Goal: Find contact information: Find contact information

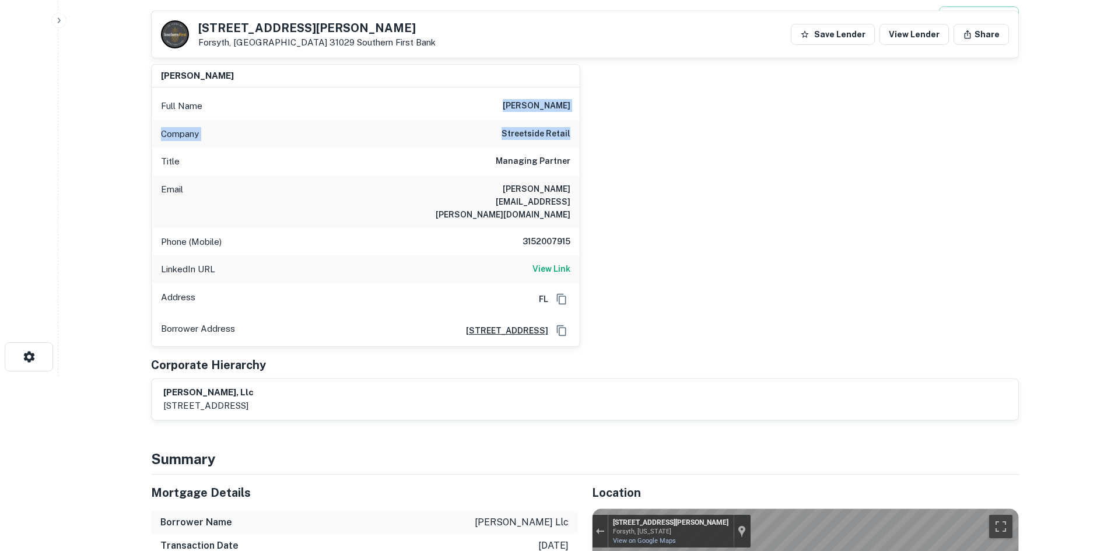
click at [539, 137] on h6 "streetside retail" at bounding box center [536, 134] width 69 height 14
click at [521, 235] on h6 "3152007915" at bounding box center [536, 242] width 70 height 14
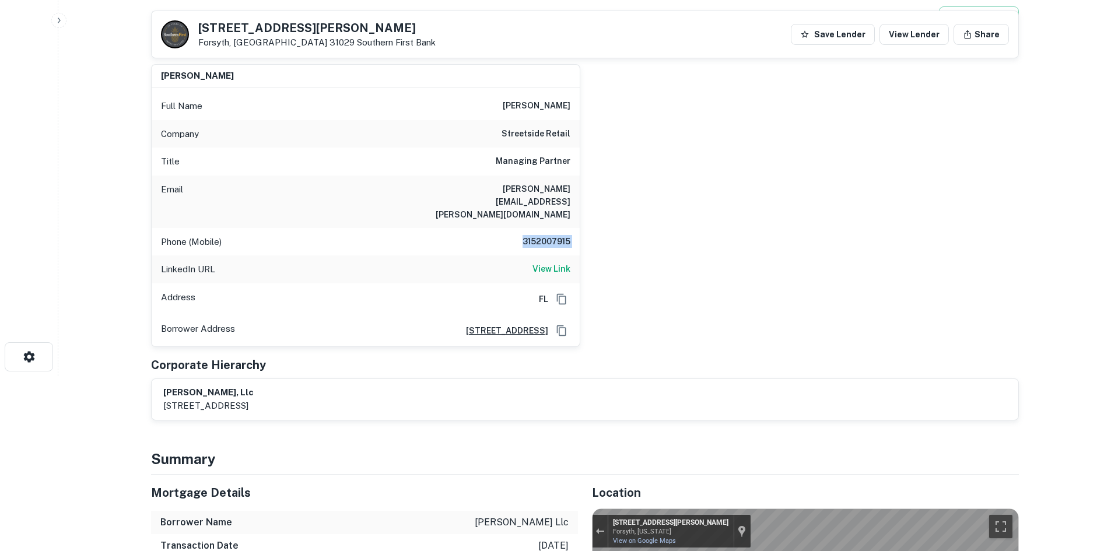
copy h6 "3152007915"
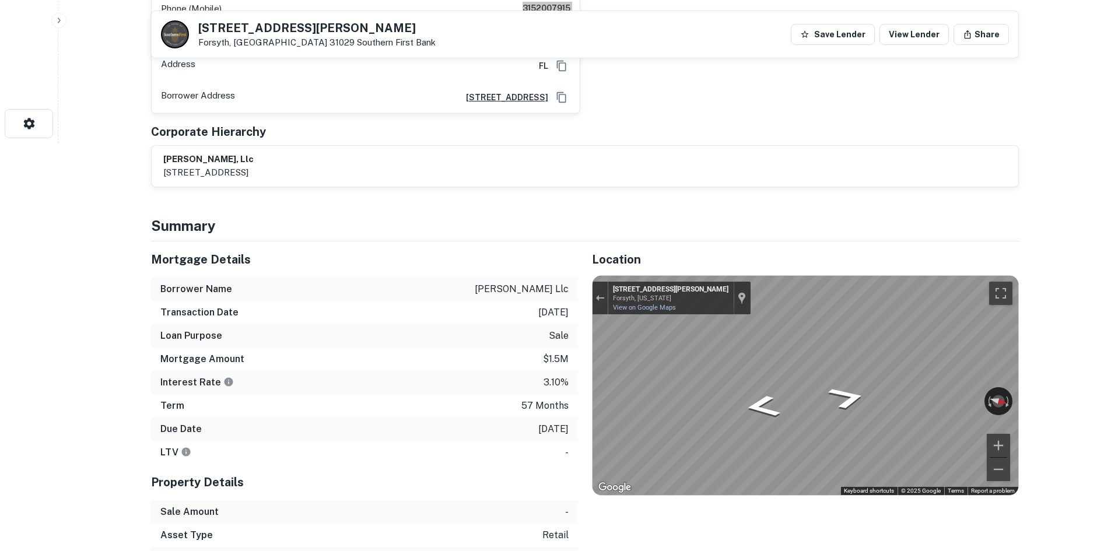
scroll to position [175, 0]
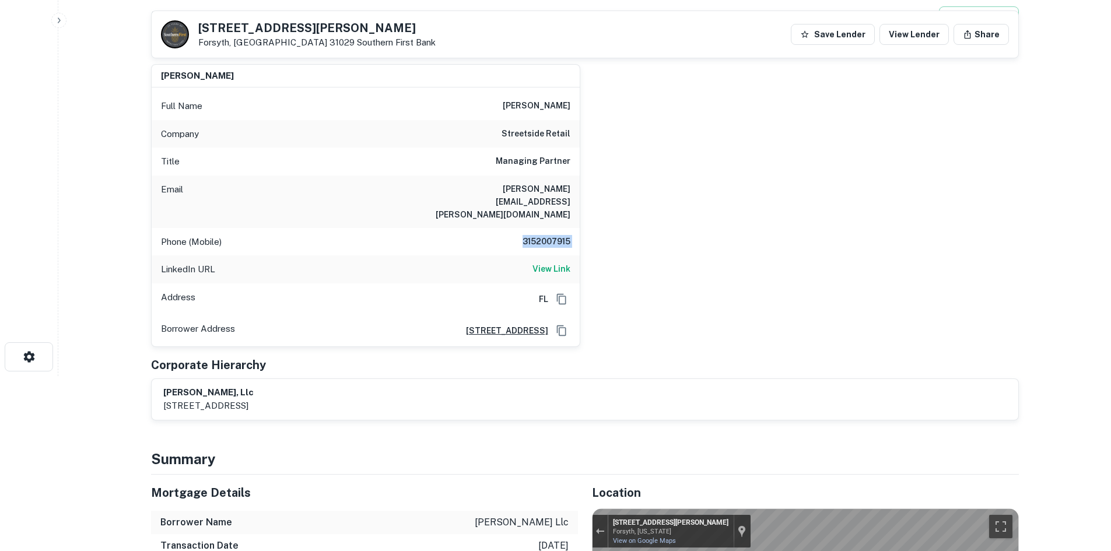
click at [529, 235] on h6 "3152007915" at bounding box center [536, 242] width 70 height 14
click at [508, 196] on h6 "[PERSON_NAME][EMAIL_ADDRESS][PERSON_NAME][DOMAIN_NAME]" at bounding box center [501, 202] width 140 height 39
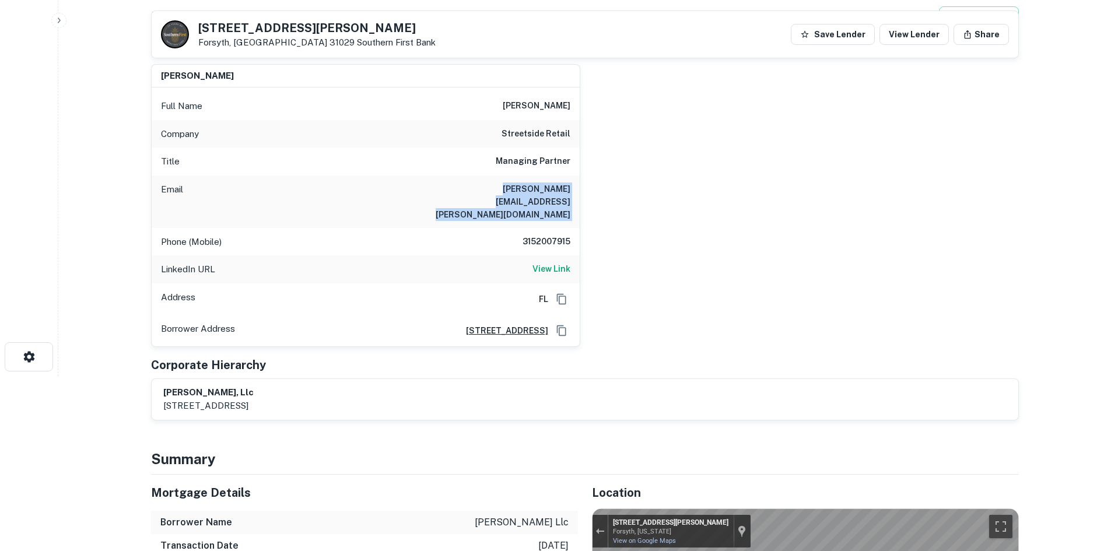
click at [508, 196] on h6 "[PERSON_NAME][EMAIL_ADDRESS][PERSON_NAME][DOMAIN_NAME]" at bounding box center [501, 202] width 140 height 39
click at [557, 195] on h6 "[PERSON_NAME][EMAIL_ADDRESS][PERSON_NAME][DOMAIN_NAME]" at bounding box center [501, 202] width 140 height 39
click at [557, 197] on div "Email [PERSON_NAME][EMAIL_ADDRESS][PERSON_NAME][DOMAIN_NAME]" at bounding box center [366, 202] width 428 height 53
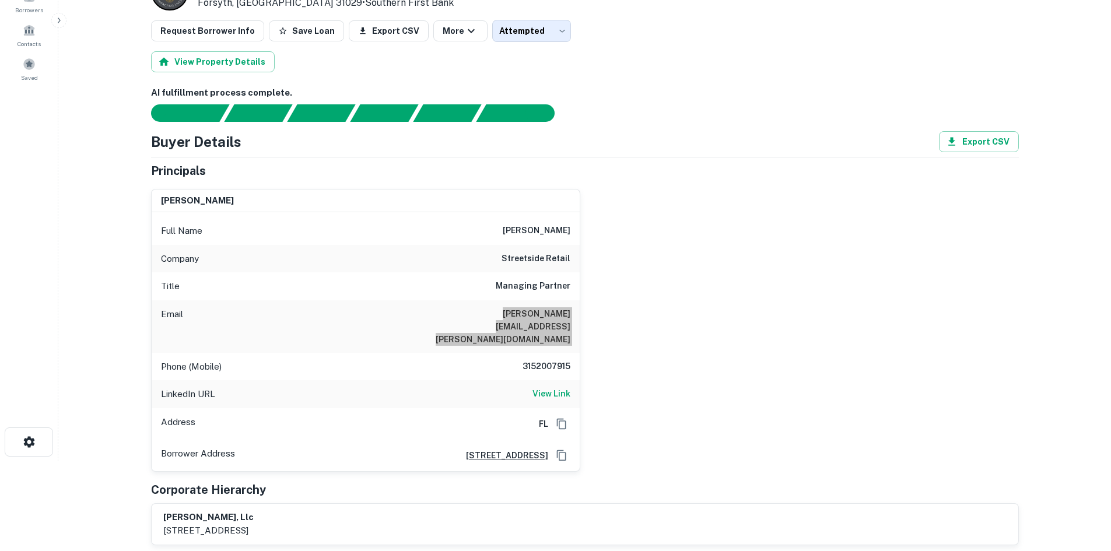
scroll to position [0, 0]
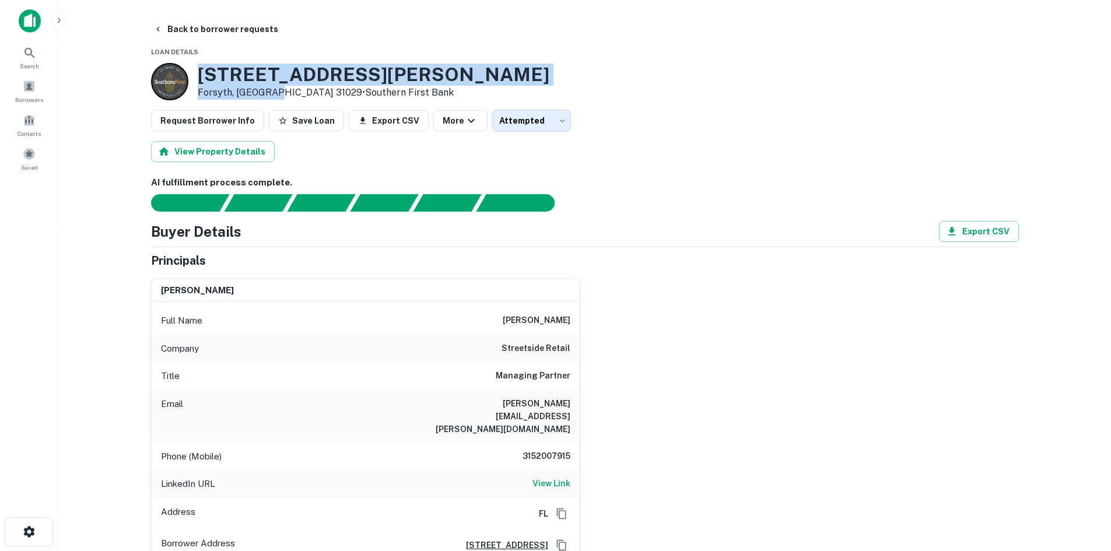
drag, startPoint x: 195, startPoint y: 68, endPoint x: 276, endPoint y: 97, distance: 85.4
click at [276, 97] on div "[STREET_ADDRESS][PERSON_NAME][PERSON_NAME] • Southern First Bank" at bounding box center [350, 81] width 398 height 37
copy div "[STREET_ADDRESS][PERSON_NAME][PERSON_NAME]"
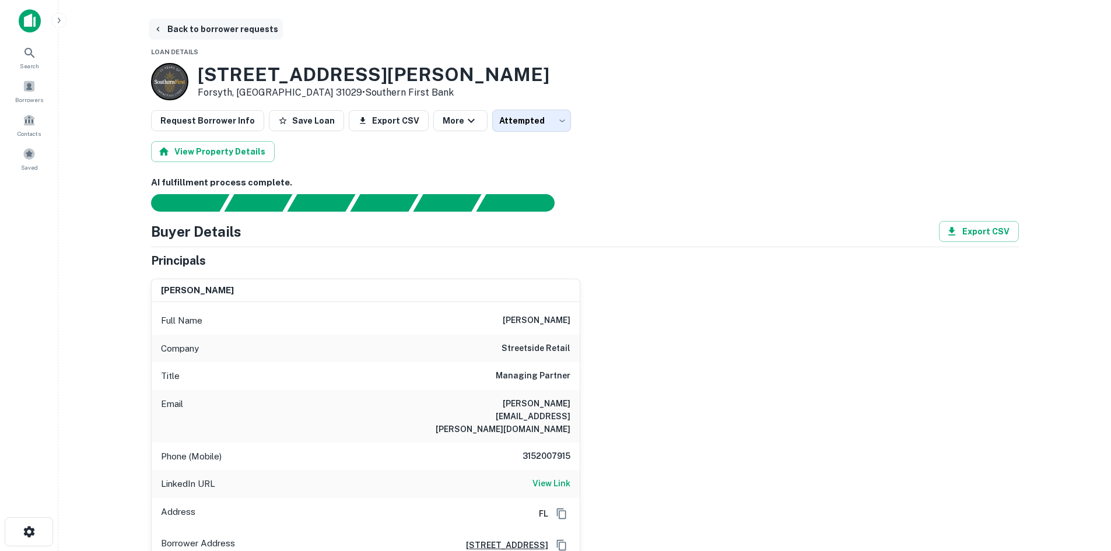
click at [217, 20] on button "Back to borrower requests" at bounding box center [216, 29] width 134 height 21
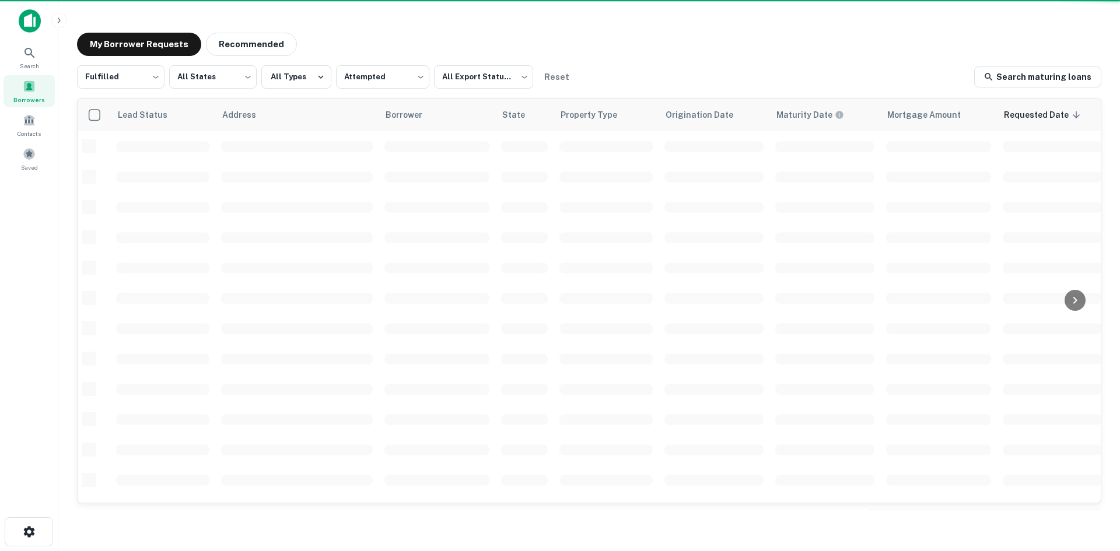
scroll to position [396, 0]
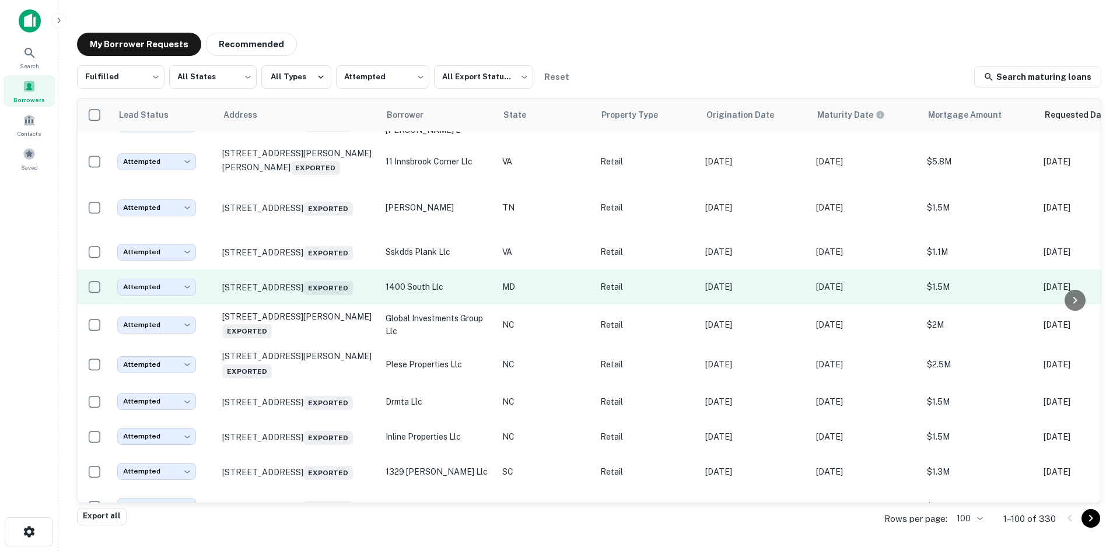
click at [306, 305] on td "[STREET_ADDRESS] Exported" at bounding box center [297, 287] width 163 height 35
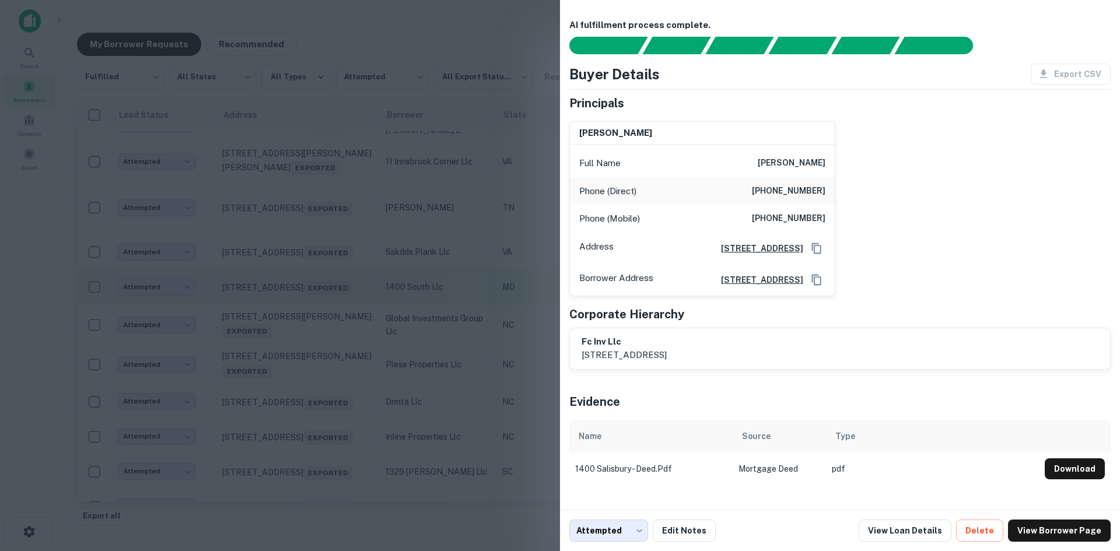
click at [306, 315] on div at bounding box center [560, 275] width 1120 height 551
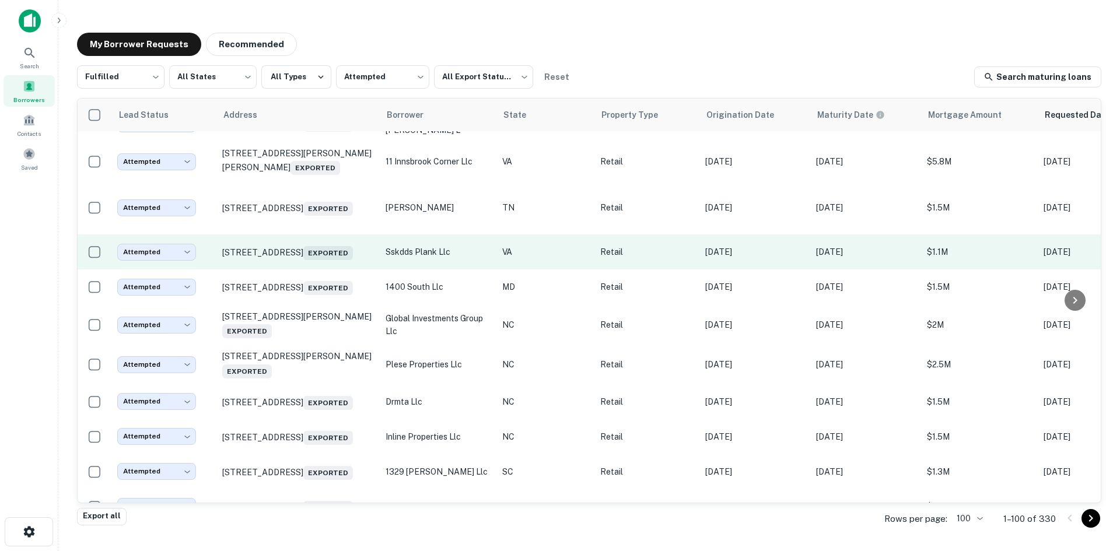
click at [305, 270] on td "[STREET_ADDRESS] Exported" at bounding box center [297, 252] width 163 height 35
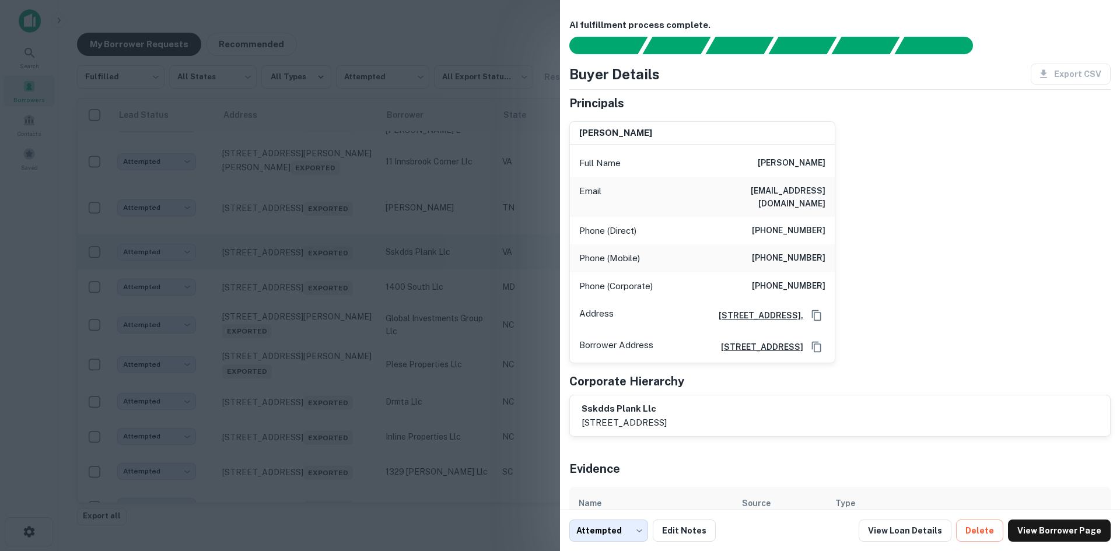
click at [305, 277] on div at bounding box center [560, 275] width 1120 height 551
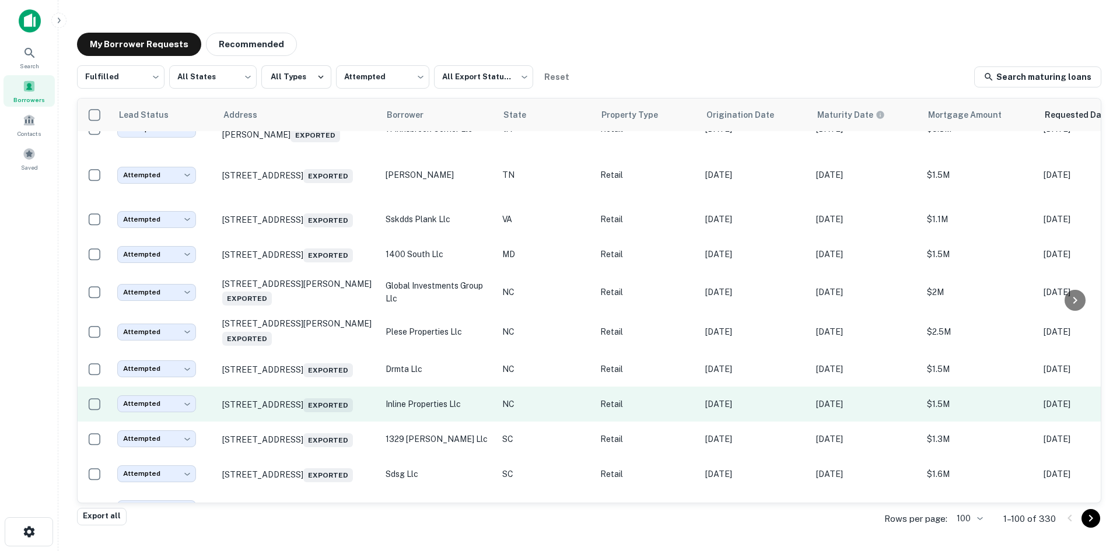
scroll to position [454, 0]
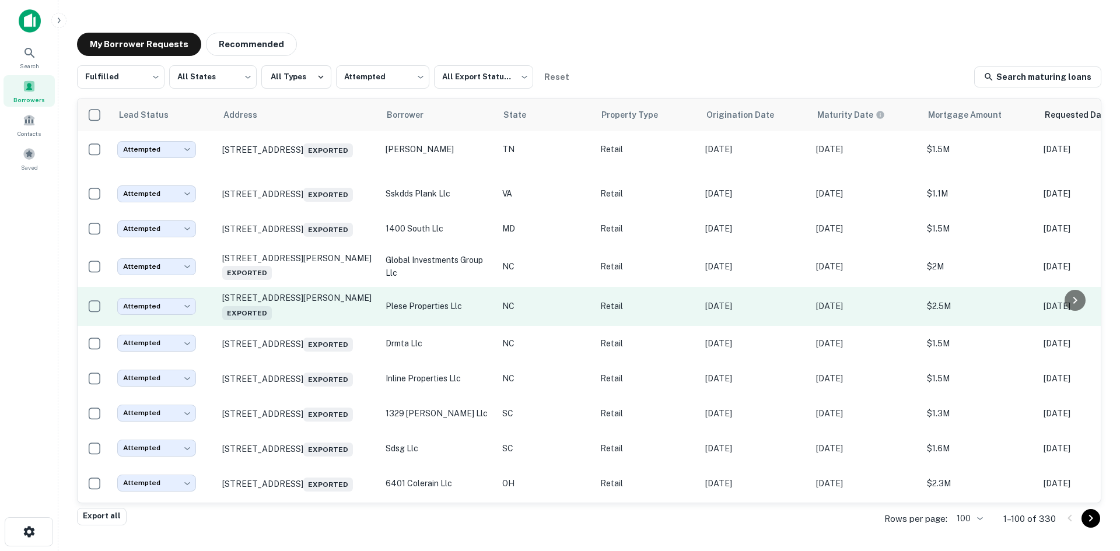
click at [304, 326] on td "[STREET_ADDRESS][PERSON_NAME] Exported" at bounding box center [297, 306] width 163 height 39
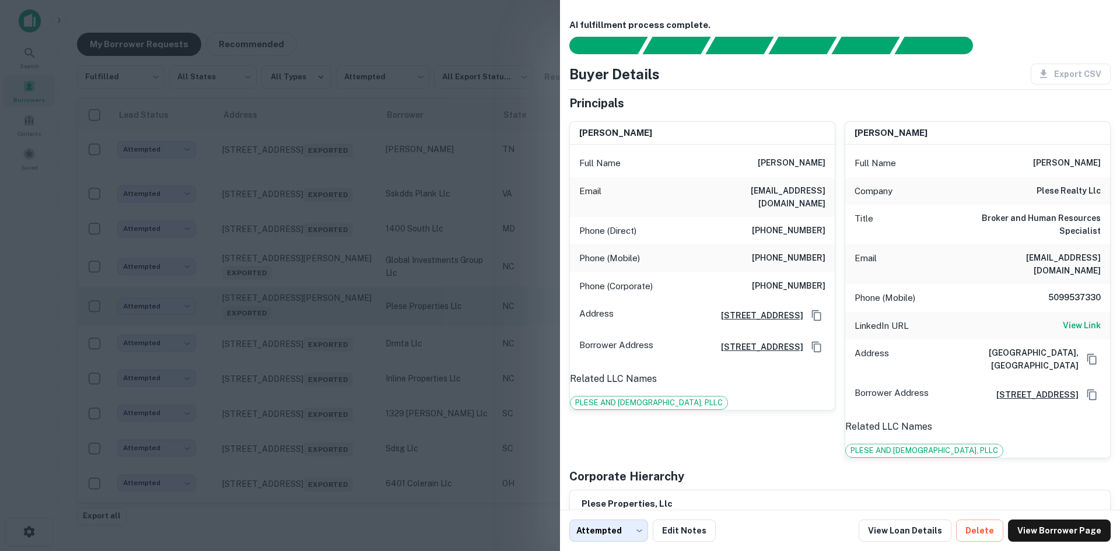
click at [304, 337] on div at bounding box center [560, 275] width 1120 height 551
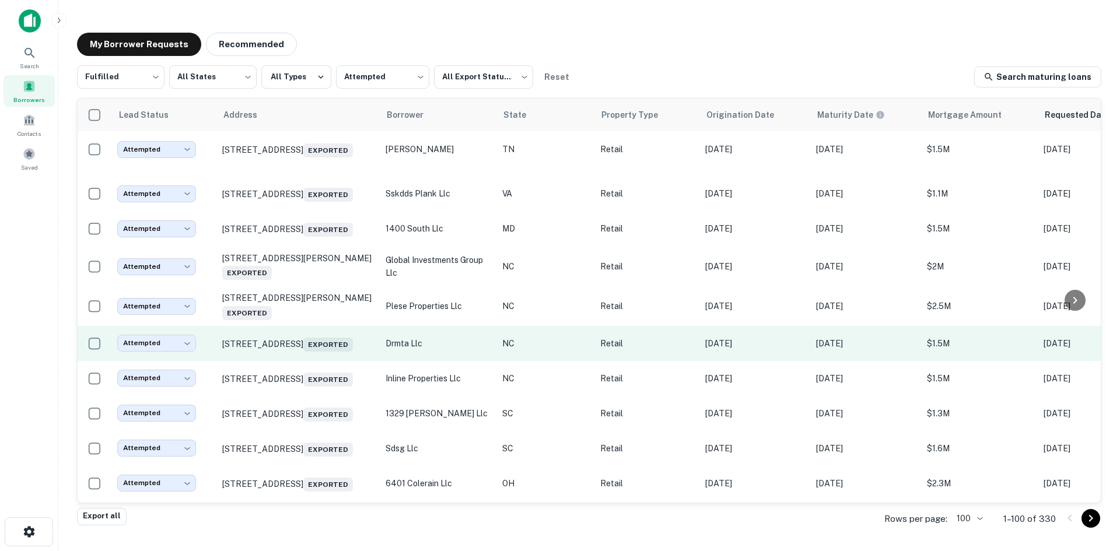
click at [311, 361] on td "[STREET_ADDRESS] Exported" at bounding box center [297, 343] width 163 height 35
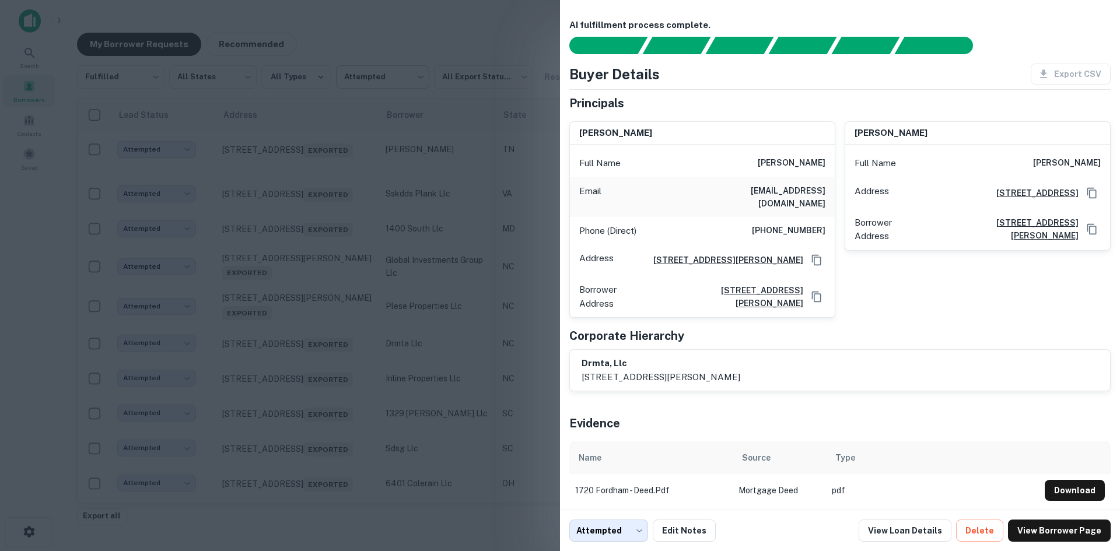
click at [357, 44] on div at bounding box center [560, 275] width 1120 height 551
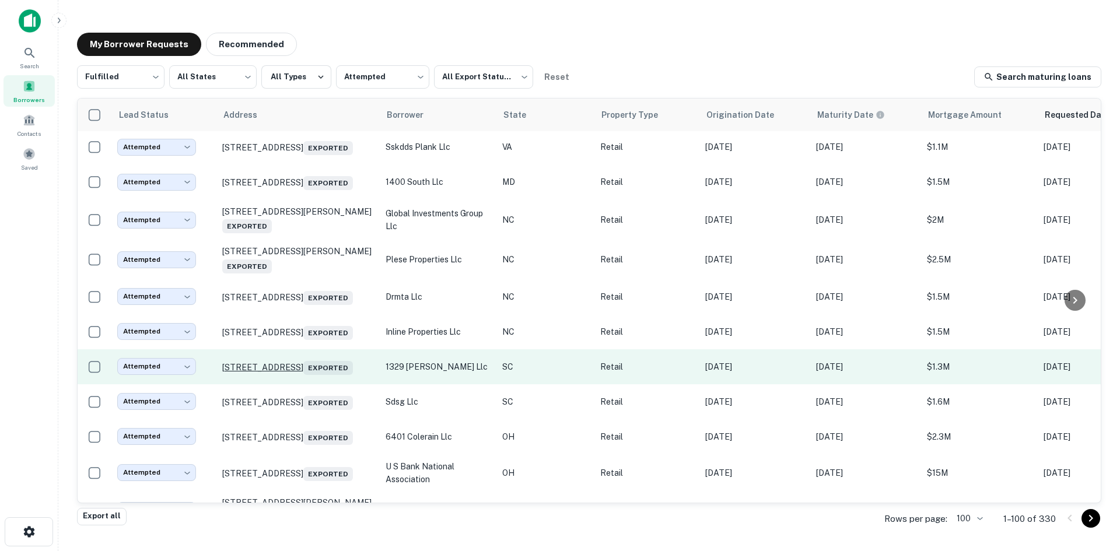
scroll to position [571, 0]
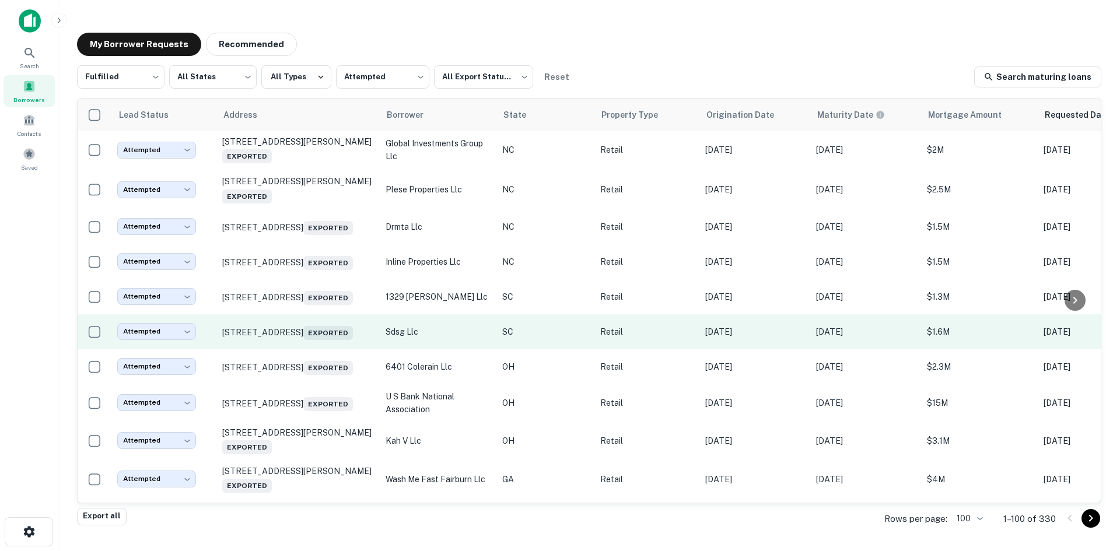
click at [326, 349] on td "[STREET_ADDRESS] Exported" at bounding box center [297, 331] width 163 height 35
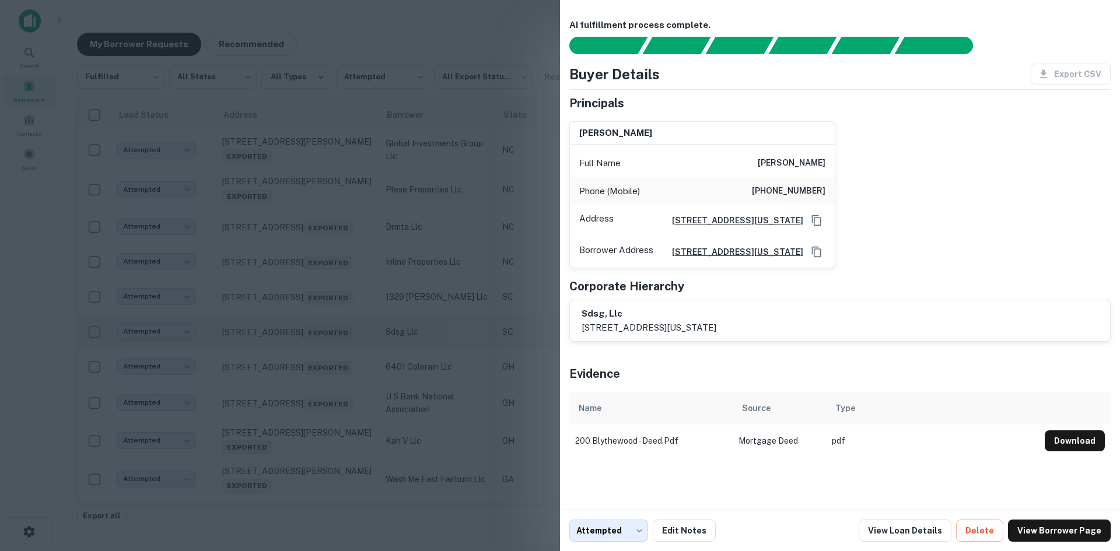
click at [326, 379] on div at bounding box center [560, 275] width 1120 height 551
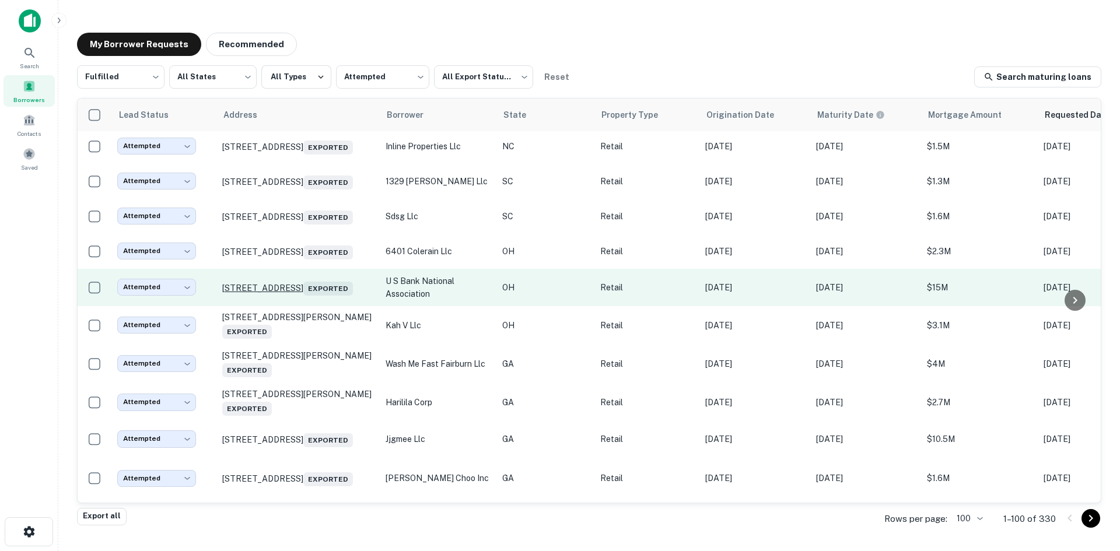
scroll to position [687, 0]
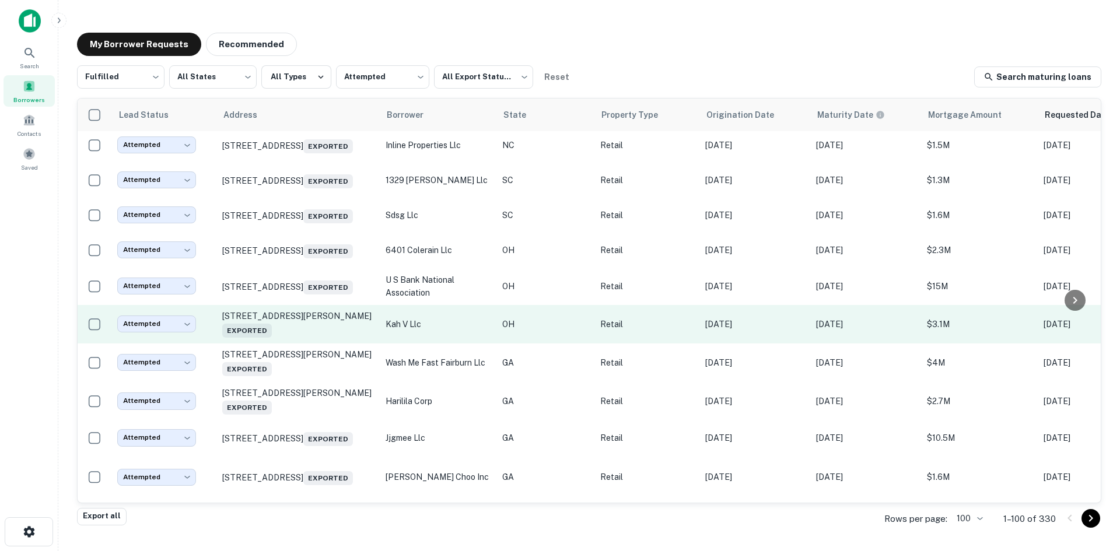
click at [315, 344] on td "[STREET_ADDRESS][PERSON_NAME] Exported" at bounding box center [297, 324] width 163 height 39
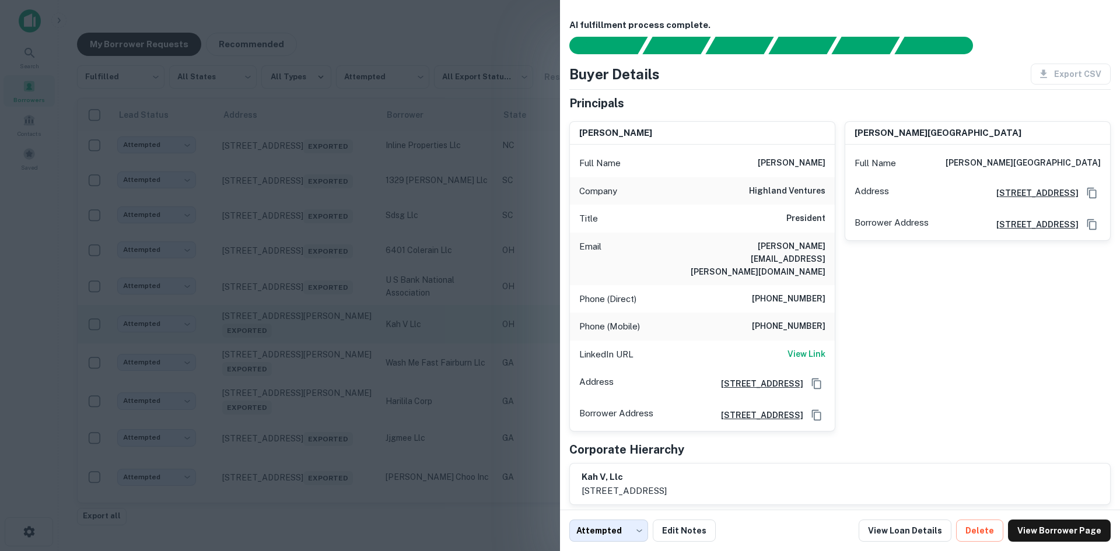
click at [315, 376] on div at bounding box center [560, 275] width 1120 height 551
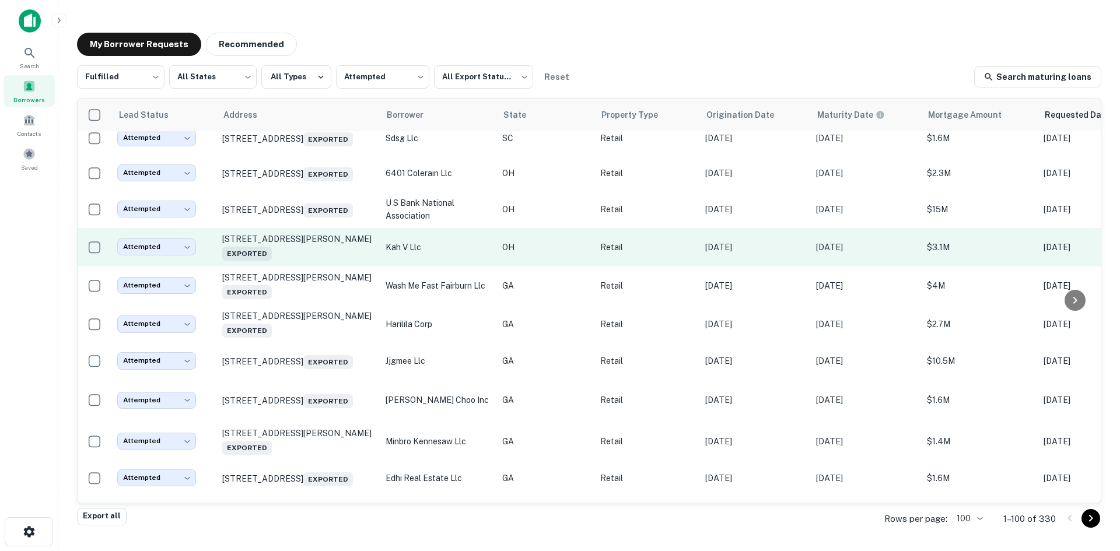
scroll to position [862, 0]
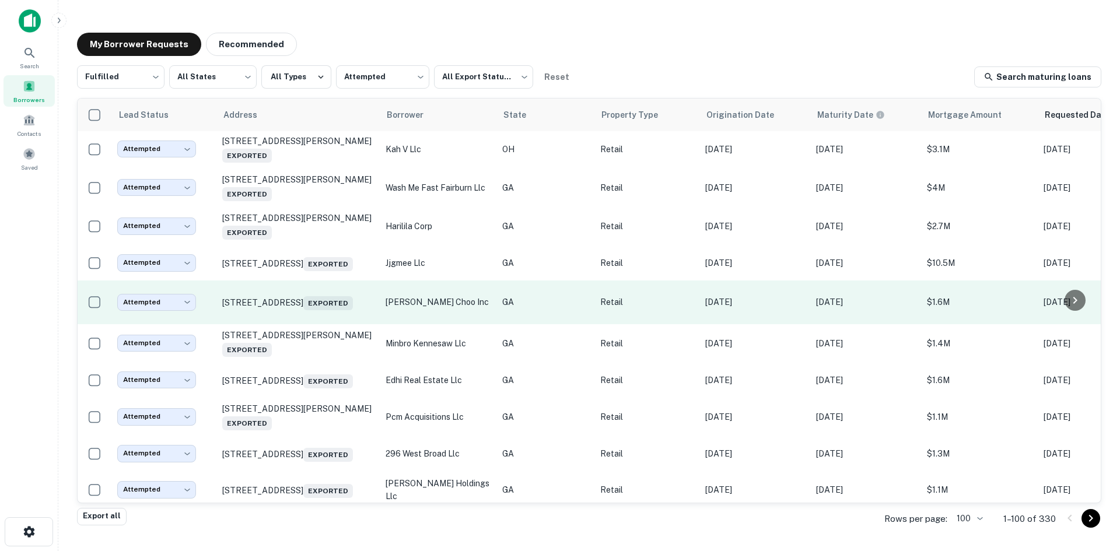
click at [310, 324] on td "[STREET_ADDRESS] Exported" at bounding box center [297, 303] width 163 height 44
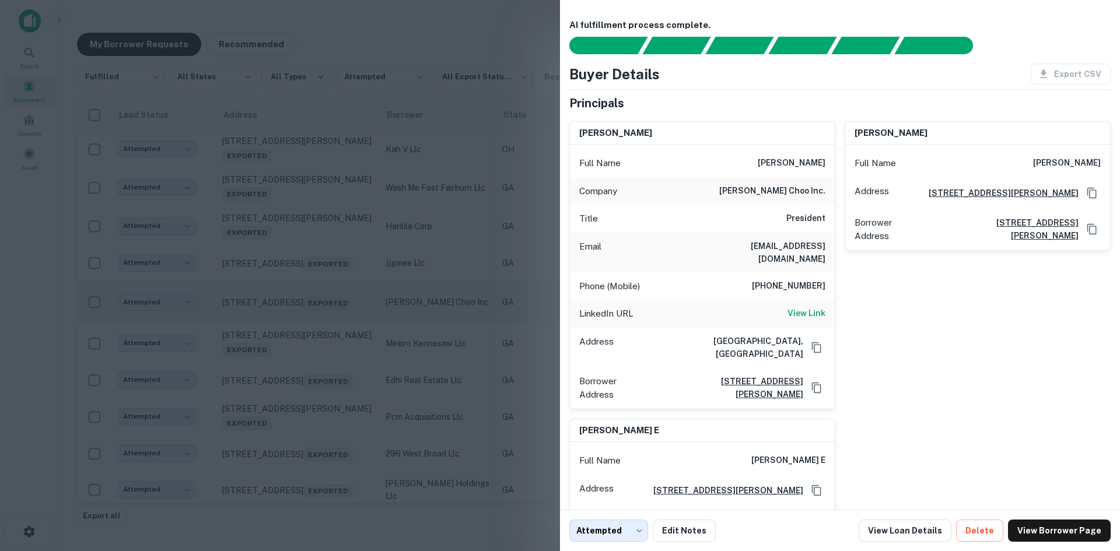
click at [310, 353] on div at bounding box center [560, 275] width 1120 height 551
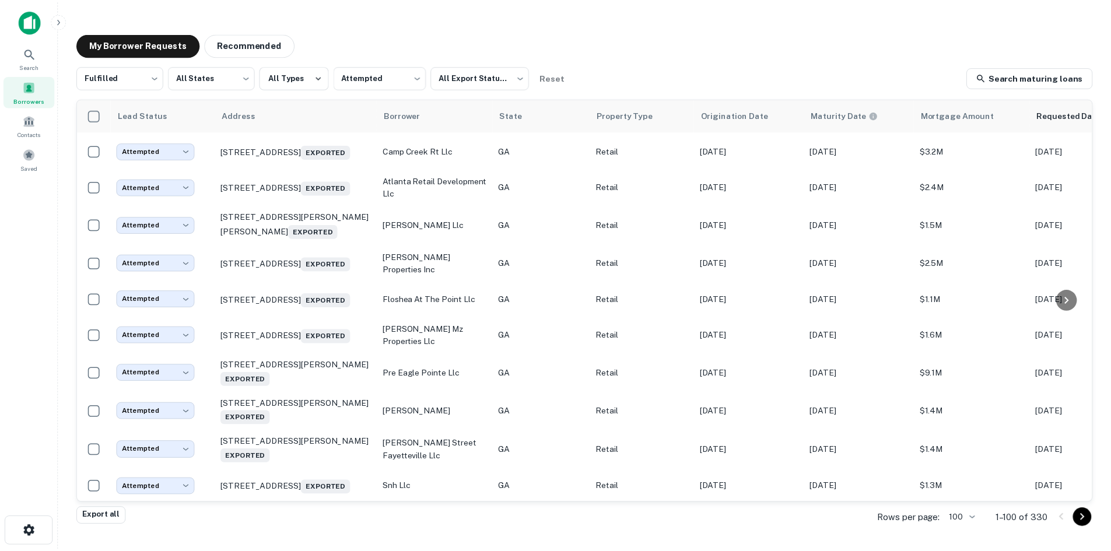
scroll to position [1446, 0]
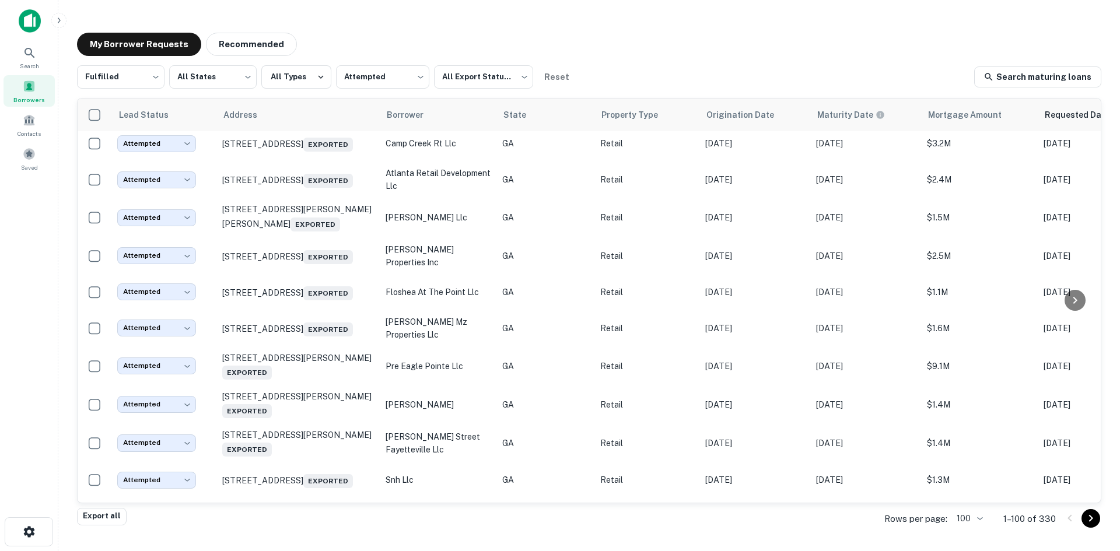
click at [314, 275] on td "[STREET_ADDRESS] Exported" at bounding box center [297, 255] width 163 height 37
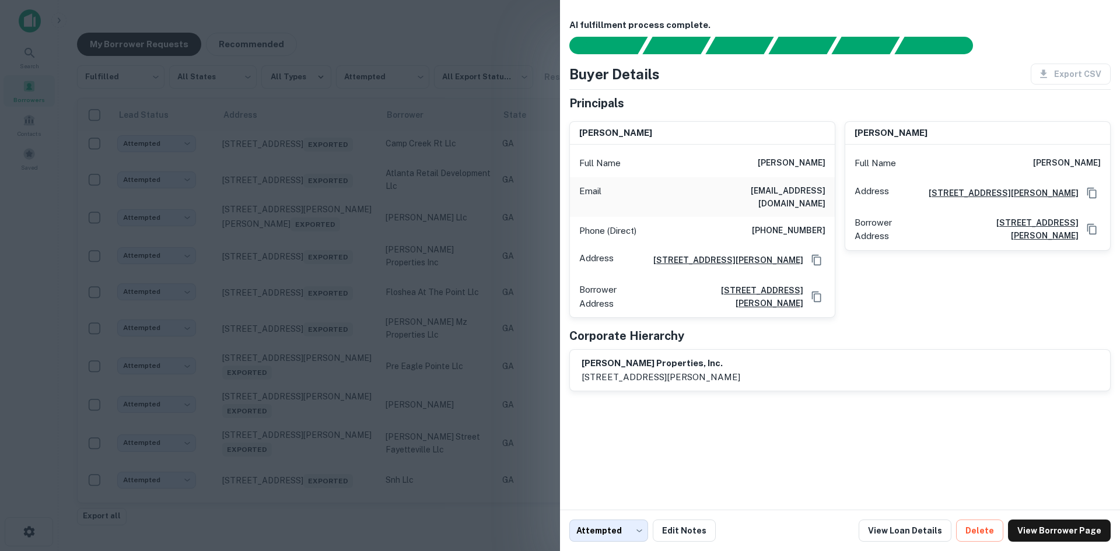
click at [309, 369] on div at bounding box center [560, 275] width 1120 height 551
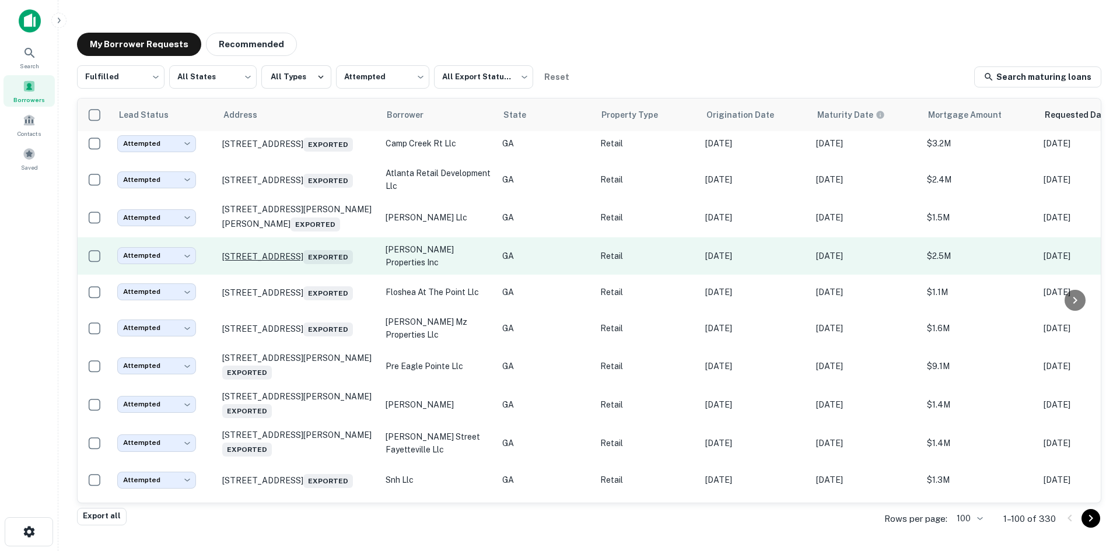
click at [322, 264] on p "[STREET_ADDRESS] Exported" at bounding box center [298, 256] width 152 height 16
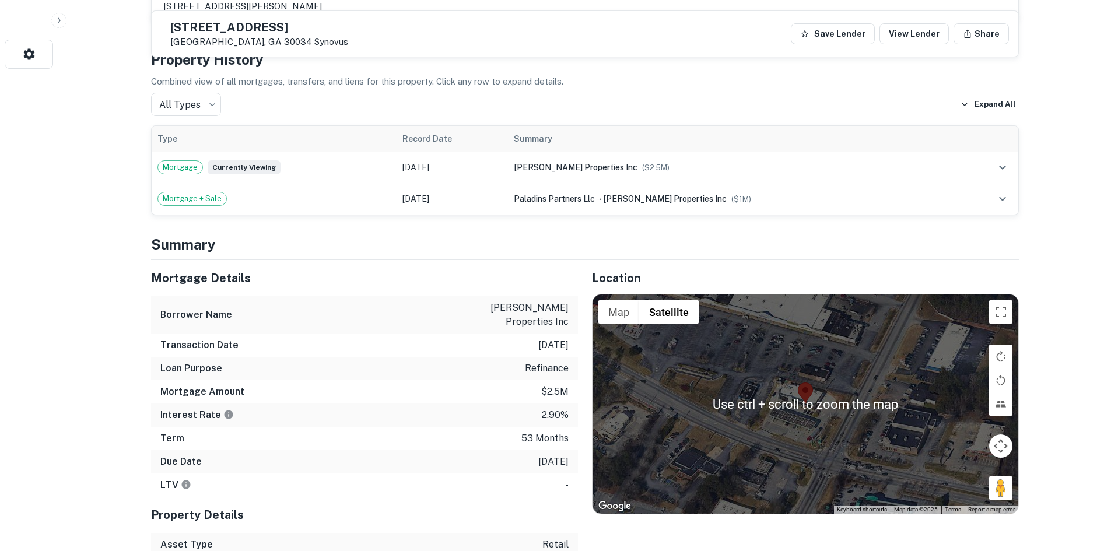
scroll to position [525, 0]
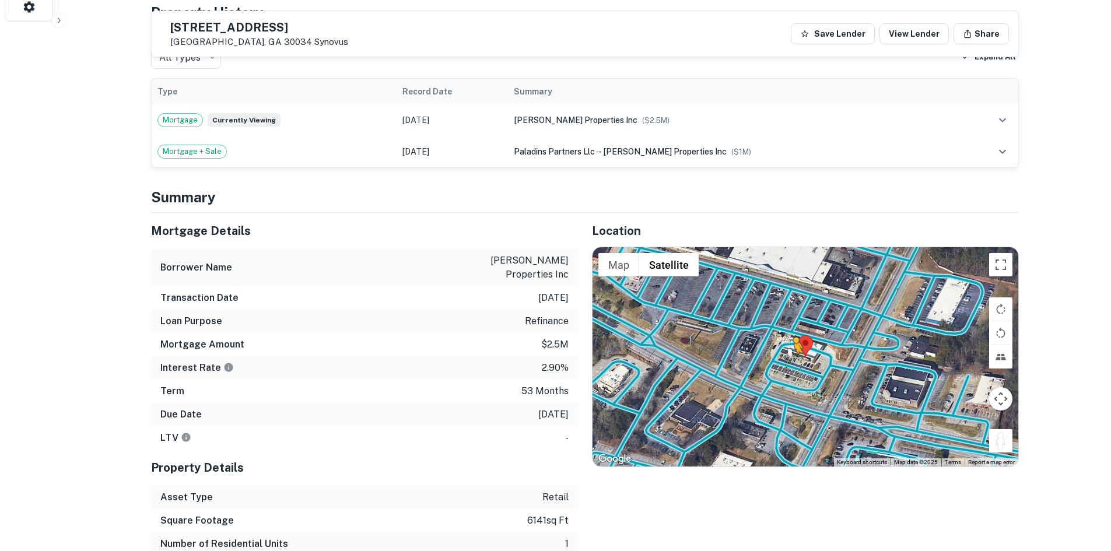
drag, startPoint x: 998, startPoint y: 425, endPoint x: 792, endPoint y: 353, distance: 218.3
click at [792, 353] on div "To activate drag with keyboard, press Alt + Enter. Once in keyboard drag state,…" at bounding box center [806, 356] width 426 height 219
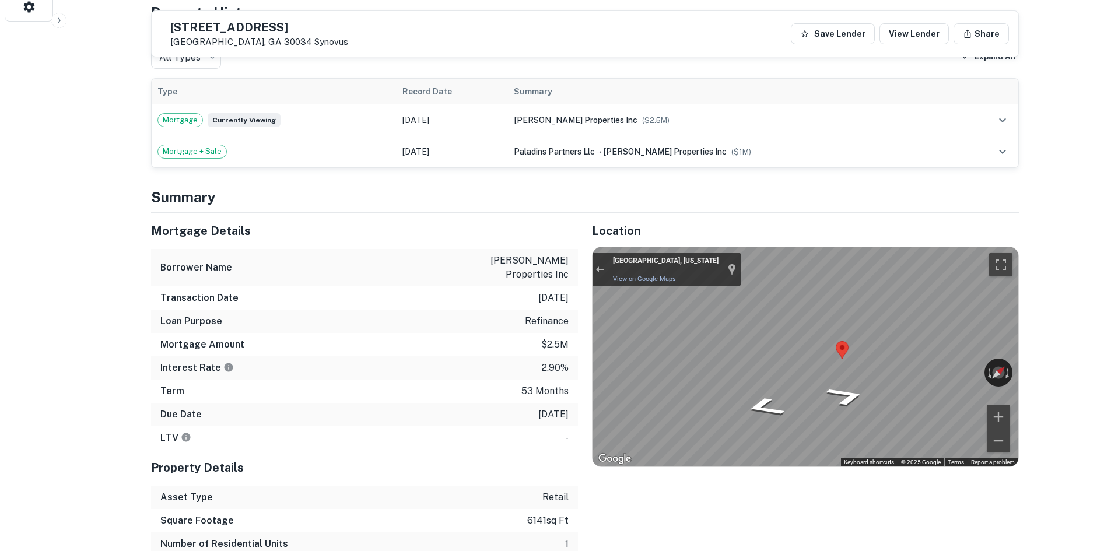
click at [994, 418] on div "← Move left → Move right ↑ Move up ↓ Move down + Zoom in - Zoom out [GEOGRAPHIC…" at bounding box center [806, 356] width 426 height 219
click at [977, 354] on div "← Move left → Move right ↑ Move up ↓ Move down + Zoom in - Zoom out [GEOGRAPHIC…" at bounding box center [806, 356] width 426 height 219
click at [950, 362] on div "← Move left → Move right ↑ Move up ↓ Move down + Zoom in - Zoom out [GEOGRAPHIC…" at bounding box center [806, 356] width 426 height 219
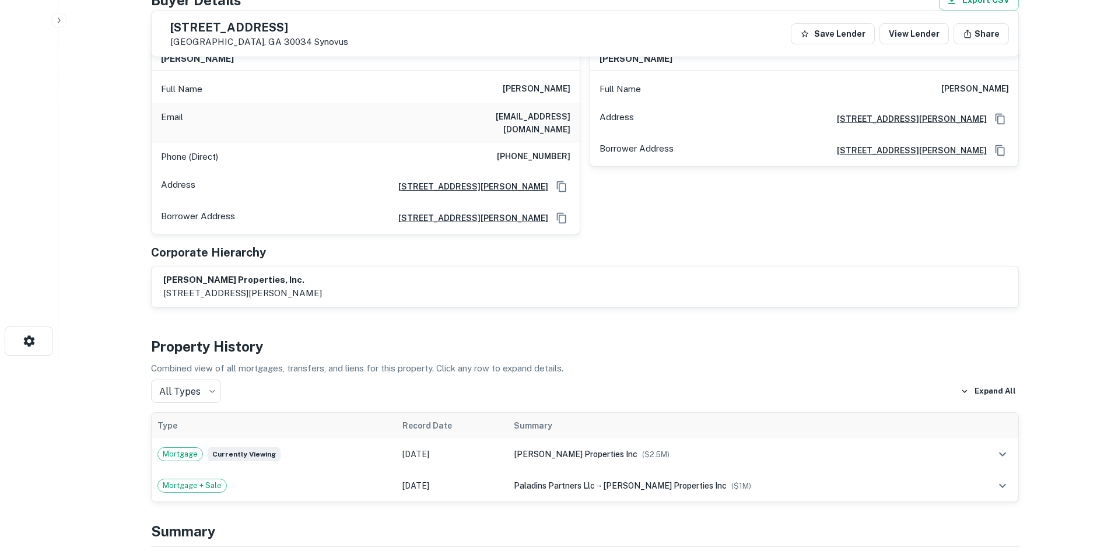
scroll to position [58, 0]
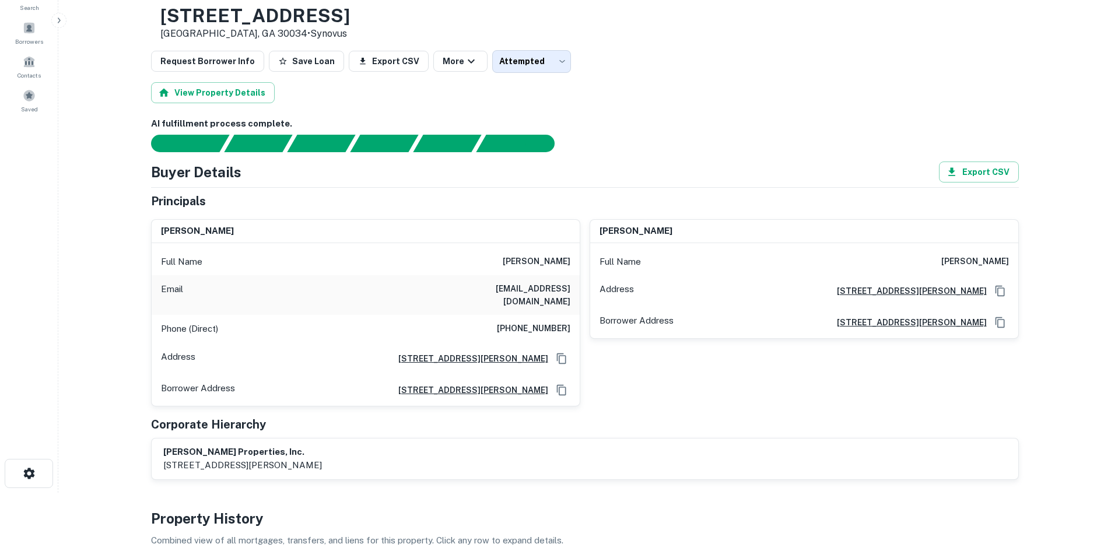
click at [553, 322] on h6 "[PHONE_NUMBER]" at bounding box center [534, 329] width 74 height 14
copy h6 "[PHONE_NUMBER]"
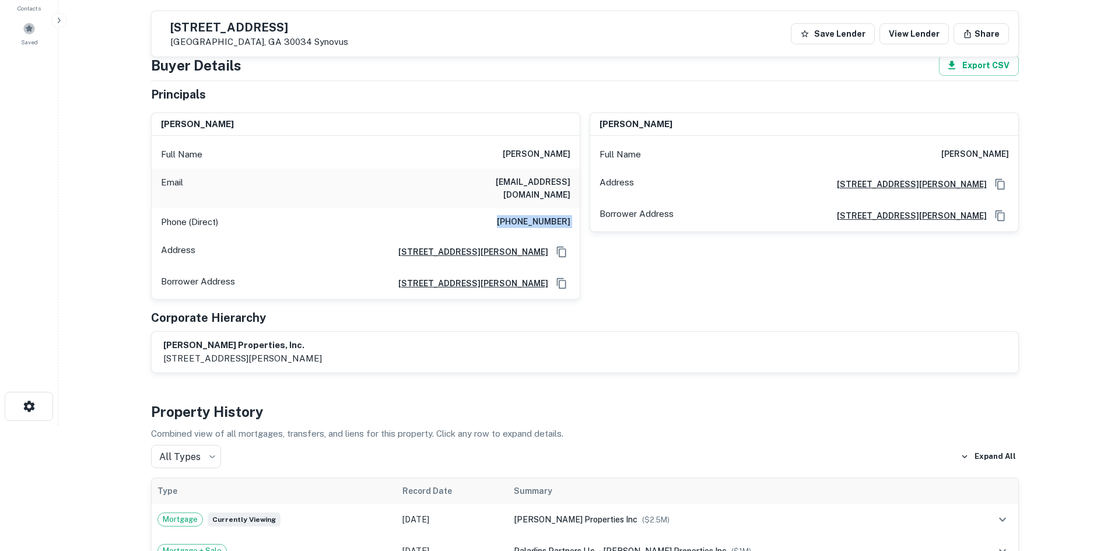
scroll to position [117, 0]
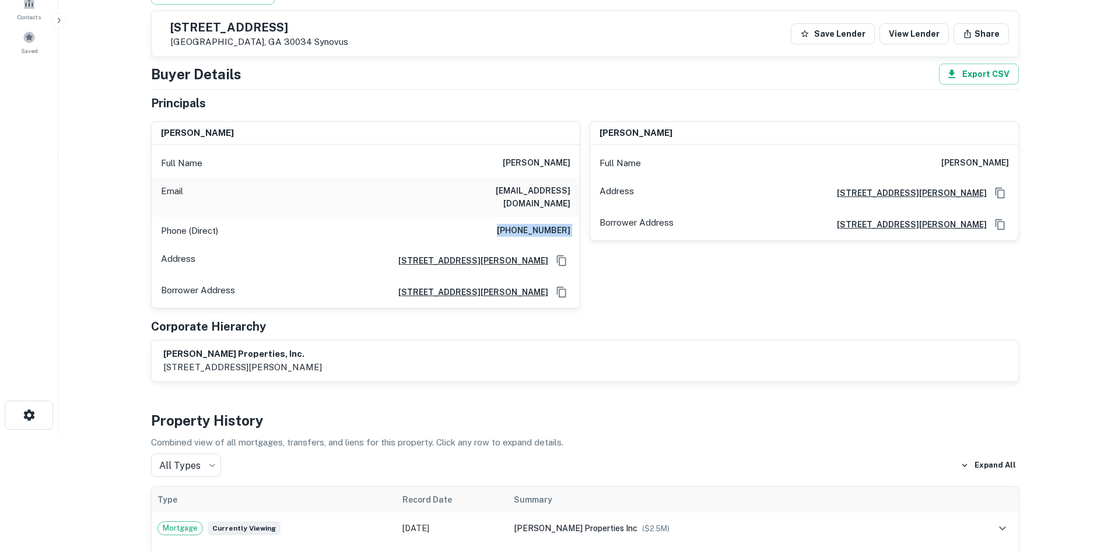
drag, startPoint x: 241, startPoint y: 37, endPoint x: 204, endPoint y: 30, distance: 37.4
click at [240, 36] on div "[STREET_ADDRESS] Synovus" at bounding box center [259, 35] width 178 height 26
drag, startPoint x: 198, startPoint y: 29, endPoint x: 277, endPoint y: 43, distance: 79.9
click at [277, 43] on div "[STREET_ADDRESS] Synovus" at bounding box center [259, 35] width 178 height 26
copy div "[STREET_ADDRESS]"
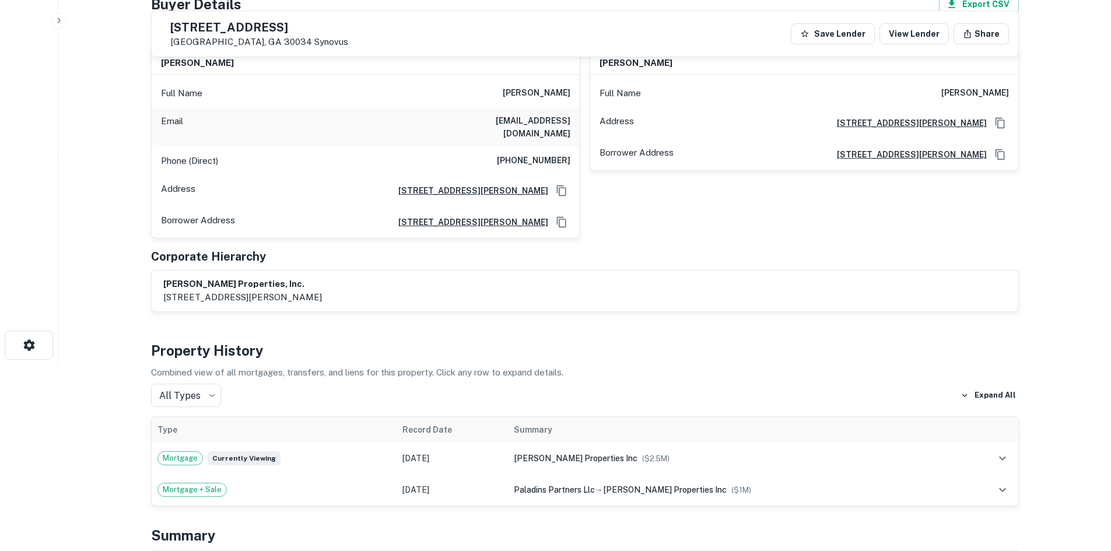
scroll to position [58, 0]
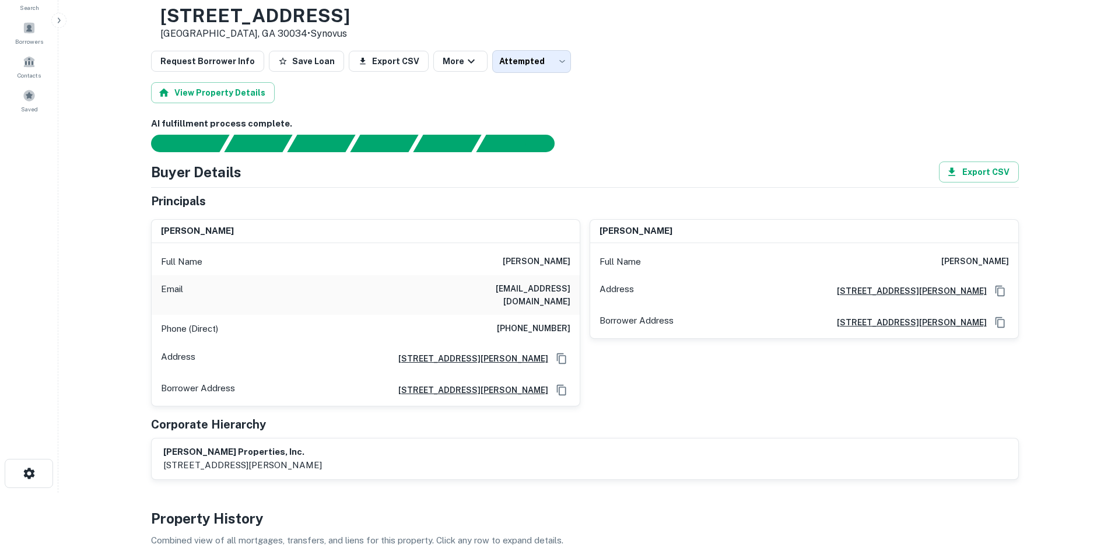
click at [559, 322] on h6 "[PHONE_NUMBER]" at bounding box center [534, 329] width 74 height 14
click at [558, 322] on h6 "[PHONE_NUMBER]" at bounding box center [534, 329] width 74 height 14
copy h6 "[PHONE_NUMBER]"
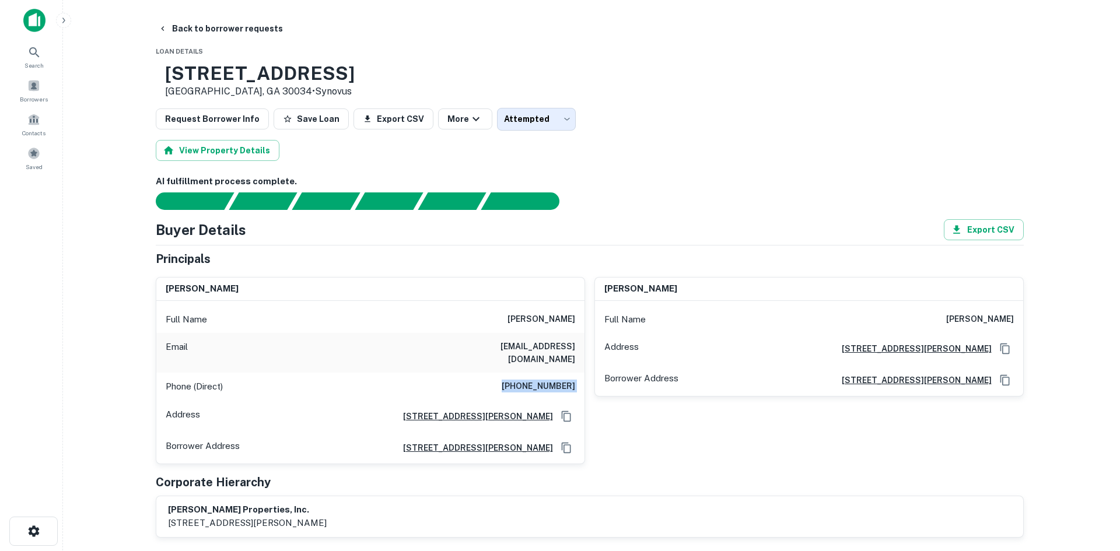
scroll to position [0, 0]
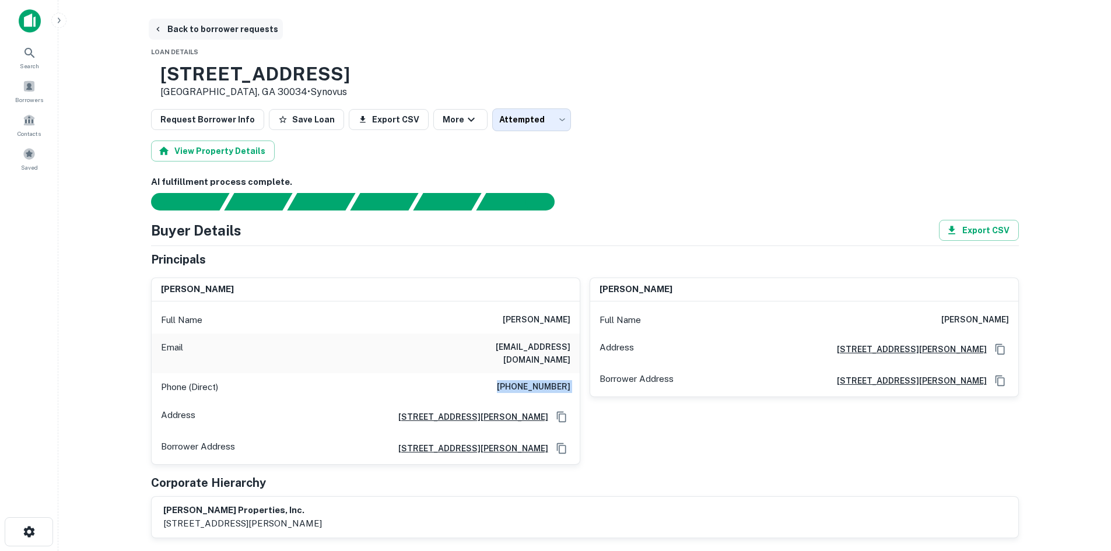
click at [179, 33] on button "Back to borrower requests" at bounding box center [216, 29] width 134 height 21
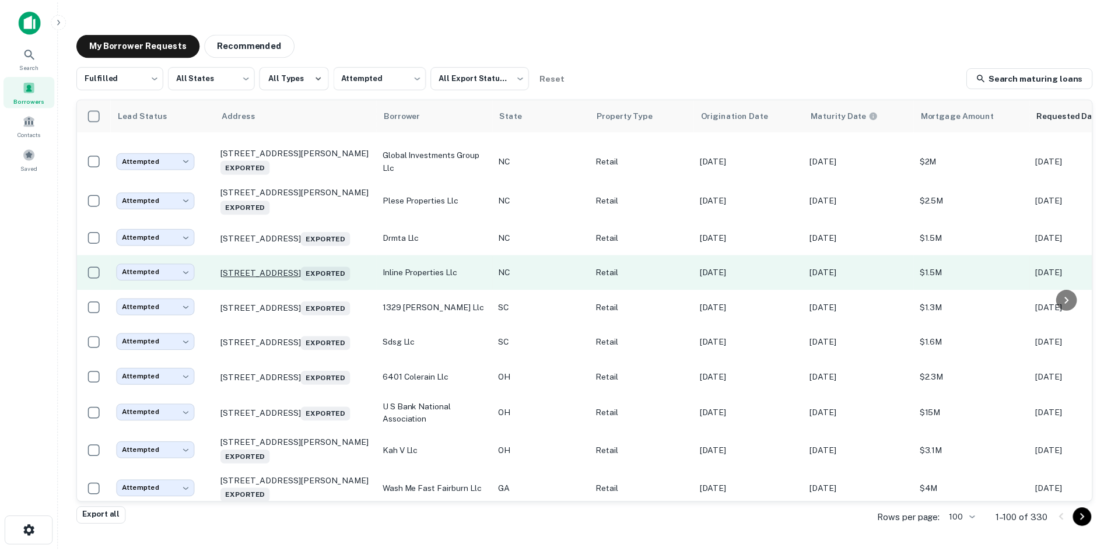
scroll to position [571, 0]
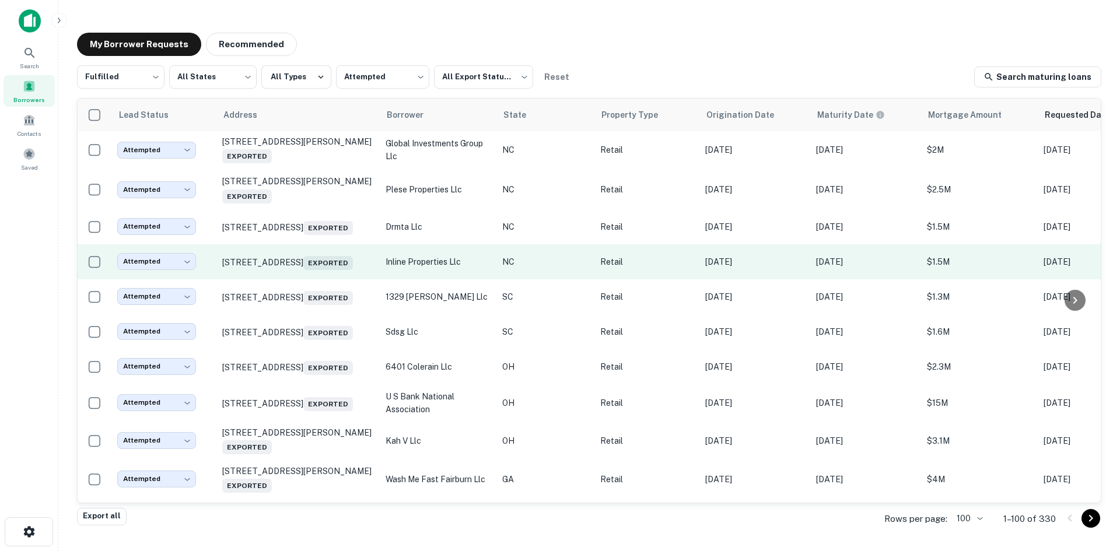
click at [302, 279] on td "[STREET_ADDRESS] Exported" at bounding box center [297, 261] width 163 height 35
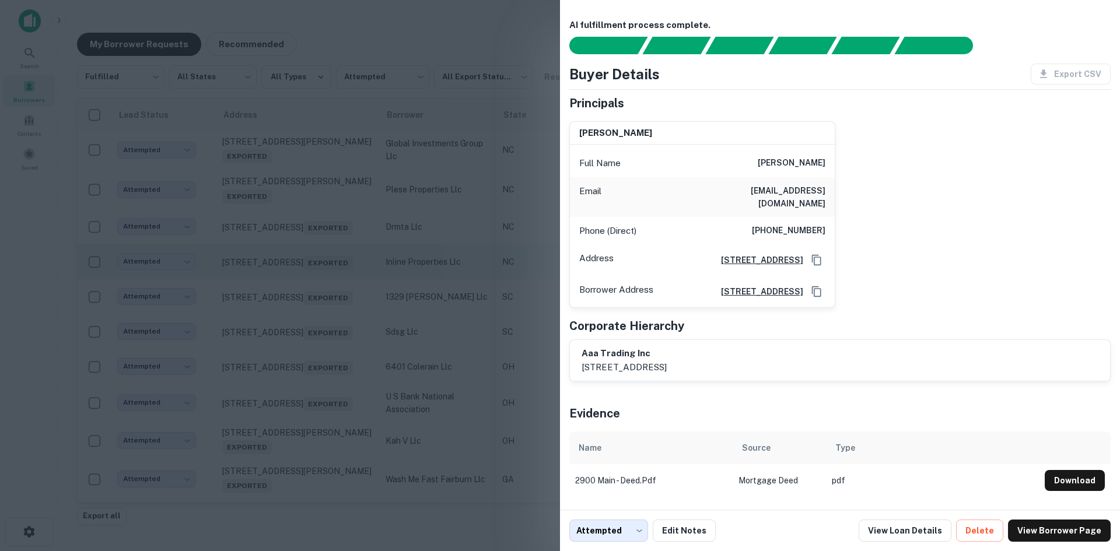
click at [302, 299] on div at bounding box center [560, 275] width 1120 height 551
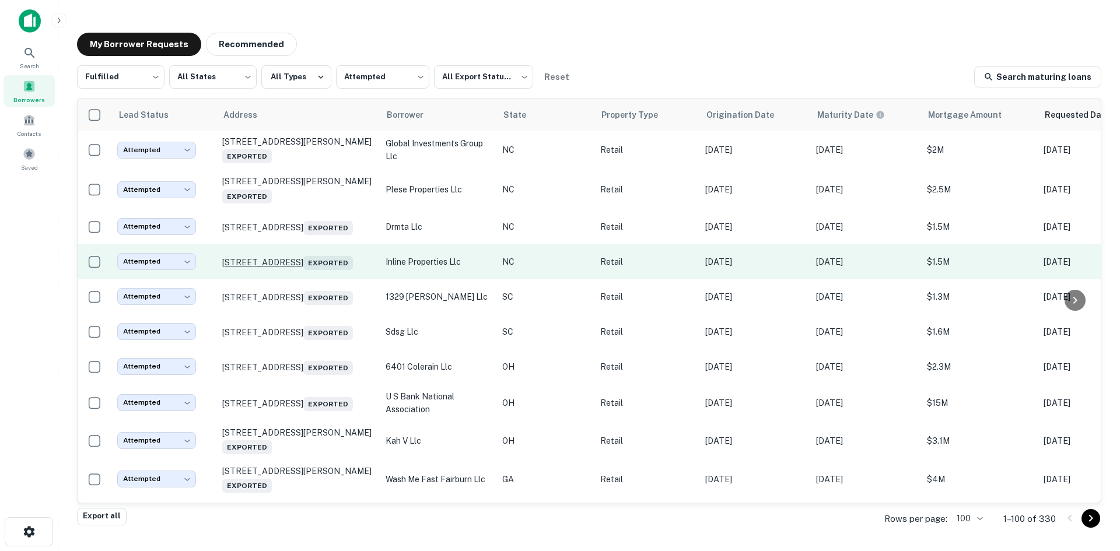
click at [312, 270] on p "[STREET_ADDRESS] Exported" at bounding box center [298, 262] width 152 height 16
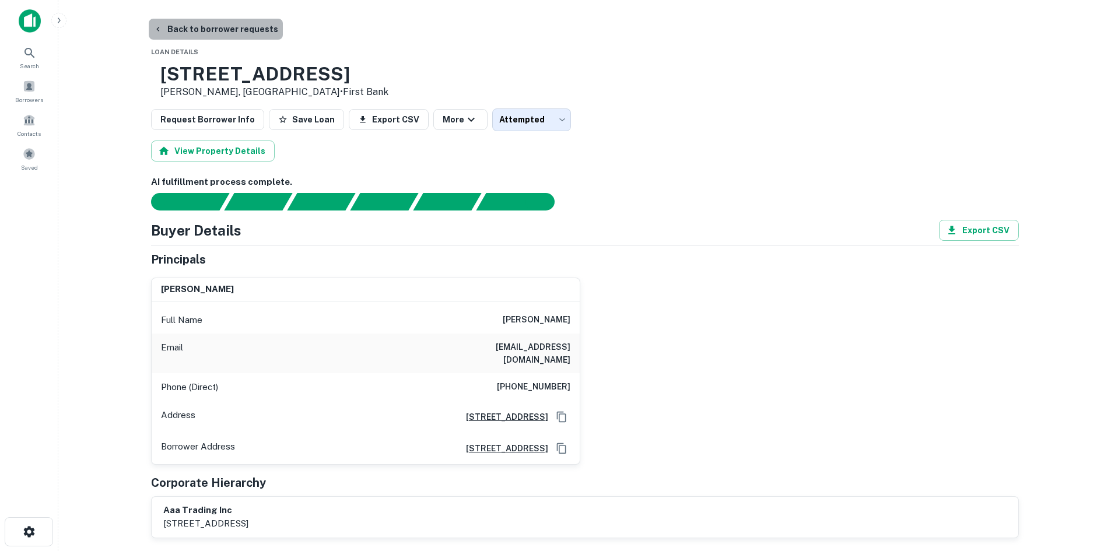
click at [239, 27] on button "Back to borrower requests" at bounding box center [216, 29] width 134 height 21
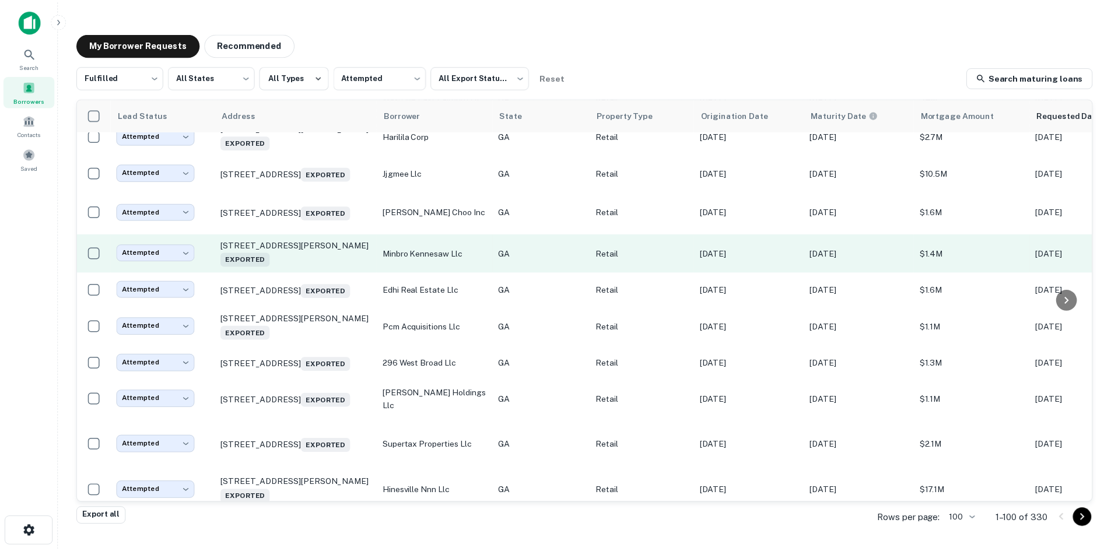
scroll to position [979, 0]
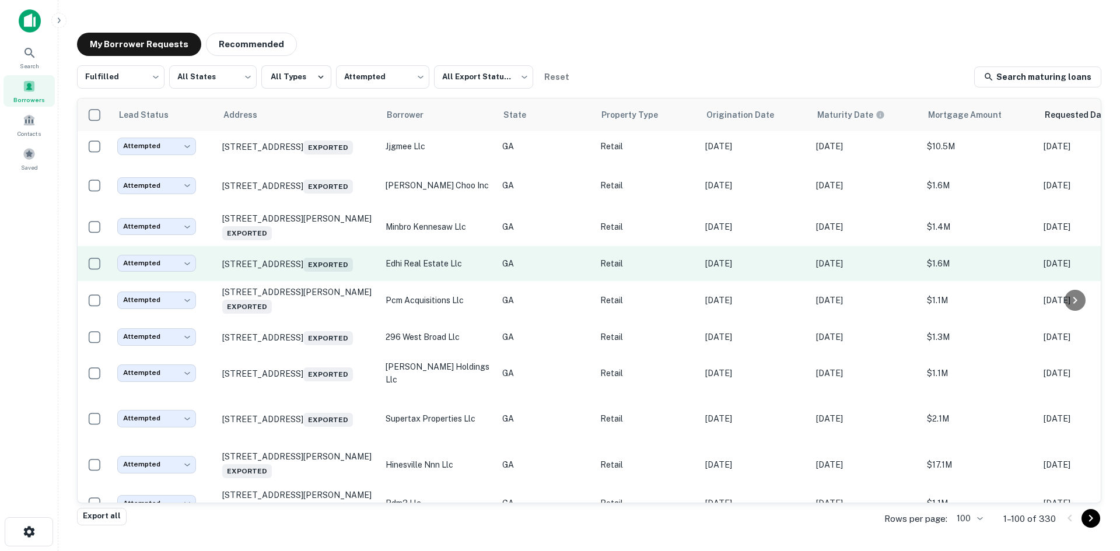
click at [305, 281] on td "[STREET_ADDRESS] Exported" at bounding box center [297, 263] width 163 height 35
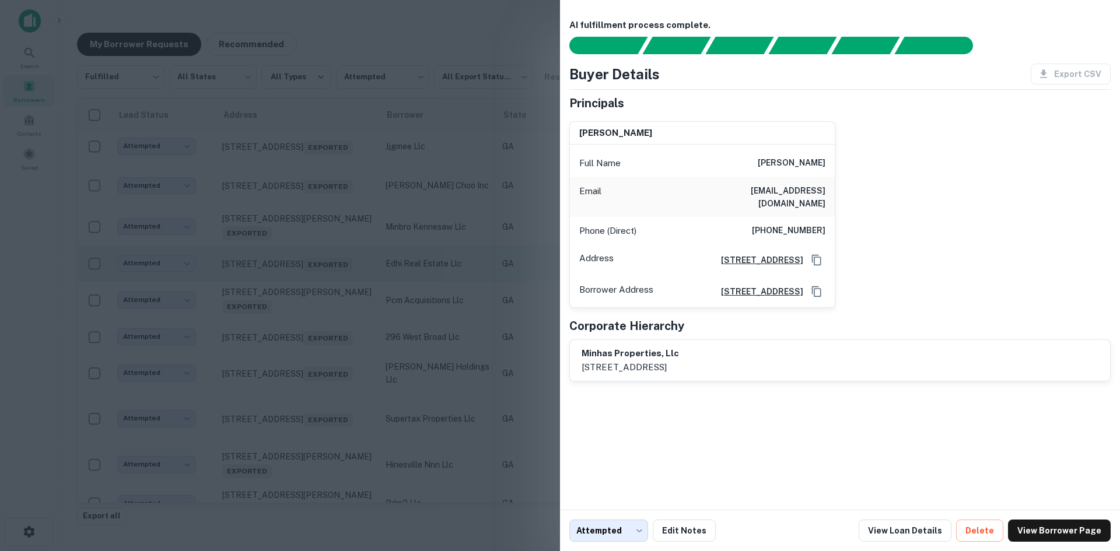
click at [305, 314] on div at bounding box center [560, 275] width 1120 height 551
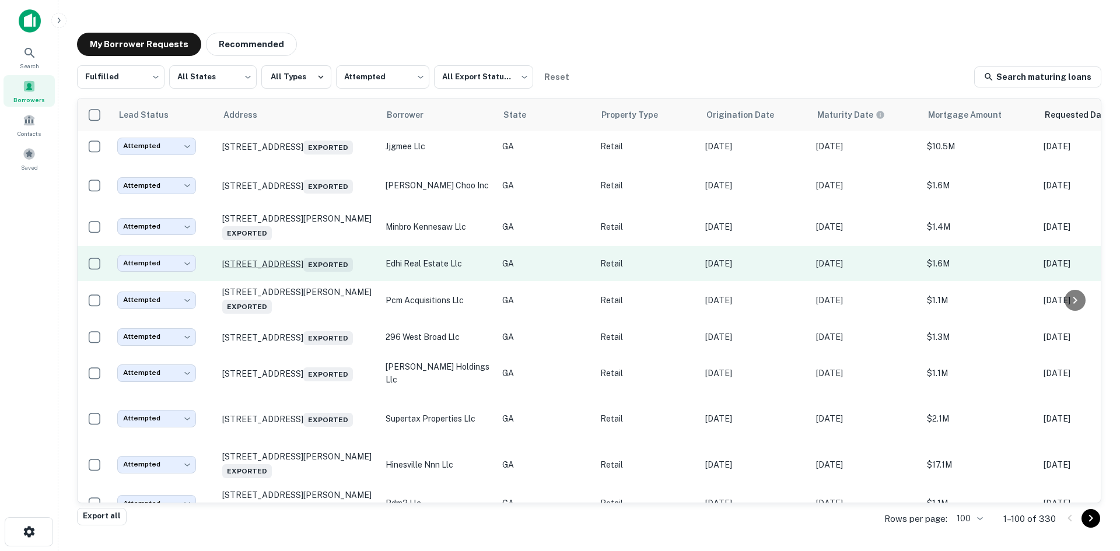
click at [303, 272] on p "[STREET_ADDRESS] Exported" at bounding box center [298, 264] width 152 height 16
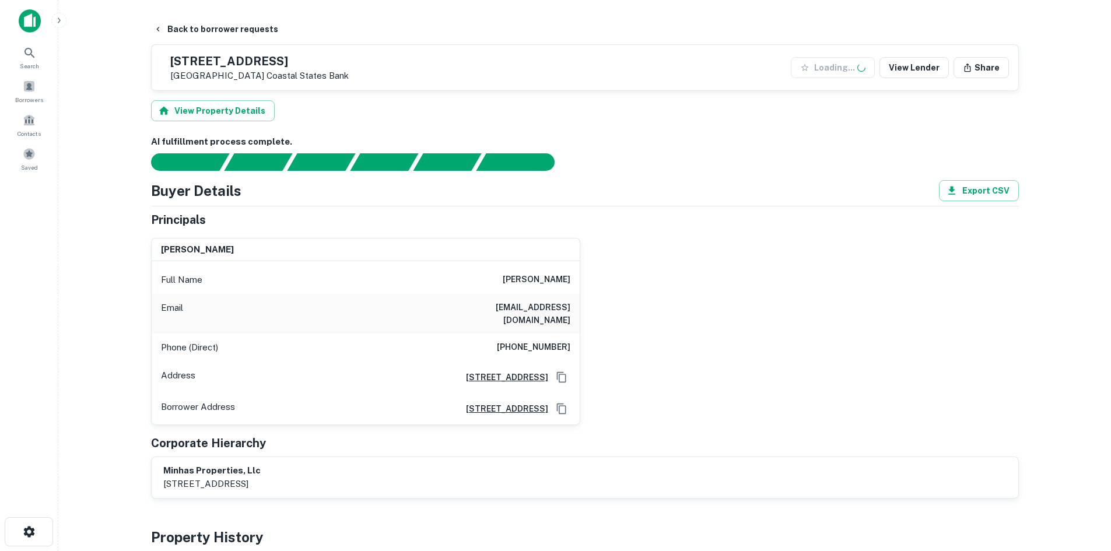
scroll to position [642, 0]
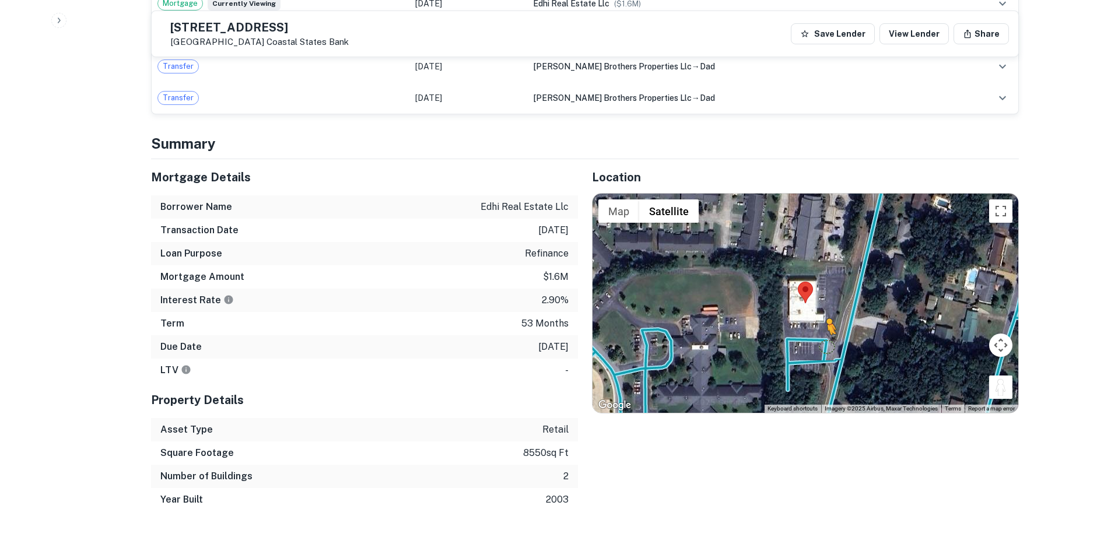
drag, startPoint x: 1000, startPoint y: 385, endPoint x: 820, endPoint y: 327, distance: 189.3
click at [820, 327] on div "To activate drag with keyboard, press Alt + Enter. Once in keyboard drag state,…" at bounding box center [806, 303] width 426 height 219
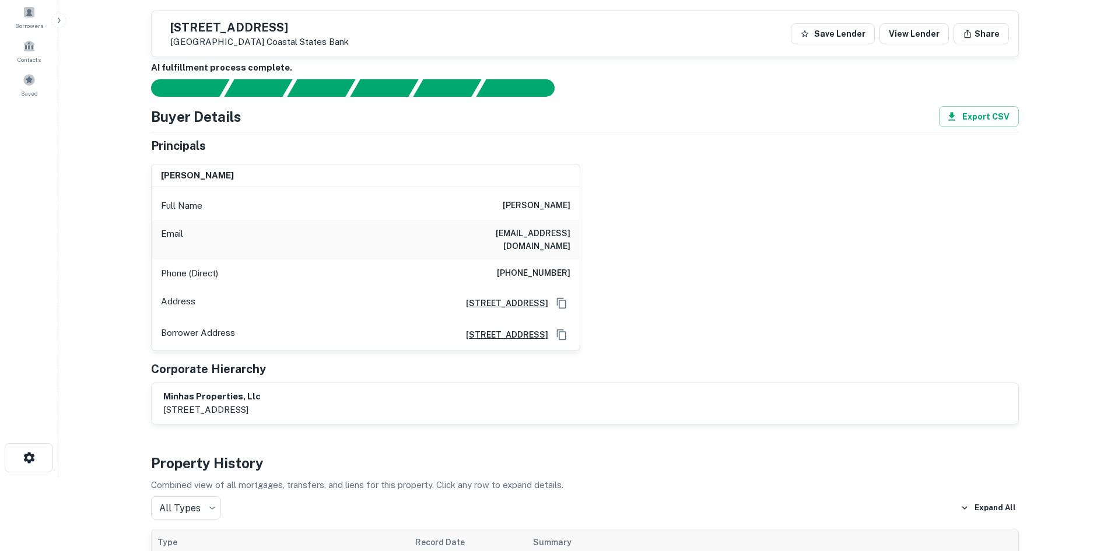
scroll to position [58, 0]
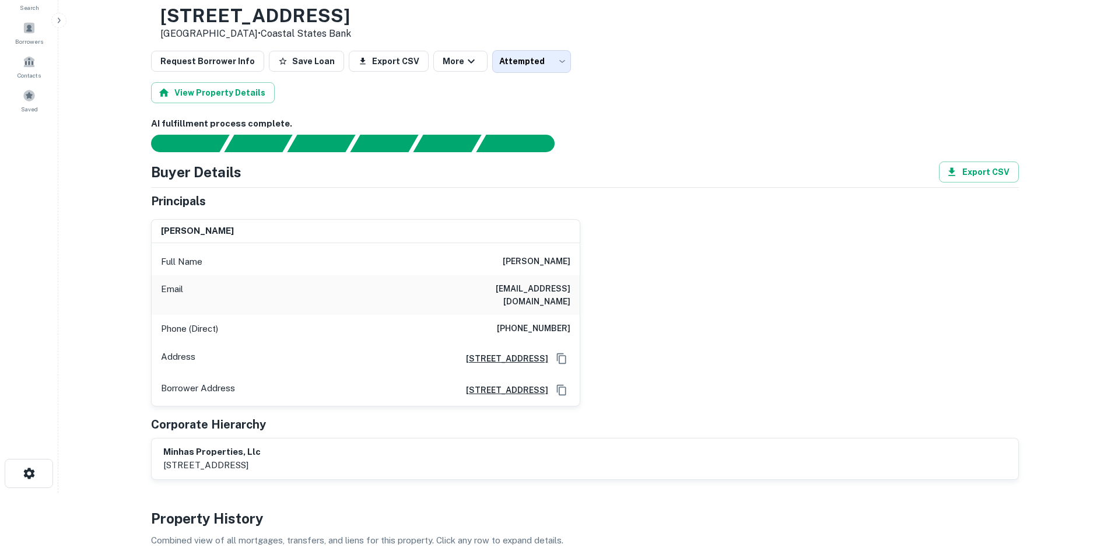
click at [543, 322] on h6 "[PHONE_NUMBER]" at bounding box center [534, 329] width 74 height 14
copy h6 "[PHONE_NUMBER]"
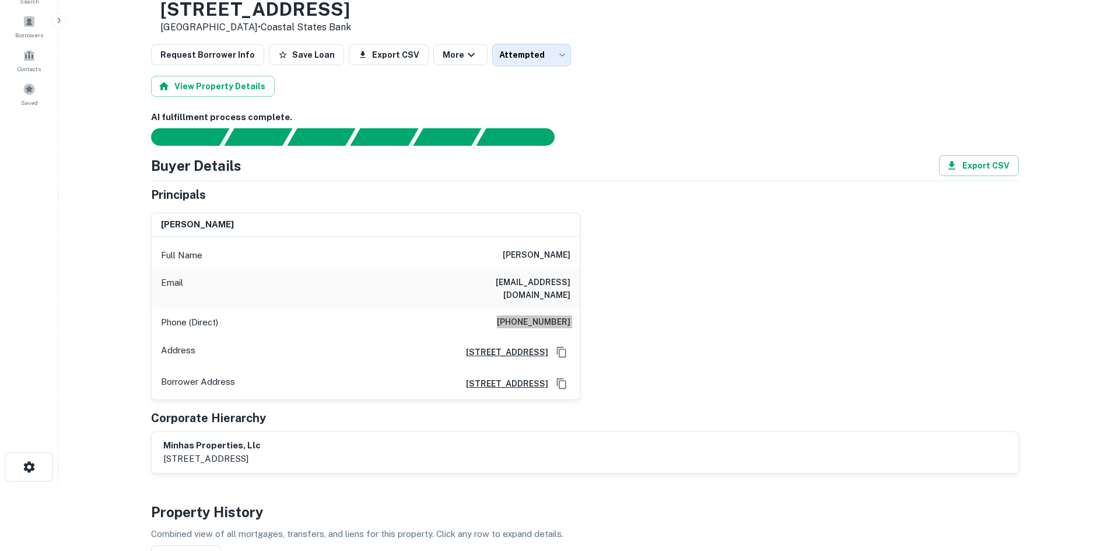
scroll to position [0, 0]
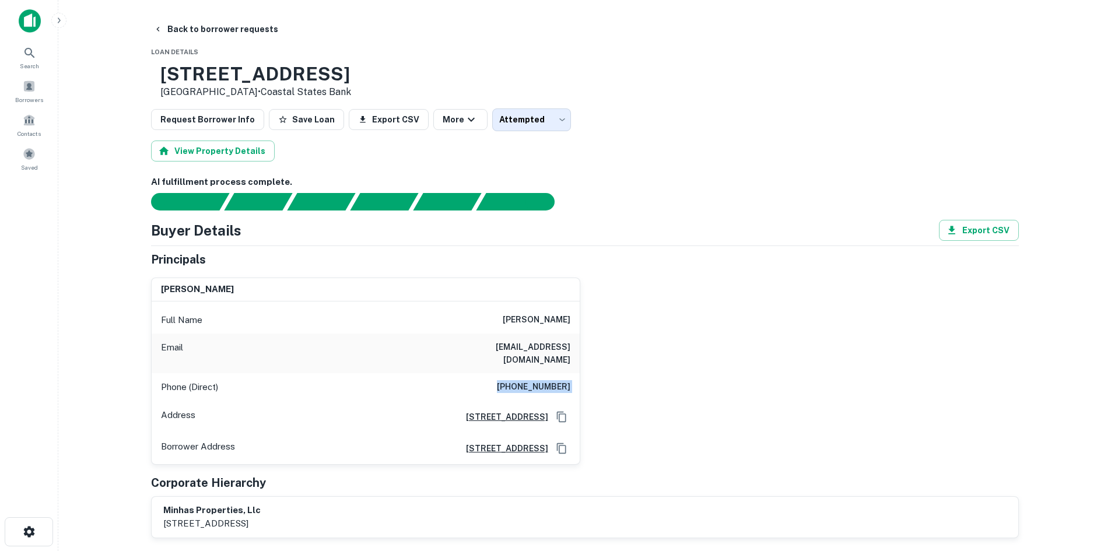
click at [516, 350] on h6 "[EMAIL_ADDRESS][DOMAIN_NAME]" at bounding box center [501, 354] width 140 height 26
copy h6 "[EMAIL_ADDRESS][DOMAIN_NAME]"
drag, startPoint x: 201, startPoint y: 76, endPoint x: 322, endPoint y: 75, distance: 121.3
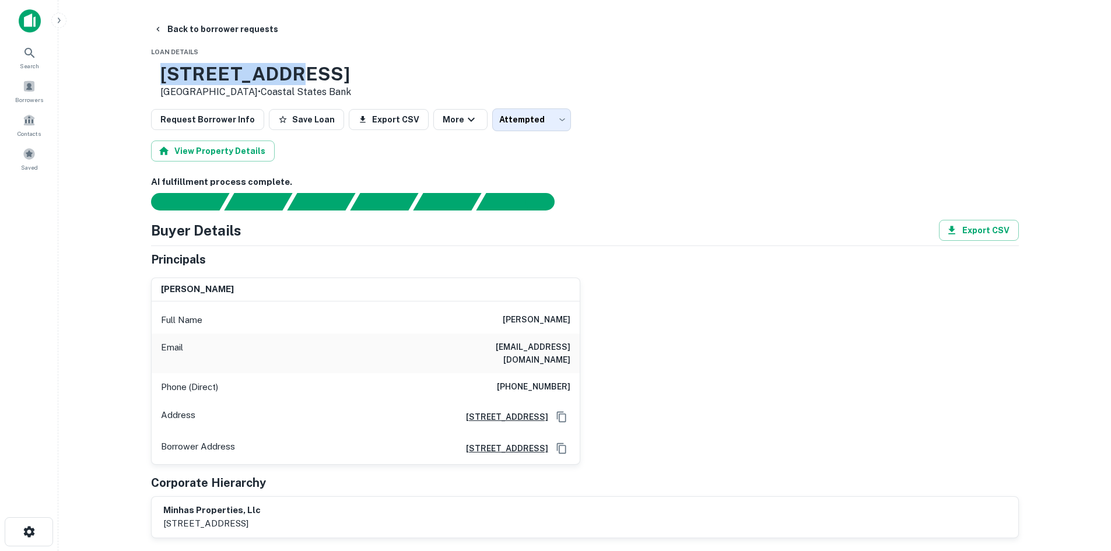
click at [322, 75] on h3 "[STREET_ADDRESS]" at bounding box center [255, 74] width 191 height 22
copy h3 "[STREET_ADDRESS]"
drag, startPoint x: 508, startPoint y: 327, endPoint x: 575, endPoint y: 324, distance: 67.7
click at [575, 324] on div "Full Name [PERSON_NAME]" at bounding box center [366, 320] width 428 height 28
copy h6 "[PERSON_NAME]"
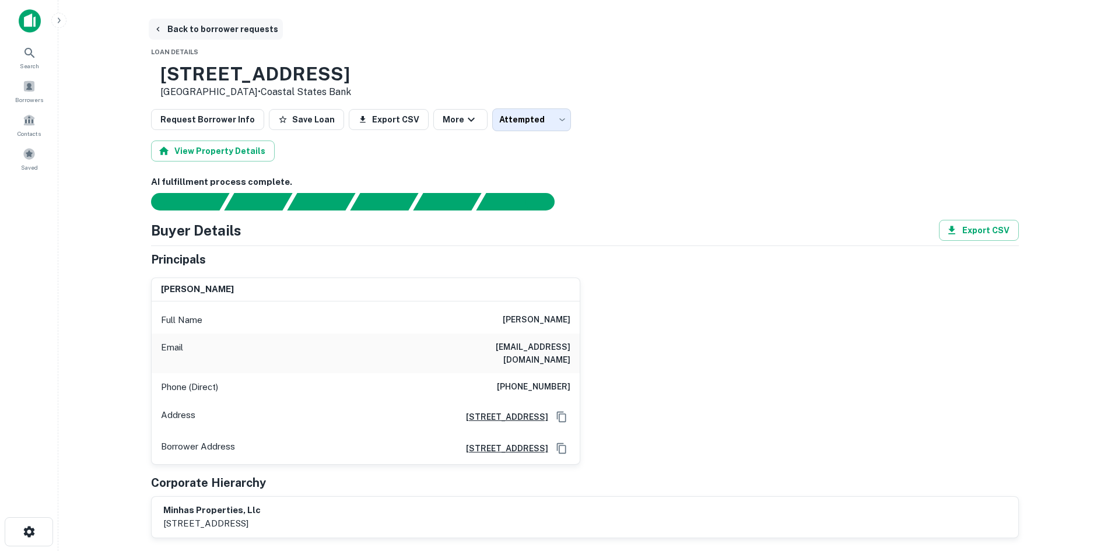
click at [233, 36] on button "Back to borrower requests" at bounding box center [216, 29] width 134 height 21
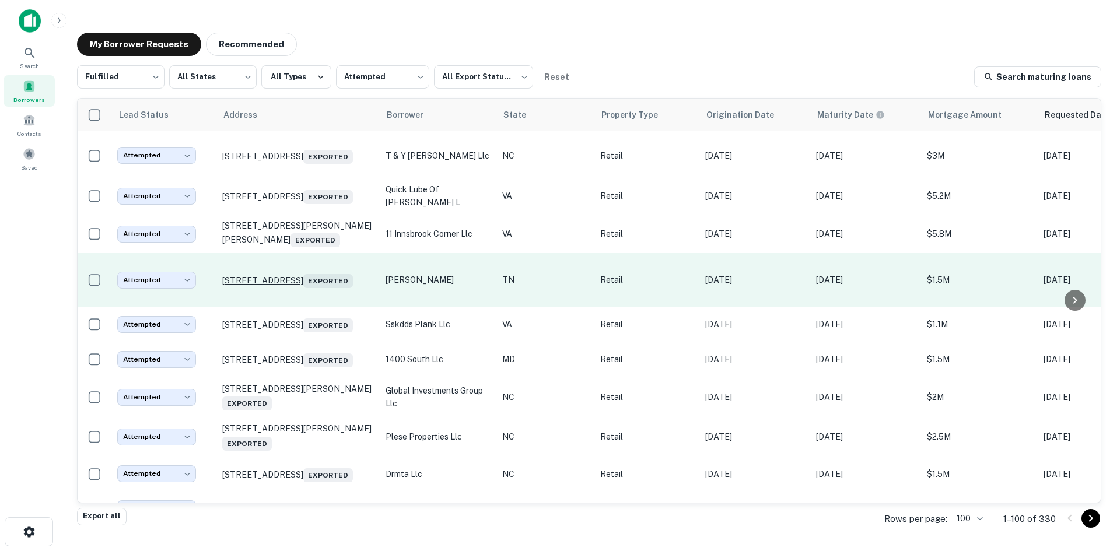
scroll to position [396, 0]
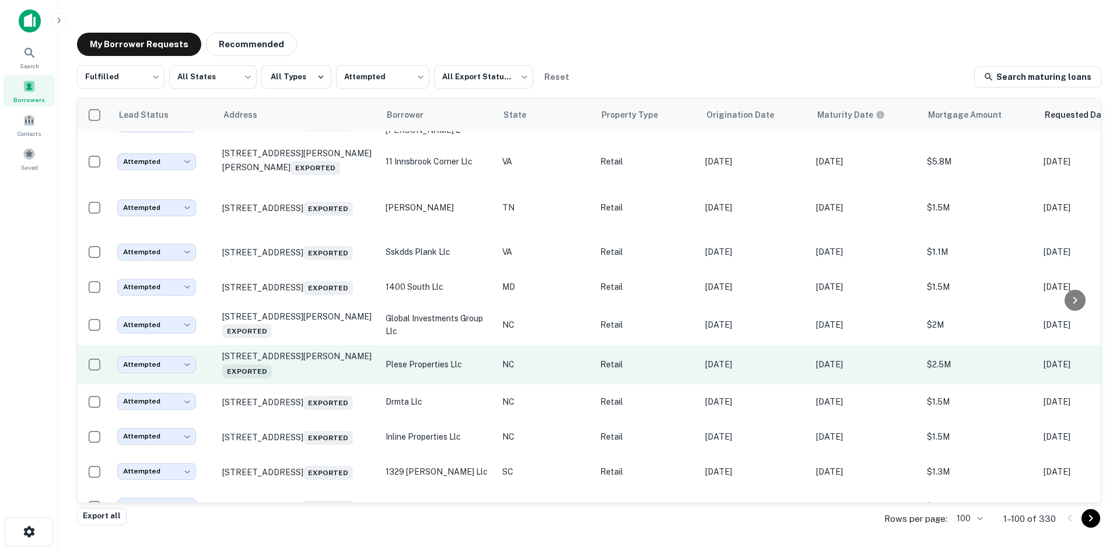
click at [312, 384] on td "[STREET_ADDRESS][PERSON_NAME] Exported" at bounding box center [297, 364] width 163 height 39
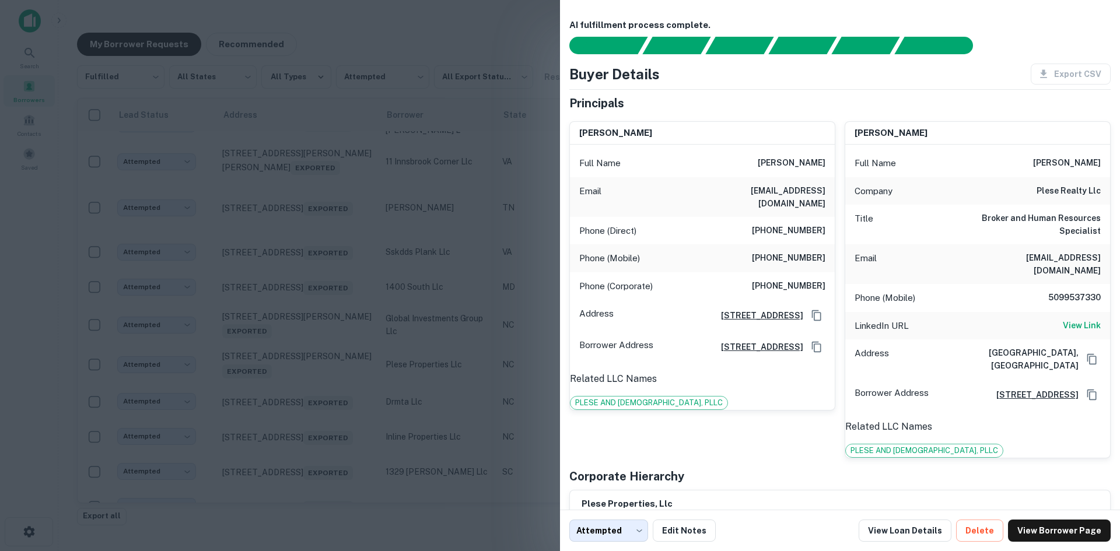
click at [310, 392] on div at bounding box center [560, 275] width 1120 height 551
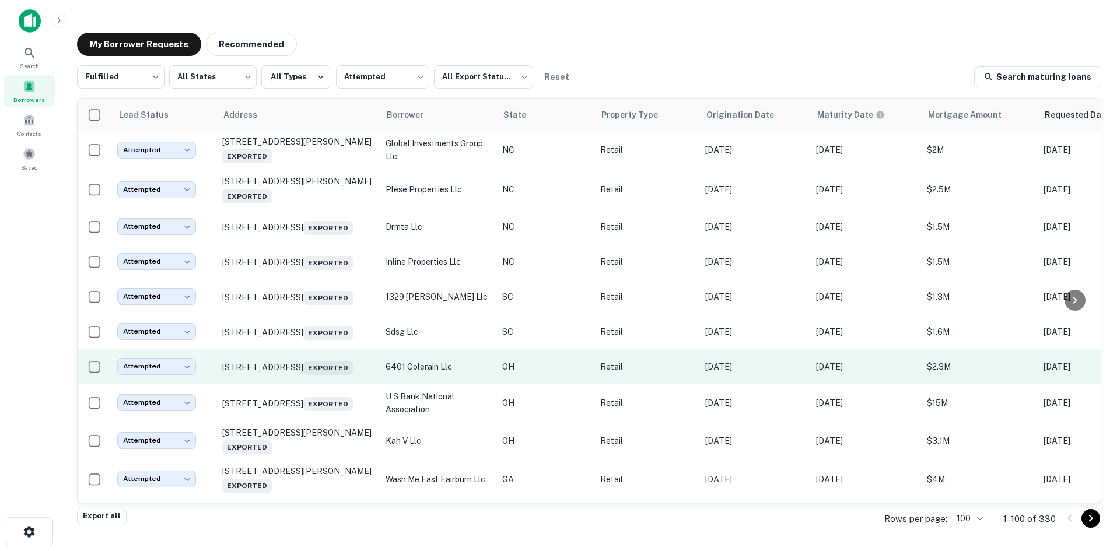
scroll to position [687, 0]
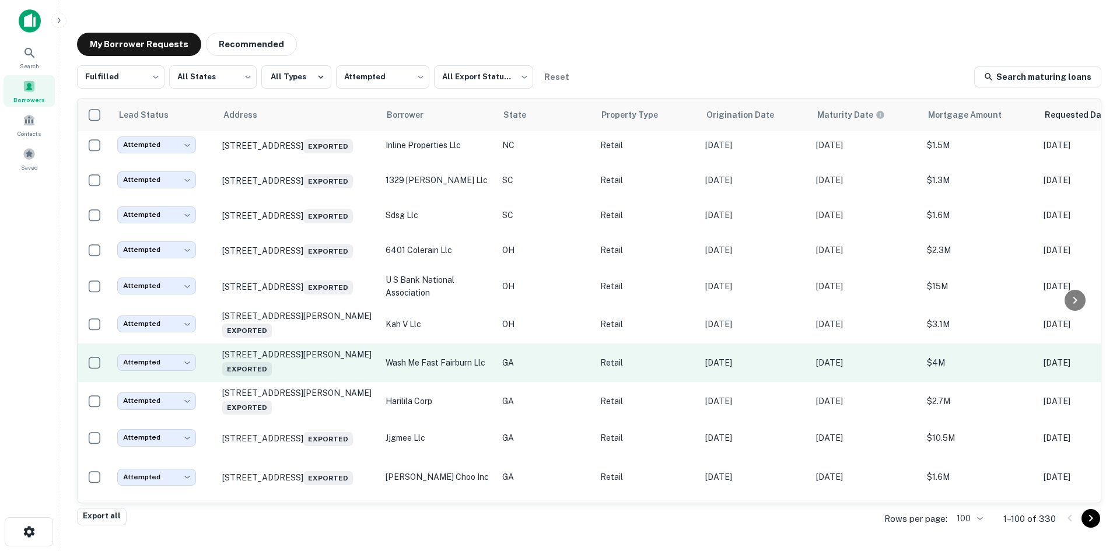
click at [307, 382] on td "[STREET_ADDRESS][PERSON_NAME] Exported" at bounding box center [297, 363] width 163 height 39
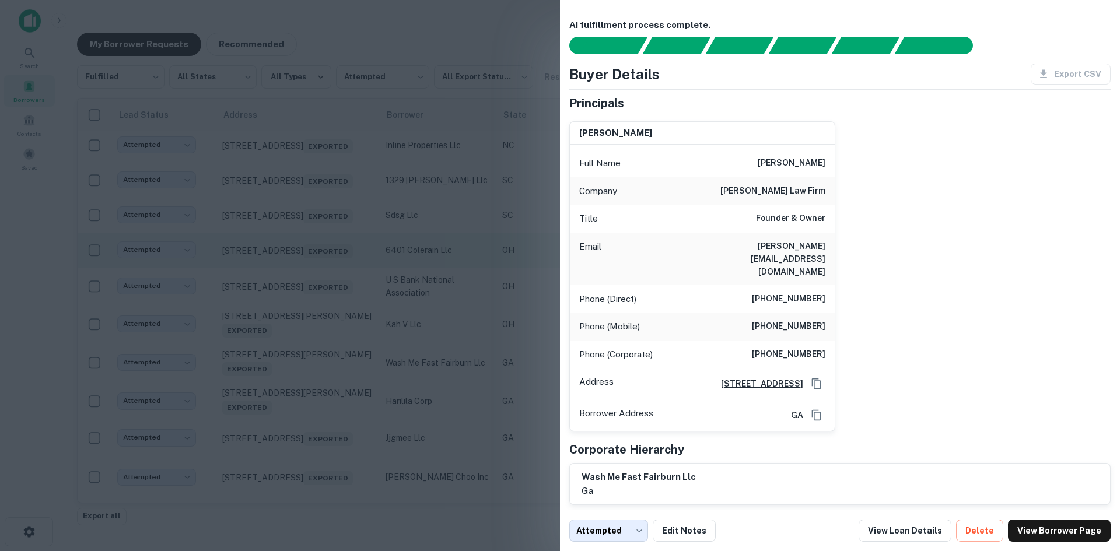
click at [502, 208] on div at bounding box center [560, 275] width 1120 height 551
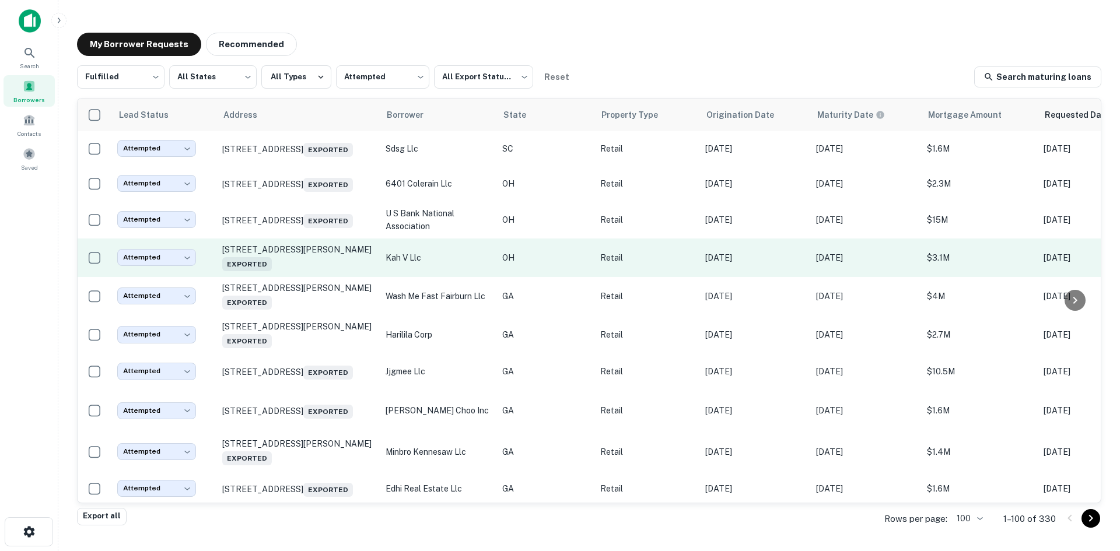
scroll to position [921, 0]
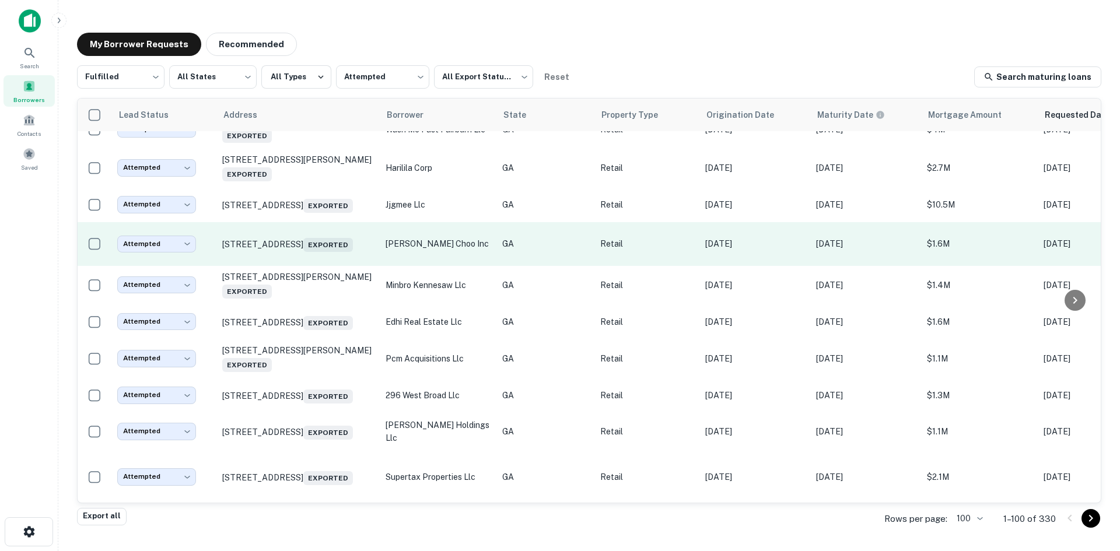
click at [328, 266] on td "[STREET_ADDRESS] Exported" at bounding box center [297, 244] width 163 height 44
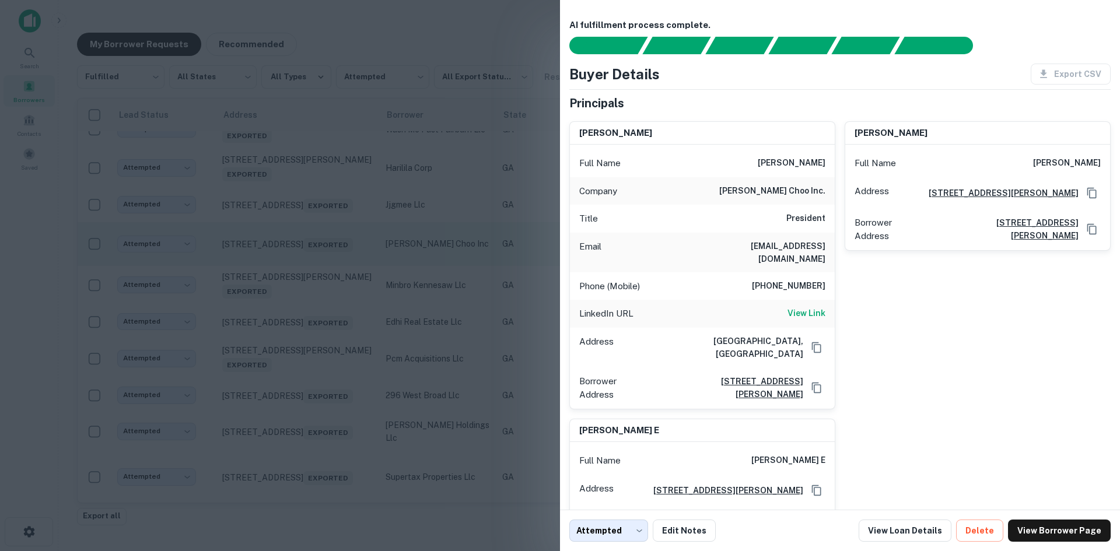
click at [328, 296] on div at bounding box center [560, 275] width 1120 height 551
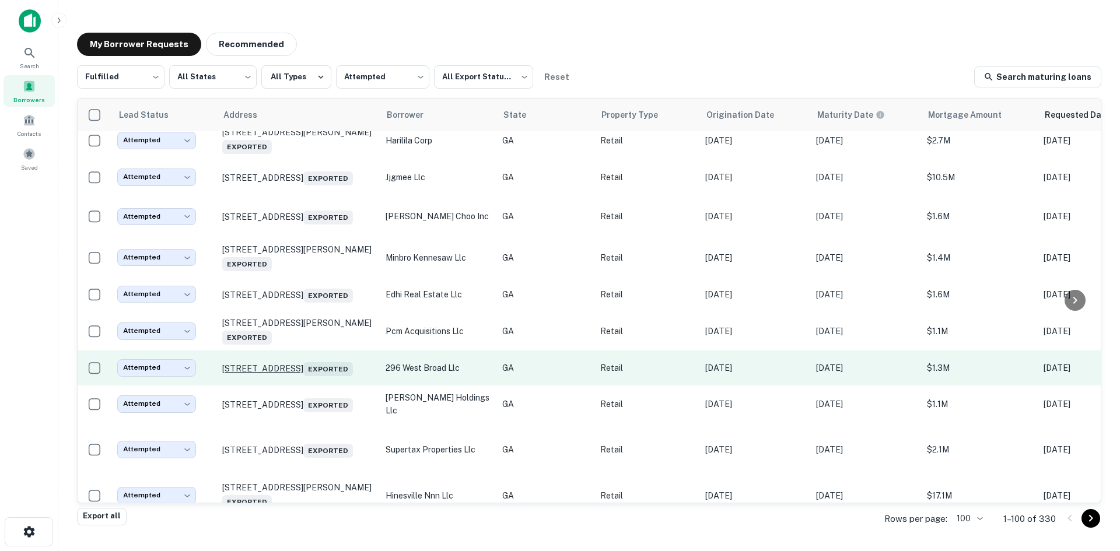
scroll to position [1096, 0]
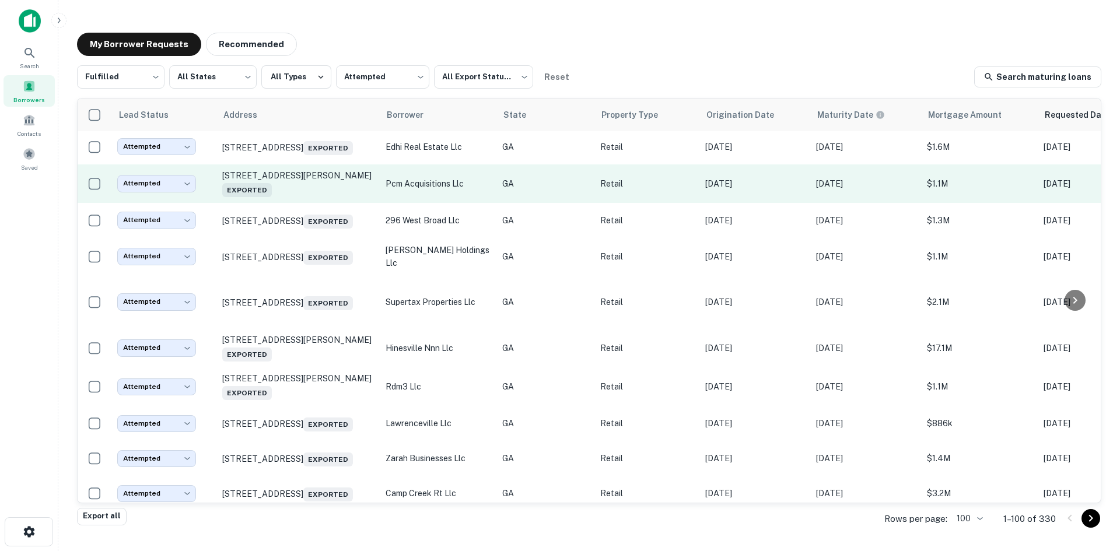
drag, startPoint x: 324, startPoint y: 230, endPoint x: 324, endPoint y: 238, distance: 8.2
click at [324, 203] on td "[STREET_ADDRESS][PERSON_NAME] Exported" at bounding box center [297, 184] width 163 height 39
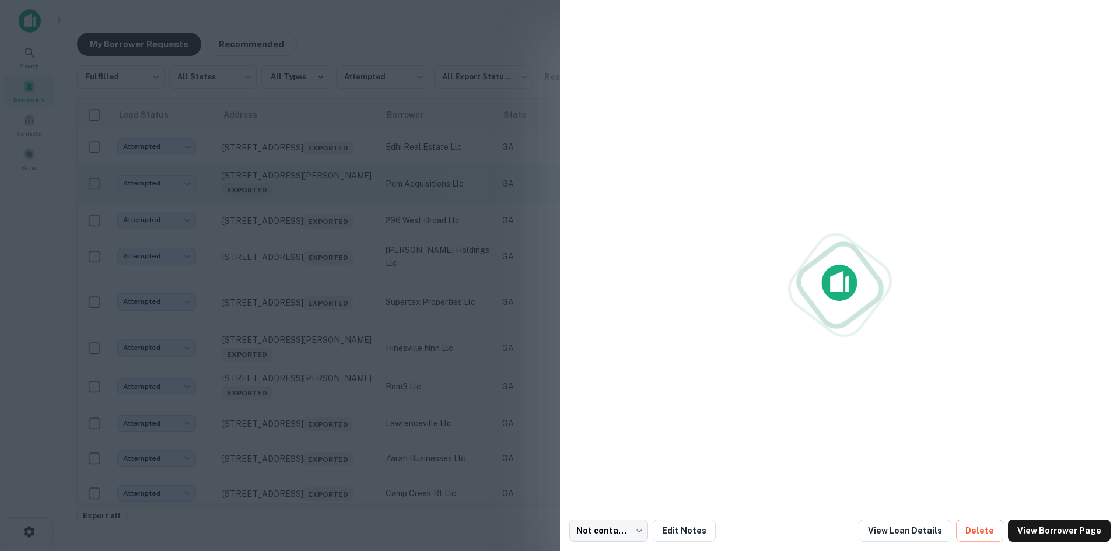
click at [324, 236] on div at bounding box center [560, 275] width 1120 height 551
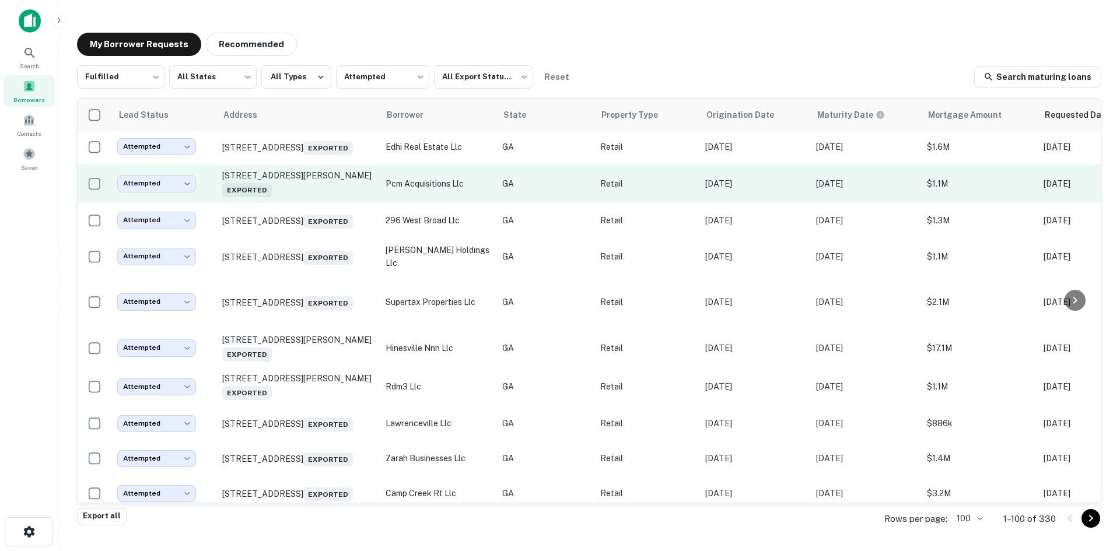
click at [324, 203] on td "[STREET_ADDRESS][PERSON_NAME] Exported" at bounding box center [297, 184] width 163 height 39
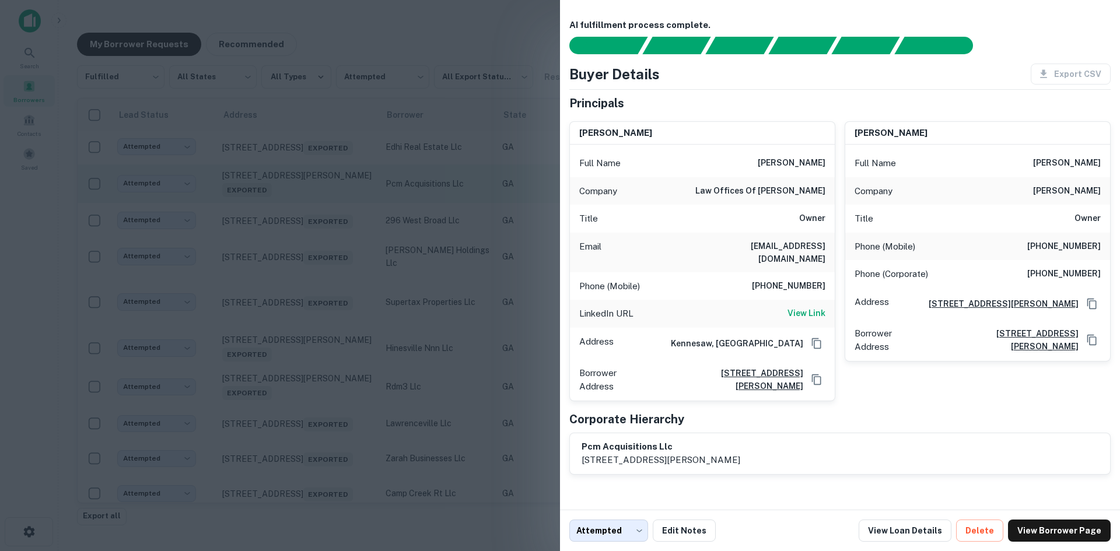
click at [324, 236] on div at bounding box center [560, 275] width 1120 height 551
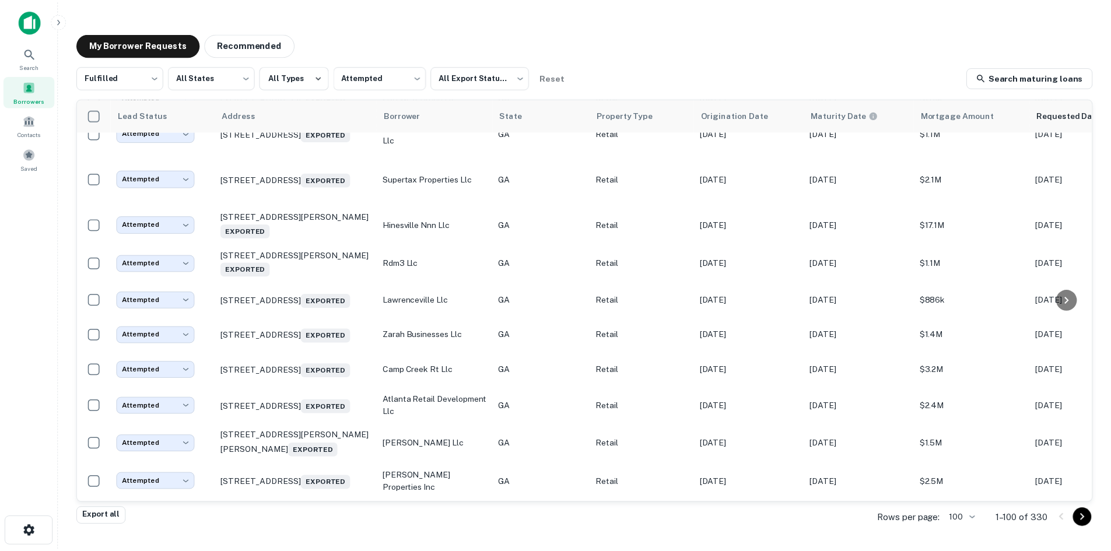
scroll to position [1271, 0]
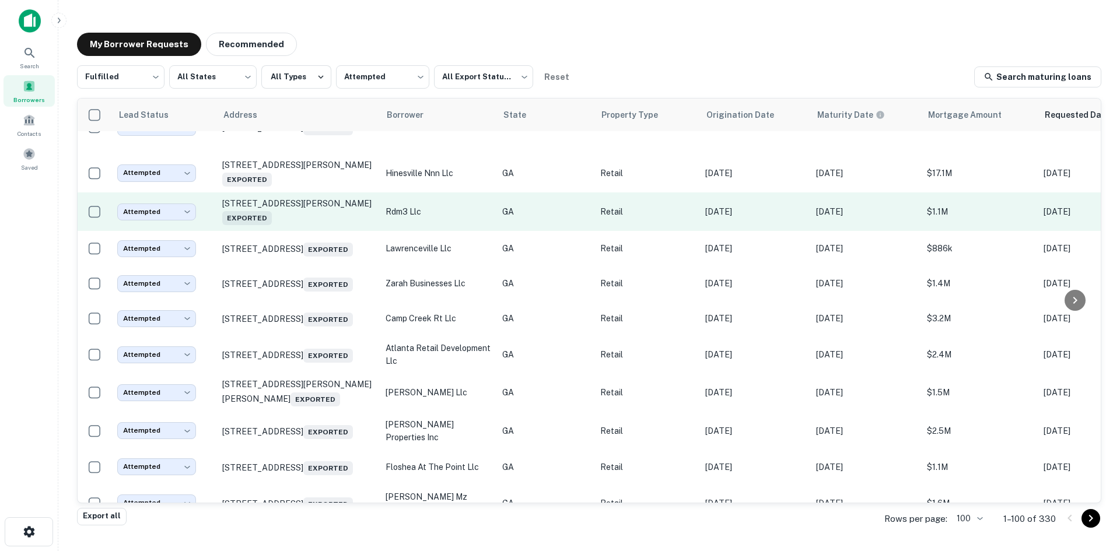
click at [334, 231] on td "[STREET_ADDRESS][PERSON_NAME] Exported" at bounding box center [297, 212] width 163 height 39
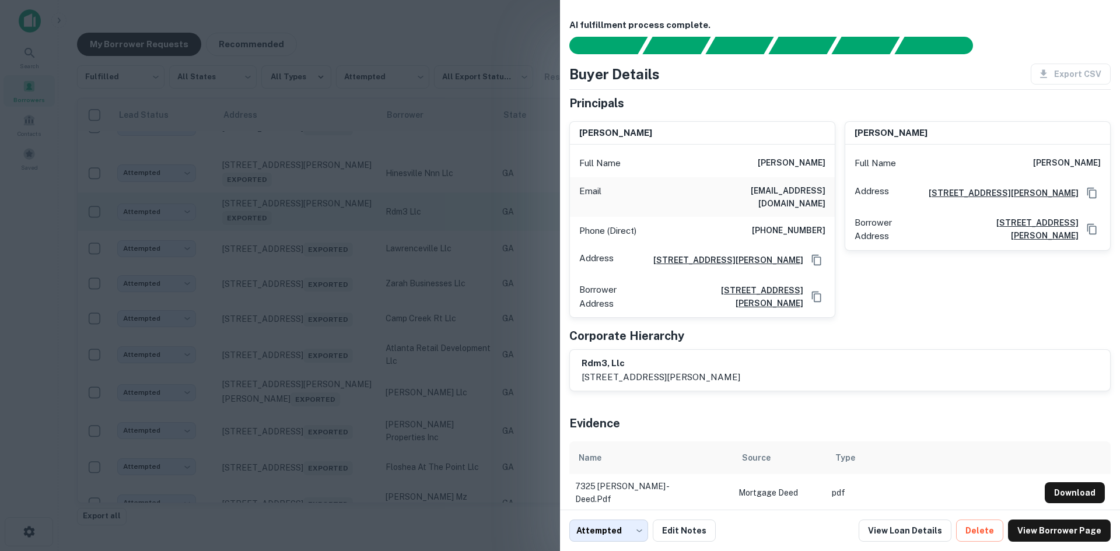
click at [334, 268] on div at bounding box center [560, 275] width 1120 height 551
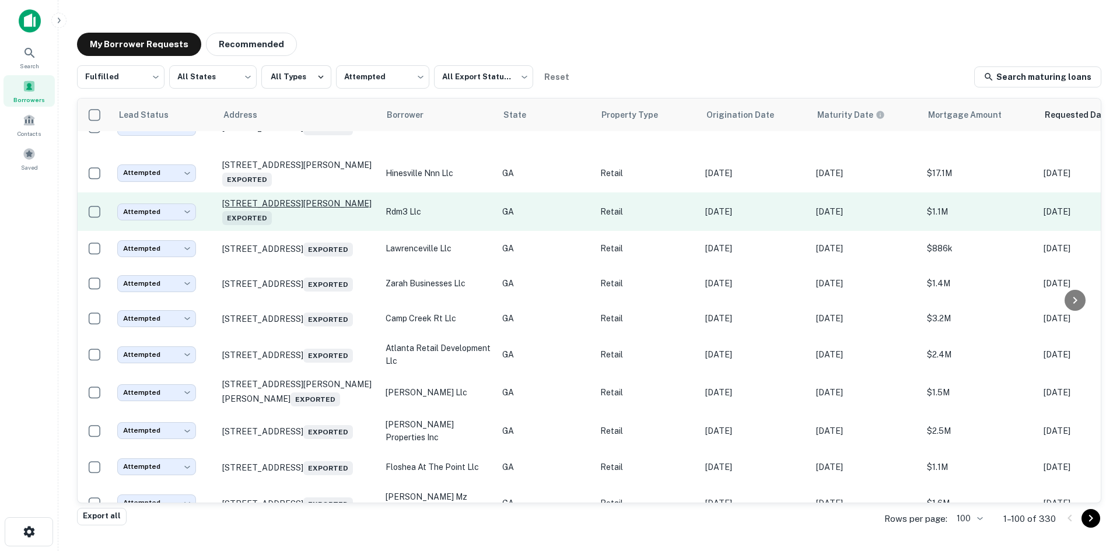
click at [331, 225] on p "[STREET_ADDRESS][PERSON_NAME] Exported" at bounding box center [298, 211] width 152 height 27
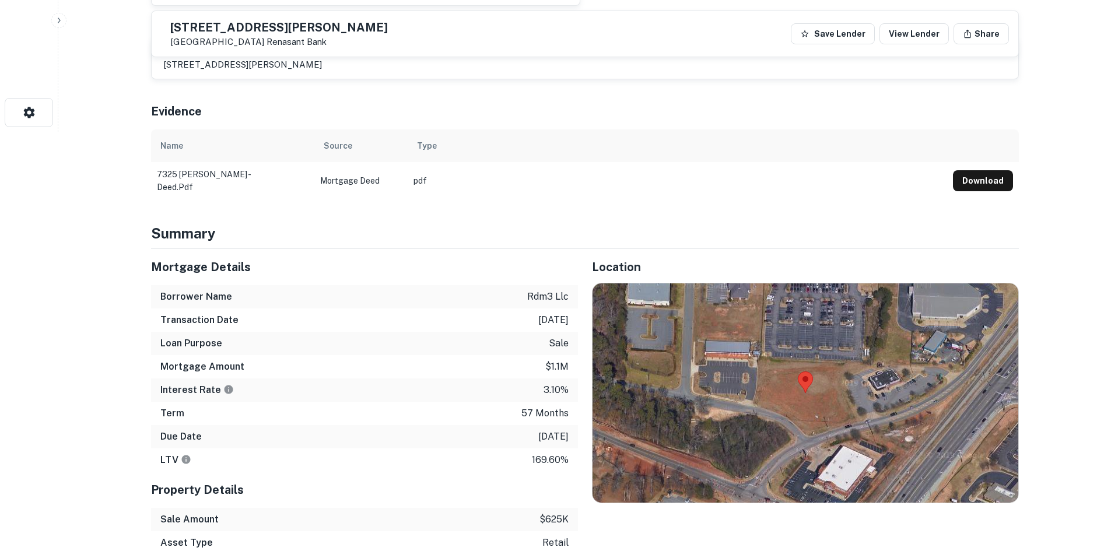
scroll to position [525, 0]
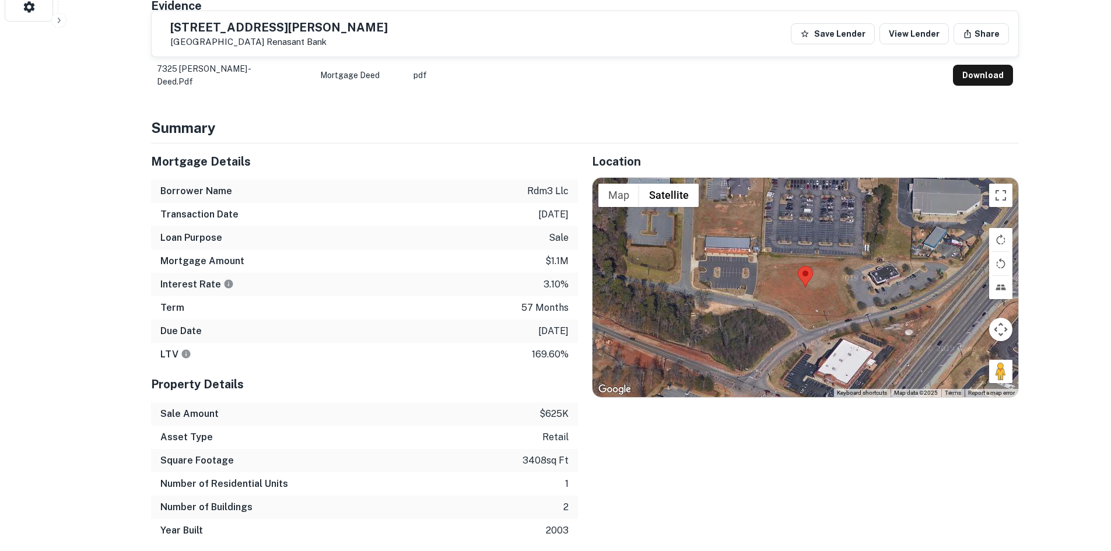
drag, startPoint x: 193, startPoint y: 23, endPoint x: 285, endPoint y: 47, distance: 95.2
click at [285, 47] on div "[STREET_ADDRESS][PERSON_NAME] Renasant Bank" at bounding box center [274, 33] width 227 height 27
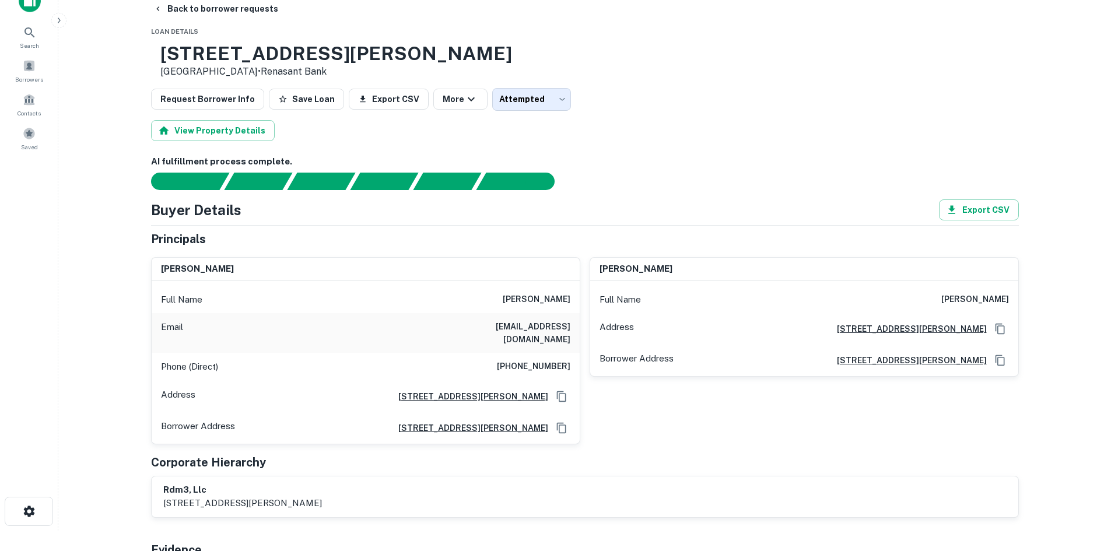
scroll to position [0, 0]
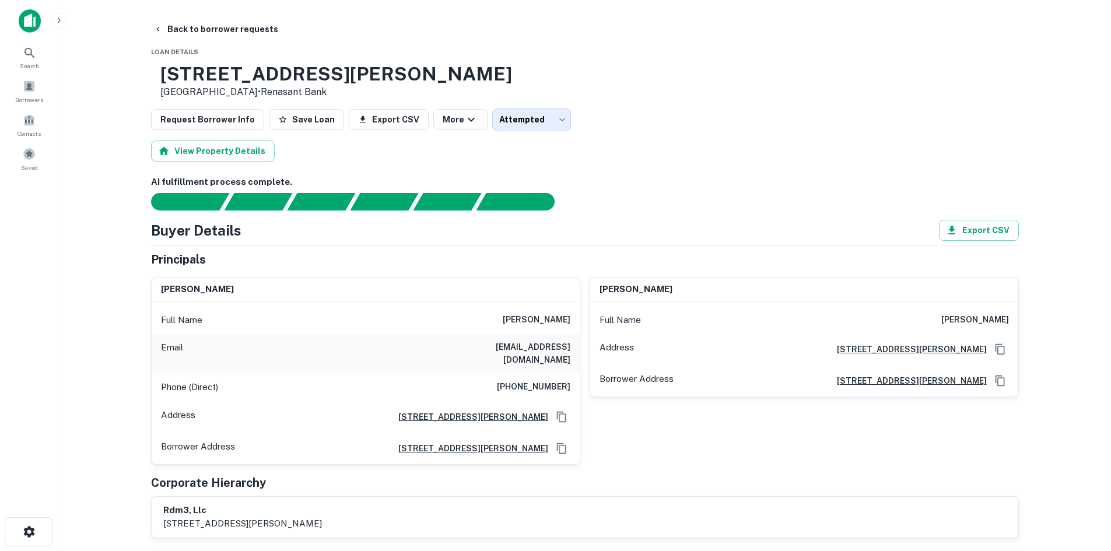
click at [537, 380] on h6 "[PHONE_NUMBER]" at bounding box center [534, 387] width 74 height 14
click at [219, 30] on button "Back to borrower requests" at bounding box center [216, 29] width 134 height 21
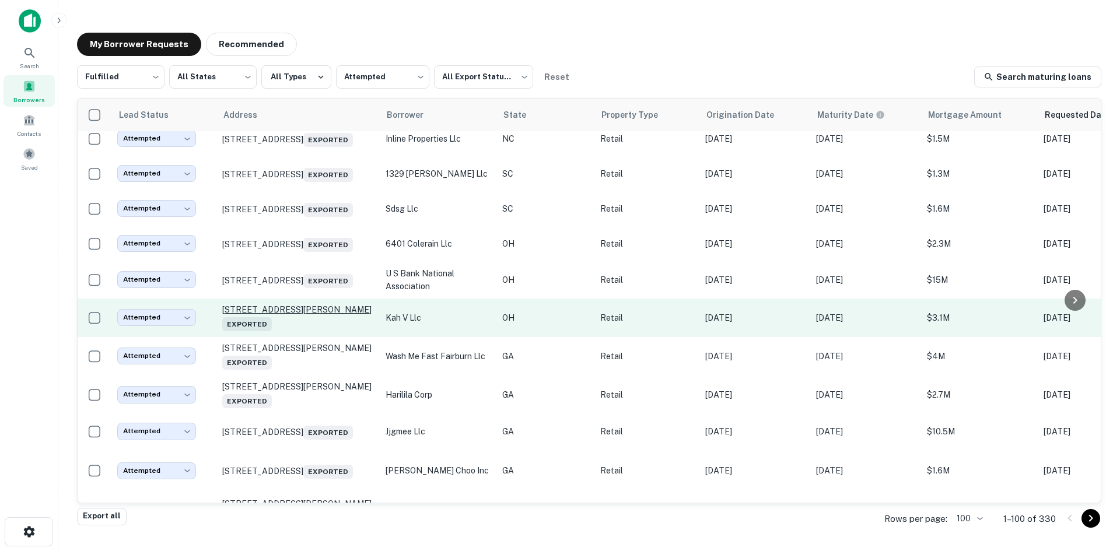
scroll to position [862, 0]
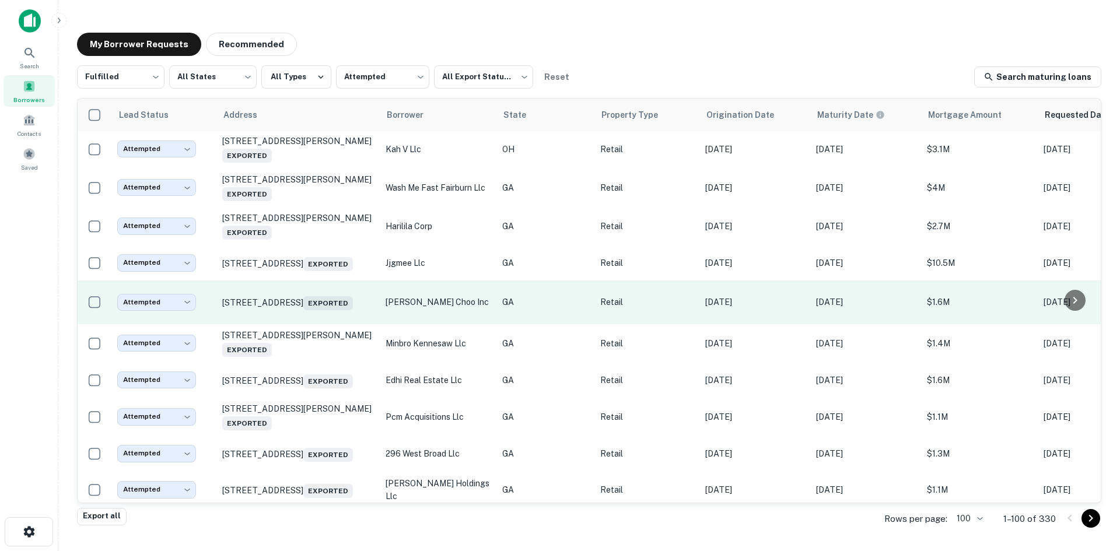
click at [308, 324] on td "[STREET_ADDRESS] Exported" at bounding box center [297, 303] width 163 height 44
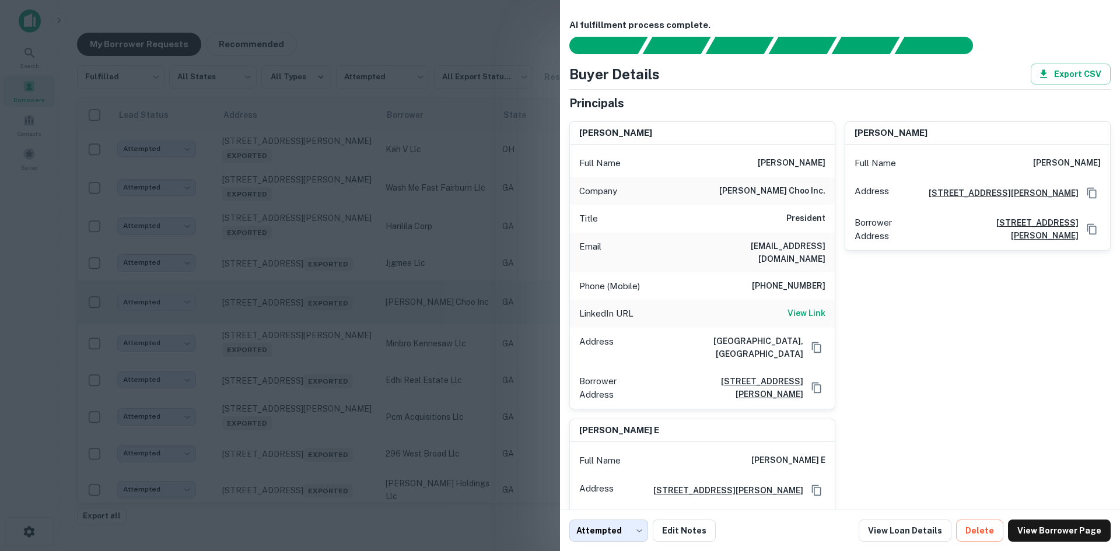
click at [308, 355] on div at bounding box center [560, 275] width 1120 height 551
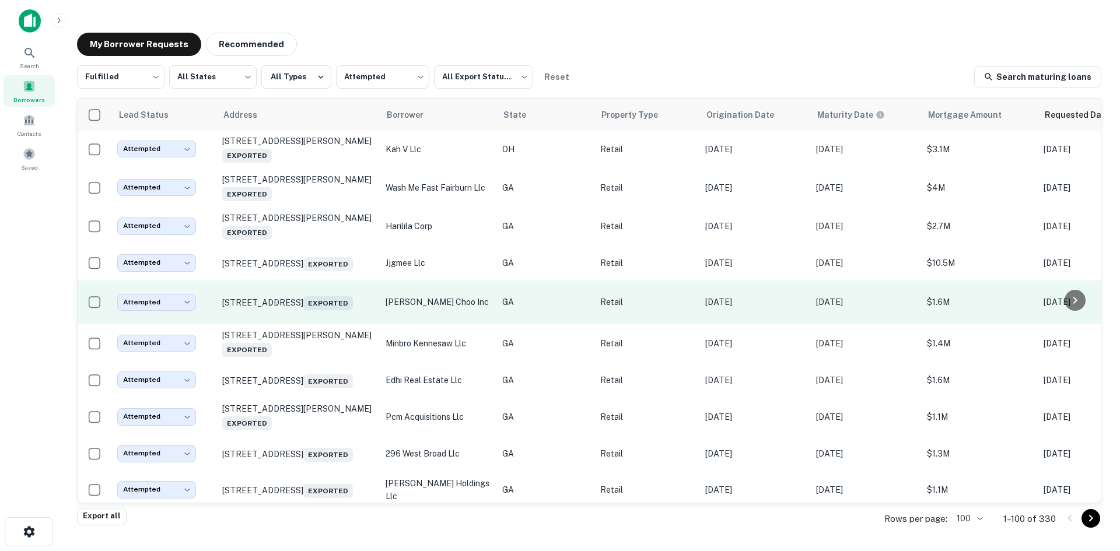
scroll to position [1154, 0]
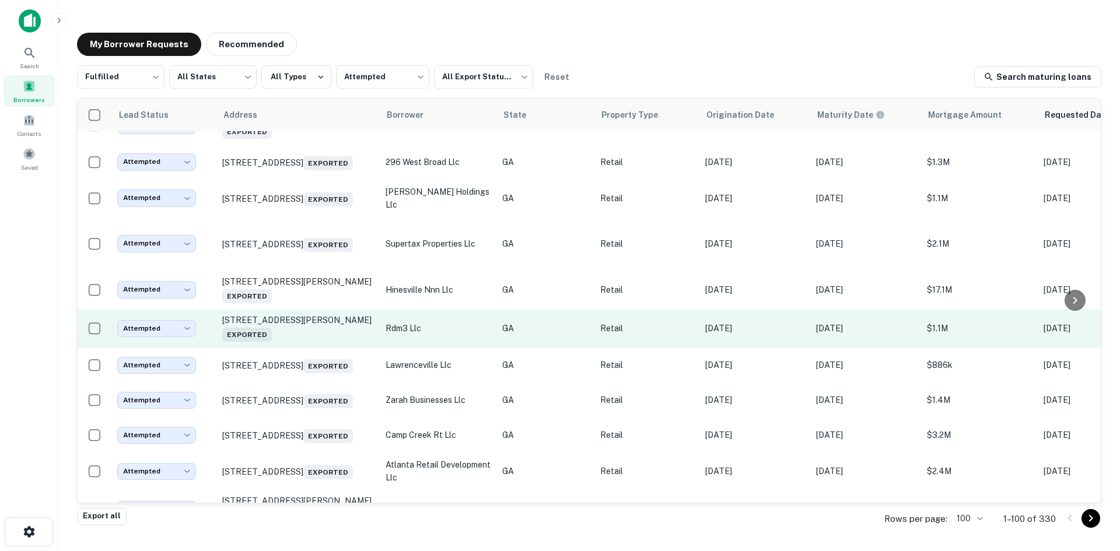
click at [313, 348] on td "[STREET_ADDRESS][PERSON_NAME] Exported" at bounding box center [297, 328] width 163 height 39
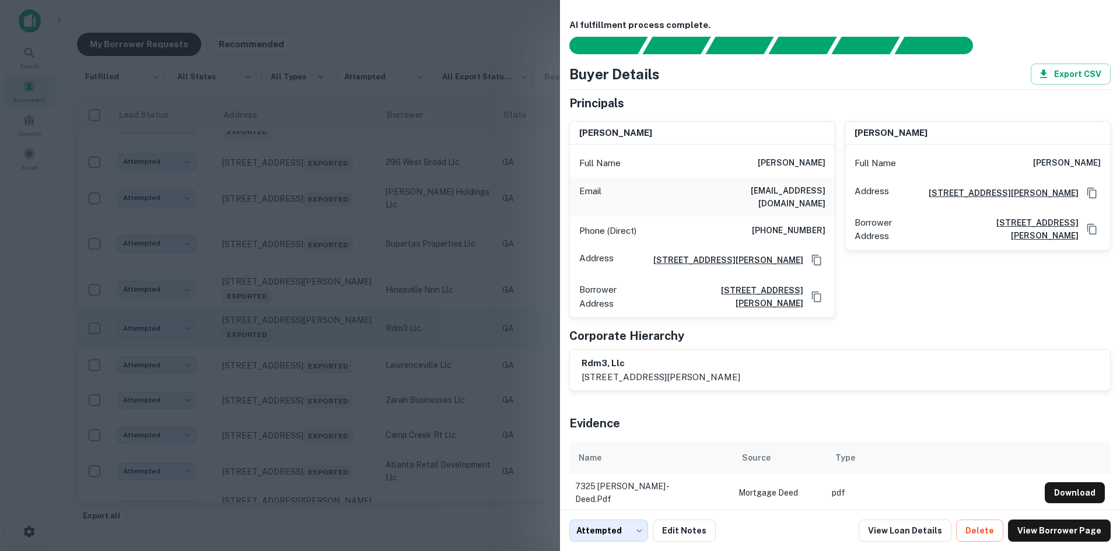
click at [313, 386] on div at bounding box center [560, 275] width 1120 height 551
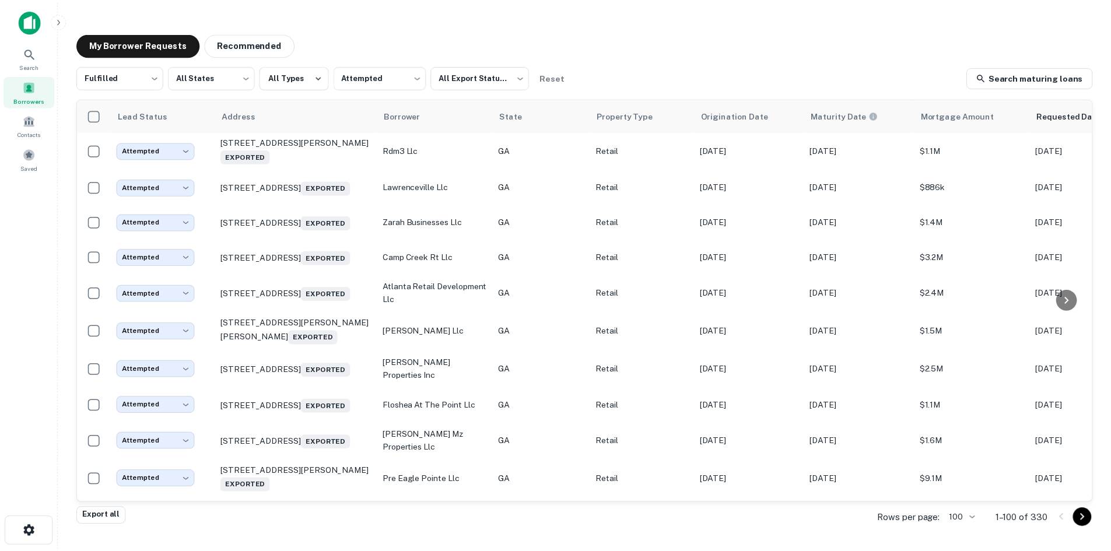
scroll to position [1621, 0]
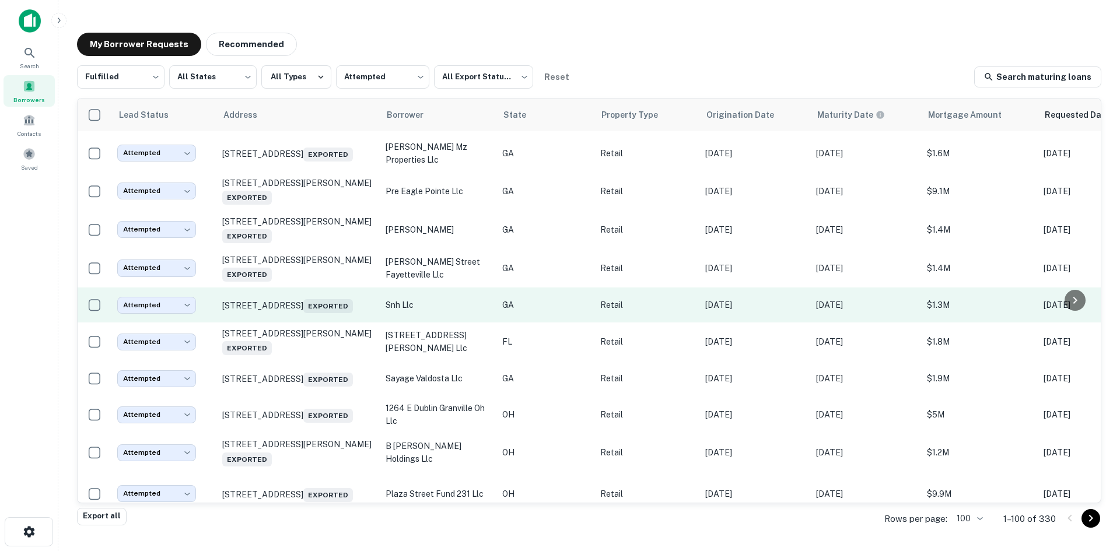
click at [305, 323] on td "[STREET_ADDRESS] Exported" at bounding box center [297, 305] width 163 height 35
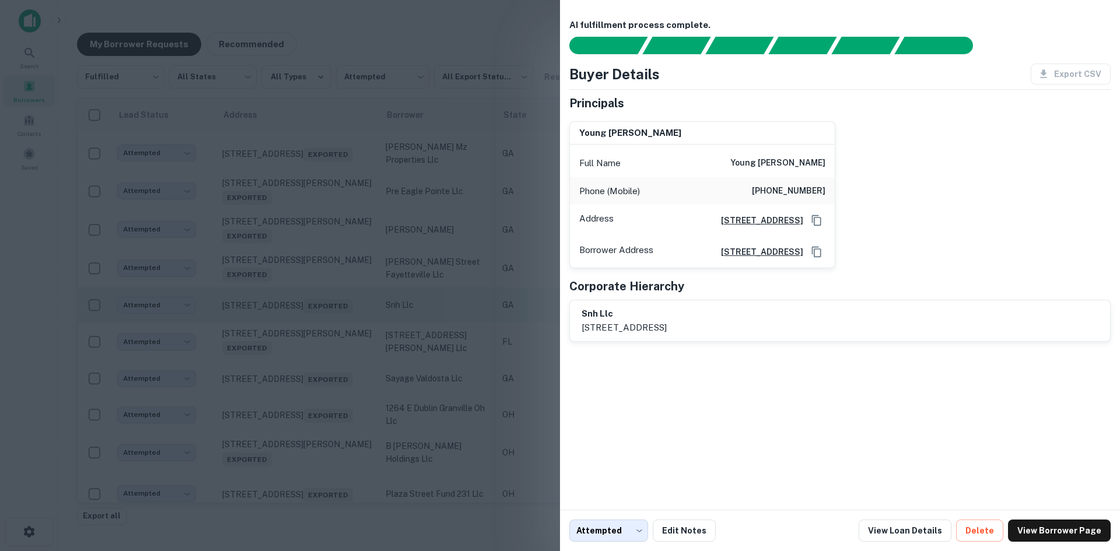
click at [305, 393] on div at bounding box center [560, 275] width 1120 height 551
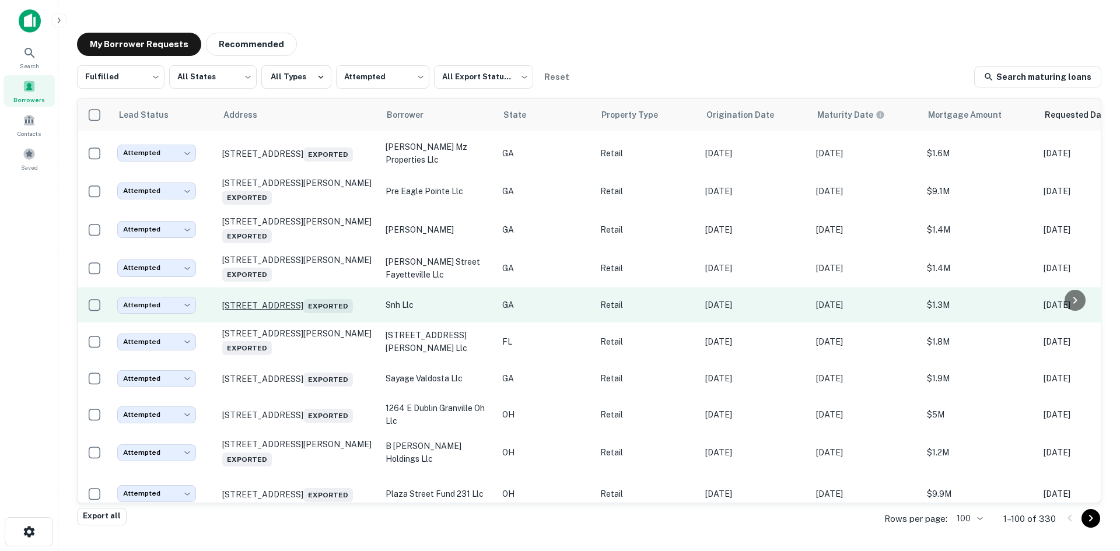
click at [305, 313] on p "[STREET_ADDRESS] Exported" at bounding box center [298, 305] width 152 height 16
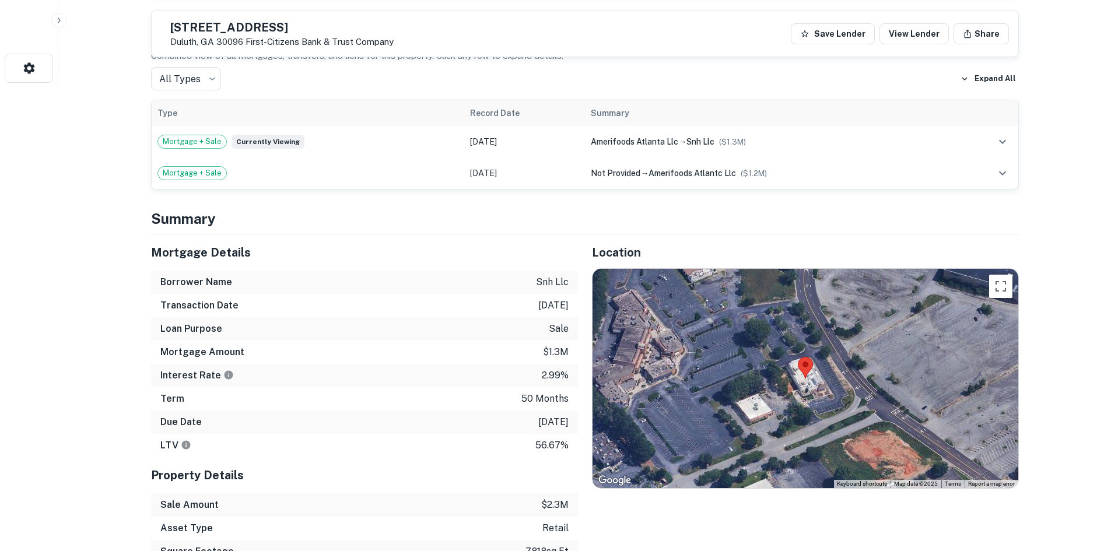
scroll to position [525, 0]
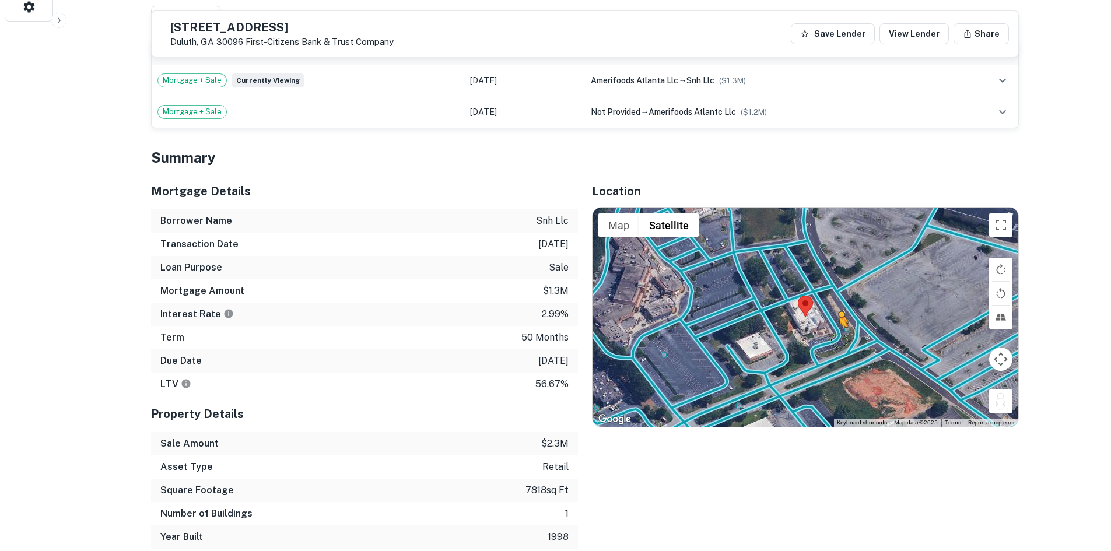
drag, startPoint x: 997, startPoint y: 407, endPoint x: 839, endPoint y: 339, distance: 171.4
click at [839, 340] on div "To activate drag with keyboard, press Alt + Enter. Once in keyboard drag state,…" at bounding box center [806, 317] width 426 height 219
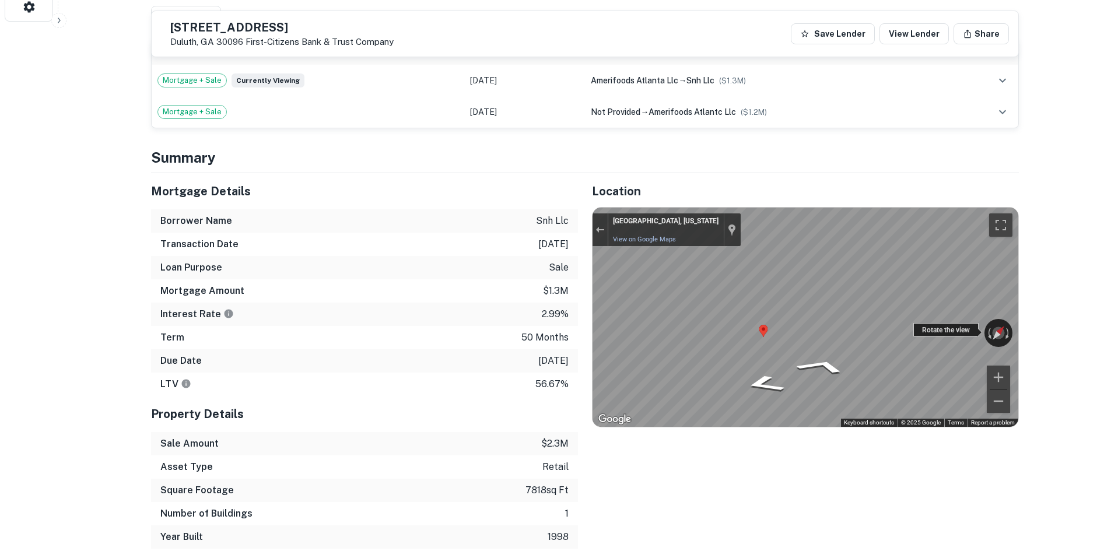
click at [957, 328] on div "← Move left → Move right ↑ Move up ↓ Move down + Zoom in - Zoom out [GEOGRAPHIC…" at bounding box center [806, 317] width 426 height 219
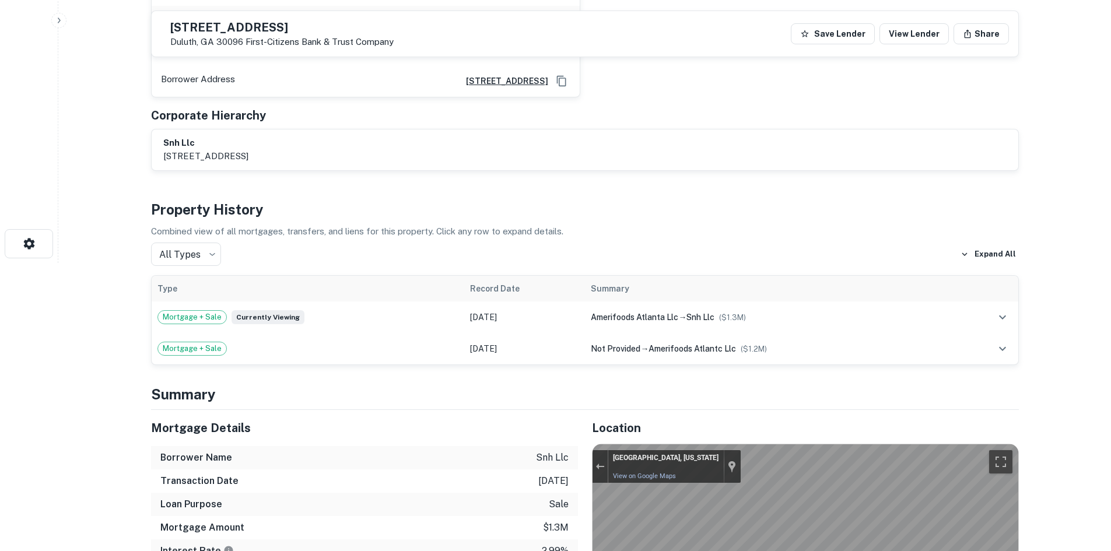
scroll to position [58, 0]
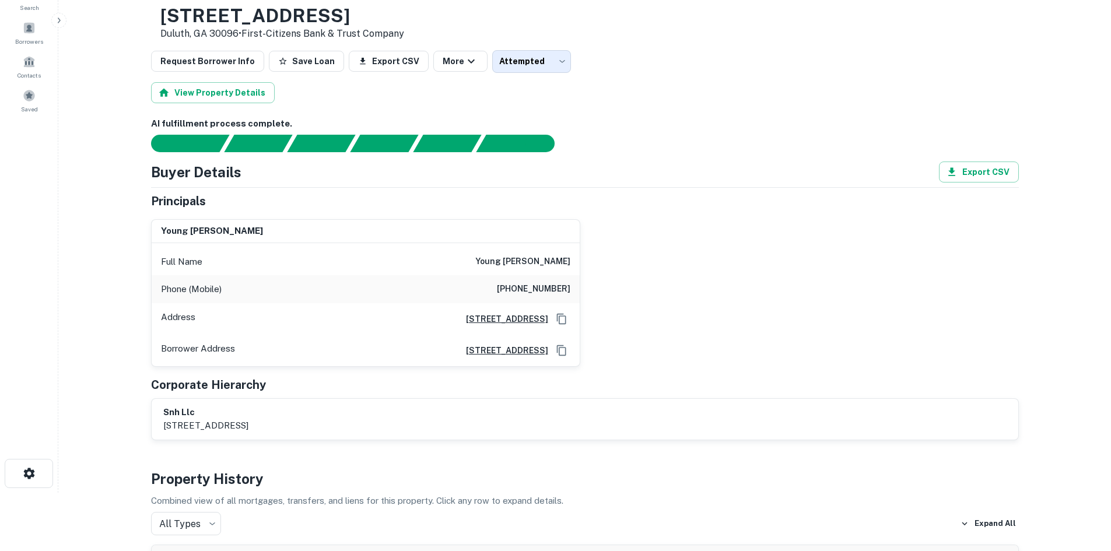
click at [541, 296] on h6 "[PHONE_NUMBER]" at bounding box center [534, 289] width 74 height 14
click at [540, 296] on h6 "[PHONE_NUMBER]" at bounding box center [534, 289] width 74 height 14
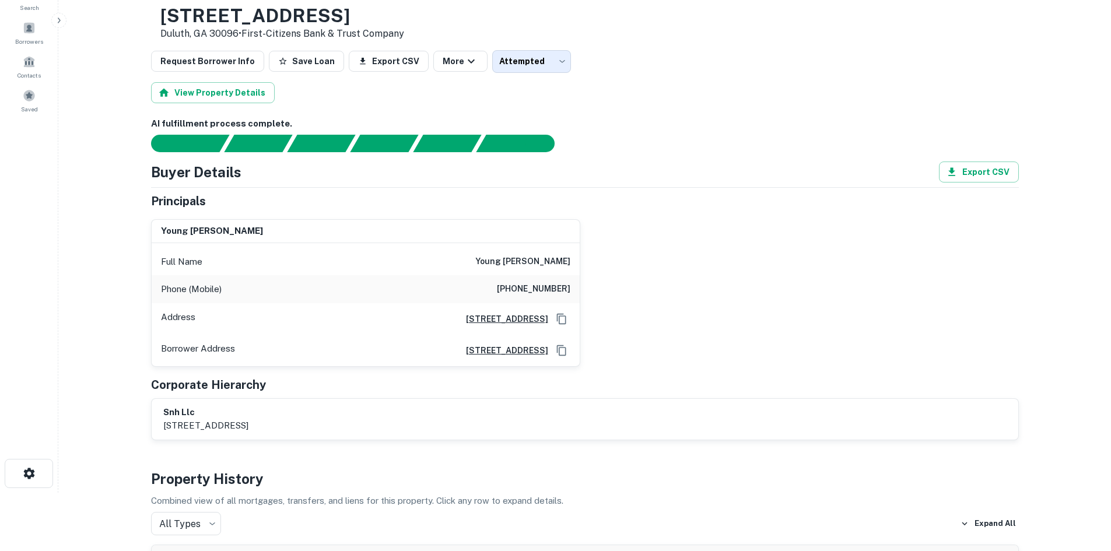
click at [537, 292] on h6 "[PHONE_NUMBER]" at bounding box center [534, 289] width 74 height 14
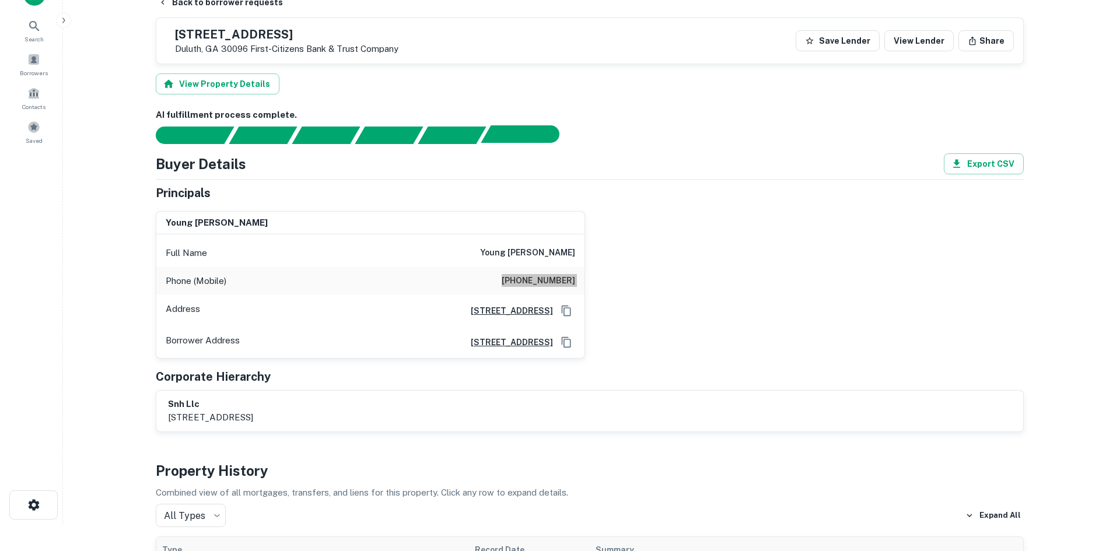
scroll to position [0, 0]
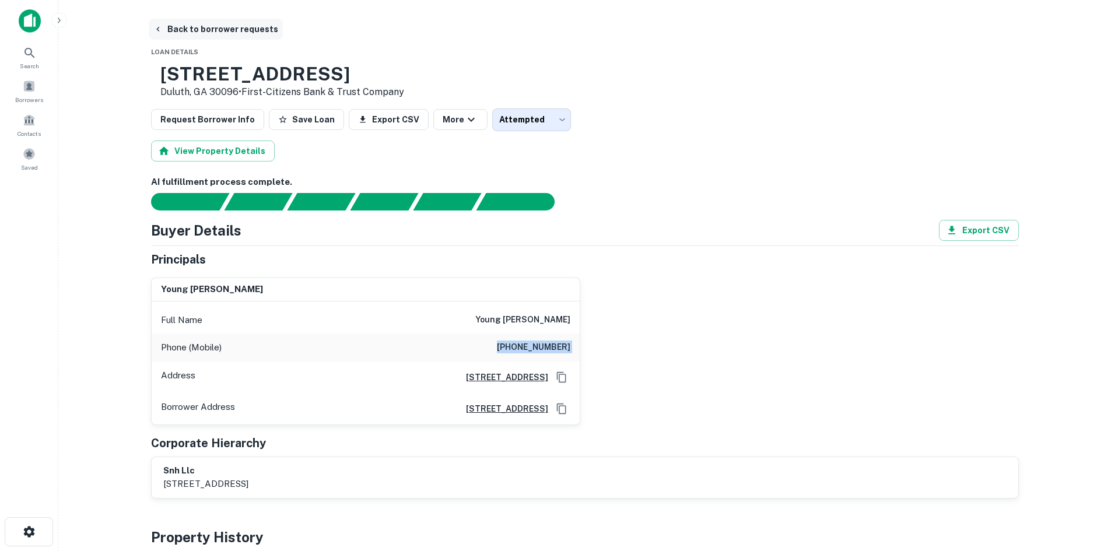
click at [235, 38] on button "Back to borrower requests" at bounding box center [216, 29] width 134 height 21
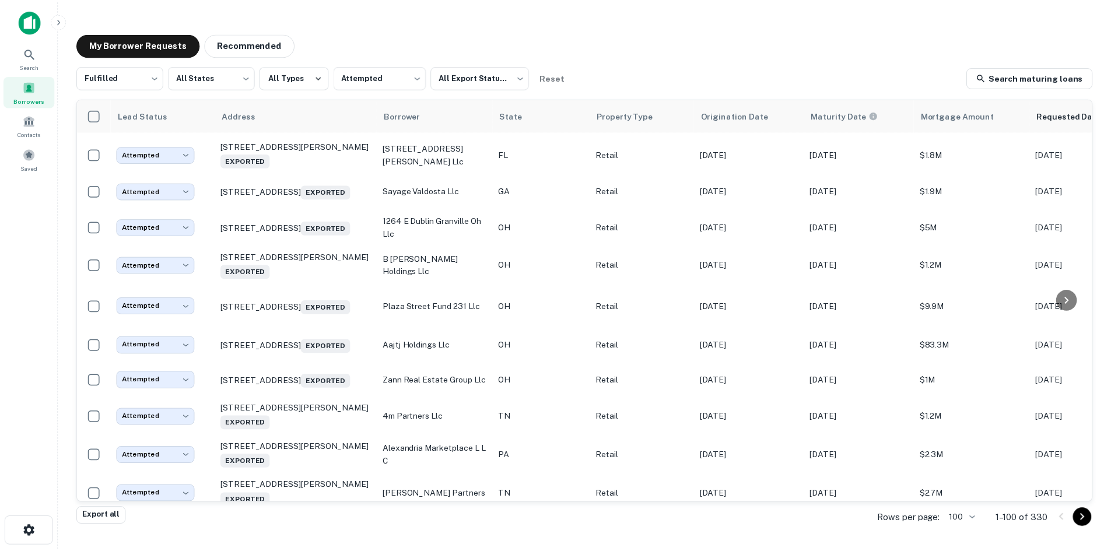
scroll to position [1984, 0]
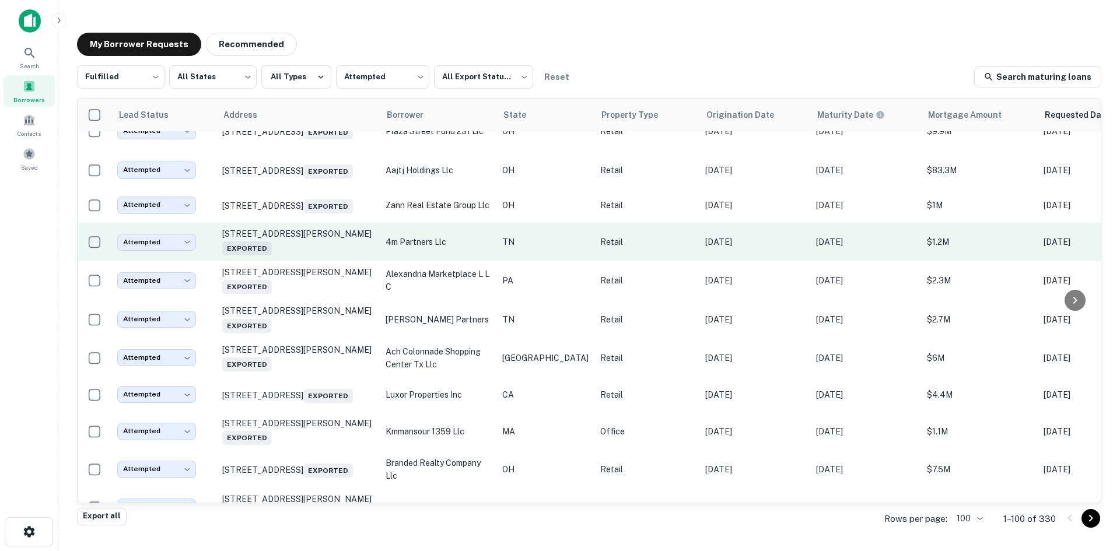
click at [320, 261] on td "[STREET_ADDRESS][PERSON_NAME] Exported" at bounding box center [297, 242] width 163 height 39
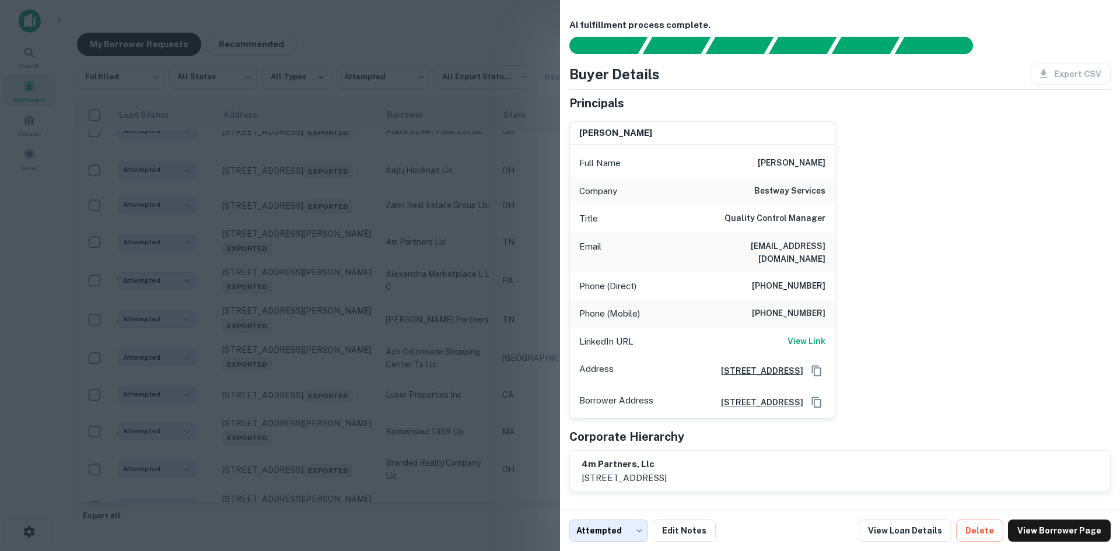
click at [318, 341] on div at bounding box center [560, 275] width 1120 height 551
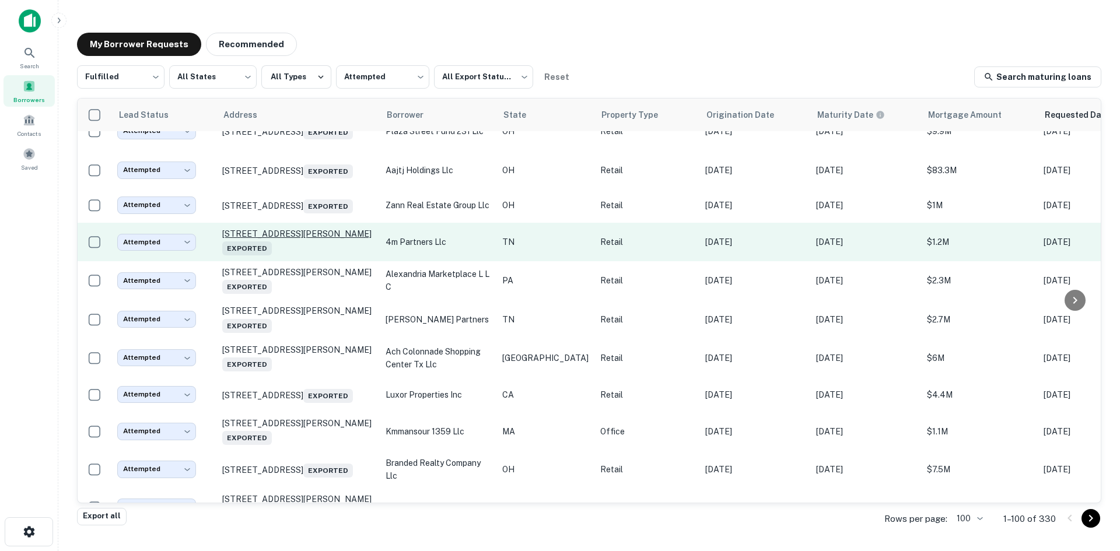
click at [320, 256] on p "[STREET_ADDRESS][PERSON_NAME] Exported" at bounding box center [298, 242] width 152 height 27
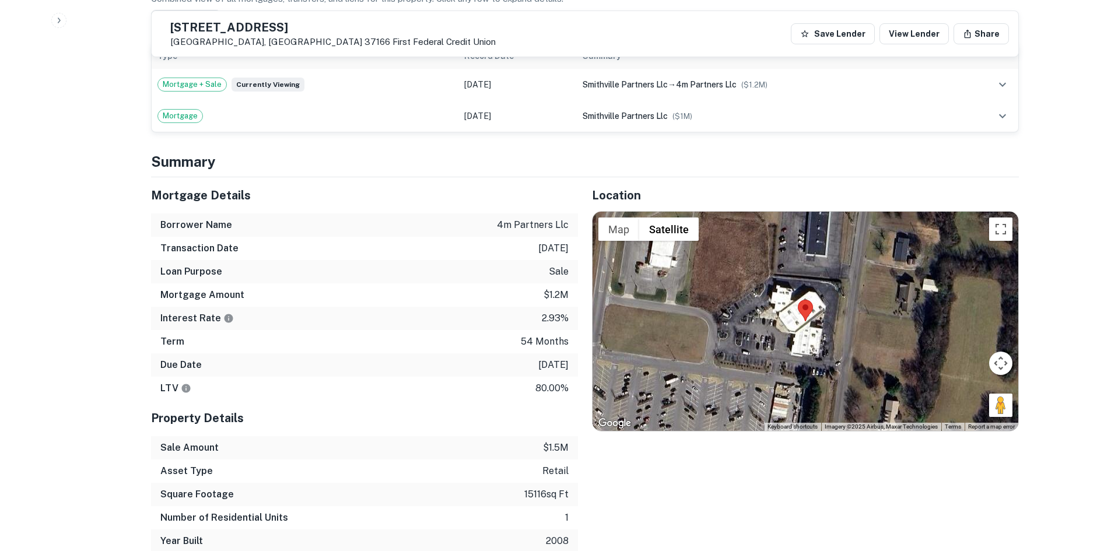
scroll to position [700, 0]
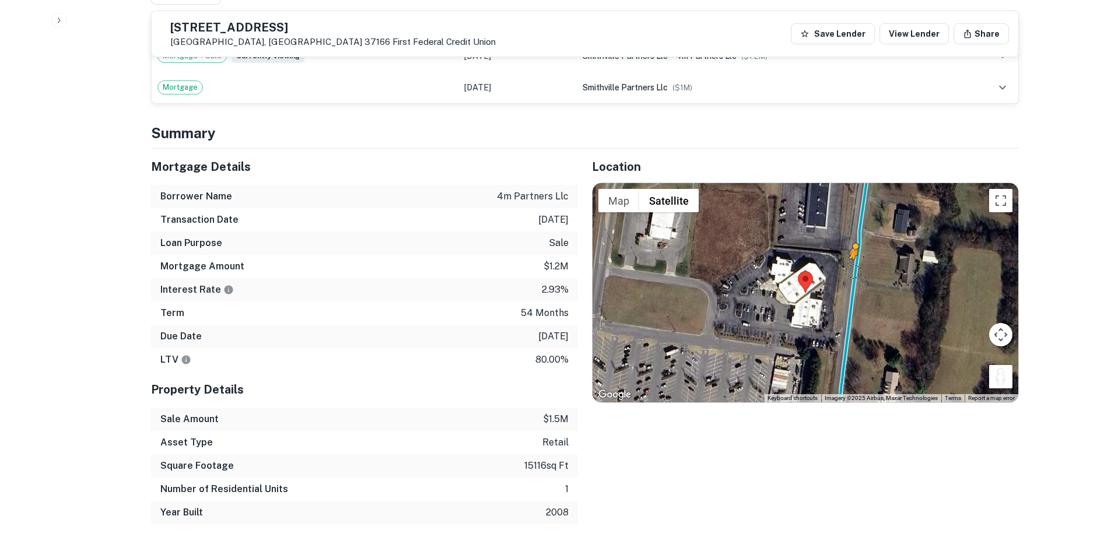
drag, startPoint x: 1002, startPoint y: 363, endPoint x: 853, endPoint y: 261, distance: 180.8
click at [853, 261] on div "To activate drag with keyboard, press Alt + Enter. Once in keyboard drag state,…" at bounding box center [806, 292] width 426 height 219
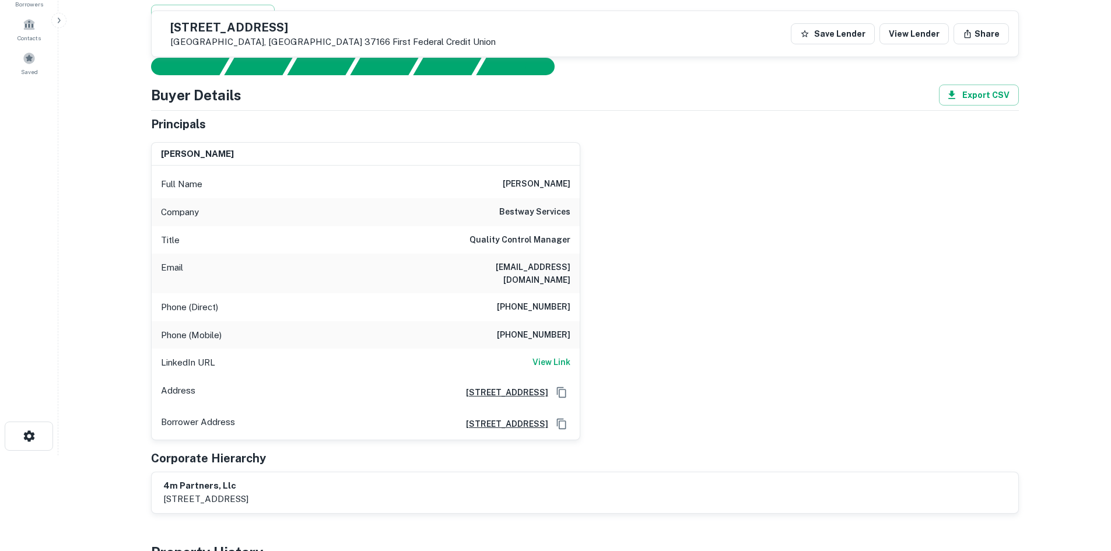
scroll to position [0, 0]
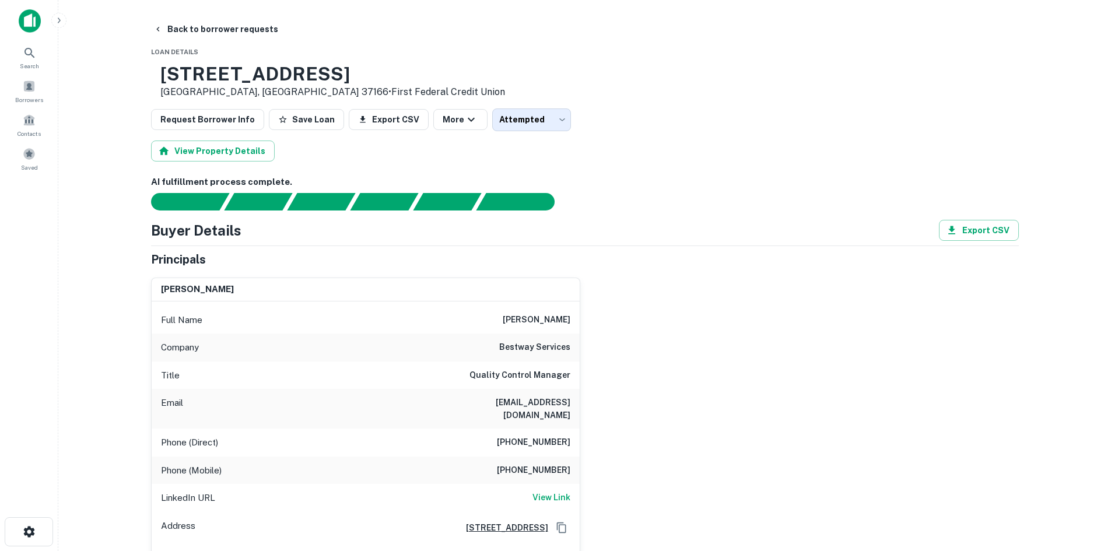
click at [540, 436] on h6 "[PHONE_NUMBER]" at bounding box center [534, 443] width 74 height 14
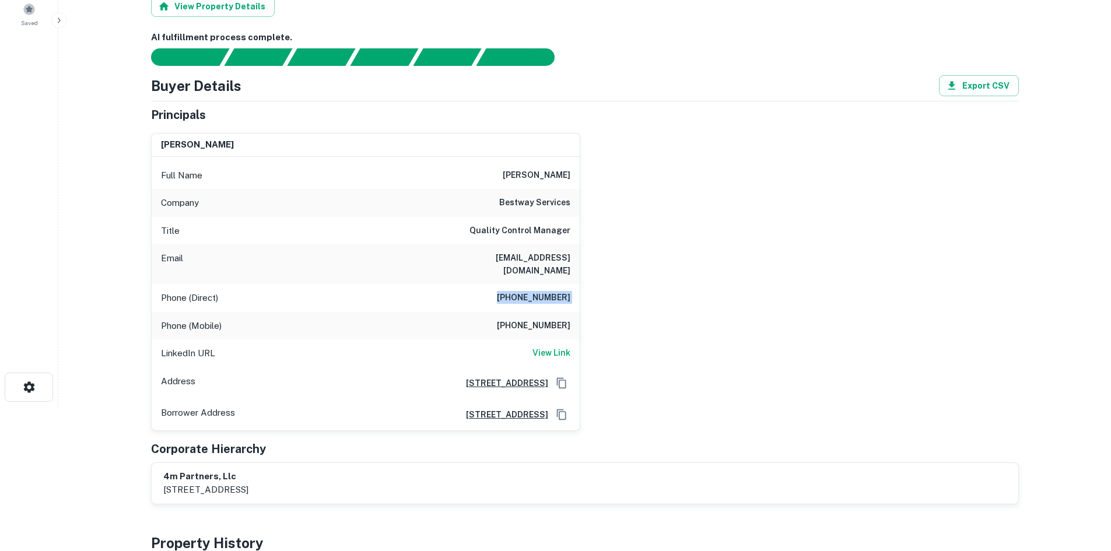
scroll to position [58, 0]
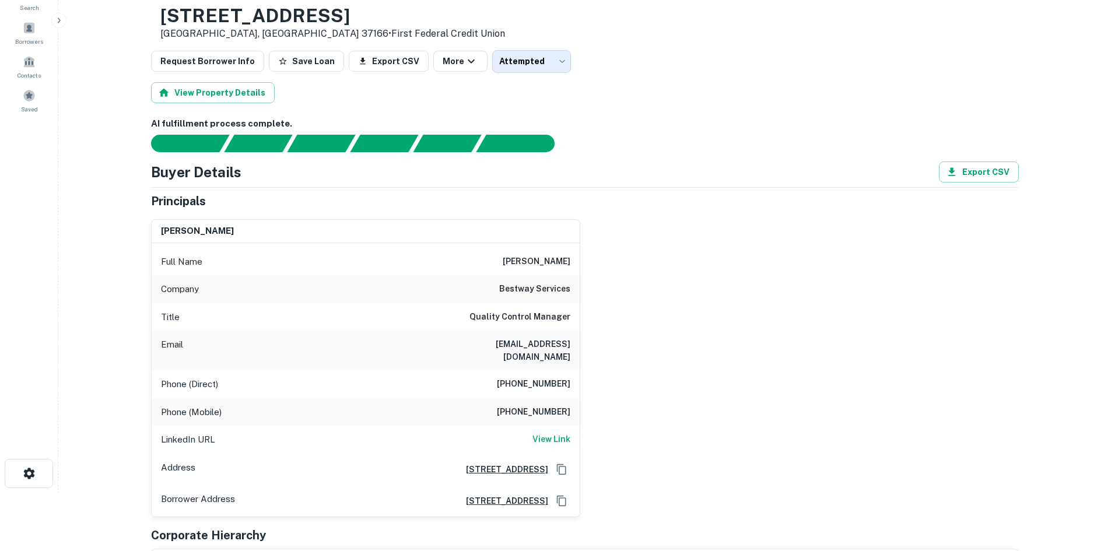
click at [534, 258] on h6 "[PERSON_NAME]" at bounding box center [537, 262] width 68 height 14
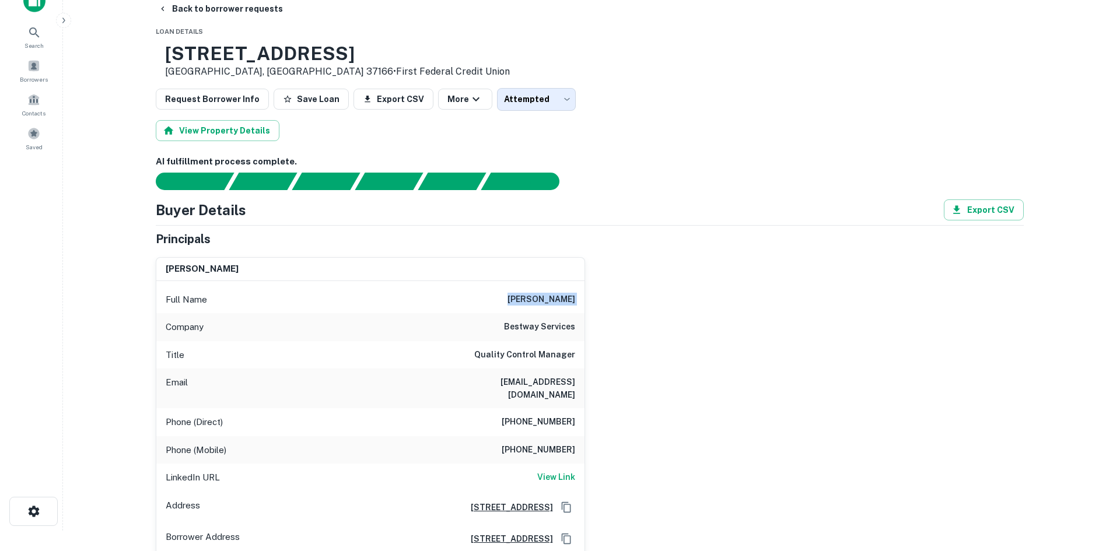
scroll to position [0, 0]
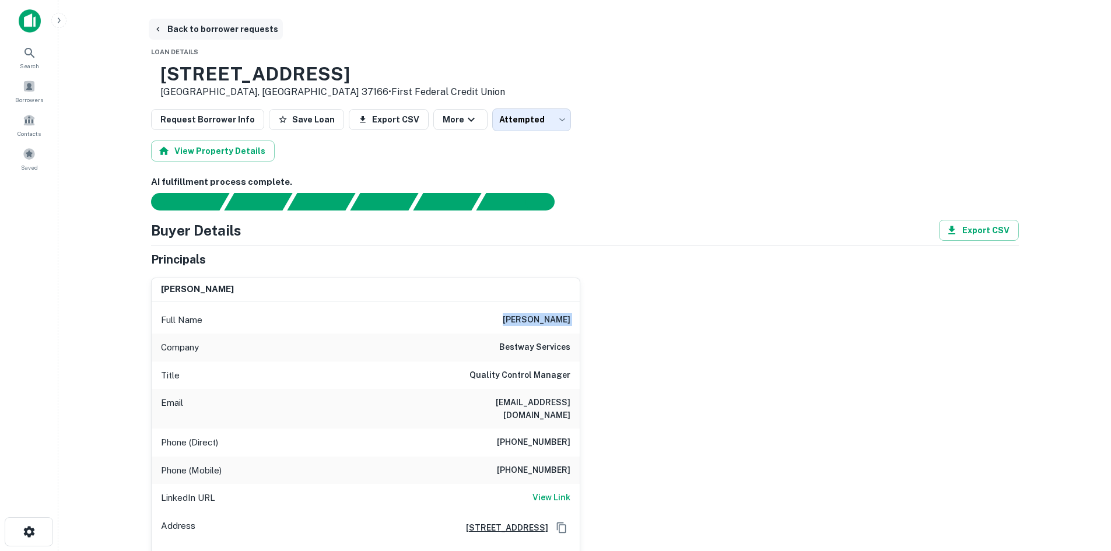
click at [219, 36] on button "Back to borrower requests" at bounding box center [216, 29] width 134 height 21
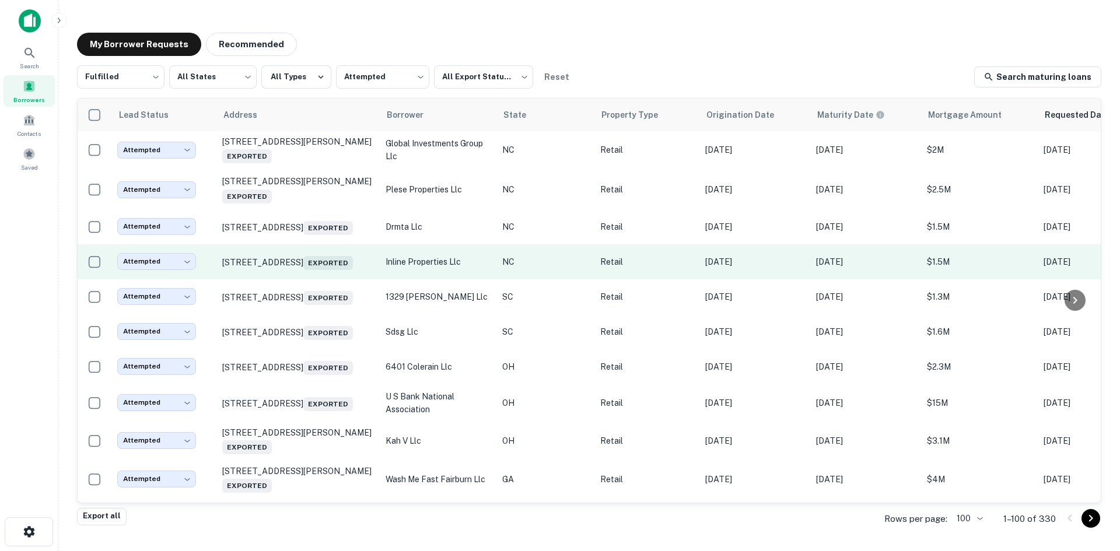
scroll to position [687, 0]
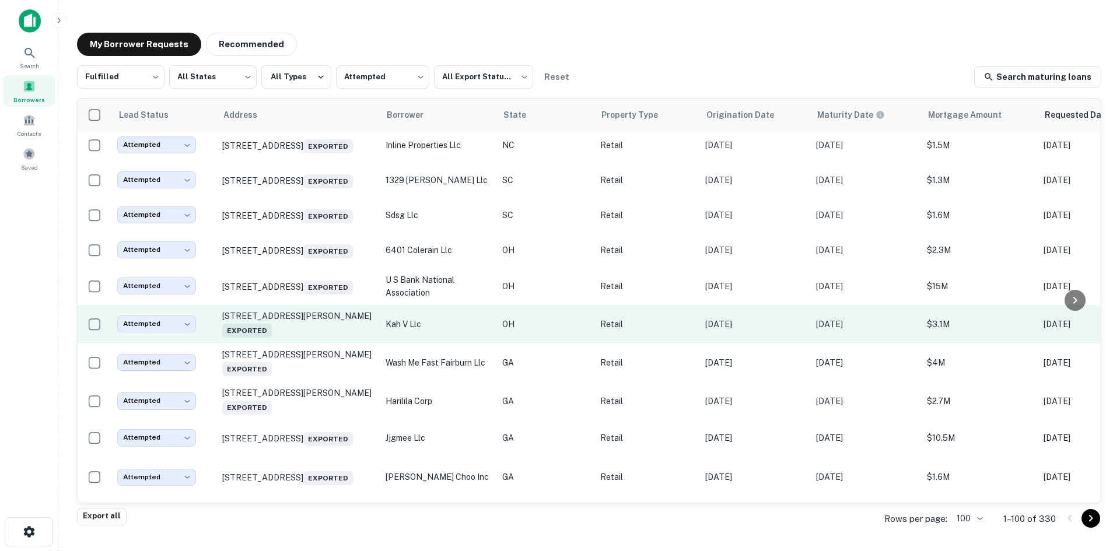
click at [306, 344] on td "[STREET_ADDRESS][PERSON_NAME] Exported" at bounding box center [297, 324] width 163 height 39
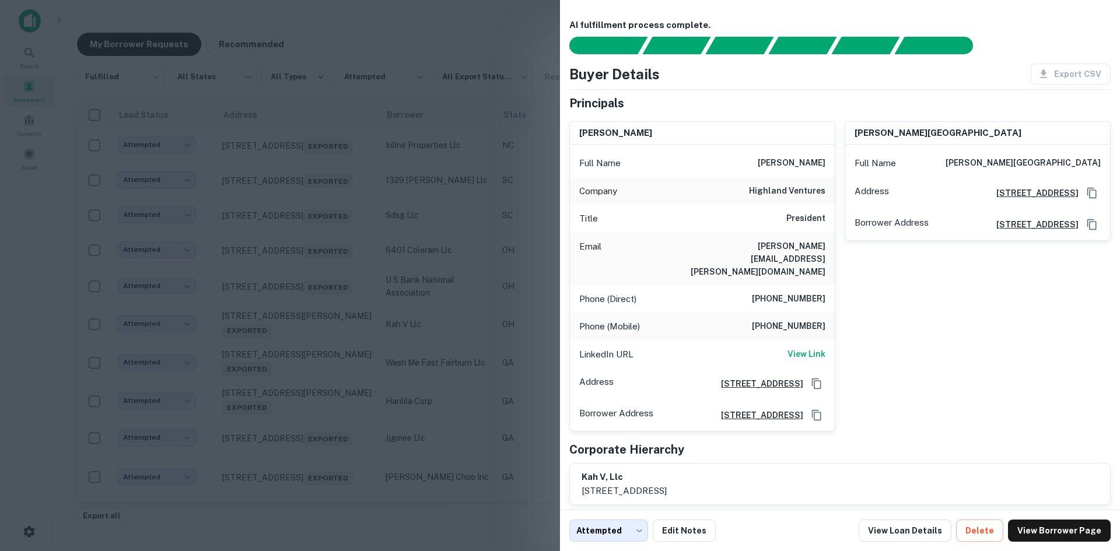
click at [305, 370] on div at bounding box center [560, 275] width 1120 height 551
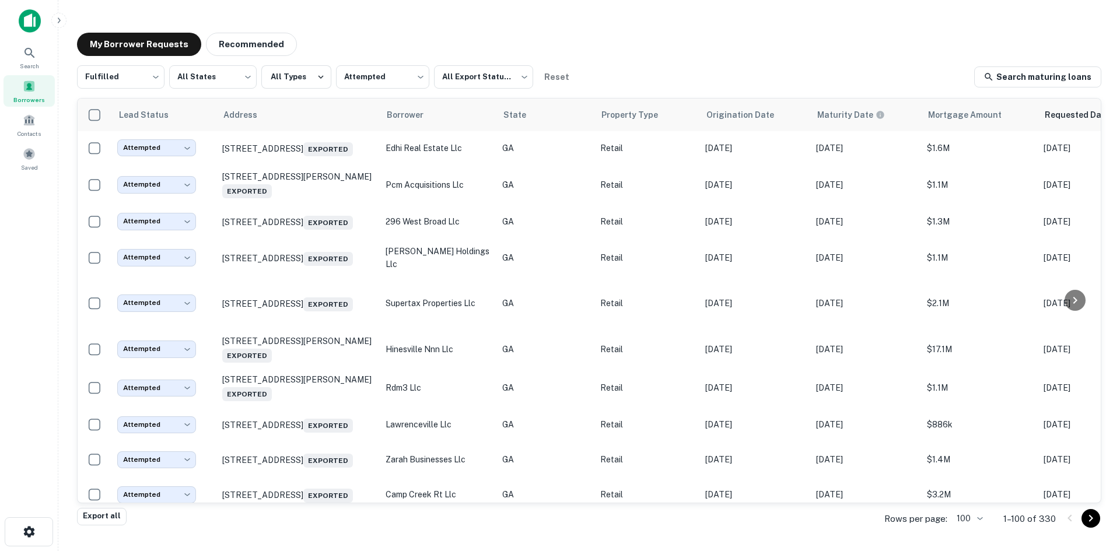
scroll to position [1096, 0]
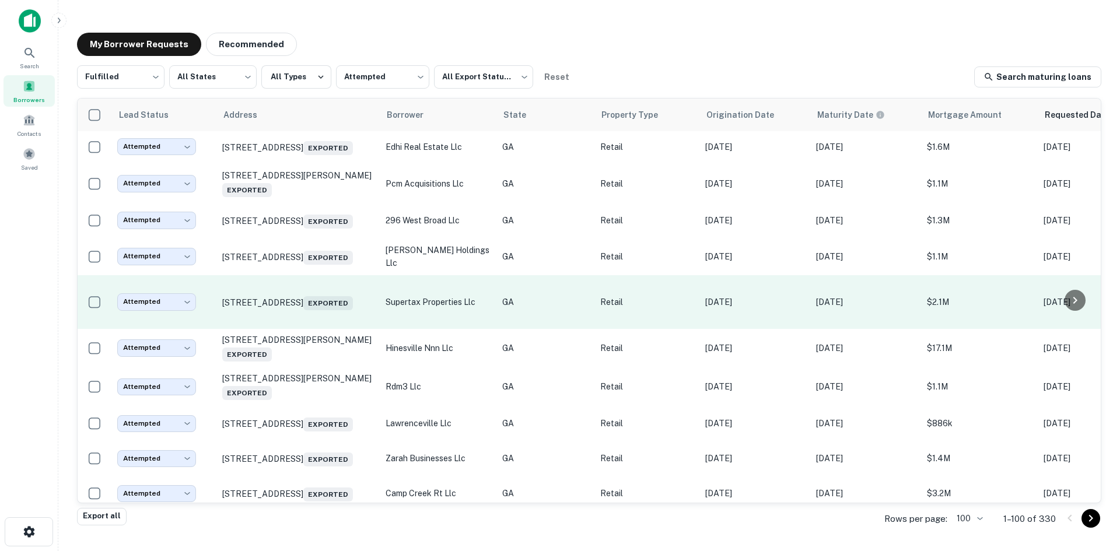
click at [291, 329] on td "[STREET_ADDRESS] Exported" at bounding box center [297, 302] width 163 height 54
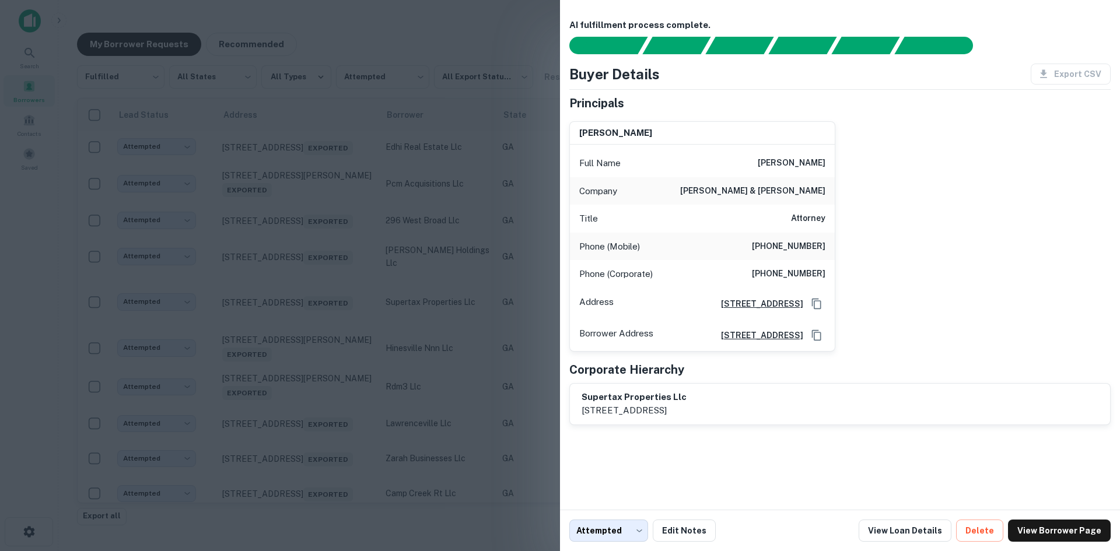
click at [58, 239] on div at bounding box center [560, 275] width 1120 height 551
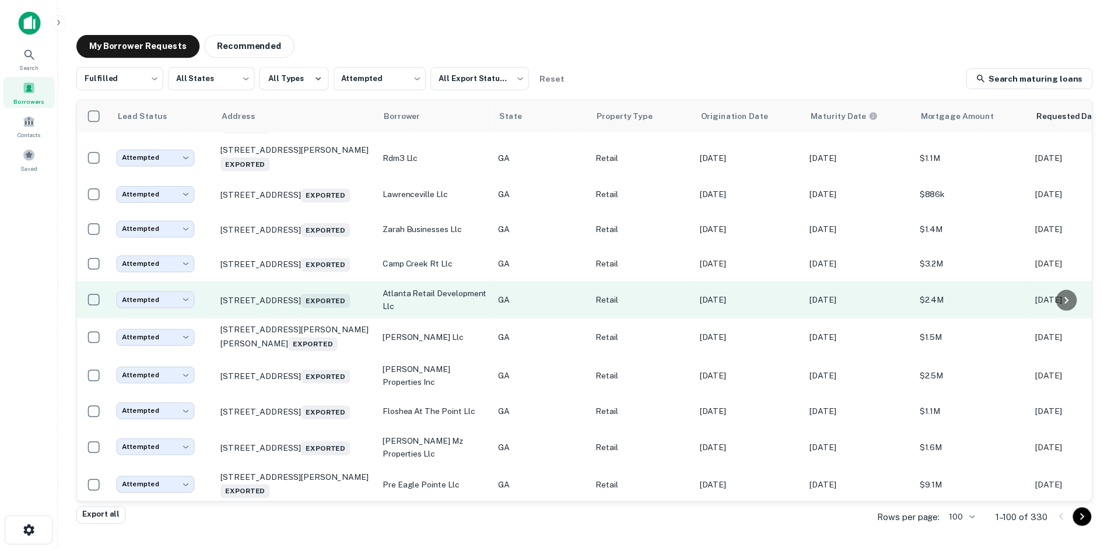
scroll to position [1329, 0]
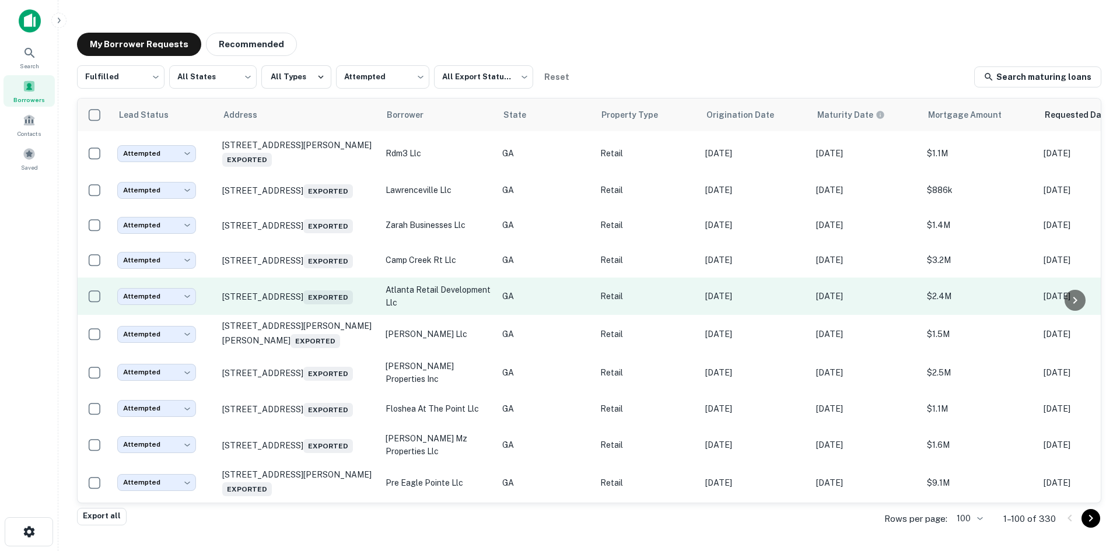
click at [301, 315] on td "[STREET_ADDRESS] Exported" at bounding box center [297, 296] width 163 height 37
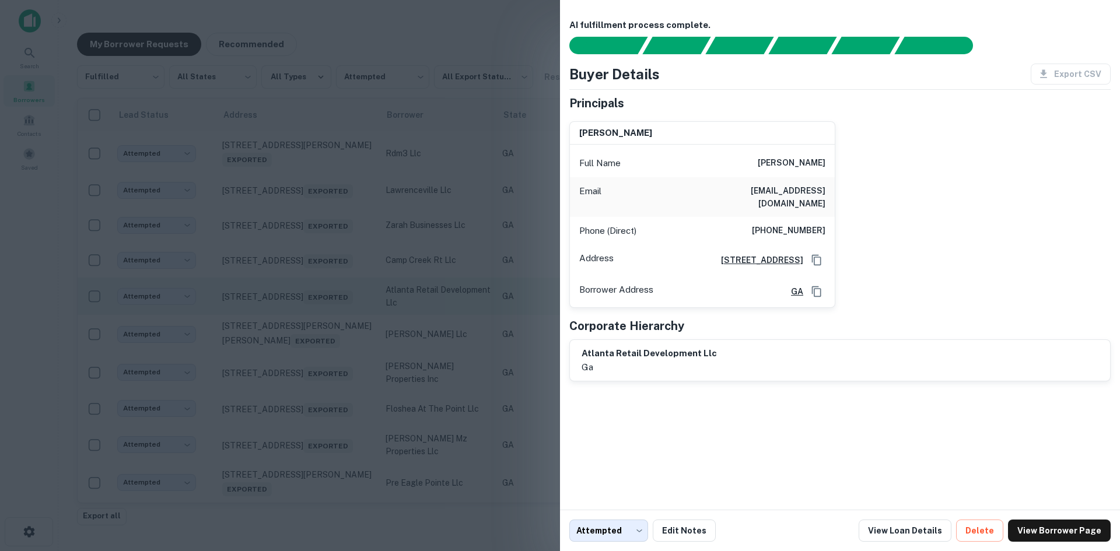
click at [301, 373] on div at bounding box center [560, 275] width 1120 height 551
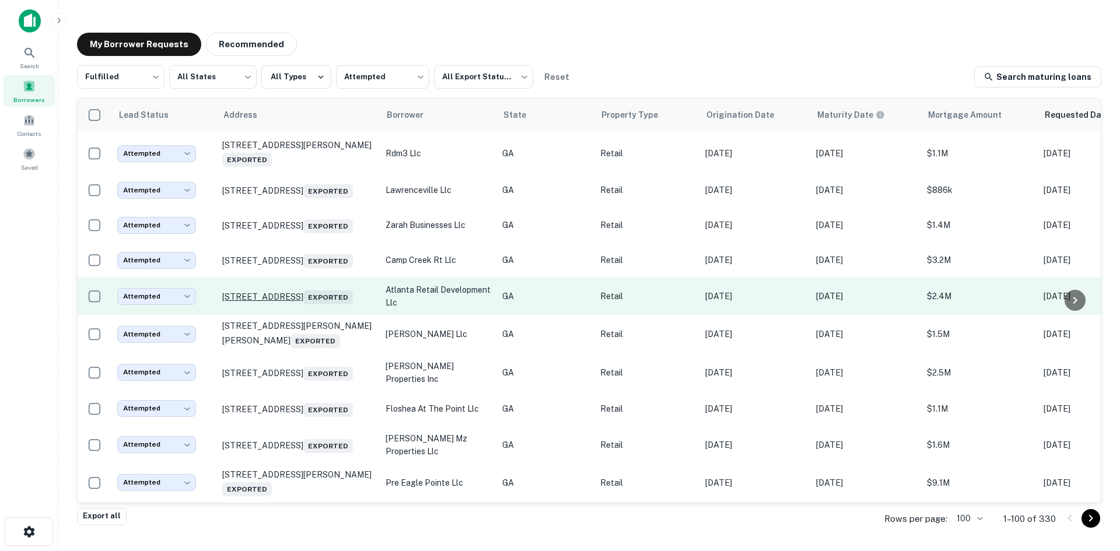
click at [300, 305] on p "[STREET_ADDRESS] Exported" at bounding box center [298, 296] width 152 height 16
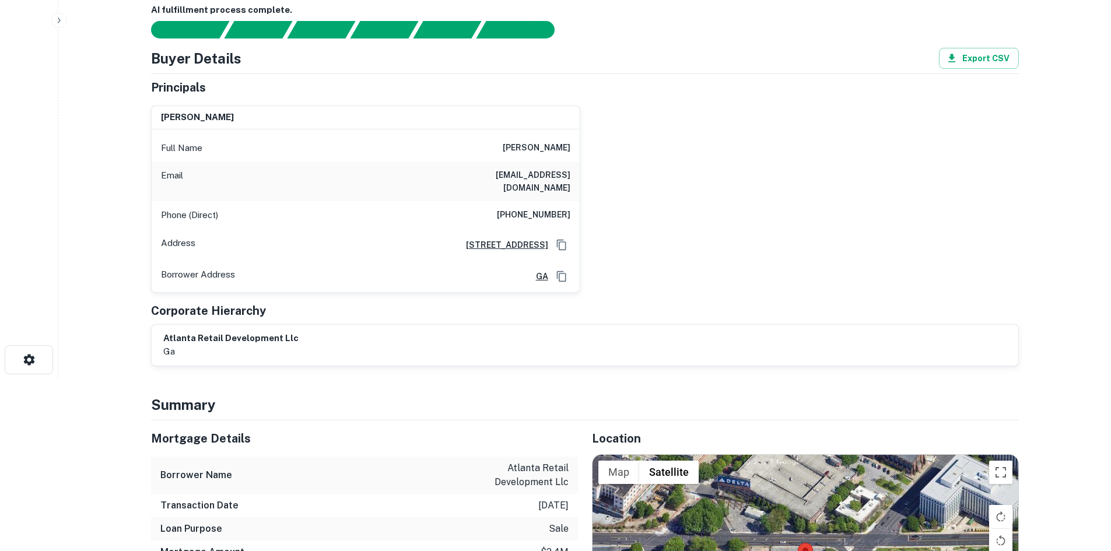
scroll to position [350, 0]
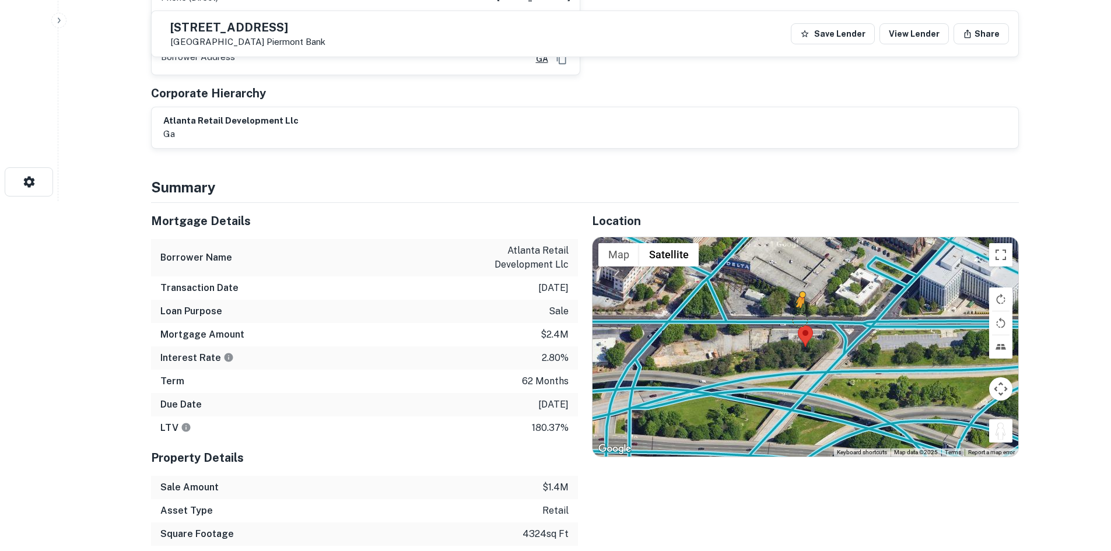
drag, startPoint x: 999, startPoint y: 417, endPoint x: 796, endPoint y: 306, distance: 231.3
click at [796, 306] on div "To activate drag with keyboard, press Alt + Enter. Once in keyboard drag state,…" at bounding box center [806, 346] width 426 height 219
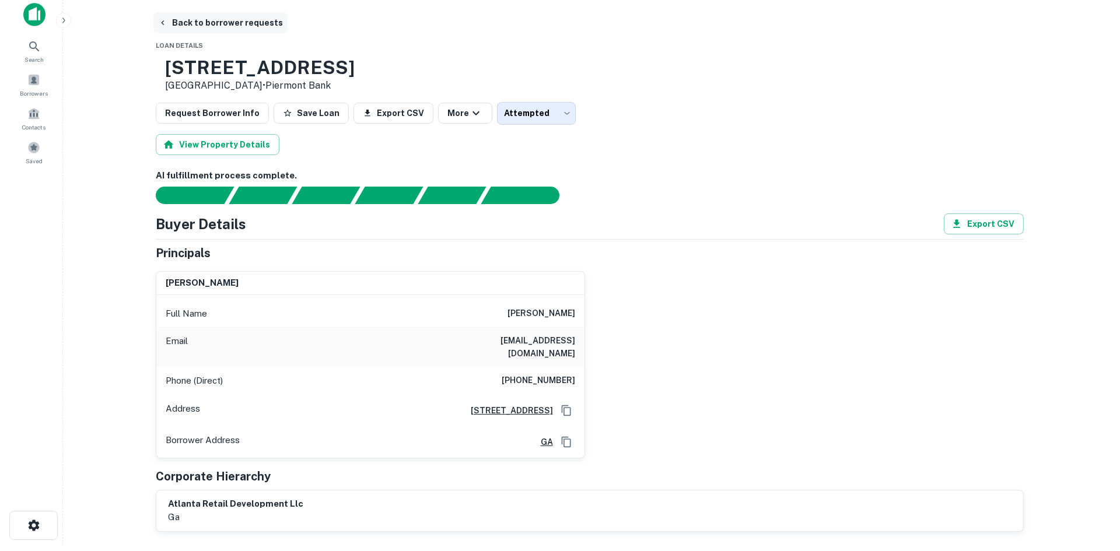
scroll to position [0, 0]
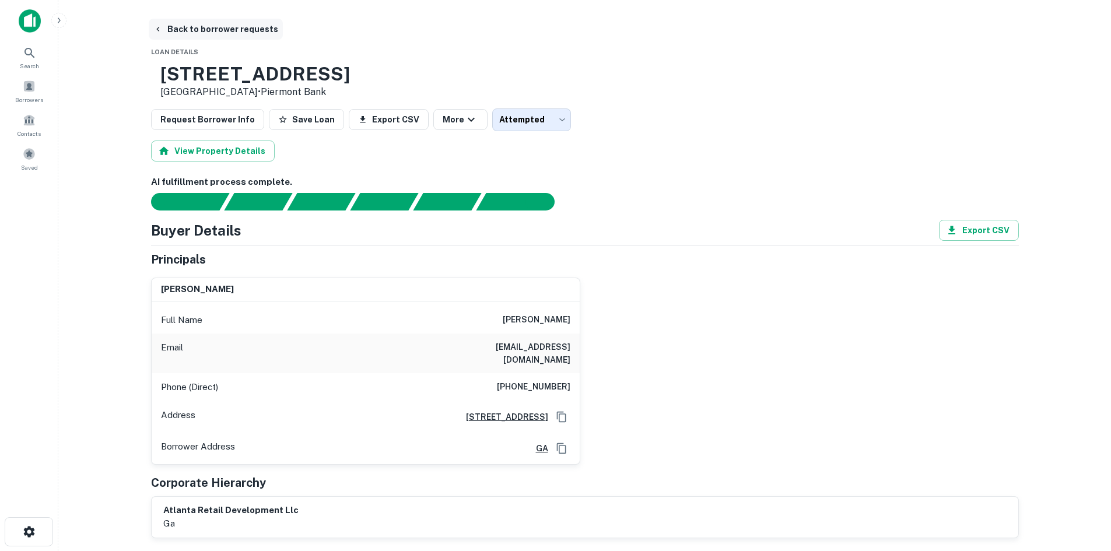
click at [230, 30] on button "Back to borrower requests" at bounding box center [216, 29] width 134 height 21
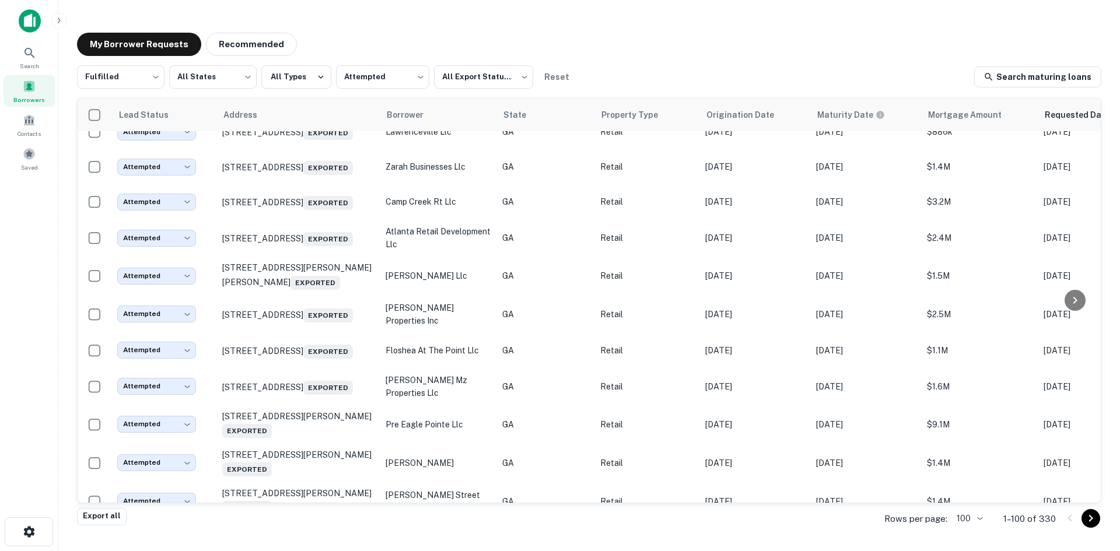
scroll to position [1679, 0]
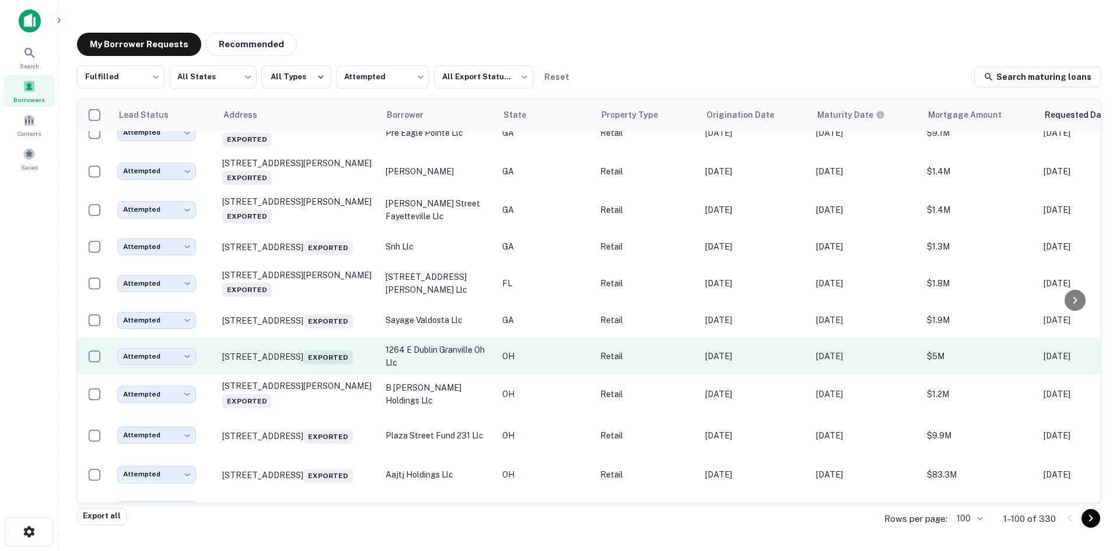
click at [323, 375] on td "[STREET_ADDRESS] Exported" at bounding box center [297, 356] width 163 height 37
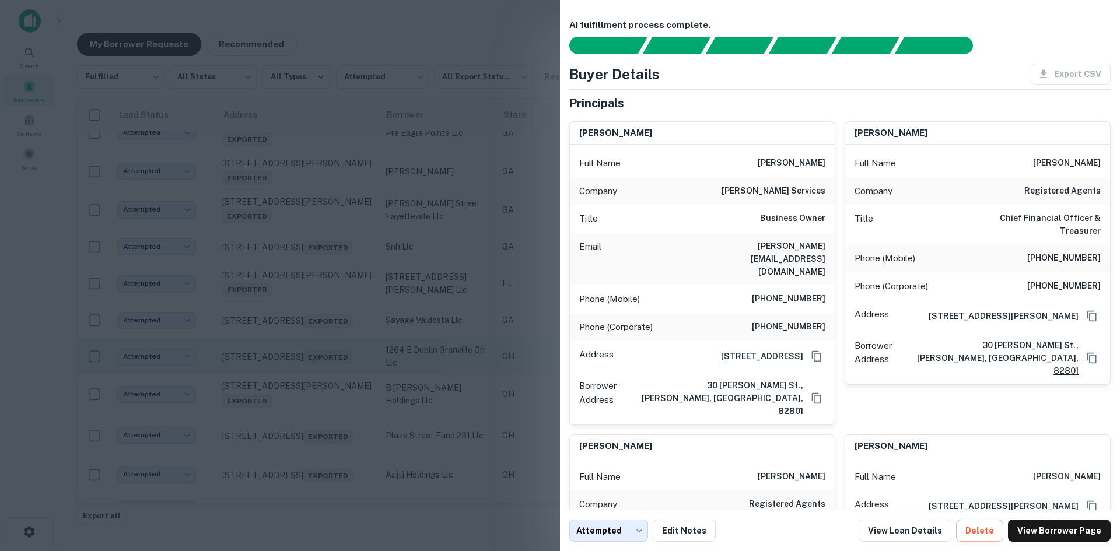
click at [323, 449] on div at bounding box center [560, 275] width 1120 height 551
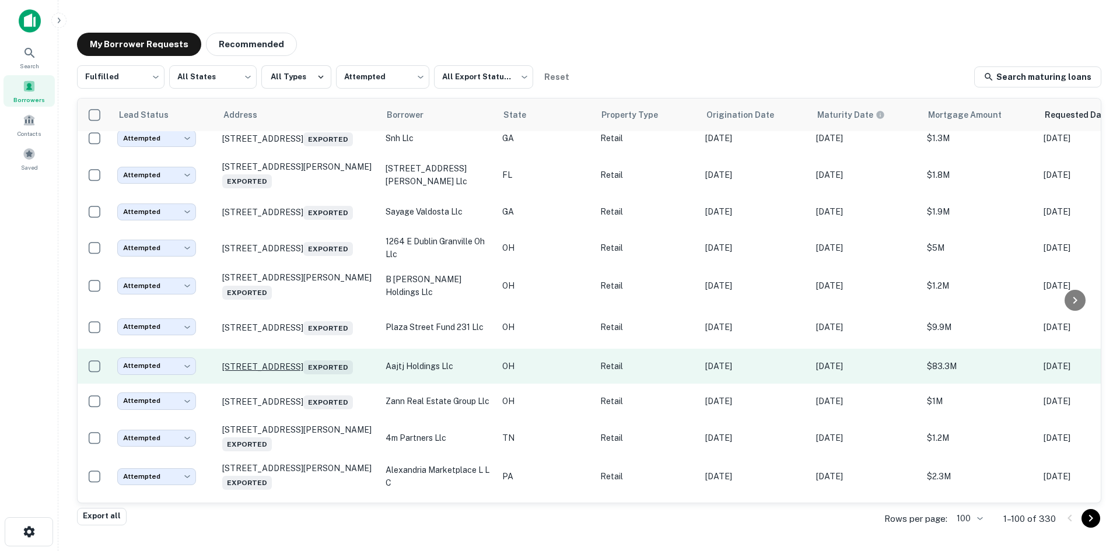
scroll to position [1796, 0]
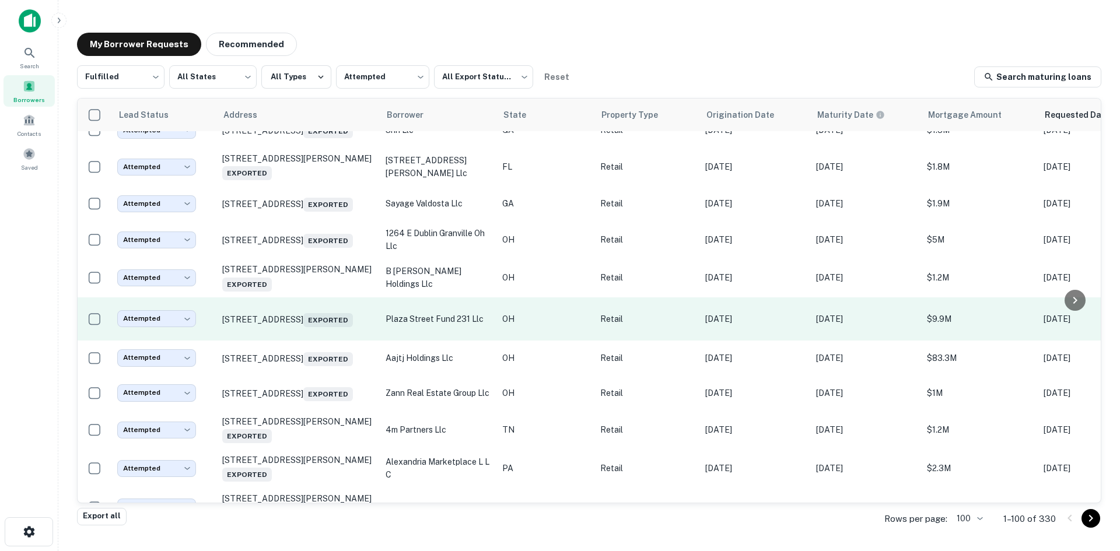
click at [313, 341] on td "[STREET_ADDRESS] Exported" at bounding box center [297, 320] width 163 height 44
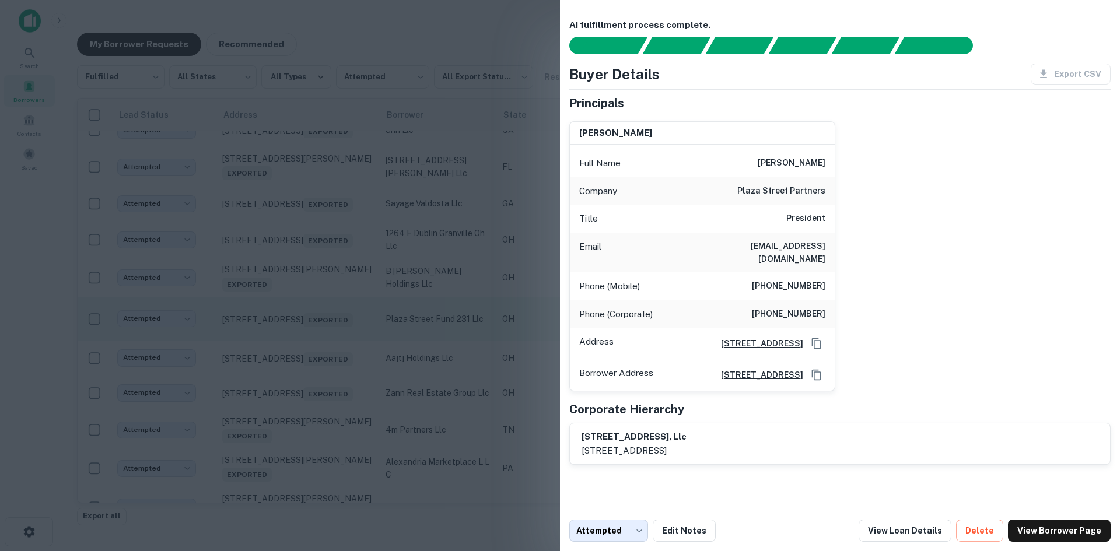
click at [313, 412] on div at bounding box center [560, 275] width 1120 height 551
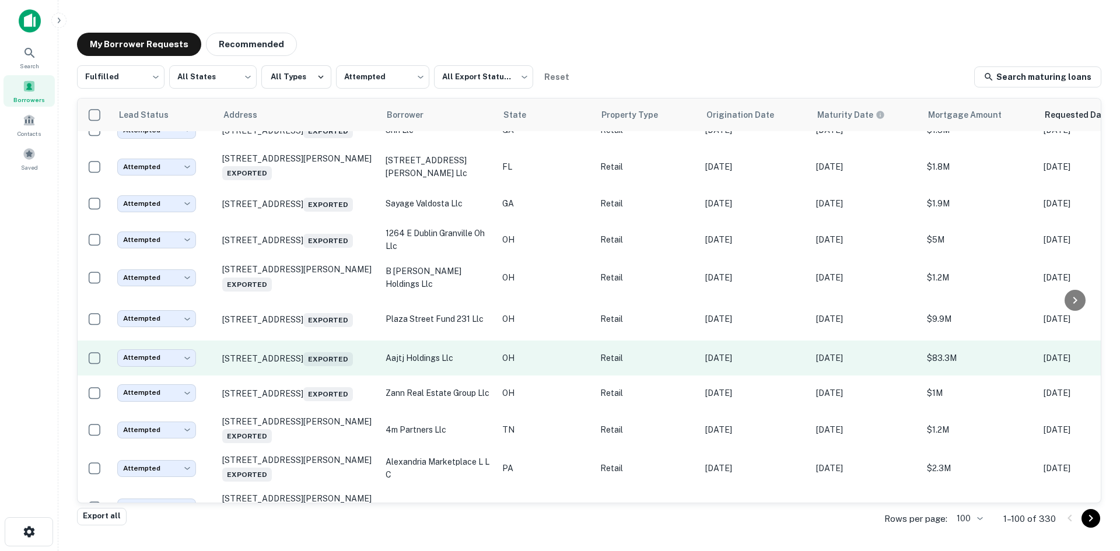
click at [323, 376] on td "[STREET_ADDRESS] Exported" at bounding box center [297, 358] width 163 height 35
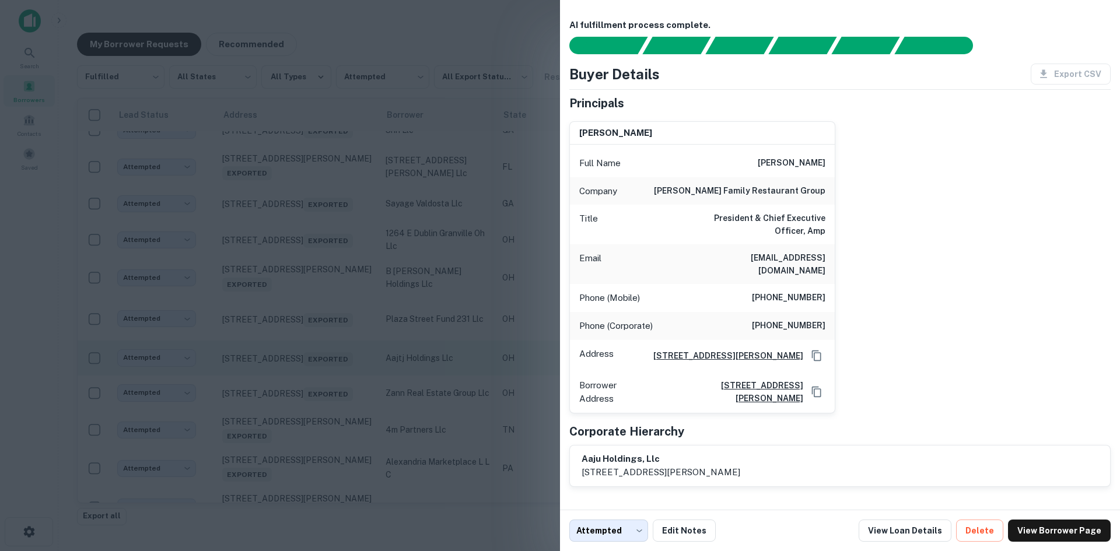
click at [323, 453] on div at bounding box center [560, 275] width 1120 height 551
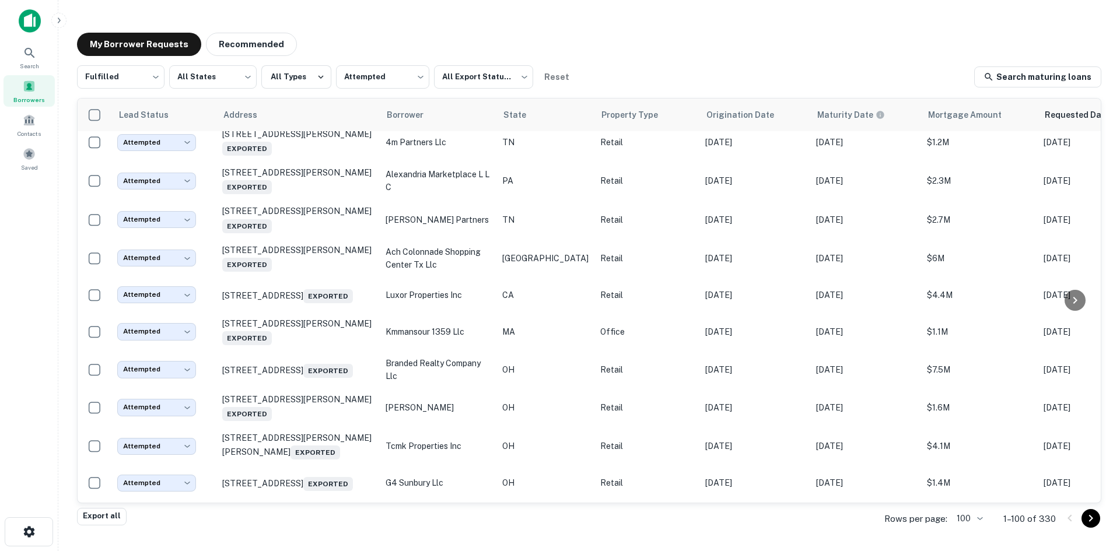
scroll to position [2087, 0]
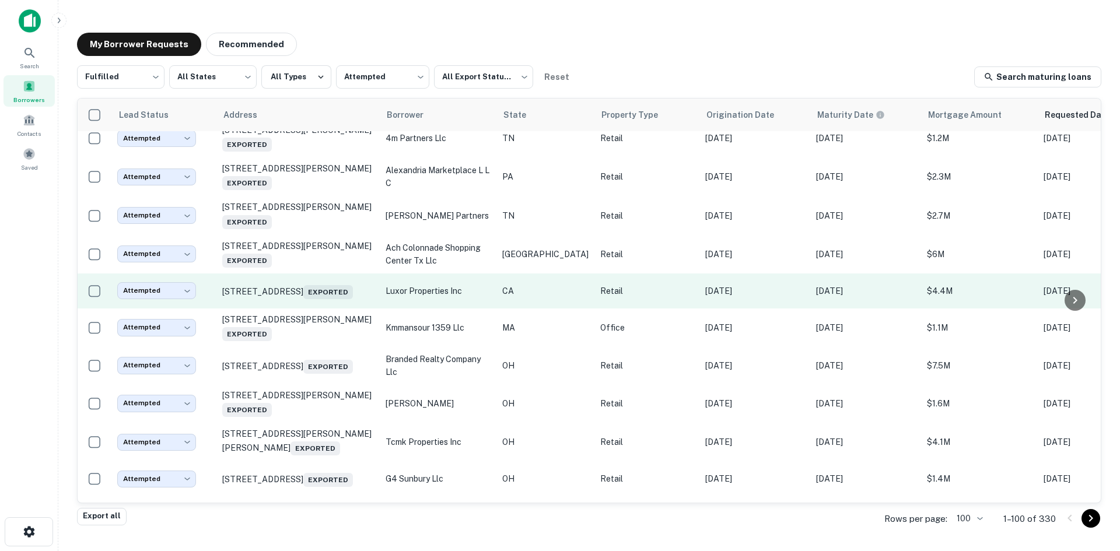
click at [322, 309] on td "[STREET_ADDRESS] Exported" at bounding box center [297, 291] width 163 height 35
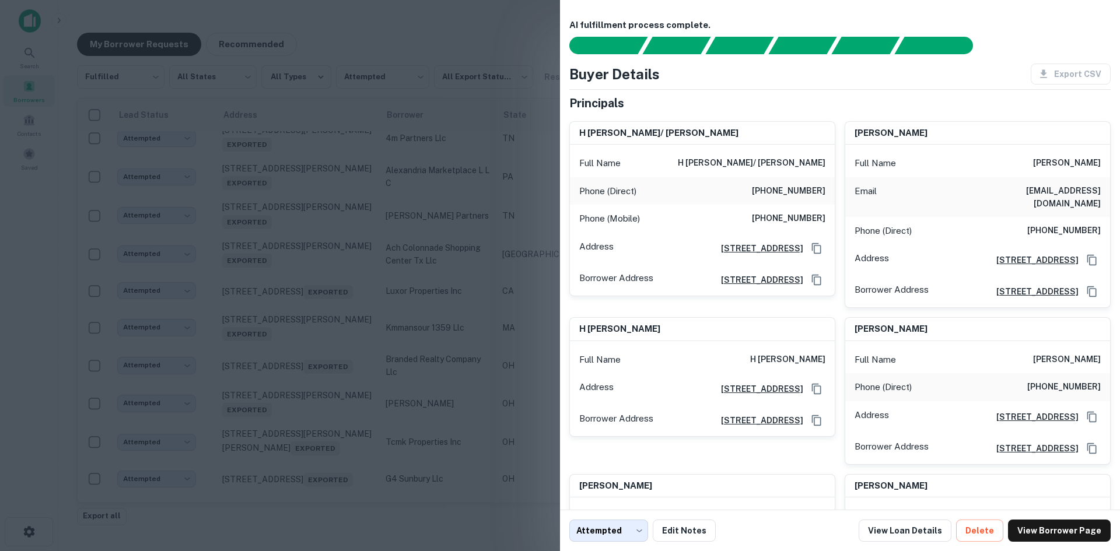
click at [364, 411] on div at bounding box center [560, 275] width 1120 height 551
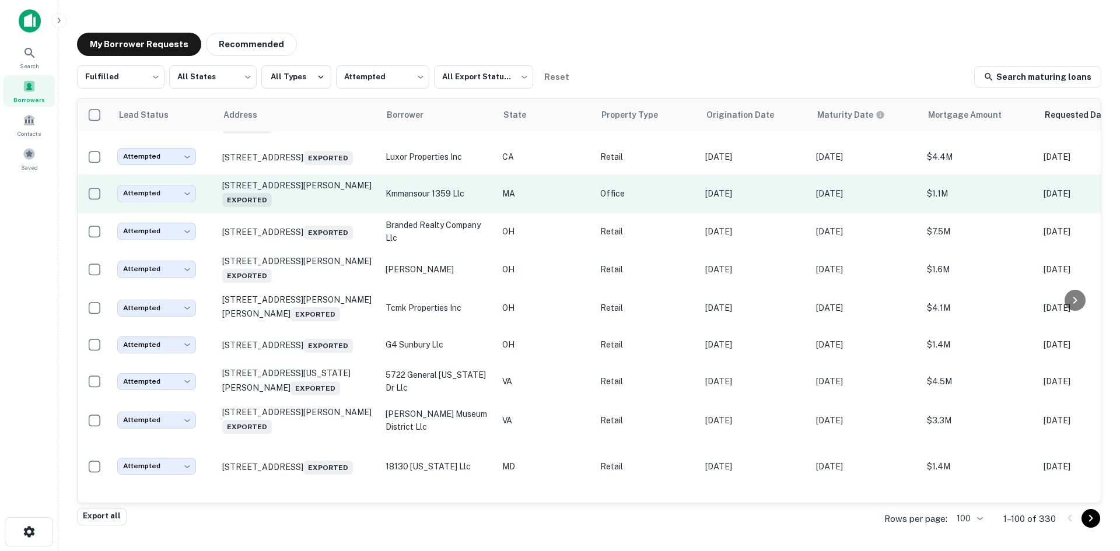
scroll to position [2379, 0]
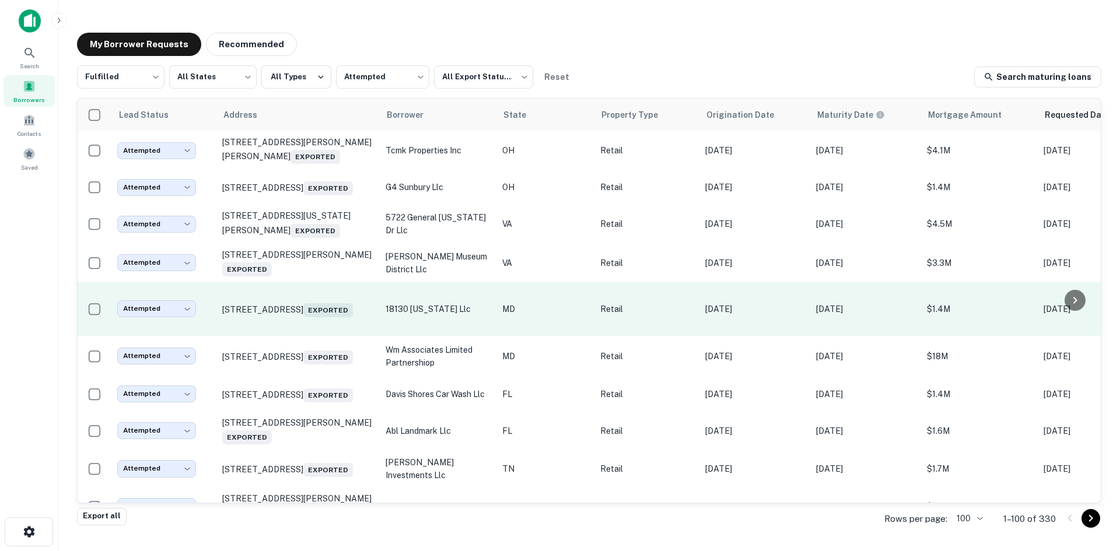
click at [327, 336] on td "[STREET_ADDRESS] Exported" at bounding box center [297, 309] width 163 height 54
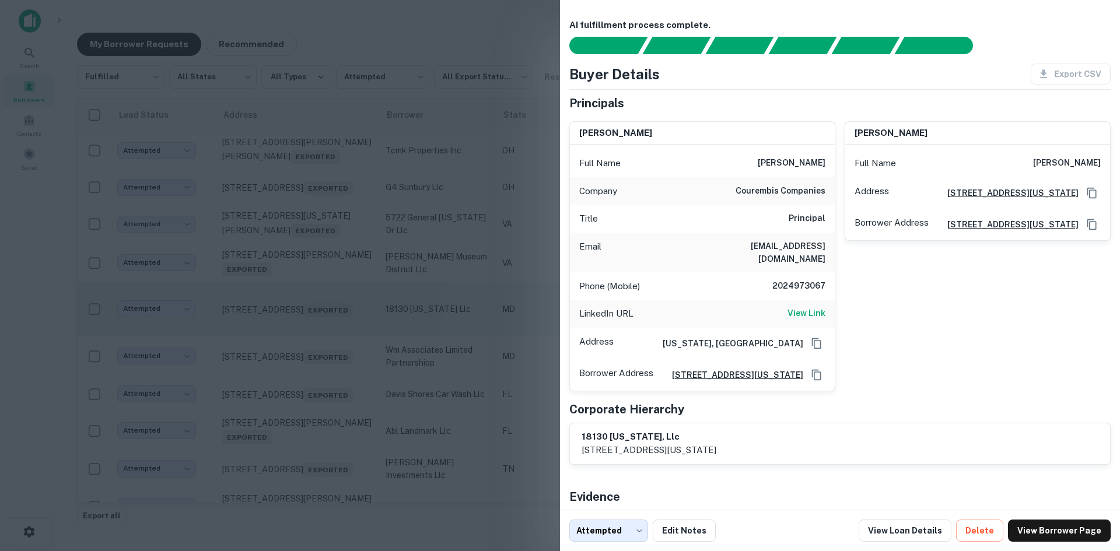
click at [327, 424] on div at bounding box center [560, 275] width 1120 height 551
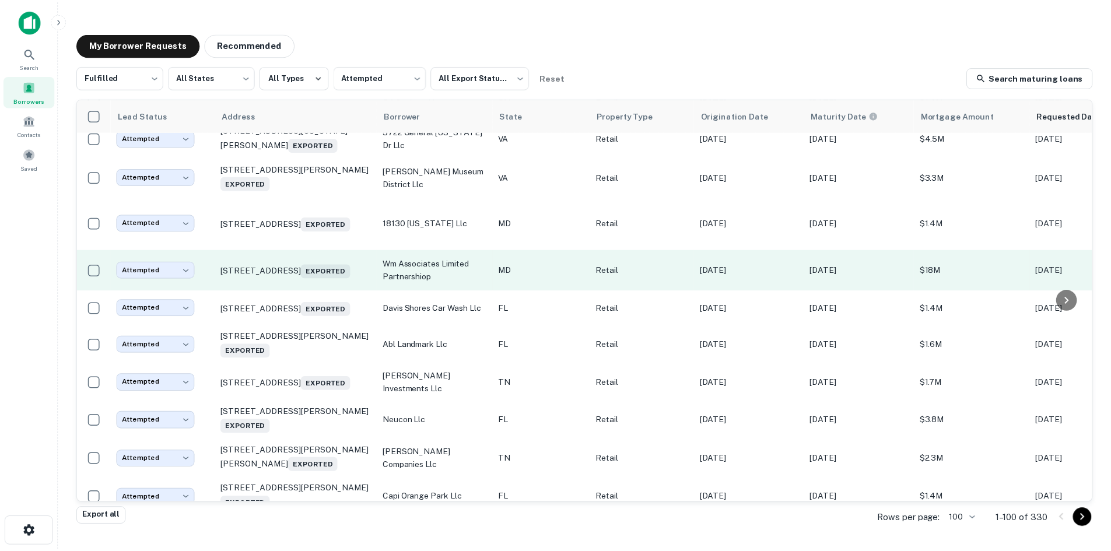
scroll to position [2554, 0]
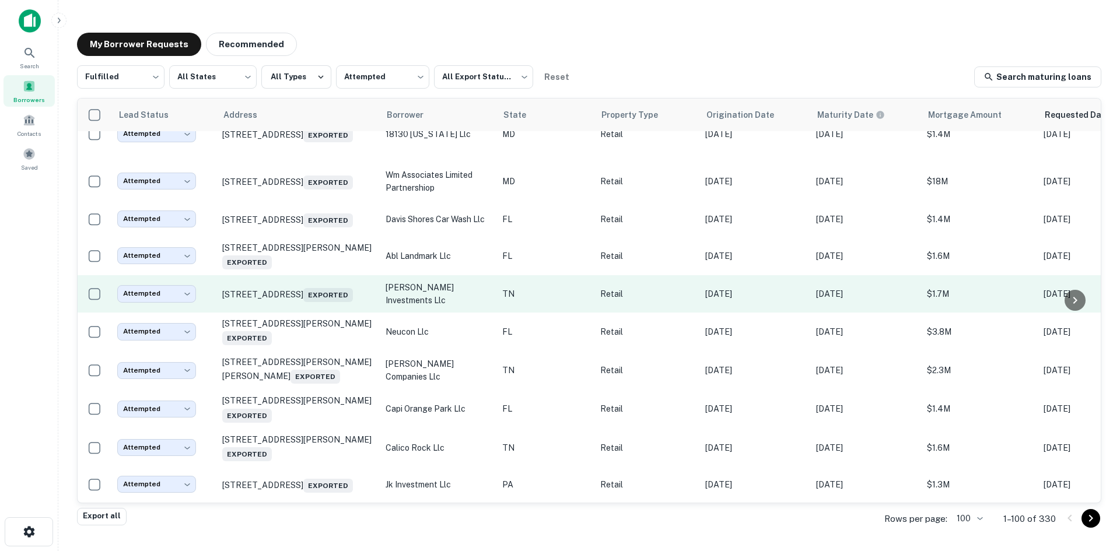
click at [327, 313] on td "[STREET_ADDRESS] Exported" at bounding box center [297, 293] width 163 height 37
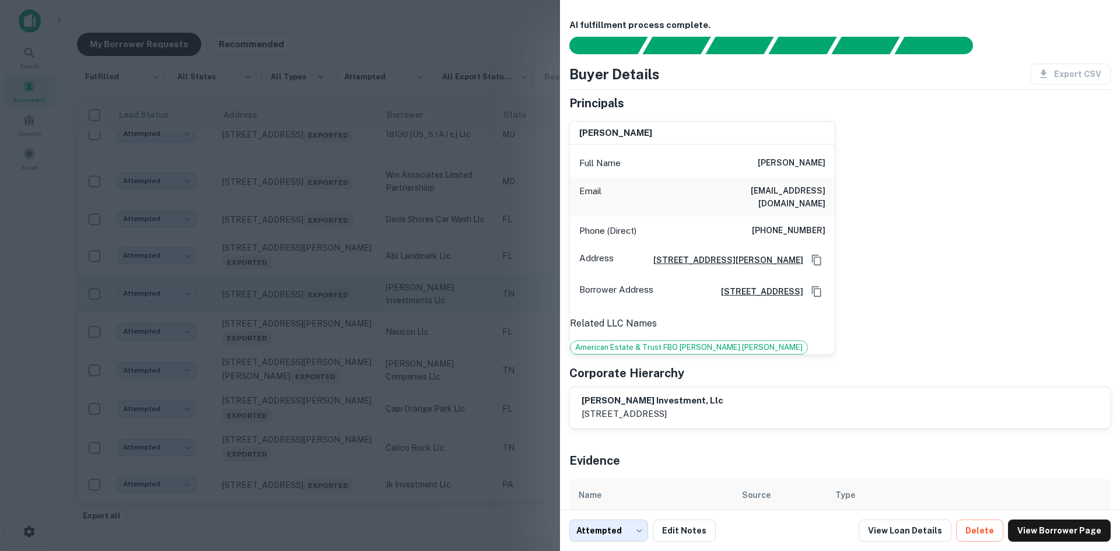
click at [327, 410] on div at bounding box center [560, 275] width 1120 height 551
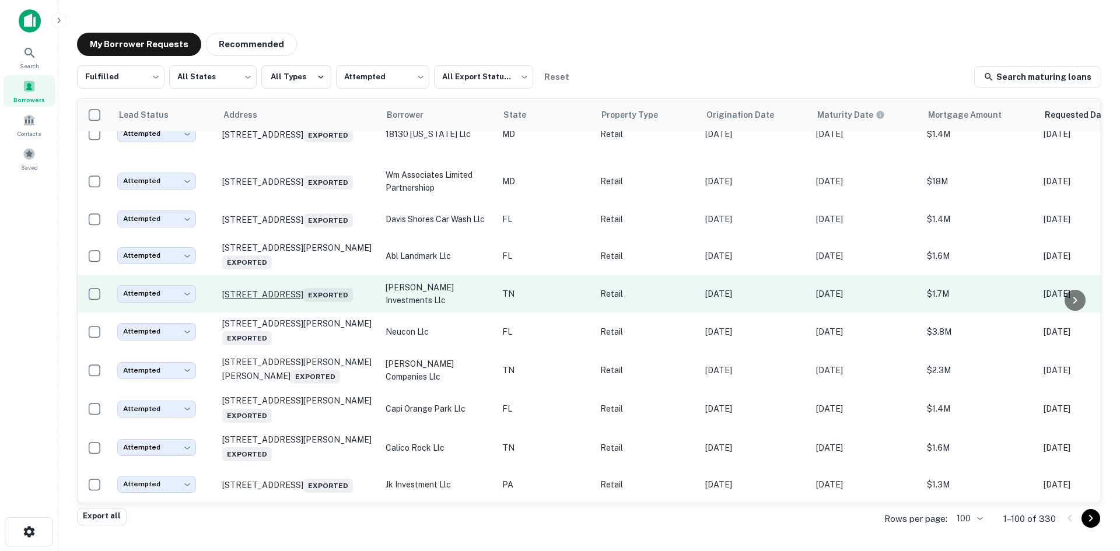
click at [330, 302] on p "[STREET_ADDRESS] Exported" at bounding box center [298, 294] width 152 height 16
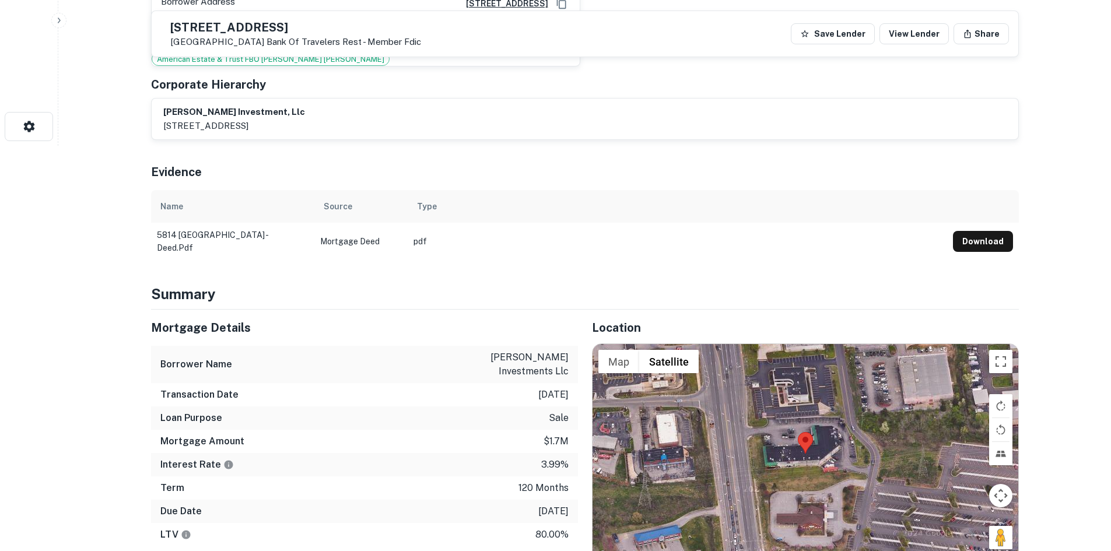
scroll to position [408, 0]
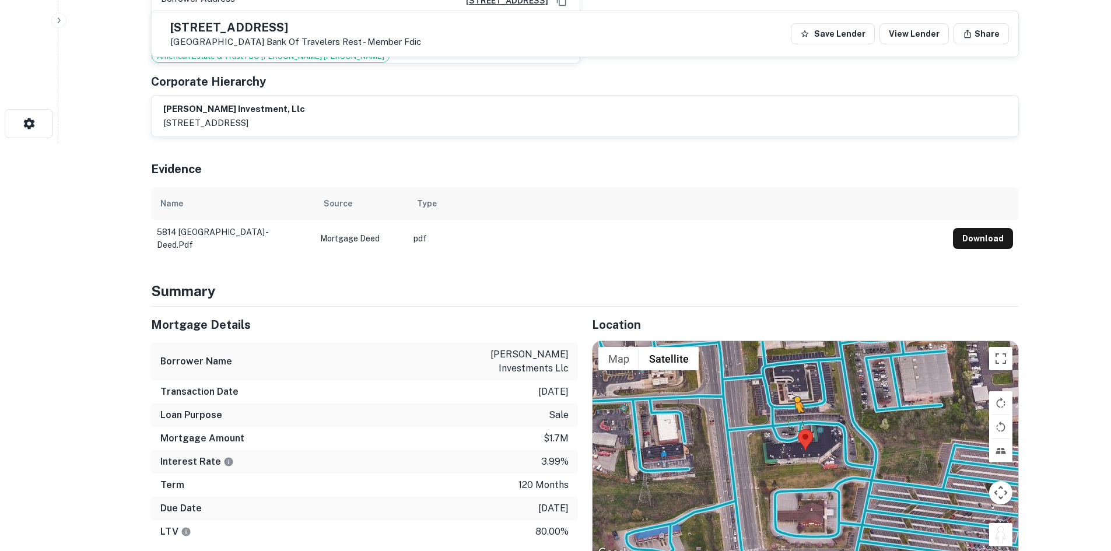
drag, startPoint x: 992, startPoint y: 512, endPoint x: 795, endPoint y: 412, distance: 220.5
click at [795, 412] on div "To activate drag with keyboard, press Alt + Enter. Once in keyboard drag state,…" at bounding box center [806, 450] width 426 height 219
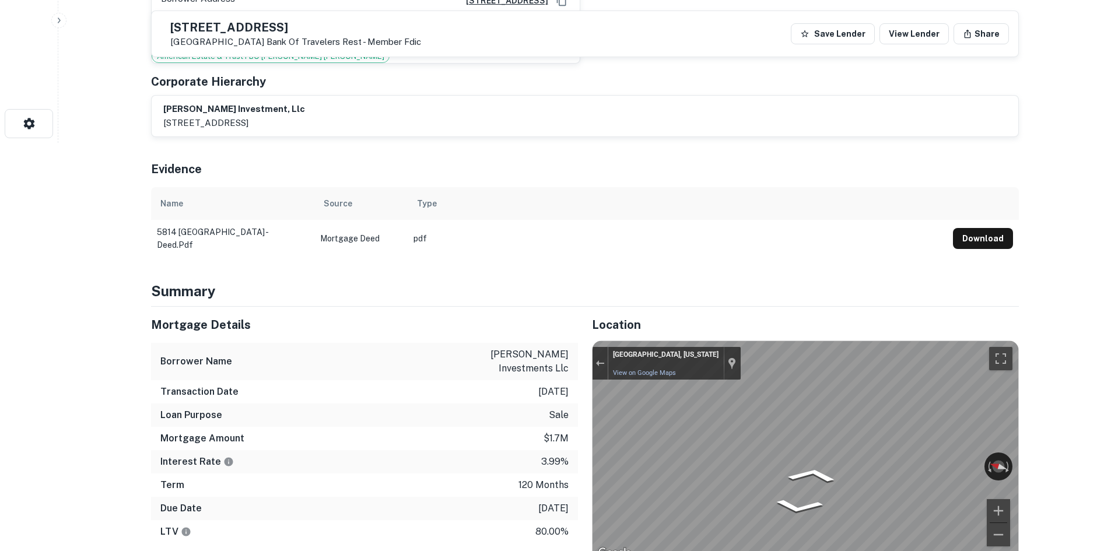
click at [576, 386] on div "Mortgage Details Borrower Name [PERSON_NAME] investments llc Transaction Date […" at bounding box center [578, 502] width 882 height 390
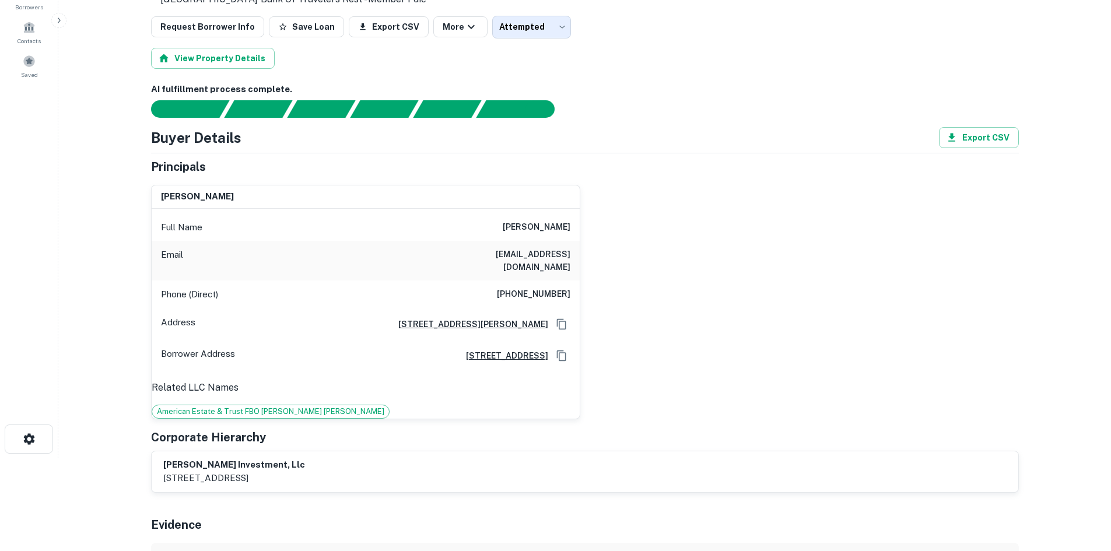
scroll to position [0, 0]
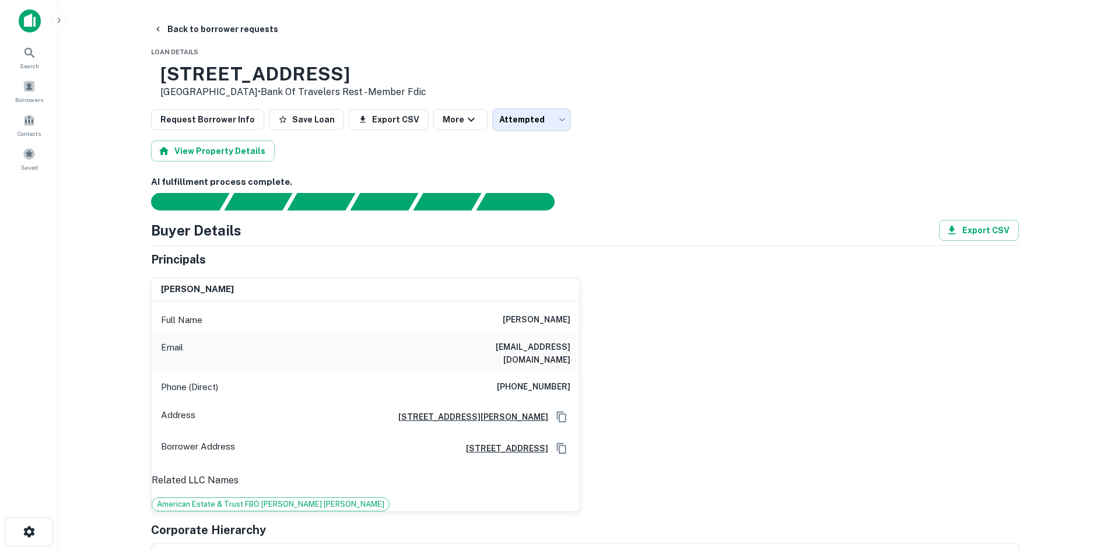
click at [534, 381] on h6 "[PHONE_NUMBER]" at bounding box center [534, 387] width 74 height 14
click at [221, 38] on button "Back to borrower requests" at bounding box center [216, 29] width 134 height 21
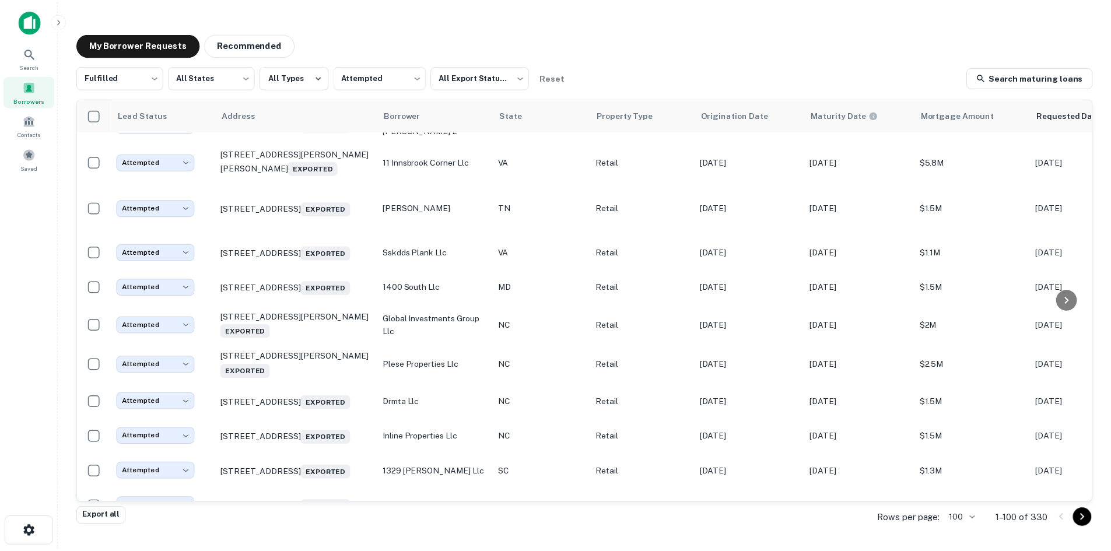
scroll to position [1050, 0]
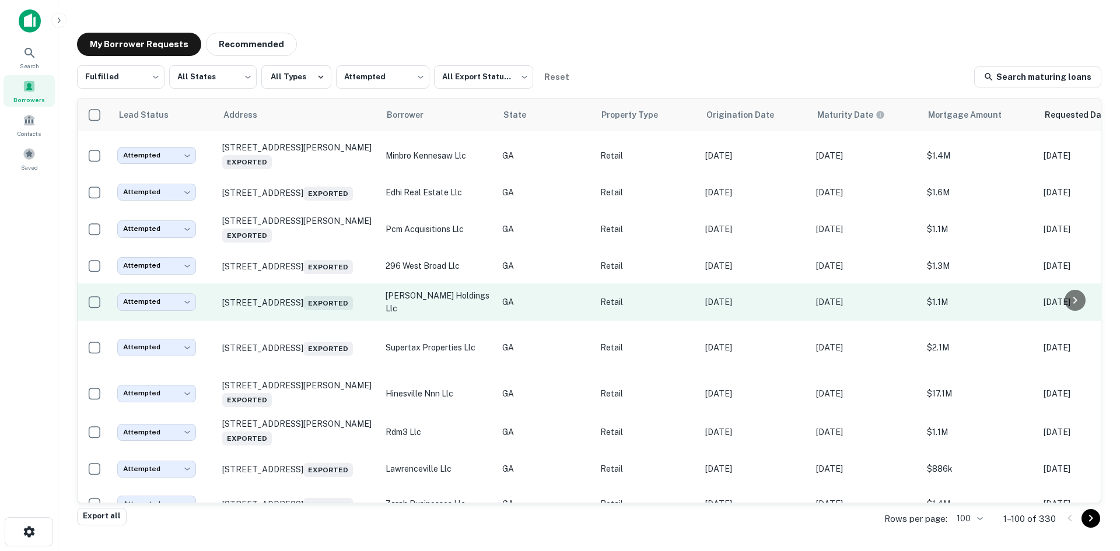
click at [326, 321] on td "[STREET_ADDRESS] Exported" at bounding box center [297, 302] width 163 height 37
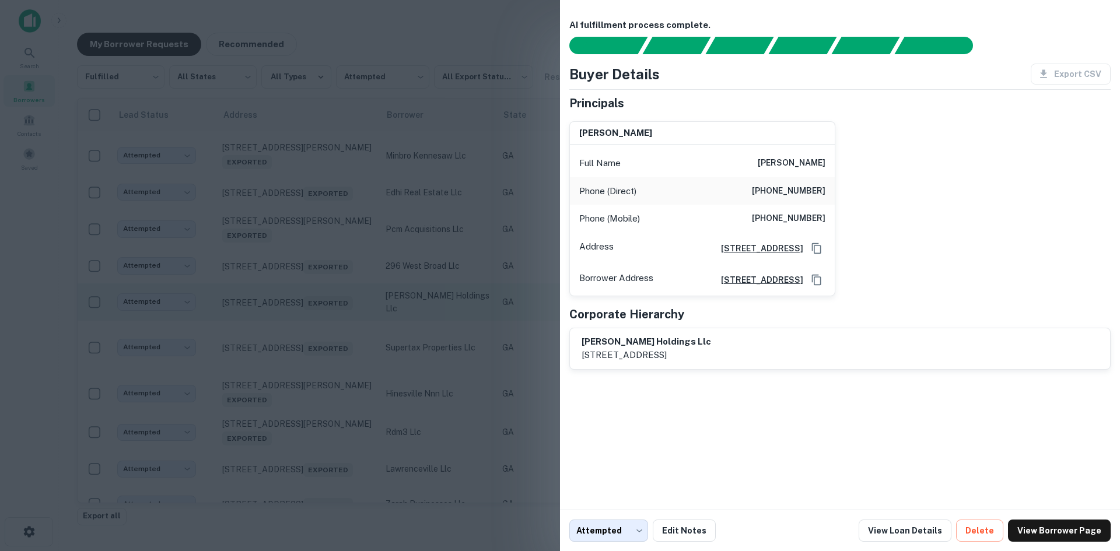
click at [326, 359] on div at bounding box center [560, 275] width 1120 height 551
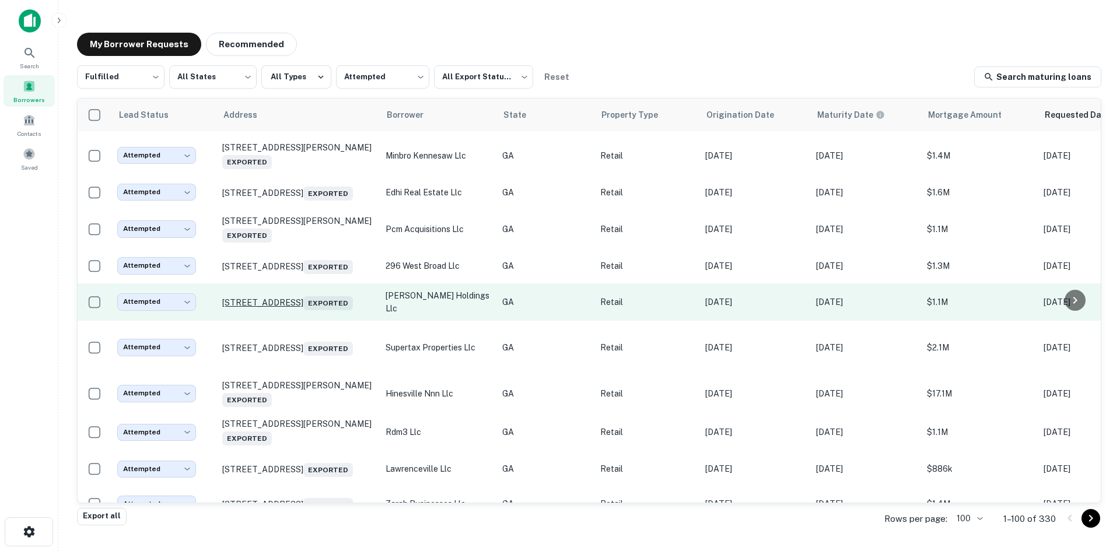
click at [323, 310] on p "[STREET_ADDRESS] Exported" at bounding box center [298, 302] width 152 height 16
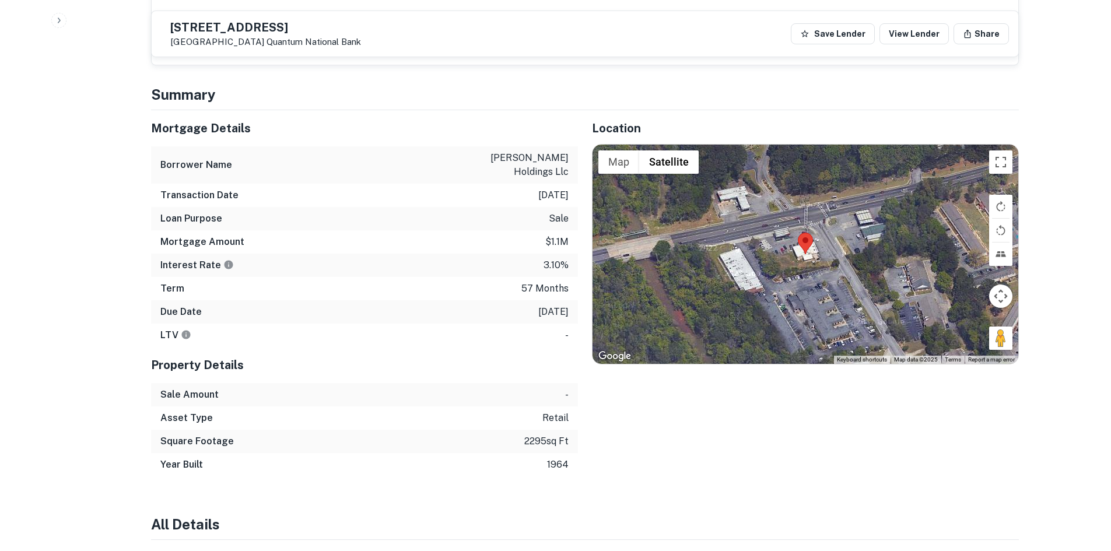
scroll to position [758, 0]
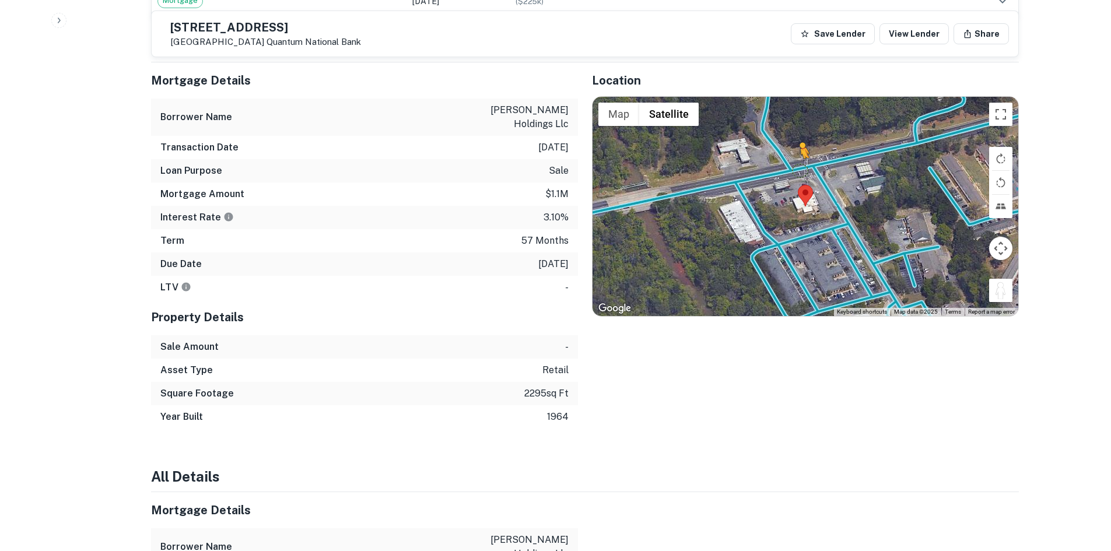
drag, startPoint x: 991, startPoint y: 285, endPoint x: 799, endPoint y: 170, distance: 223.2
click at [800, 171] on div "To activate drag with keyboard, press Alt + Enter. Once in keyboard drag state,…" at bounding box center [806, 206] width 426 height 219
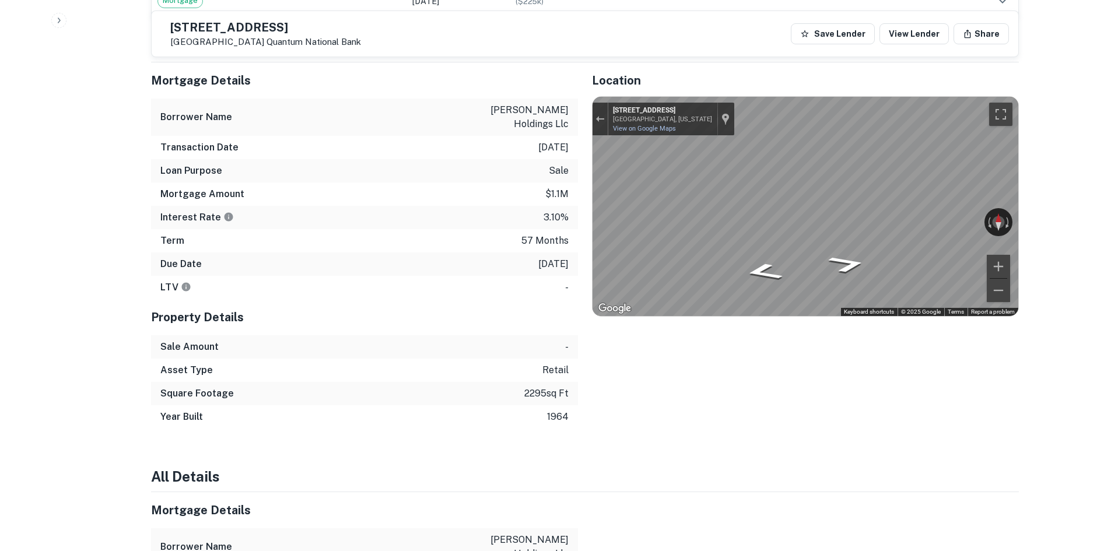
click at [519, 140] on div "Mortgage Details Borrower Name [PERSON_NAME] holdings llc Transaction Date [DAT…" at bounding box center [578, 245] width 882 height 366
click at [775, 228] on div "Map" at bounding box center [806, 206] width 426 height 219
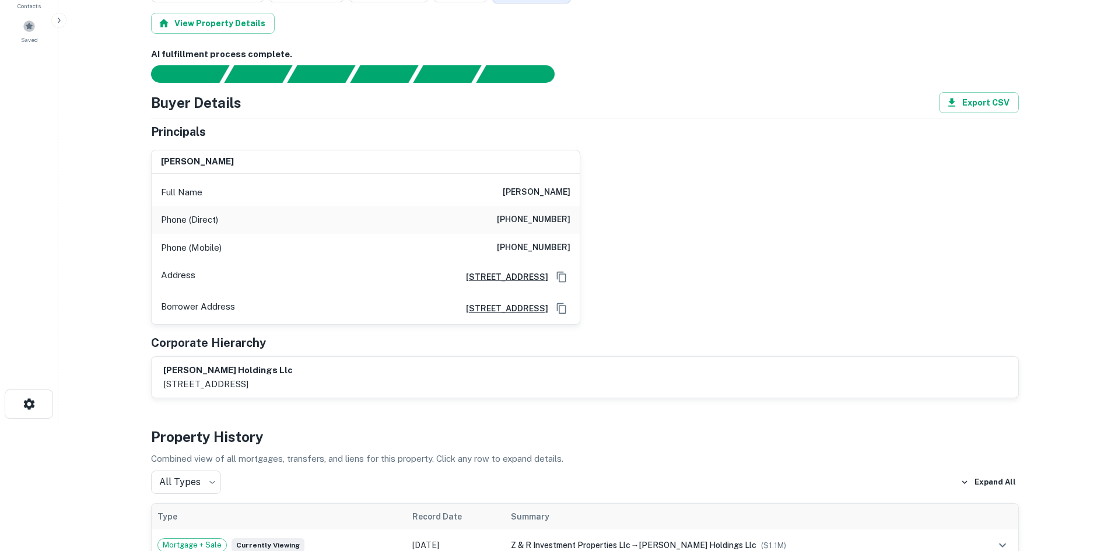
scroll to position [0, 0]
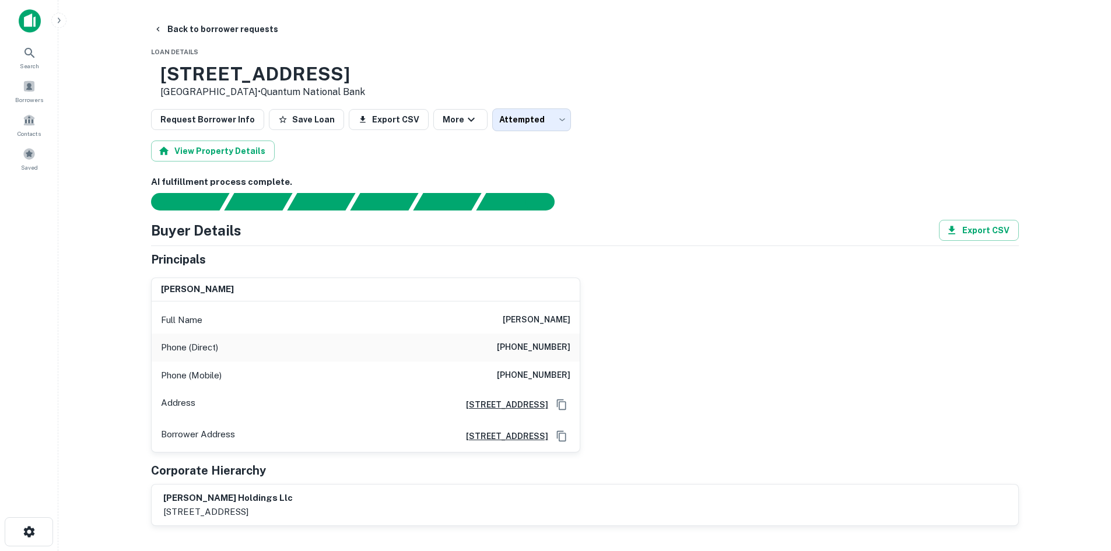
click at [547, 365] on div "Phone (Mobile) [PHONE_NUMBER]" at bounding box center [366, 376] width 428 height 28
click at [541, 359] on div "Phone (Direct) [PHONE_NUMBER]" at bounding box center [366, 348] width 428 height 28
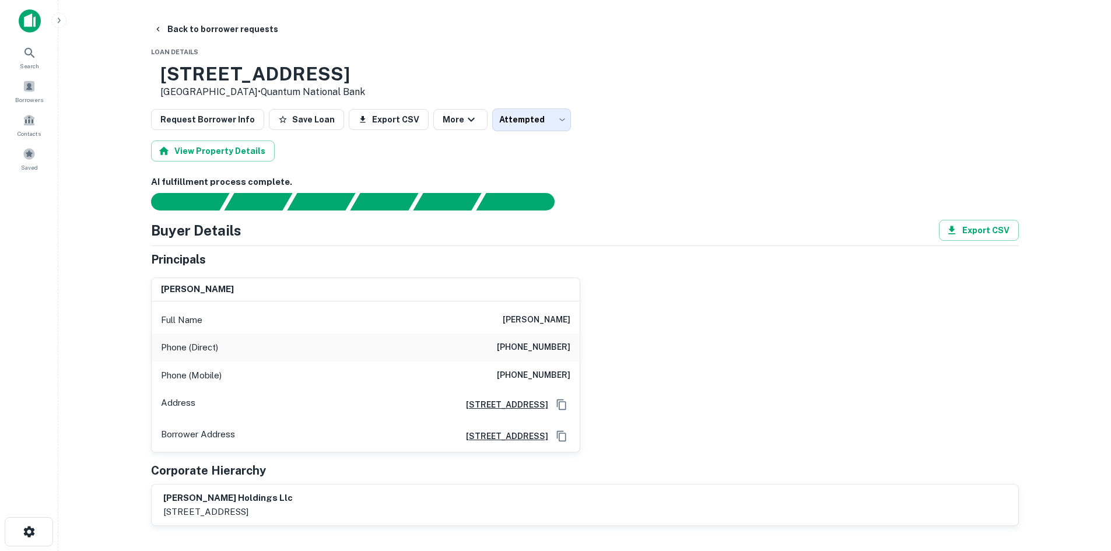
click at [517, 370] on h6 "[PHONE_NUMBER]" at bounding box center [534, 376] width 74 height 14
click at [508, 346] on h6 "[PHONE_NUMBER]" at bounding box center [534, 348] width 74 height 14
click at [509, 345] on h6 "[PHONE_NUMBER]" at bounding box center [534, 348] width 74 height 14
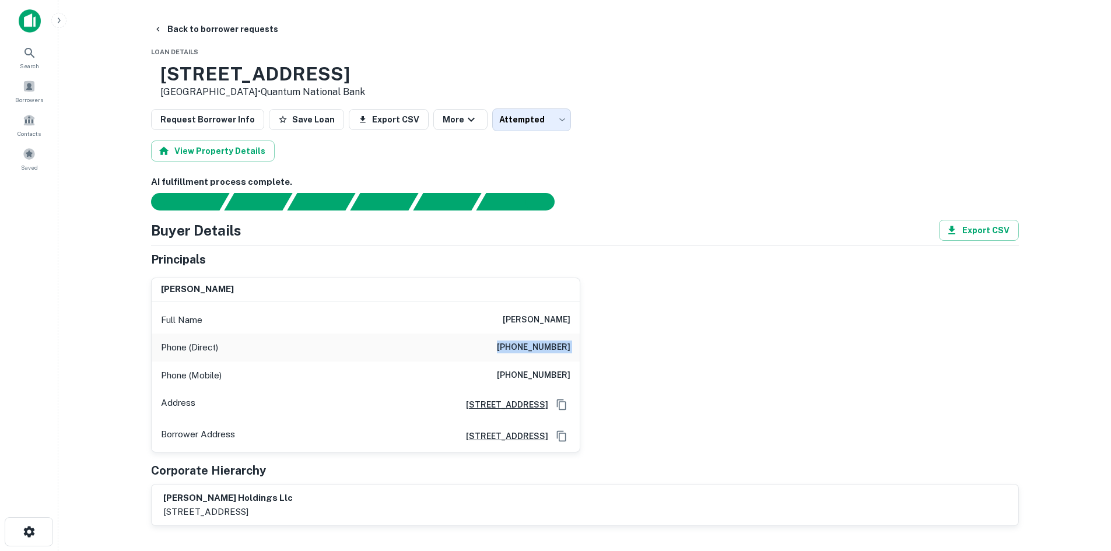
click at [509, 345] on h6 "[PHONE_NUMBER]" at bounding box center [534, 348] width 74 height 14
click at [540, 353] on h6 "[PHONE_NUMBER]" at bounding box center [534, 348] width 74 height 14
click at [540, 352] on h6 "[PHONE_NUMBER]" at bounding box center [534, 348] width 74 height 14
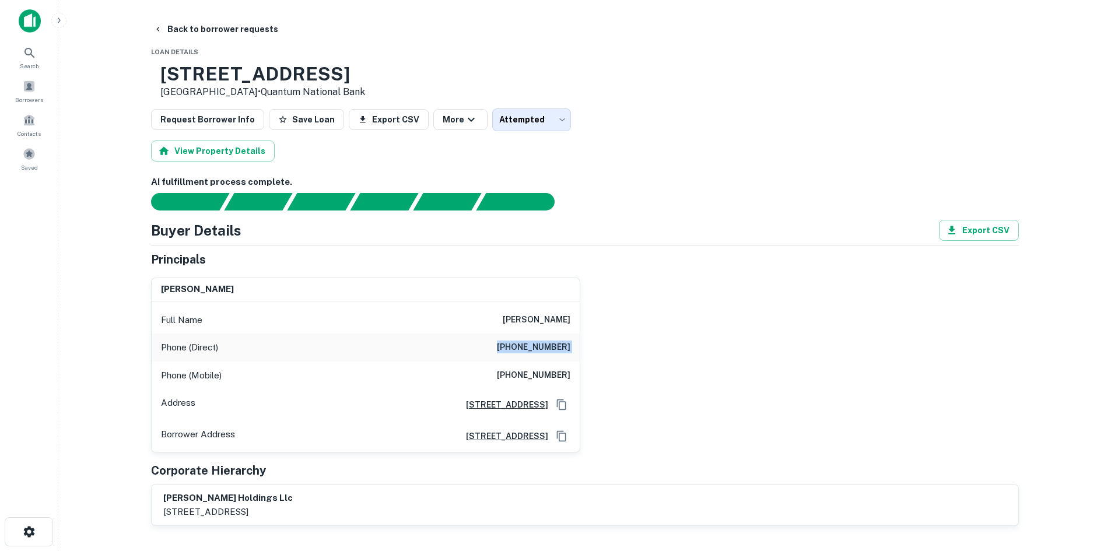
click at [540, 352] on h6 "[PHONE_NUMBER]" at bounding box center [534, 348] width 74 height 14
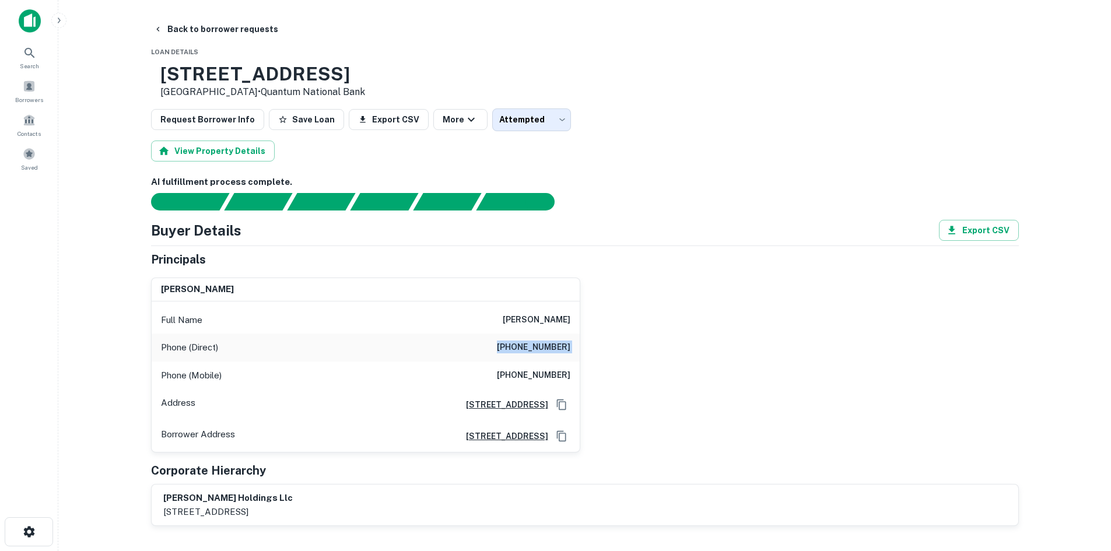
click at [536, 362] on div "Phone (Direct) [PHONE_NUMBER]" at bounding box center [366, 348] width 428 height 28
click at [534, 344] on h6 "[PHONE_NUMBER]" at bounding box center [534, 348] width 74 height 14
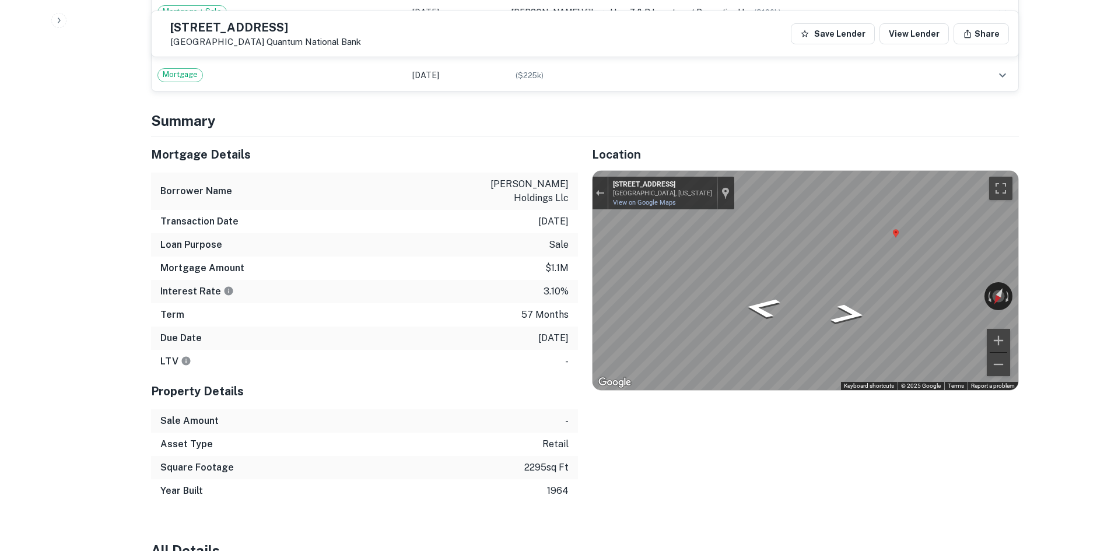
scroll to position [700, 0]
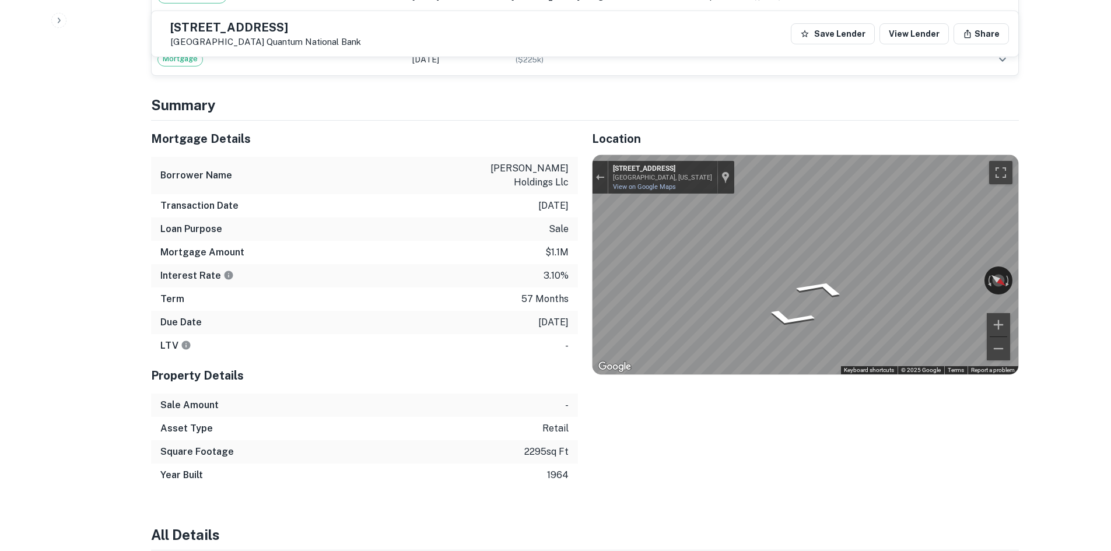
click at [362, 285] on div "Mortgage Details Borrower Name [PERSON_NAME] holdings llc Transaction Date [DAT…" at bounding box center [578, 304] width 882 height 366
click at [568, 225] on div "Mortgage Details Borrower Name [PERSON_NAME] holdings llc Transaction Date [DAT…" at bounding box center [578, 304] width 882 height 366
click at [515, 257] on div "Mortgage Details Borrower Name [PERSON_NAME] holdings llc Transaction Date [DAT…" at bounding box center [578, 304] width 882 height 366
click at [497, 240] on div "Mortgage Details Borrower Name [PERSON_NAME] holdings llc Transaction Date [DAT…" at bounding box center [578, 304] width 882 height 366
click at [512, 234] on div "Mortgage Details Borrower Name [PERSON_NAME] holdings llc Transaction Date [DAT…" at bounding box center [578, 304] width 882 height 366
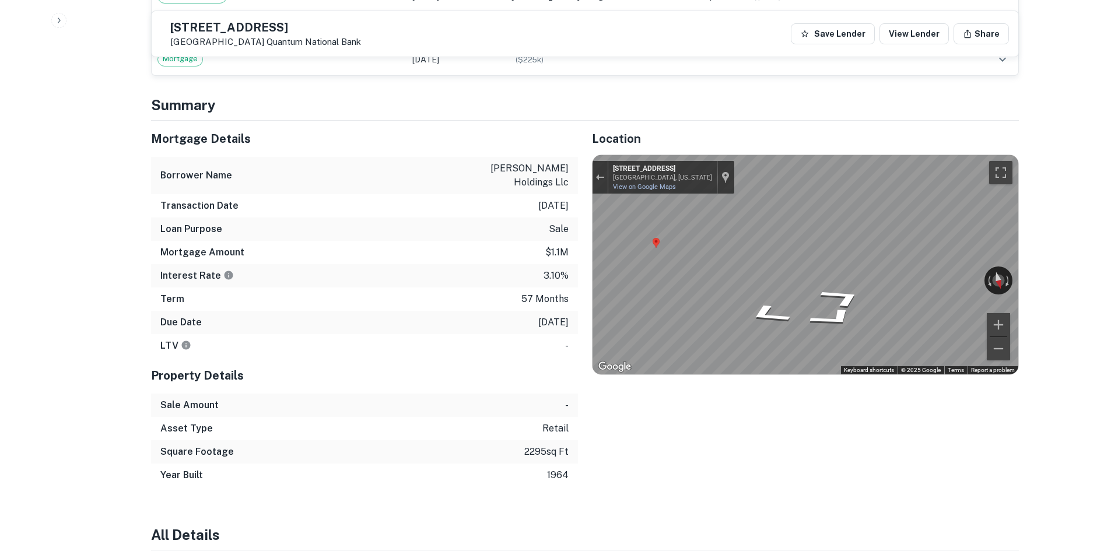
click at [513, 247] on div "Mortgage Details Borrower Name [PERSON_NAME] holdings llc Transaction Date [DAT…" at bounding box center [578, 304] width 882 height 366
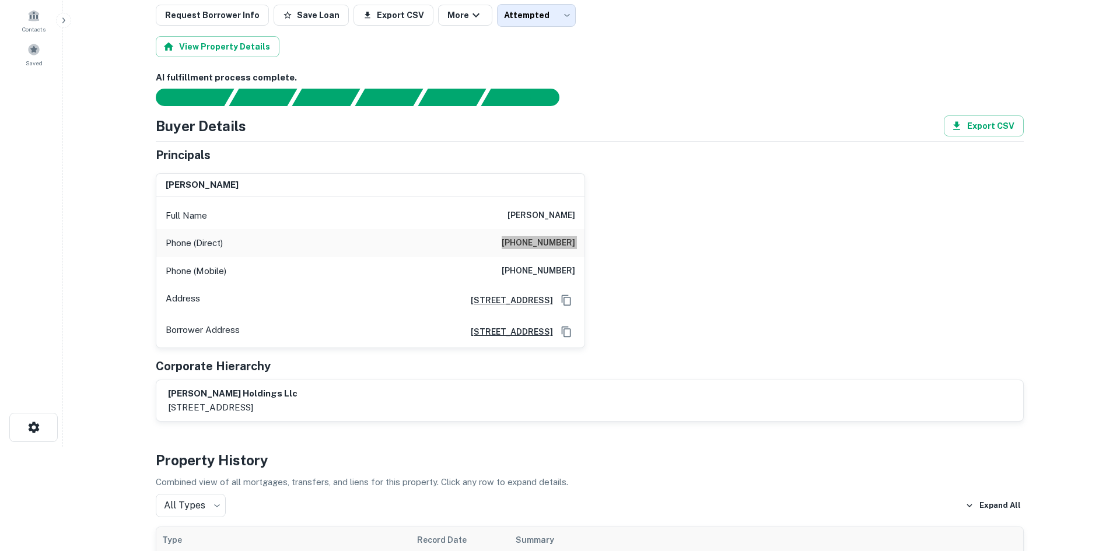
scroll to position [0, 0]
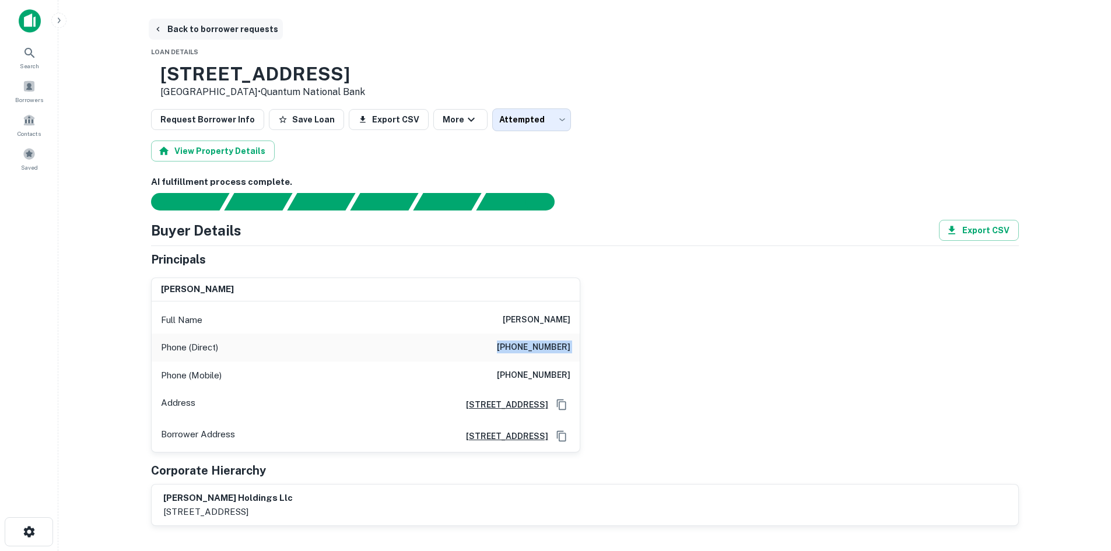
click at [202, 23] on button "Back to borrower requests" at bounding box center [216, 29] width 134 height 21
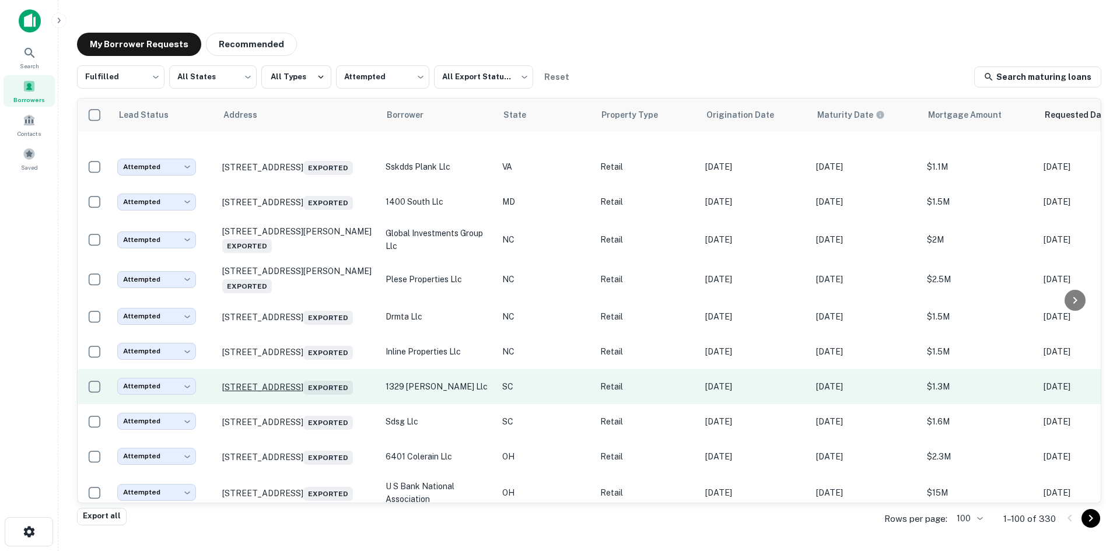
scroll to position [512, 0]
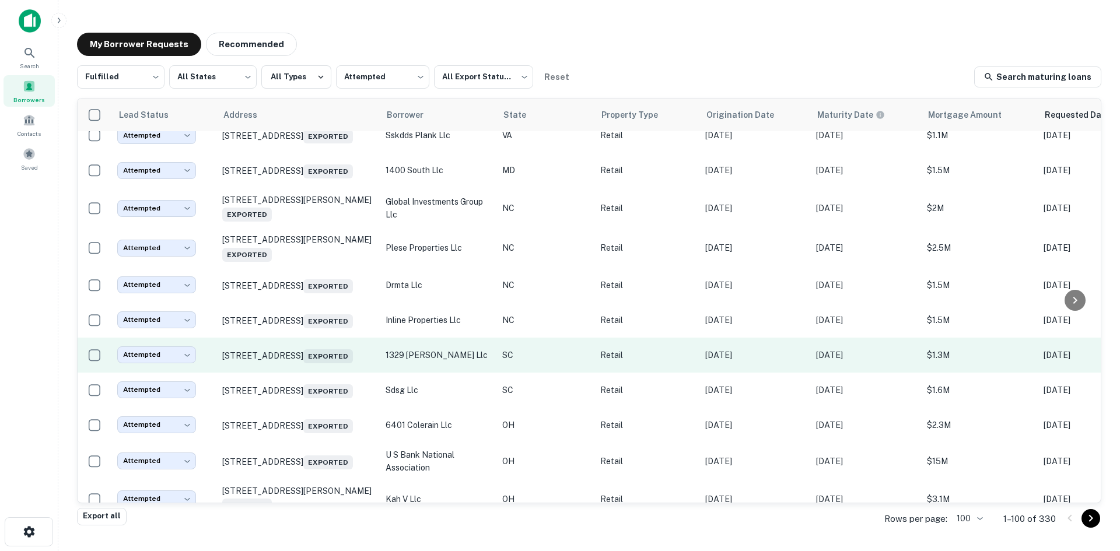
click at [305, 373] on td "[STREET_ADDRESS] Exported" at bounding box center [297, 355] width 163 height 35
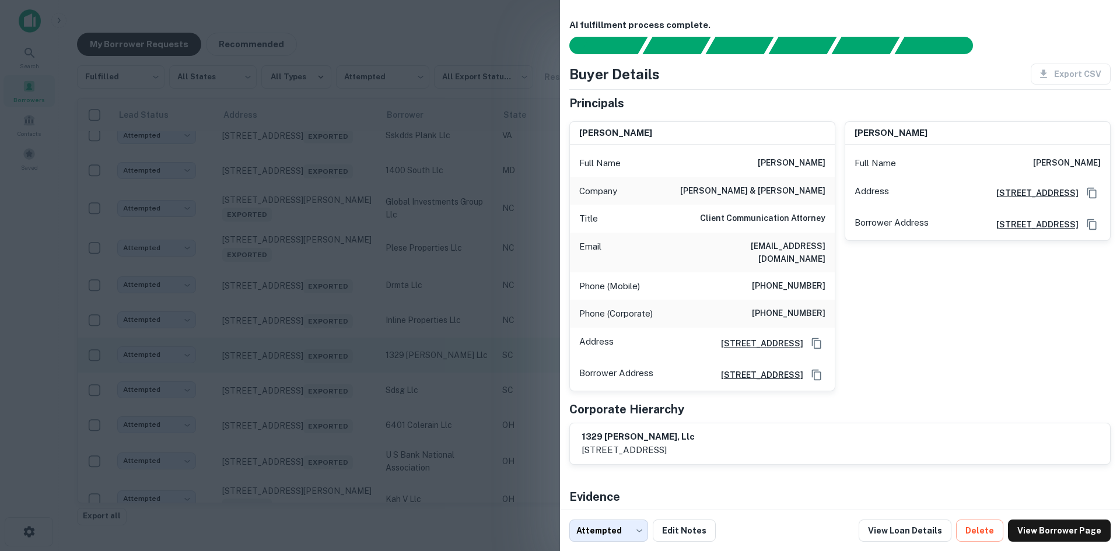
click at [305, 394] on div at bounding box center [560, 275] width 1120 height 551
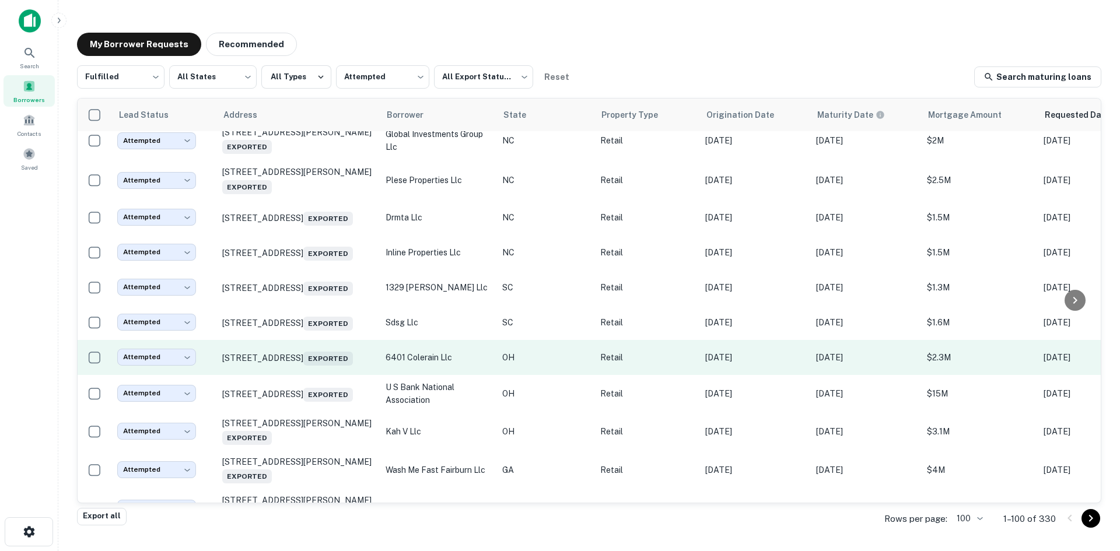
scroll to position [862, 0]
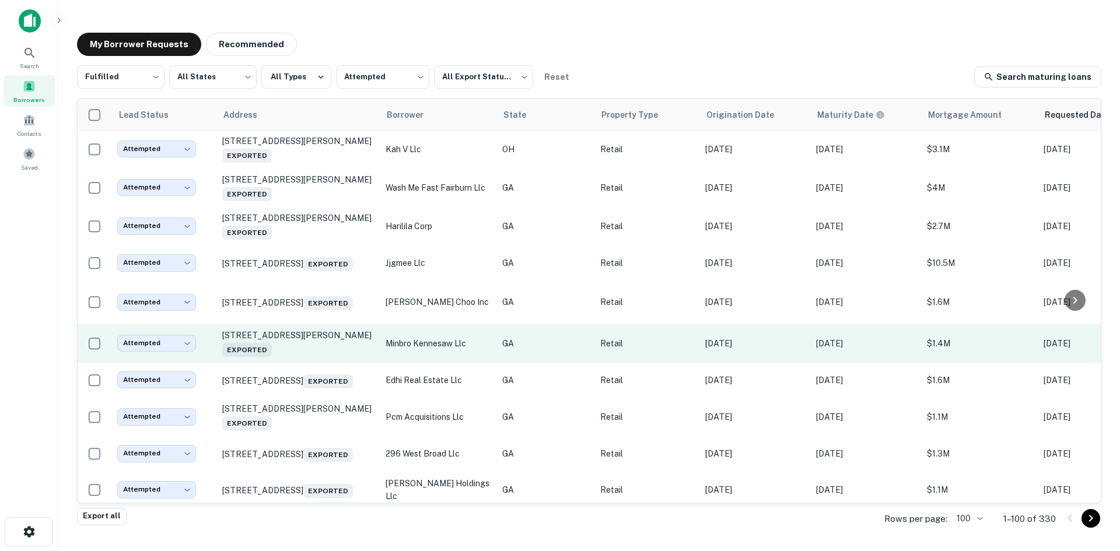
click at [310, 363] on td "[STREET_ADDRESS][PERSON_NAME] Exported" at bounding box center [297, 343] width 163 height 39
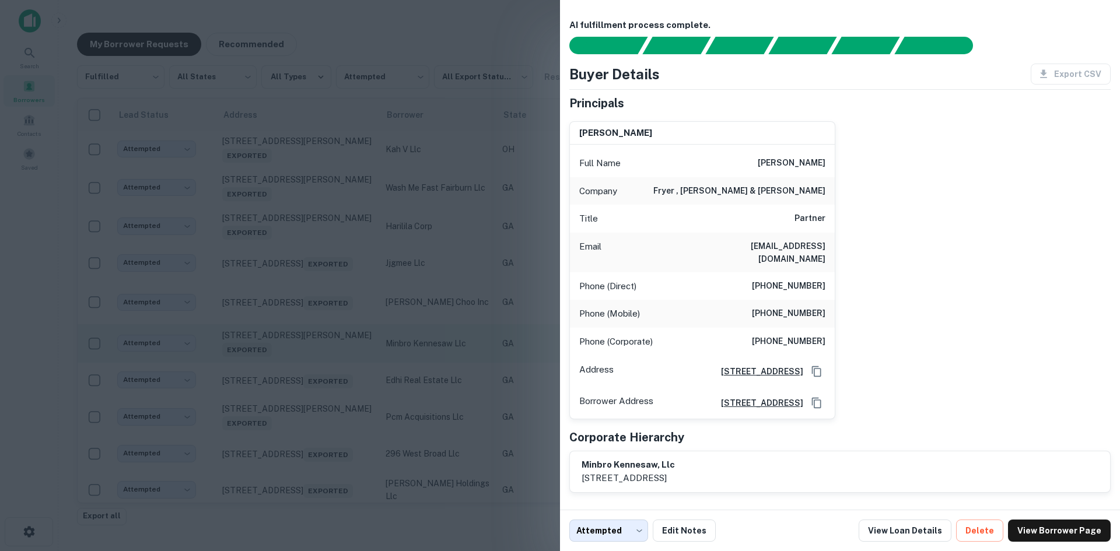
click at [310, 394] on div at bounding box center [560, 275] width 1120 height 551
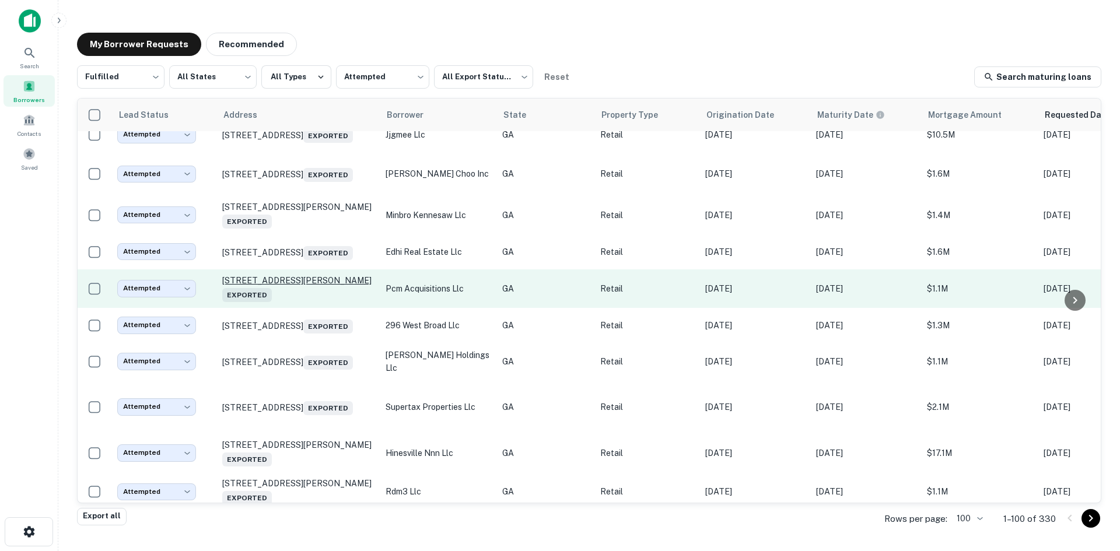
scroll to position [1154, 0]
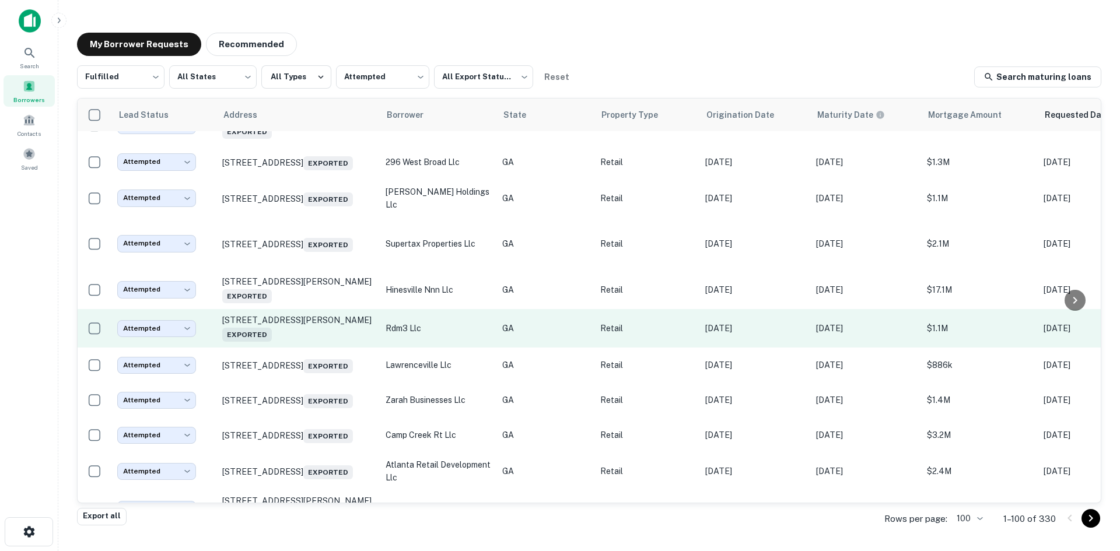
click at [323, 348] on td "[STREET_ADDRESS][PERSON_NAME] Exported" at bounding box center [297, 328] width 163 height 39
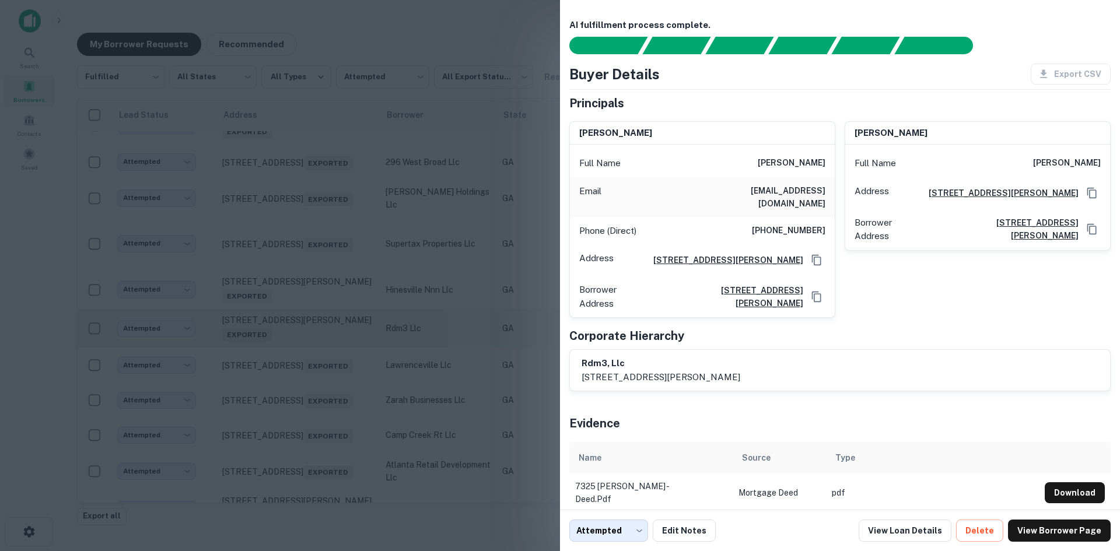
click at [323, 389] on div at bounding box center [560, 275] width 1120 height 551
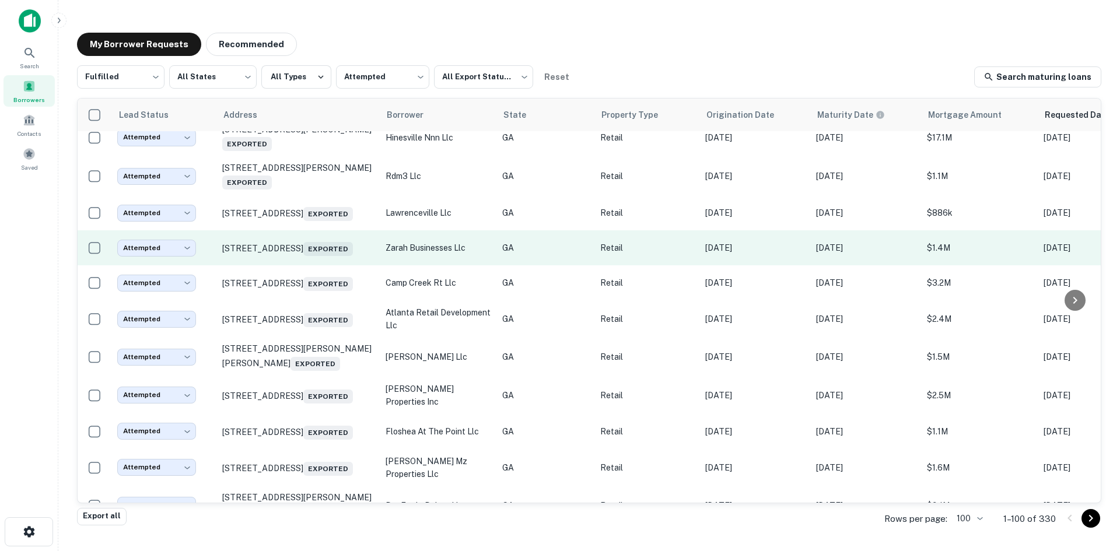
scroll to position [1446, 0]
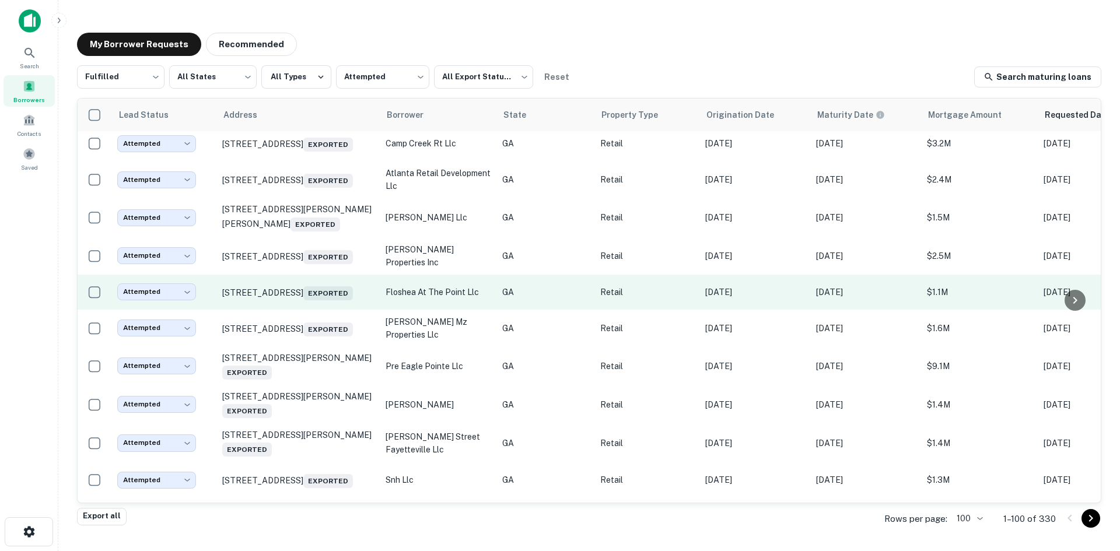
click at [326, 310] on td "[STREET_ADDRESS] Exported" at bounding box center [297, 292] width 163 height 35
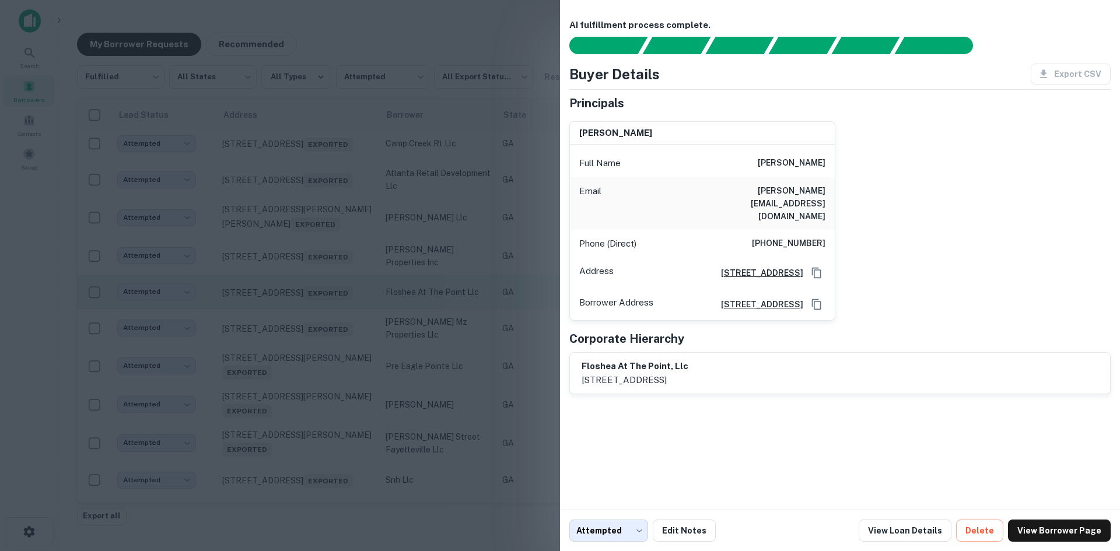
click at [326, 370] on div at bounding box center [560, 275] width 1120 height 551
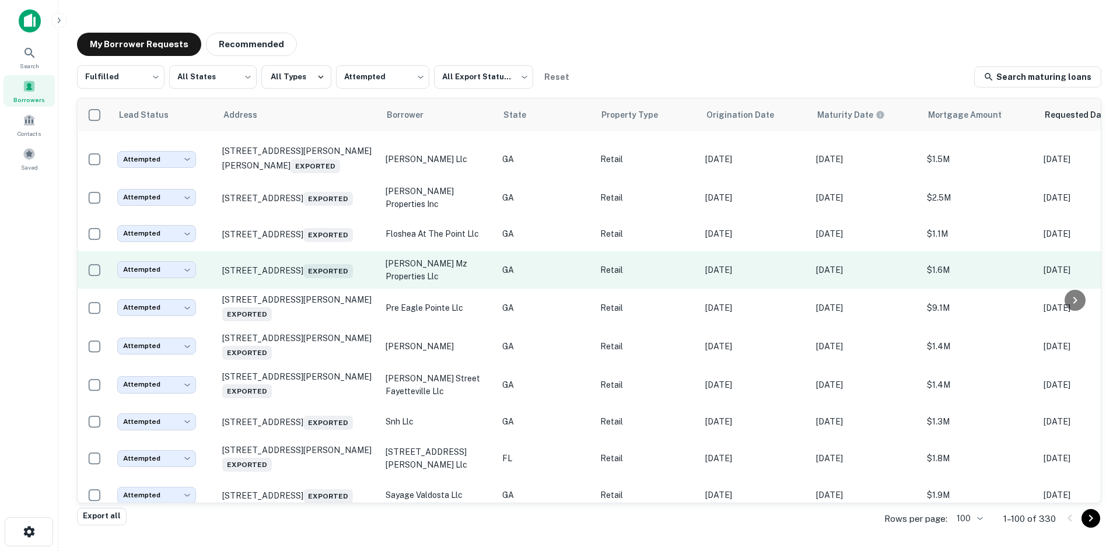
scroll to position [1679, 0]
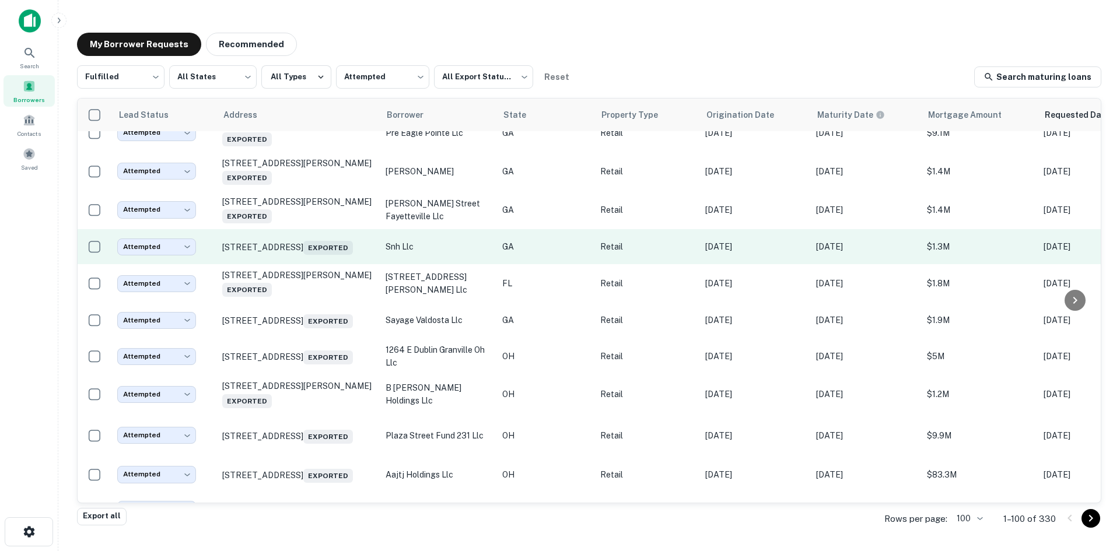
click at [324, 264] on td "[STREET_ADDRESS] Exported" at bounding box center [297, 246] width 163 height 35
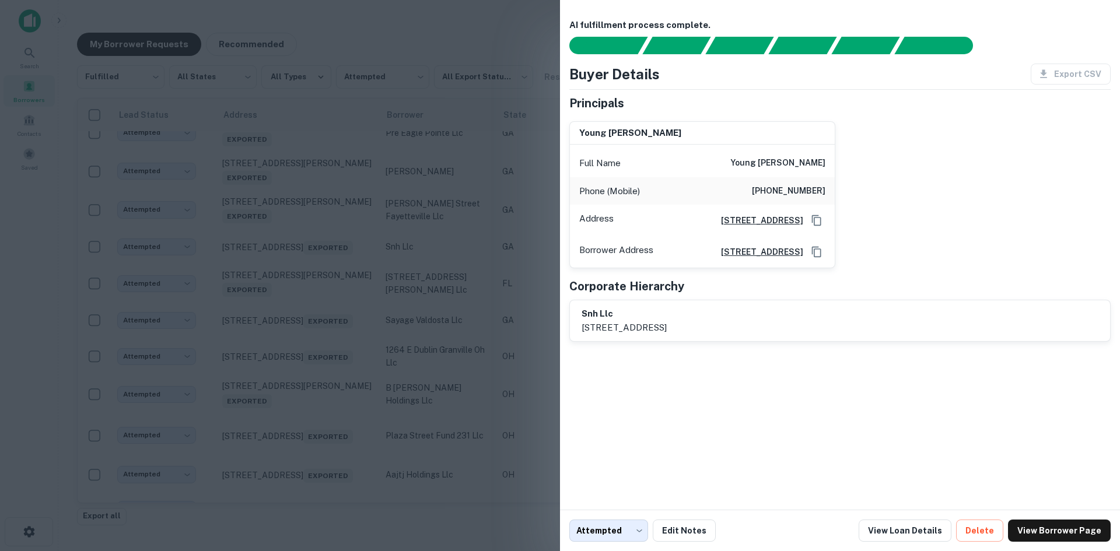
click at [299, 340] on div at bounding box center [560, 275] width 1120 height 551
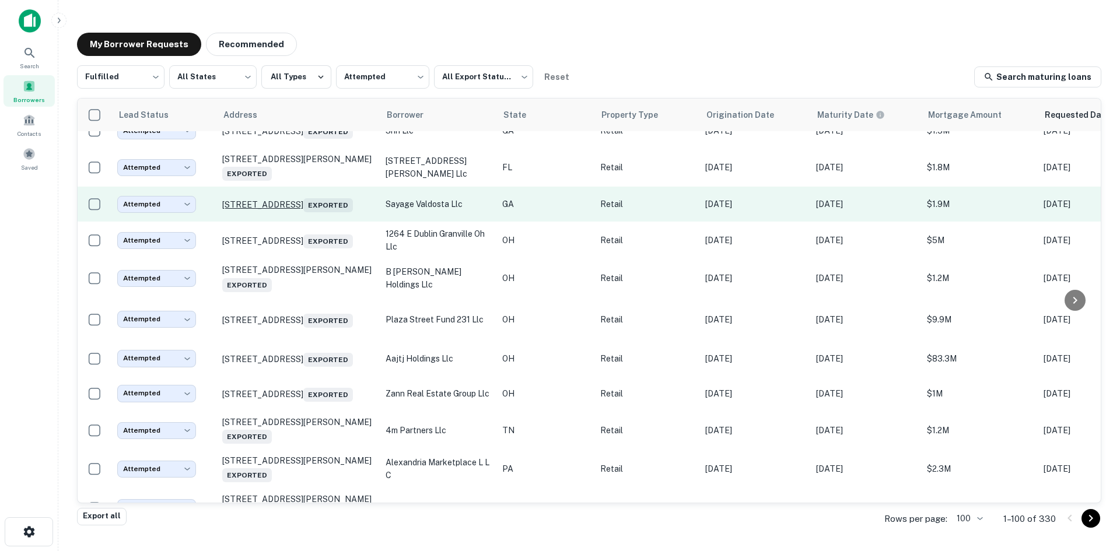
scroll to position [1796, 0]
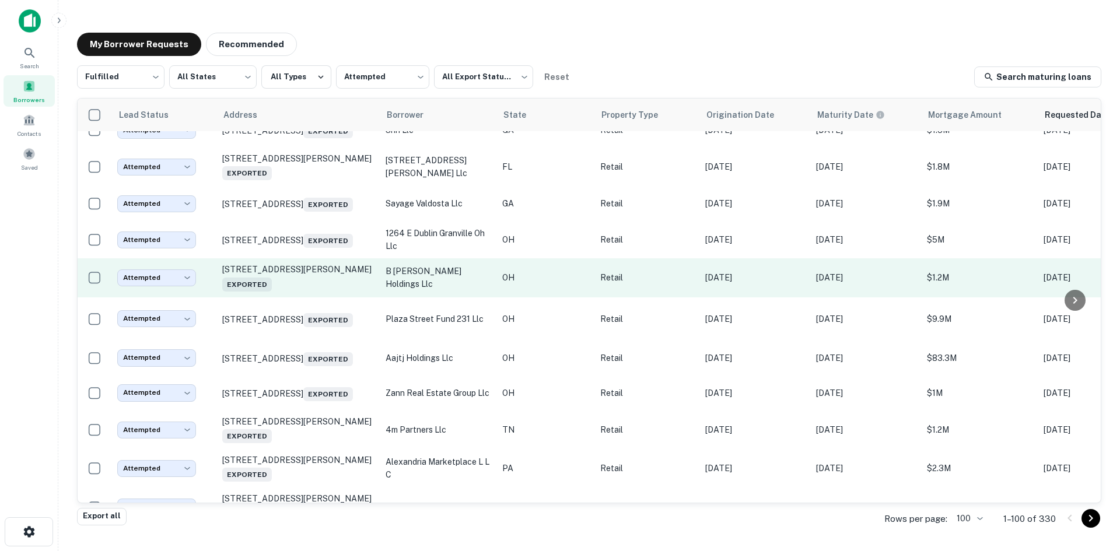
click at [309, 297] on td "[STREET_ADDRESS] Exported" at bounding box center [297, 277] width 163 height 39
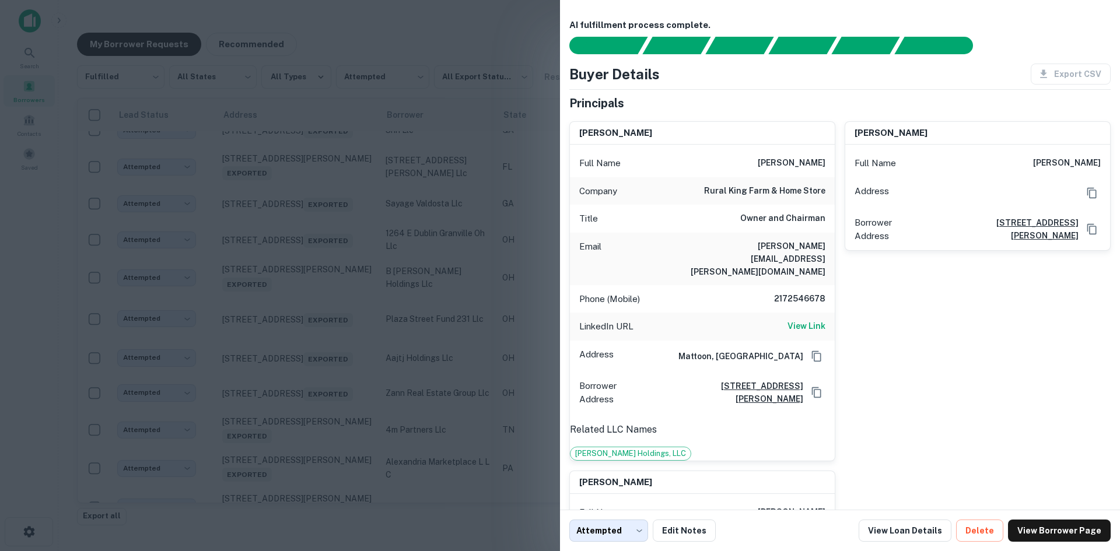
click at [386, 32] on div at bounding box center [560, 275] width 1120 height 551
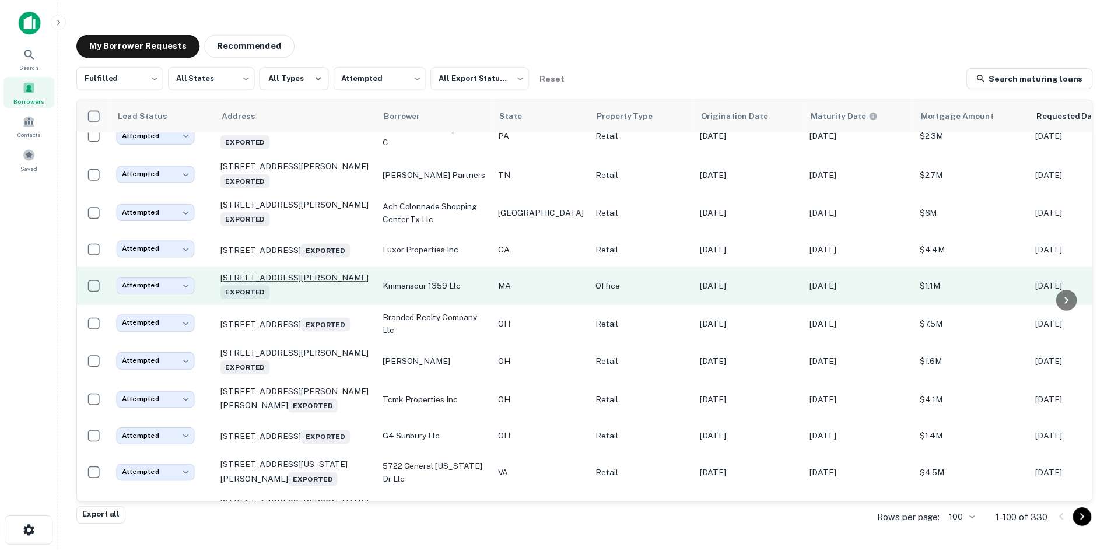
scroll to position [2146, 0]
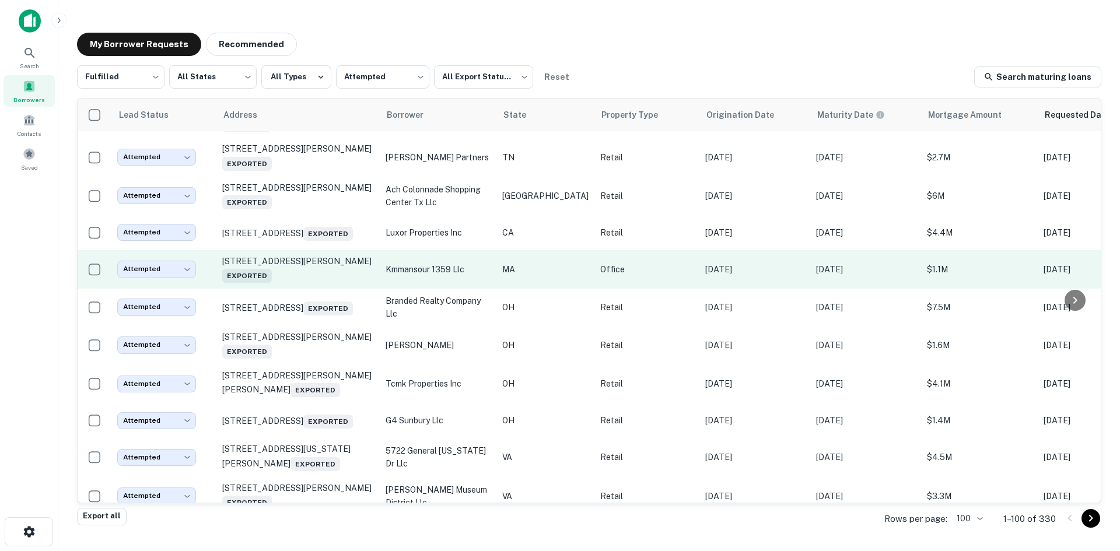
click at [305, 289] on td "[STREET_ADDRESS][PERSON_NAME] Exported" at bounding box center [297, 269] width 163 height 39
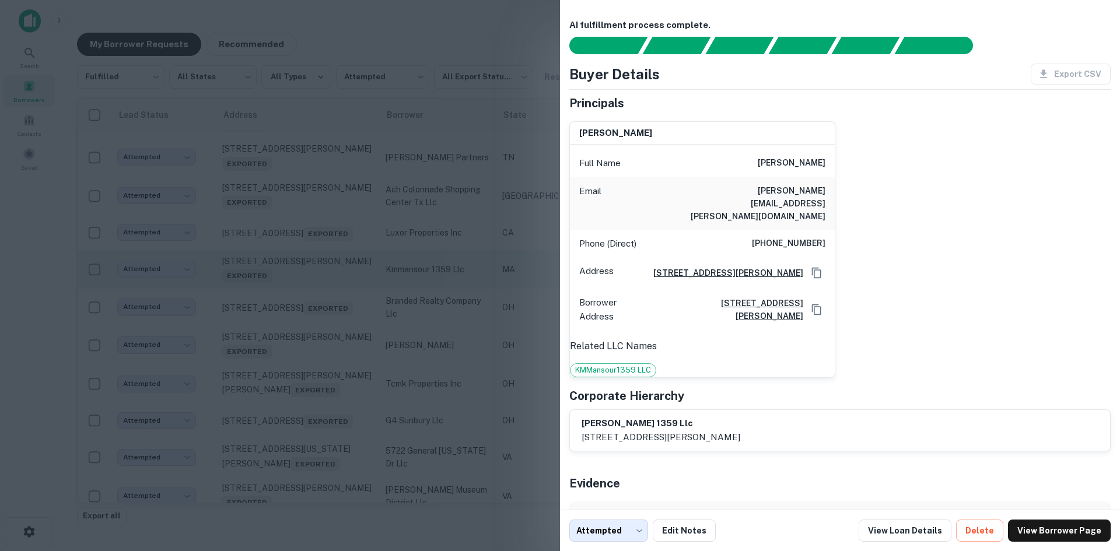
click at [305, 373] on div at bounding box center [560, 275] width 1120 height 551
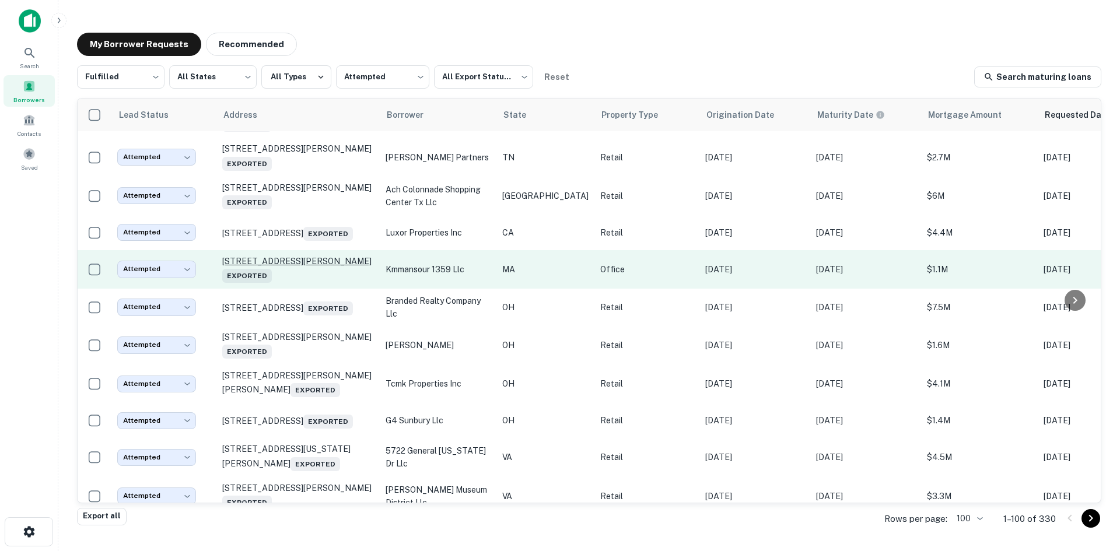
click at [310, 283] on p "[STREET_ADDRESS][PERSON_NAME] Exported" at bounding box center [298, 269] width 152 height 27
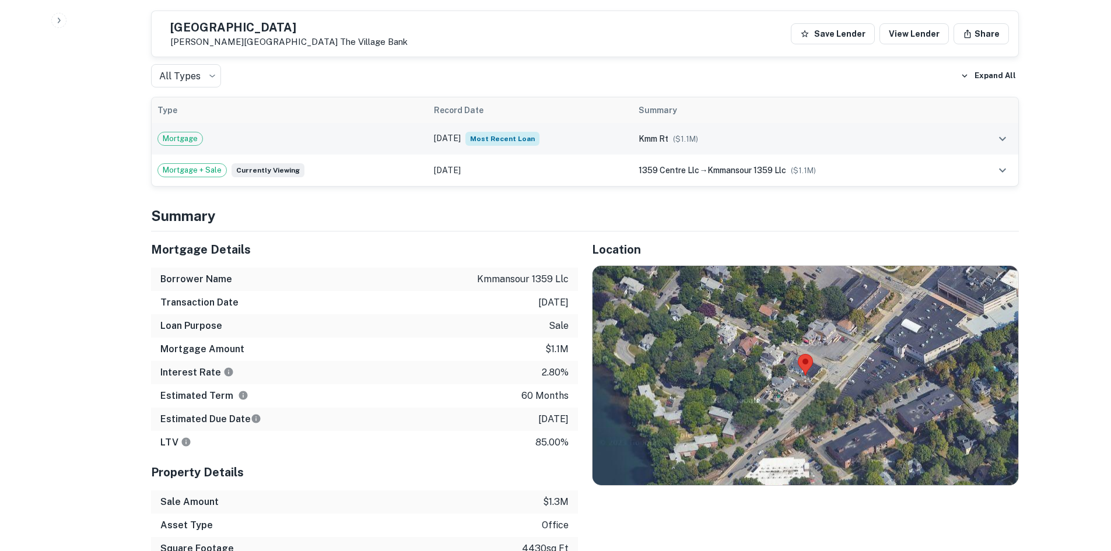
scroll to position [700, 0]
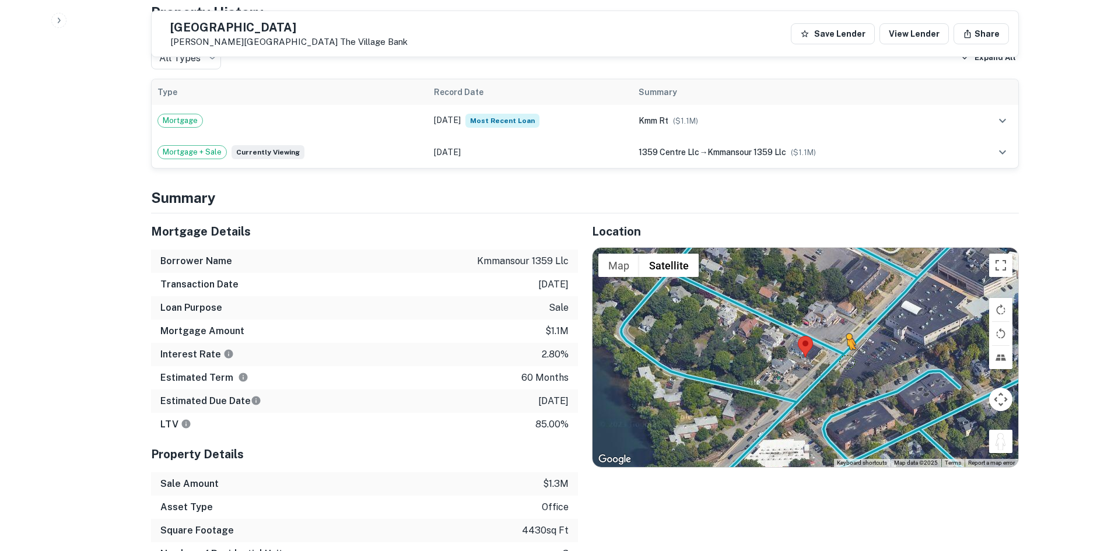
drag, startPoint x: 1004, startPoint y: 421, endPoint x: 842, endPoint y: 332, distance: 184.8
click at [845, 335] on div "To activate drag with keyboard, press Alt + Enter. Once in keyboard drag state,…" at bounding box center [806, 357] width 426 height 219
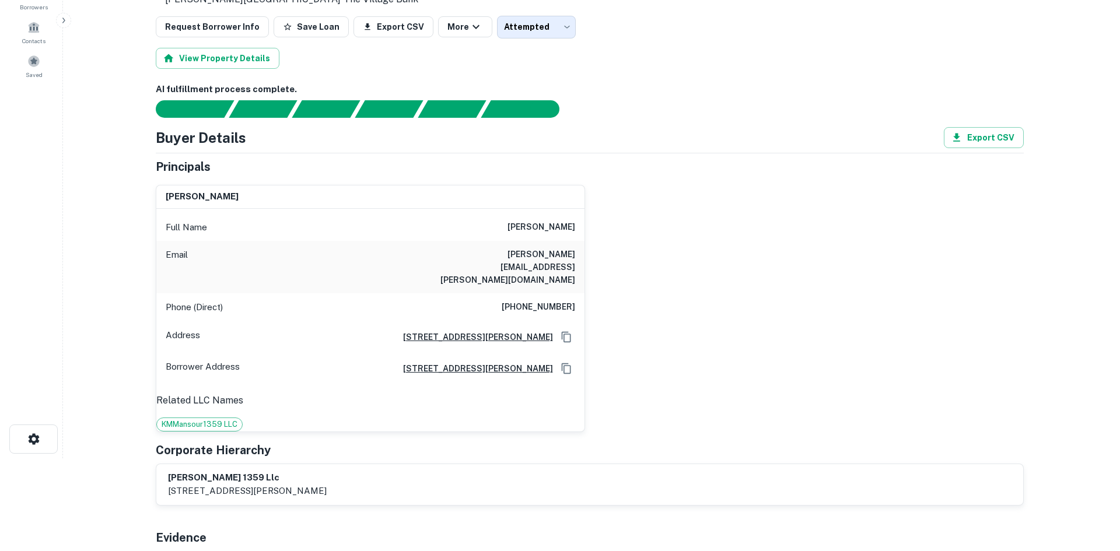
scroll to position [0, 0]
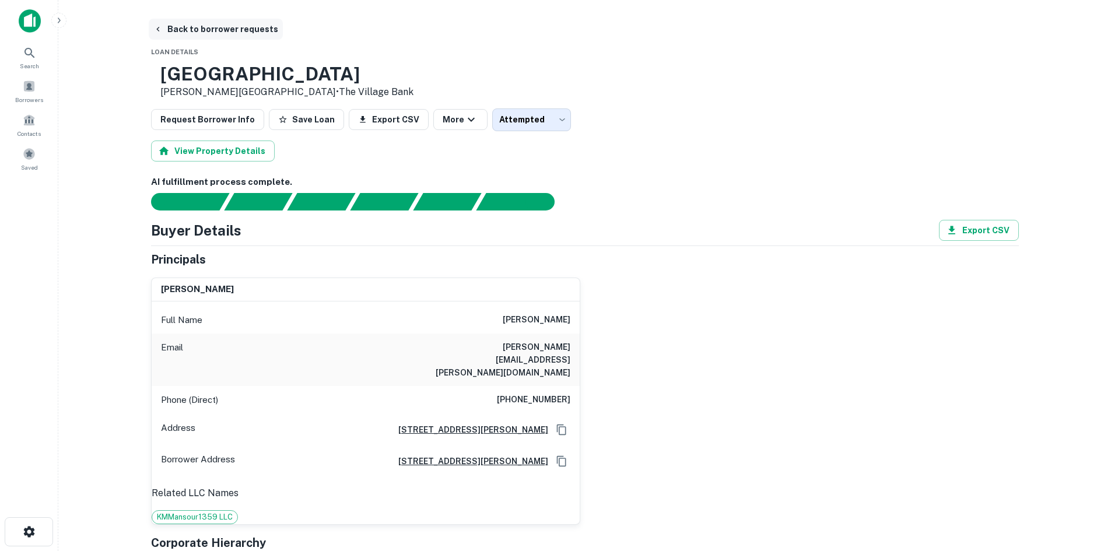
click at [216, 30] on button "Back to borrower requests" at bounding box center [216, 29] width 134 height 21
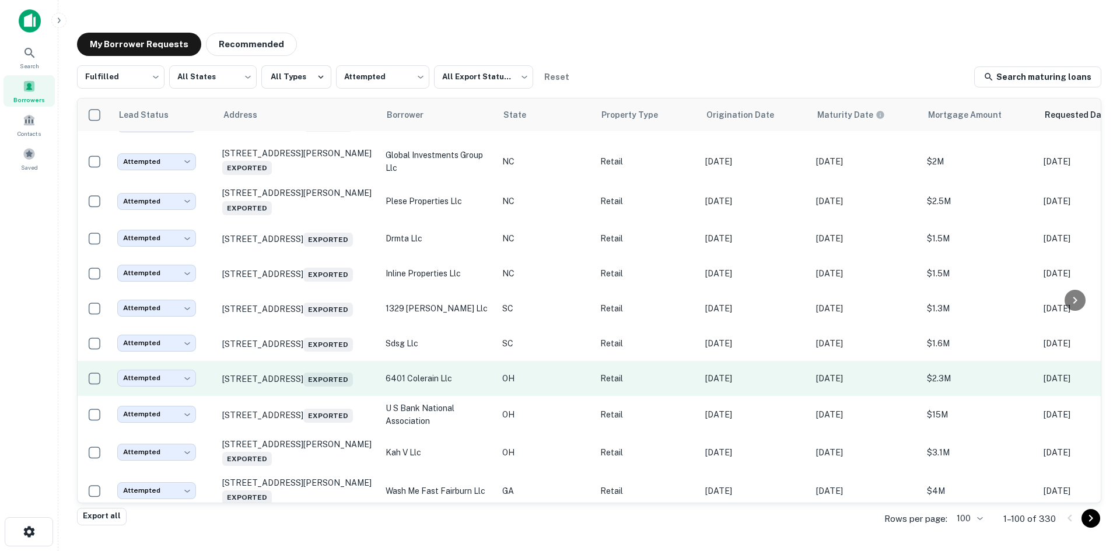
scroll to position [629, 0]
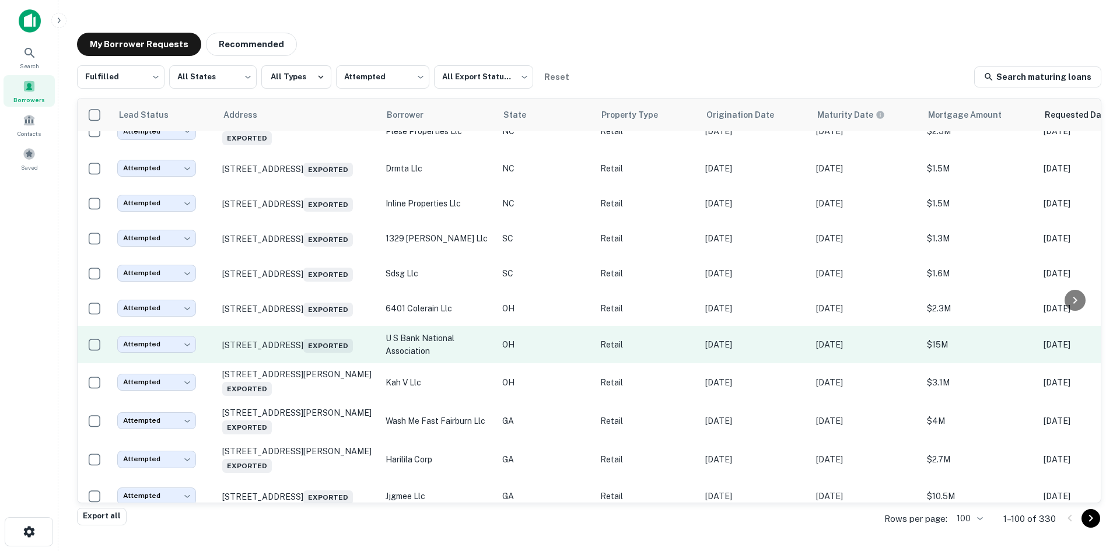
click at [306, 363] on td "[STREET_ADDRESS] Exported" at bounding box center [297, 344] width 163 height 37
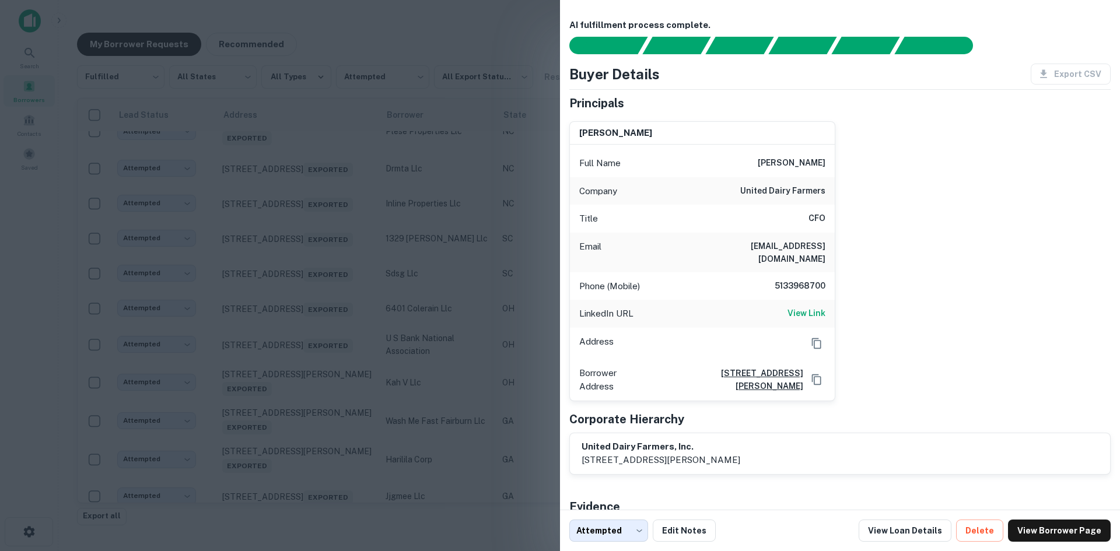
click at [301, 391] on div at bounding box center [560, 275] width 1120 height 551
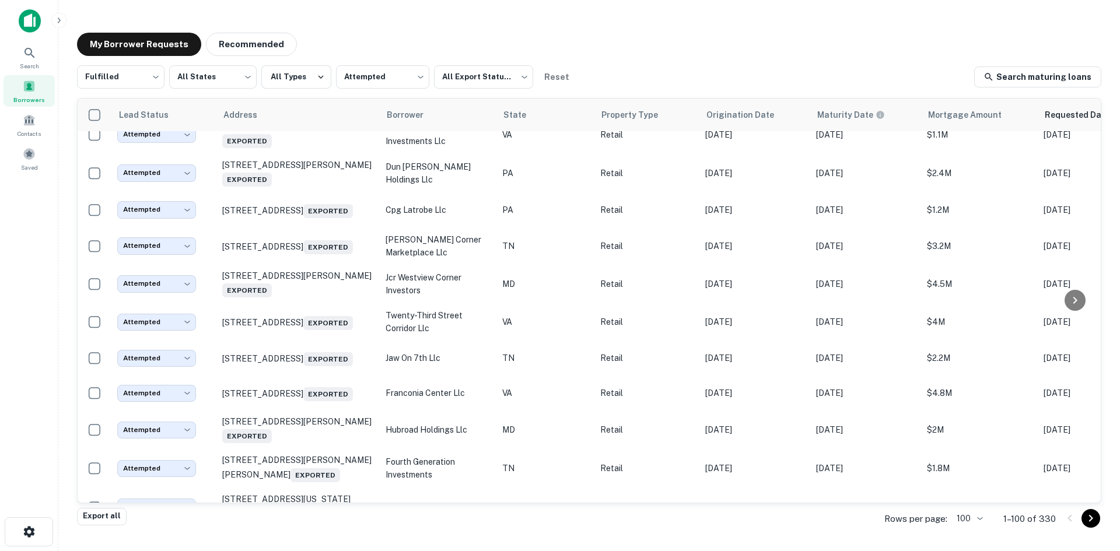
scroll to position [3563, 0]
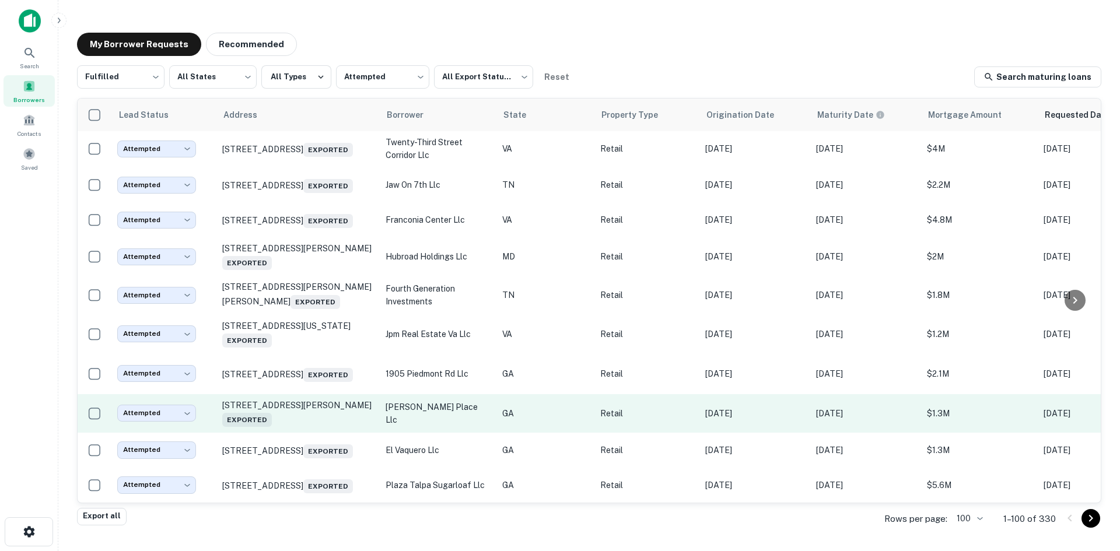
click at [314, 412] on td "[STREET_ADDRESS][PERSON_NAME] Exported" at bounding box center [297, 413] width 163 height 39
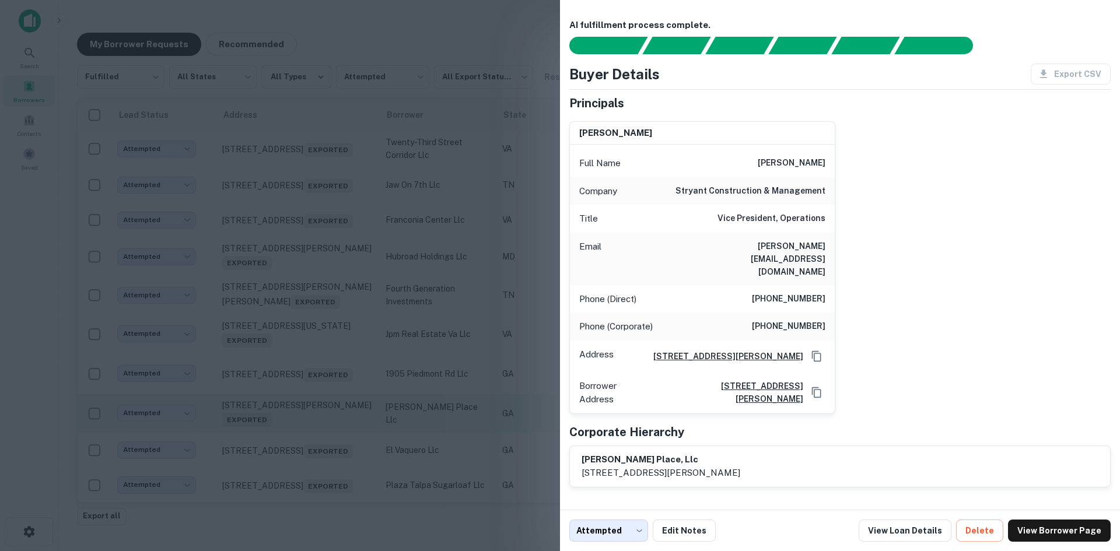
click at [314, 412] on div at bounding box center [560, 275] width 1120 height 551
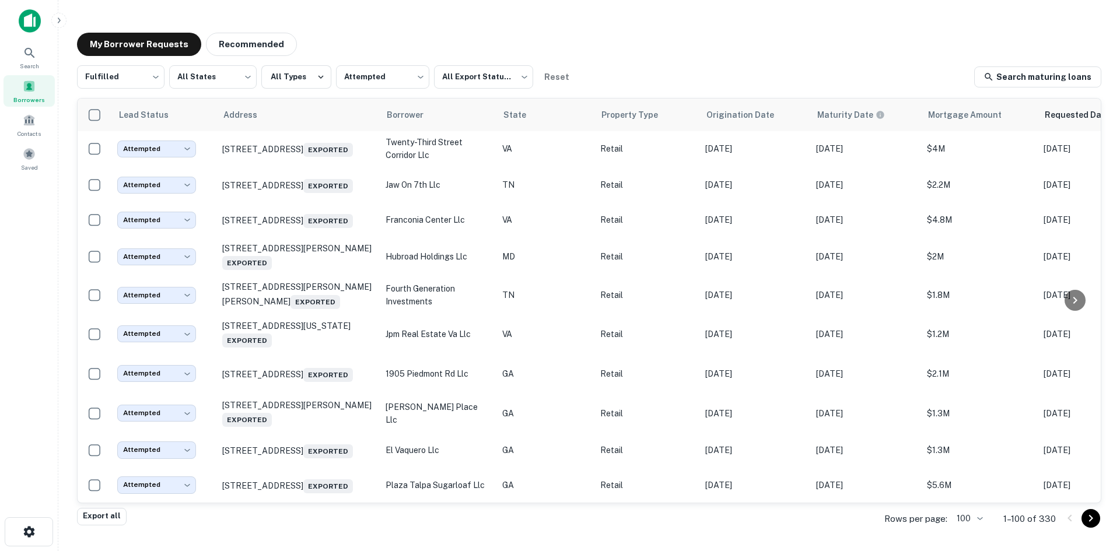
click at [1089, 518] on icon "Go to next page" at bounding box center [1091, 519] width 14 height 14
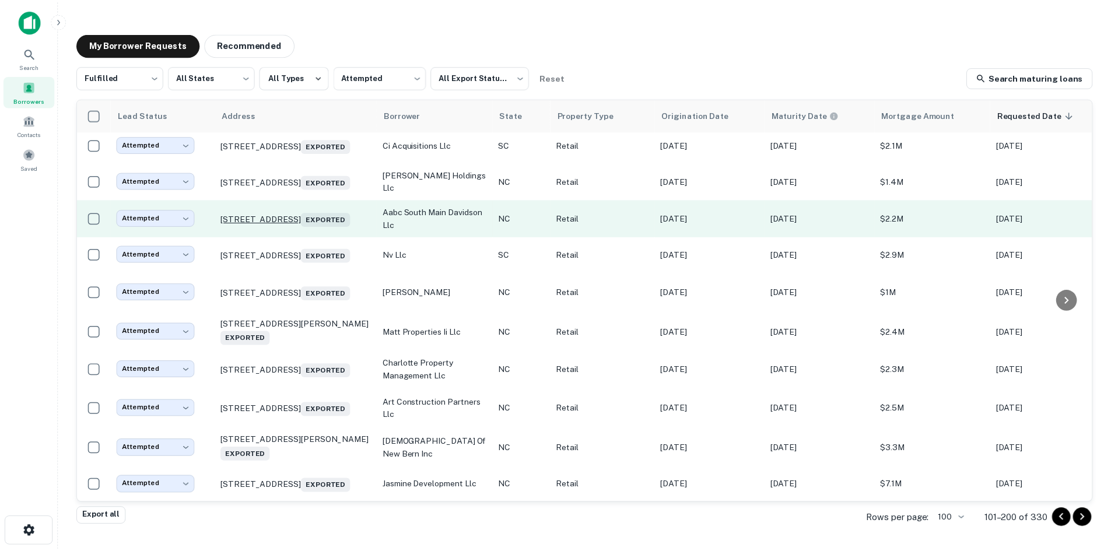
scroll to position [3566, 0]
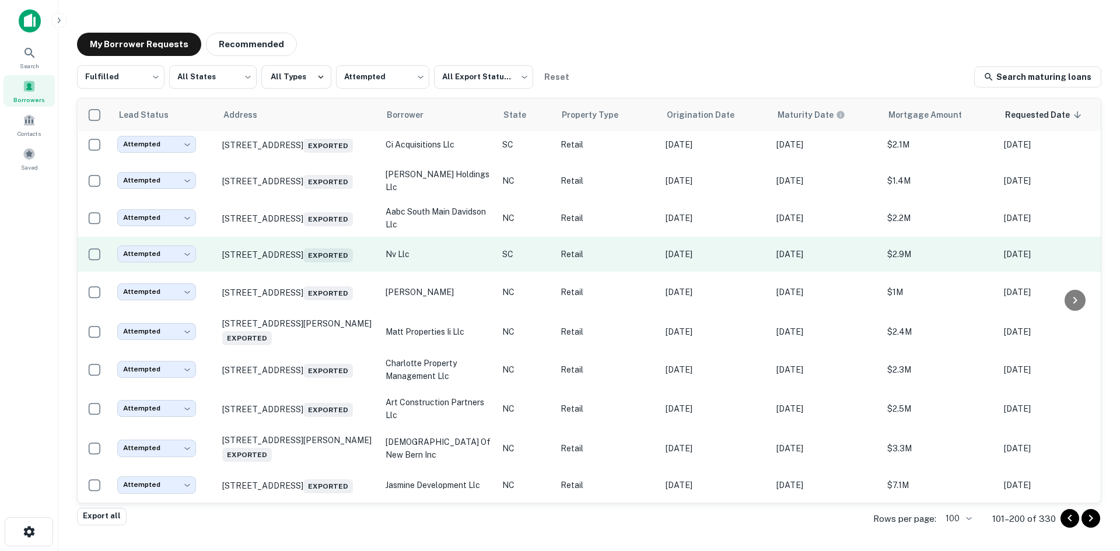
click at [303, 239] on td "[STREET_ADDRESS] Exported" at bounding box center [297, 254] width 163 height 35
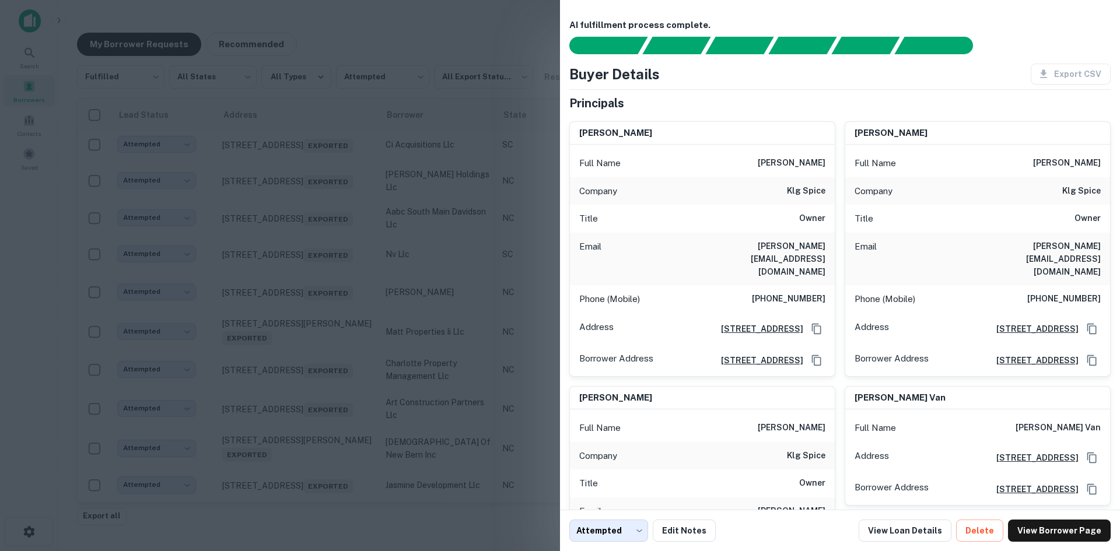
click at [300, 238] on div at bounding box center [560, 275] width 1120 height 551
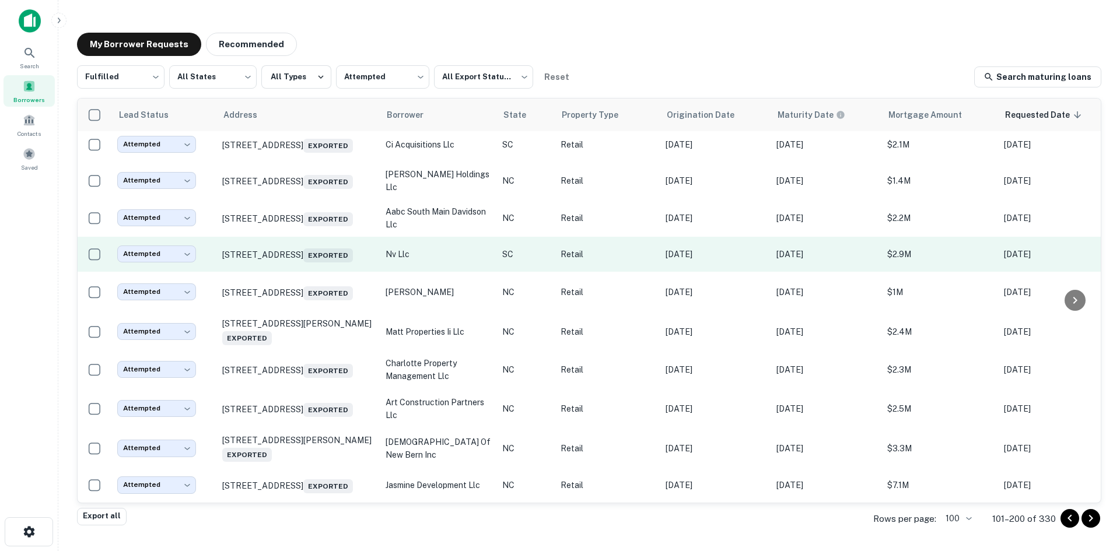
click at [293, 242] on td "[STREET_ADDRESS] Exported" at bounding box center [297, 254] width 163 height 35
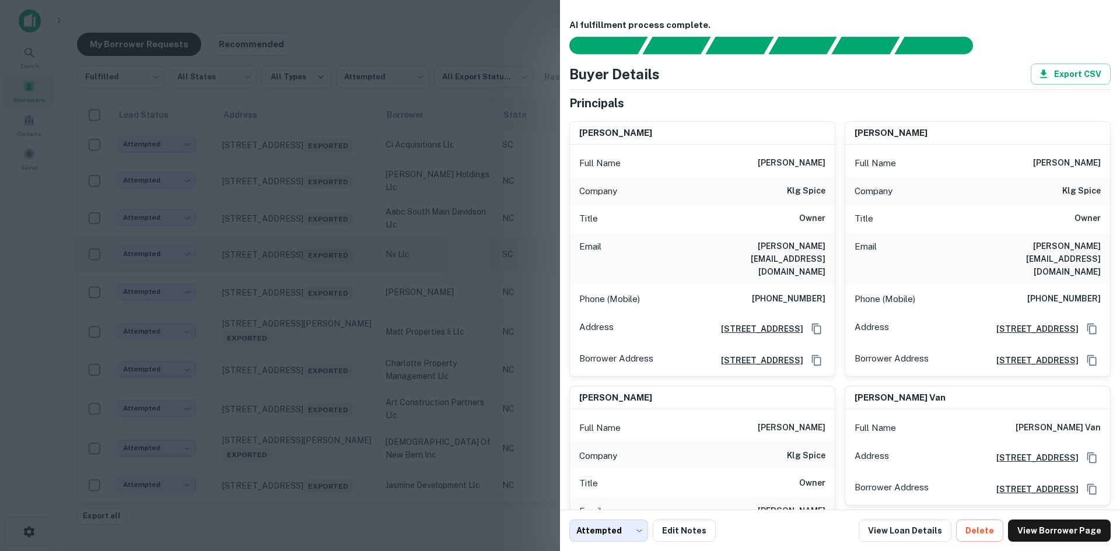
click at [293, 242] on div at bounding box center [560, 275] width 1120 height 551
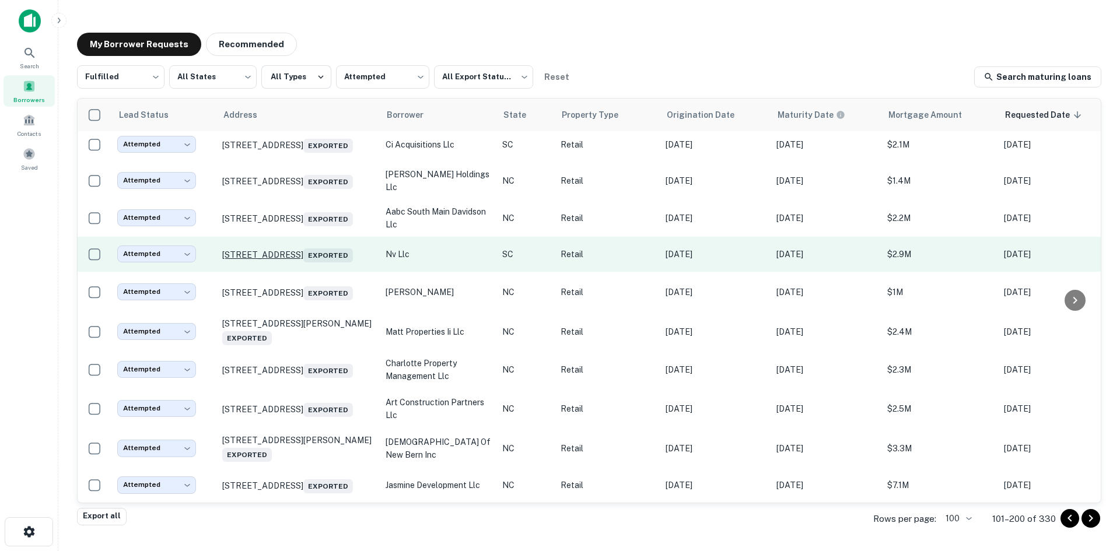
click at [299, 246] on p "[STREET_ADDRESS] Exported" at bounding box center [298, 254] width 152 height 16
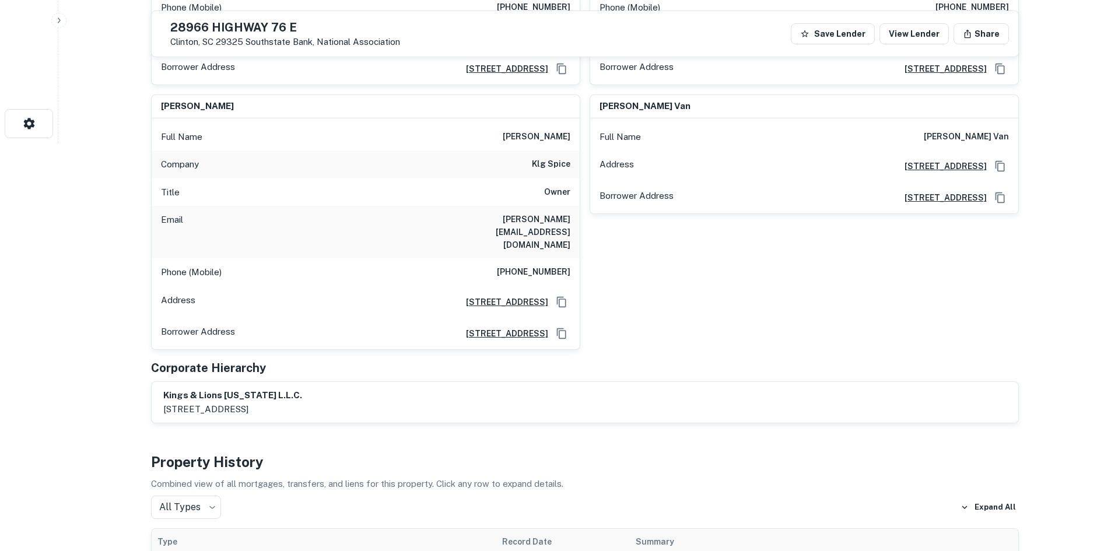
scroll to position [758, 0]
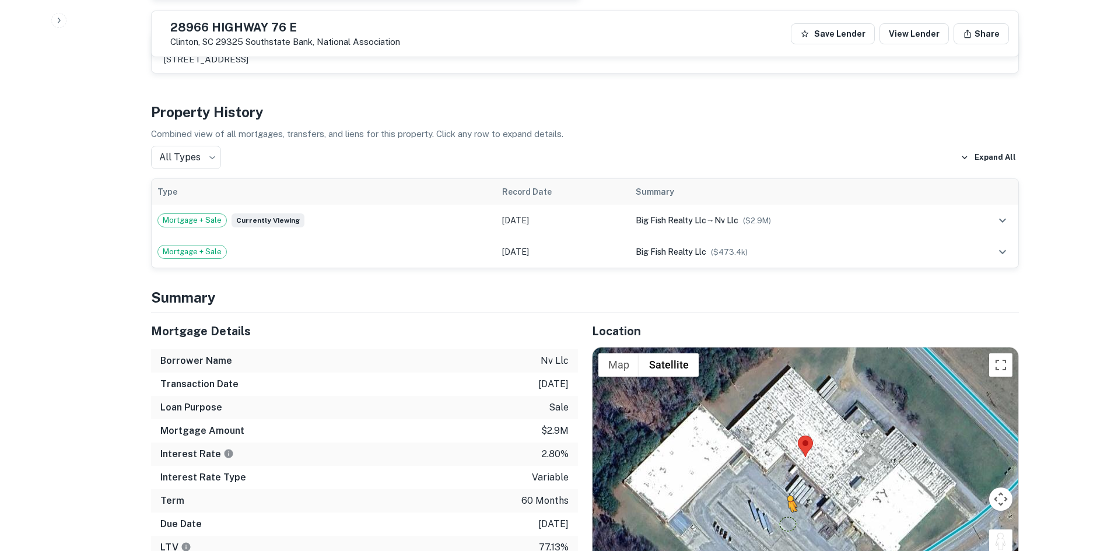
drag, startPoint x: 1000, startPoint y: 490, endPoint x: 779, endPoint y: 471, distance: 221.3
click at [781, 474] on div "To activate drag with keyboard, press Alt + Enter. Once in keyboard drag state,…" at bounding box center [806, 457] width 426 height 219
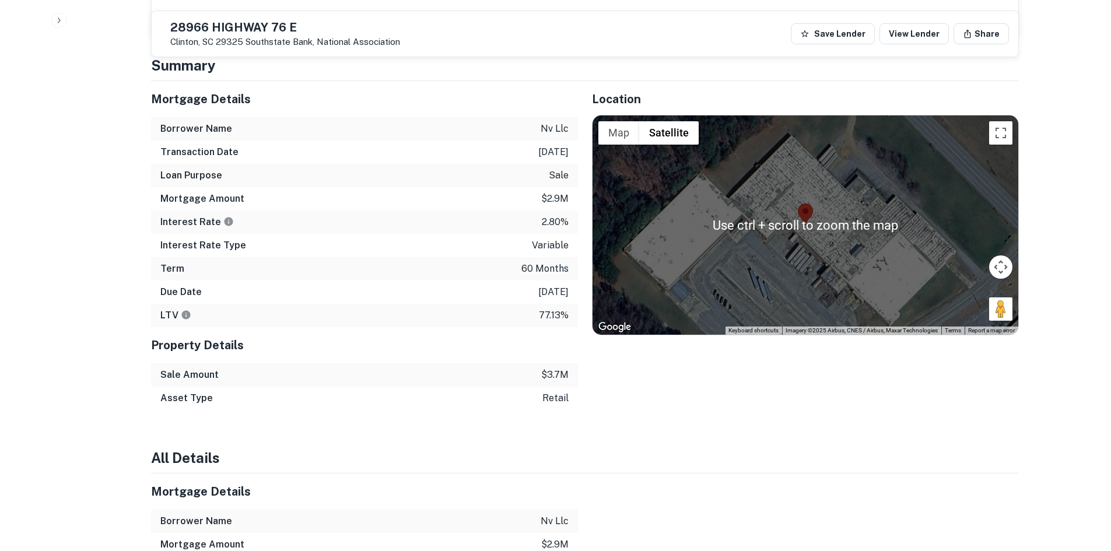
scroll to position [992, 0]
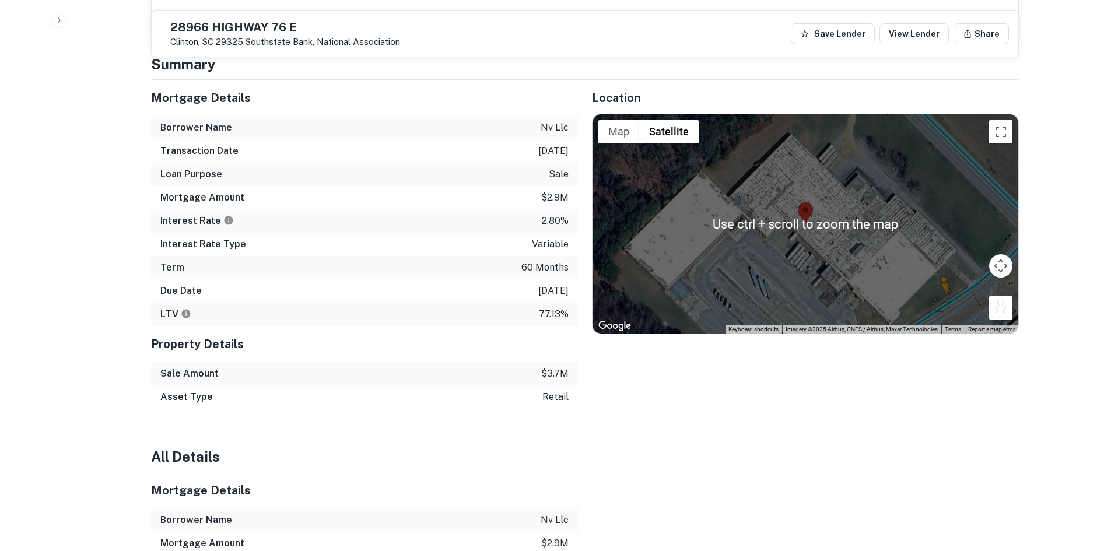
drag, startPoint x: 1005, startPoint y: 260, endPoint x: 940, endPoint y: 256, distance: 64.3
click at [940, 256] on div "To activate drag with keyboard, press Alt + Enter. Once in keyboard drag state,…" at bounding box center [806, 223] width 426 height 219
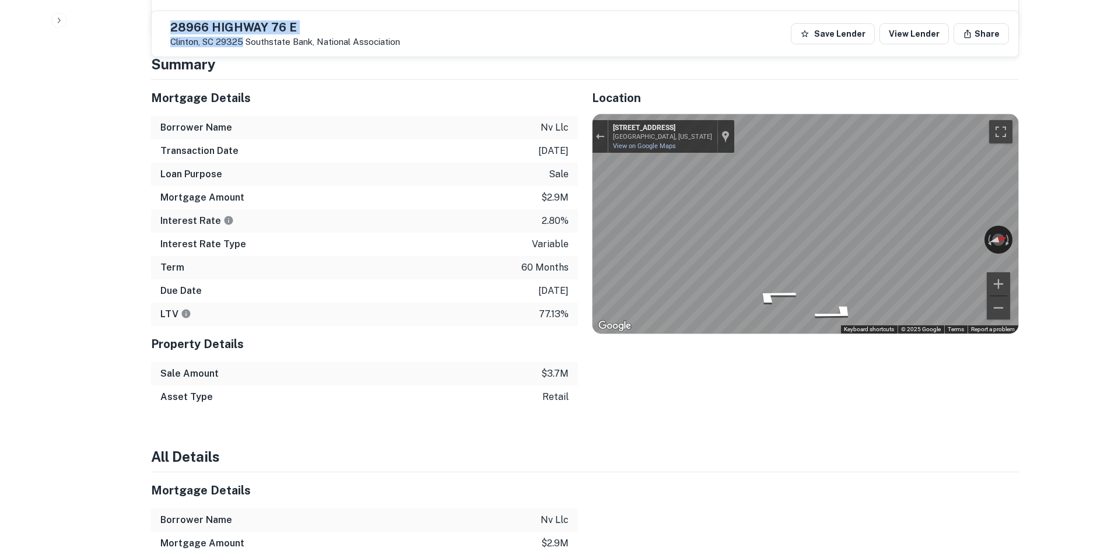
drag, startPoint x: 190, startPoint y: 25, endPoint x: 272, endPoint y: 46, distance: 85.6
click at [272, 46] on div "[STREET_ADDRESS] Southstate Bank, National Association" at bounding box center [280, 33] width 239 height 27
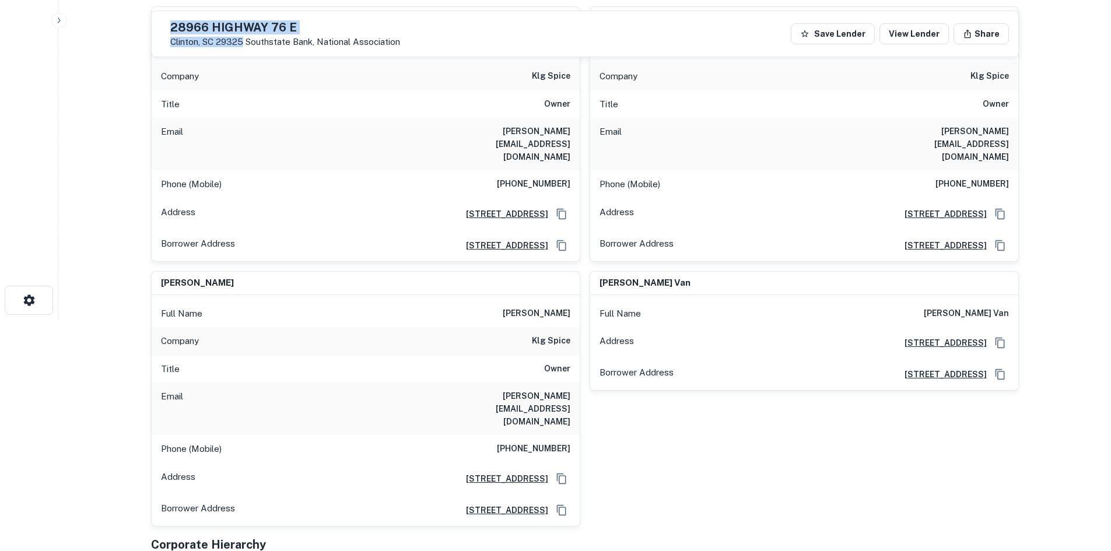
scroll to position [175, 0]
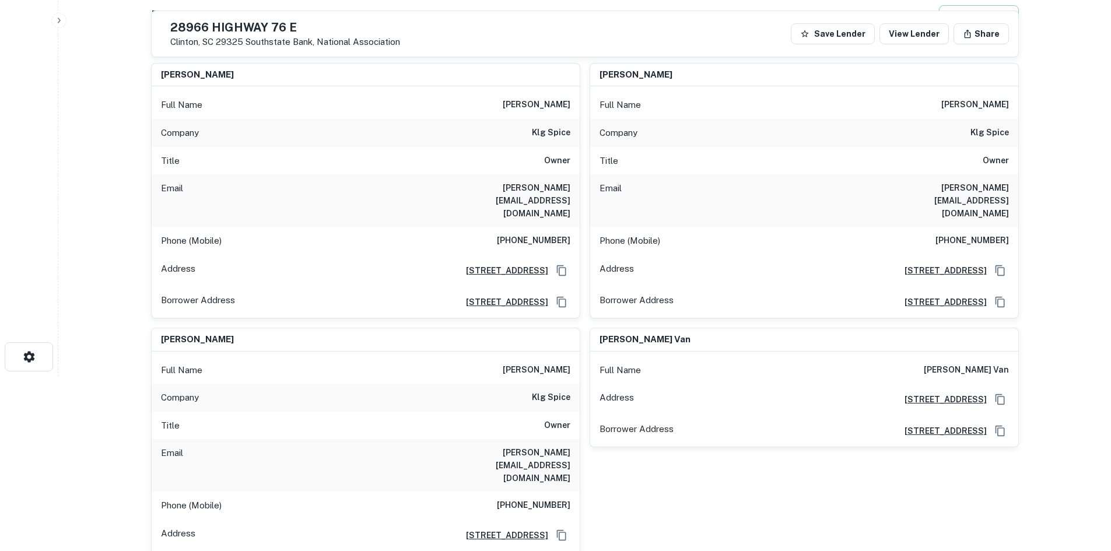
click at [540, 234] on h6 "[PHONE_NUMBER]" at bounding box center [534, 241] width 74 height 14
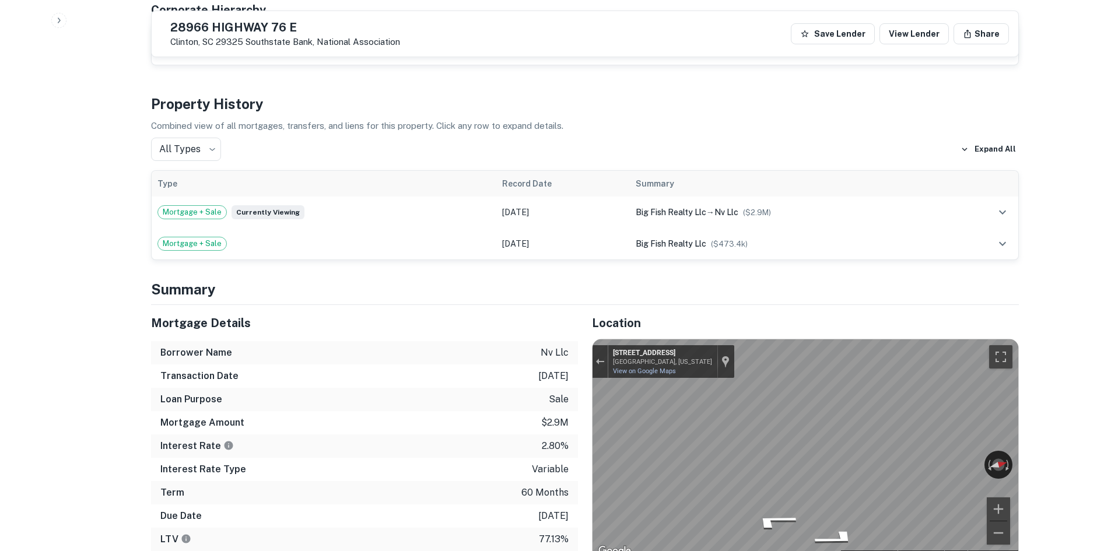
scroll to position [875, 0]
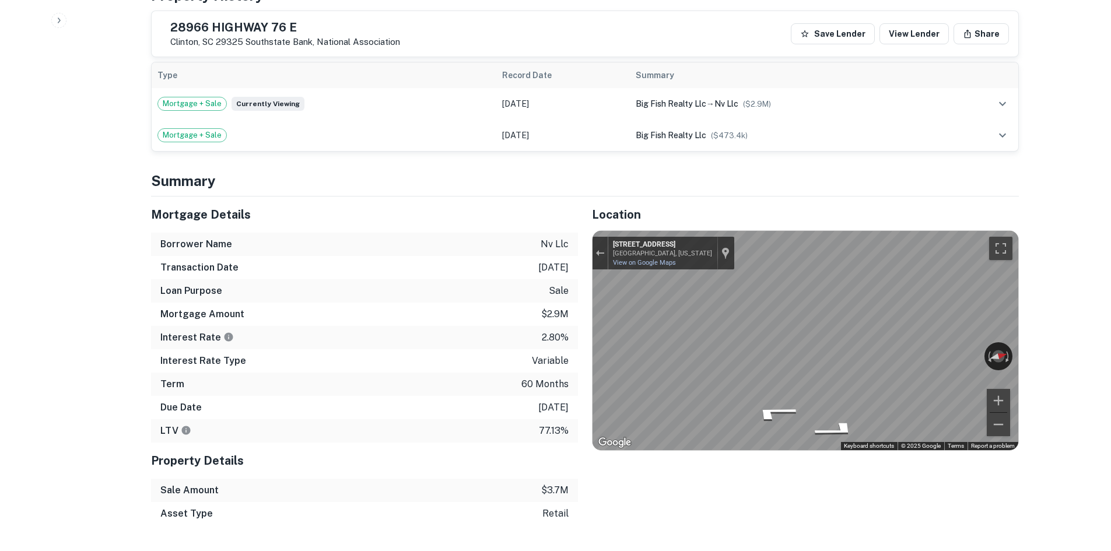
click at [475, 295] on div "Mortgage Details Borrower Name nv llc Transaction Date [DATE] Loan Purpose sale…" at bounding box center [578, 361] width 882 height 329
drag, startPoint x: 197, startPoint y: 23, endPoint x: 274, endPoint y: 44, distance: 79.8
click at [274, 44] on div "[STREET_ADDRESS] Southstate Bank, National Association" at bounding box center [280, 33] width 239 height 27
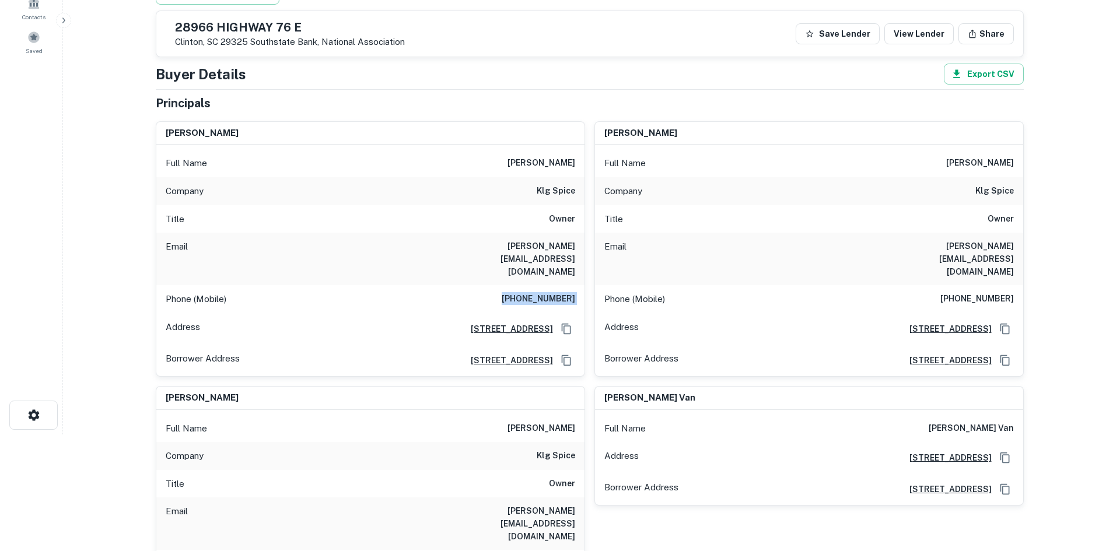
scroll to position [0, 0]
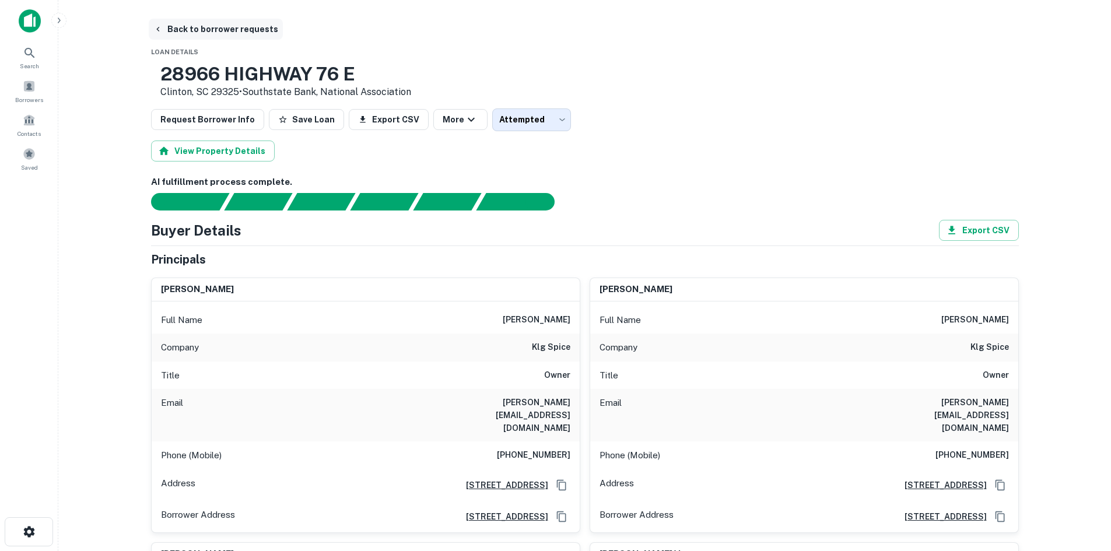
click at [230, 31] on button "Back to borrower requests" at bounding box center [216, 29] width 134 height 21
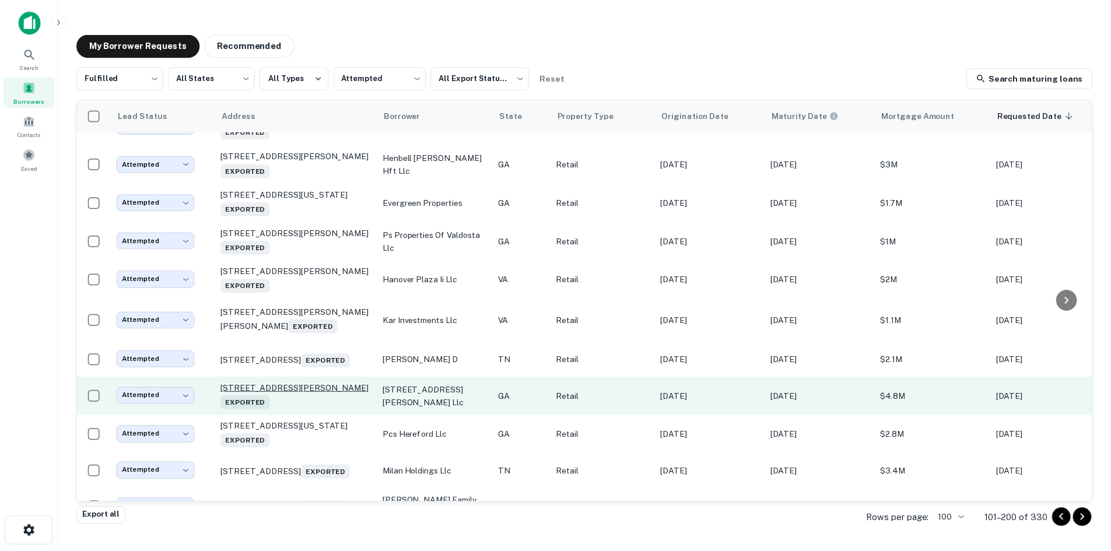
scroll to position [571, 0]
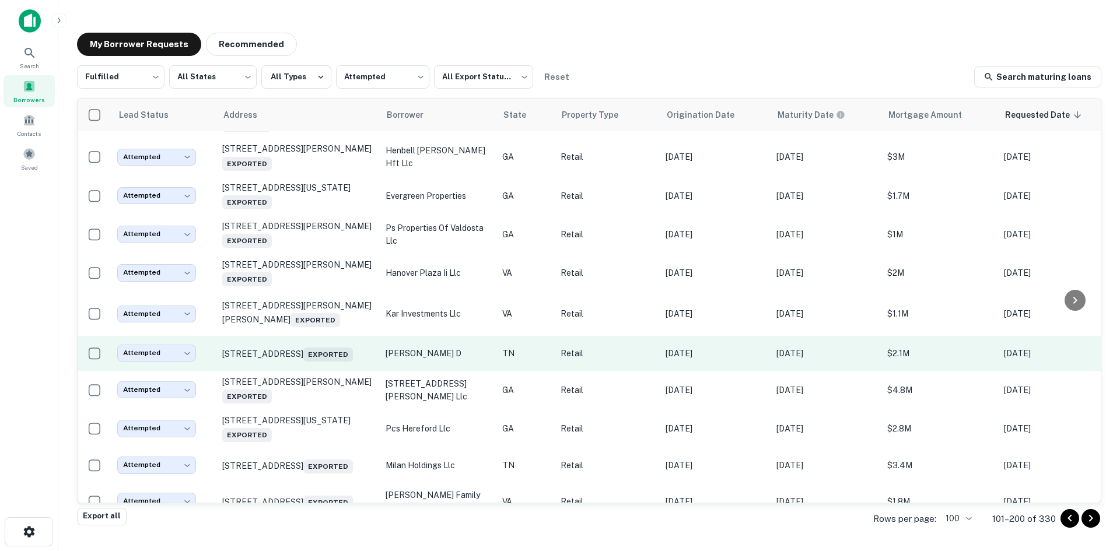
click at [322, 371] on td "[STREET_ADDRESS] Exported" at bounding box center [297, 353] width 163 height 35
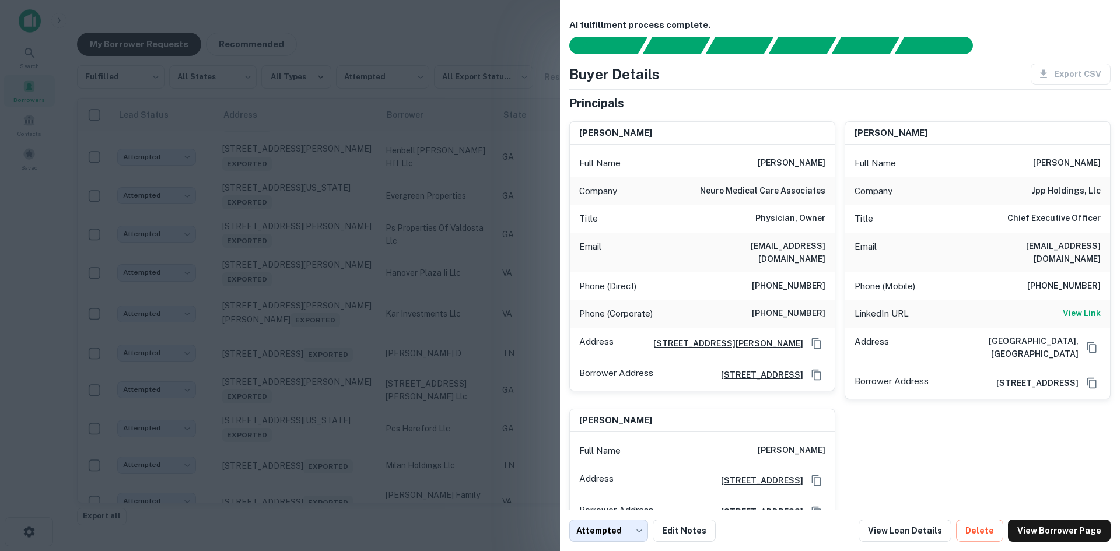
click at [317, 372] on div at bounding box center [560, 275] width 1120 height 551
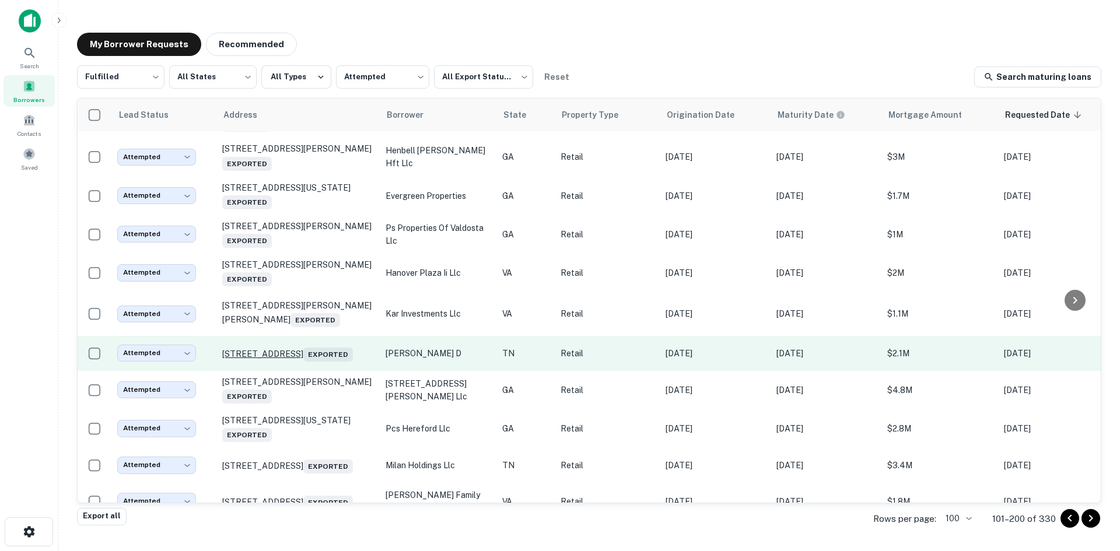
click at [316, 362] on p "[STREET_ADDRESS] Exported" at bounding box center [298, 353] width 152 height 16
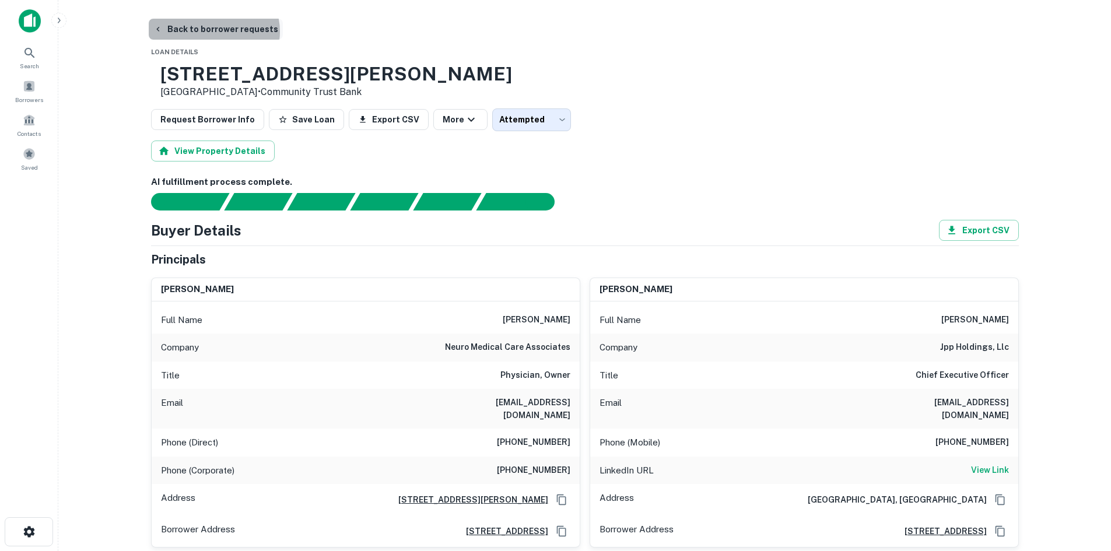
click at [213, 32] on button "Back to borrower requests" at bounding box center [216, 29] width 134 height 21
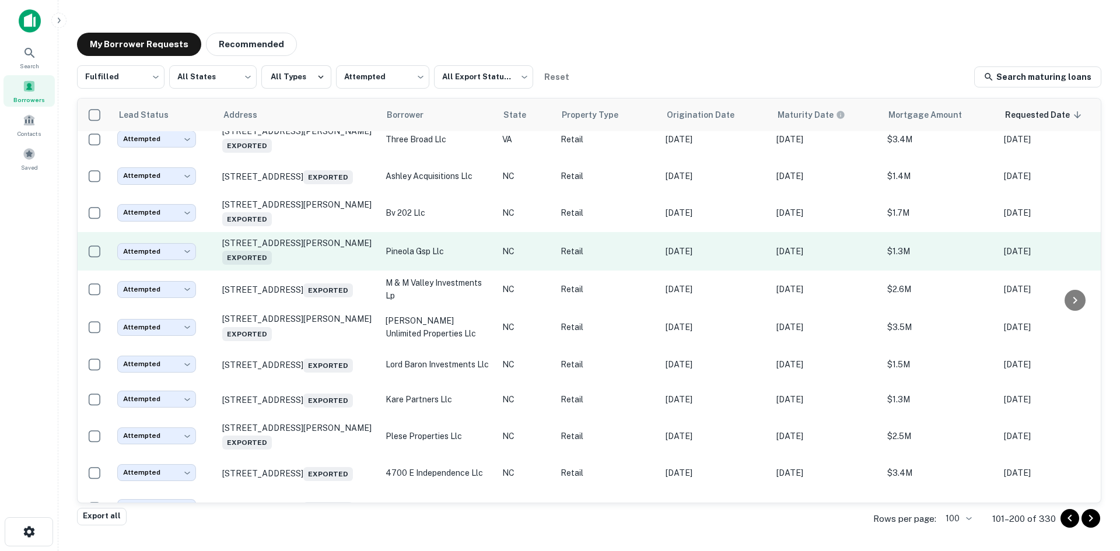
scroll to position [1387, 0]
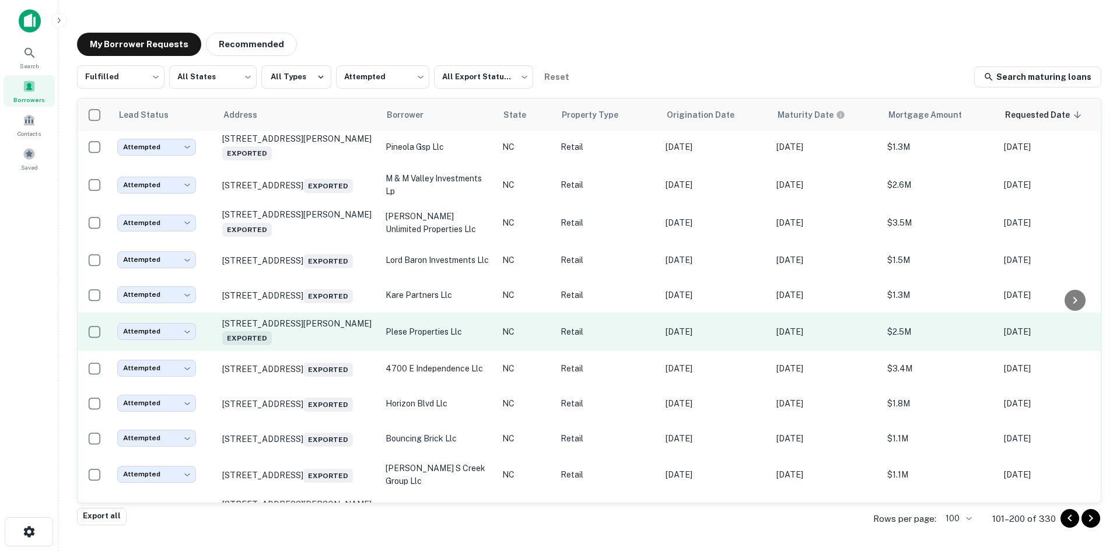
click at [328, 351] on td "[STREET_ADDRESS][PERSON_NAME] Exported" at bounding box center [297, 332] width 163 height 39
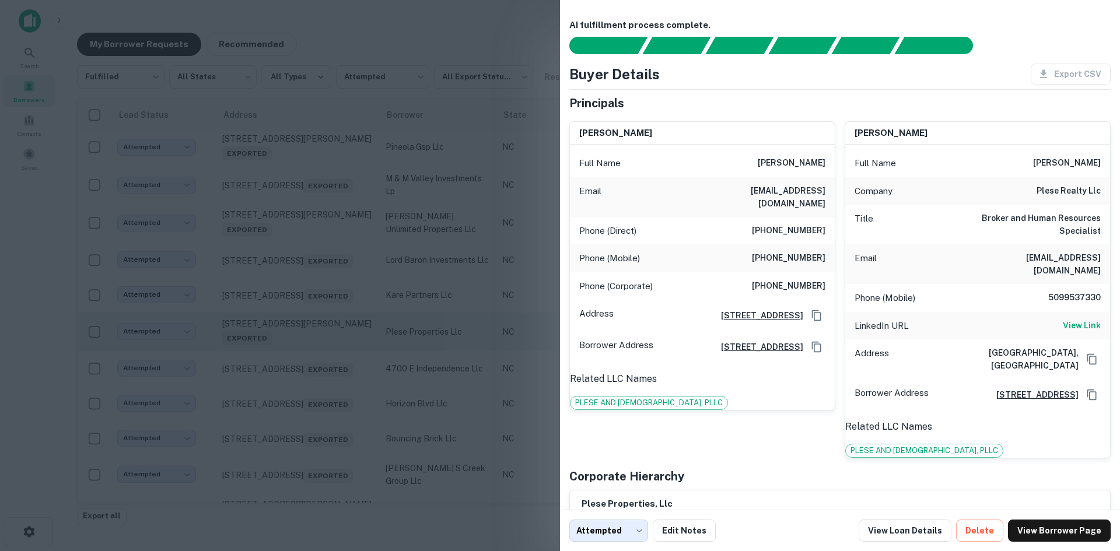
click at [328, 374] on div at bounding box center [560, 275] width 1120 height 551
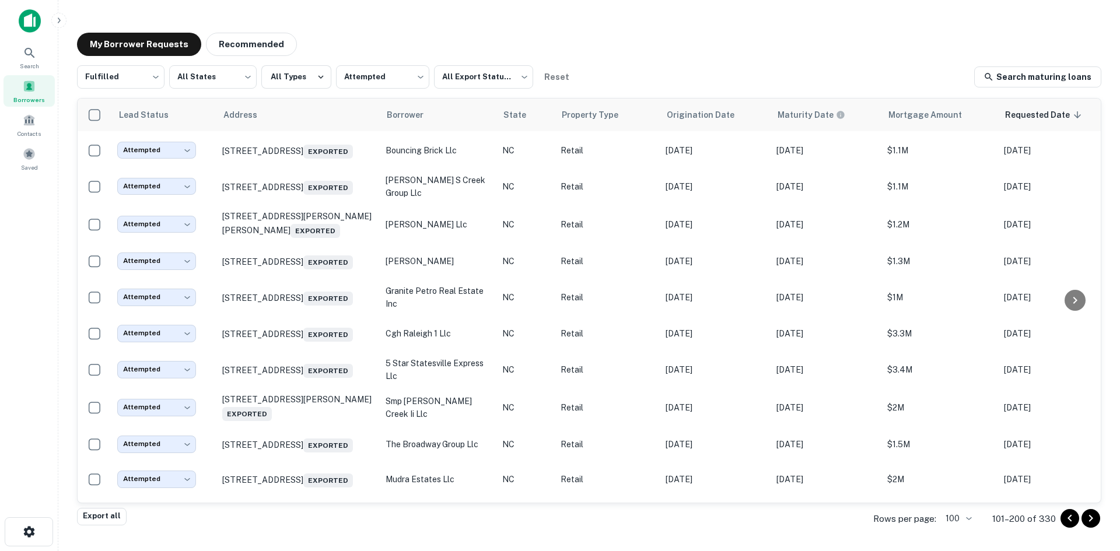
scroll to position [1679, 0]
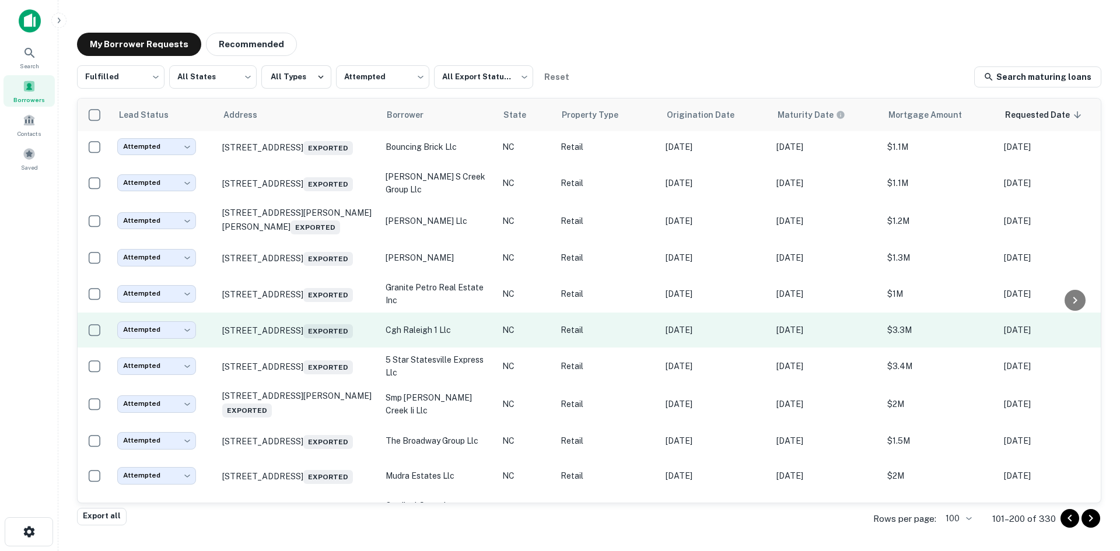
click at [327, 348] on td "[STREET_ADDRESS] Exported" at bounding box center [297, 330] width 163 height 35
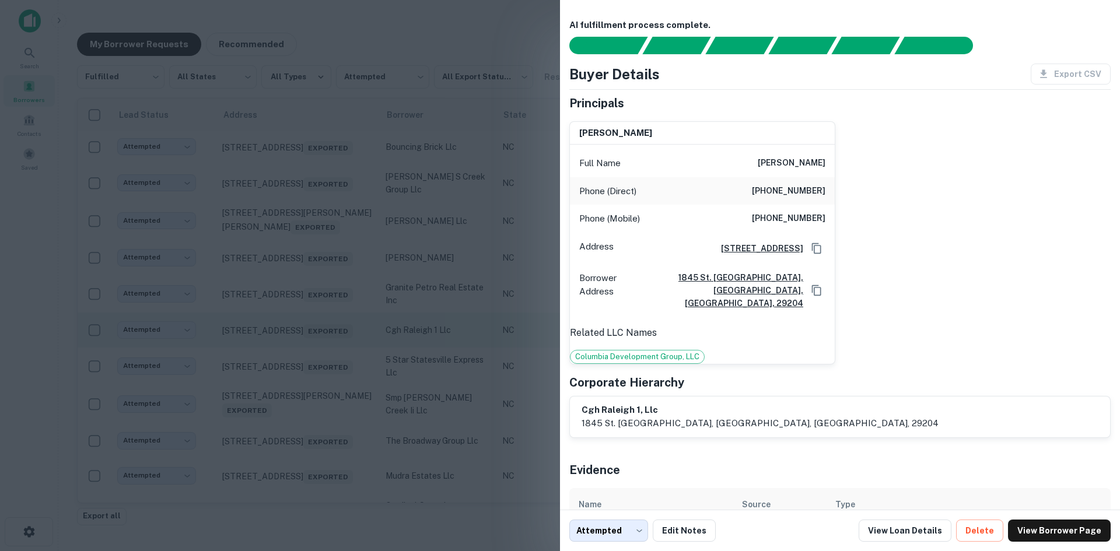
click at [327, 389] on div at bounding box center [560, 275] width 1120 height 551
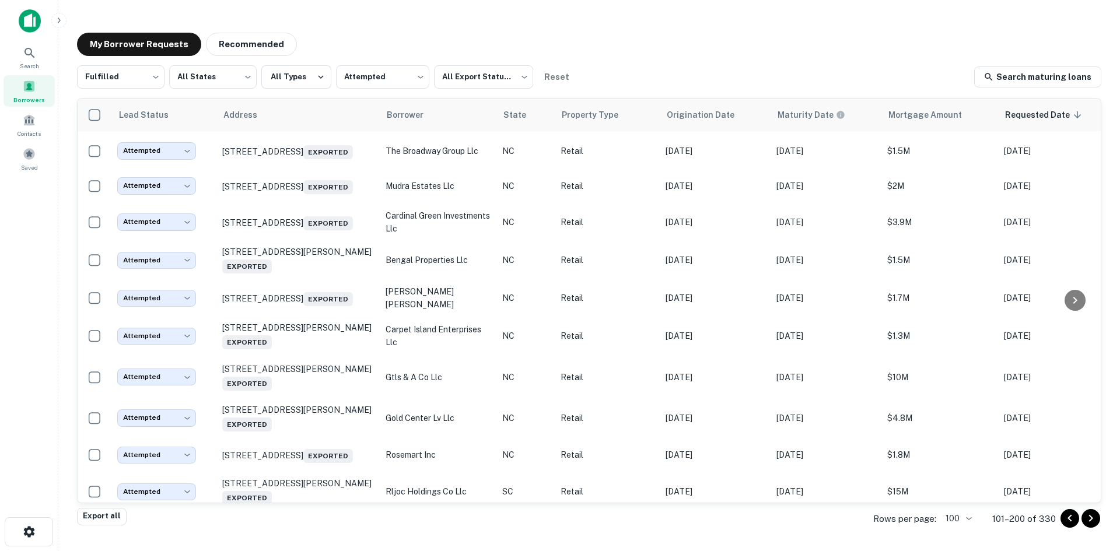
scroll to position [1971, 0]
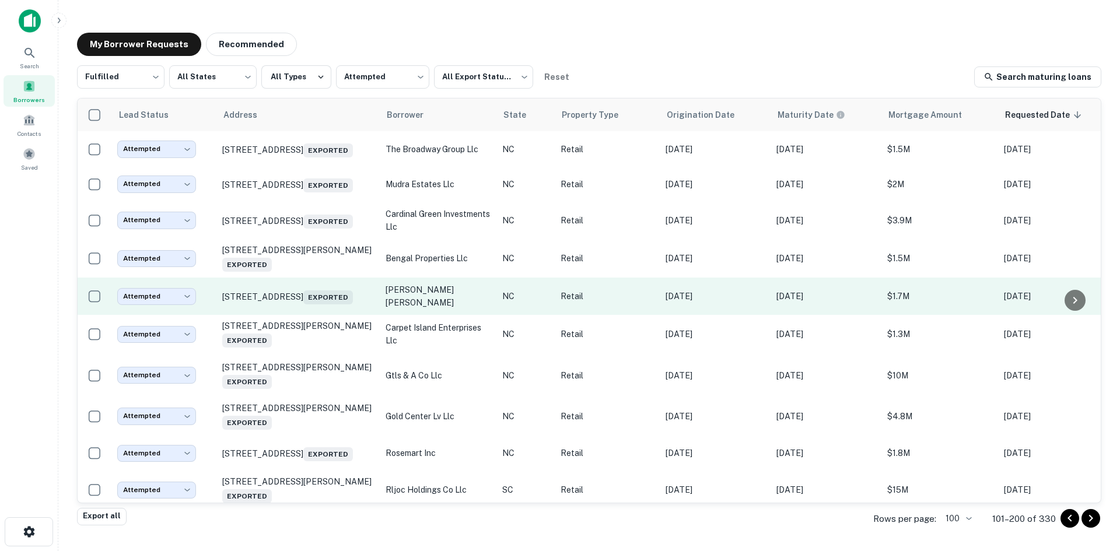
click at [333, 315] on td "[STREET_ADDRESS] Exported" at bounding box center [297, 296] width 163 height 37
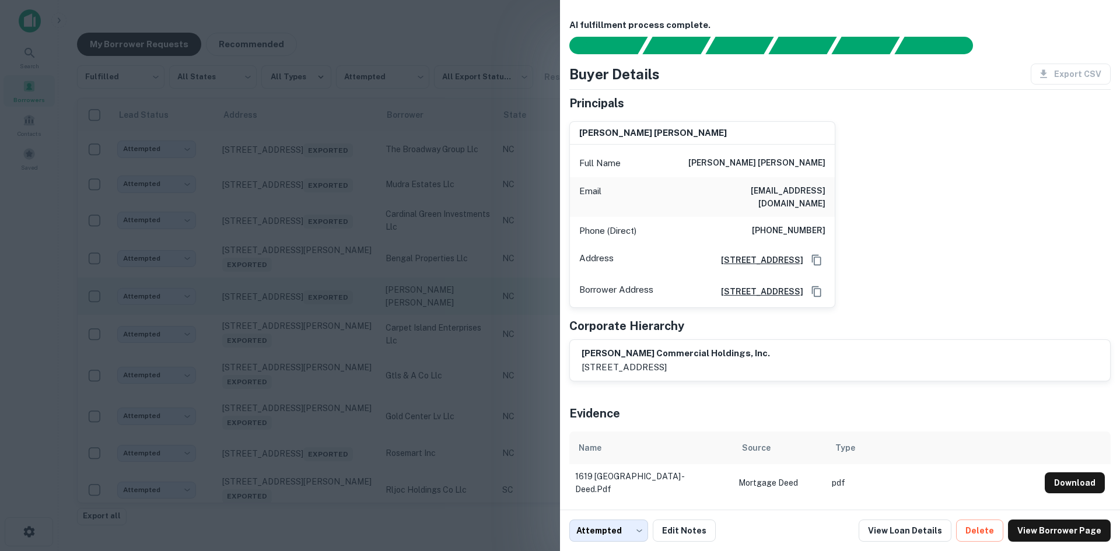
click at [333, 372] on div at bounding box center [560, 275] width 1120 height 551
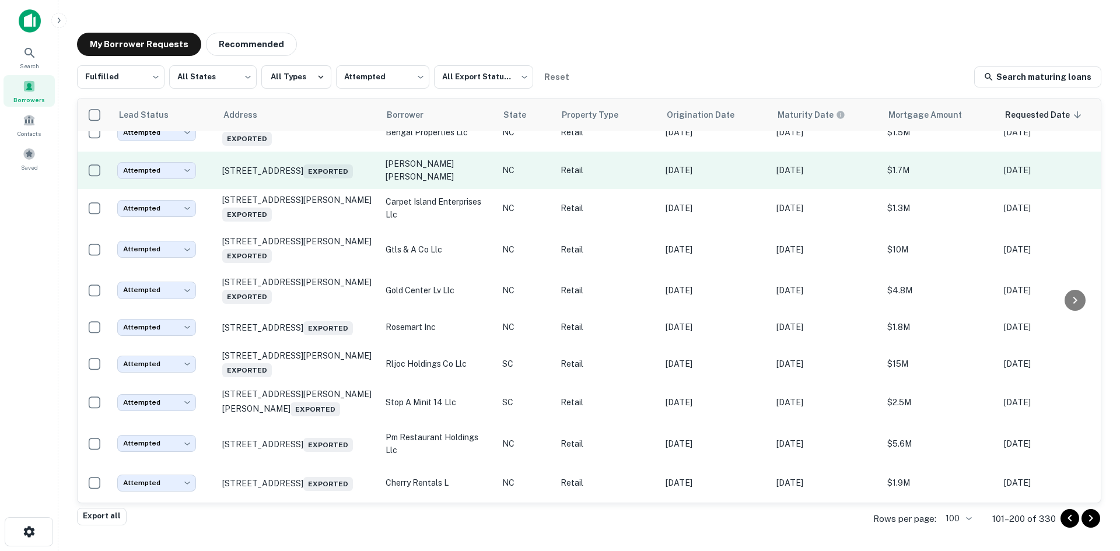
scroll to position [2204, 0]
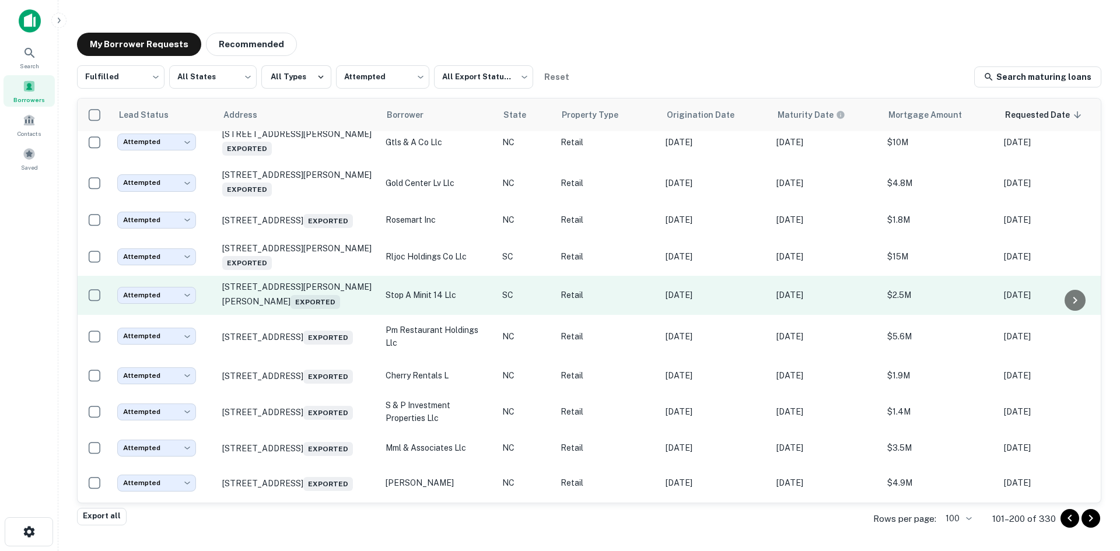
click at [328, 314] on td "[STREET_ADDRESS][PERSON_NAME][PERSON_NAME] Exported" at bounding box center [297, 295] width 163 height 39
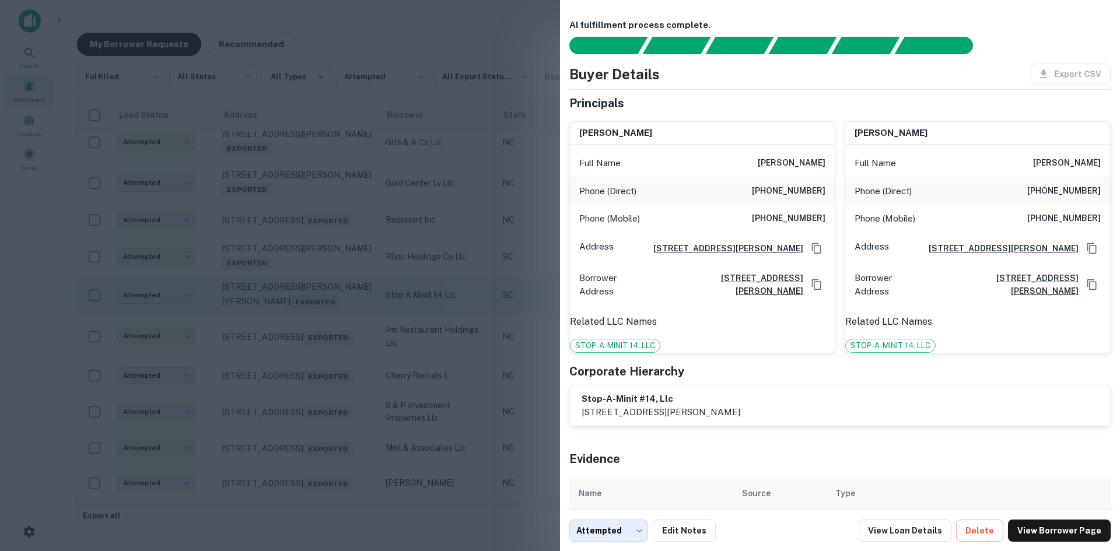
click at [328, 388] on div at bounding box center [560, 275] width 1120 height 551
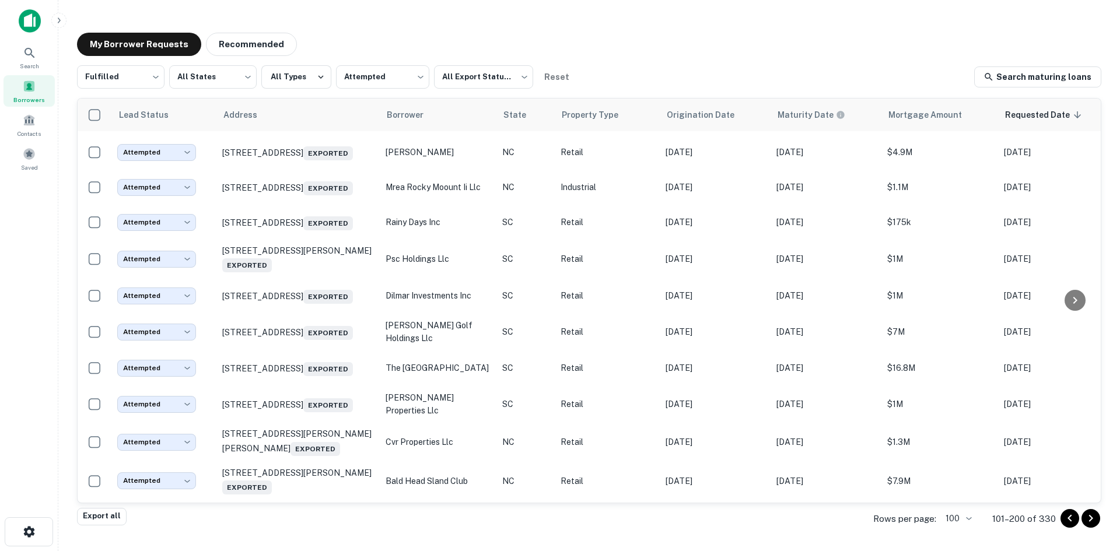
scroll to position [2612, 0]
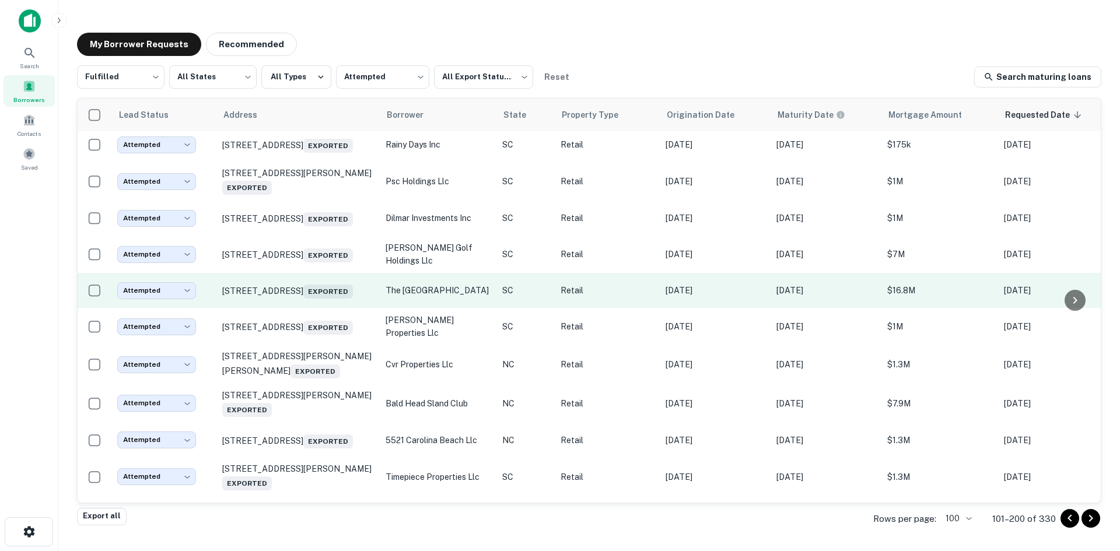
click at [330, 308] on td "[STREET_ADDRESS] Exported" at bounding box center [297, 290] width 163 height 35
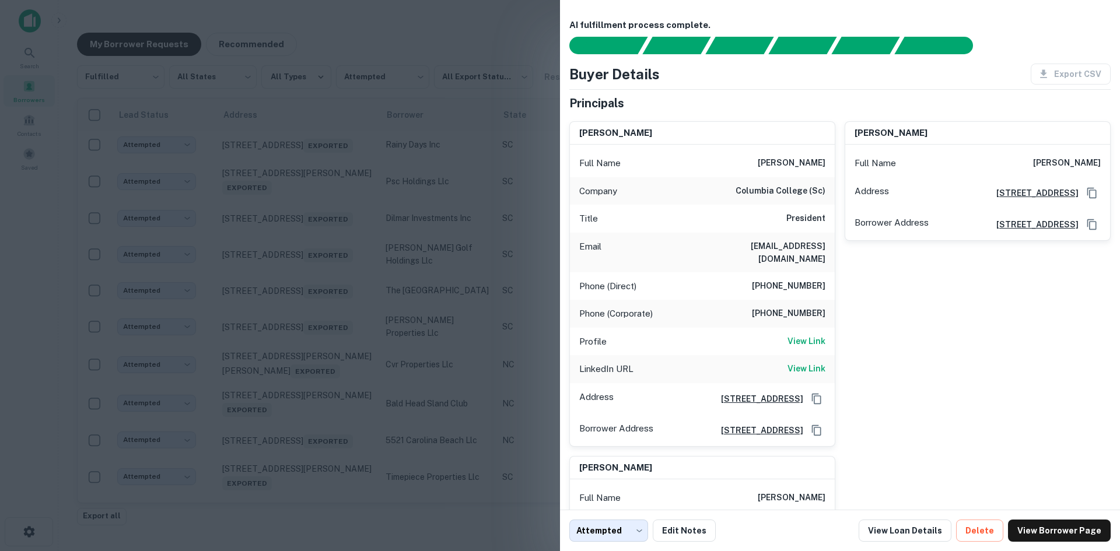
click at [328, 444] on div at bounding box center [560, 275] width 1120 height 551
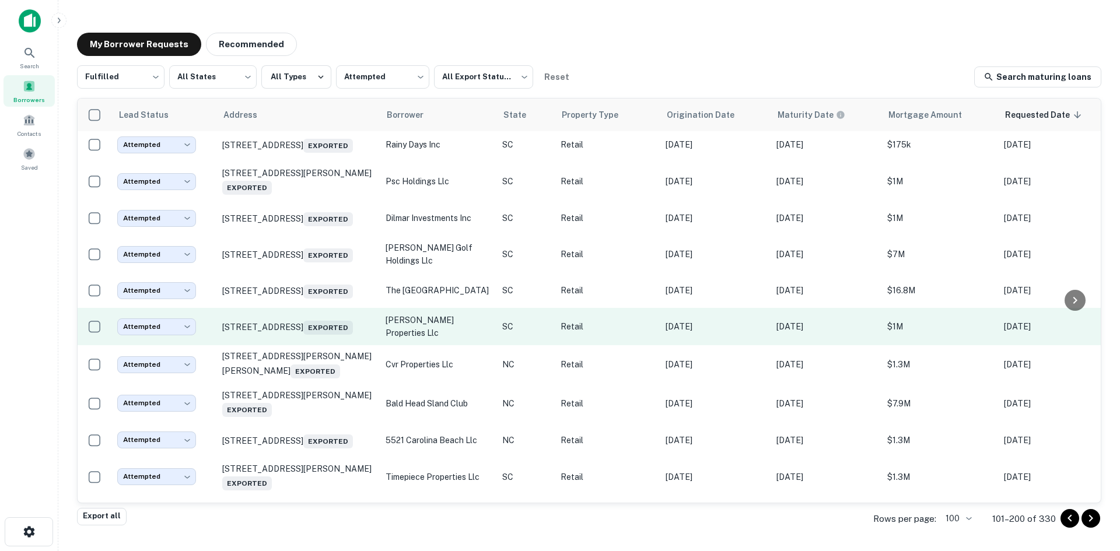
click at [324, 345] on td "[STREET_ADDRESS] Exported" at bounding box center [297, 326] width 163 height 37
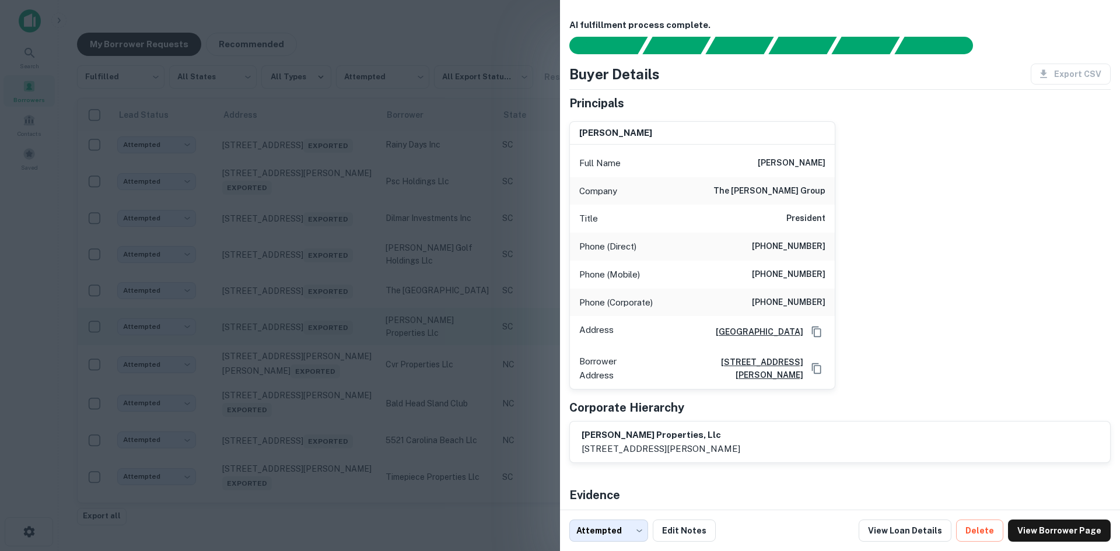
click at [324, 453] on div at bounding box center [560, 275] width 1120 height 551
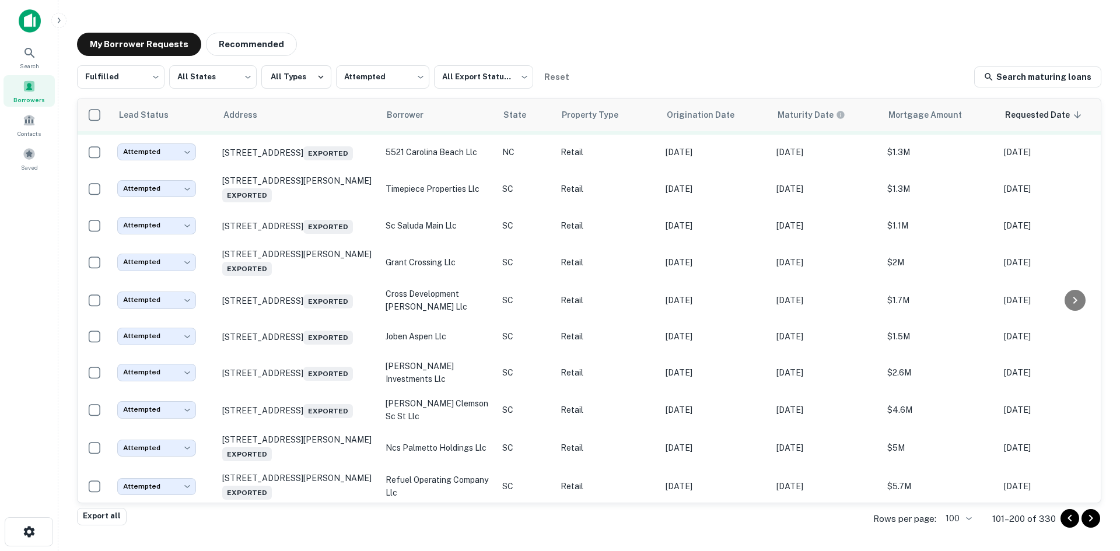
scroll to position [2904, 0]
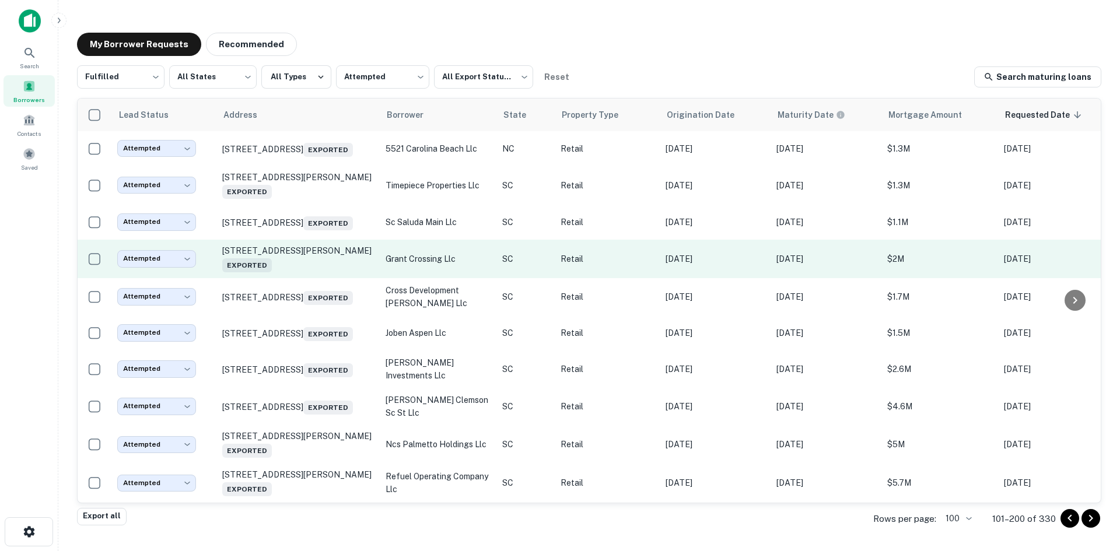
click at [324, 278] on td "[STREET_ADDRESS][PERSON_NAME] Exported" at bounding box center [297, 259] width 163 height 39
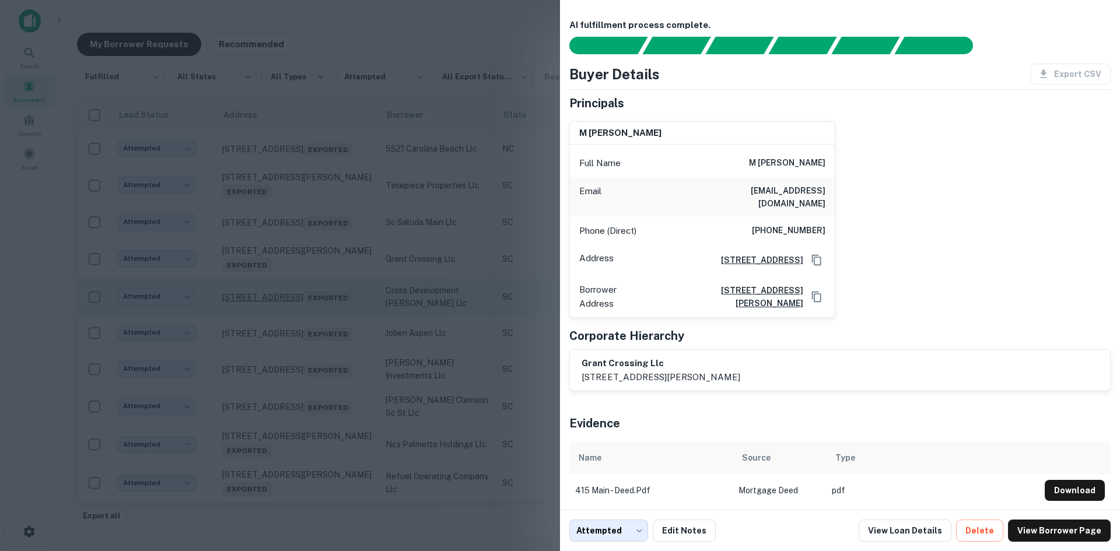
click at [321, 432] on div at bounding box center [560, 275] width 1120 height 551
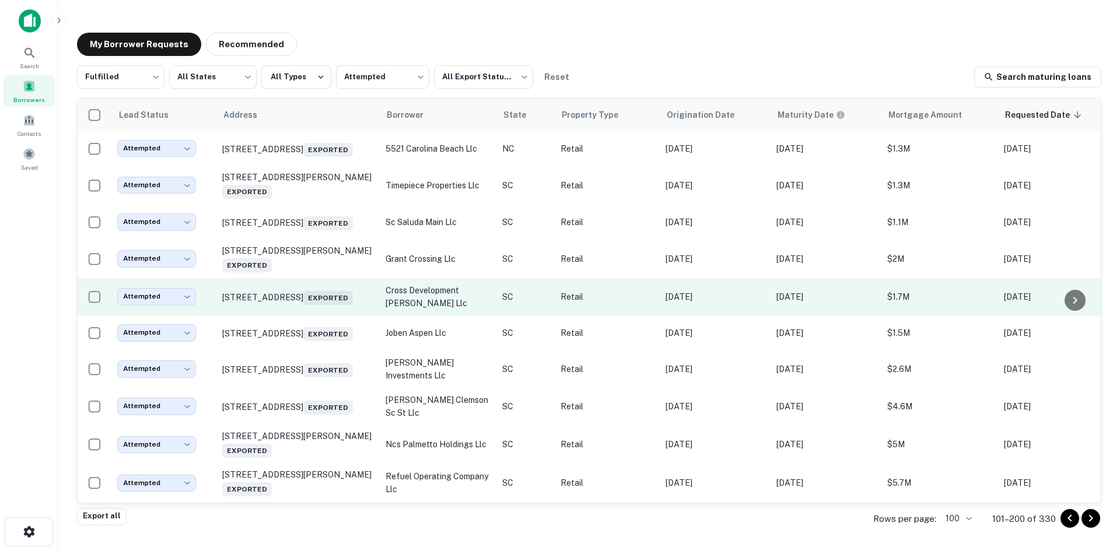
click at [321, 316] on td "[STREET_ADDRESS] Exported" at bounding box center [297, 296] width 163 height 37
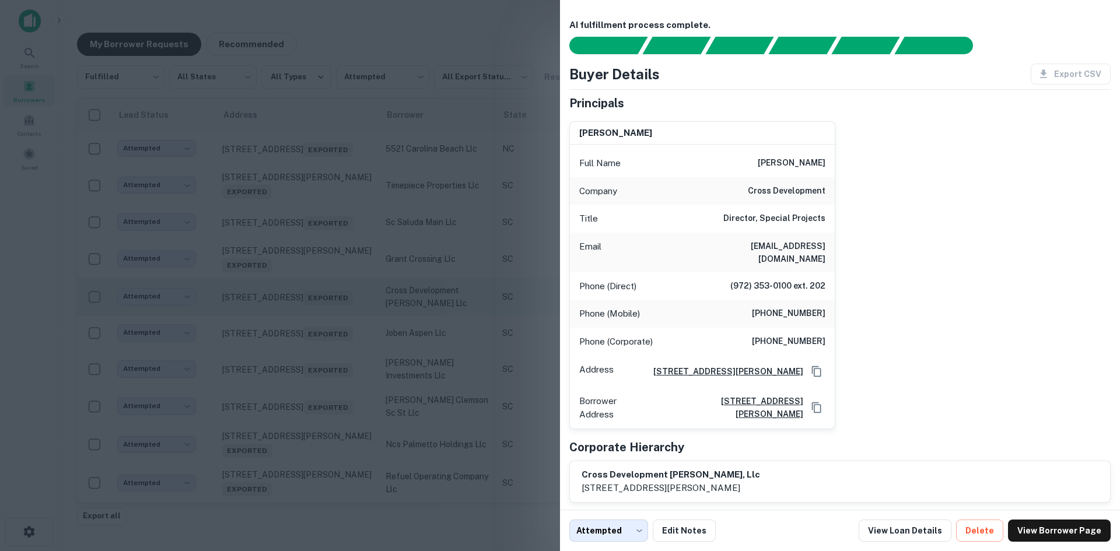
click at [321, 434] on div at bounding box center [560, 275] width 1120 height 551
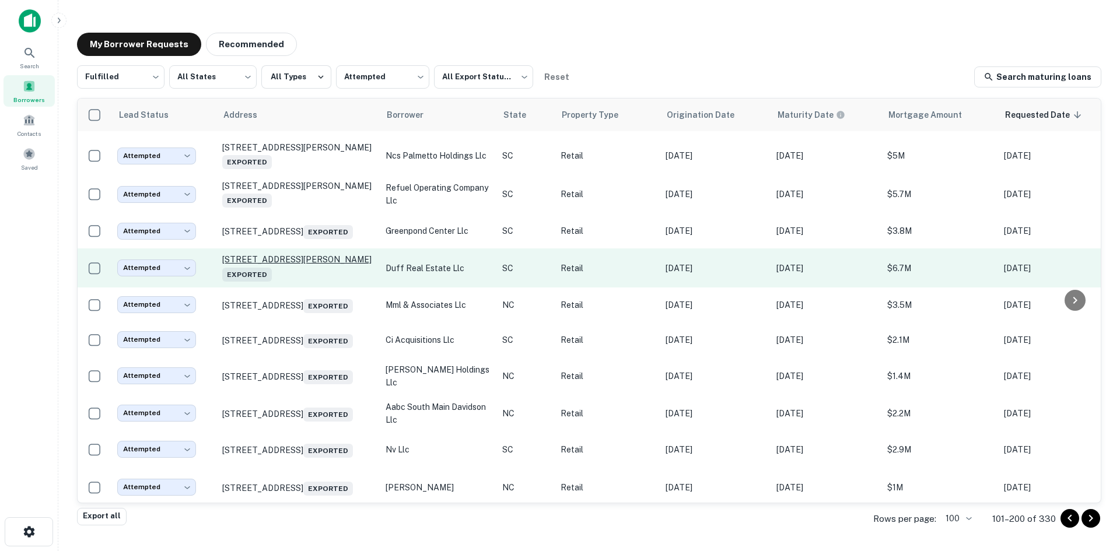
scroll to position [3196, 0]
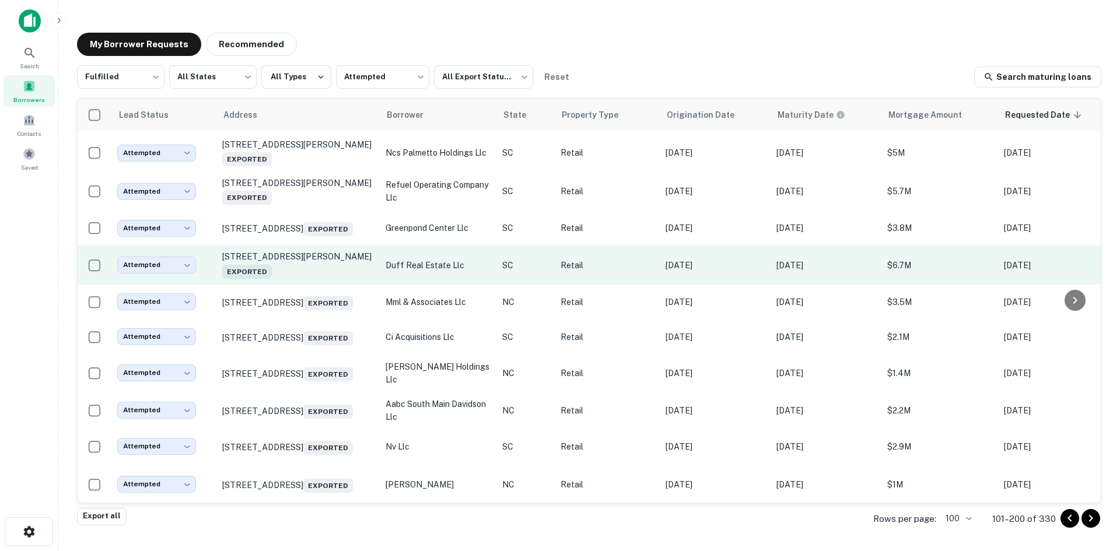
click at [325, 284] on td "[STREET_ADDRESS][PERSON_NAME] Exported" at bounding box center [297, 265] width 163 height 39
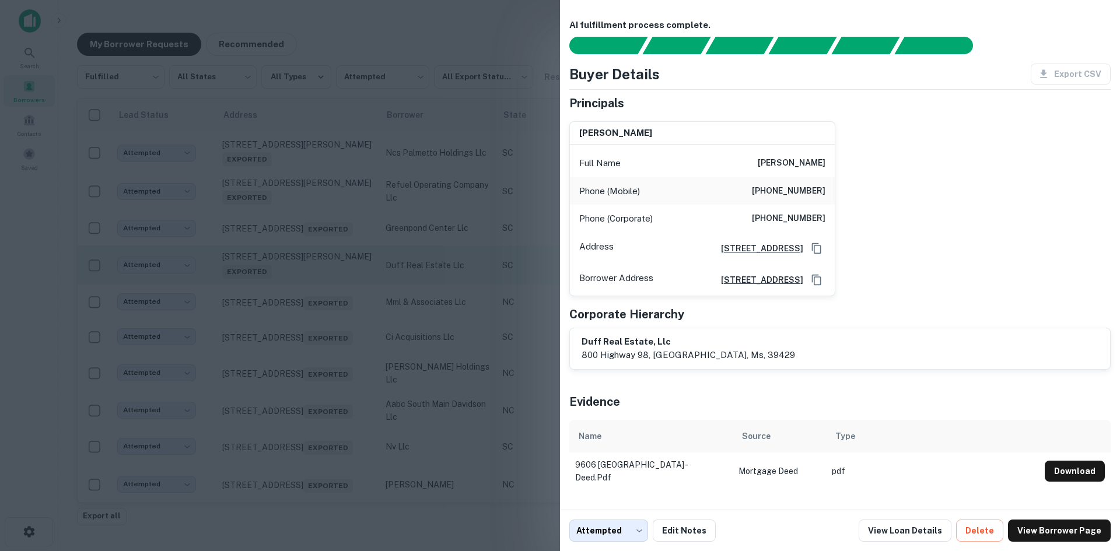
click at [325, 414] on div at bounding box center [560, 275] width 1120 height 551
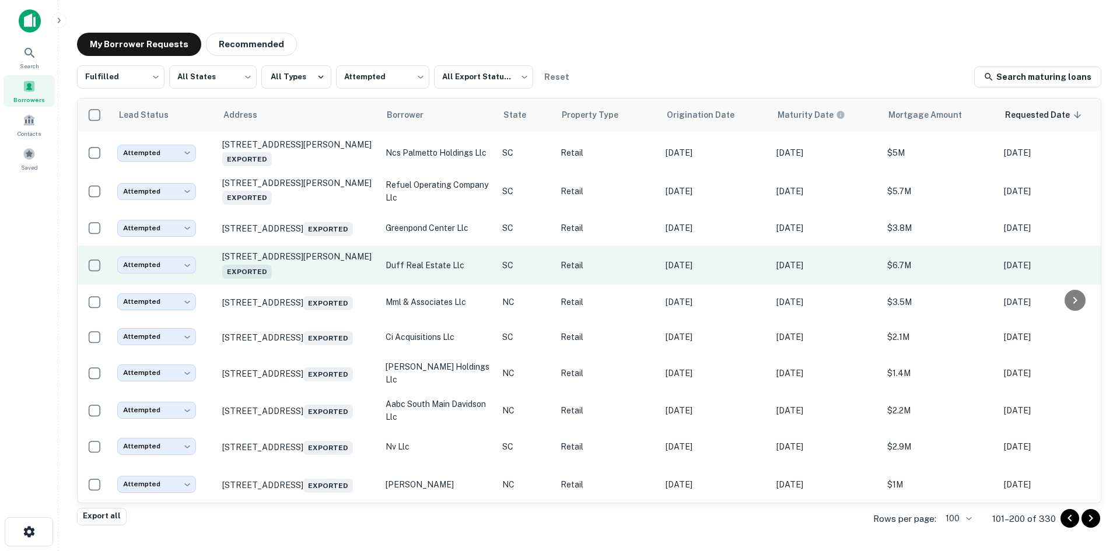
scroll to position [3371, 0]
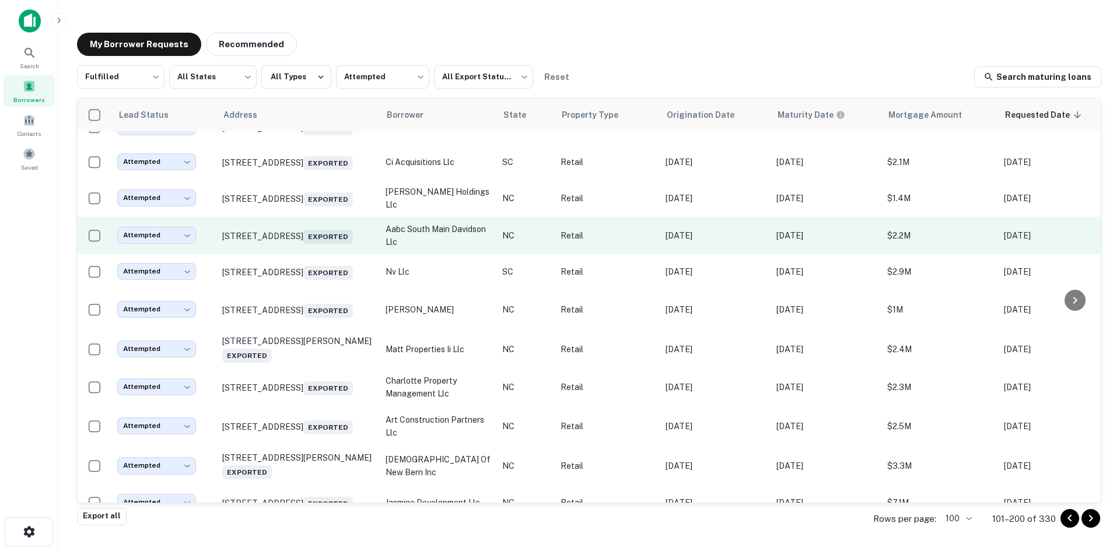
click at [326, 254] on td "[STREET_ADDRESS] Exported" at bounding box center [297, 235] width 163 height 37
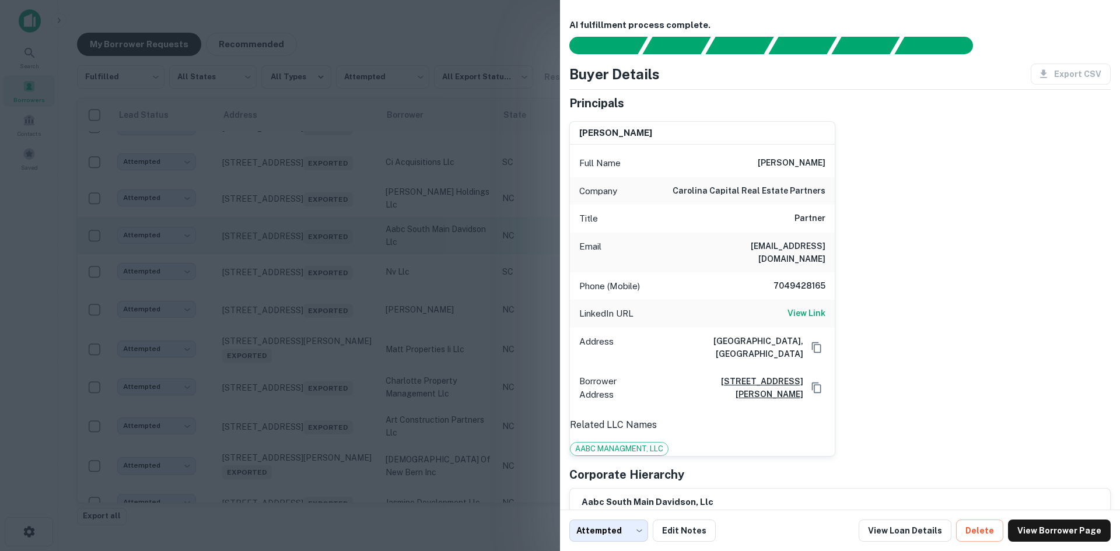
click at [326, 394] on div at bounding box center [560, 275] width 1120 height 551
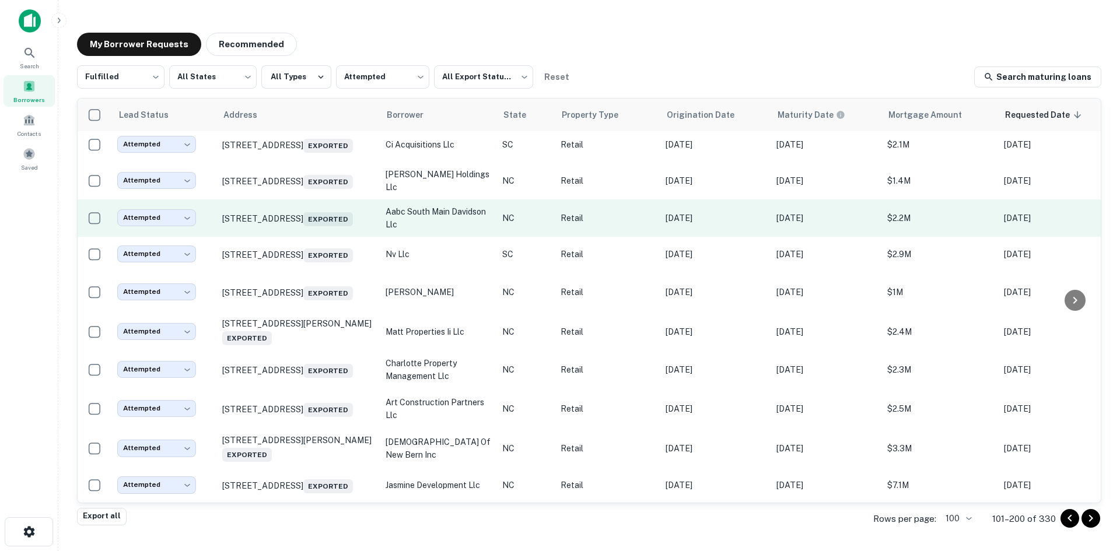
scroll to position [3566, 0]
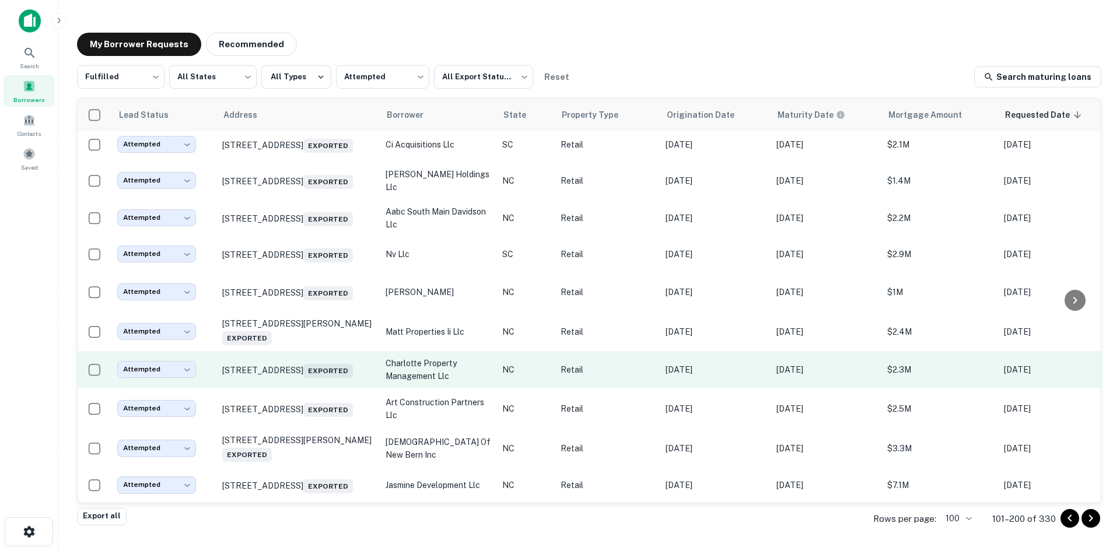
click at [326, 360] on td "[STREET_ADDRESS] Exported" at bounding box center [297, 369] width 163 height 37
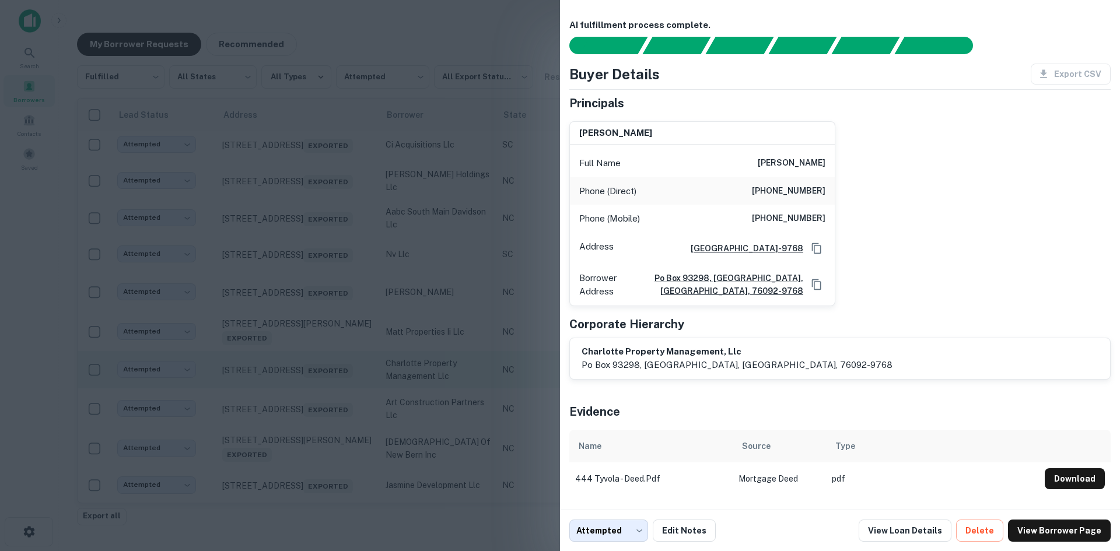
click at [326, 360] on div at bounding box center [560, 275] width 1120 height 551
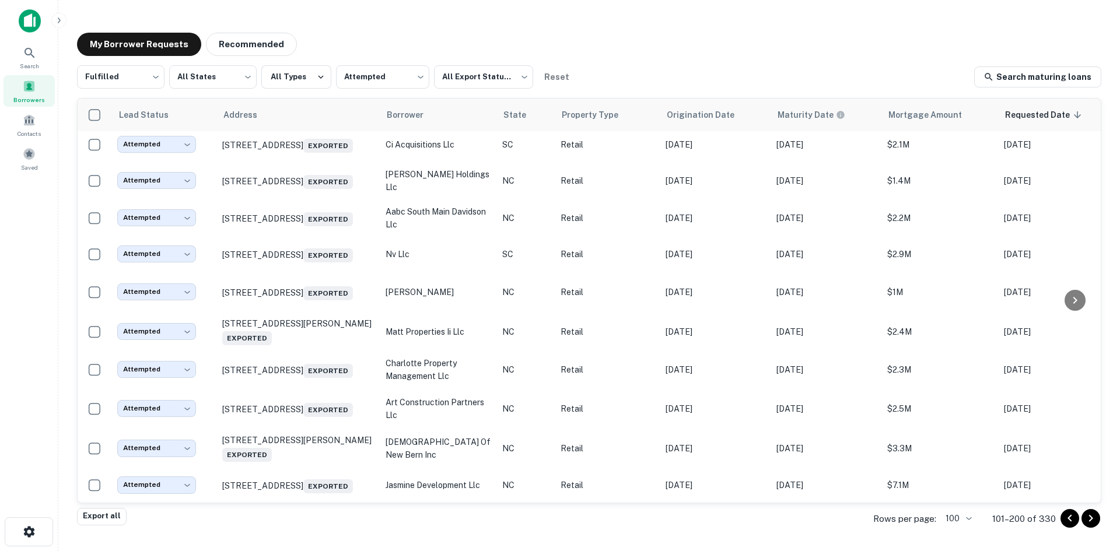
click at [1090, 517] on icon "Go to next page" at bounding box center [1091, 519] width 14 height 14
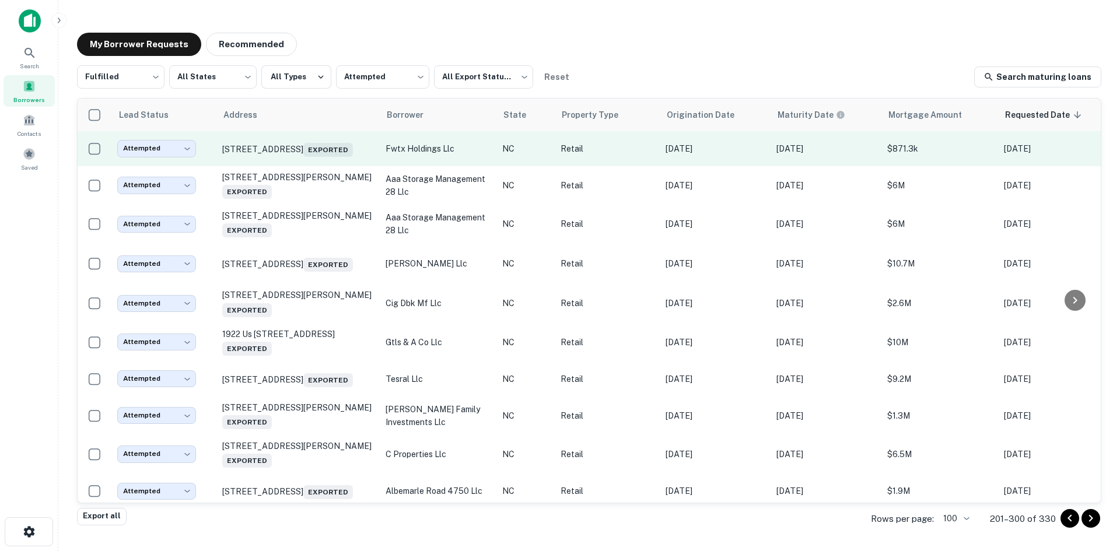
click at [320, 165] on td "[STREET_ADDRESS] Exported" at bounding box center [297, 148] width 163 height 35
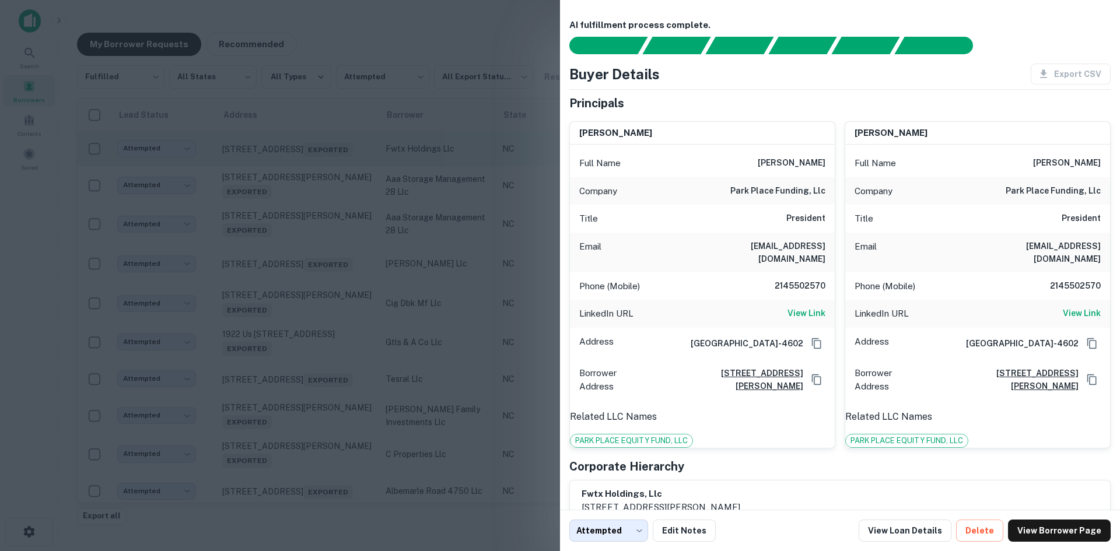
click at [320, 165] on div at bounding box center [560, 275] width 1120 height 551
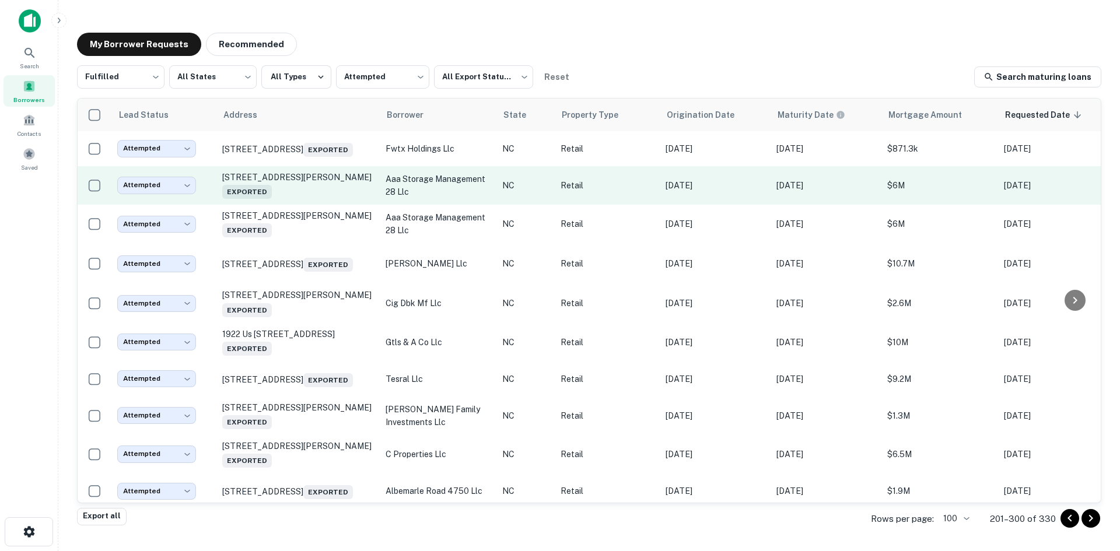
drag, startPoint x: 361, startPoint y: 200, endPoint x: 362, endPoint y: 207, distance: 6.5
click at [362, 205] on td "[STREET_ADDRESS][PERSON_NAME] Exported" at bounding box center [297, 185] width 163 height 39
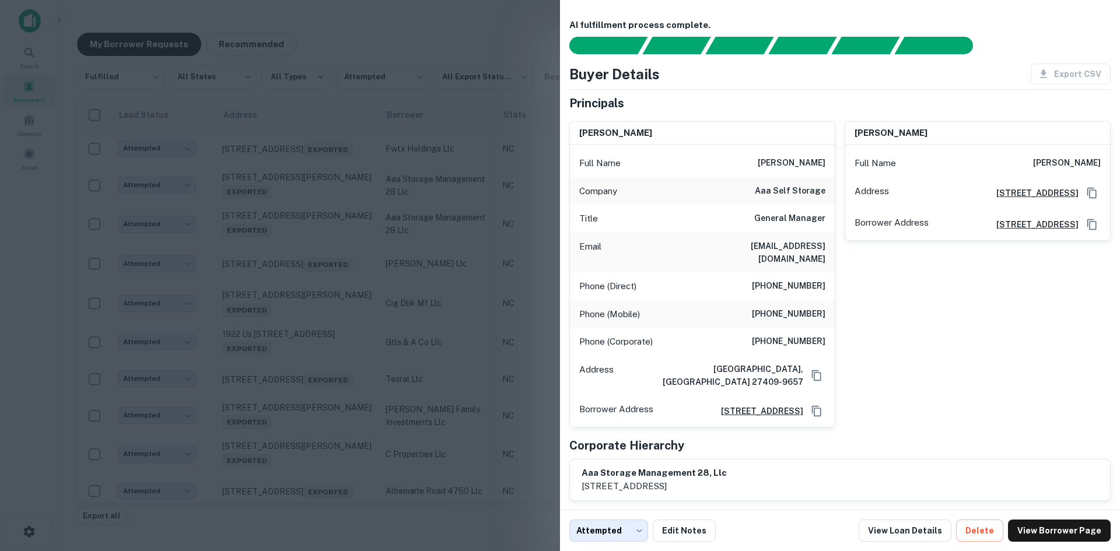
click at [362, 206] on div at bounding box center [560, 275] width 1120 height 551
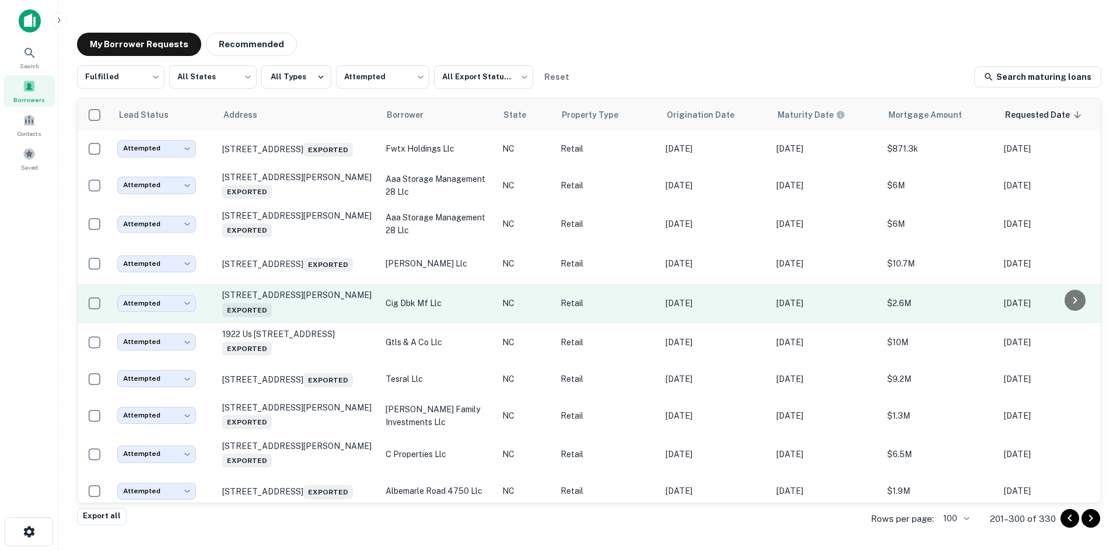
click at [362, 322] on td "[STREET_ADDRESS][PERSON_NAME] Exported" at bounding box center [297, 303] width 163 height 39
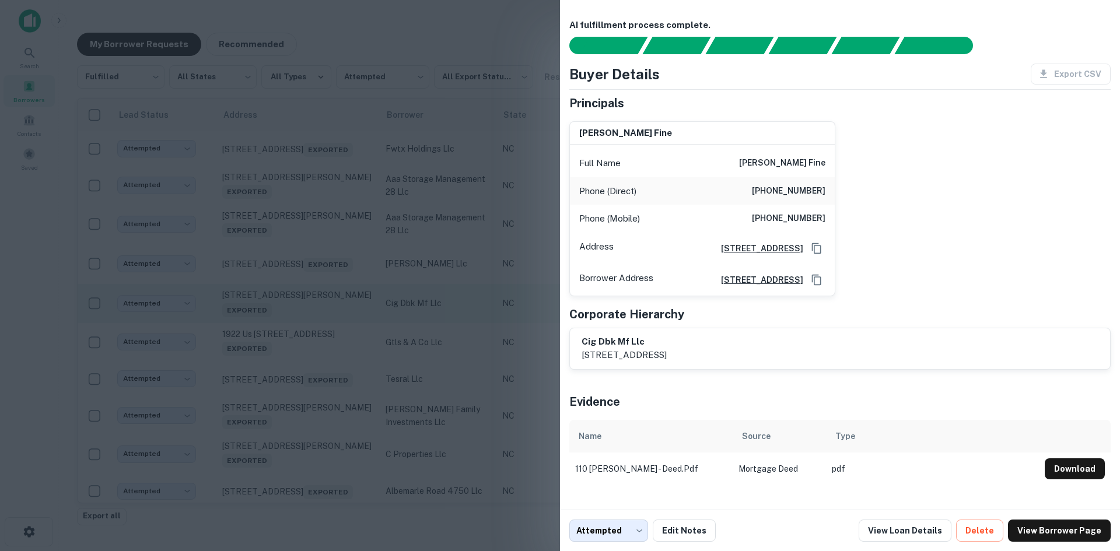
click at [362, 322] on div at bounding box center [560, 275] width 1120 height 551
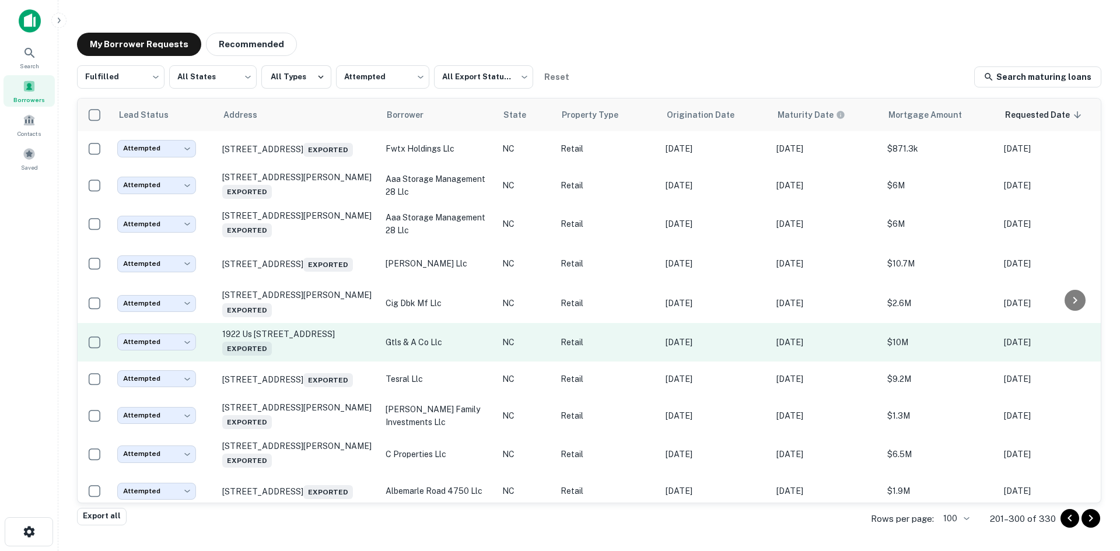
click at [362, 362] on td "1922 Us [STREET_ADDRESS] Exported" at bounding box center [297, 342] width 163 height 39
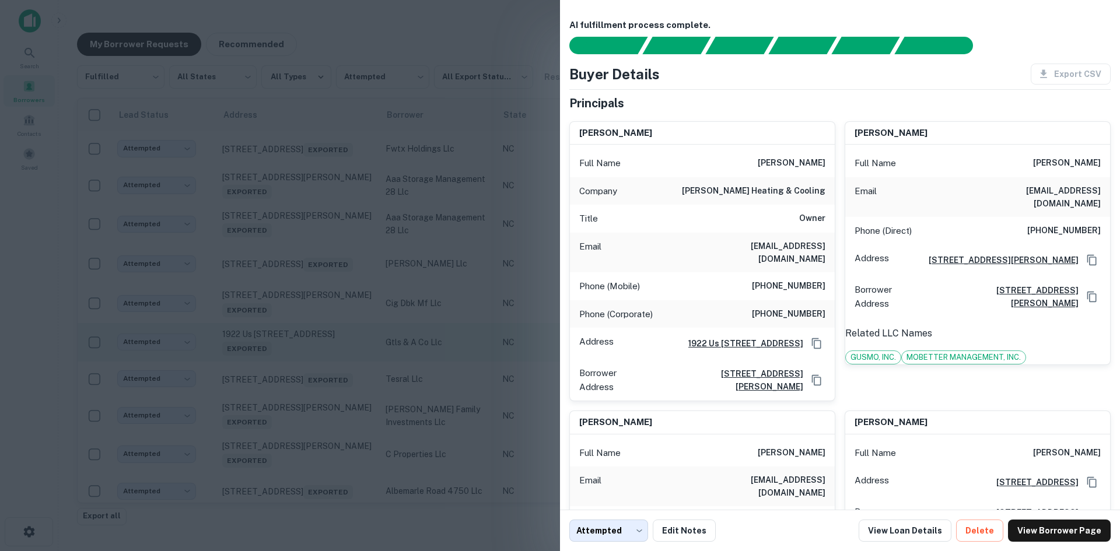
click at [362, 358] on div at bounding box center [560, 275] width 1120 height 551
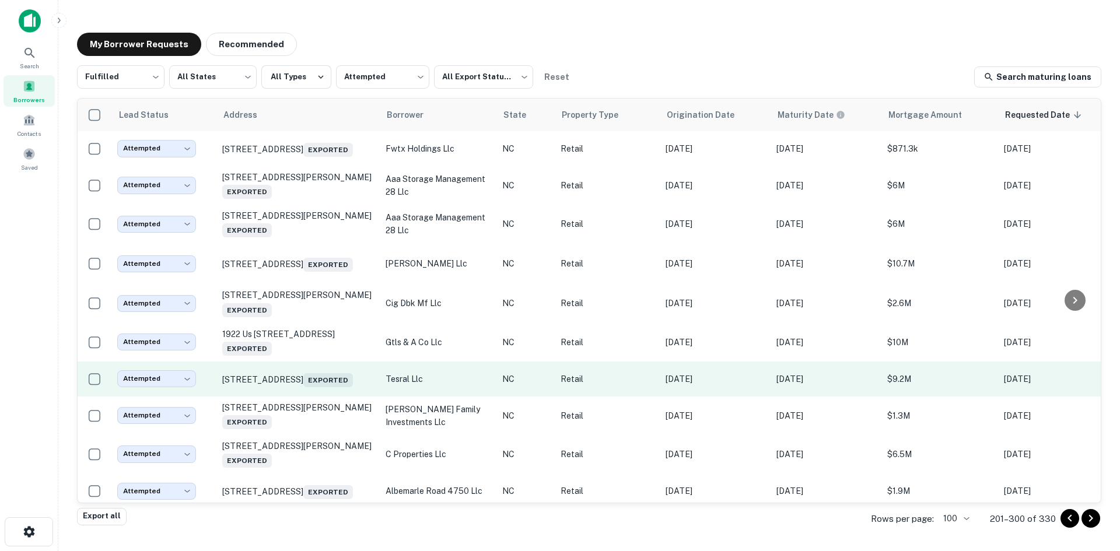
click at [345, 397] on td "[STREET_ADDRESS] Exported" at bounding box center [297, 379] width 163 height 35
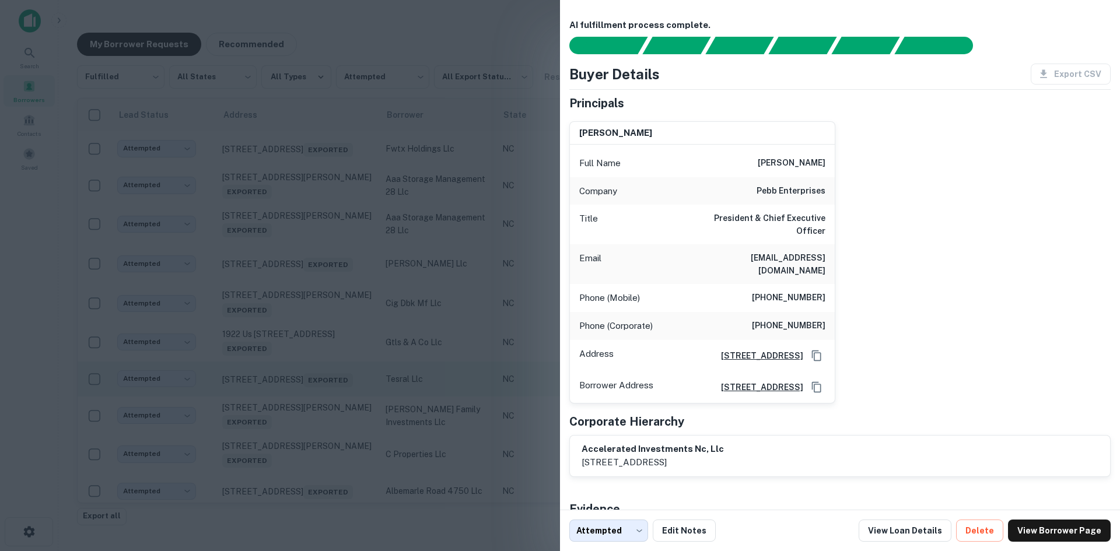
drag, startPoint x: 344, startPoint y: 399, endPoint x: 337, endPoint y: 401, distance: 6.7
click at [343, 399] on div at bounding box center [560, 275] width 1120 height 551
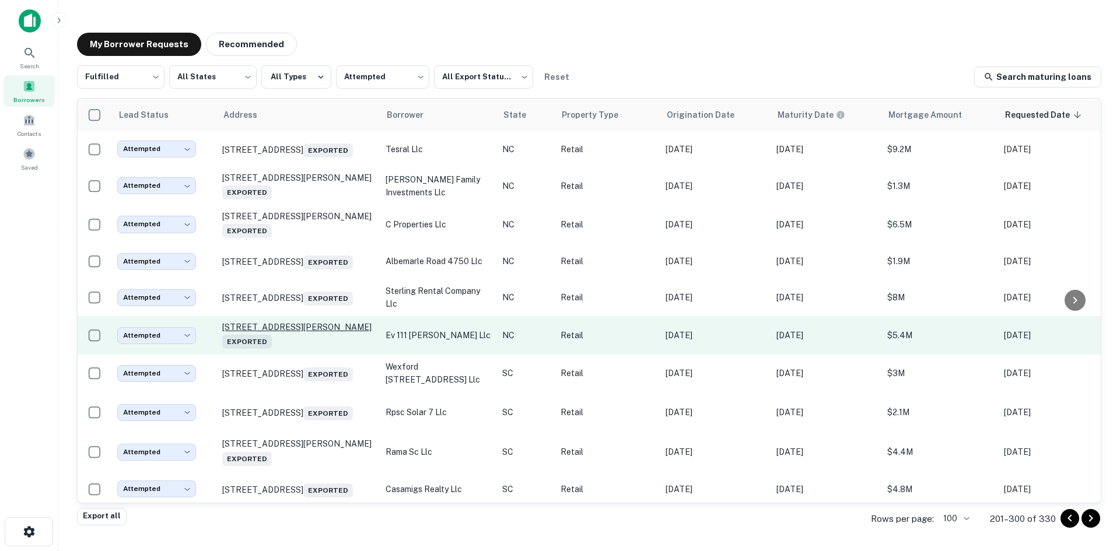
scroll to position [233, 0]
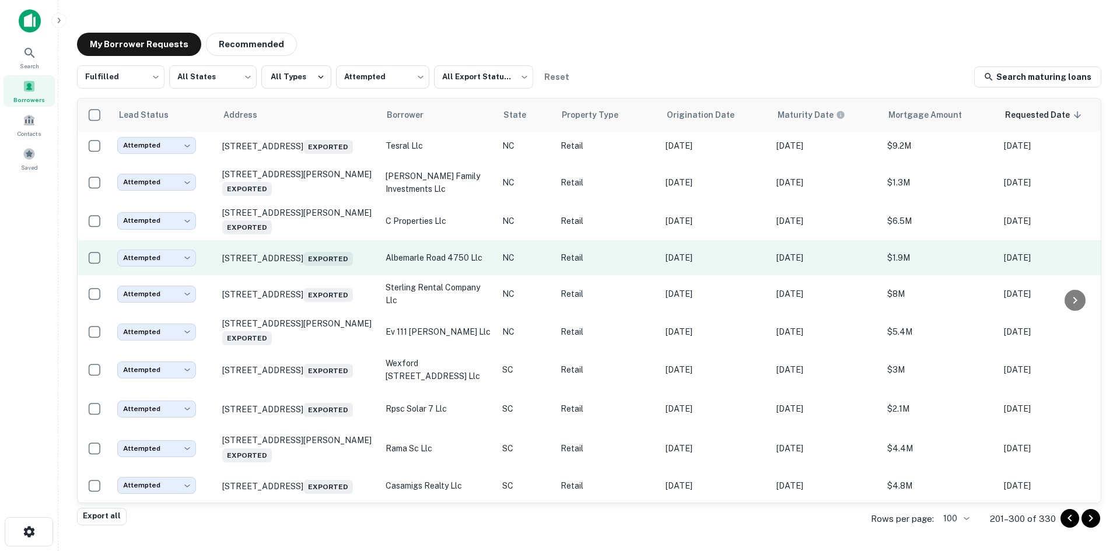
click at [340, 275] on td "[STREET_ADDRESS] Exported" at bounding box center [297, 257] width 163 height 35
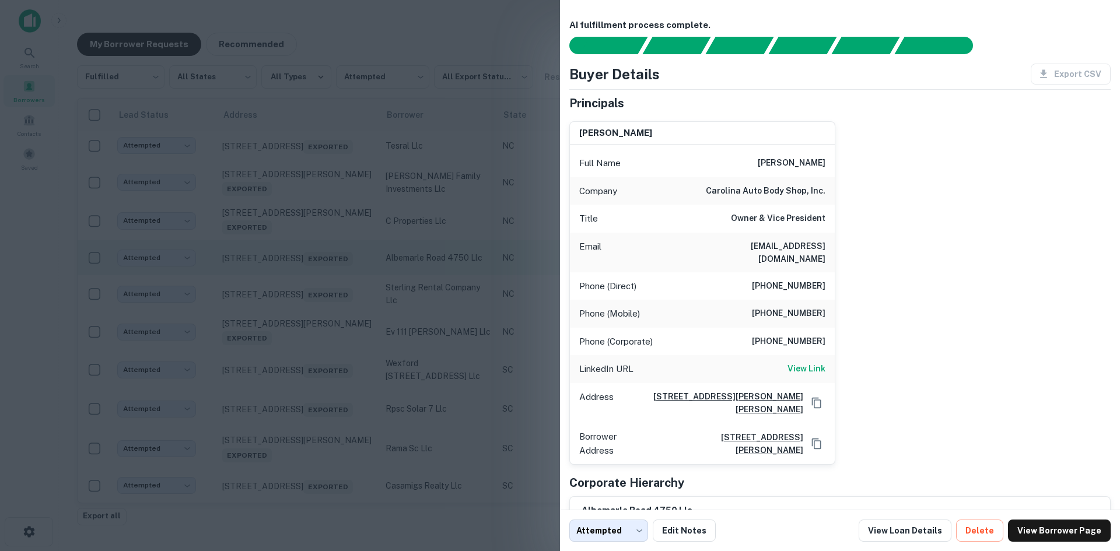
click at [340, 285] on div at bounding box center [560, 275] width 1120 height 551
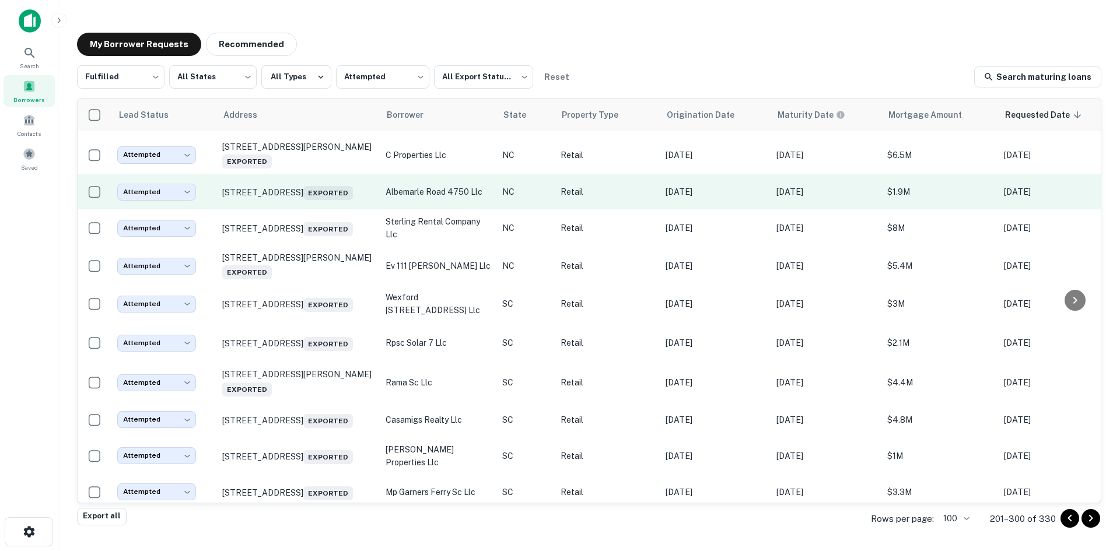
scroll to position [350, 0]
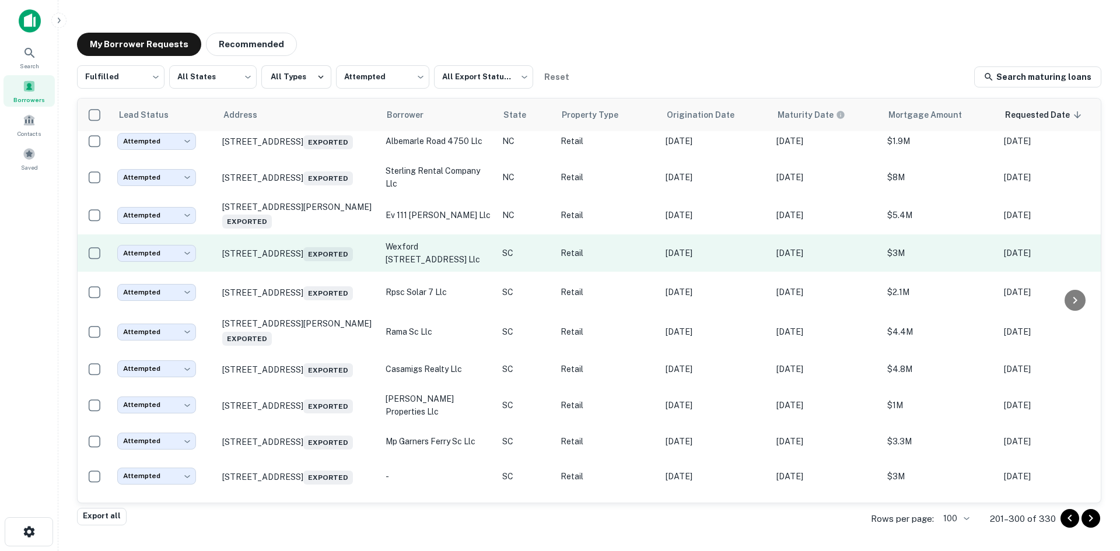
click at [341, 272] on td "[STREET_ADDRESS] Exported" at bounding box center [297, 253] width 163 height 37
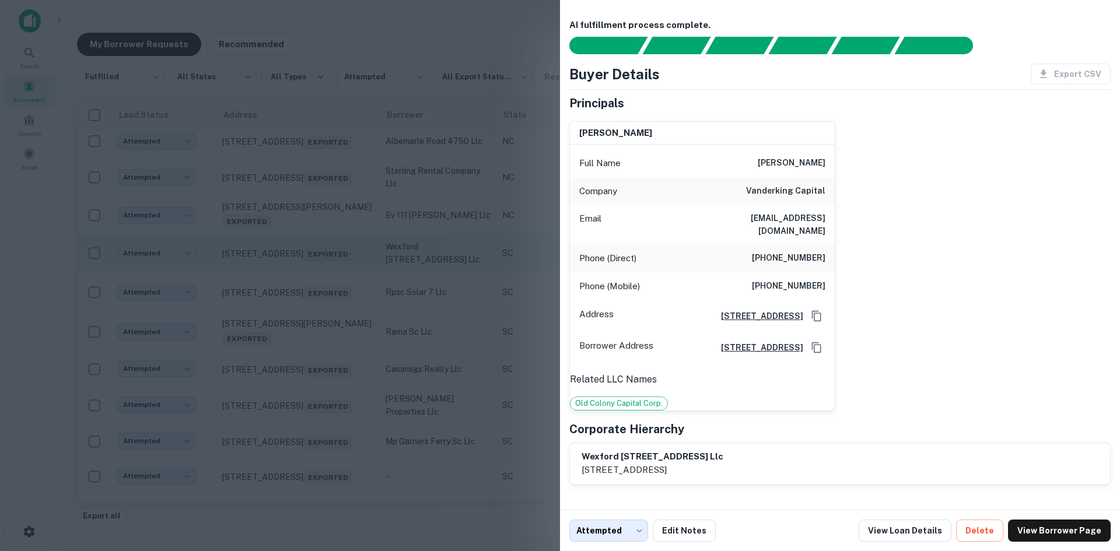
click at [341, 281] on div at bounding box center [560, 275] width 1120 height 551
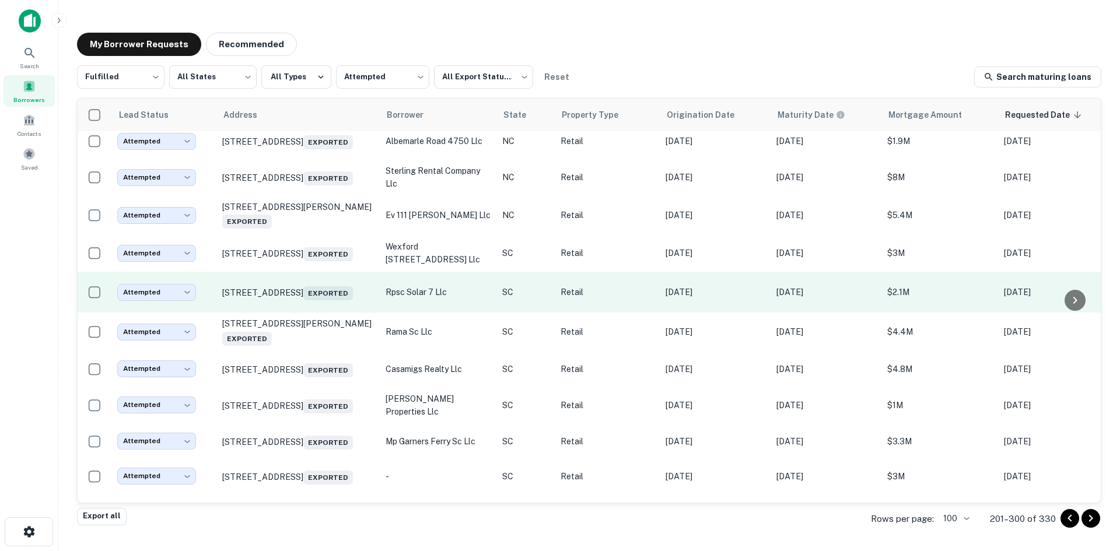
click at [338, 313] on td "[STREET_ADDRESS] Exported" at bounding box center [297, 292] width 163 height 41
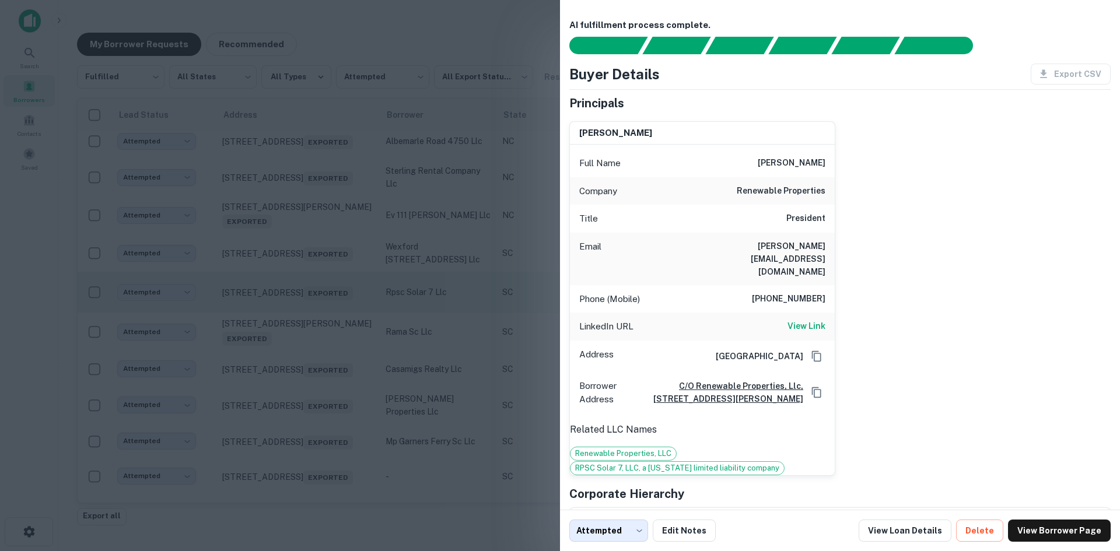
click at [338, 320] on div at bounding box center [560, 275] width 1120 height 551
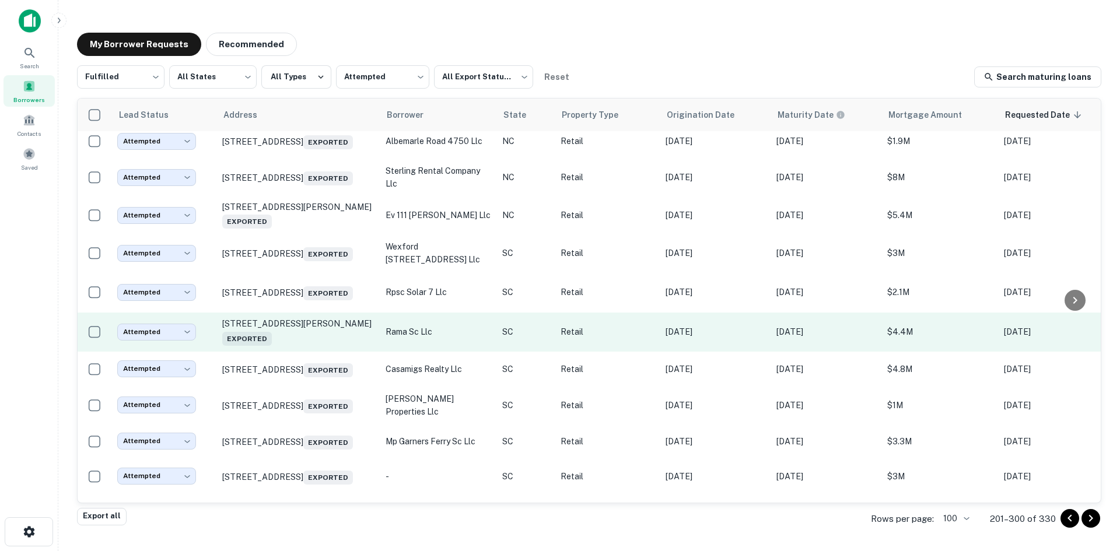
click at [340, 351] on td "[STREET_ADDRESS][PERSON_NAME]" at bounding box center [297, 332] width 163 height 39
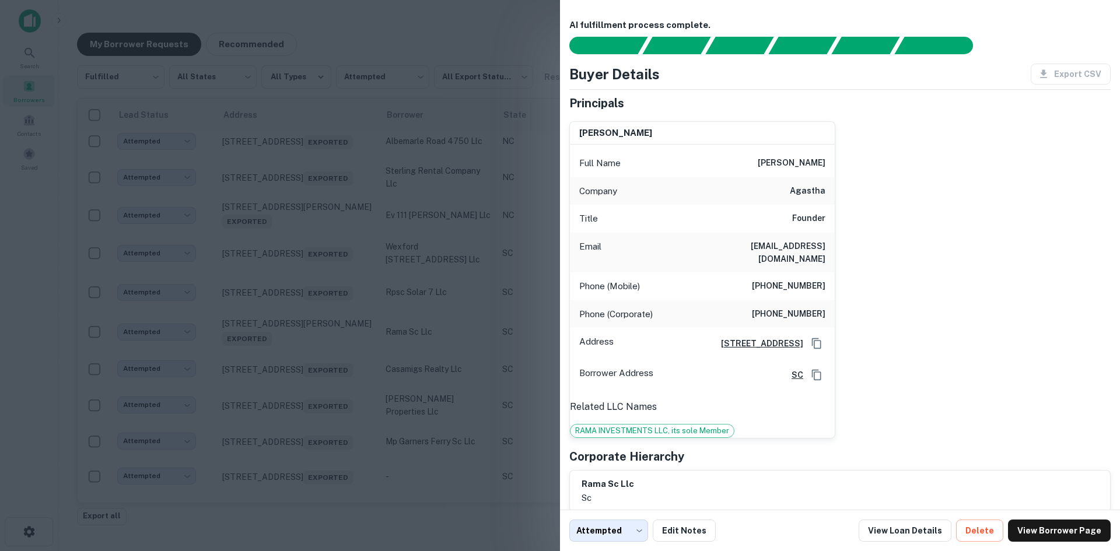
click at [339, 363] on div at bounding box center [560, 275] width 1120 height 551
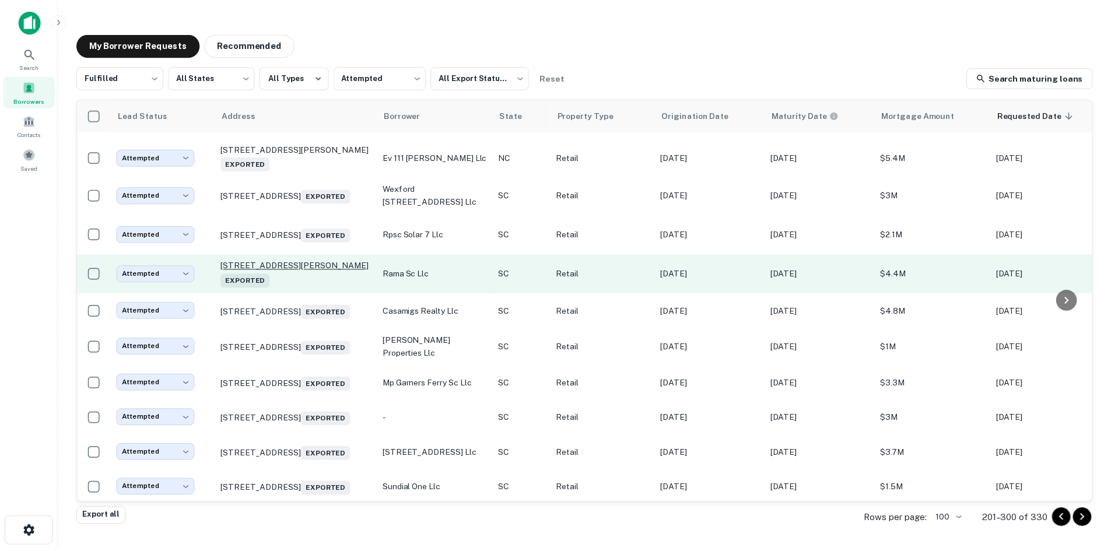
scroll to position [467, 0]
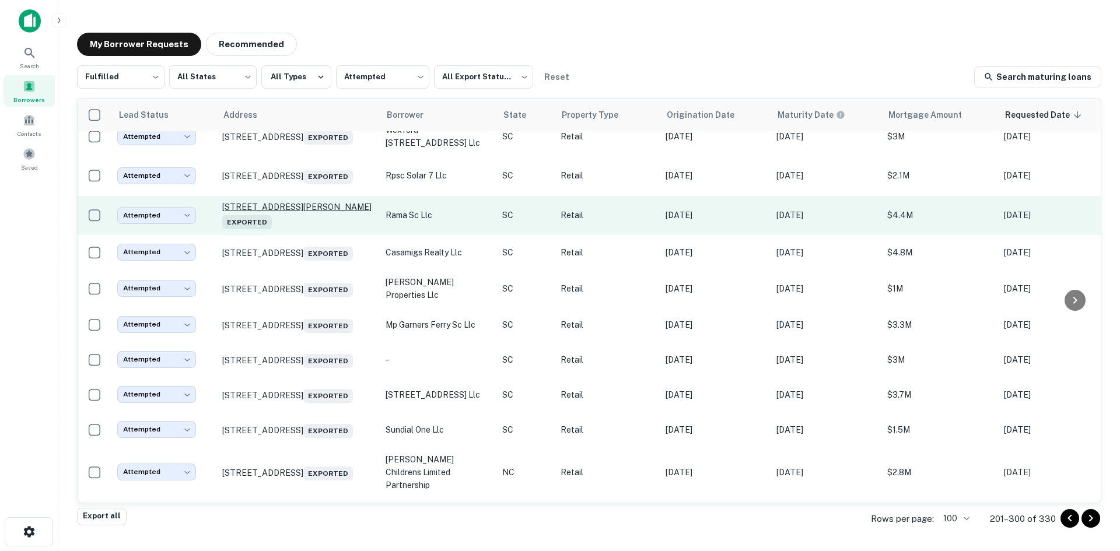
click at [294, 229] on p "[STREET_ADDRESS][PERSON_NAME]" at bounding box center [298, 215] width 152 height 27
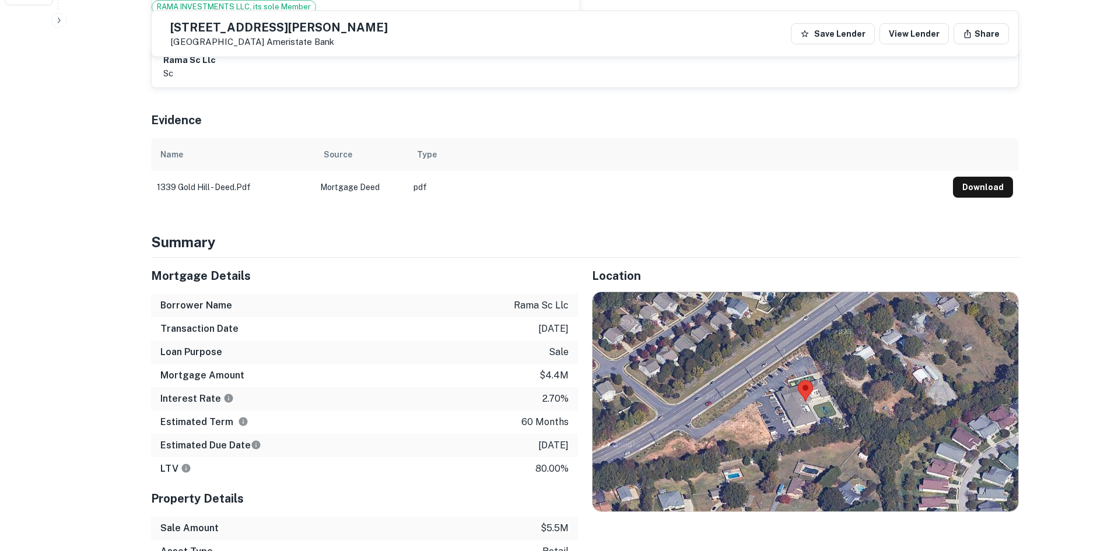
scroll to position [700, 0]
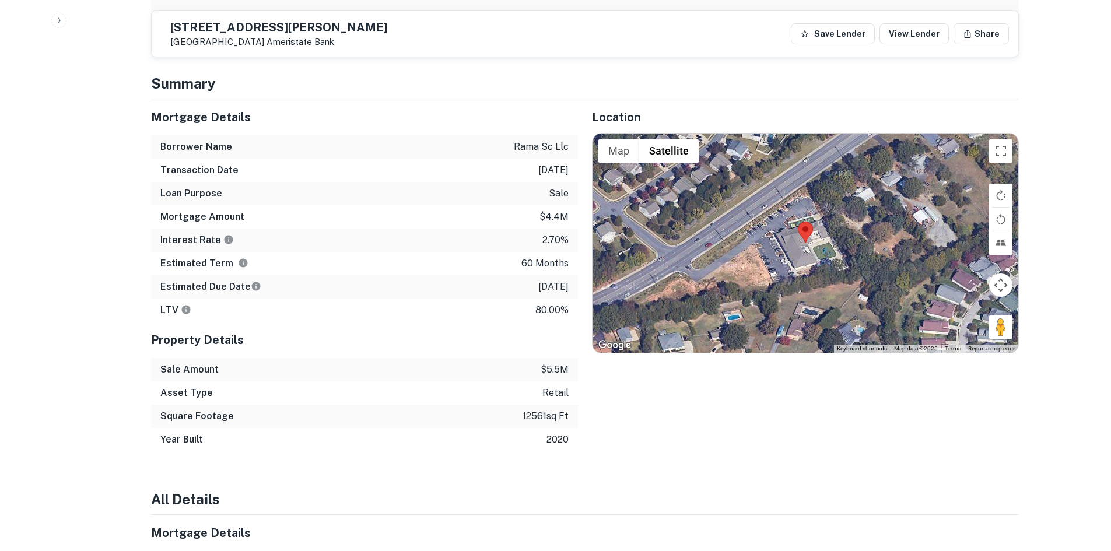
drag, startPoint x: 998, startPoint y: 323, endPoint x: 821, endPoint y: 232, distance: 199.1
click at [808, 222] on div "Map Terrain Satellite Labels Keyboard shortcuts Map Data Map data ©2025 Map dat…" at bounding box center [806, 243] width 426 height 219
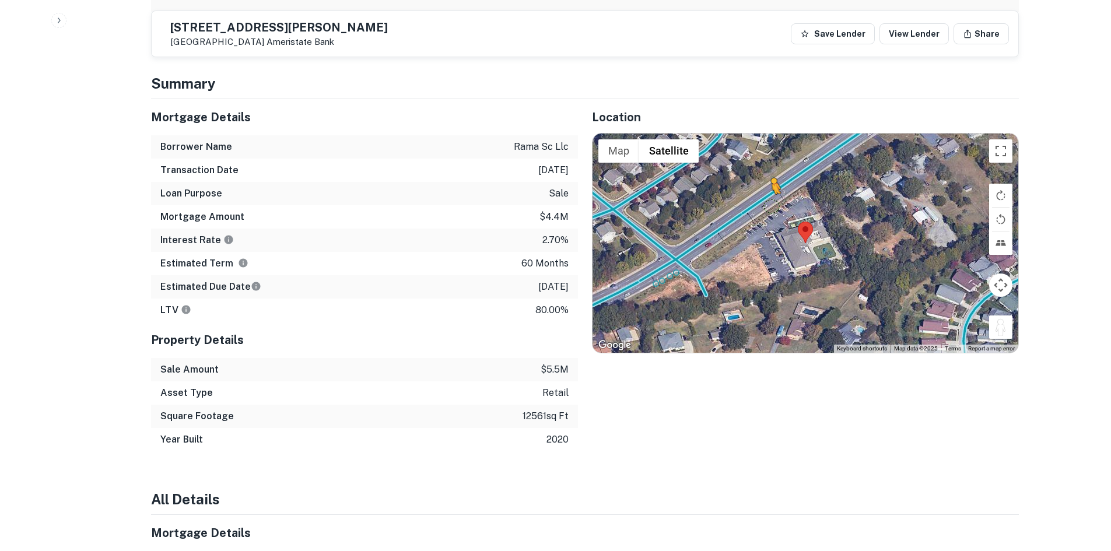
drag, startPoint x: 1001, startPoint y: 314, endPoint x: 769, endPoint y: 194, distance: 261.2
click at [769, 194] on div "To activate drag with keyboard, press Alt + Enter. Once in keyboard drag state,…" at bounding box center [806, 243] width 426 height 219
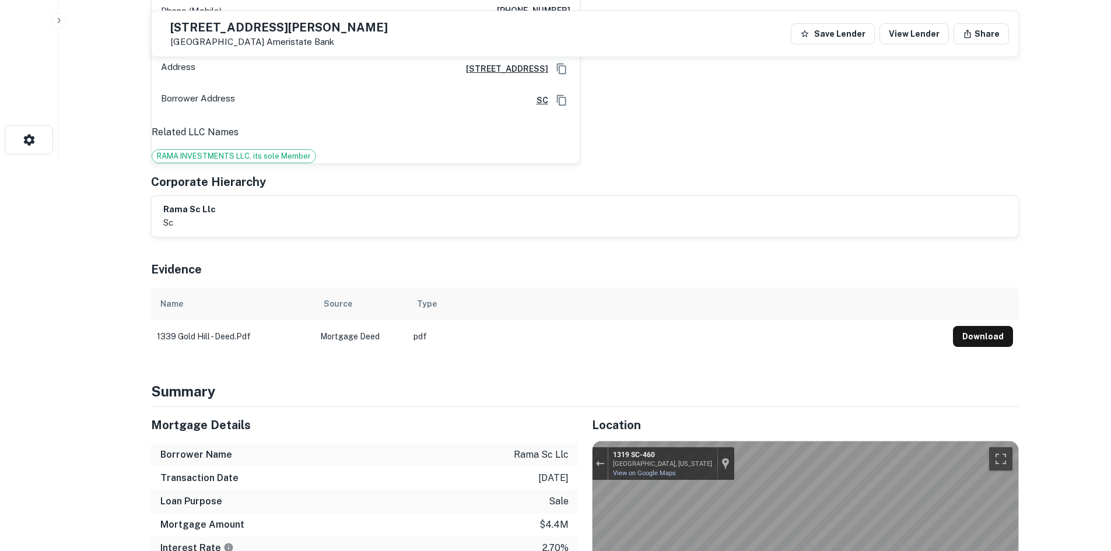
scroll to position [233, 0]
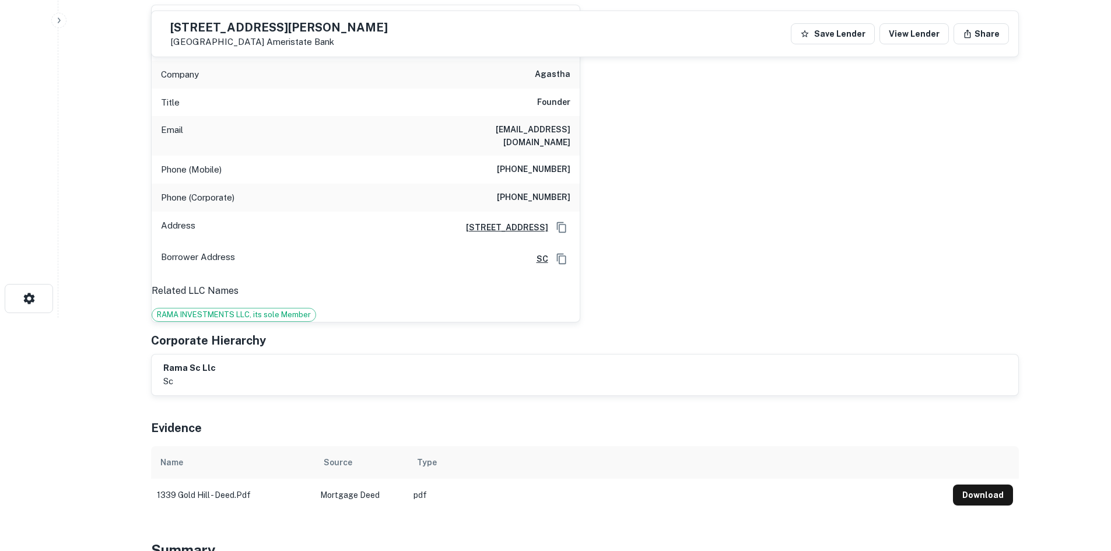
click at [547, 163] on h6 "[PHONE_NUMBER]" at bounding box center [534, 170] width 74 height 14
click at [515, 163] on h6 "[PHONE_NUMBER]" at bounding box center [534, 170] width 74 height 14
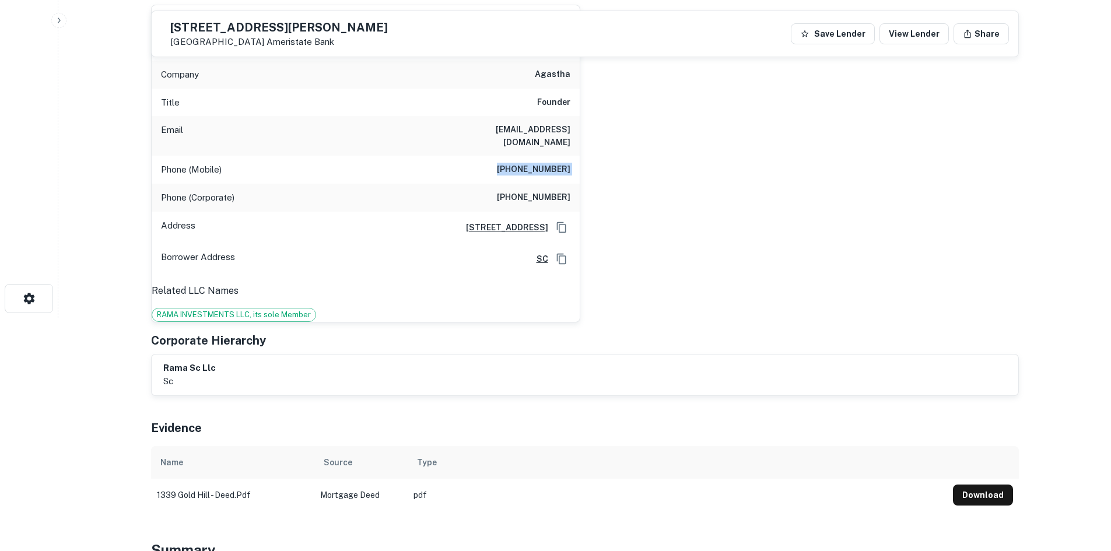
click at [515, 163] on h6 "[PHONE_NUMBER]" at bounding box center [534, 170] width 74 height 14
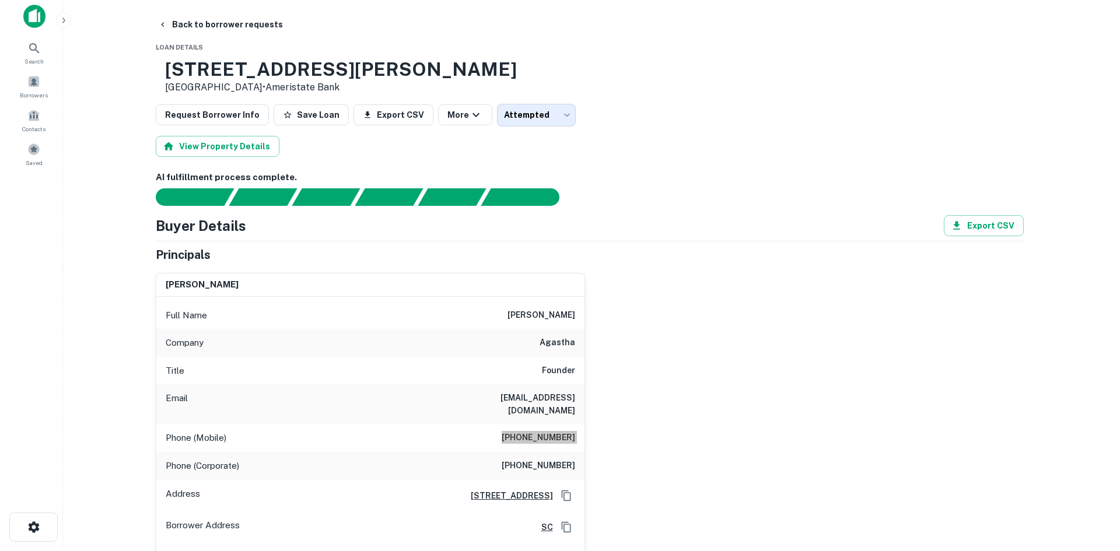
scroll to position [0, 0]
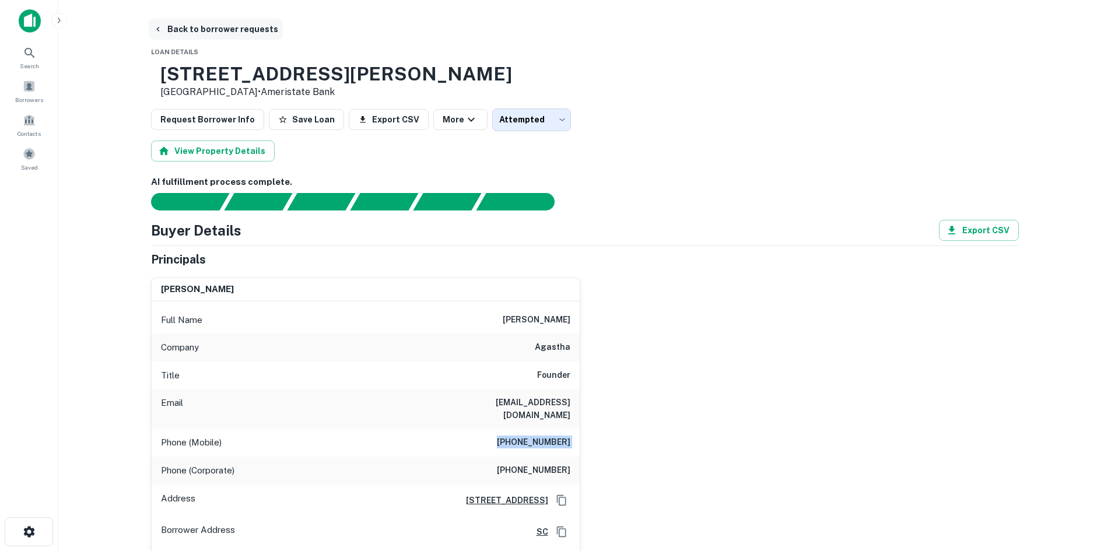
click at [211, 28] on button "Back to borrower requests" at bounding box center [216, 29] width 134 height 21
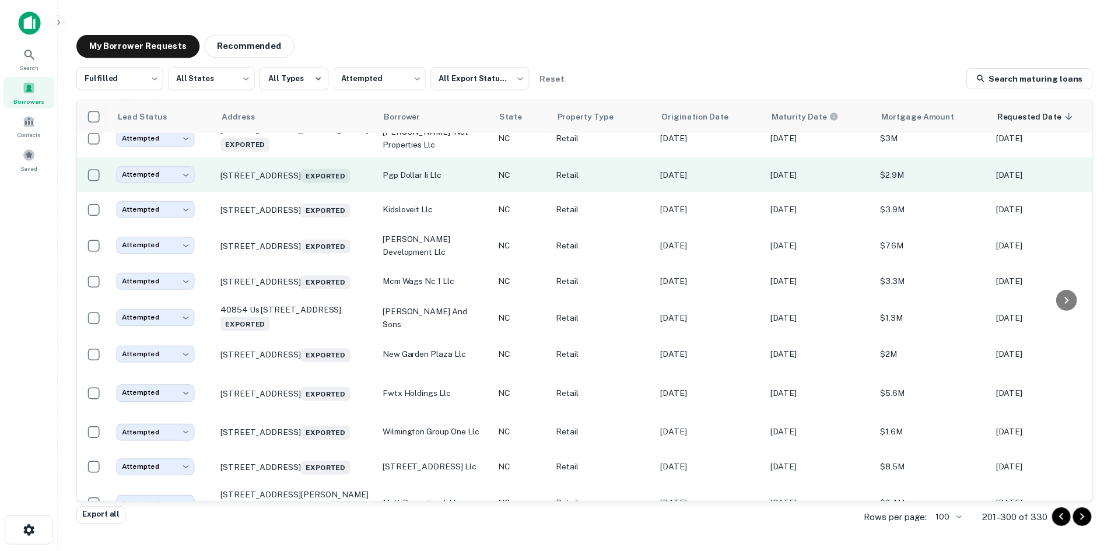
scroll to position [1167, 0]
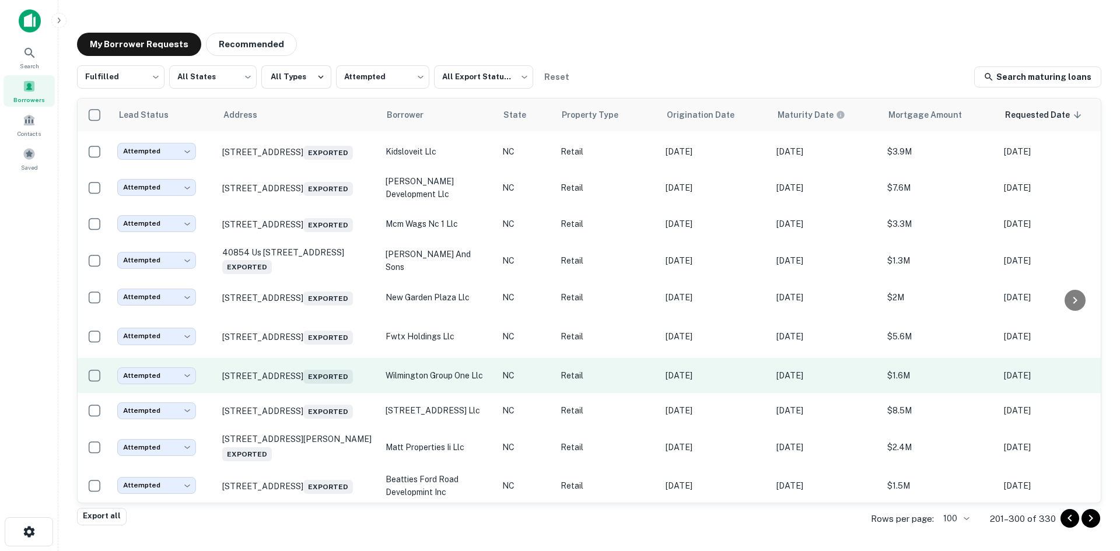
click at [315, 393] on td "[STREET_ADDRESS] Exported" at bounding box center [297, 375] width 163 height 35
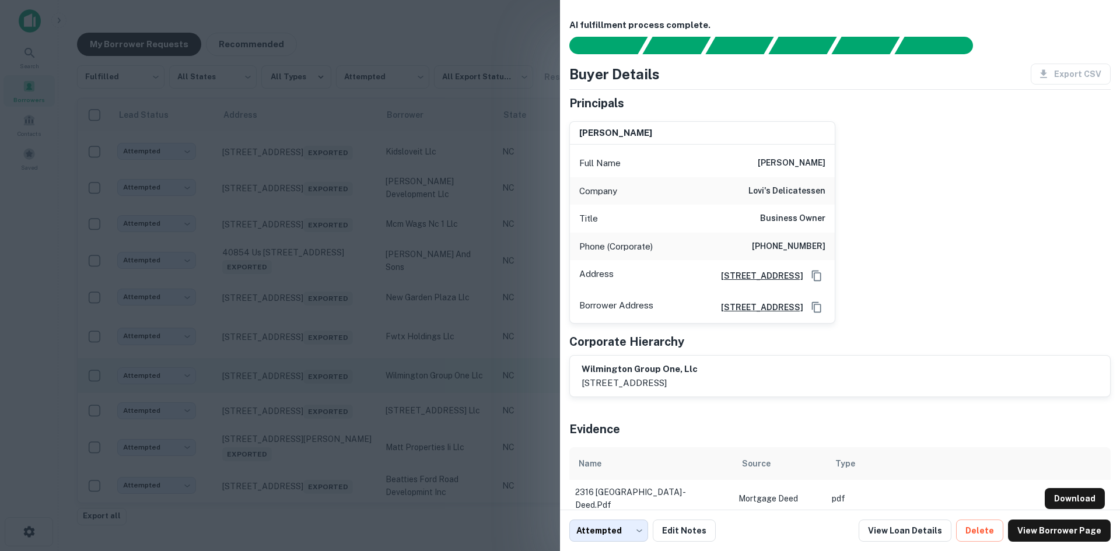
click at [315, 442] on div at bounding box center [560, 275] width 1120 height 551
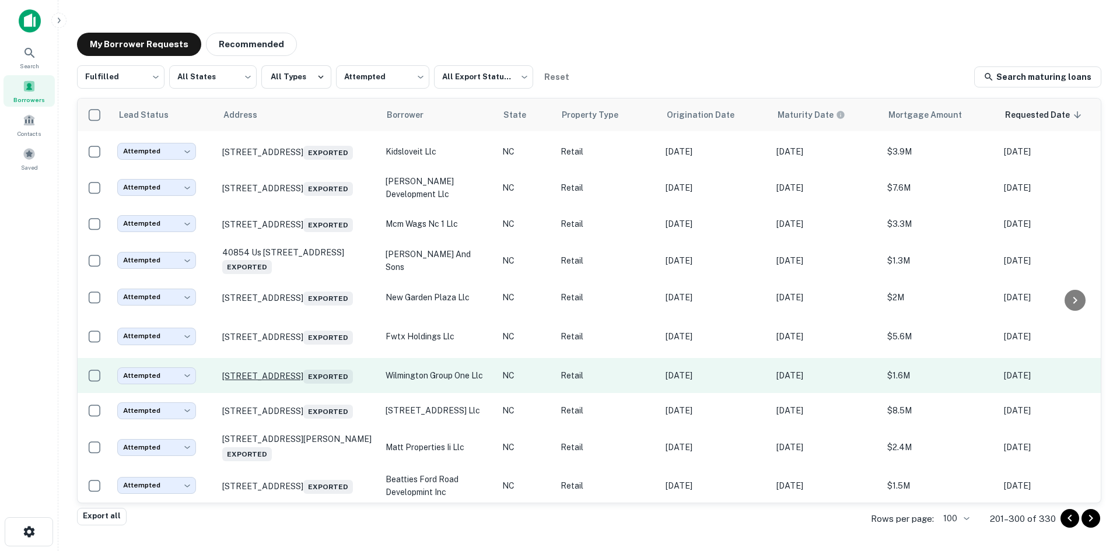
click at [315, 384] on p "[STREET_ADDRESS] Exported" at bounding box center [298, 376] width 152 height 16
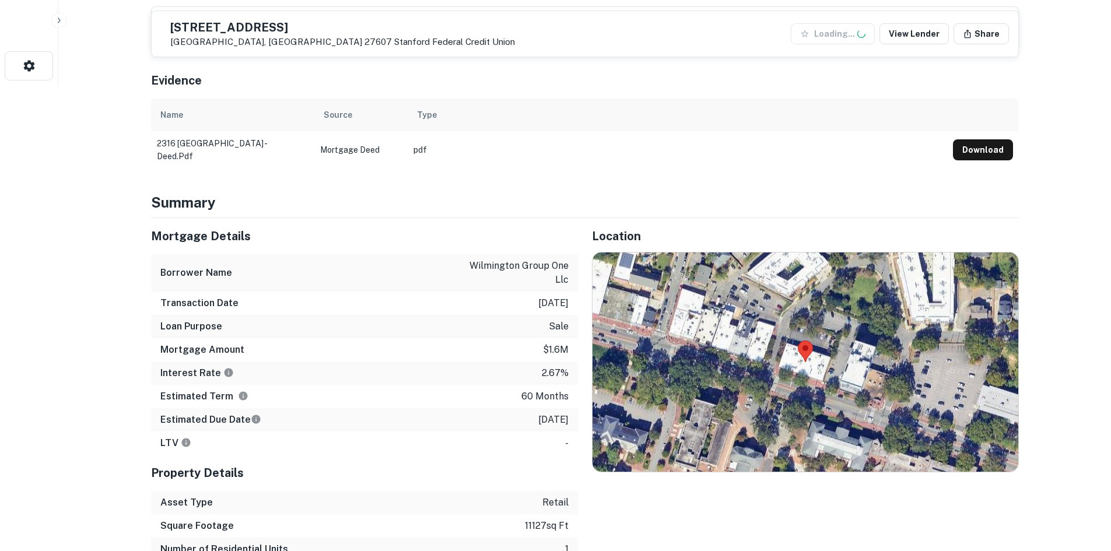
scroll to position [467, 0]
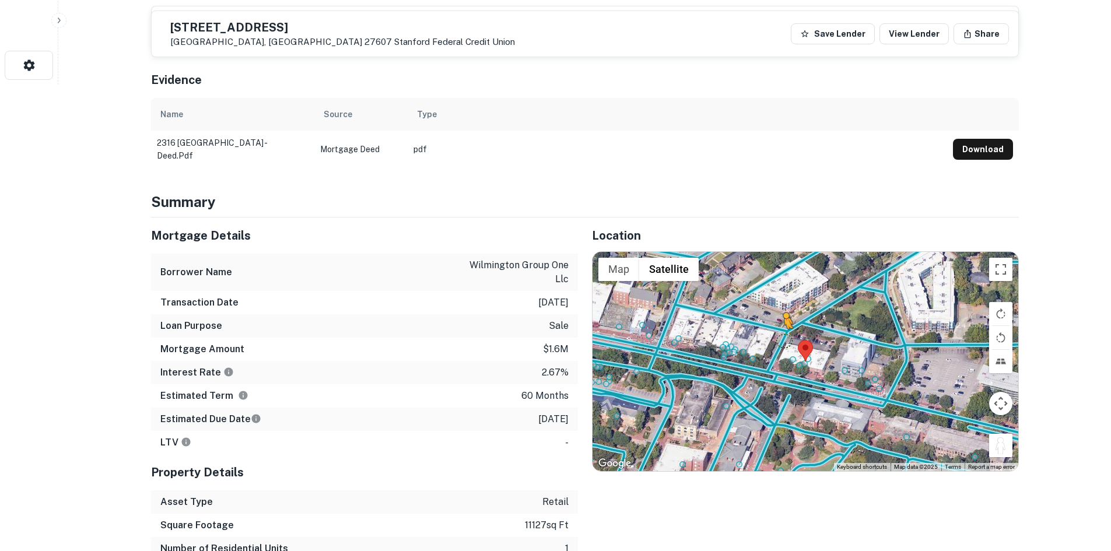
drag, startPoint x: 1002, startPoint y: 443, endPoint x: 782, endPoint y: 344, distance: 241.3
click at [782, 344] on div "To activate drag with keyboard, press Alt + Enter. Once in keyboard drag state,…" at bounding box center [806, 361] width 426 height 219
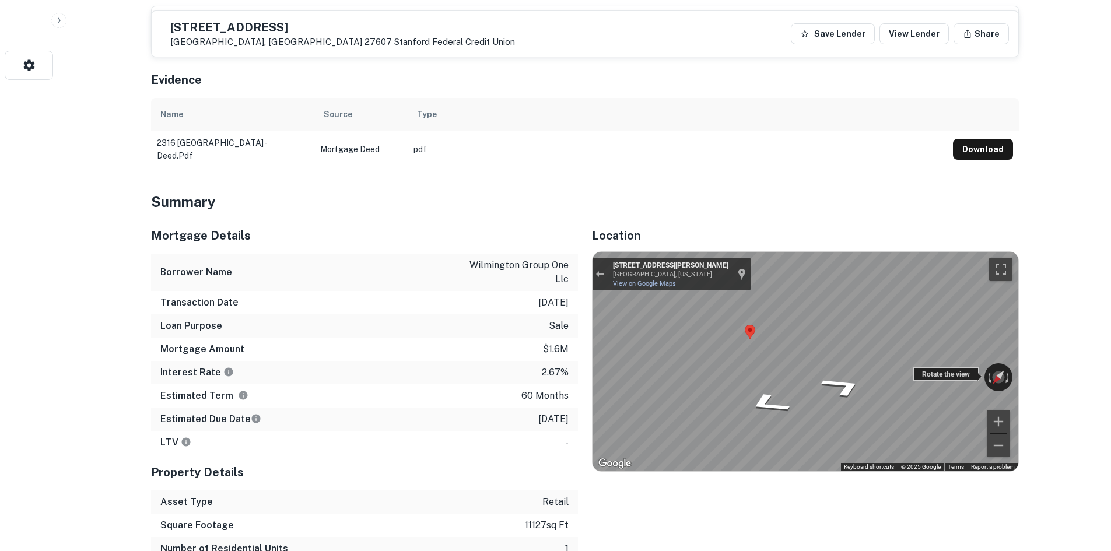
click at [919, 376] on div "Rotate the view" at bounding box center [946, 374] width 65 height 13
drag, startPoint x: 919, startPoint y: 377, endPoint x: 835, endPoint y: 386, distance: 84.4
click at [835, 386] on div "← Move left → Move right ↑ Move up ↓ Move down + Zoom in - Zoom out [STREET_ADD…" at bounding box center [806, 361] width 426 height 219
click at [842, 408] on div "Map" at bounding box center [806, 361] width 426 height 219
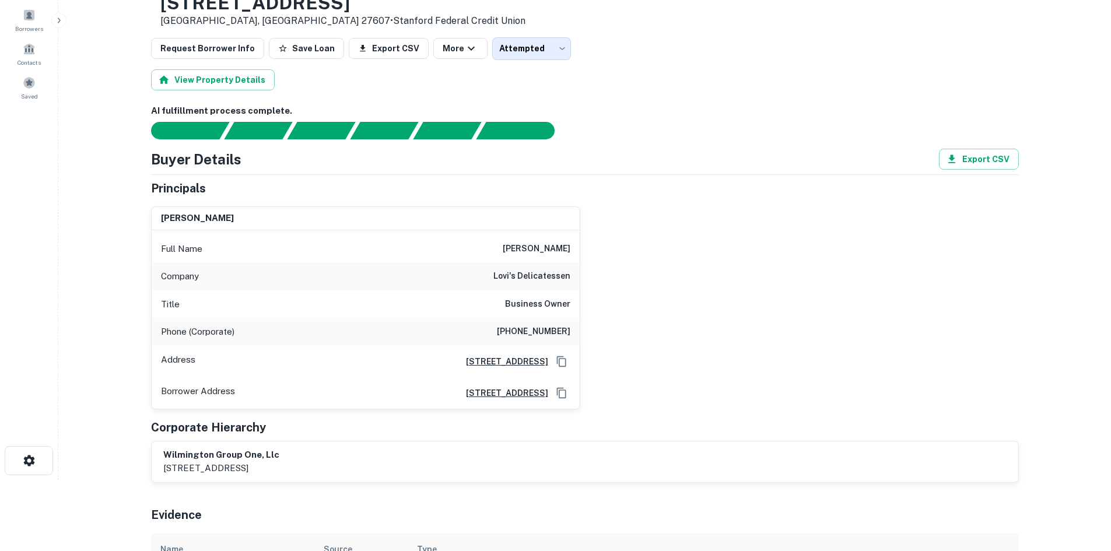
scroll to position [0, 0]
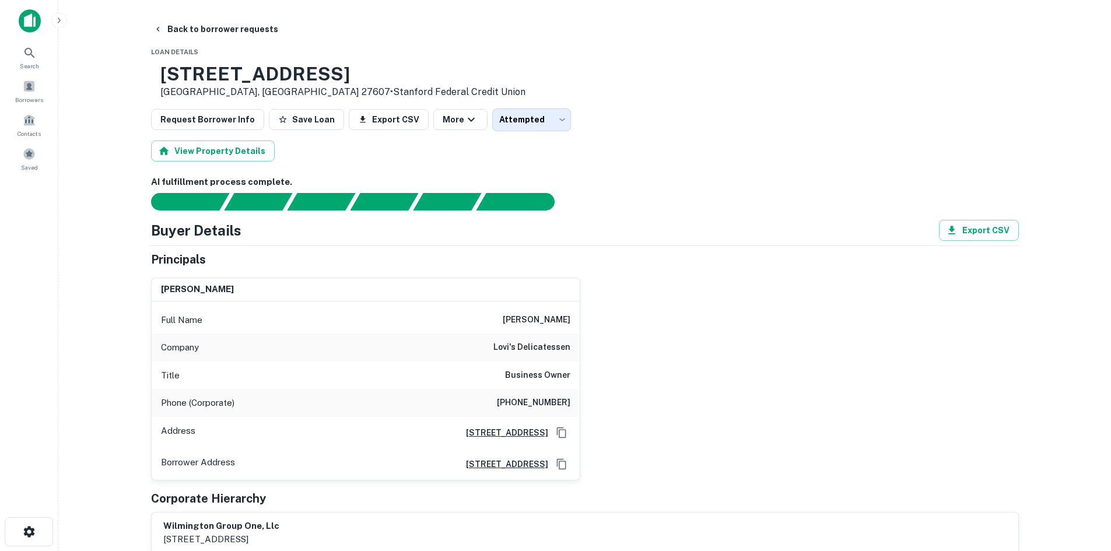
click at [541, 398] on h6 "[PHONE_NUMBER]" at bounding box center [534, 403] width 74 height 14
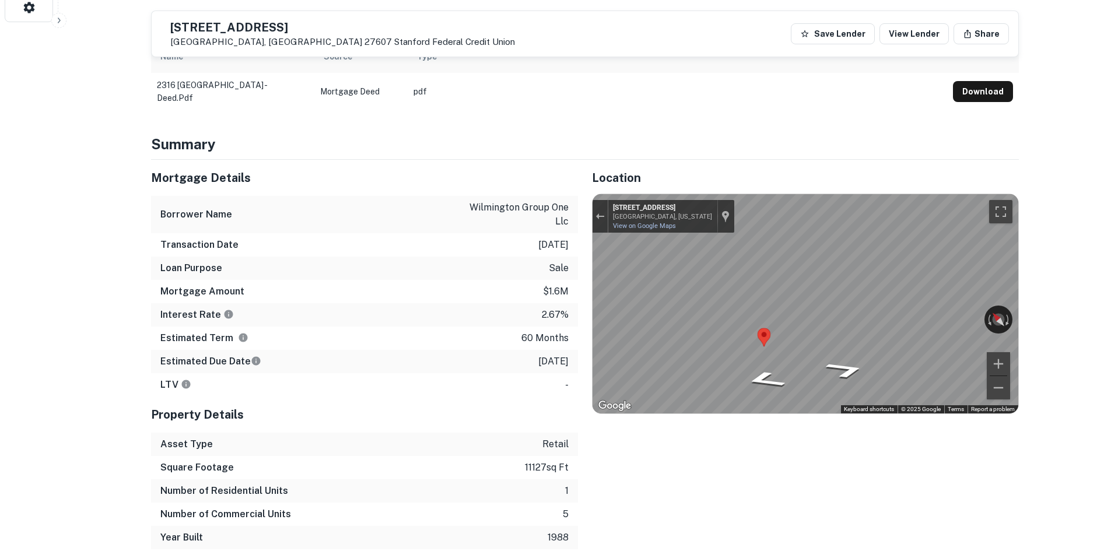
scroll to position [525, 0]
click at [580, 297] on div "Location ← Move left → Move right ↑ Move up ↓ Move down + Zoom in - Zoom out Ho…" at bounding box center [798, 354] width 441 height 390
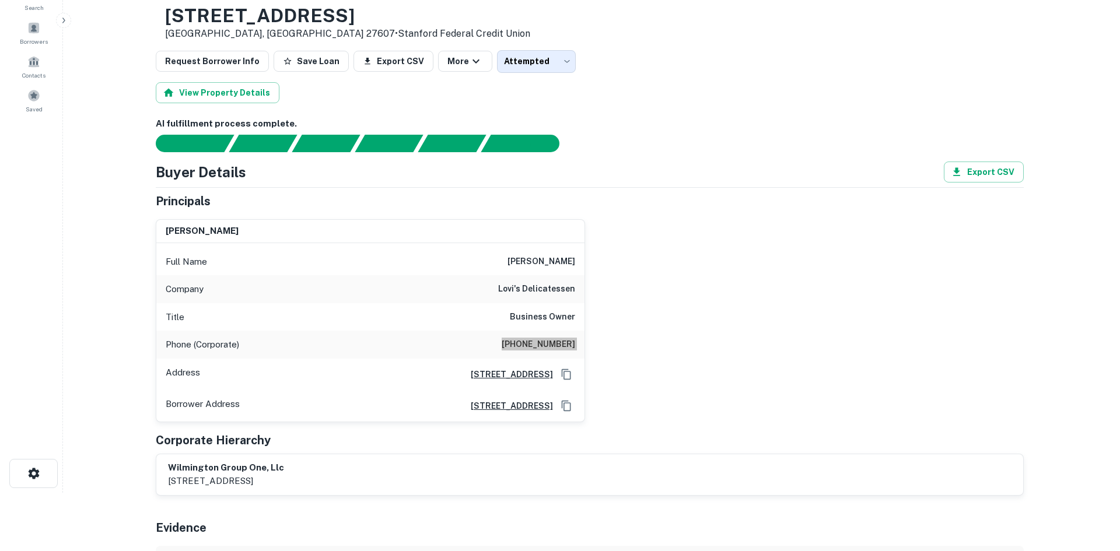
scroll to position [0, 0]
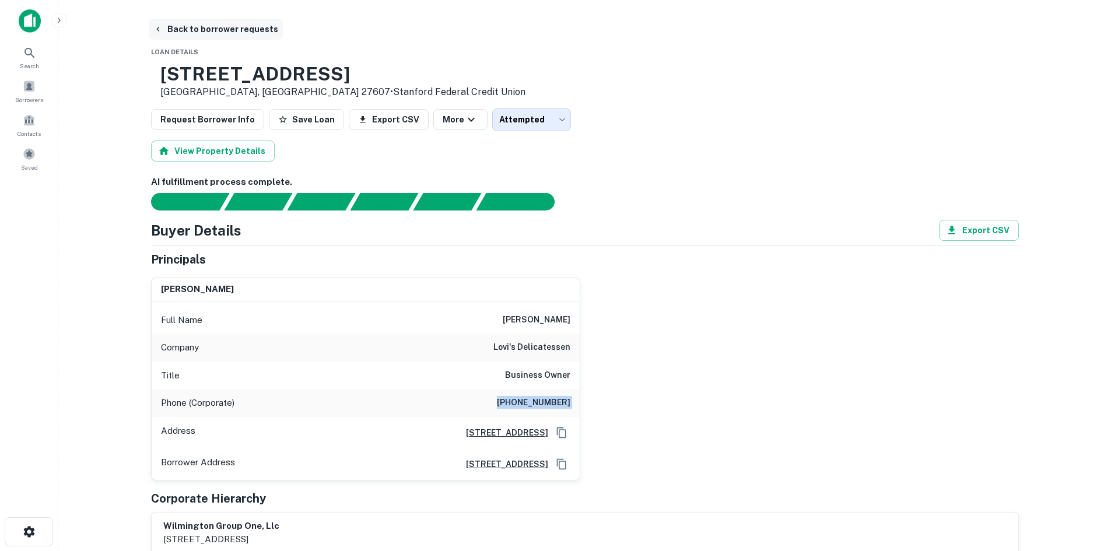
click at [223, 23] on button "Back to borrower requests" at bounding box center [216, 29] width 134 height 21
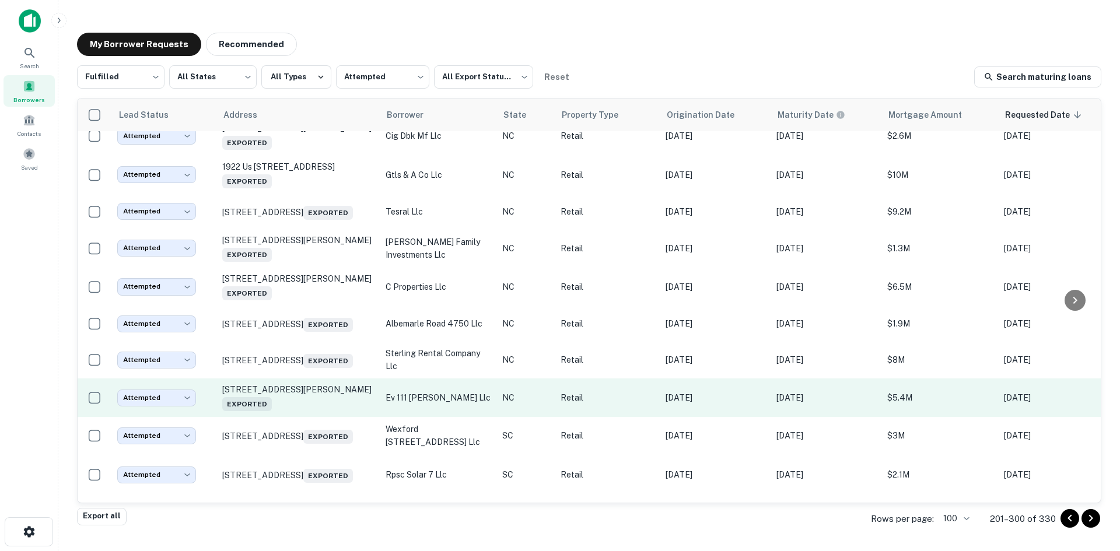
scroll to position [162, 0]
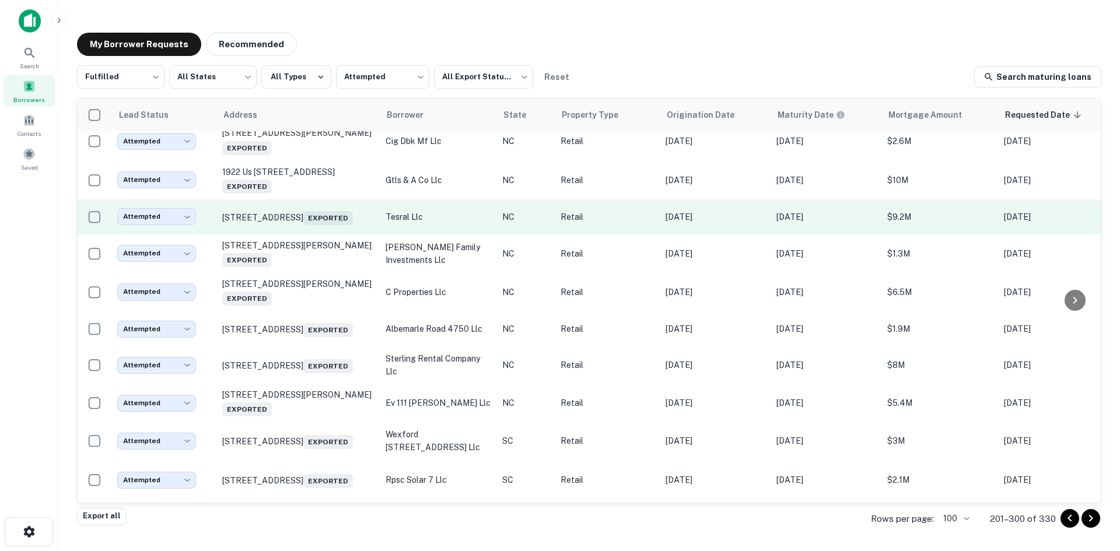
click at [301, 235] on td "[STREET_ADDRESS] Exported" at bounding box center [297, 217] width 163 height 35
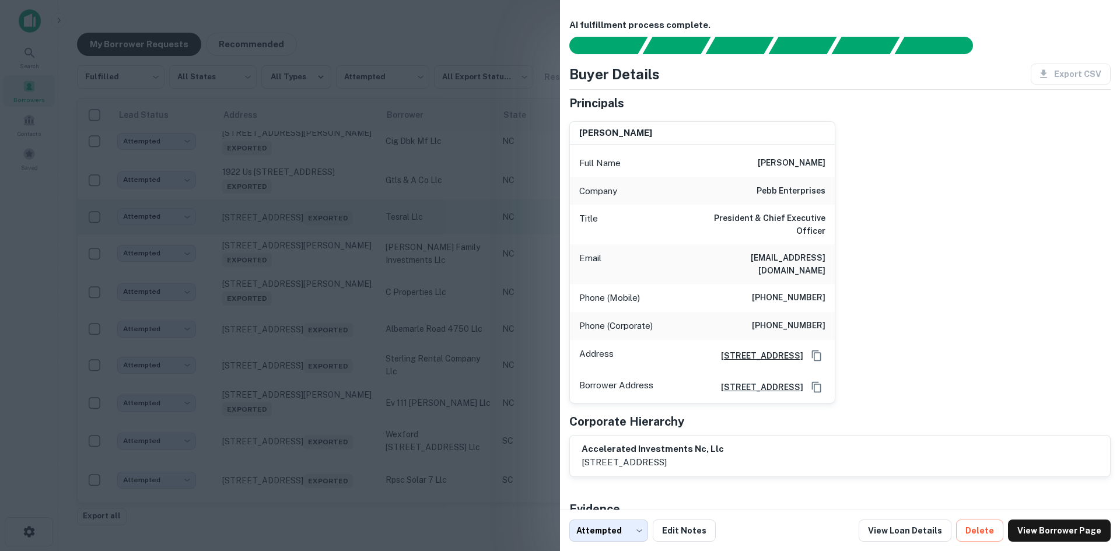
click at [301, 236] on div at bounding box center [560, 275] width 1120 height 551
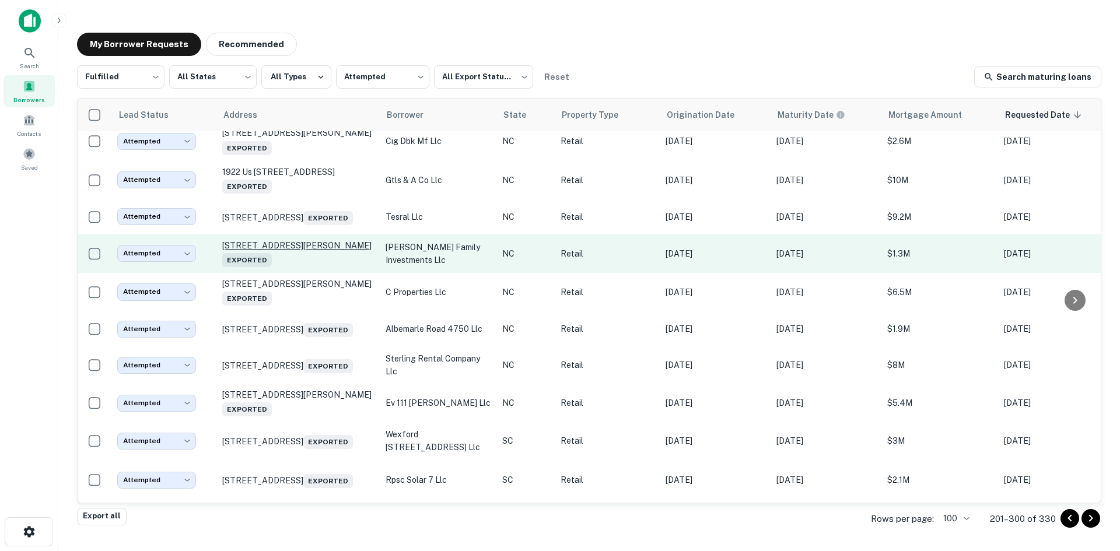
click at [314, 267] on p "[STREET_ADDRESS][PERSON_NAME]" at bounding box center [298, 253] width 152 height 27
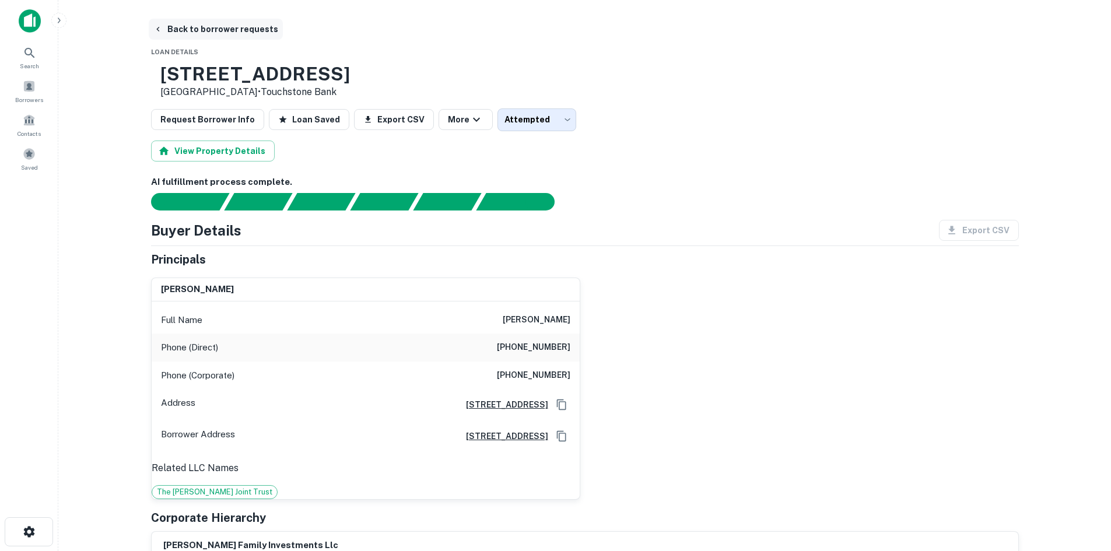
click at [207, 36] on button "Back to borrower requests" at bounding box center [216, 29] width 134 height 21
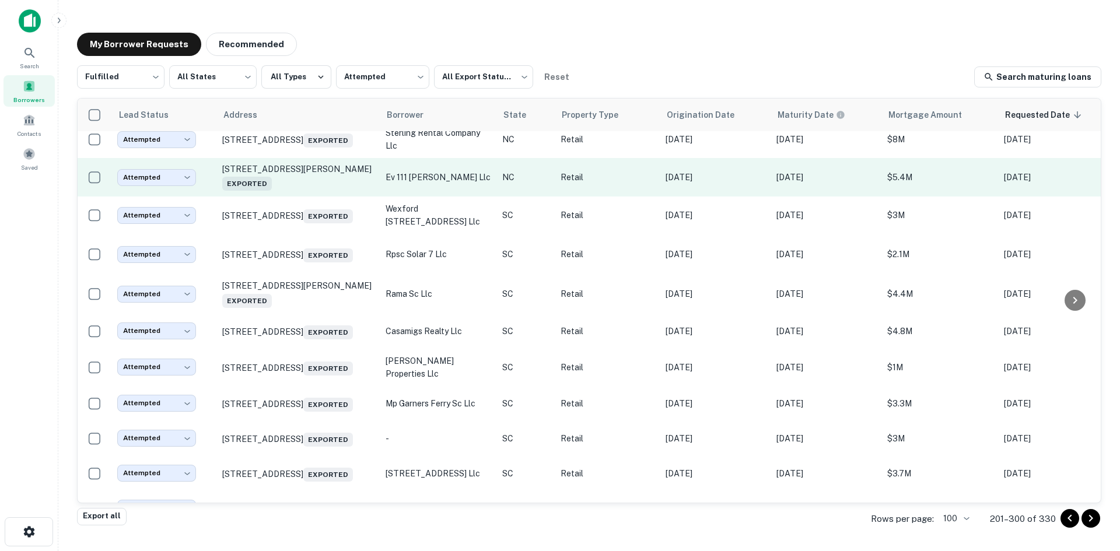
scroll to position [396, 0]
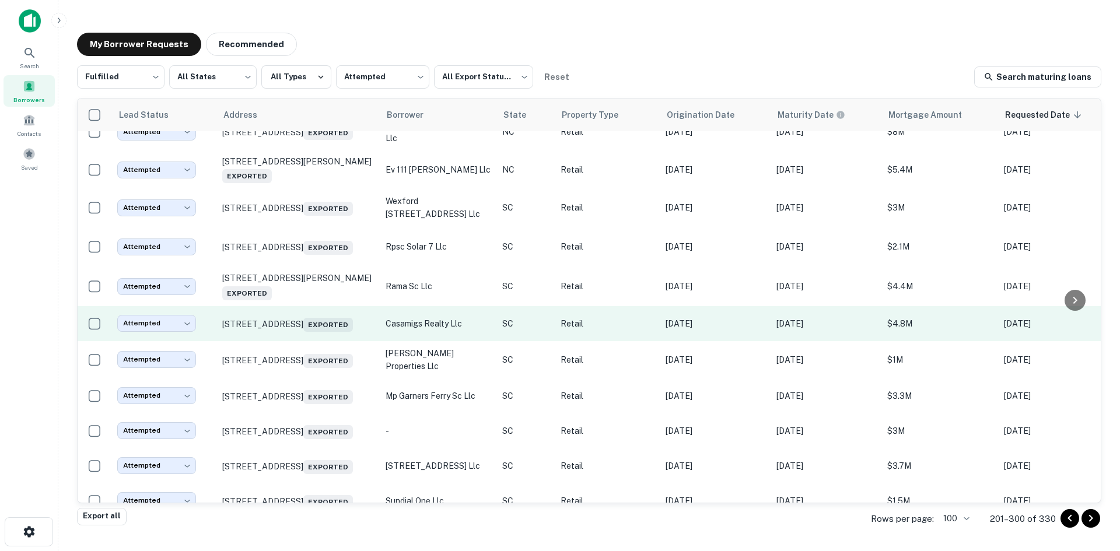
click at [302, 341] on td "[STREET_ADDRESS] Exported" at bounding box center [297, 323] width 163 height 35
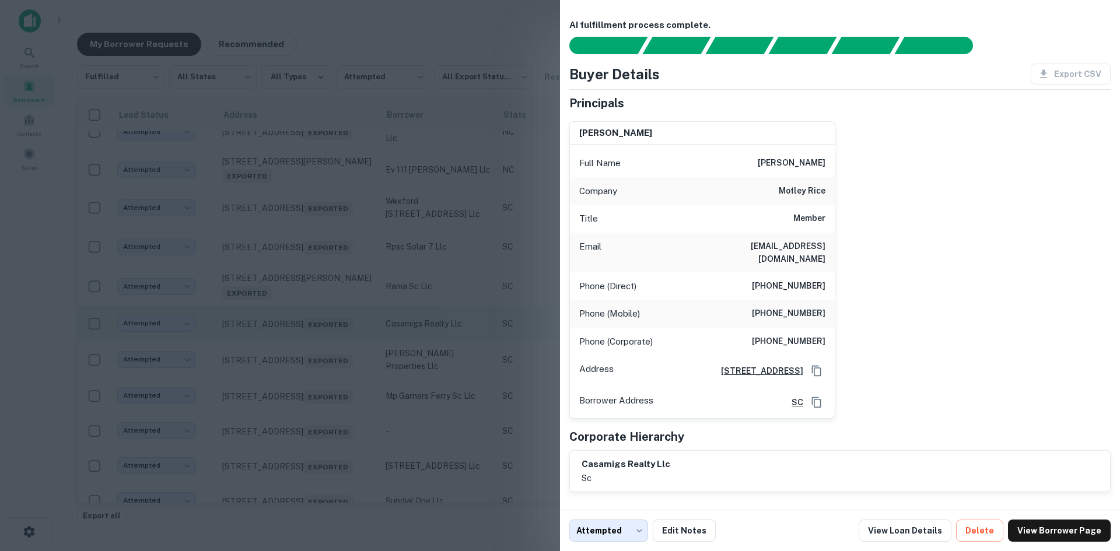
click at [302, 354] on div at bounding box center [560, 275] width 1120 height 551
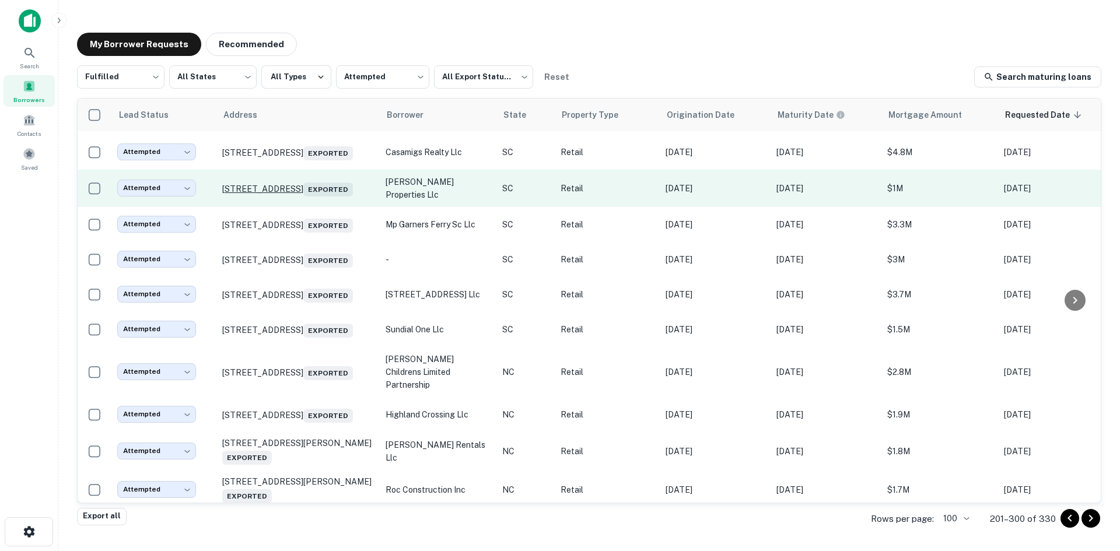
scroll to position [571, 0]
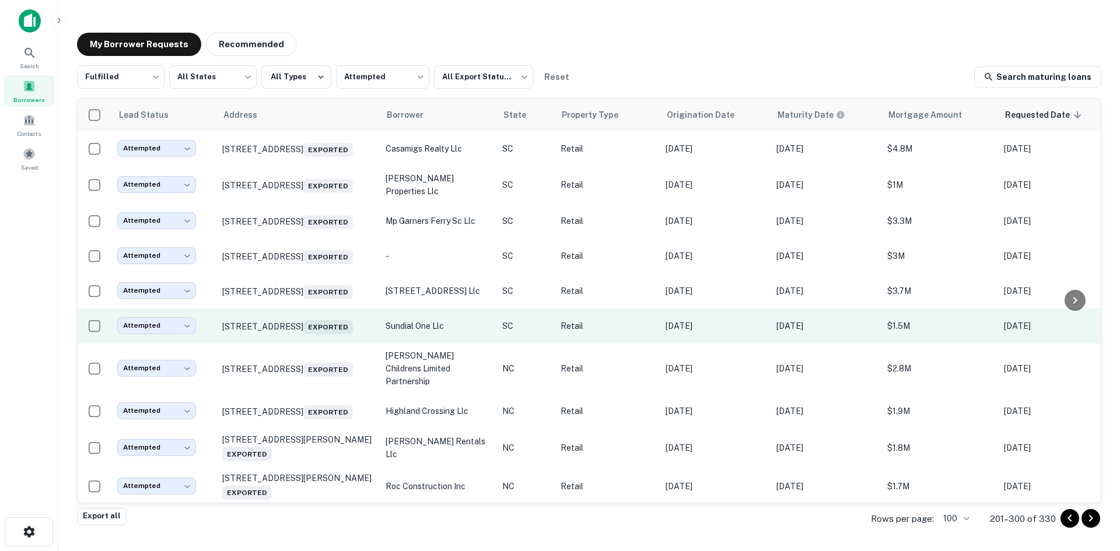
click at [326, 344] on td "[STREET_ADDRESS]" at bounding box center [297, 326] width 163 height 35
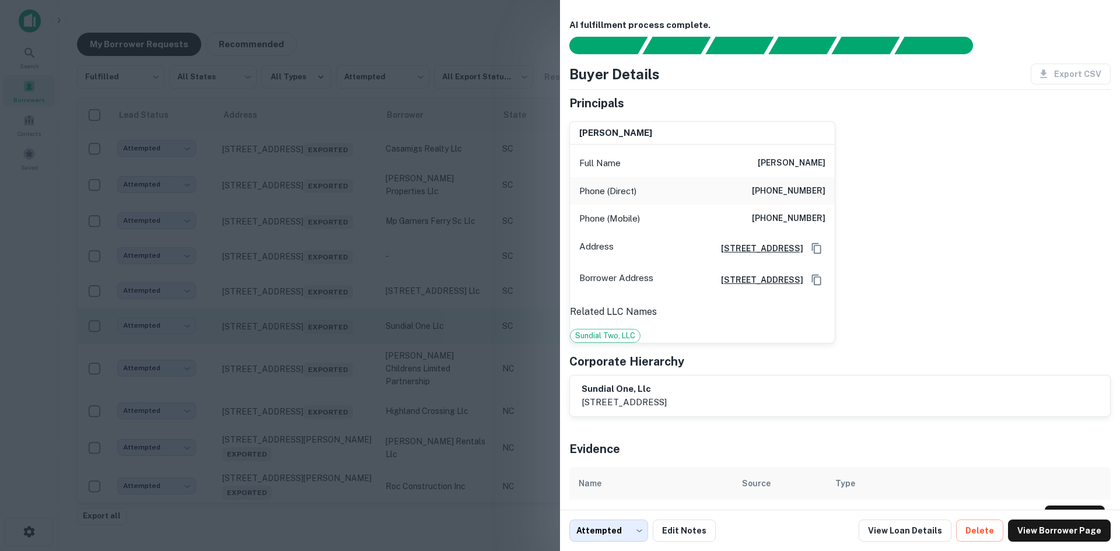
click at [326, 384] on div at bounding box center [560, 275] width 1120 height 551
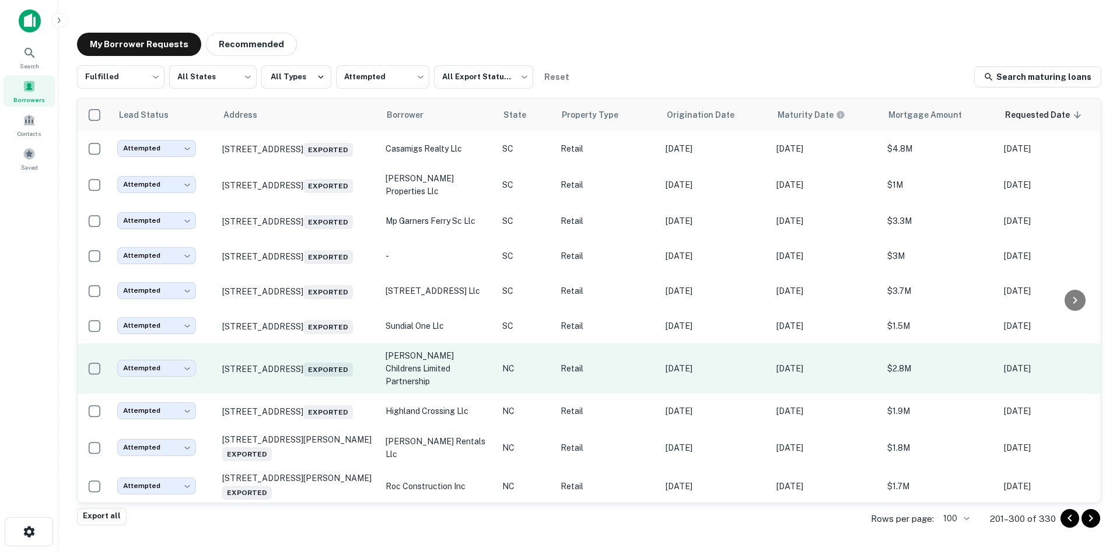
click at [311, 394] on td "[STREET_ADDRESS] Exported" at bounding box center [297, 369] width 163 height 50
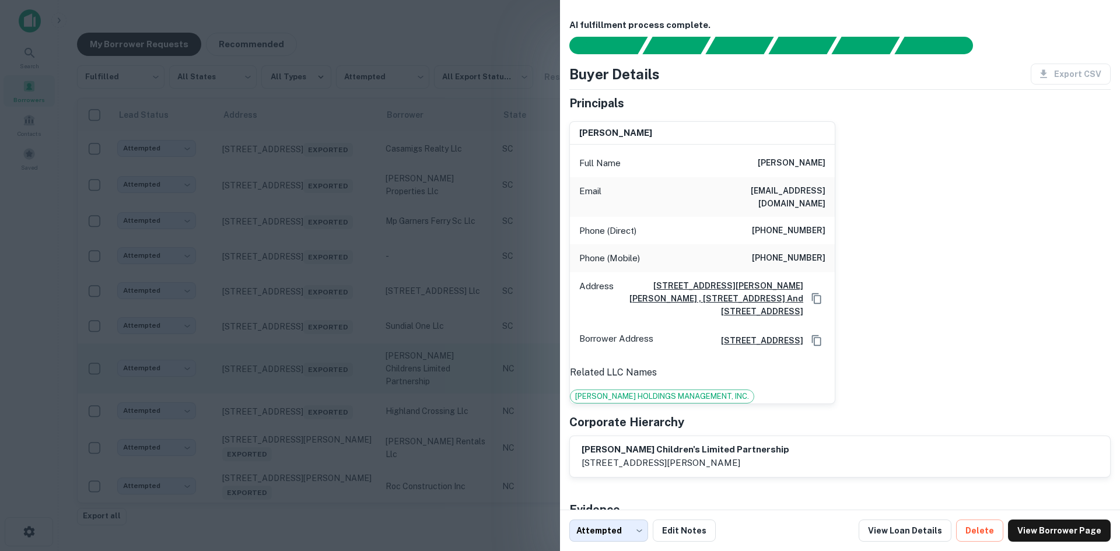
click at [311, 422] on div at bounding box center [560, 275] width 1120 height 551
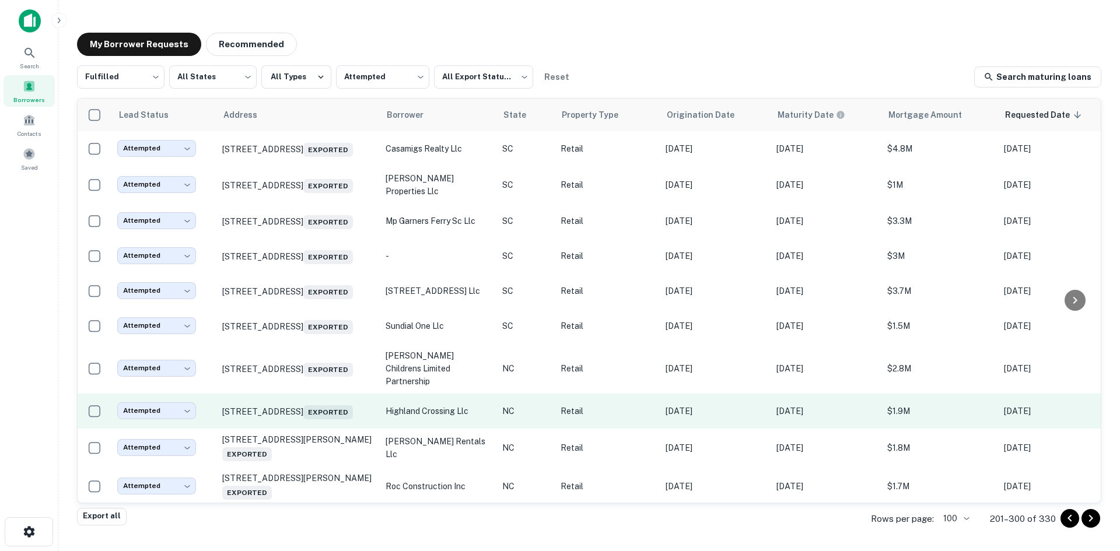
click at [311, 429] on td "[STREET_ADDRESS] Exported" at bounding box center [297, 411] width 163 height 35
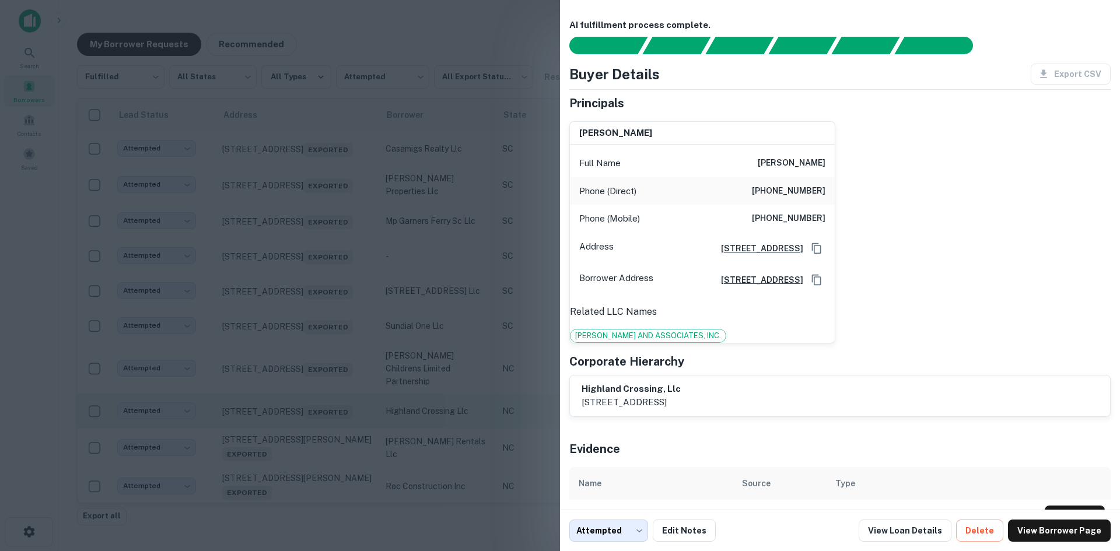
click at [311, 459] on div at bounding box center [560, 275] width 1120 height 551
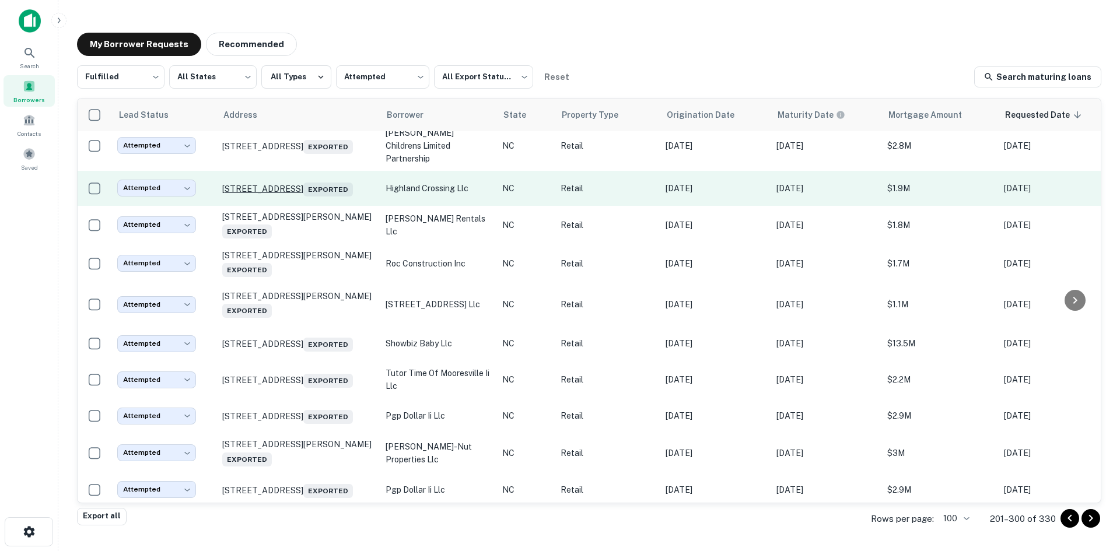
scroll to position [804, 0]
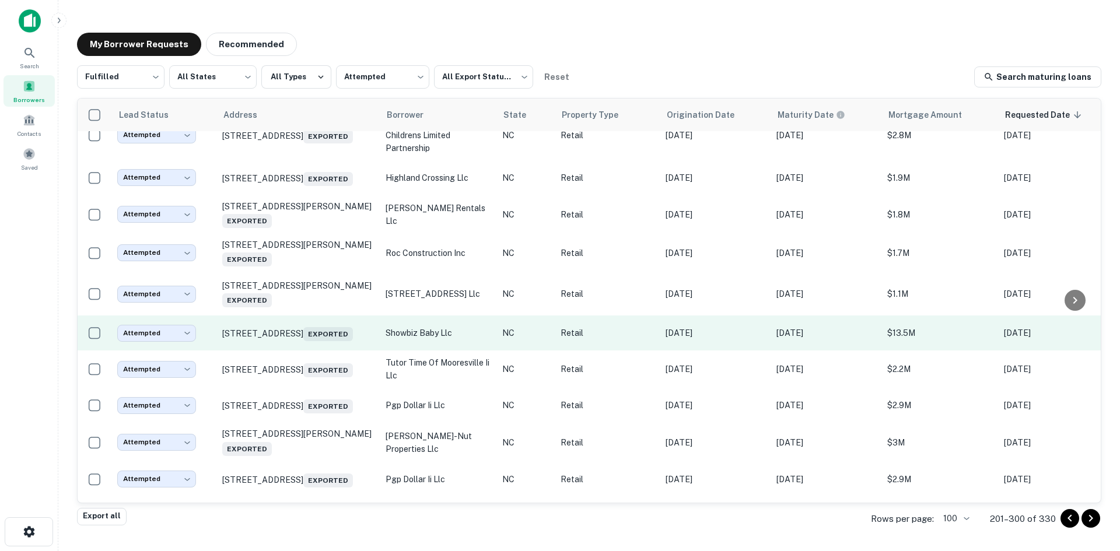
click at [326, 351] on td "[STREET_ADDRESS] Exported" at bounding box center [297, 333] width 163 height 35
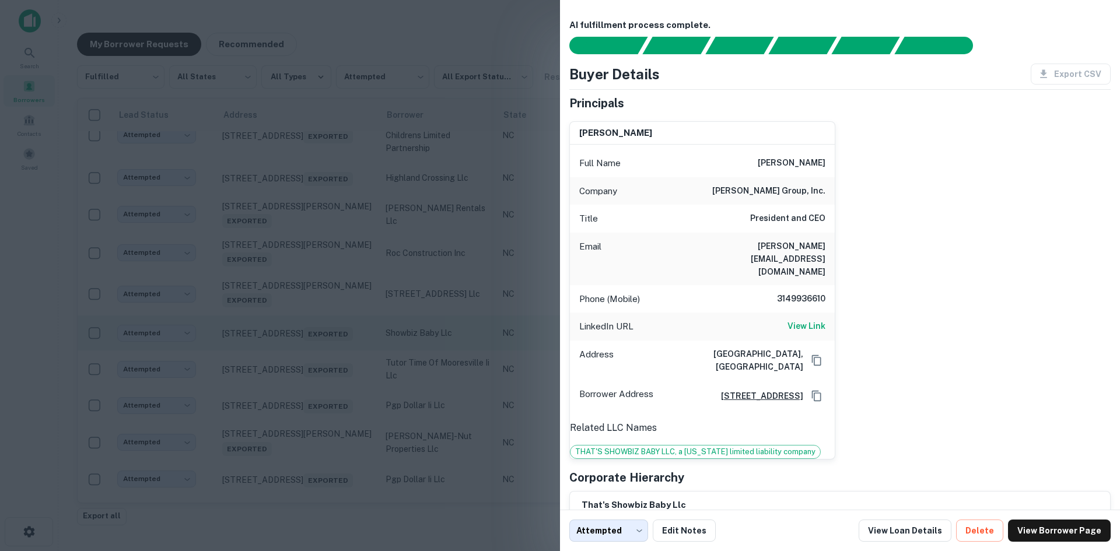
click at [326, 379] on div at bounding box center [560, 275] width 1120 height 551
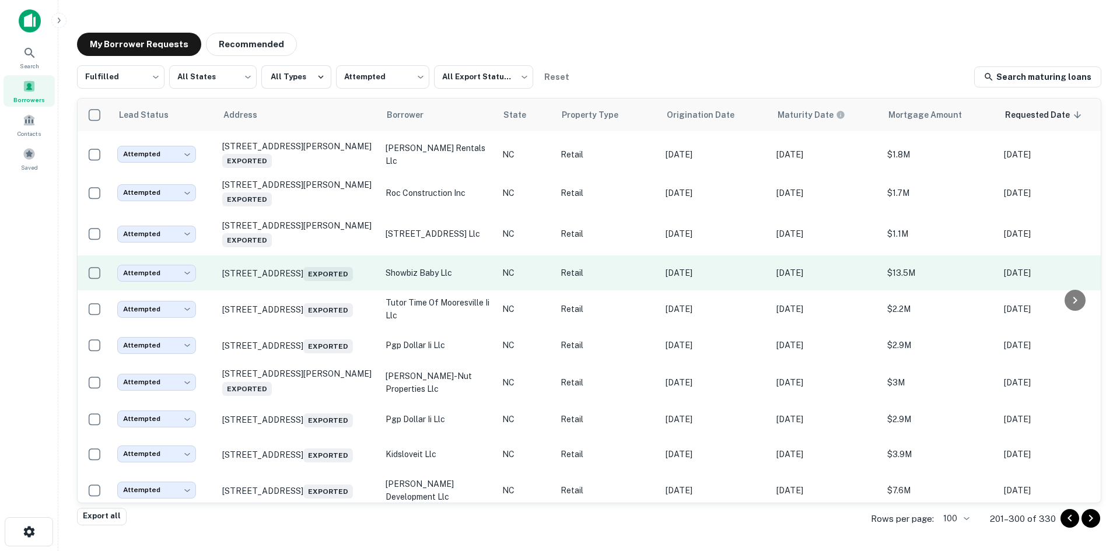
scroll to position [921, 0]
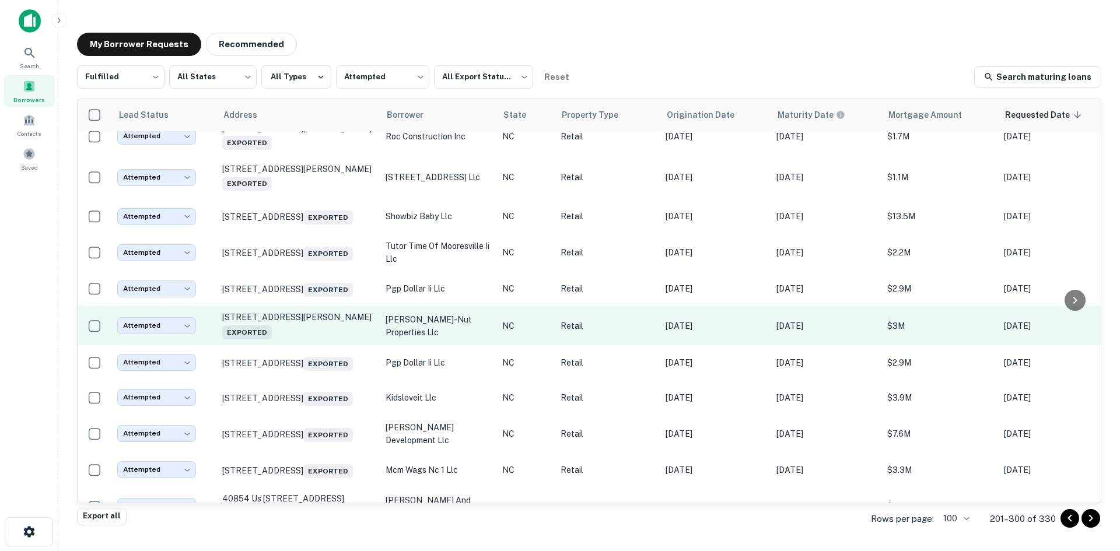
click at [324, 345] on td "[STREET_ADDRESS][PERSON_NAME] Exported" at bounding box center [297, 325] width 163 height 39
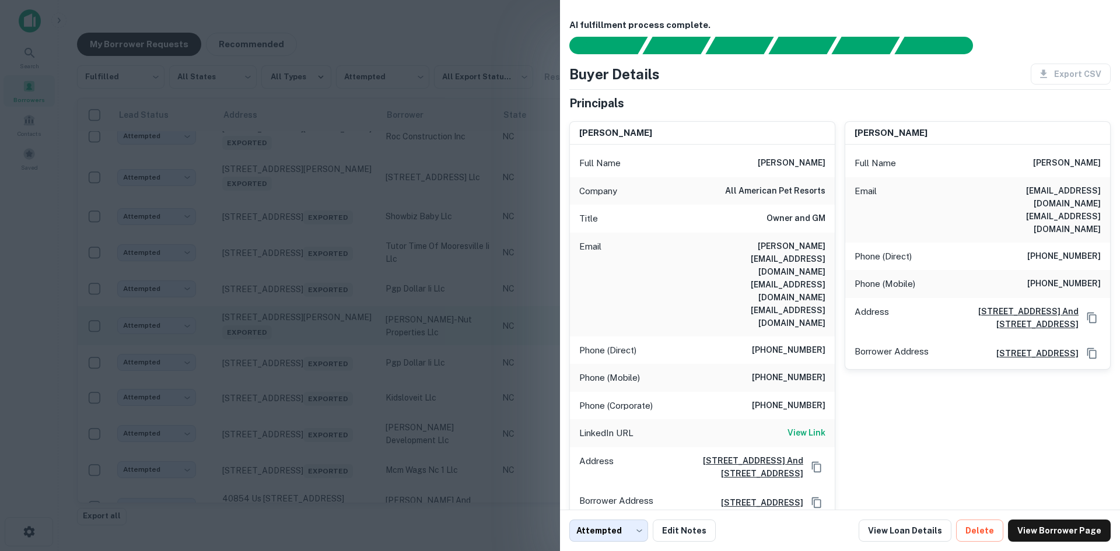
click at [324, 380] on div at bounding box center [560, 275] width 1120 height 551
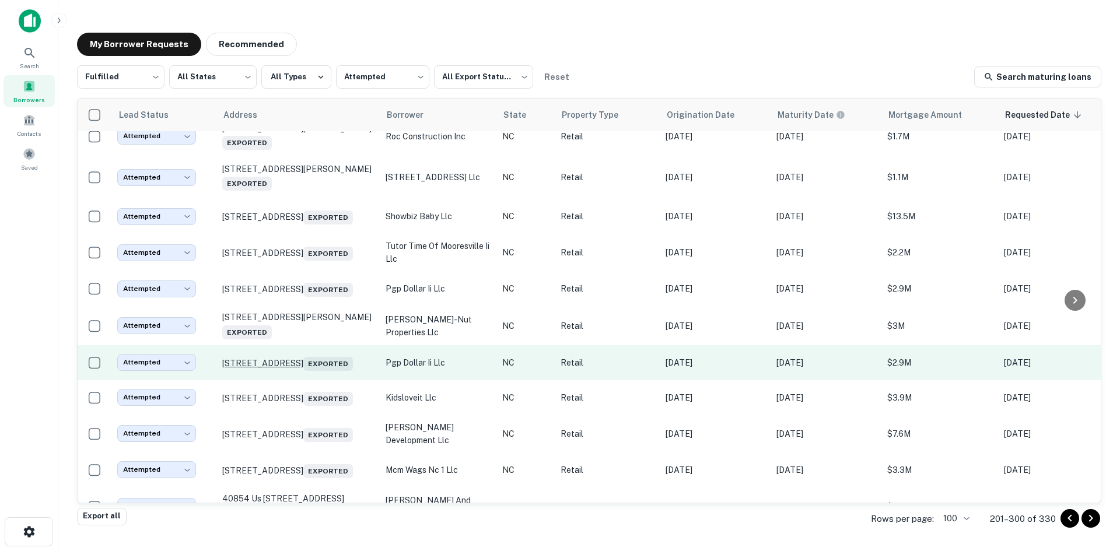
click at [320, 371] on p "[STREET_ADDRESS] Exported" at bounding box center [298, 363] width 152 height 16
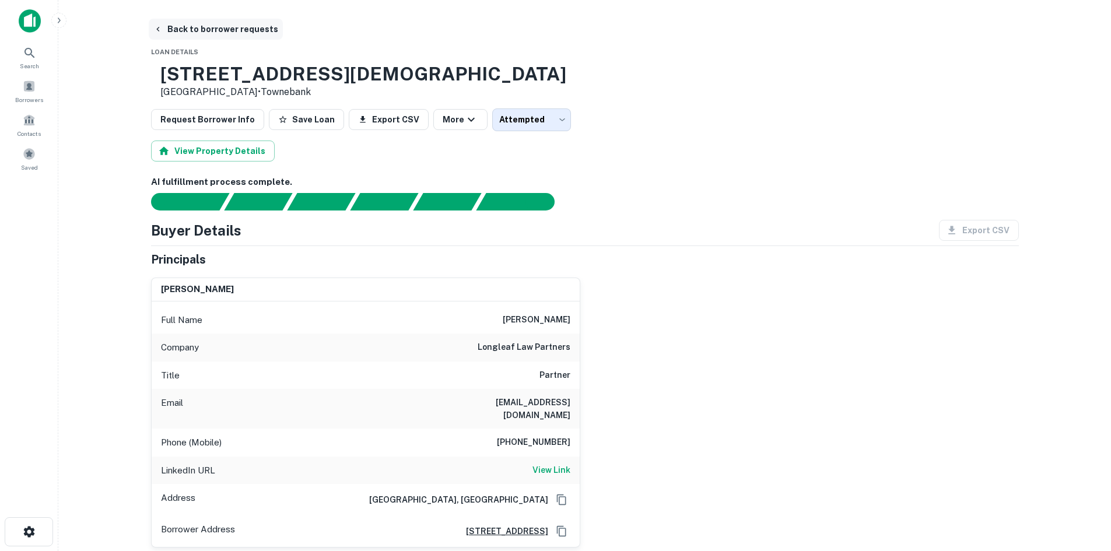
click at [216, 39] on button "Back to borrower requests" at bounding box center [216, 29] width 134 height 21
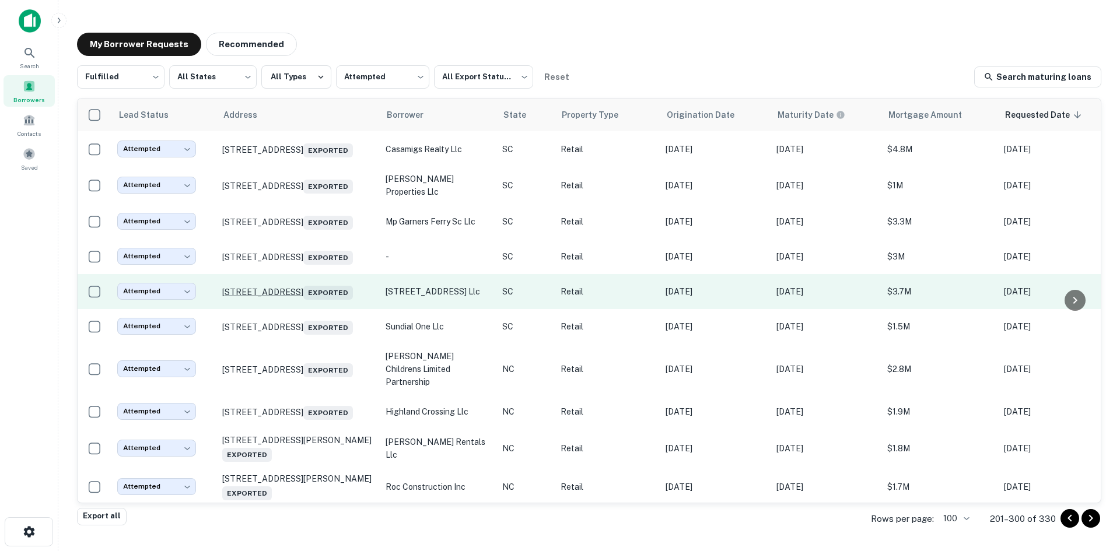
scroll to position [571, 0]
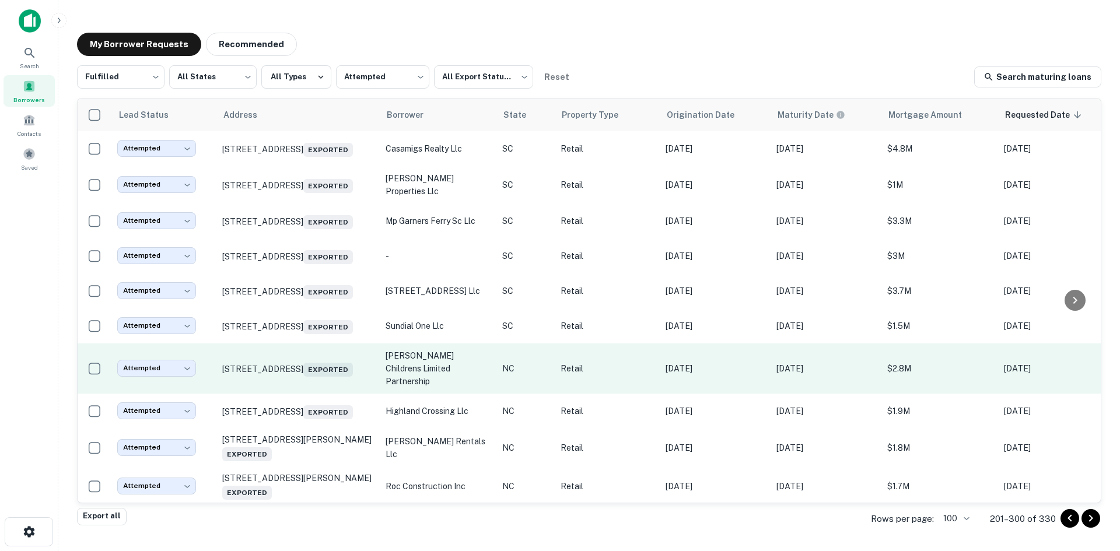
click at [293, 394] on td "[STREET_ADDRESS] Exported" at bounding box center [297, 369] width 163 height 50
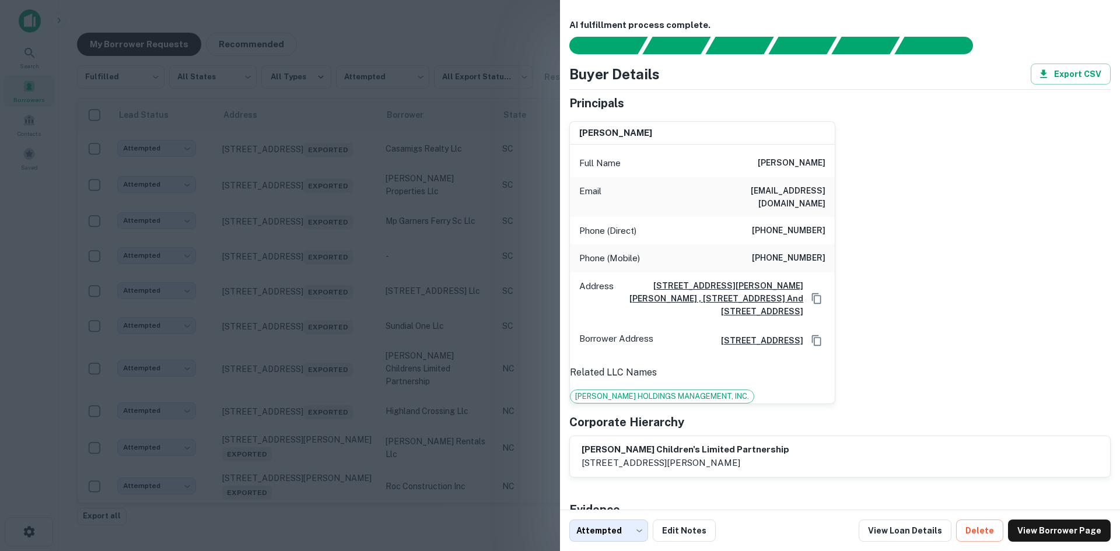
click at [291, 410] on div at bounding box center [560, 275] width 1120 height 551
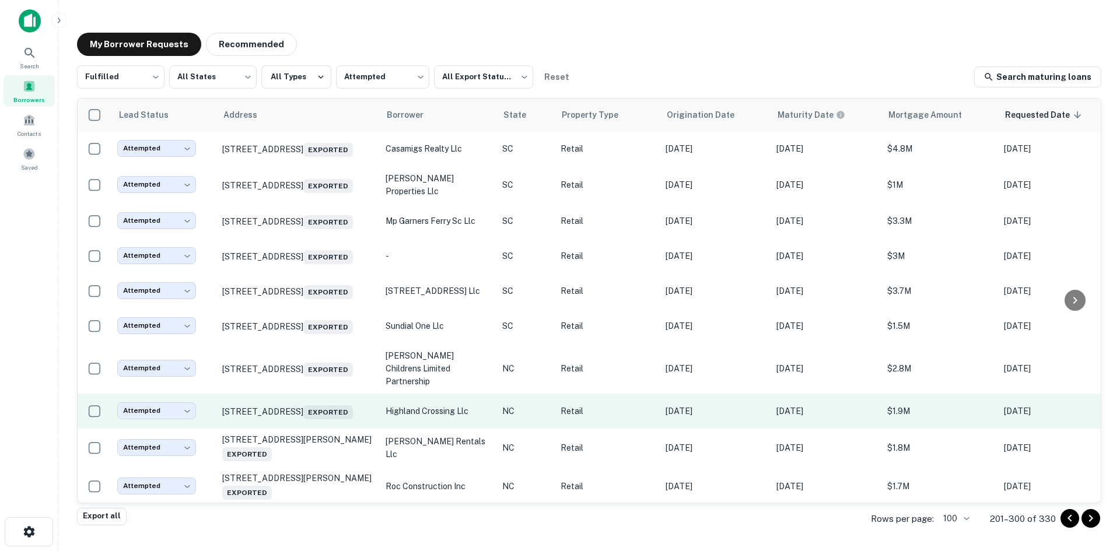
click at [313, 429] on td "[STREET_ADDRESS] Exported" at bounding box center [297, 411] width 163 height 35
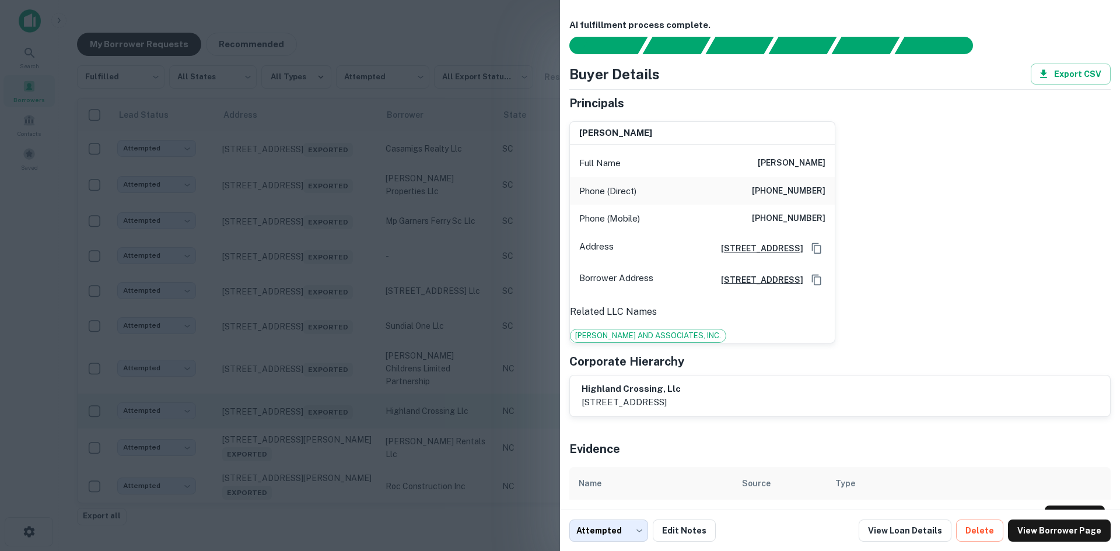
click at [313, 461] on div at bounding box center [560, 275] width 1120 height 551
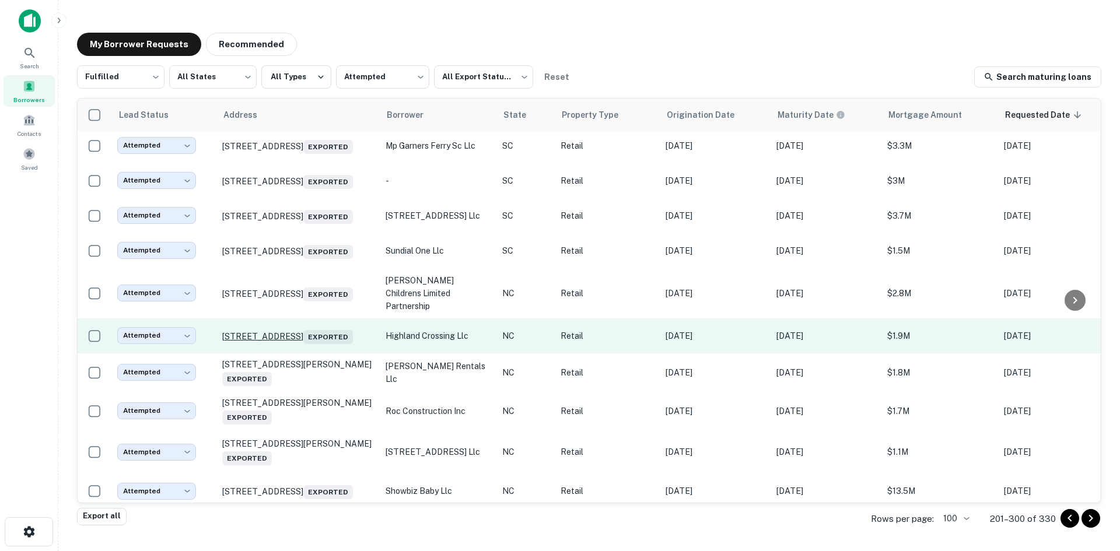
scroll to position [746, 0]
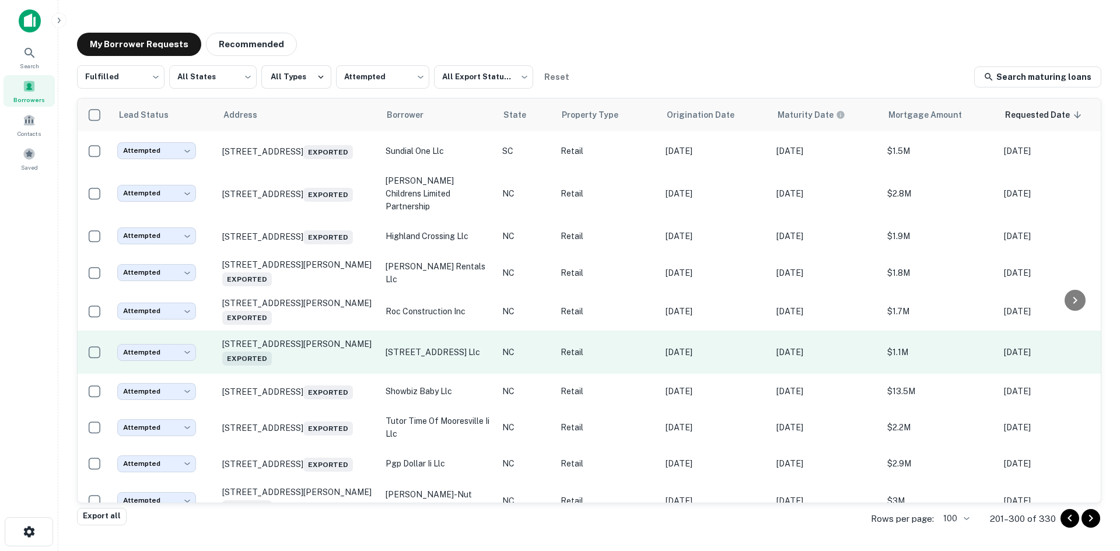
click at [300, 375] on td "[STREET_ADDRESS][PERSON_NAME] Exported" at bounding box center [297, 353] width 163 height 44
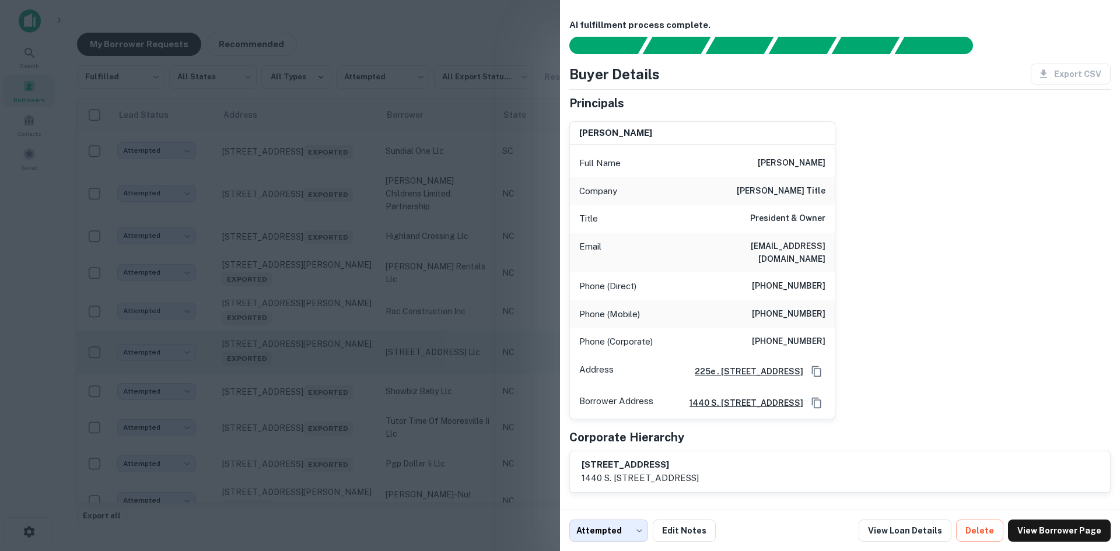
click at [300, 401] on div at bounding box center [560, 275] width 1120 height 551
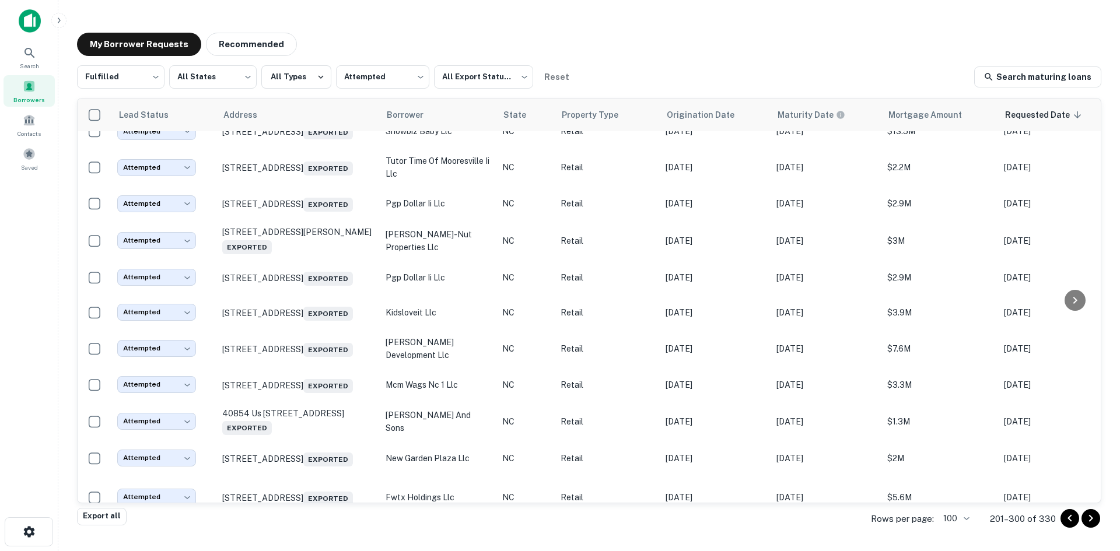
scroll to position [1037, 0]
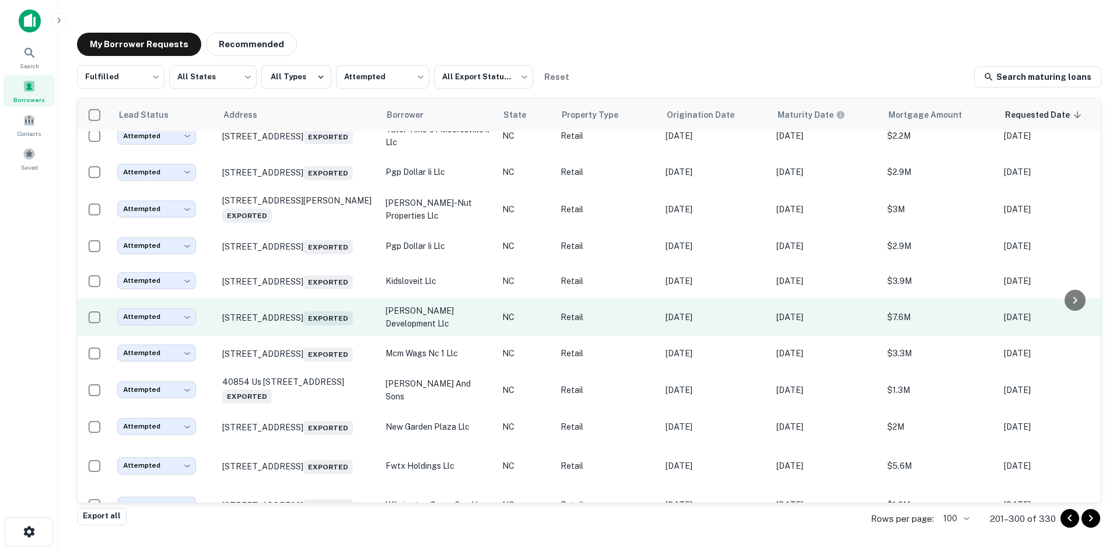
click at [312, 336] on td "[STREET_ADDRESS] Exported" at bounding box center [297, 317] width 163 height 37
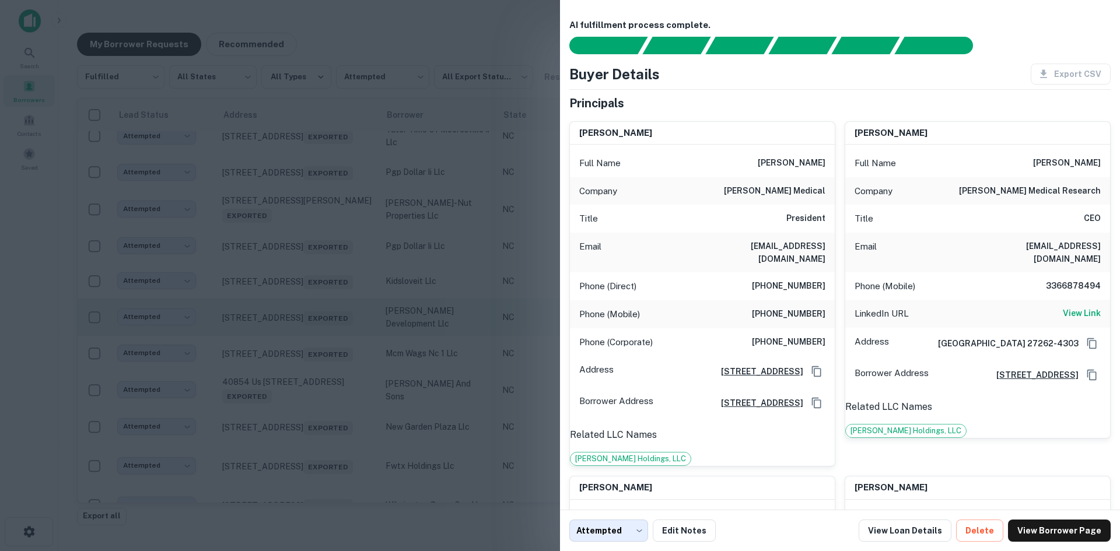
click at [312, 377] on div at bounding box center [560, 275] width 1120 height 551
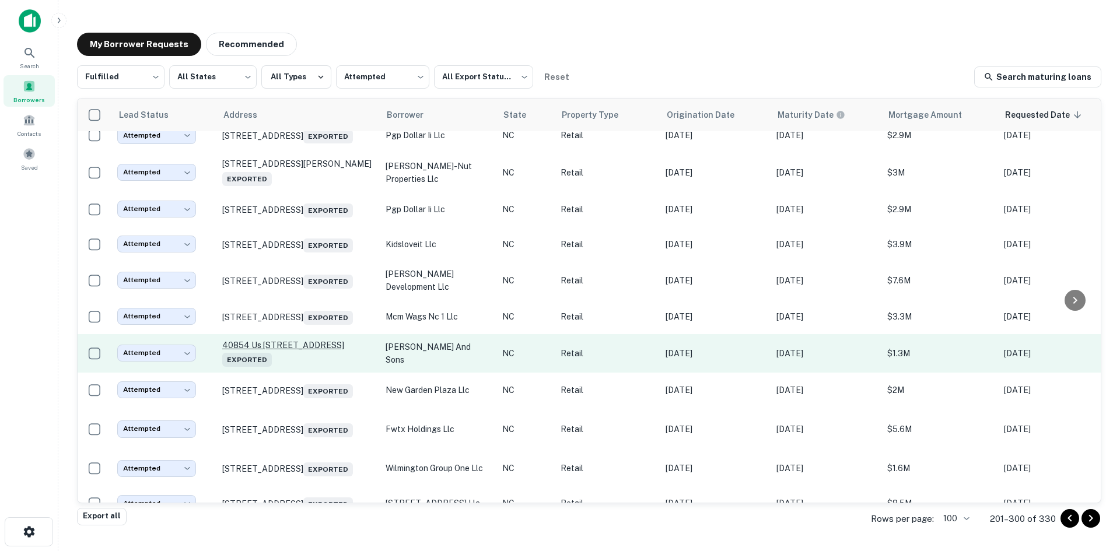
scroll to position [1212, 0]
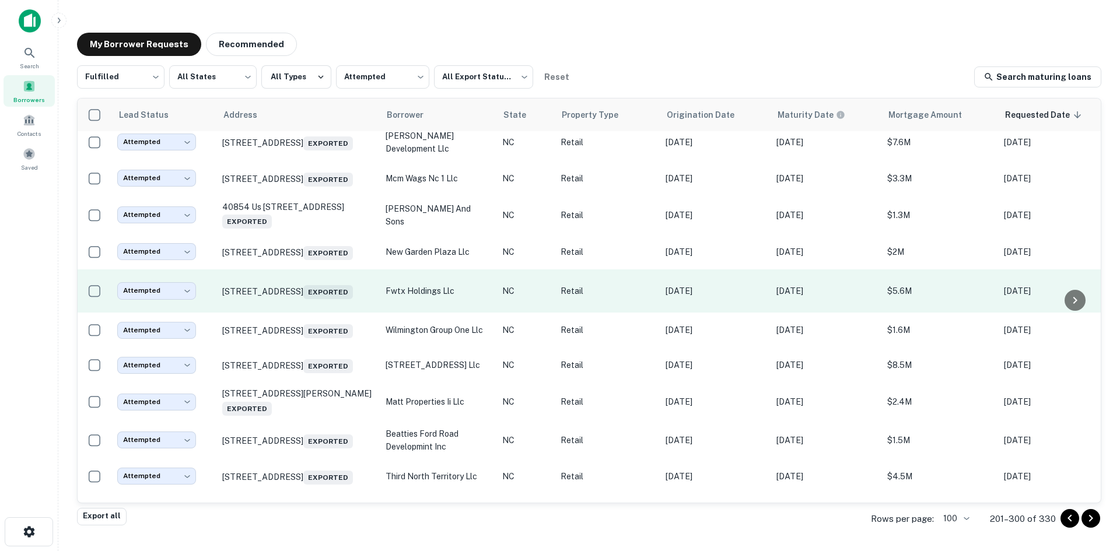
click at [312, 313] on td "[STREET_ADDRESS] Exported" at bounding box center [297, 292] width 163 height 44
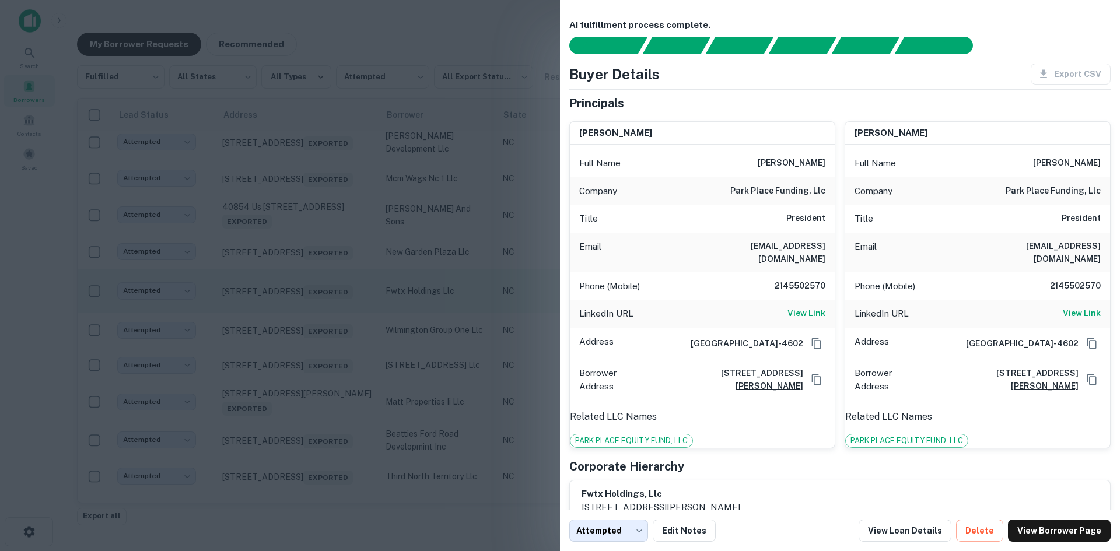
click at [312, 358] on div at bounding box center [560, 275] width 1120 height 551
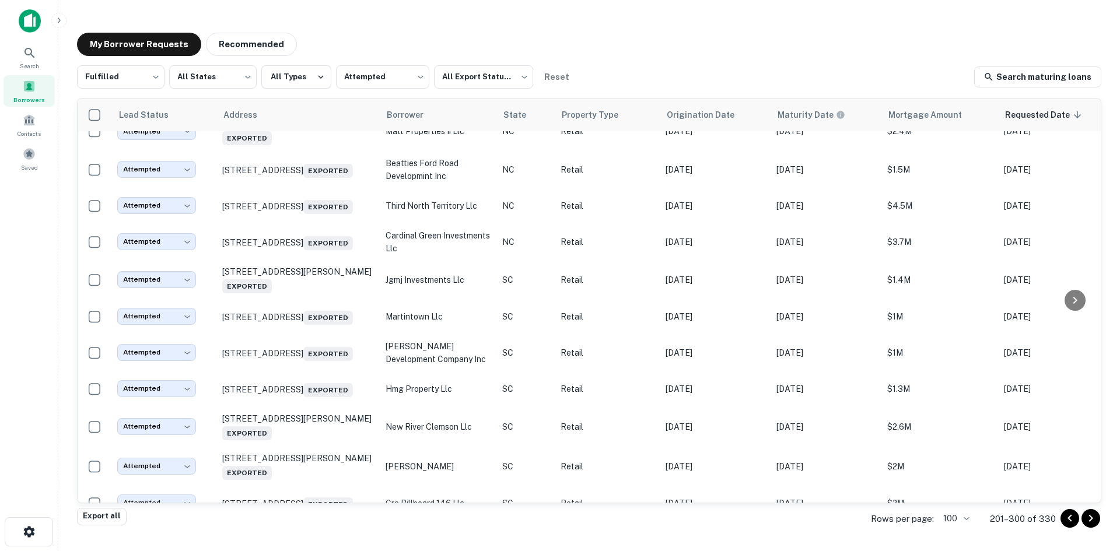
scroll to position [1504, 0]
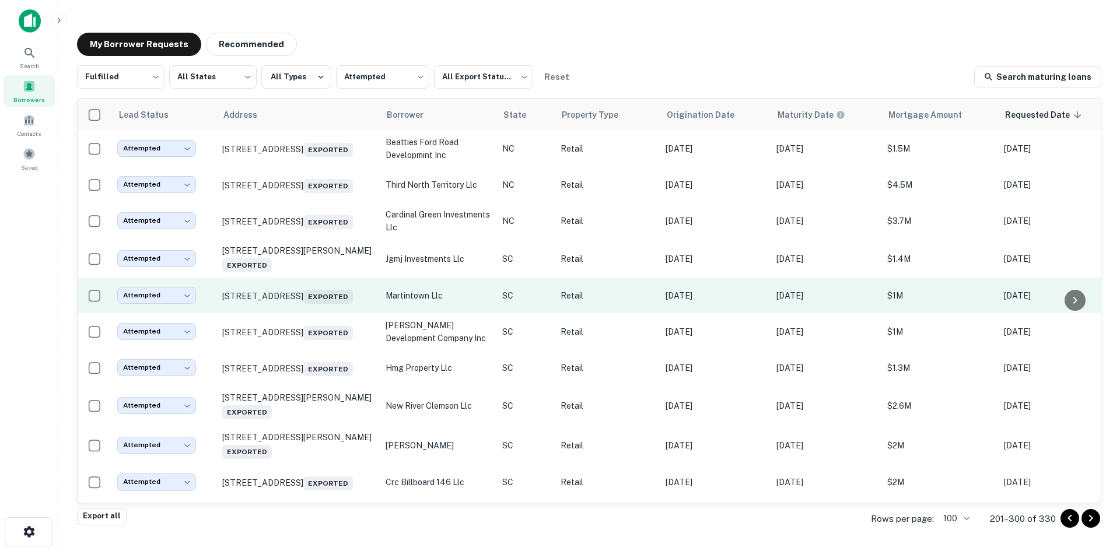
click at [307, 313] on td "[STREET_ADDRESS] Exported" at bounding box center [297, 295] width 163 height 35
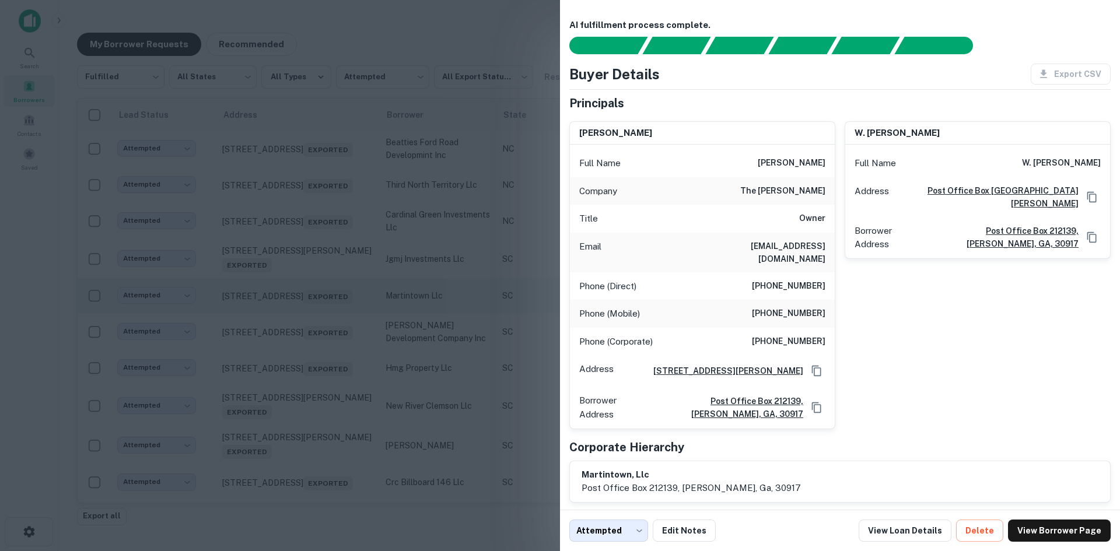
click at [307, 375] on div at bounding box center [560, 275] width 1120 height 551
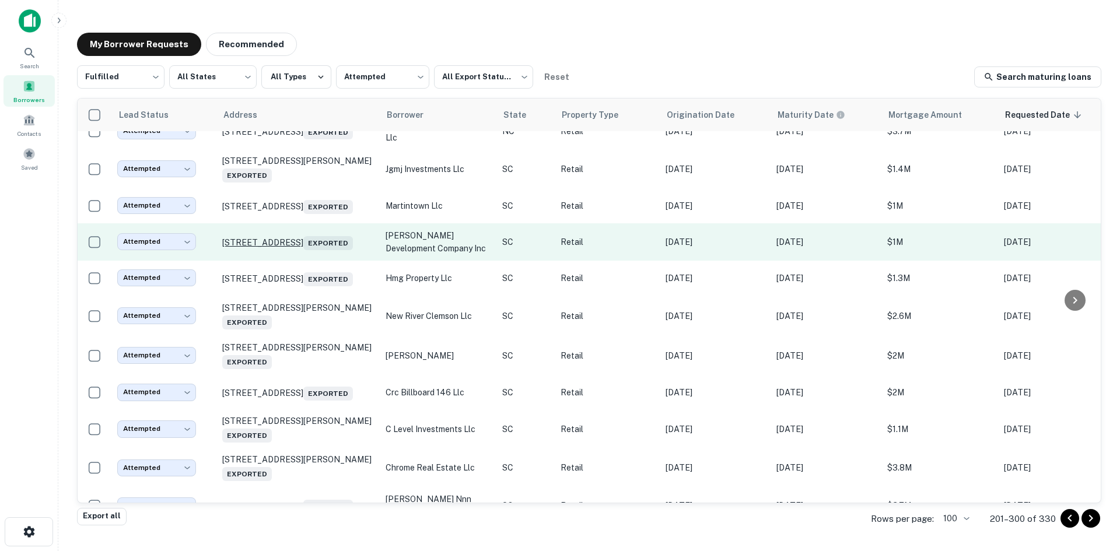
scroll to position [1679, 0]
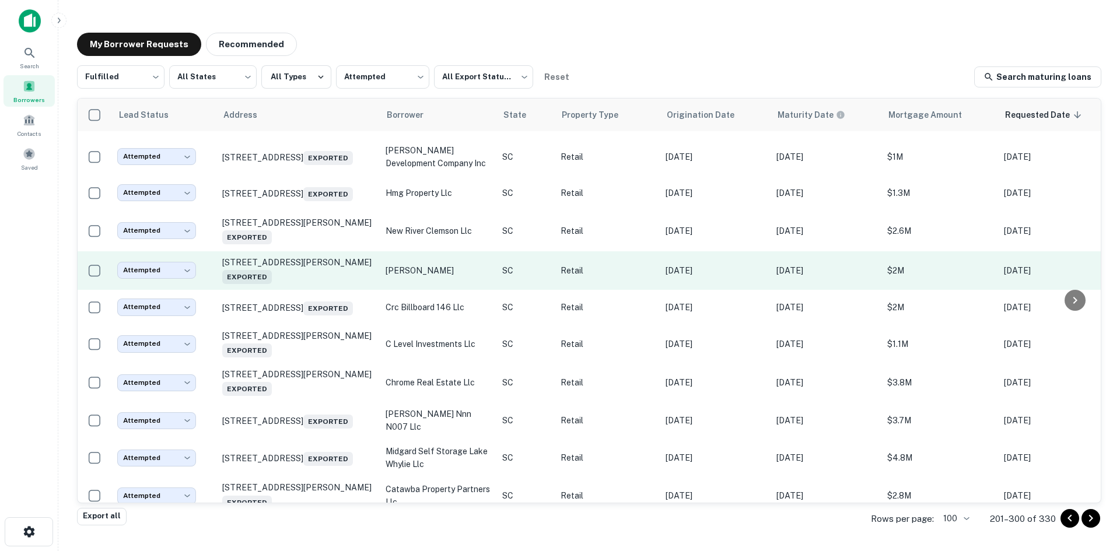
click at [319, 290] on td "[STREET_ADDRESS][PERSON_NAME] Exported" at bounding box center [297, 270] width 163 height 39
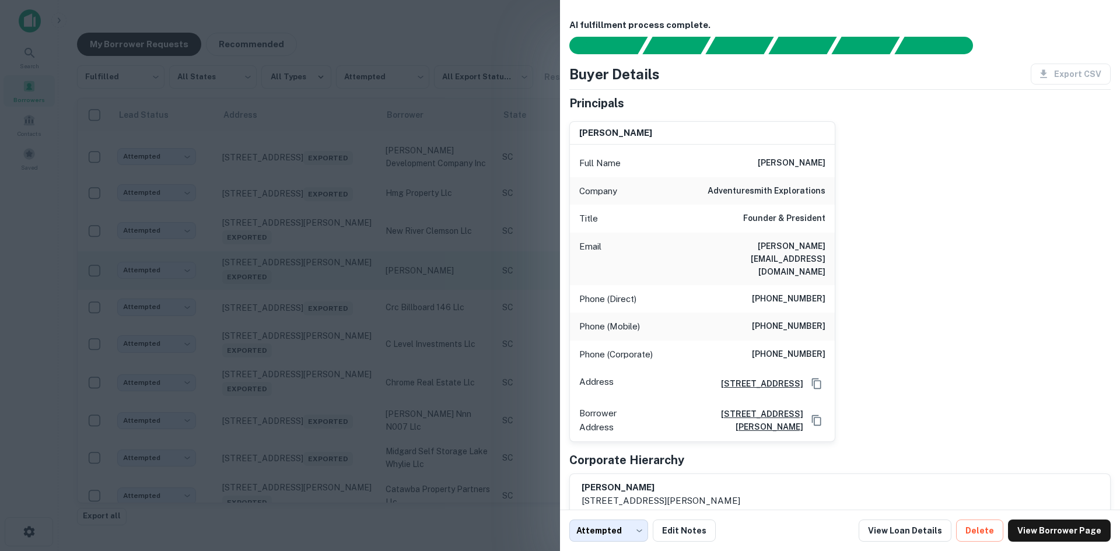
click at [319, 362] on div at bounding box center [560, 275] width 1120 height 551
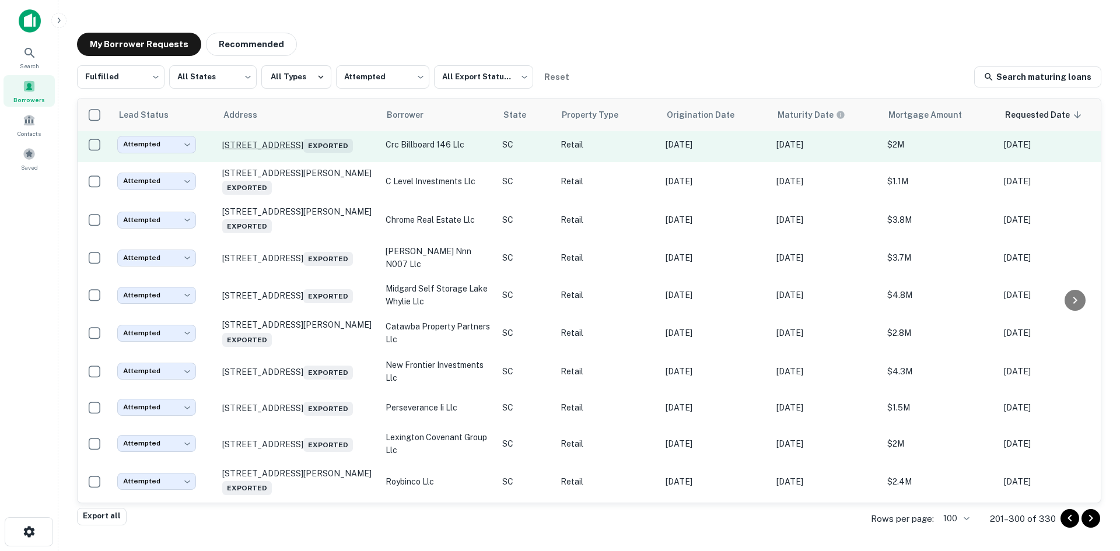
scroll to position [1854, 0]
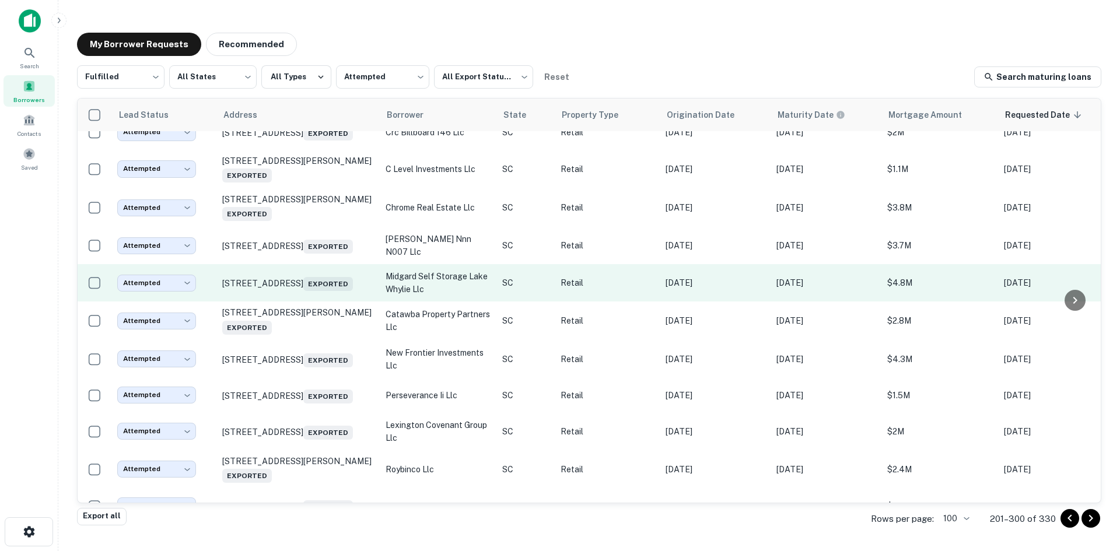
click at [320, 302] on td "[STREET_ADDRESS][PERSON_NAME] Exported" at bounding box center [297, 282] width 163 height 37
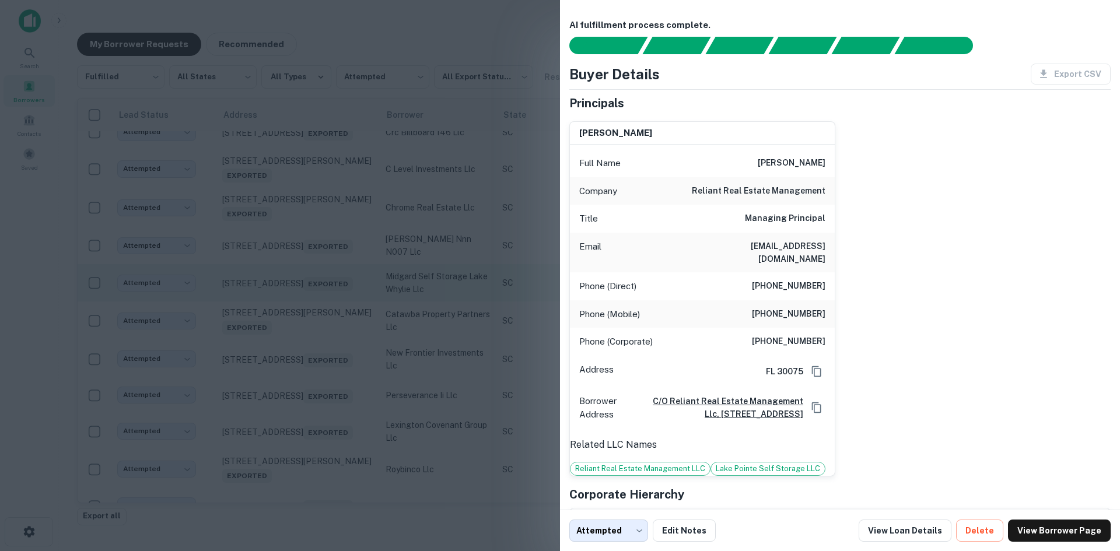
click at [320, 378] on div at bounding box center [560, 275] width 1120 height 551
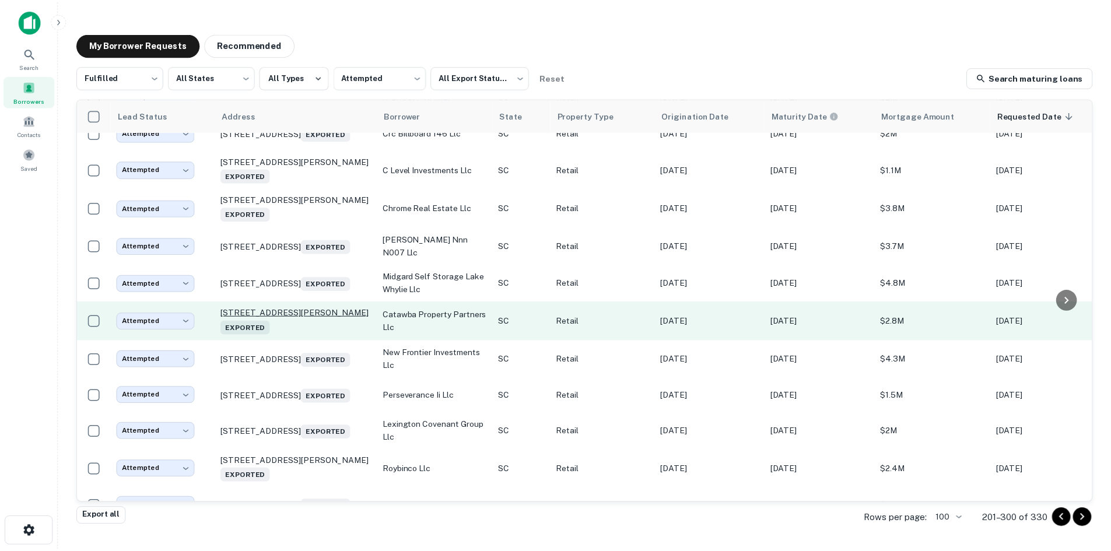
scroll to position [2087, 0]
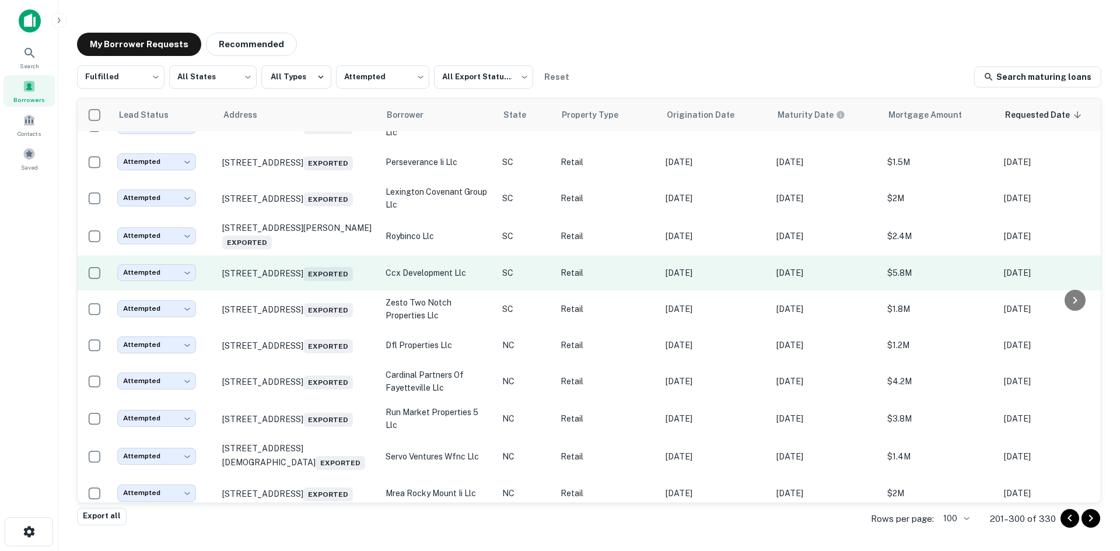
click at [314, 291] on td "[STREET_ADDRESS] Exported" at bounding box center [297, 273] width 163 height 35
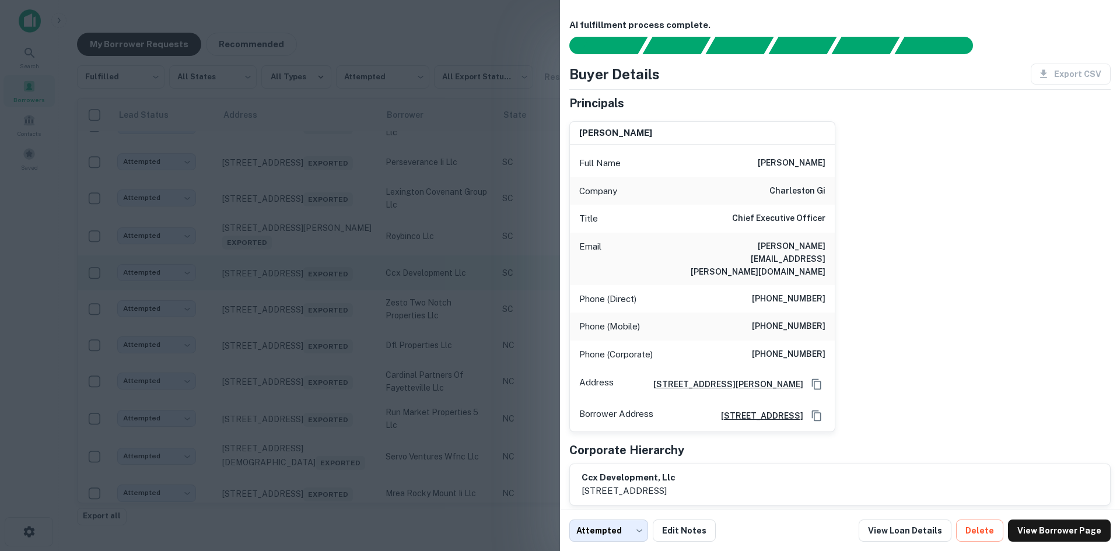
click at [314, 382] on div at bounding box center [560, 275] width 1120 height 551
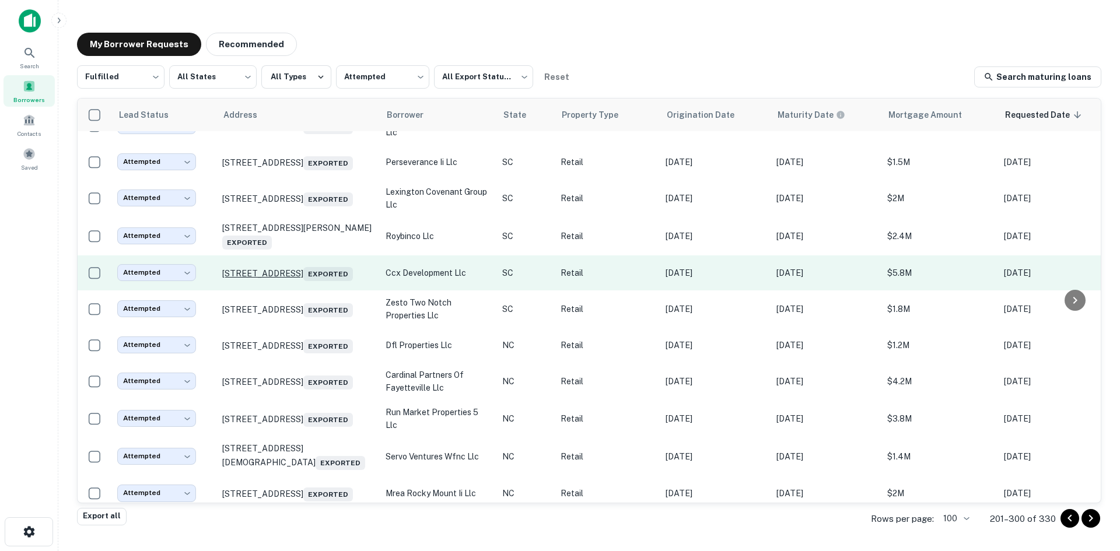
click at [314, 281] on p "[STREET_ADDRESS] Exported" at bounding box center [298, 273] width 152 height 16
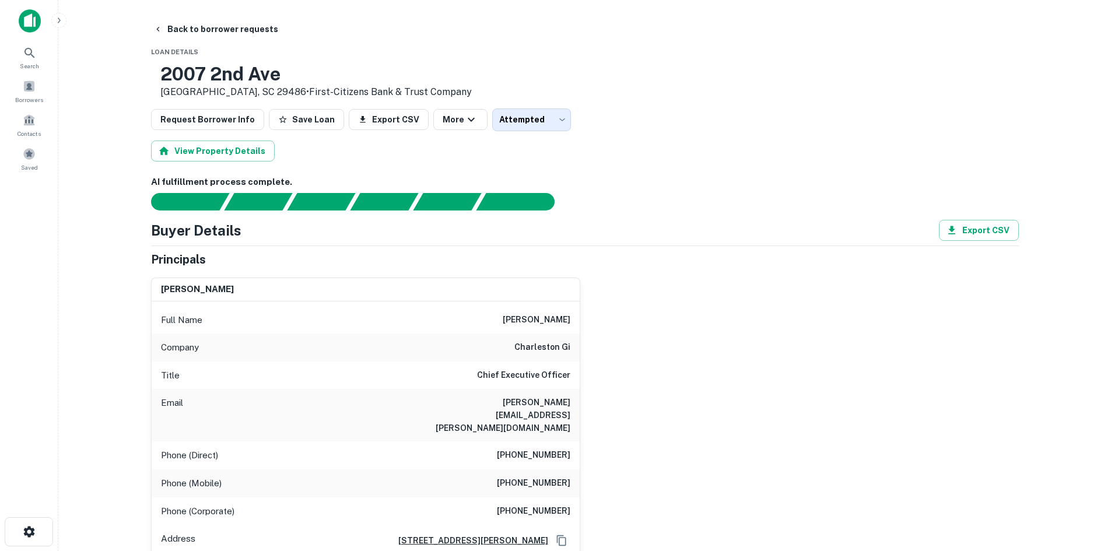
scroll to position [175, 0]
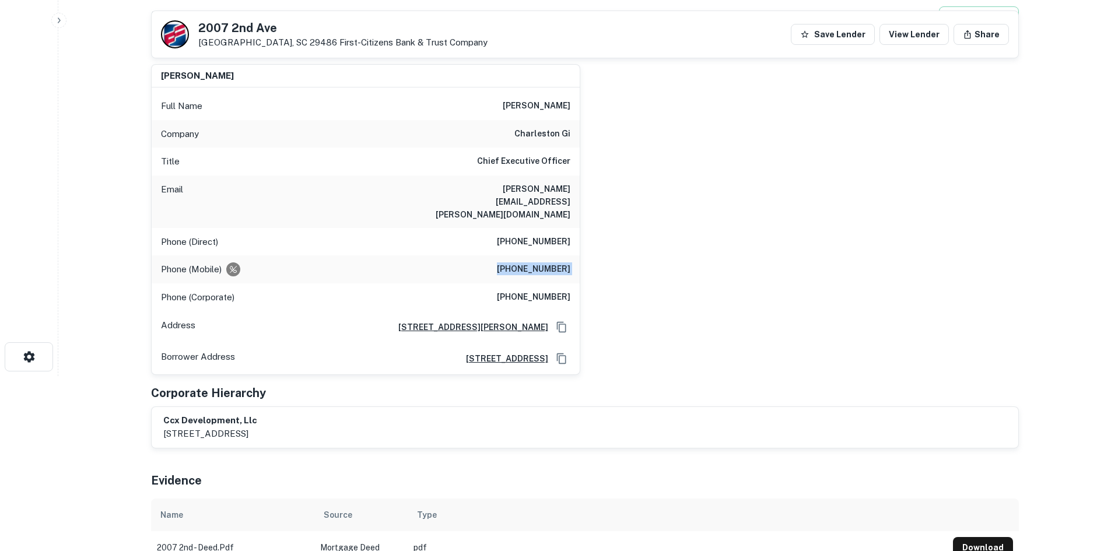
click at [529, 263] on h6 "[PHONE_NUMBER]" at bounding box center [534, 270] width 74 height 14
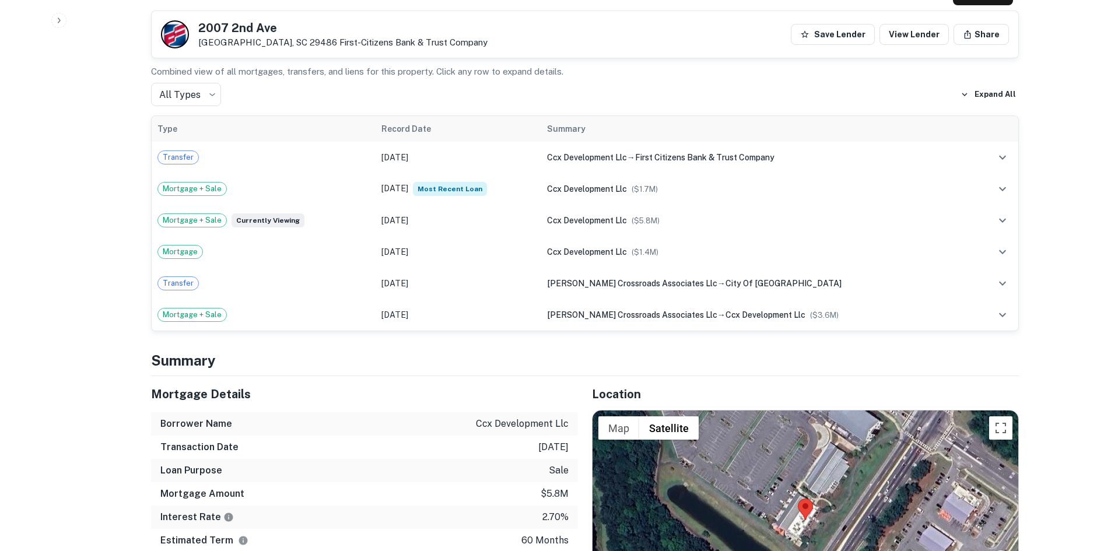
scroll to position [875, 0]
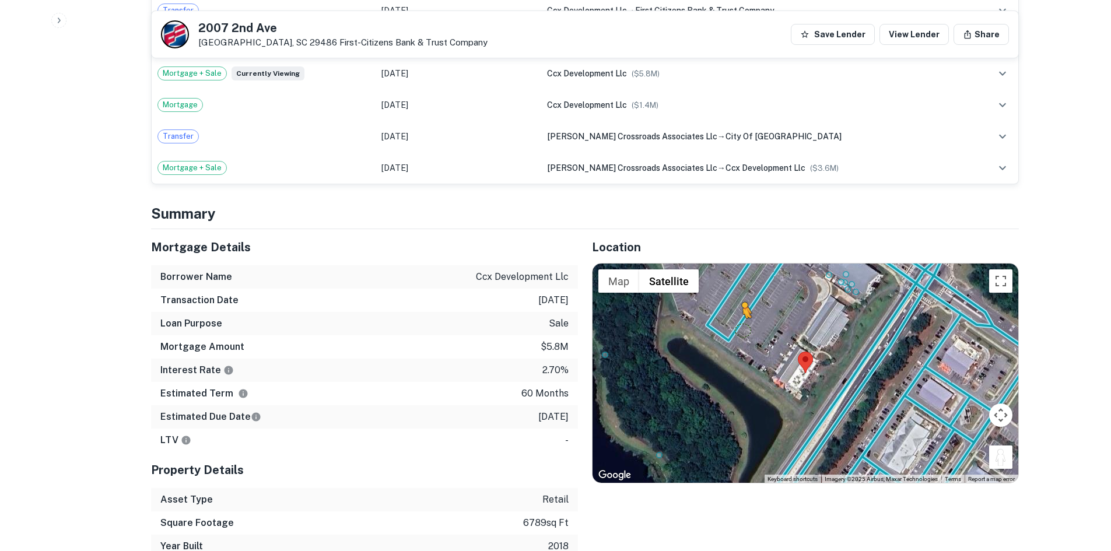
drag, startPoint x: 1001, startPoint y: 431, endPoint x: 736, endPoint y: 301, distance: 294.8
click at [736, 301] on div "To activate drag with keyboard, press Alt + Enter. Once in keyboard drag state,…" at bounding box center [806, 373] width 426 height 219
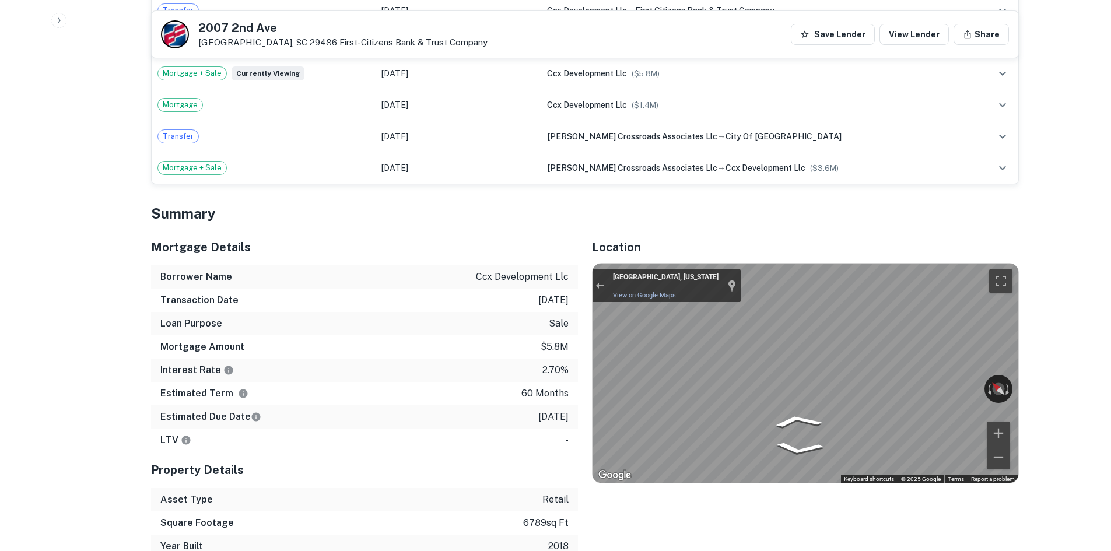
click at [500, 297] on div "Mortgage Details Borrower Name ccx development llc Transaction Date 12/6/2020 L…" at bounding box center [578, 393] width 882 height 329
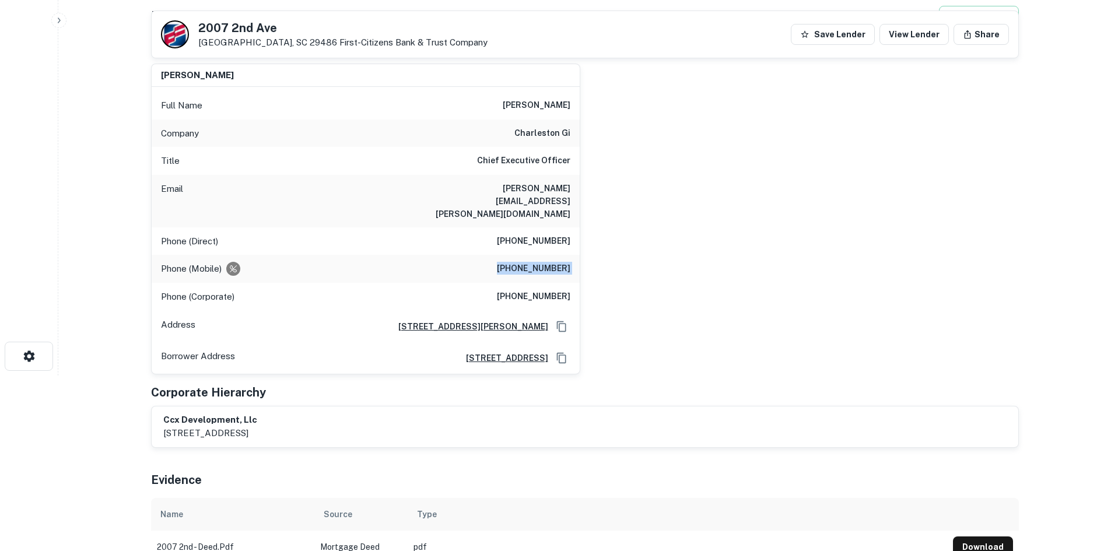
scroll to position [175, 0]
drag, startPoint x: 195, startPoint y: 28, endPoint x: 294, endPoint y: 41, distance: 99.5
click at [294, 41] on div "2007 2nd Ave Summerville, SC 29486 First-citizens Bank & Trust Company" at bounding box center [324, 34] width 327 height 28
copy div "[STREET_ADDRESS]"
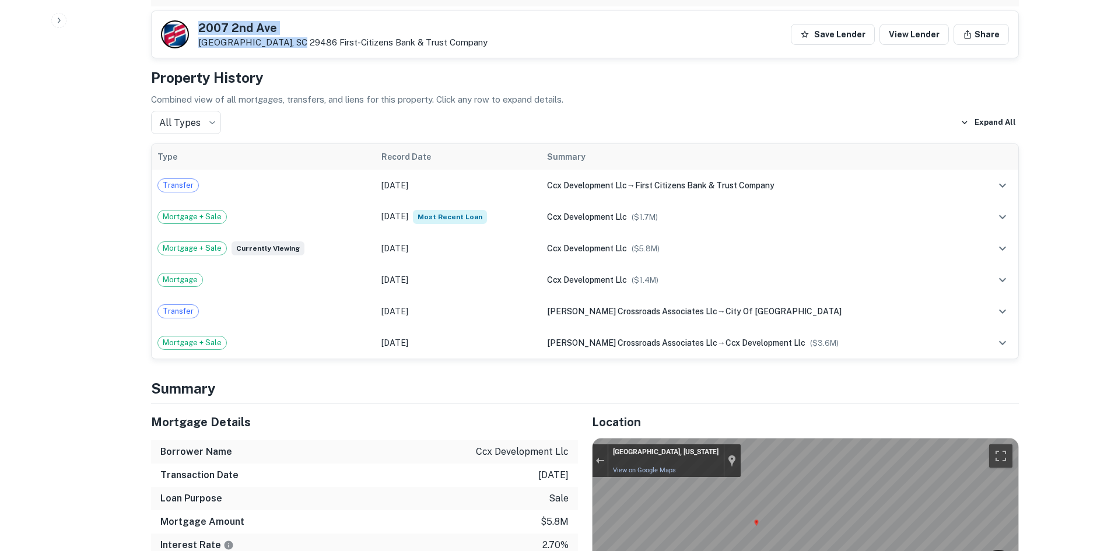
scroll to position [525, 0]
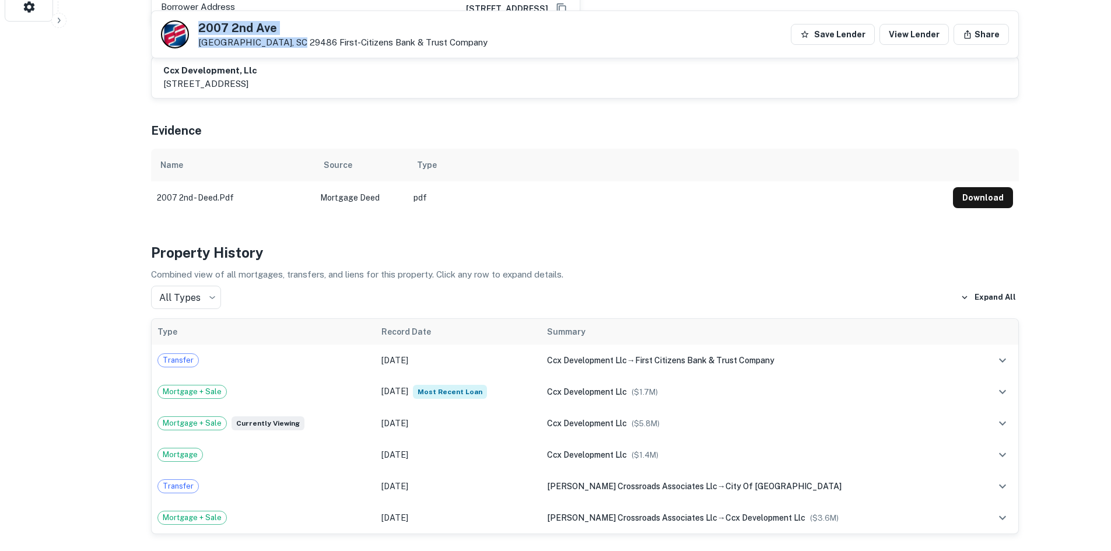
click at [237, 17] on div "2007 2nd Ave Summerville, SC 29486 First-citizens Bank & Trust Company Save Len…" at bounding box center [585, 34] width 867 height 47
drag, startPoint x: 193, startPoint y: 29, endPoint x: 295, endPoint y: 47, distance: 103.6
click at [295, 47] on div "2007 2nd Ave Summerville, SC 29486 First-citizens Bank & Trust Company" at bounding box center [324, 34] width 327 height 28
copy div "[STREET_ADDRESS]"
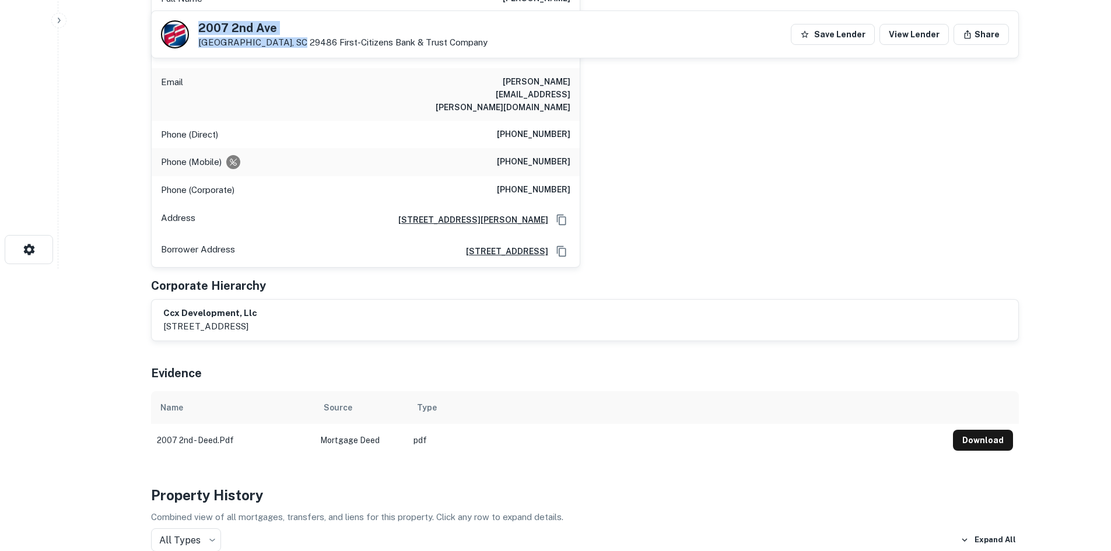
scroll to position [117, 0]
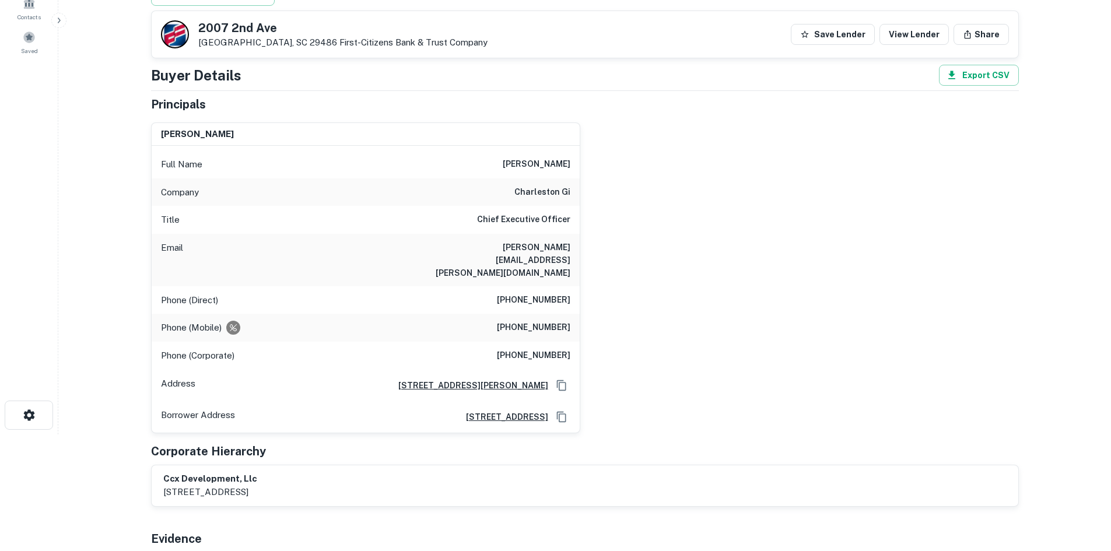
click at [520, 293] on h6 "[PHONE_NUMBER]" at bounding box center [534, 300] width 74 height 14
copy h6 "[PHONE_NUMBER]"
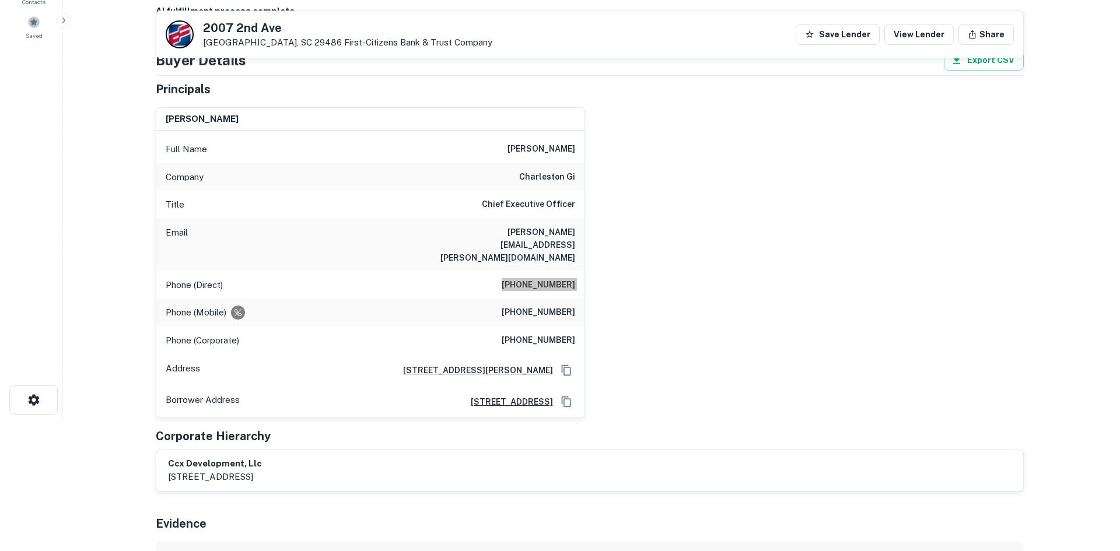
scroll to position [0, 0]
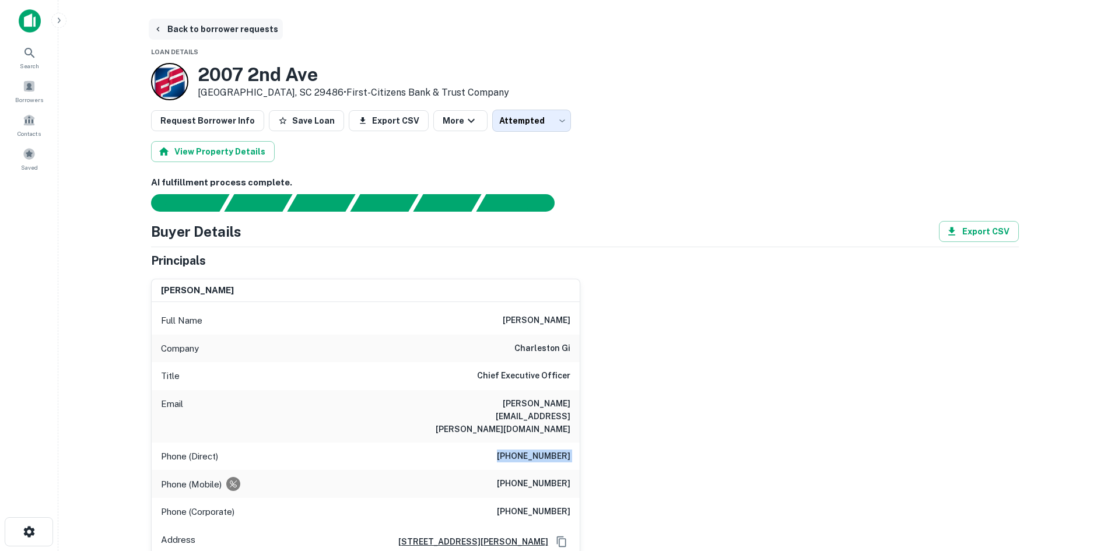
click at [222, 21] on button "Back to borrower requests" at bounding box center [216, 29] width 134 height 21
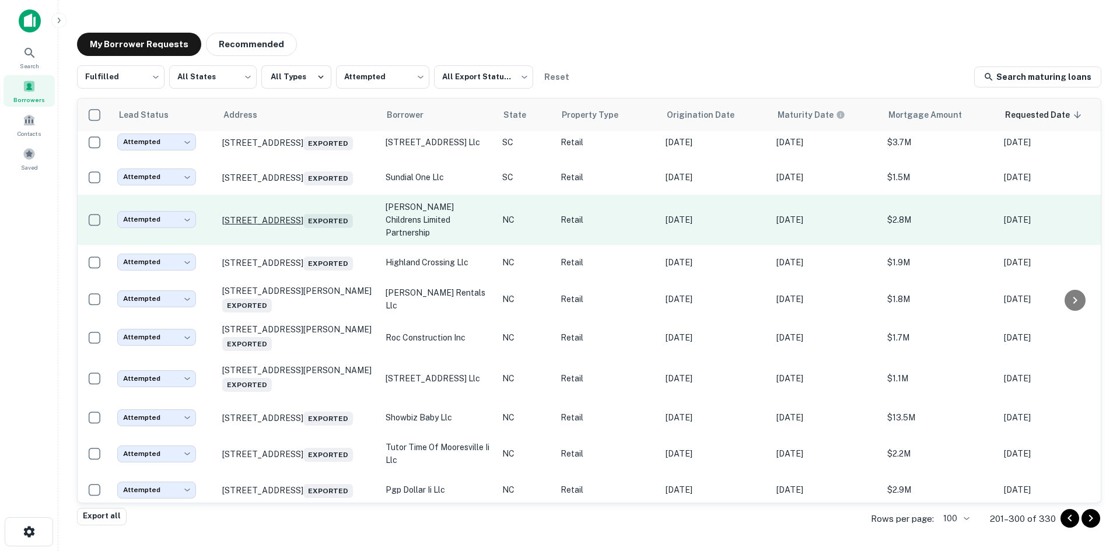
scroll to position [746, 0]
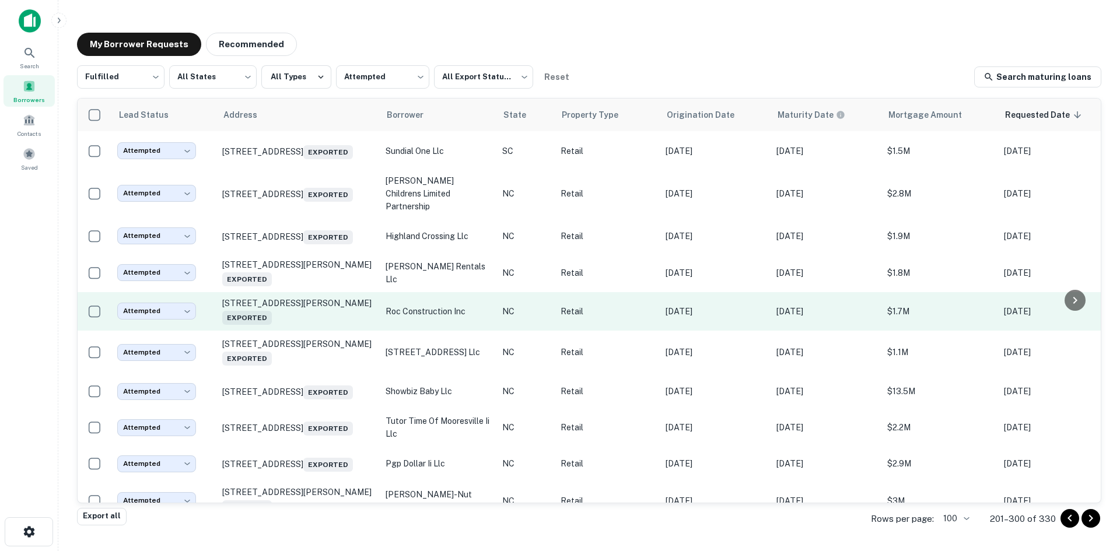
click at [295, 331] on td "400 Upchurch St Apex, NC 27502 Exported" at bounding box center [297, 311] width 163 height 39
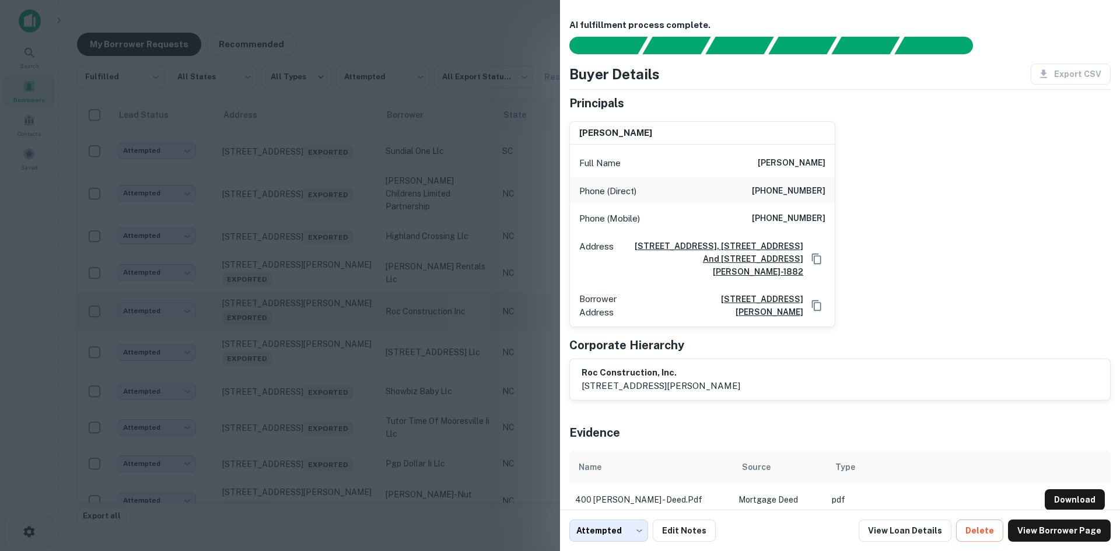
click at [295, 362] on div at bounding box center [560, 275] width 1120 height 551
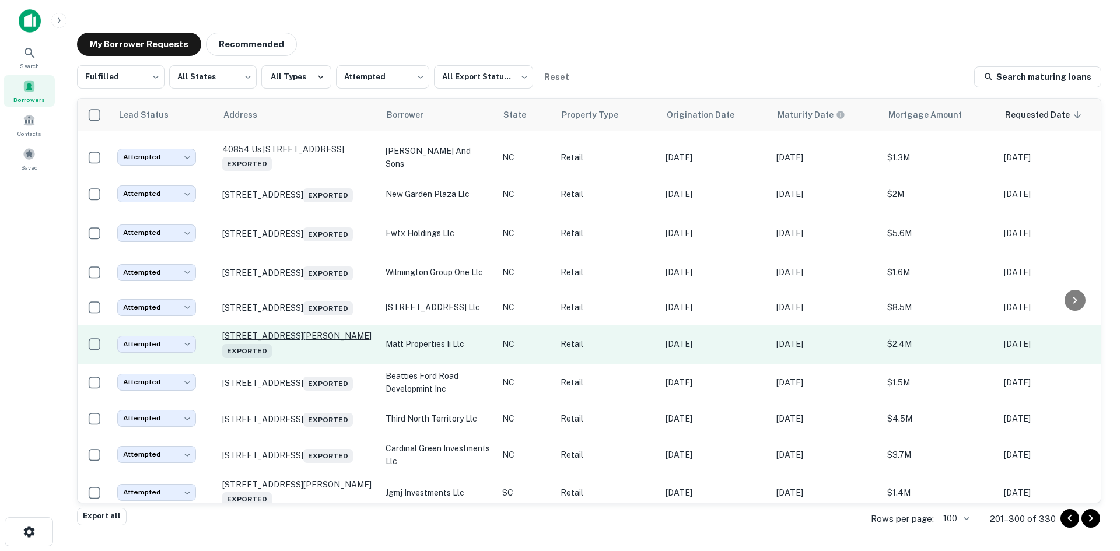
scroll to position [1271, 0]
click at [314, 363] on td "260 Racine Dr Wilmington, NC 28403 Exported" at bounding box center [297, 343] width 163 height 39
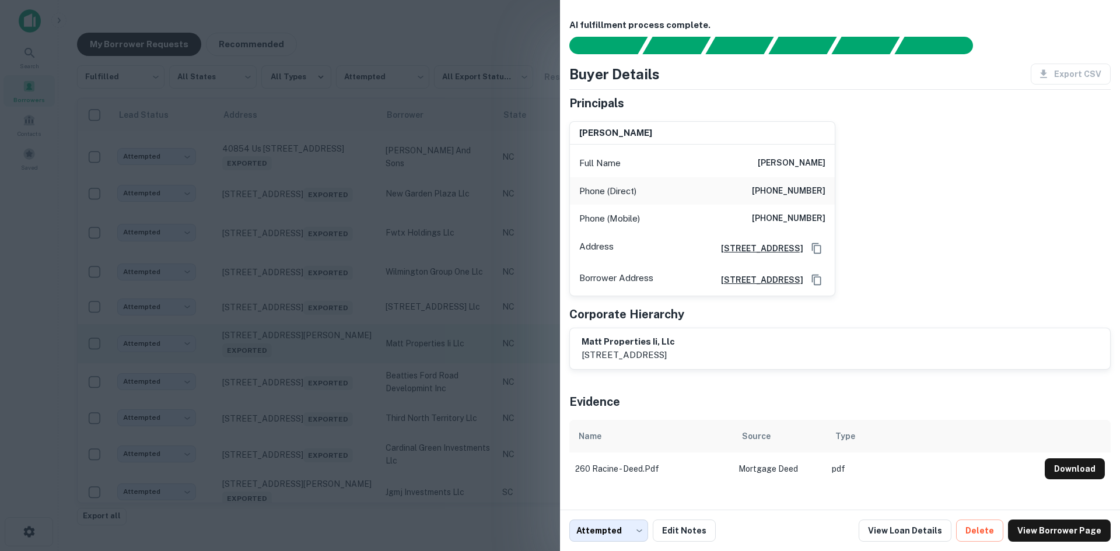
click at [314, 416] on div at bounding box center [560, 275] width 1120 height 551
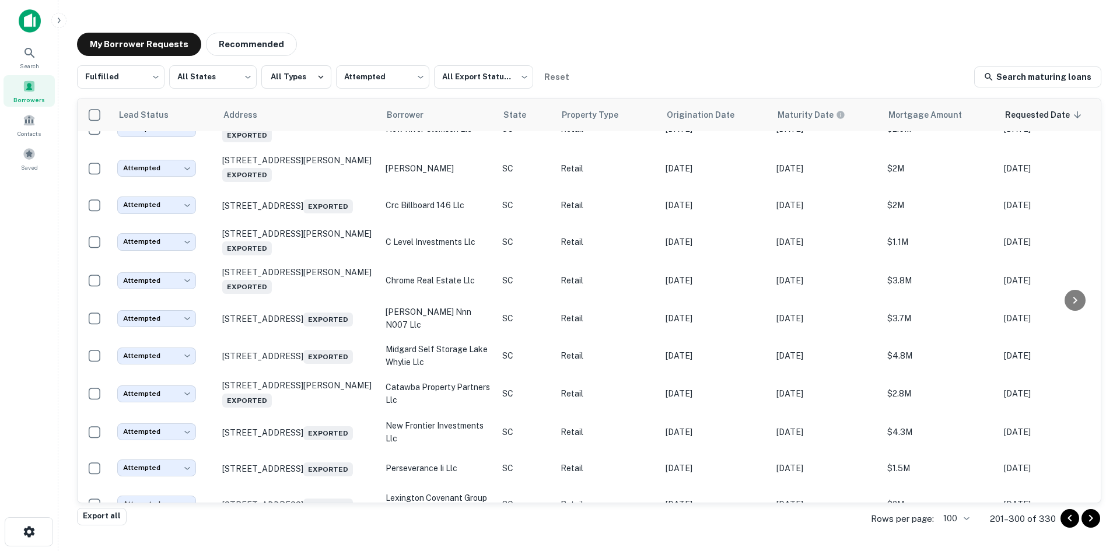
scroll to position [1796, 0]
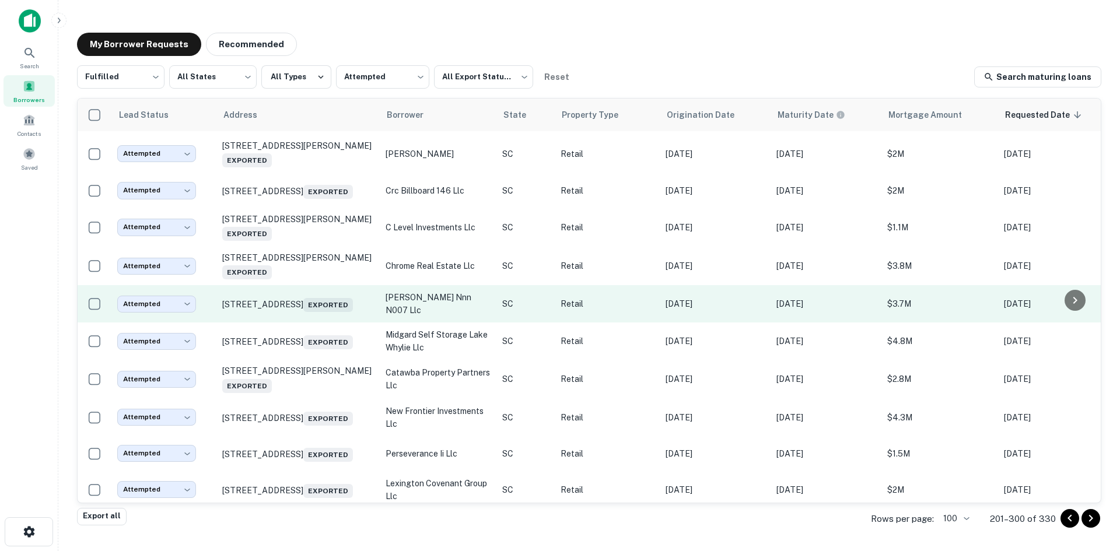
click at [319, 323] on td "1953 Whiskey Rd Aiken, SC 29803 Exported" at bounding box center [297, 303] width 163 height 37
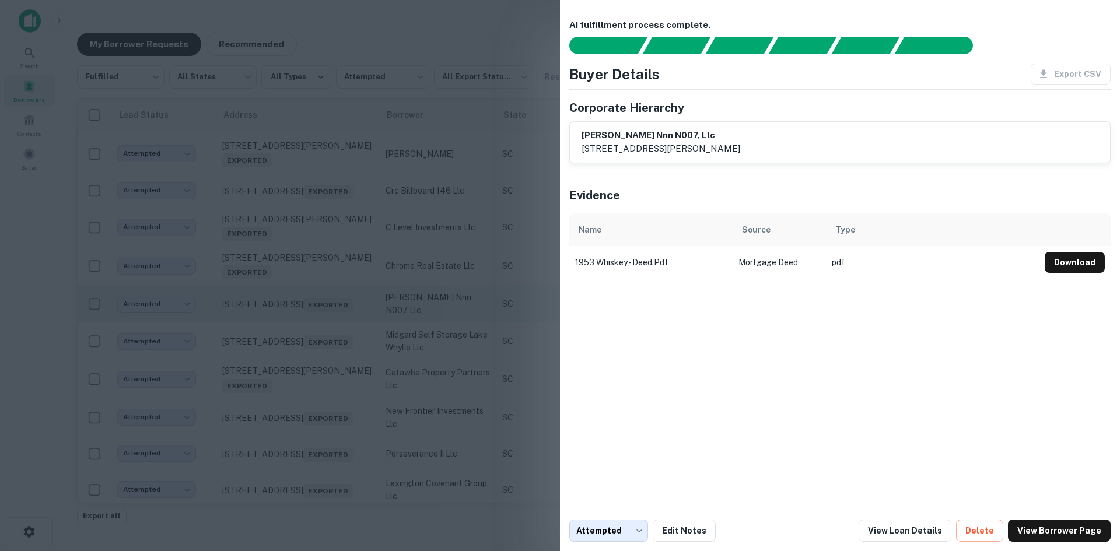
click at [319, 400] on div at bounding box center [560, 275] width 1120 height 551
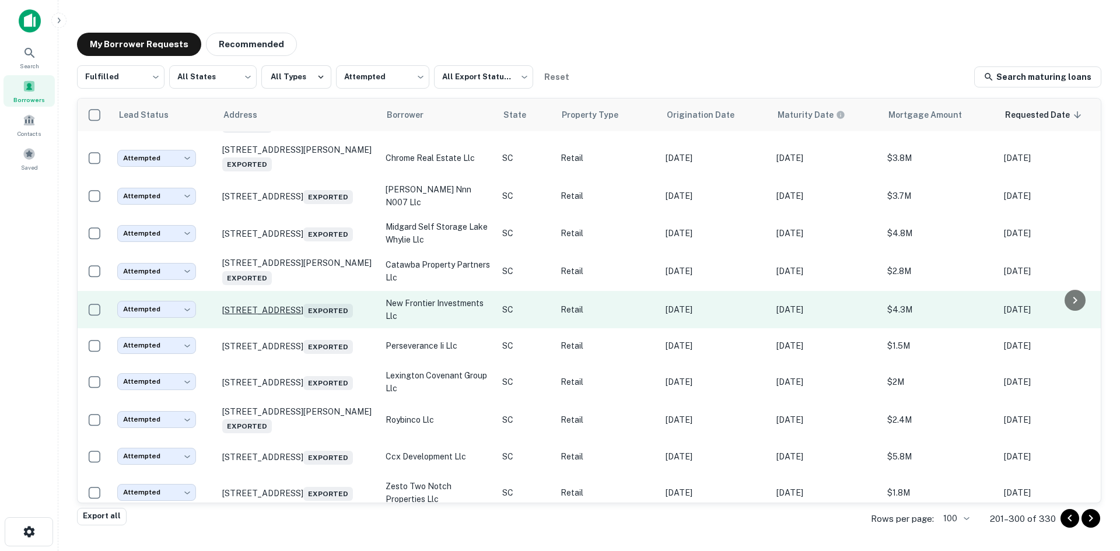
scroll to position [1912, 0]
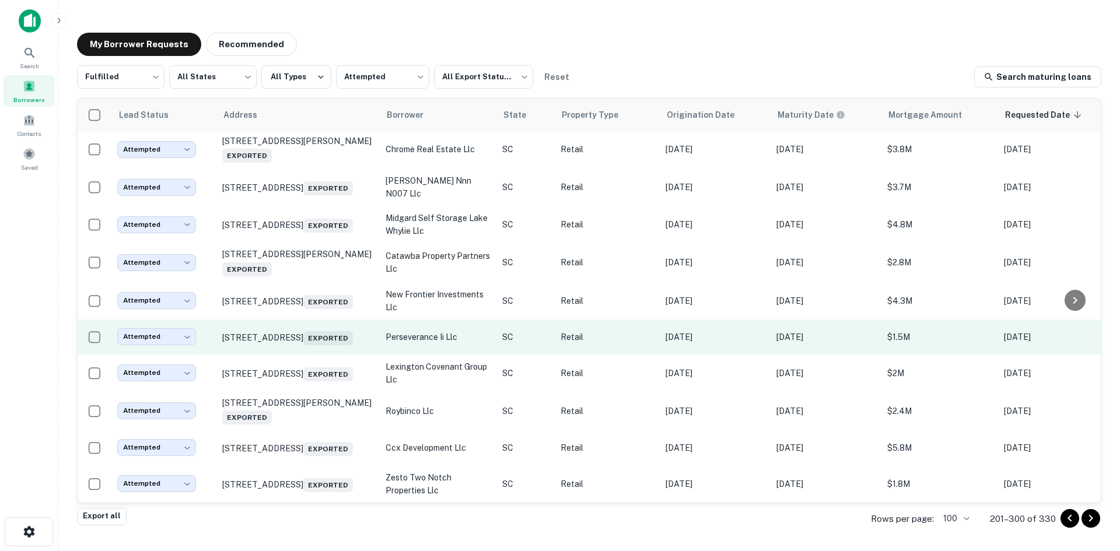
click at [324, 355] on td "852 Lowcountry Blvd Mount Pleasant, SC 29464 Exported" at bounding box center [297, 337] width 163 height 35
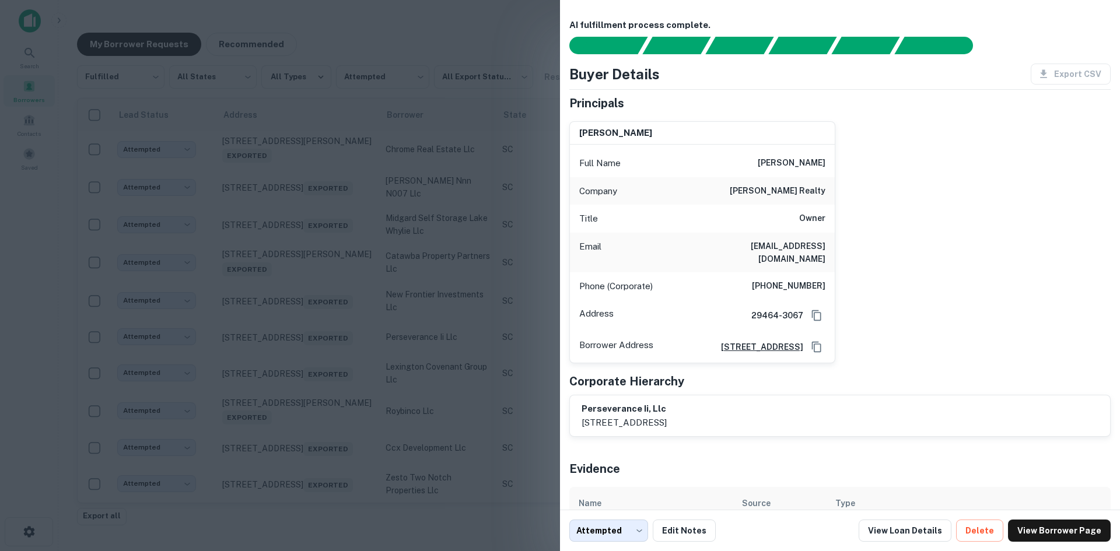
click at [321, 435] on div at bounding box center [560, 275] width 1120 height 551
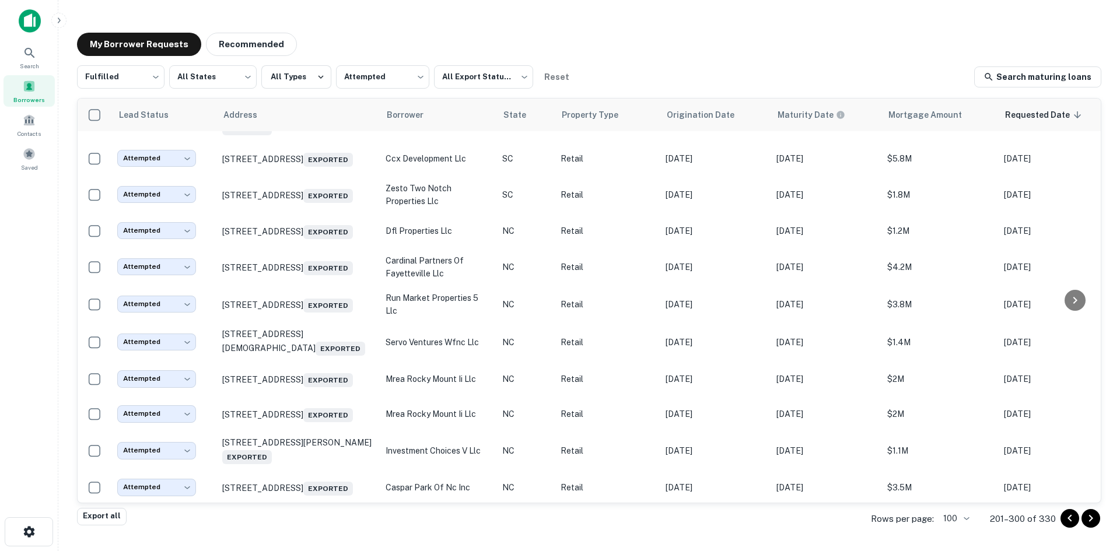
scroll to position [2204, 0]
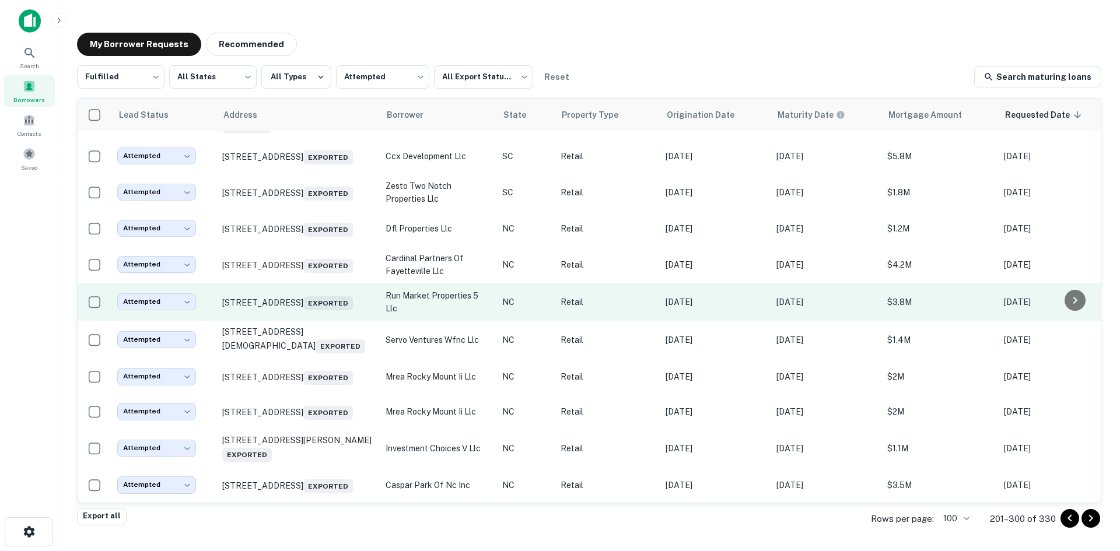
click at [335, 321] on td "1920 Old Mountain Rd Statesville, NC 28677 Exported" at bounding box center [297, 302] width 163 height 37
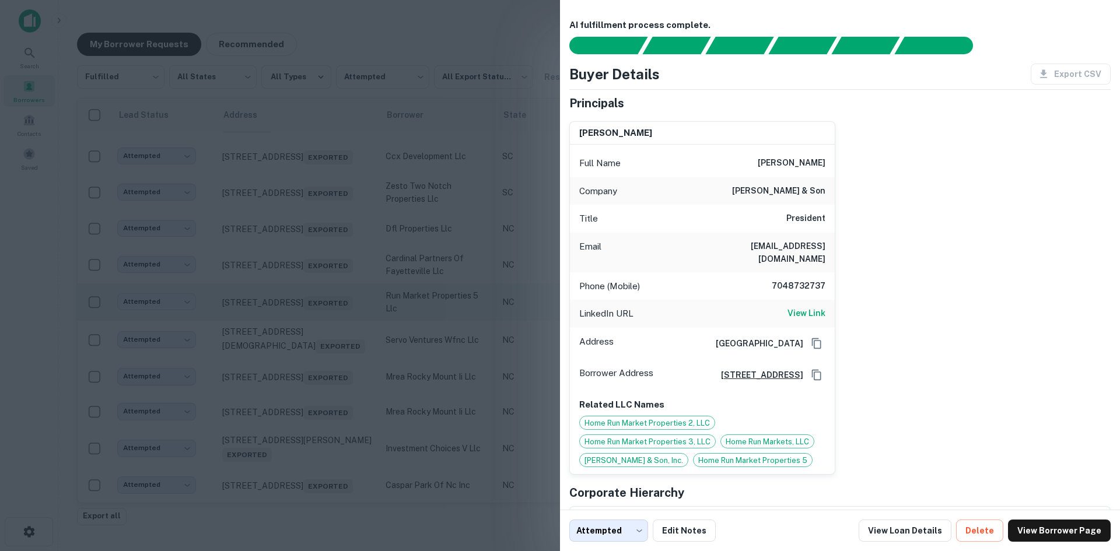
click at [335, 419] on div at bounding box center [560, 275] width 1120 height 551
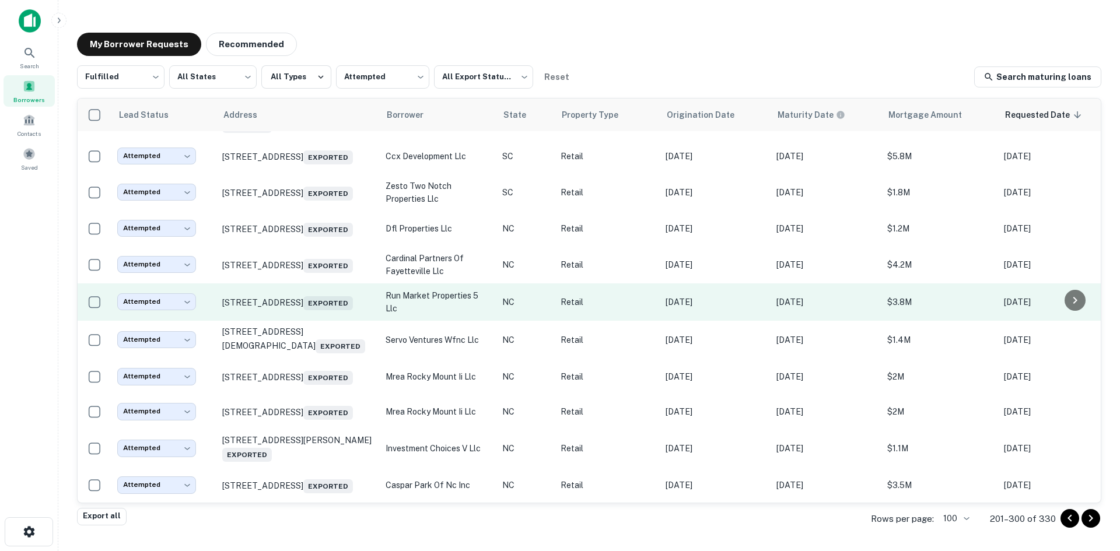
scroll to position [2379, 0]
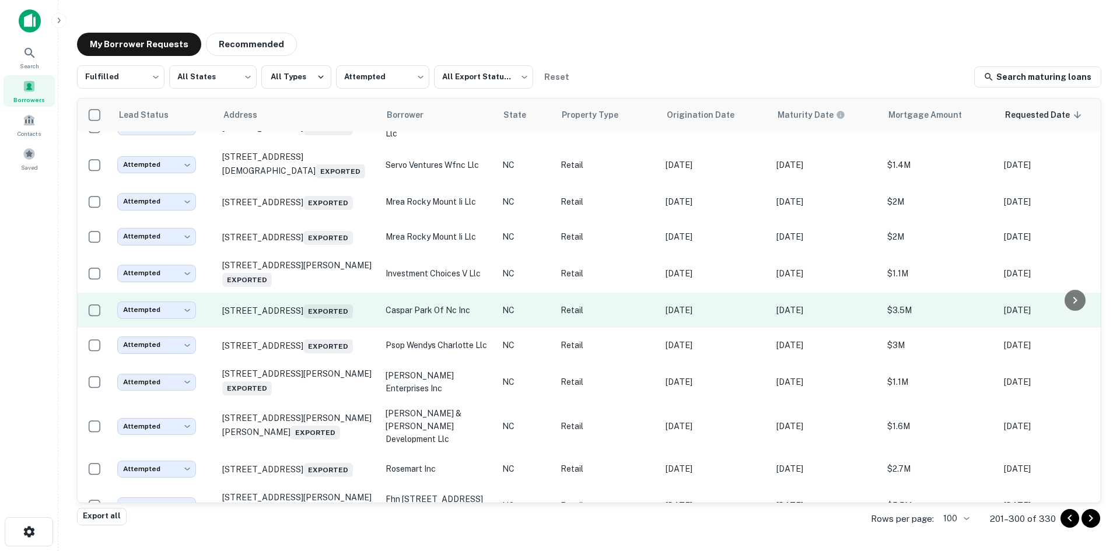
click at [333, 328] on td "5511 Avent Ferry Rd Raleigh, NC 27606 Exported" at bounding box center [297, 310] width 163 height 35
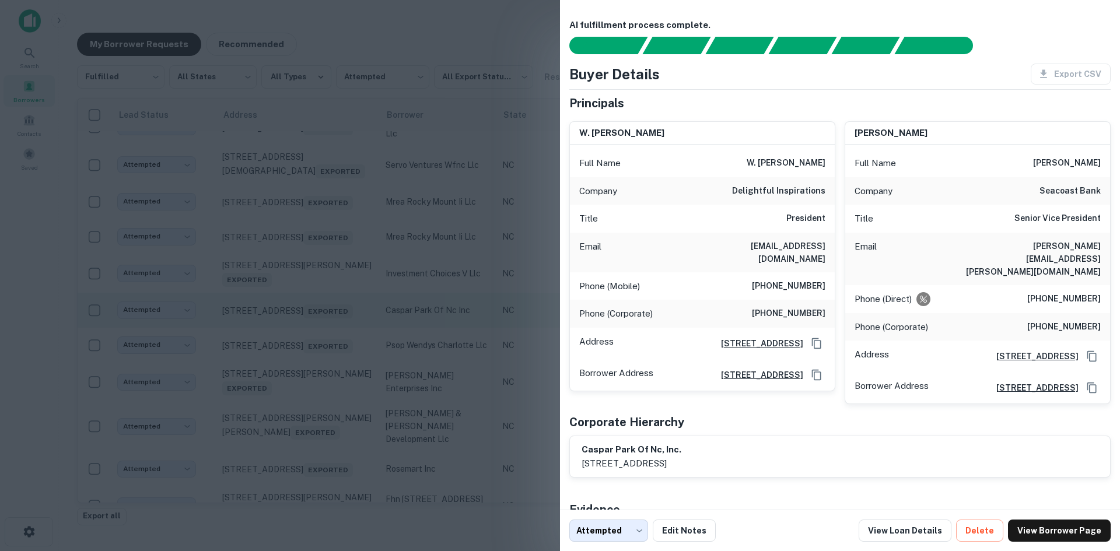
click at [333, 437] on div at bounding box center [560, 275] width 1120 height 551
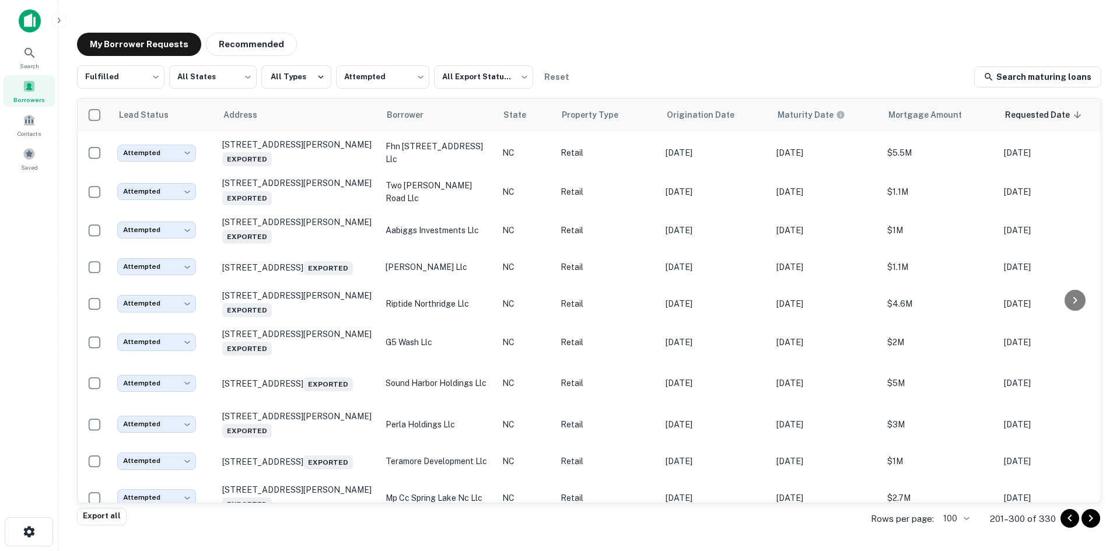
scroll to position [2787, 0]
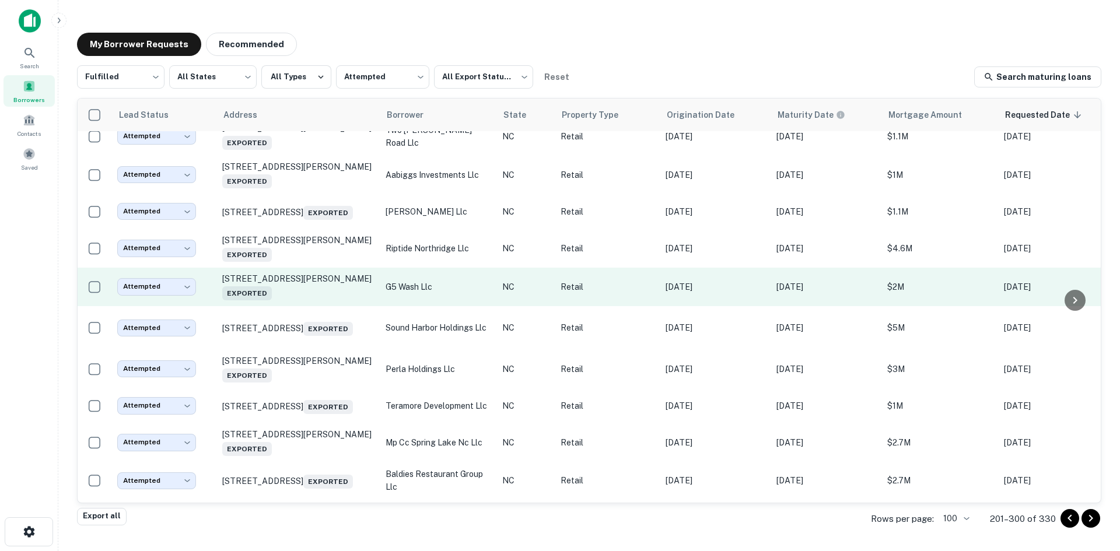
click at [332, 306] on td "3017 Randleman Rd Greensboro, NC 27406 Exported" at bounding box center [297, 287] width 163 height 39
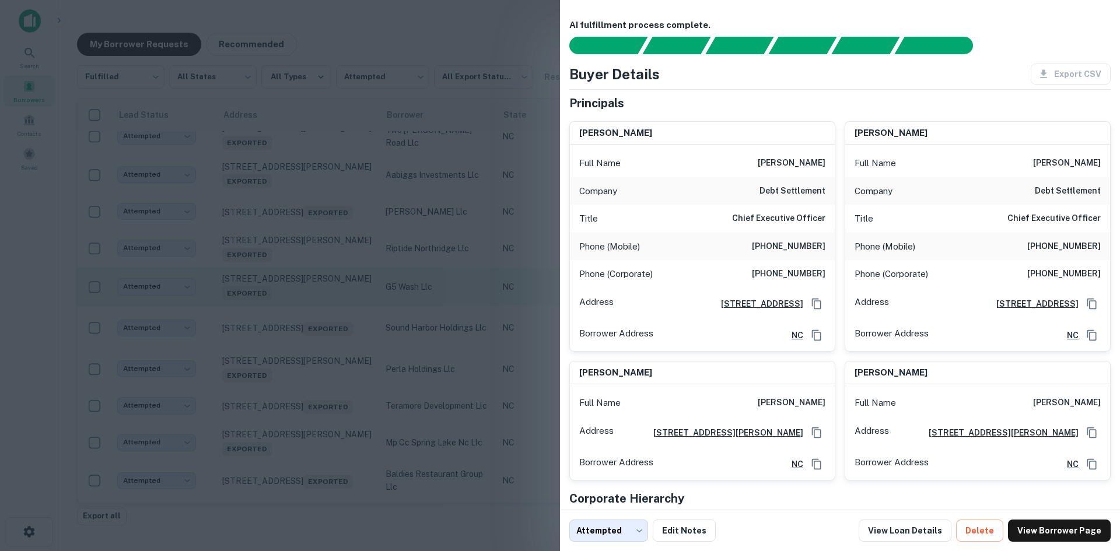
click at [332, 417] on div at bounding box center [560, 275] width 1120 height 551
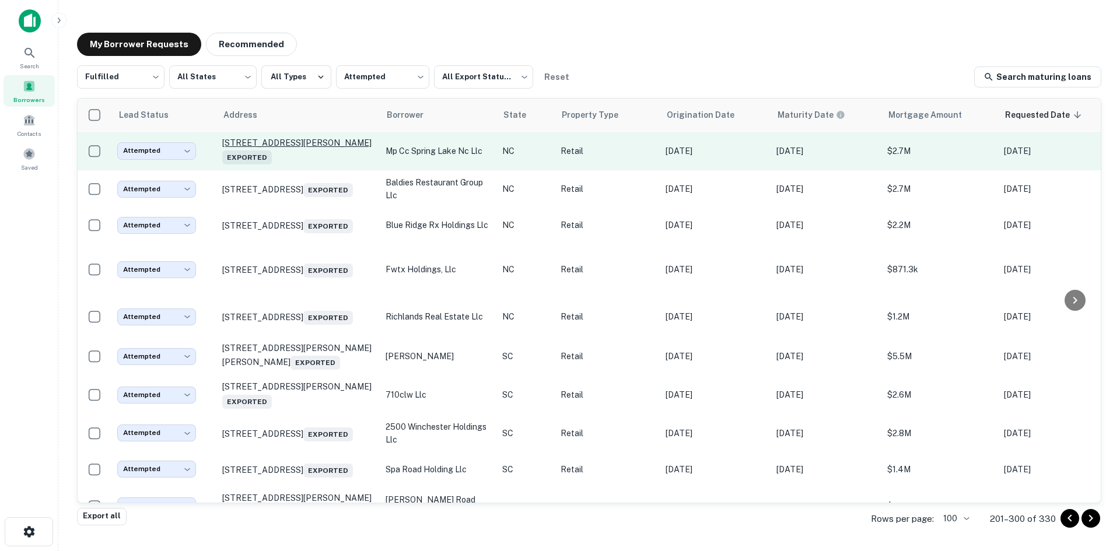
scroll to position [3137, 0]
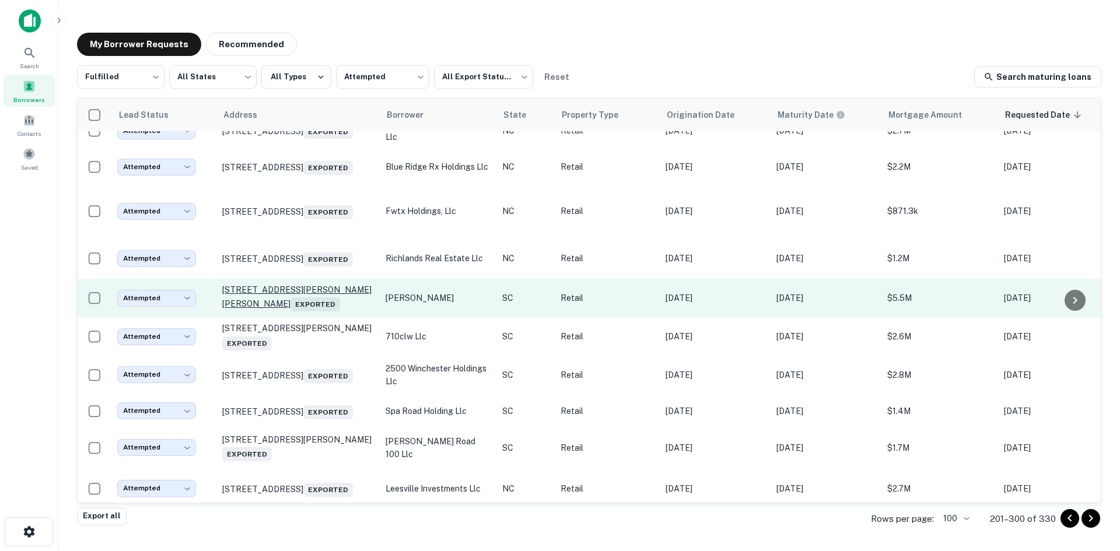
click at [327, 312] on p "106 E Rutherford St Landrum, SC 29356 Exported" at bounding box center [298, 298] width 152 height 27
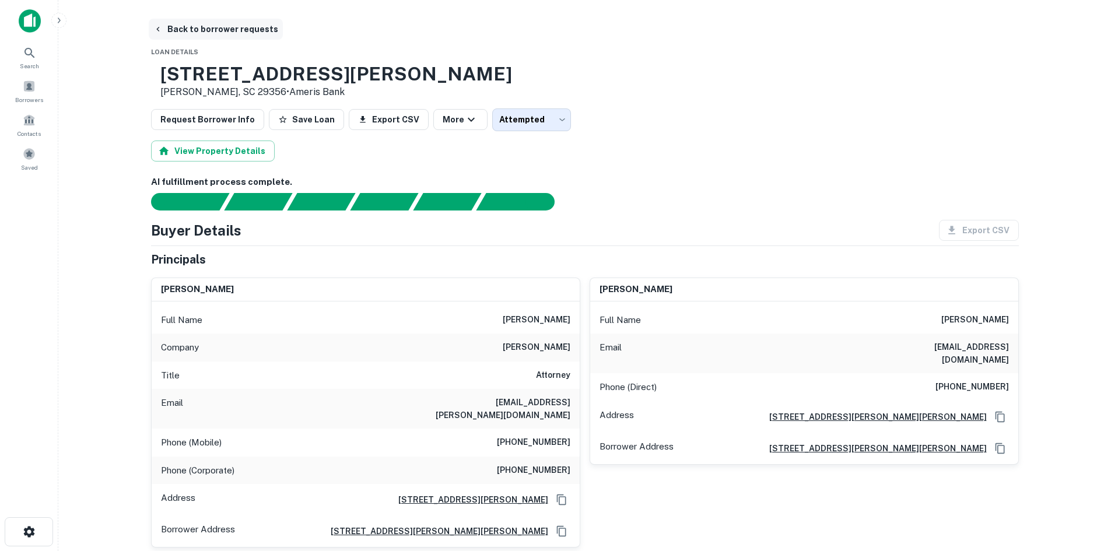
click at [181, 29] on button "Back to borrower requests" at bounding box center [216, 29] width 134 height 21
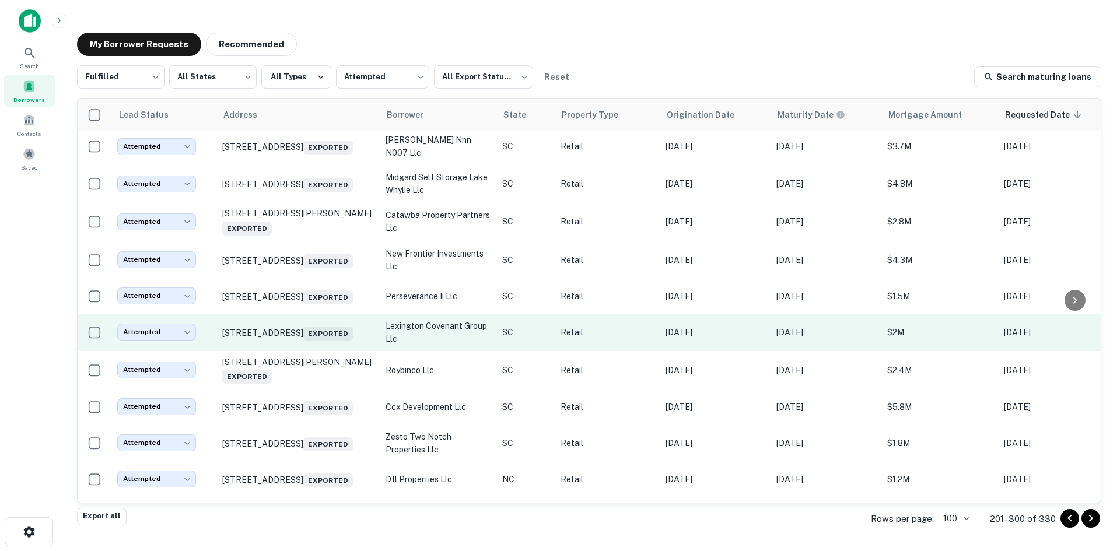
scroll to position [1971, 0]
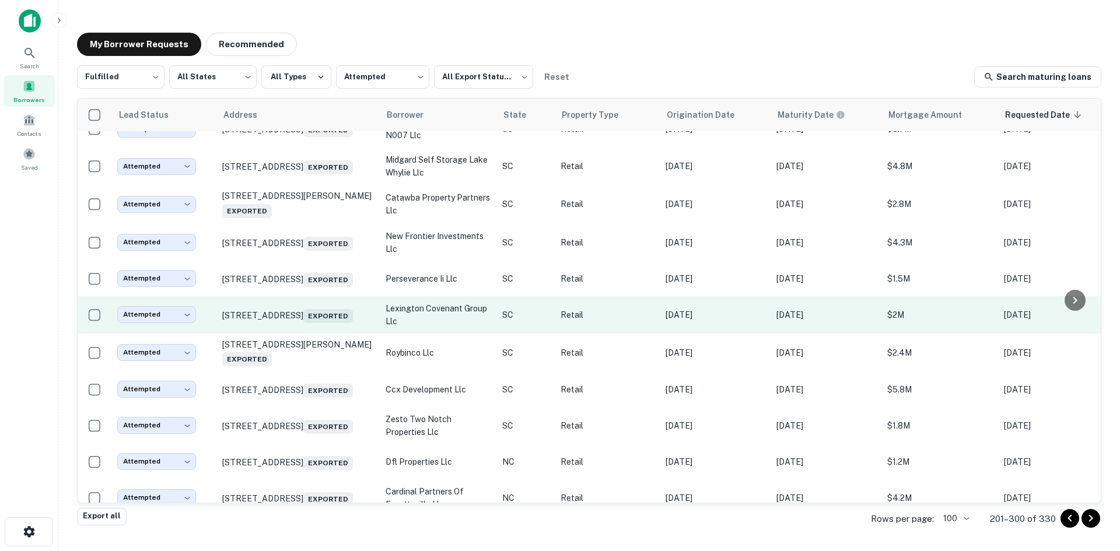
click at [313, 334] on td "808 Highway 378 Lexington, SC 29072 Exported" at bounding box center [297, 314] width 163 height 37
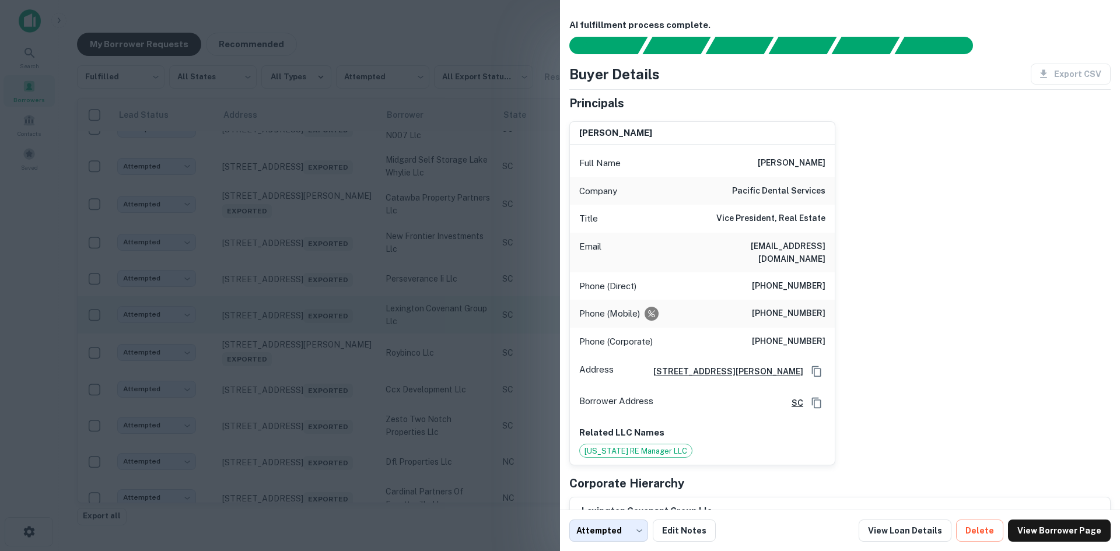
click at [313, 424] on div at bounding box center [560, 275] width 1120 height 551
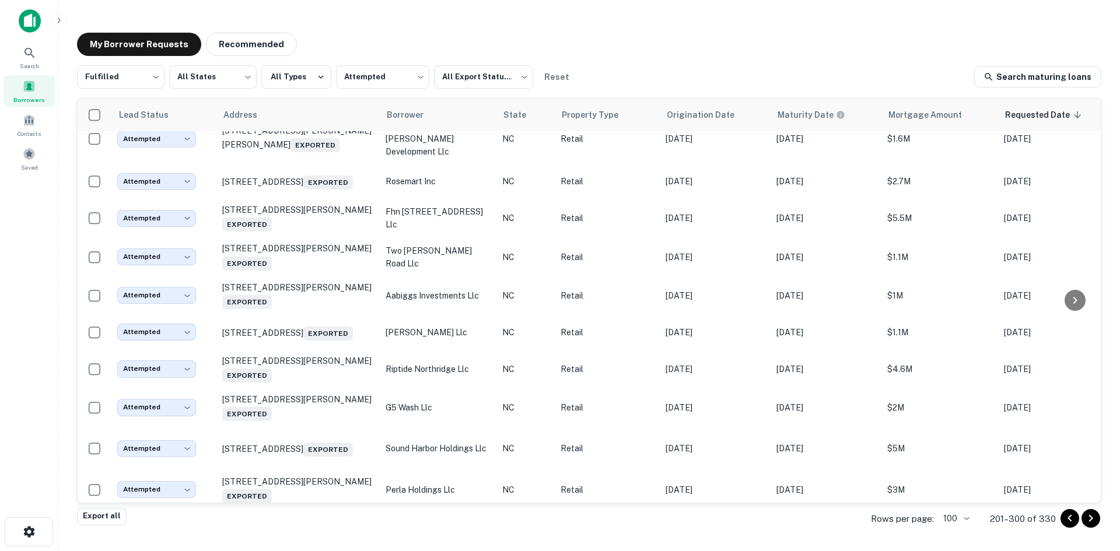
scroll to position [2671, 0]
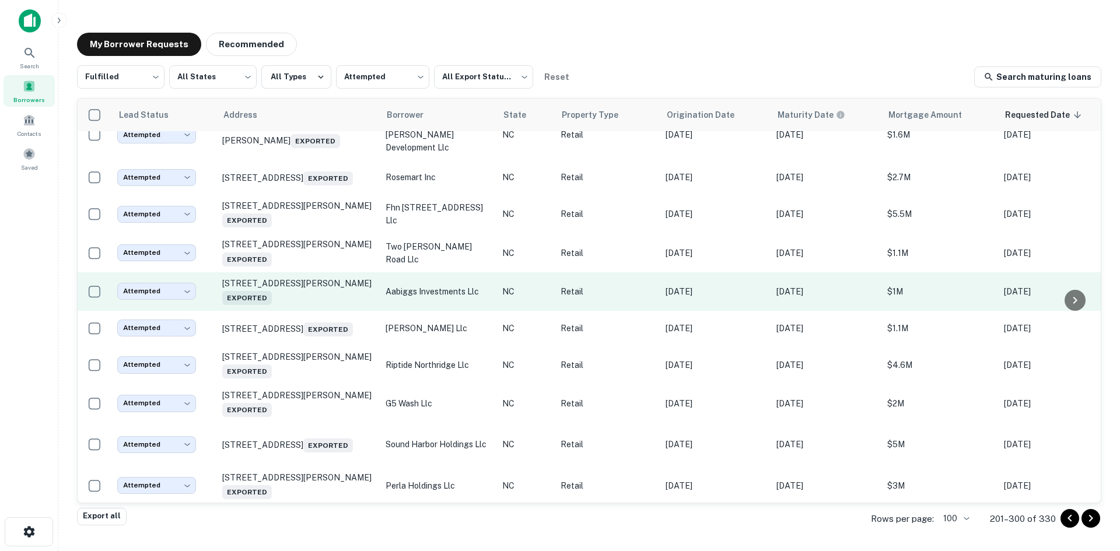
click at [314, 311] on td "1306 Wesley Chapel Rd Indian Trail, NC 28079 Exported" at bounding box center [297, 291] width 163 height 39
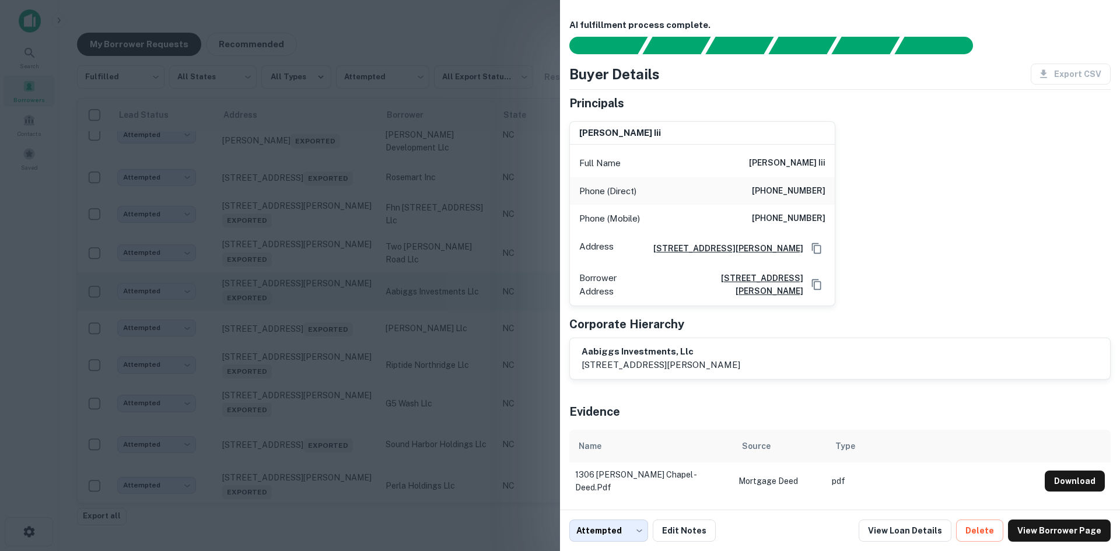
click at [314, 420] on div at bounding box center [560, 275] width 1120 height 551
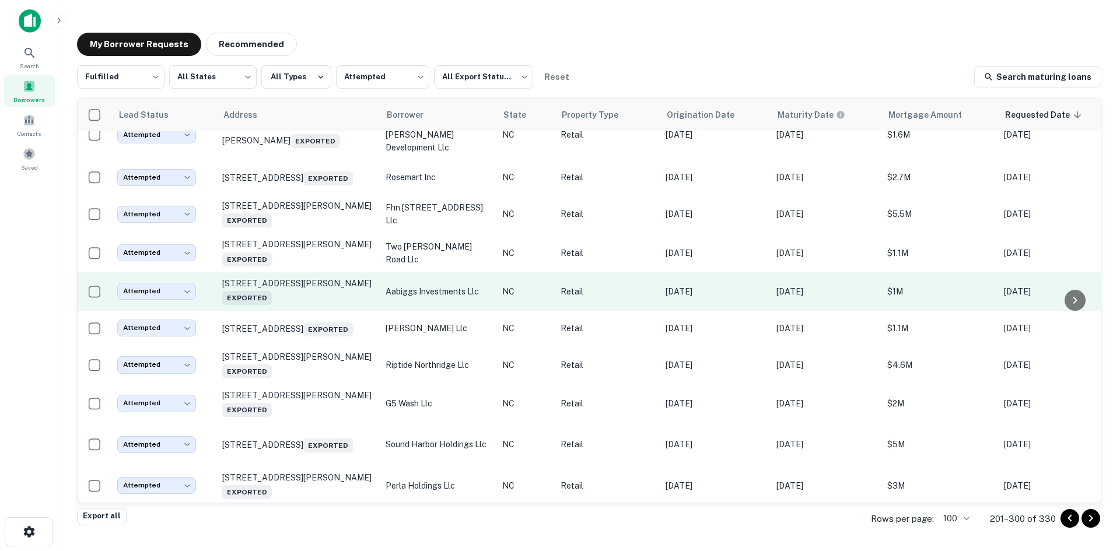
scroll to position [3079, 0]
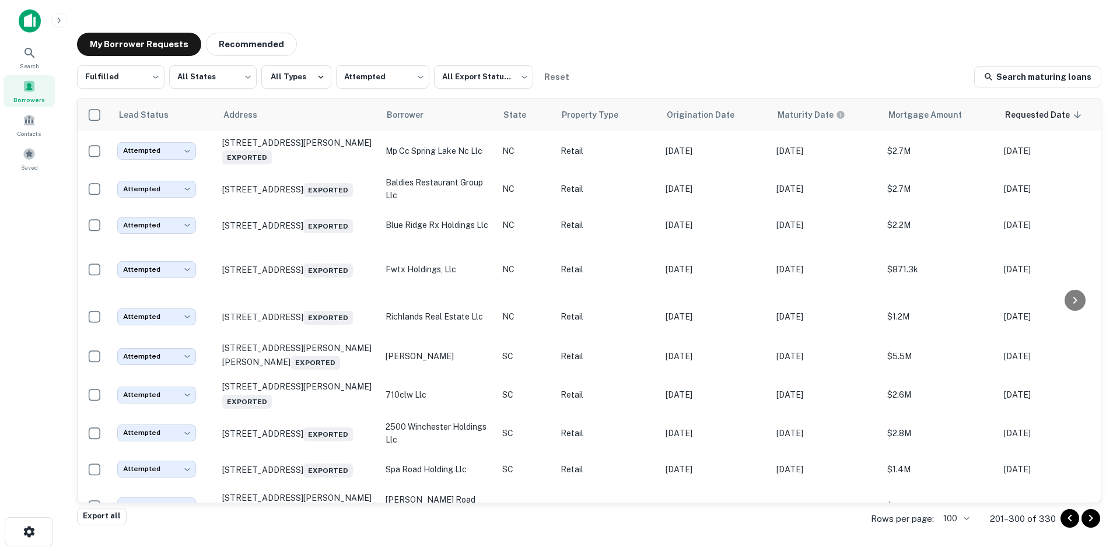
click at [314, 296] on td "6531 Old Plank Rd, High Point, NC, 27265 Exported" at bounding box center [297, 270] width 163 height 54
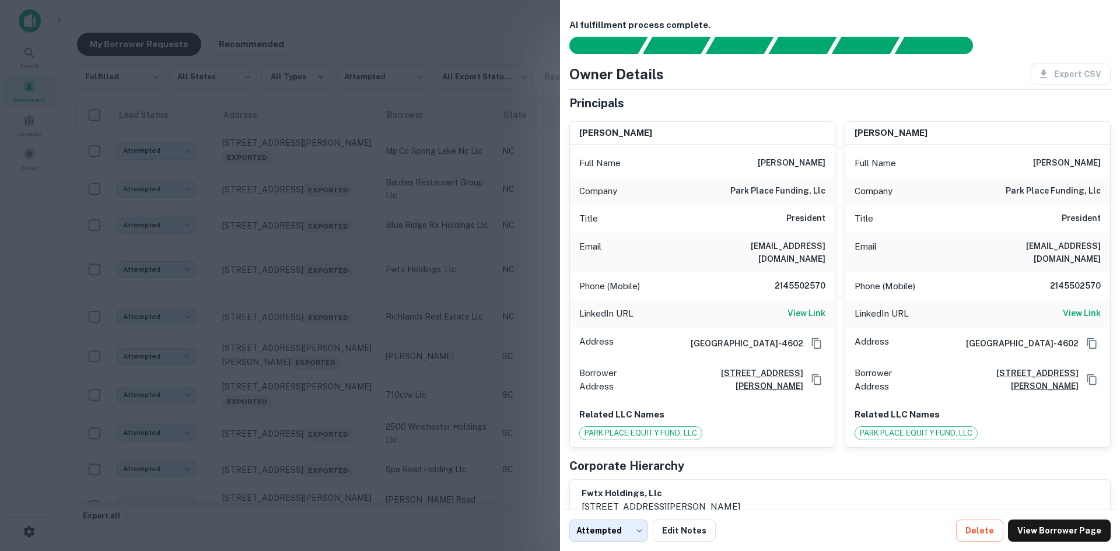
click at [314, 420] on div at bounding box center [560, 275] width 1120 height 551
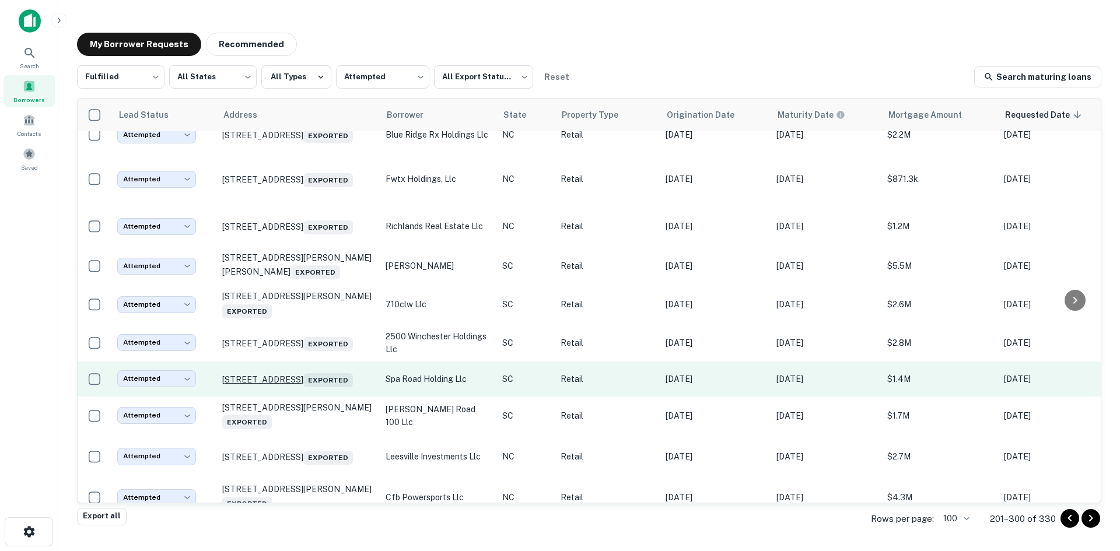
scroll to position [3254, 0]
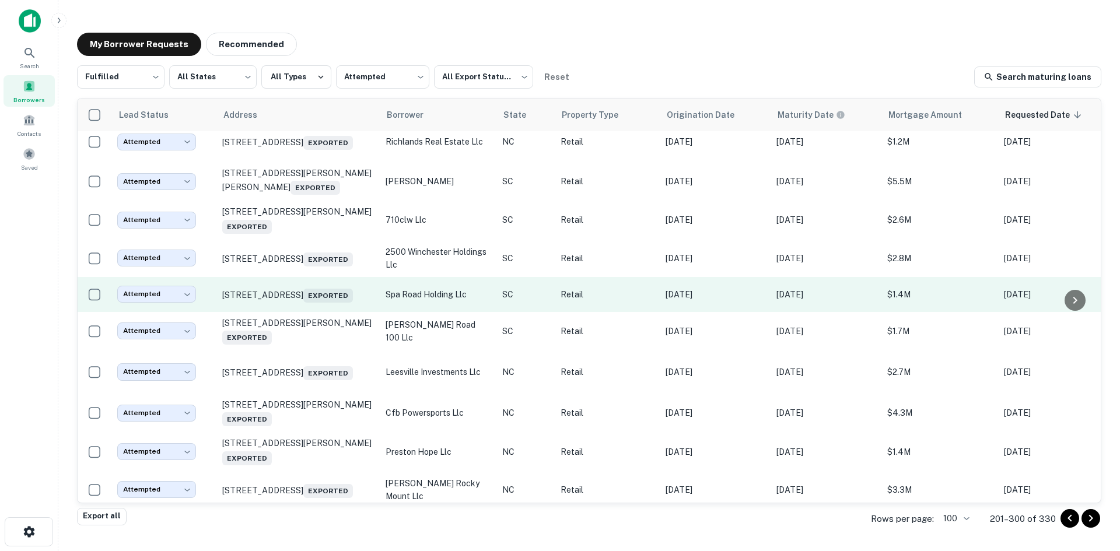
click at [307, 312] on td "7283 Spa Rd North Charleston, SC 29418 Exported" at bounding box center [297, 294] width 163 height 35
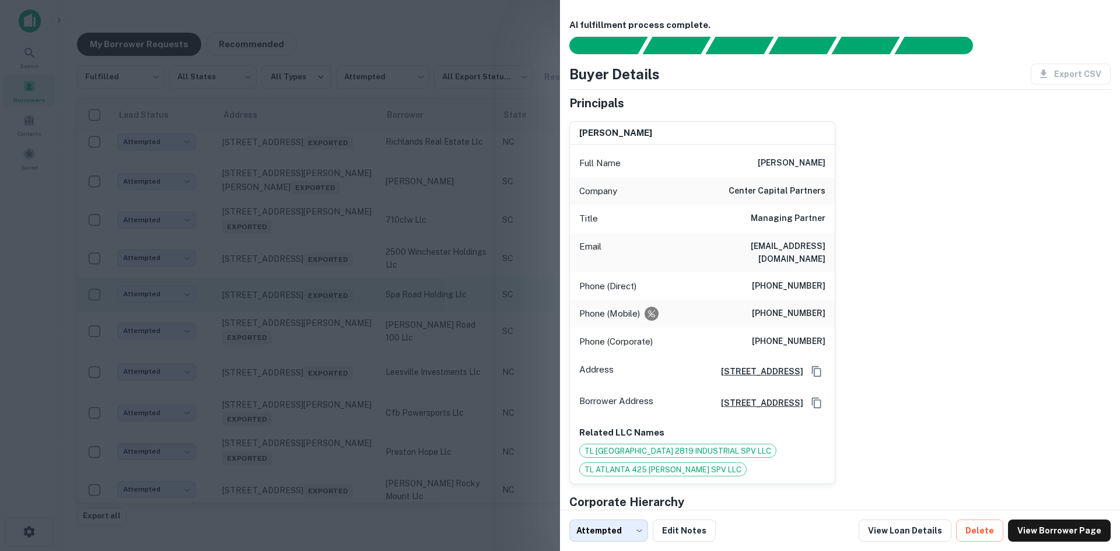
click at [307, 441] on div at bounding box center [560, 275] width 1120 height 551
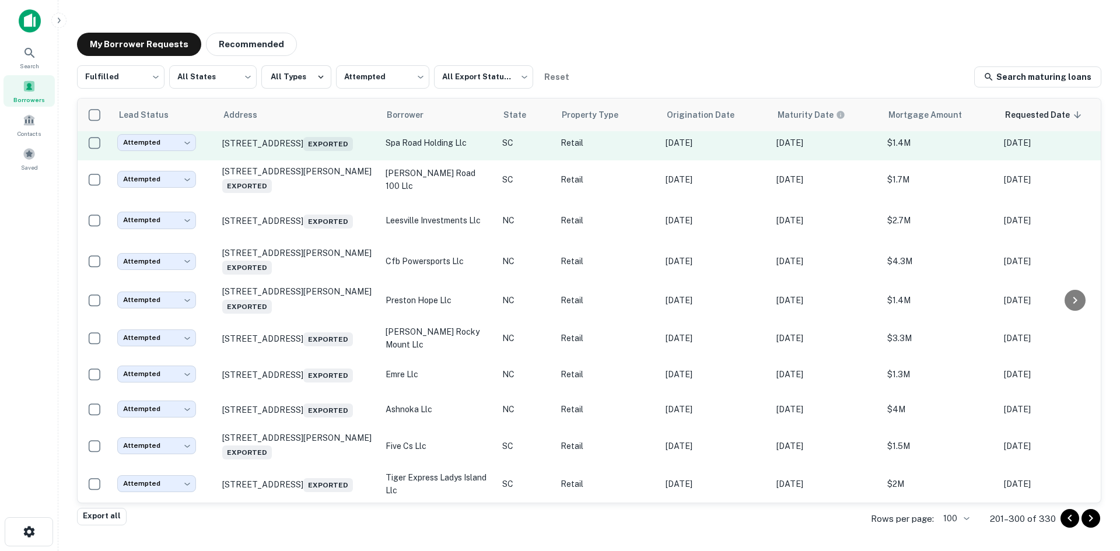
scroll to position [3546, 0]
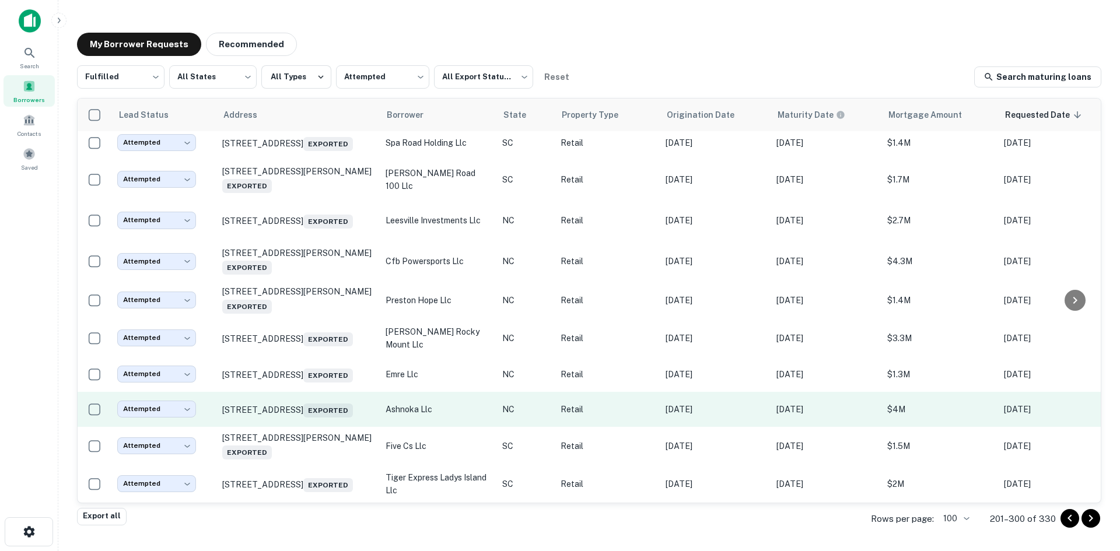
click at [298, 427] on td "28 Airport Rd Arden, NC 28704 Exported" at bounding box center [297, 409] width 163 height 35
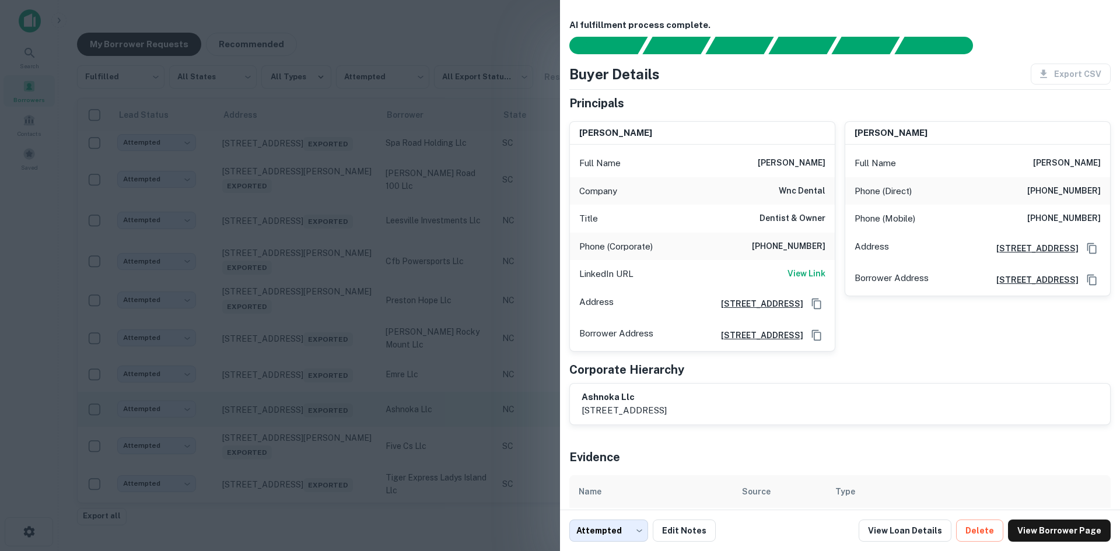
click at [298, 430] on div at bounding box center [560, 275] width 1120 height 551
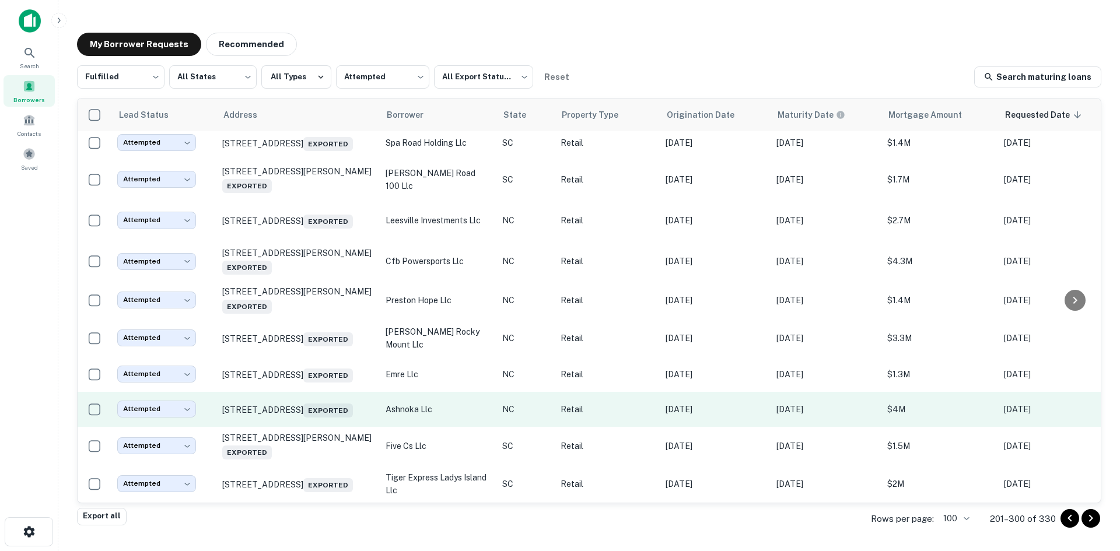
scroll to position [3562, 0]
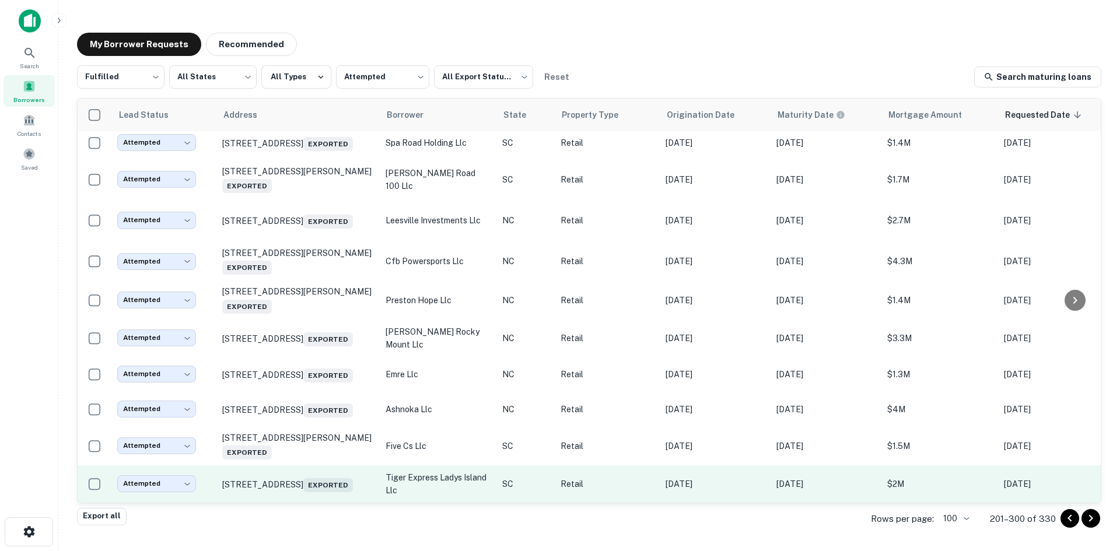
click at [289, 489] on td "1 Fairfield Rd Beaufort, SC 29907 Exported" at bounding box center [297, 484] width 163 height 37
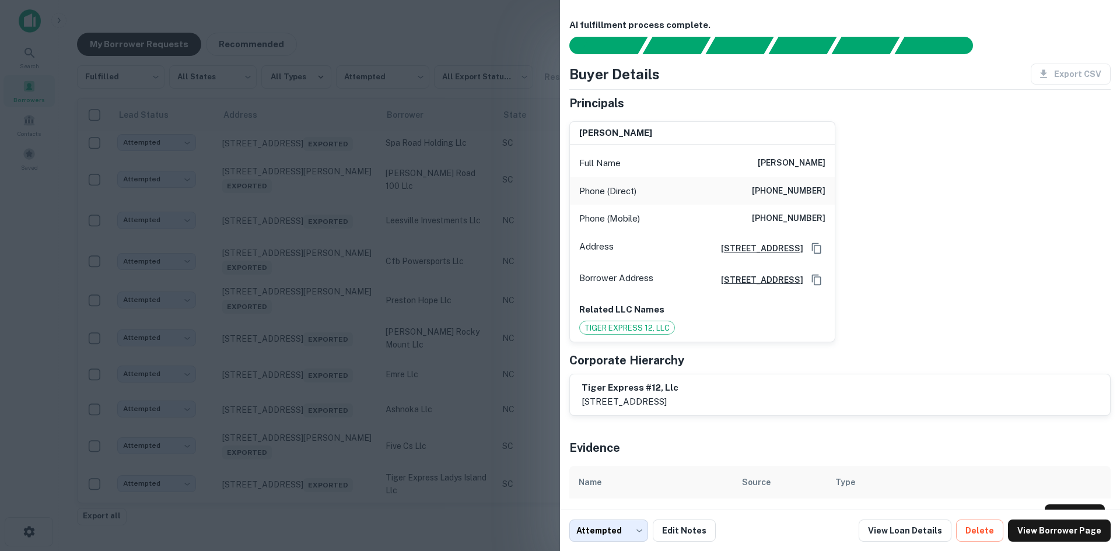
click at [288, 486] on div at bounding box center [560, 275] width 1120 height 551
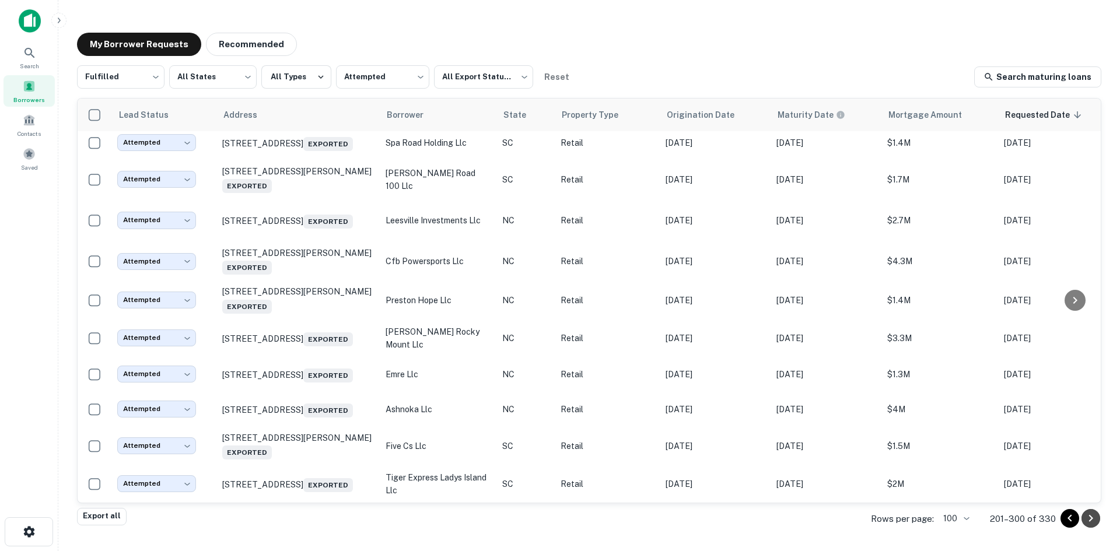
click at [1086, 520] on icon "Go to next page" at bounding box center [1091, 519] width 14 height 14
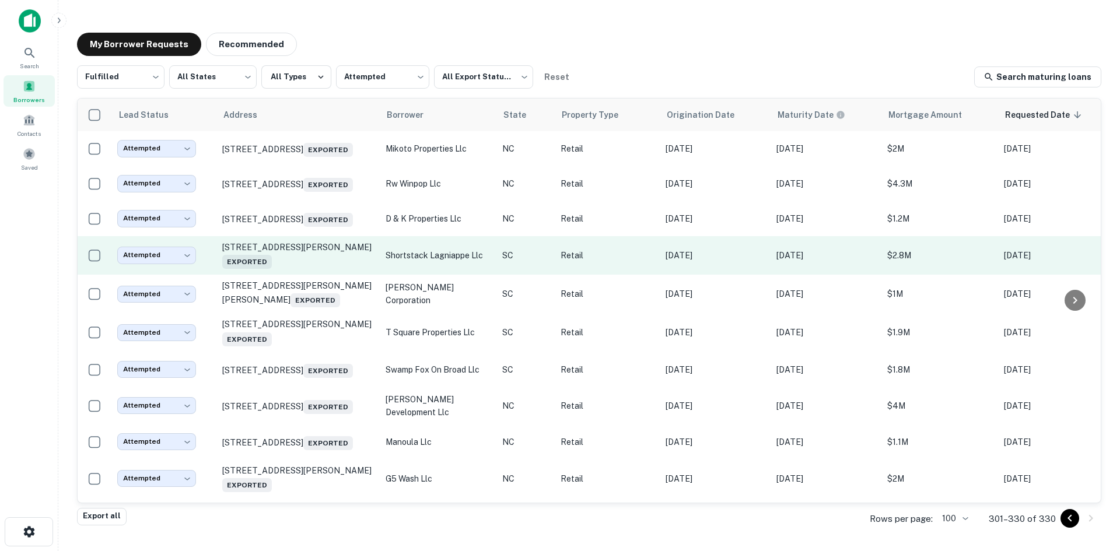
click at [301, 275] on td "11 Towne Dr Bluffton, SC 29910 Exported" at bounding box center [297, 255] width 163 height 39
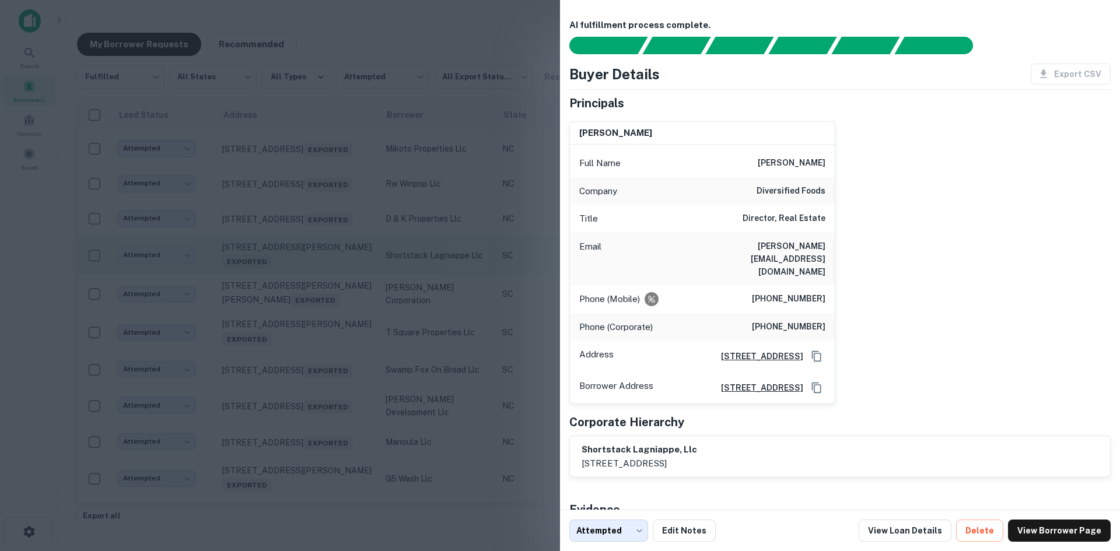
click at [301, 282] on div at bounding box center [560, 275] width 1120 height 551
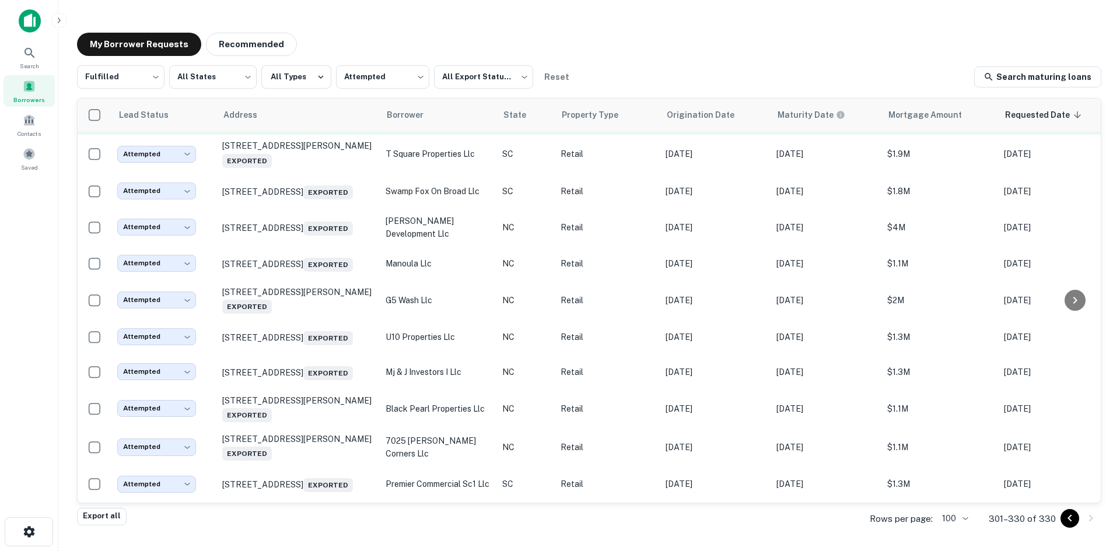
scroll to position [233, 0]
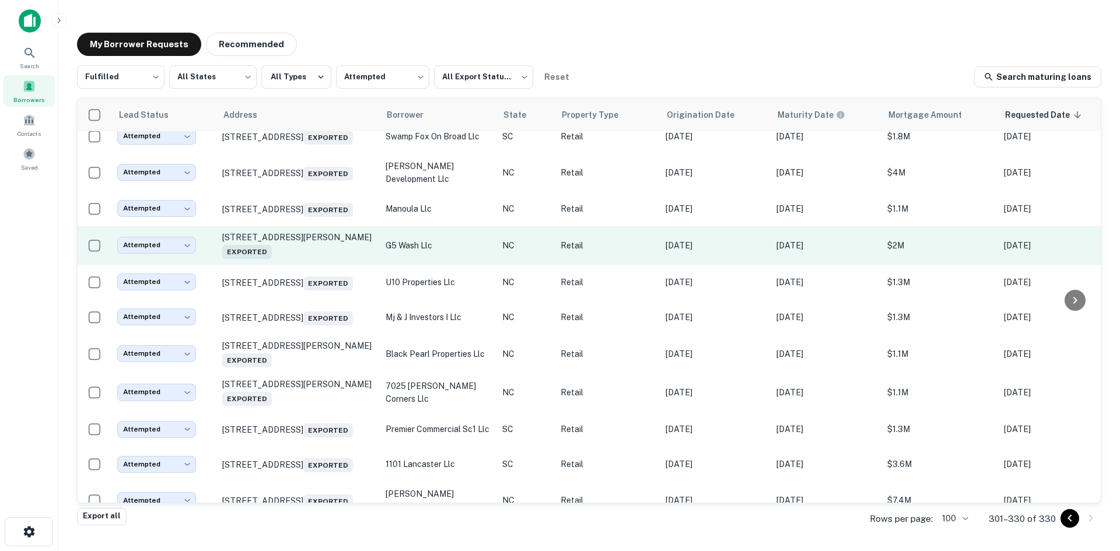
click at [300, 265] on td "5719 Inman Rd Greensboro, NC 27410 Exported" at bounding box center [297, 245] width 163 height 39
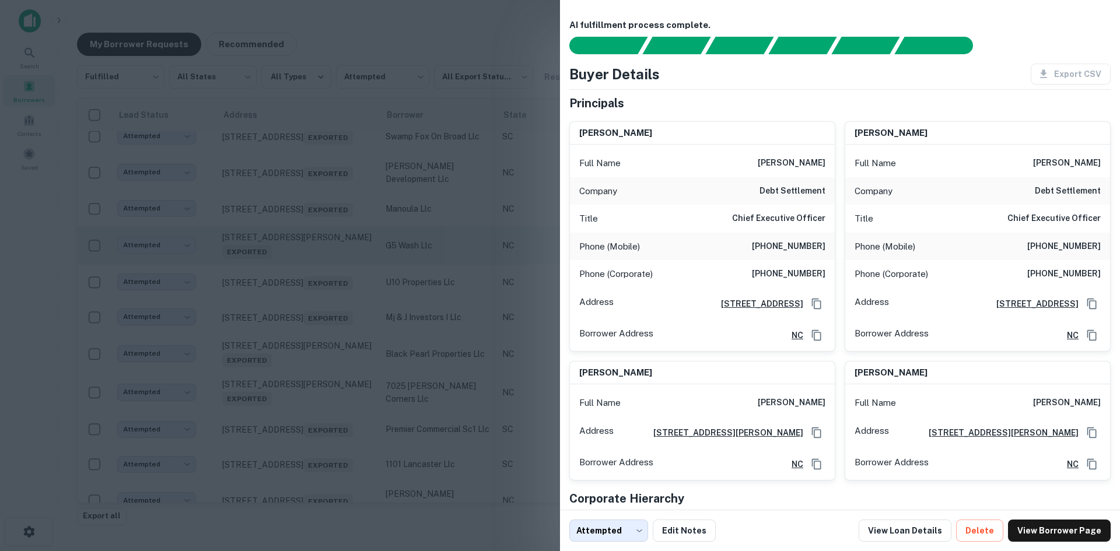
click at [300, 278] on div at bounding box center [560, 275] width 1120 height 551
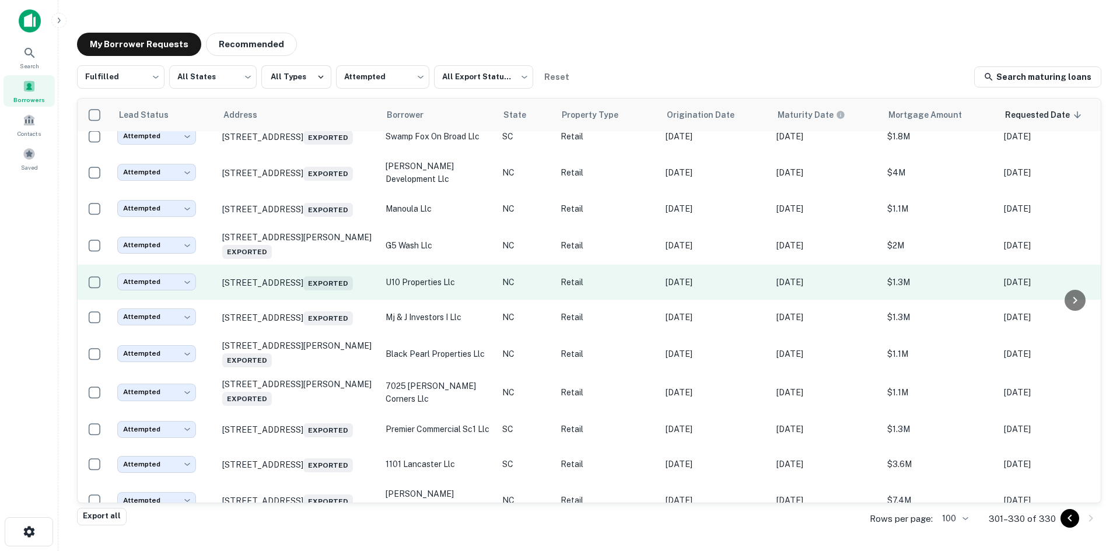
click at [308, 300] on td "500 E 10th St Greenville, NC 27858 Exported" at bounding box center [297, 282] width 163 height 35
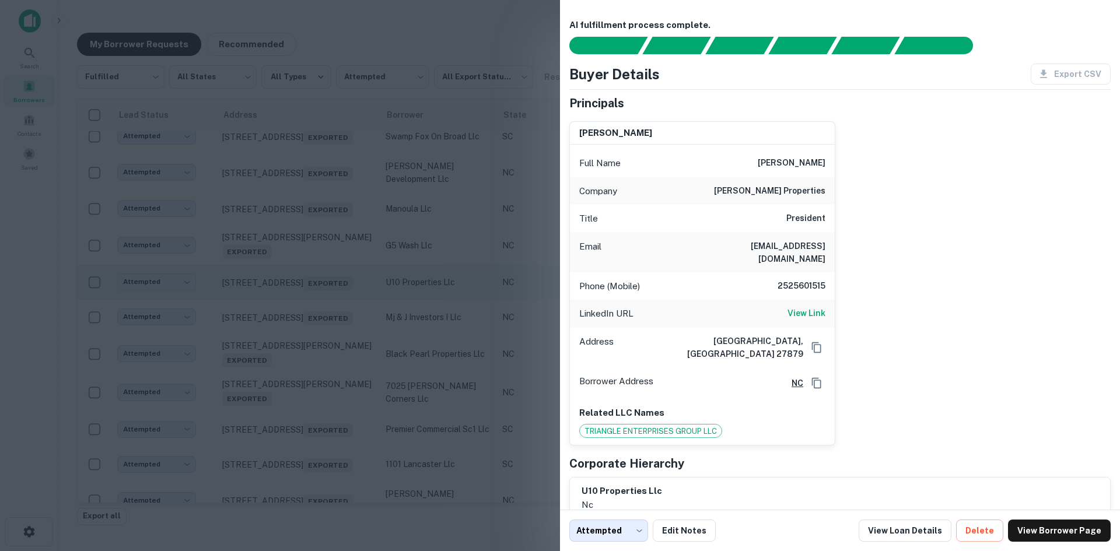
click at [308, 320] on div at bounding box center [560, 275] width 1120 height 551
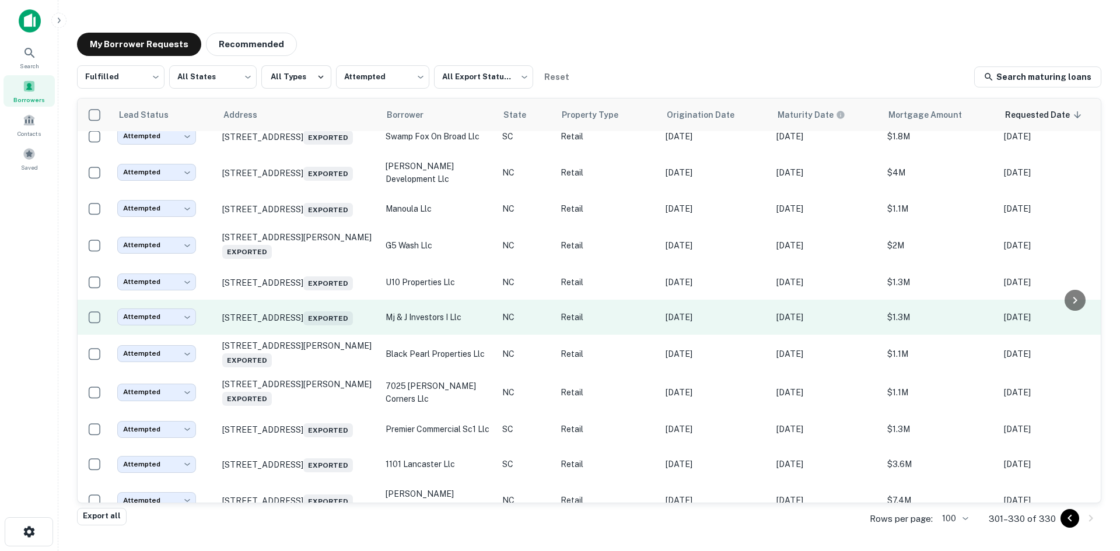
click at [314, 335] on td "4840 Carolina Beach Rd Wilmington, NC 28412 Exported" at bounding box center [297, 317] width 163 height 35
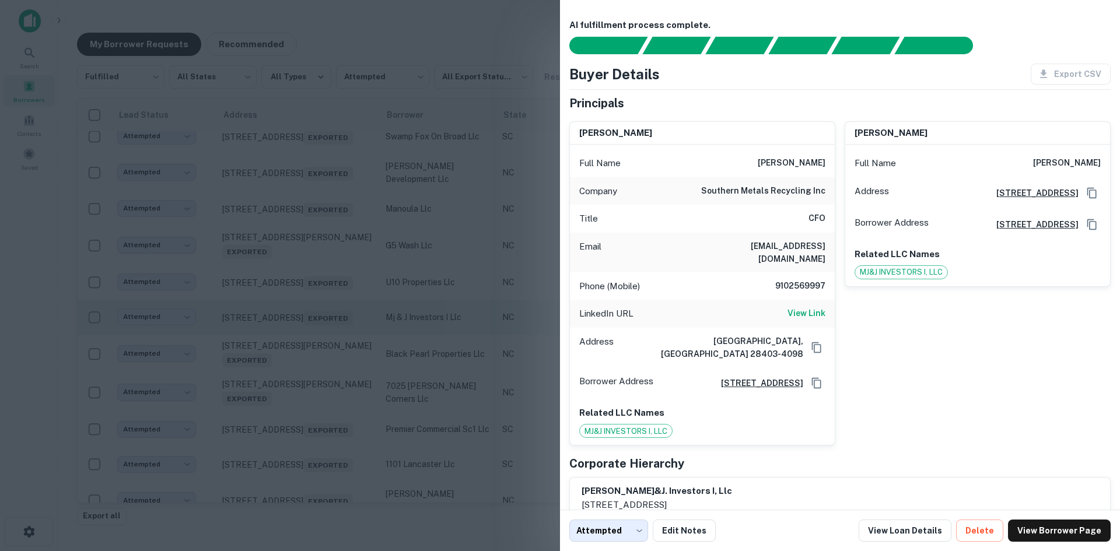
click at [314, 357] on div at bounding box center [560, 275] width 1120 height 551
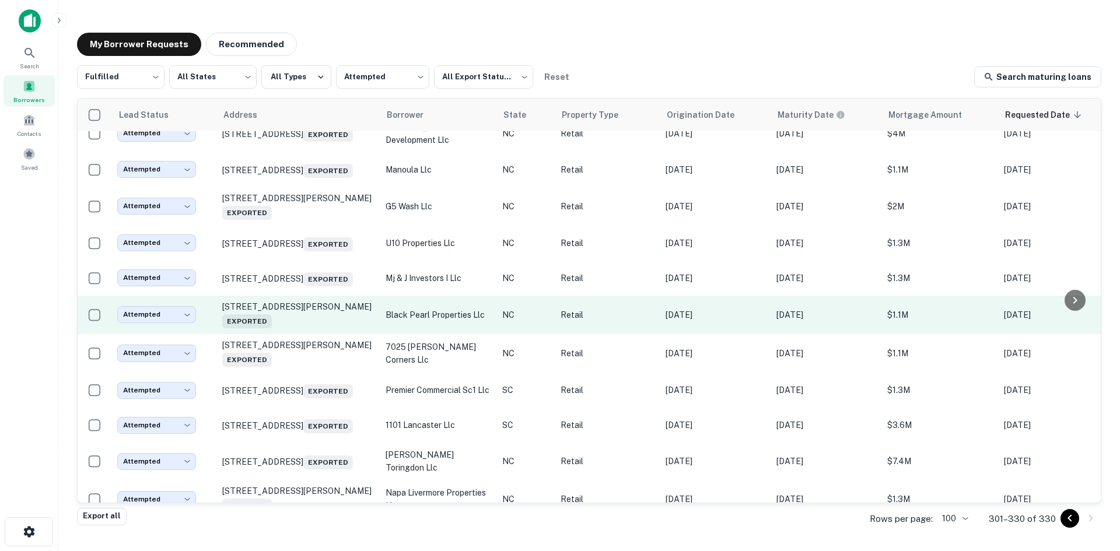
scroll to position [350, 0]
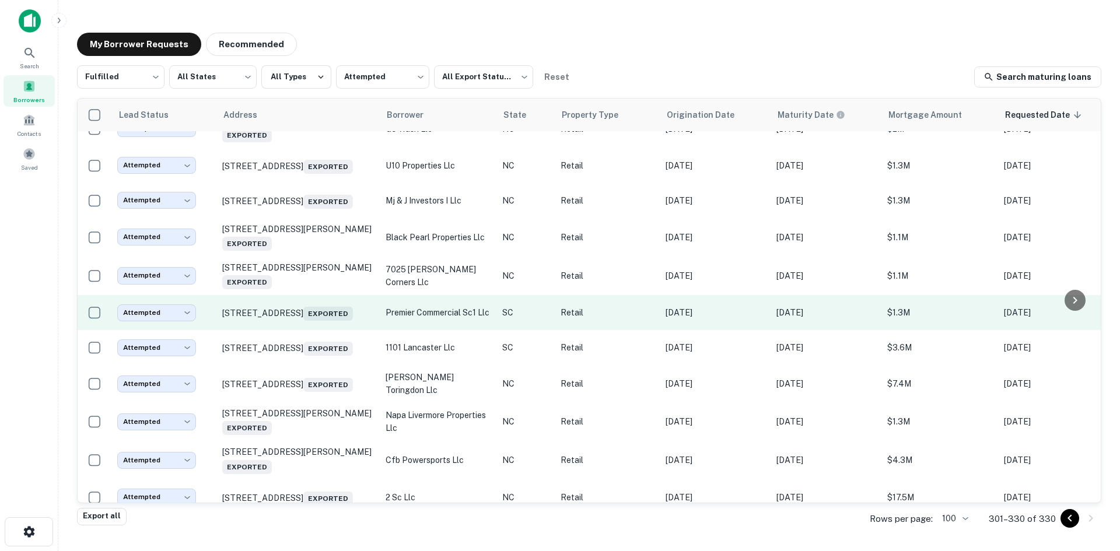
click at [314, 330] on td "2751 Boundary St Beaufort, SC 29906 Exported" at bounding box center [297, 312] width 163 height 35
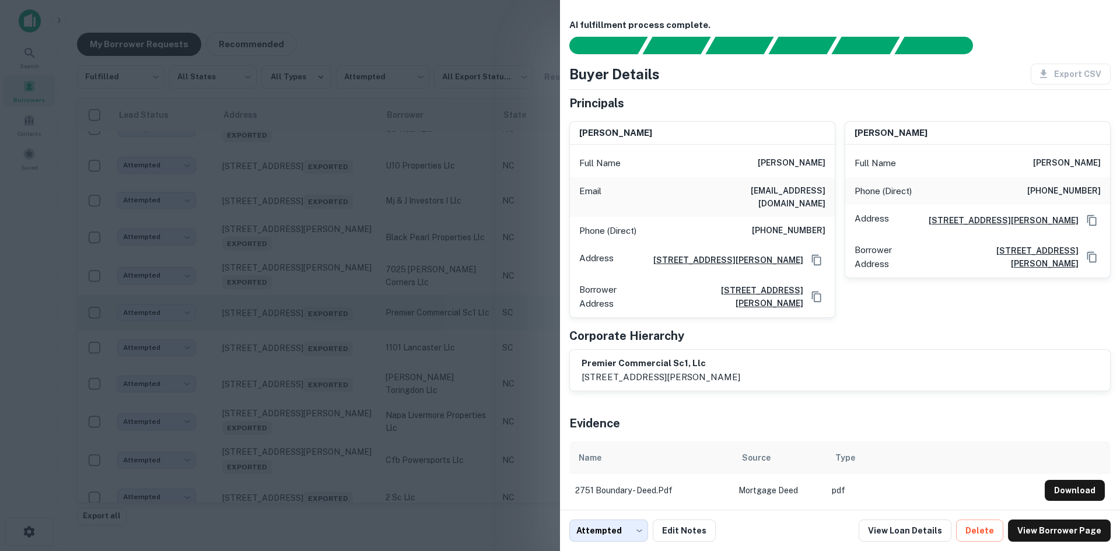
click at [314, 356] on div at bounding box center [560, 275] width 1120 height 551
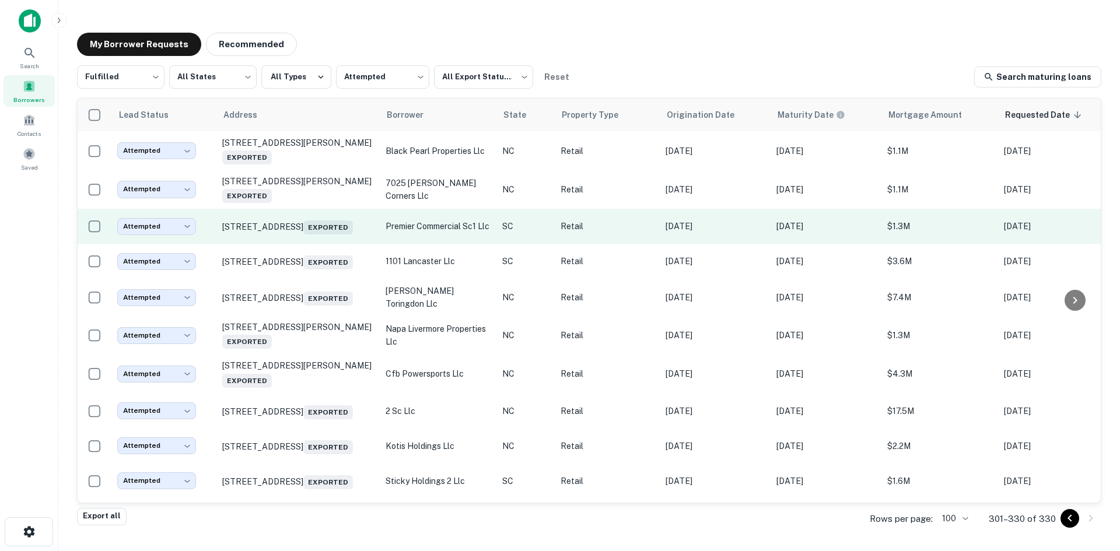
scroll to position [583, 0]
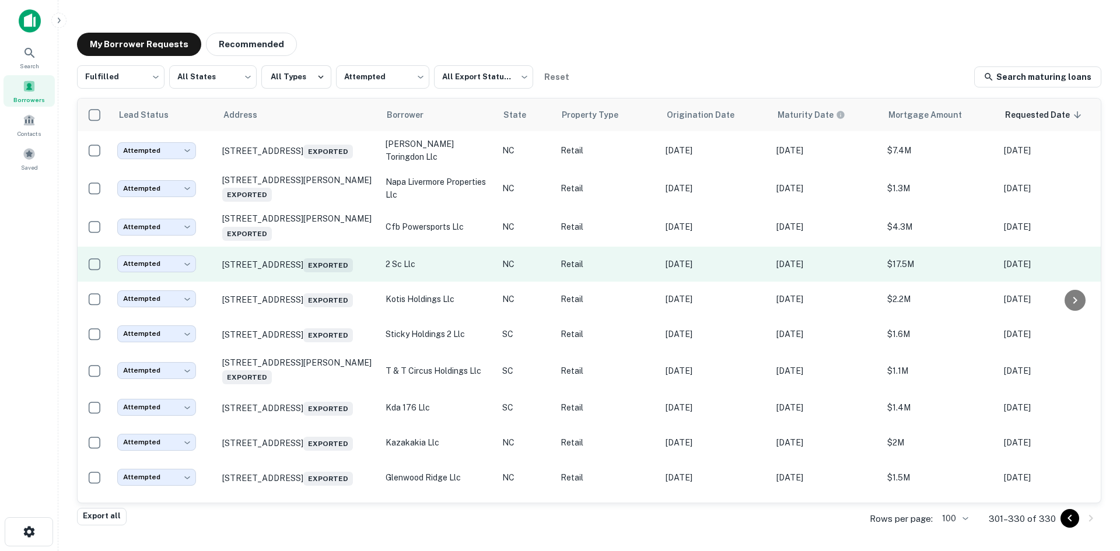
click at [324, 282] on td "1916 Ayrsley Town Blvd Charlotte, NC 28273 Exported" at bounding box center [297, 264] width 163 height 35
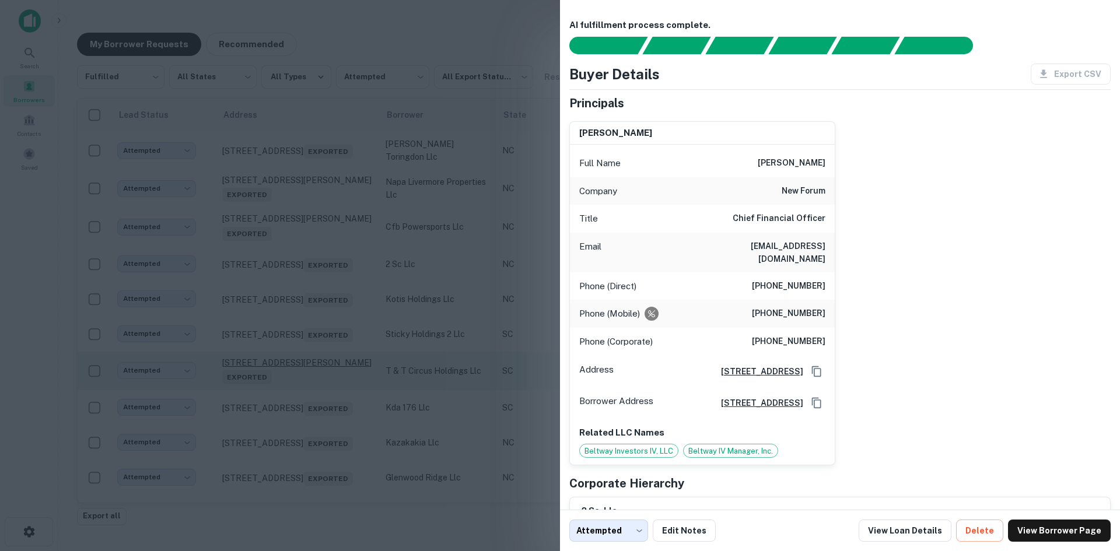
click at [243, 441] on div at bounding box center [560, 275] width 1120 height 551
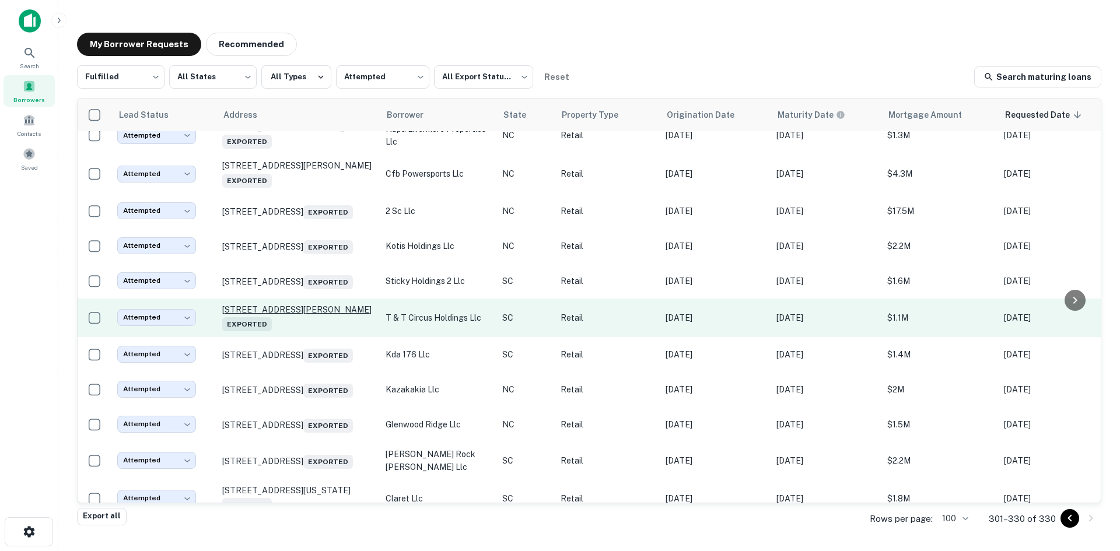
scroll to position [700, 0]
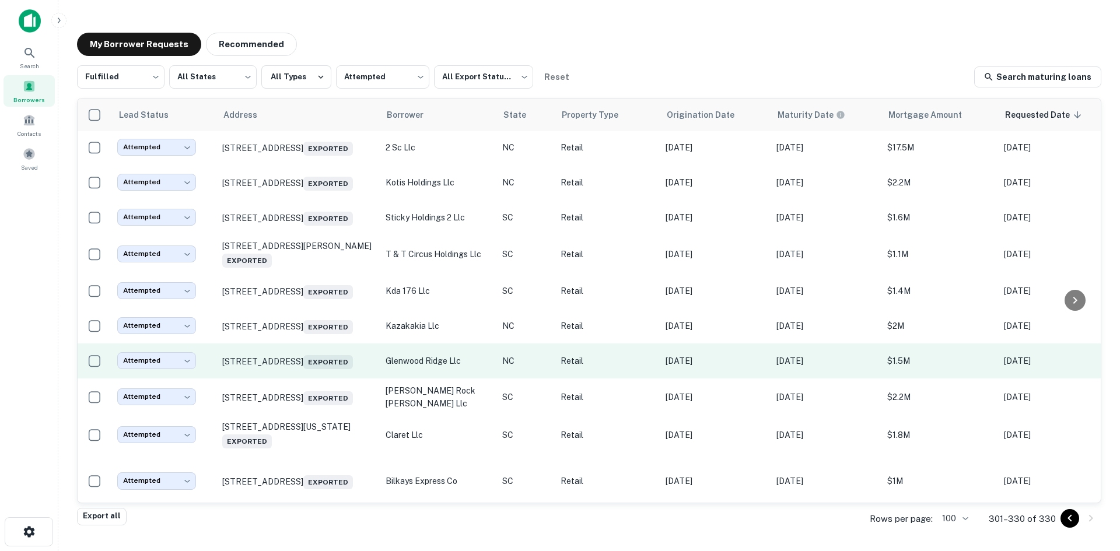
click at [303, 379] on td "7016 Glenwood Ave Raleigh, NC 27612 Exported" at bounding box center [297, 361] width 163 height 35
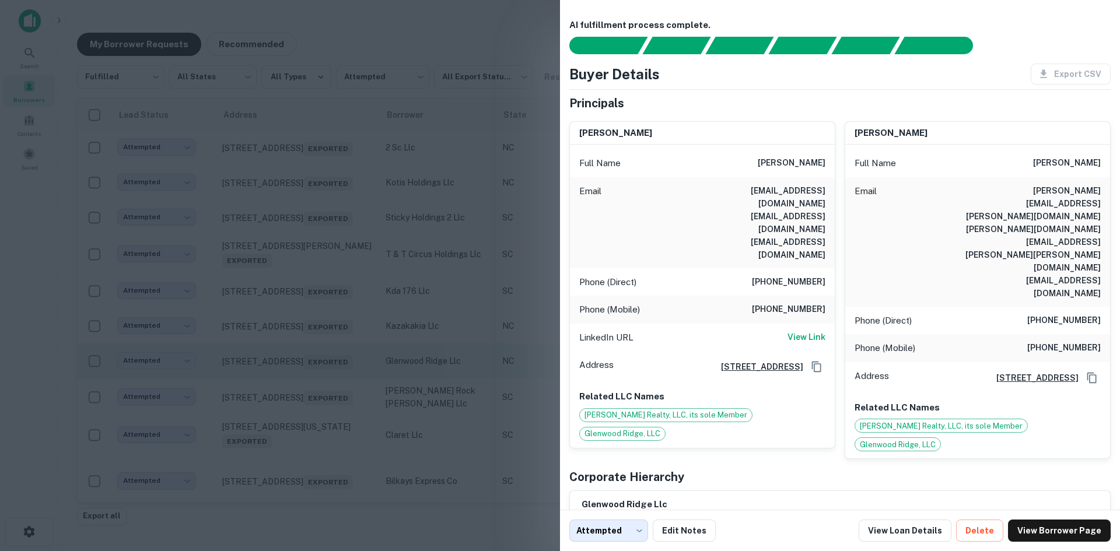
click at [303, 430] on div at bounding box center [560, 275] width 1120 height 551
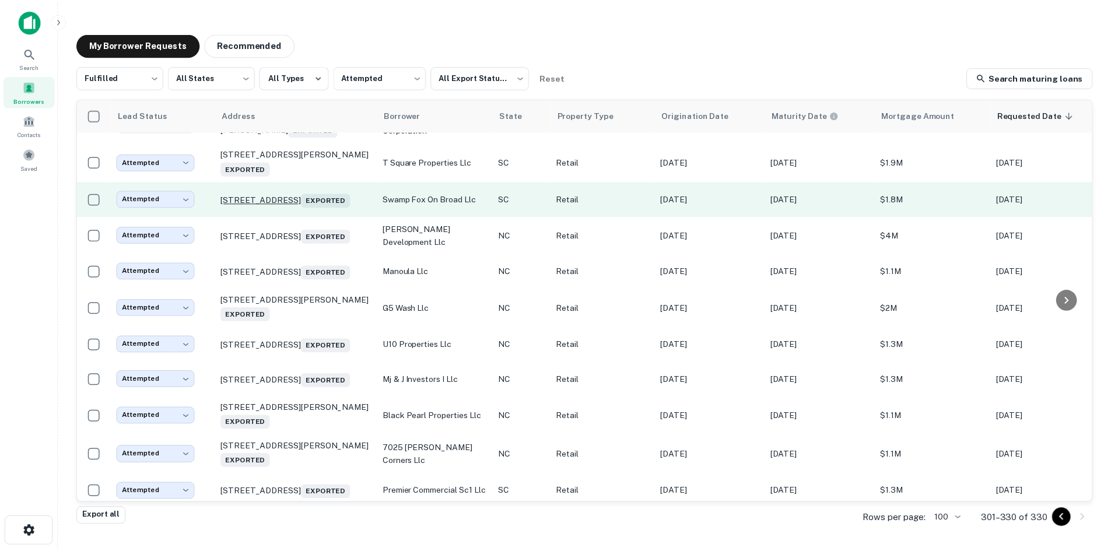
scroll to position [0, 0]
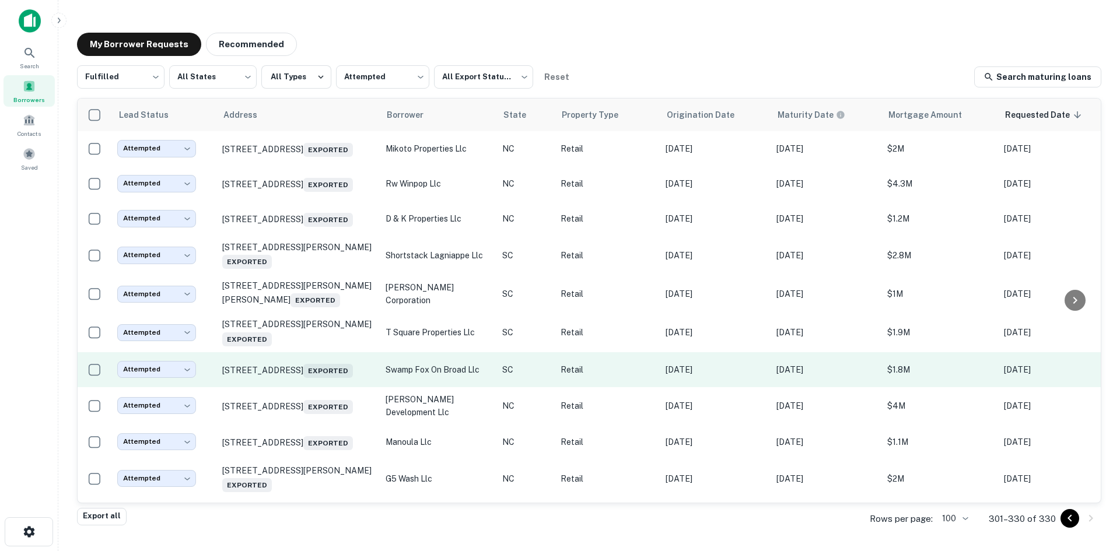
click at [285, 387] on td "53 Broad St Charleston, SC 29401 Exported" at bounding box center [297, 369] width 163 height 35
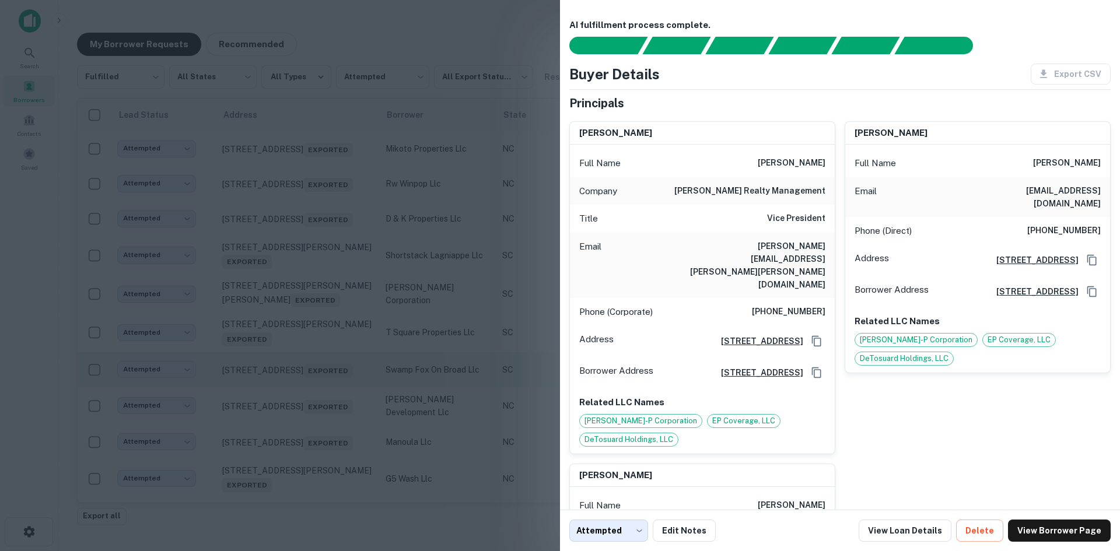
click at [285, 397] on div at bounding box center [560, 275] width 1120 height 551
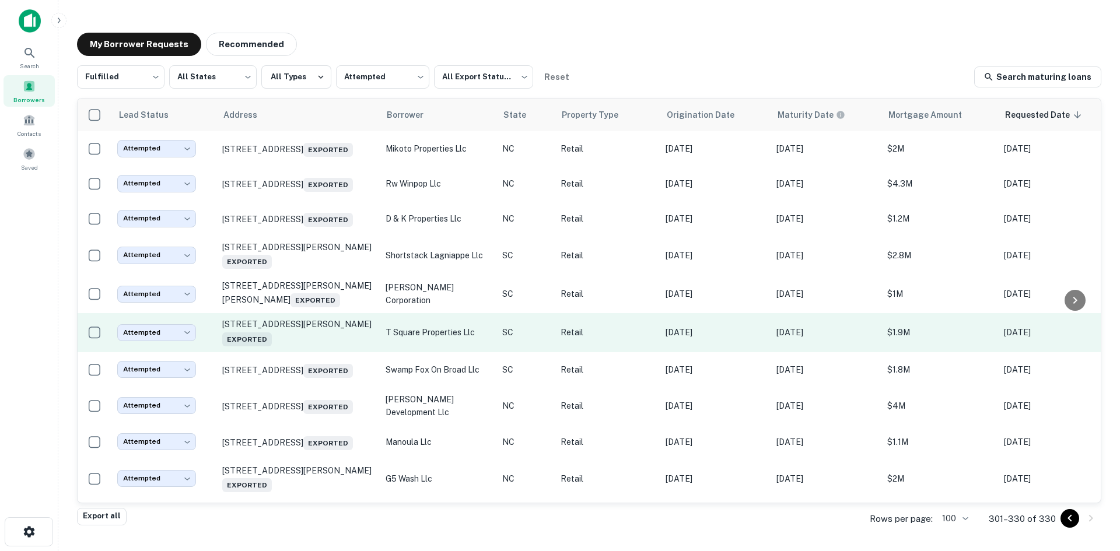
click at [291, 352] on td "231 W Thomas St Lake City, SC 29560 Exported" at bounding box center [297, 332] width 163 height 39
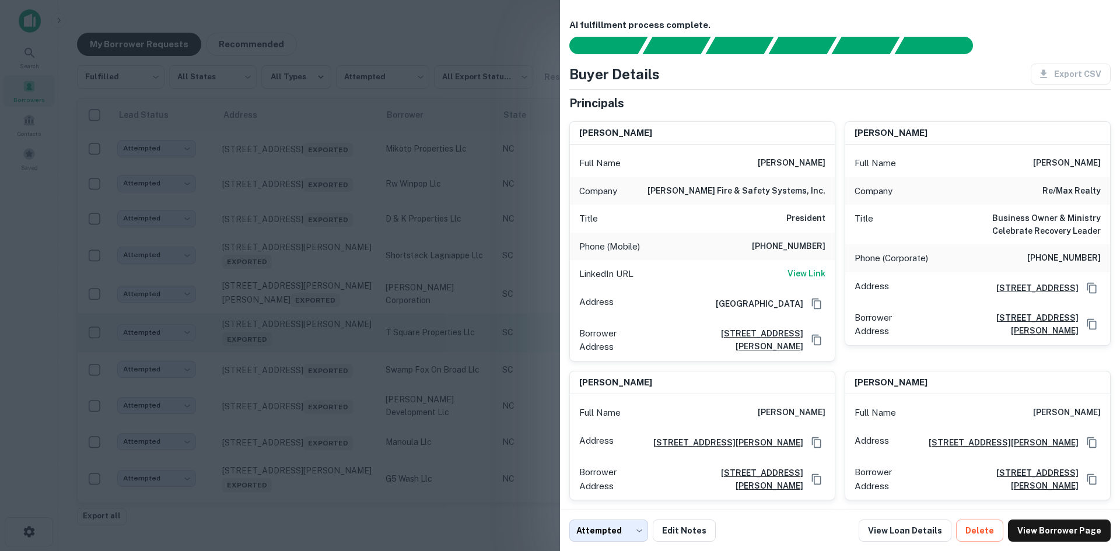
click at [291, 359] on div at bounding box center [560, 275] width 1120 height 551
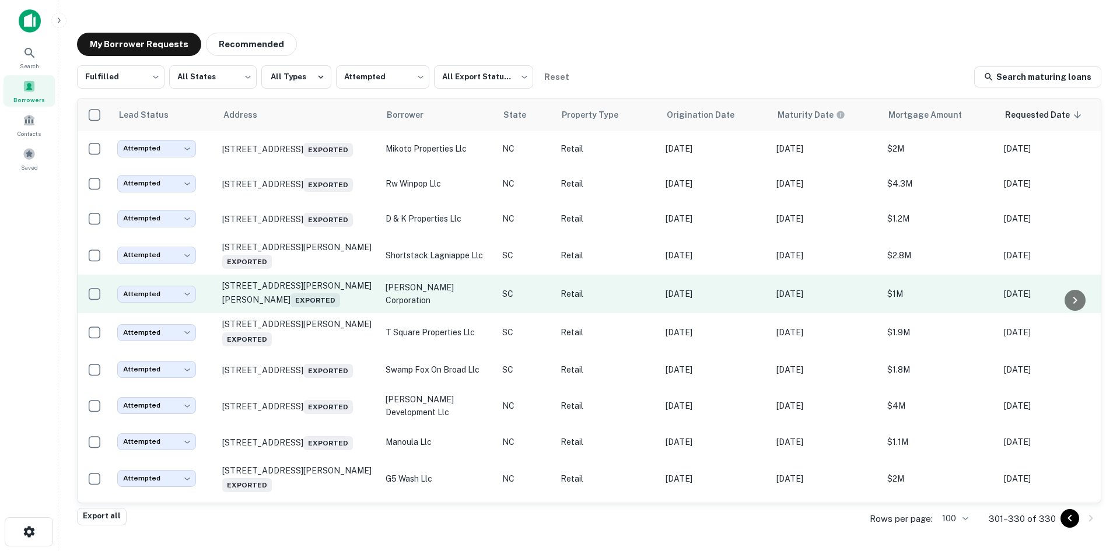
click at [317, 313] on td "1701 Pearman Dairy Rd Anderson, SC 29625 Exported" at bounding box center [297, 294] width 163 height 39
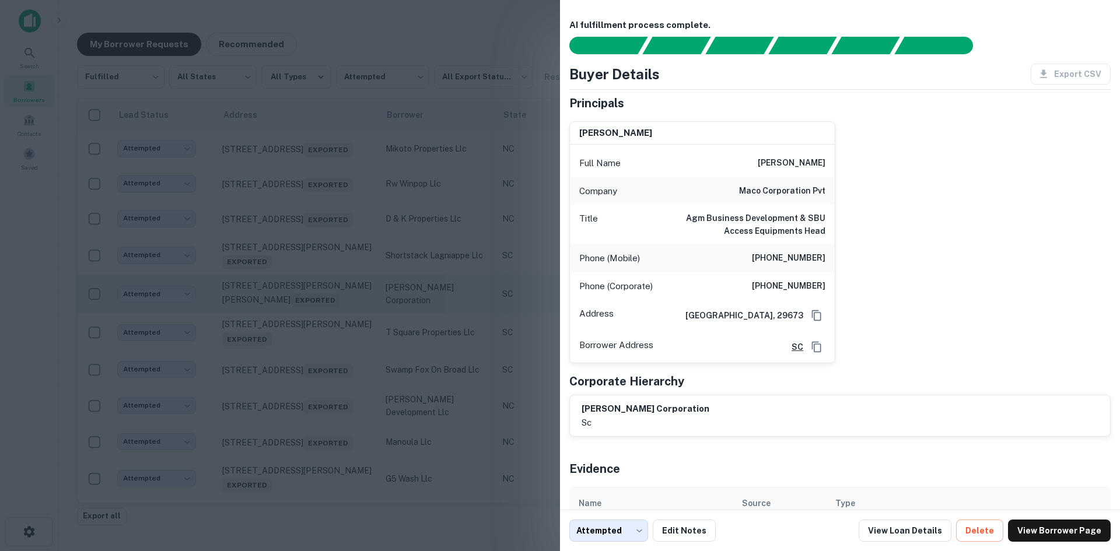
click at [317, 323] on div at bounding box center [560, 275] width 1120 height 551
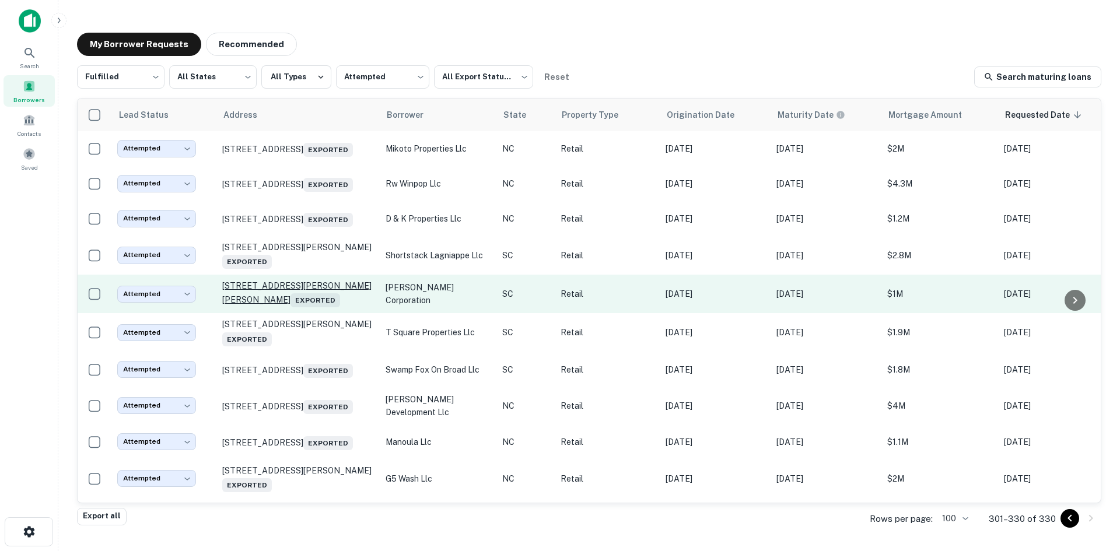
click at [316, 305] on p "1701 Pearman Dairy Rd Anderson, SC 29625 Exported" at bounding box center [298, 294] width 152 height 27
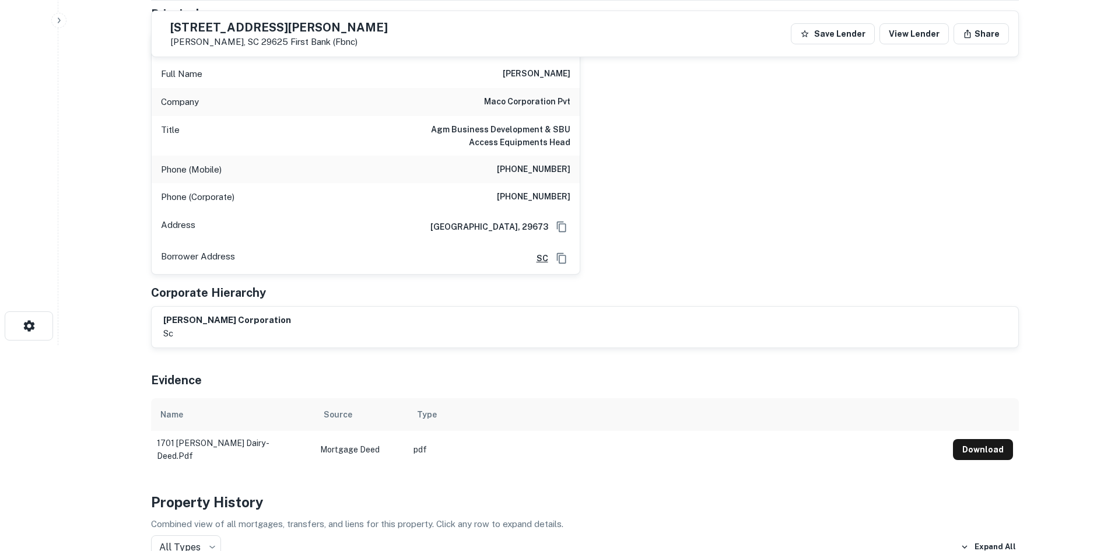
scroll to position [175, 0]
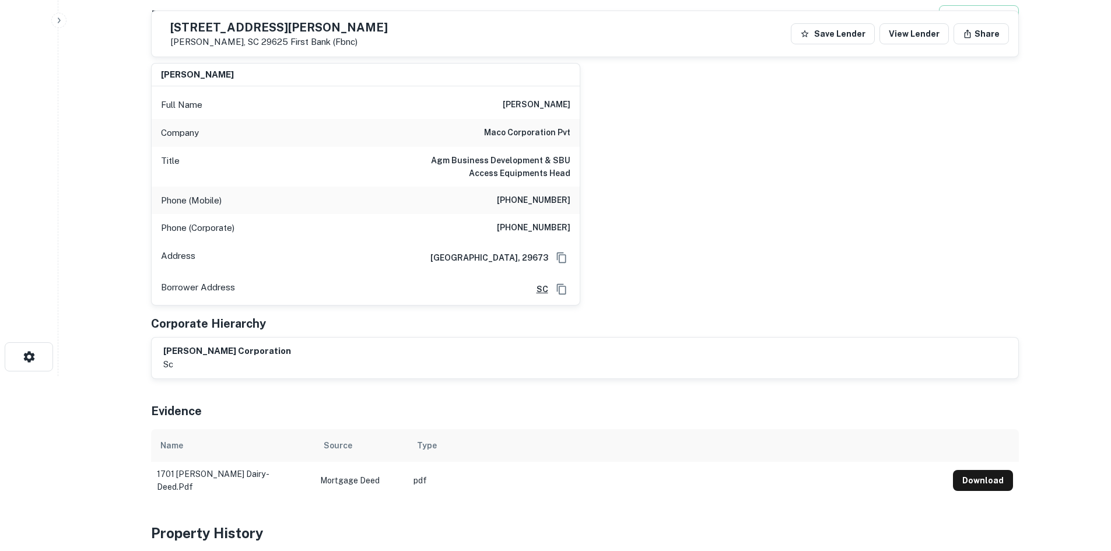
click at [527, 226] on h6 "(954) 552-1718" at bounding box center [534, 228] width 74 height 14
copy h6 "(954) 552-1718"
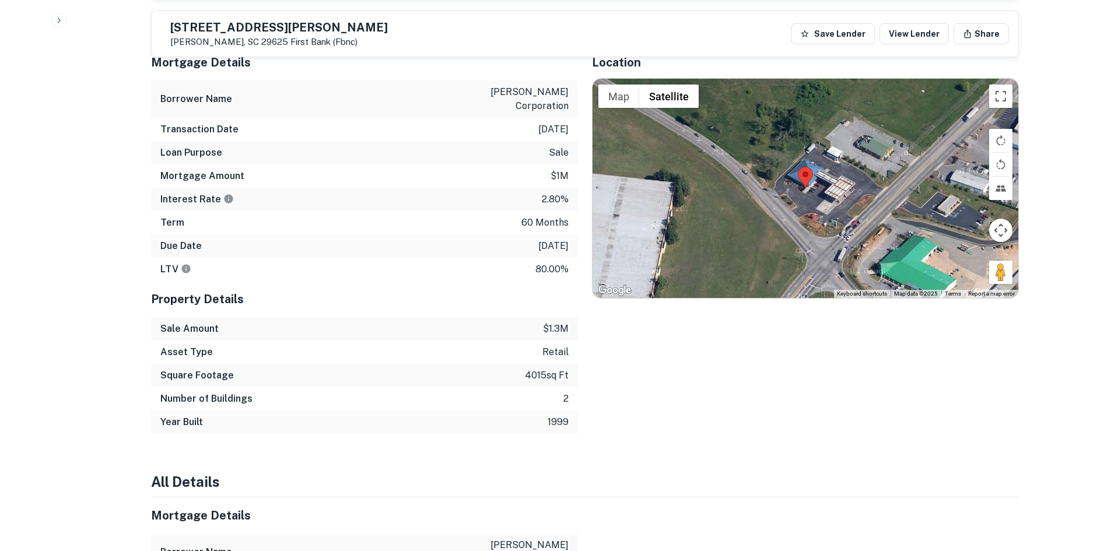
scroll to position [875, 0]
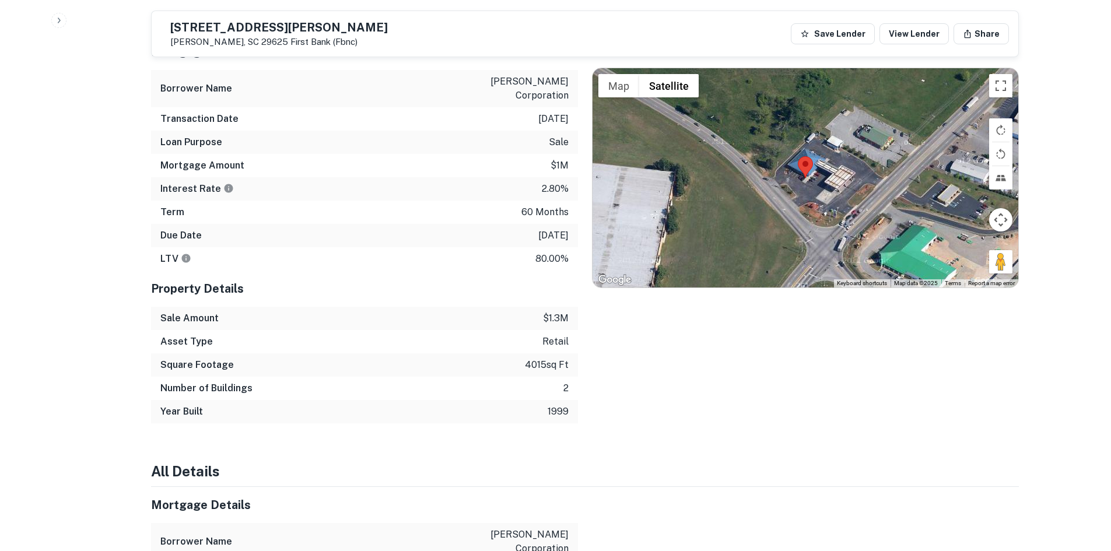
drag, startPoint x: 999, startPoint y: 264, endPoint x: 876, endPoint y: 219, distance: 130.8
click at [876, 219] on div "Map Terrain Satellite Labels Keyboard shortcuts Map Data Map data ©2025 Map dat…" at bounding box center [806, 177] width 426 height 219
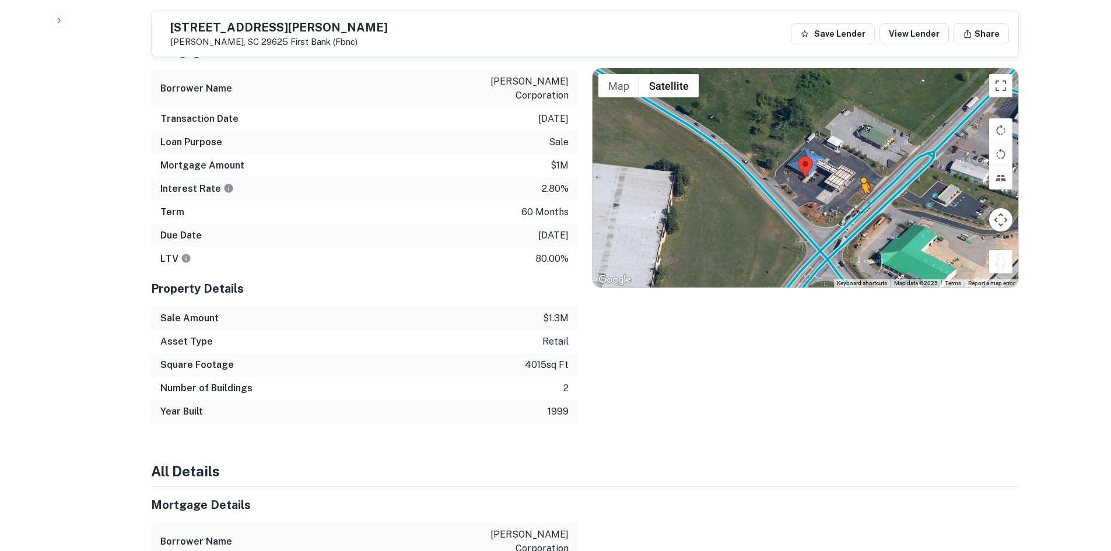
drag, startPoint x: 999, startPoint y: 261, endPoint x: 859, endPoint y: 207, distance: 150.5
click at [859, 207] on div "To activate drag with keyboard, press Alt + Enter. Once in keyboard drag state,…" at bounding box center [806, 177] width 426 height 219
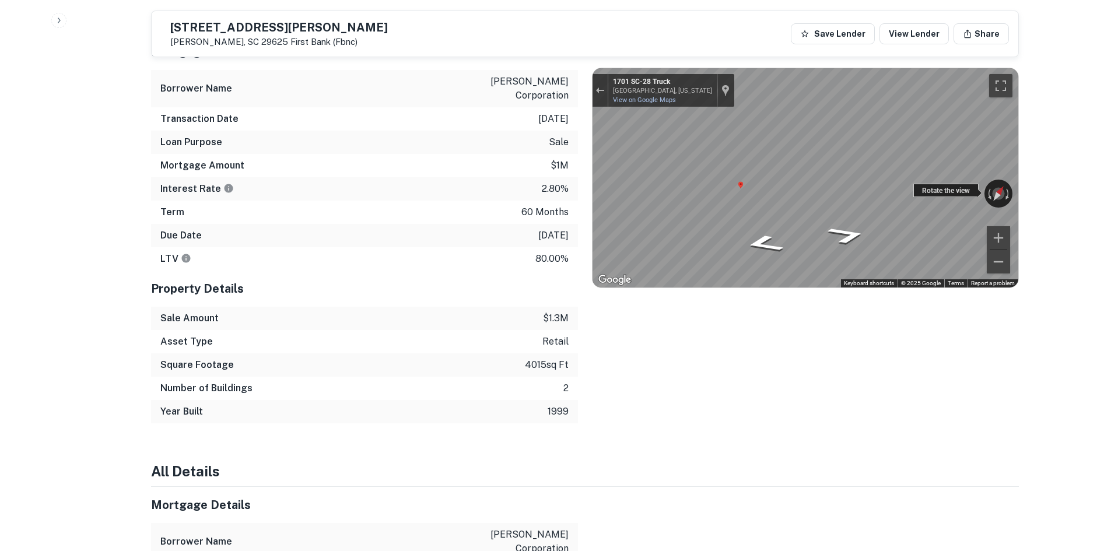
click at [942, 190] on div "← Move left → Move right ↑ Move up ↓ Move down + Zoom in - Zoom out 1701 SC-28 …" at bounding box center [806, 177] width 426 height 219
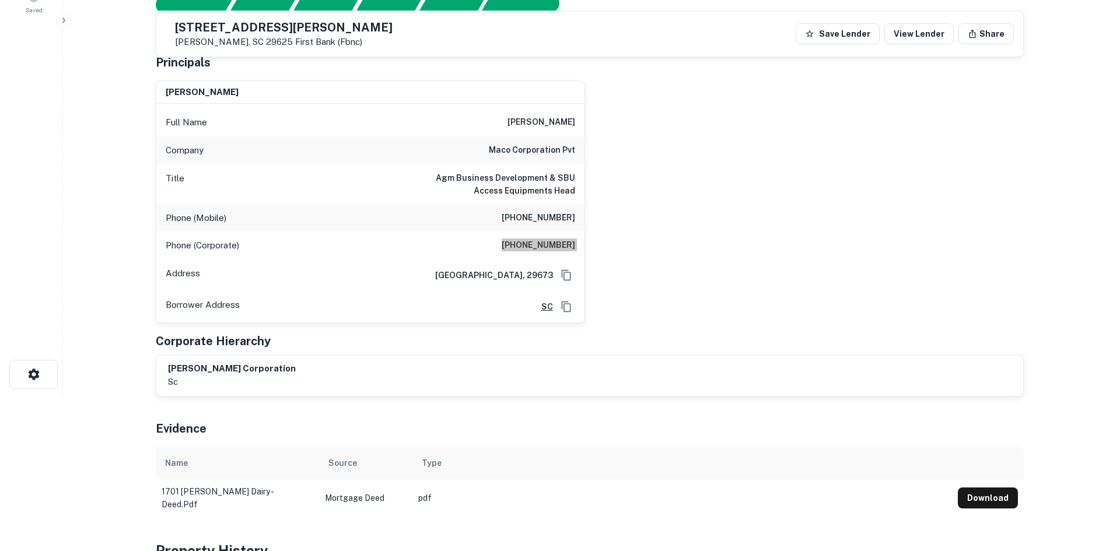
scroll to position [0, 0]
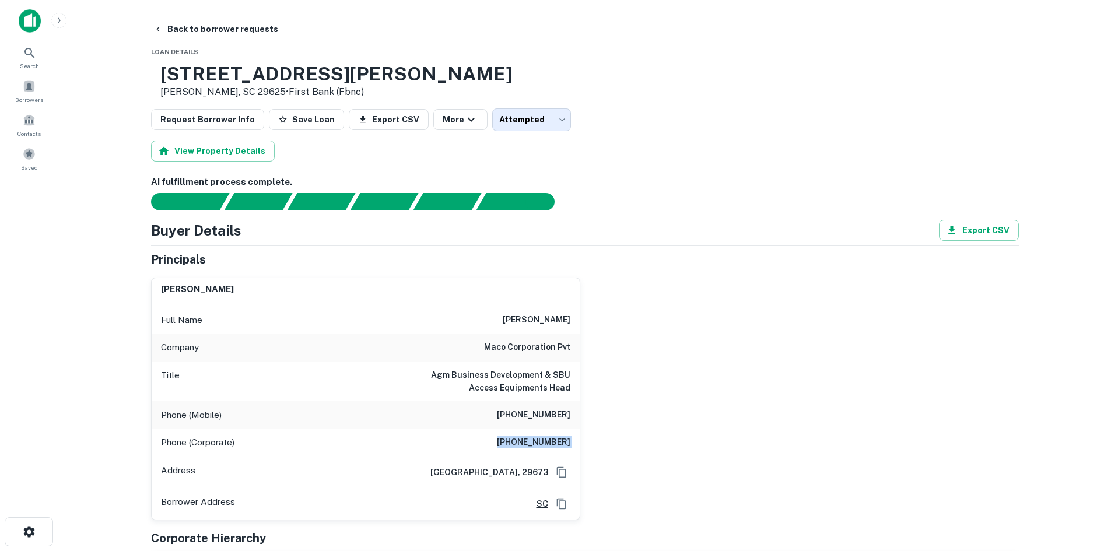
click at [192, 22] on button "Back to borrower requests" at bounding box center [216, 29] width 134 height 21
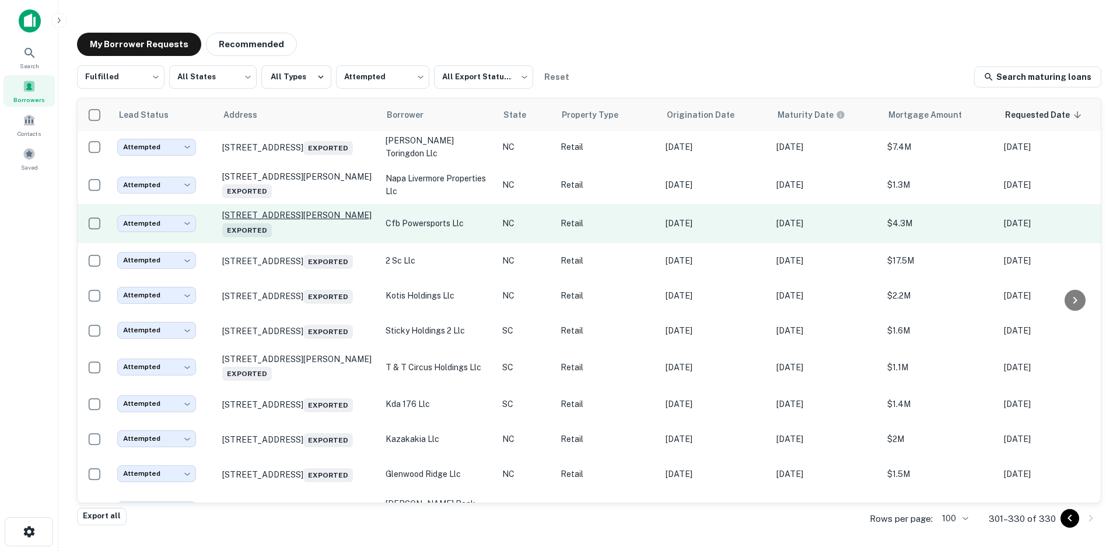
scroll to position [579, 0]
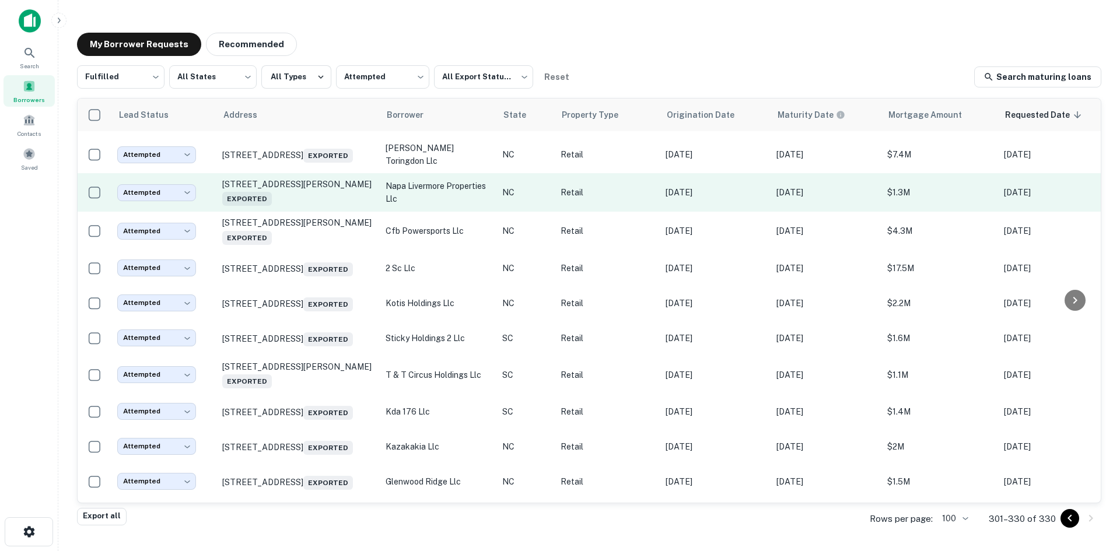
click at [303, 212] on td "6411 Old Monroe Rd Indian Trail, NC 28079 Exported" at bounding box center [297, 192] width 163 height 39
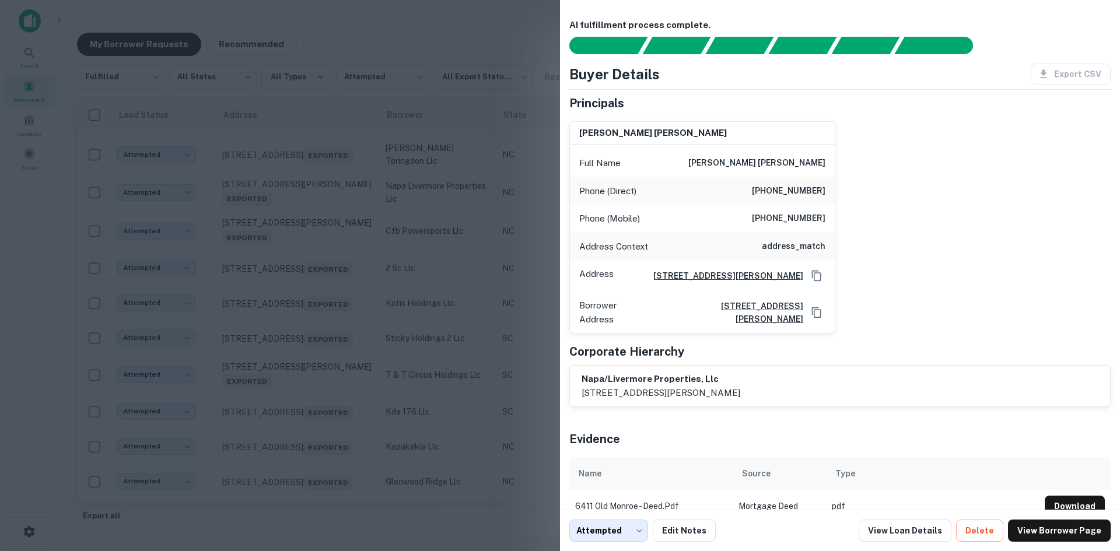
click at [306, 237] on div at bounding box center [560, 275] width 1120 height 551
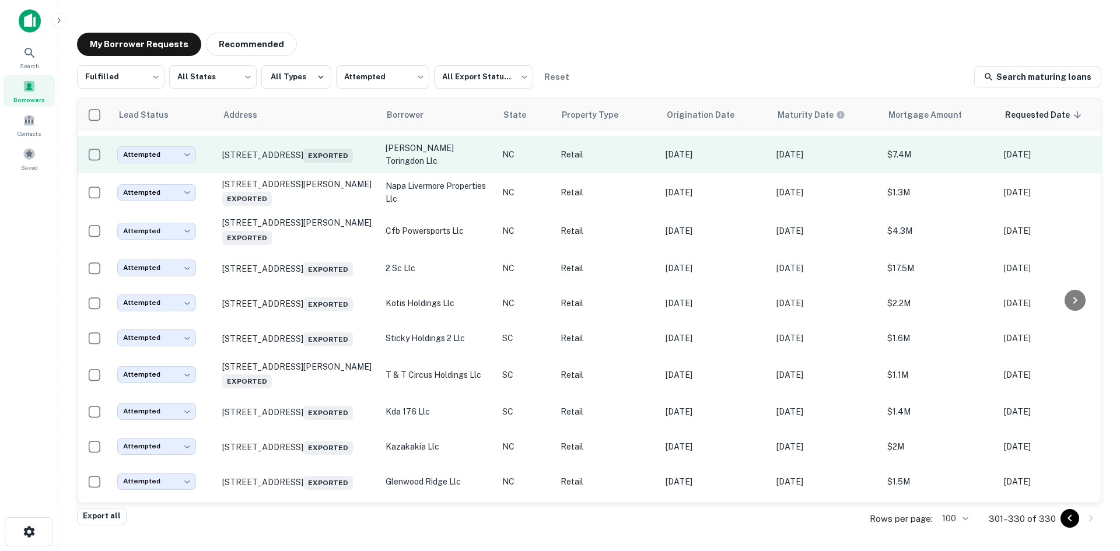
click at [298, 173] on td "12206 Copper Way Charlotte, NC 28277 Exported" at bounding box center [297, 154] width 163 height 37
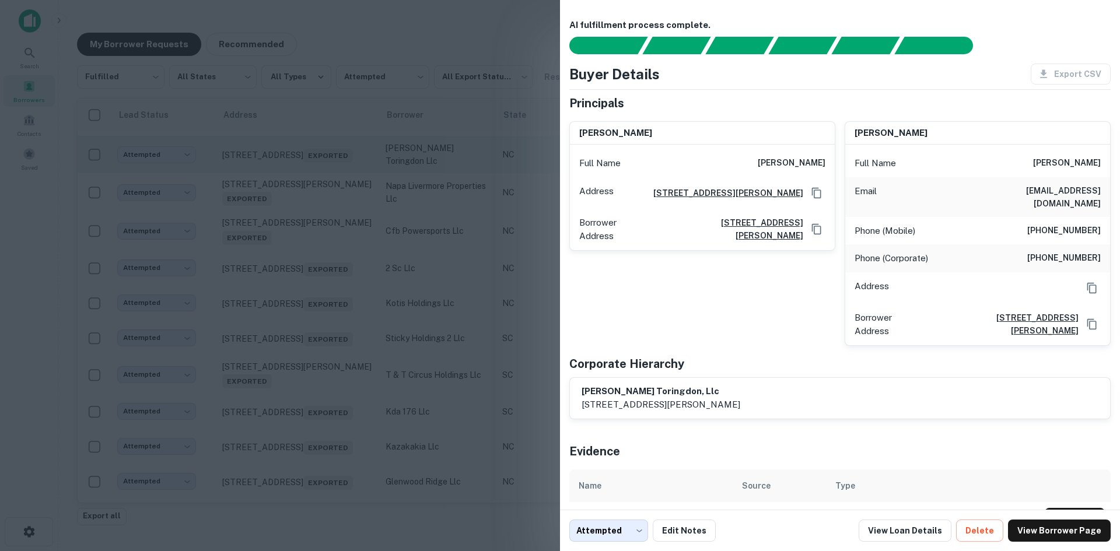
click at [298, 206] on div at bounding box center [560, 275] width 1120 height 551
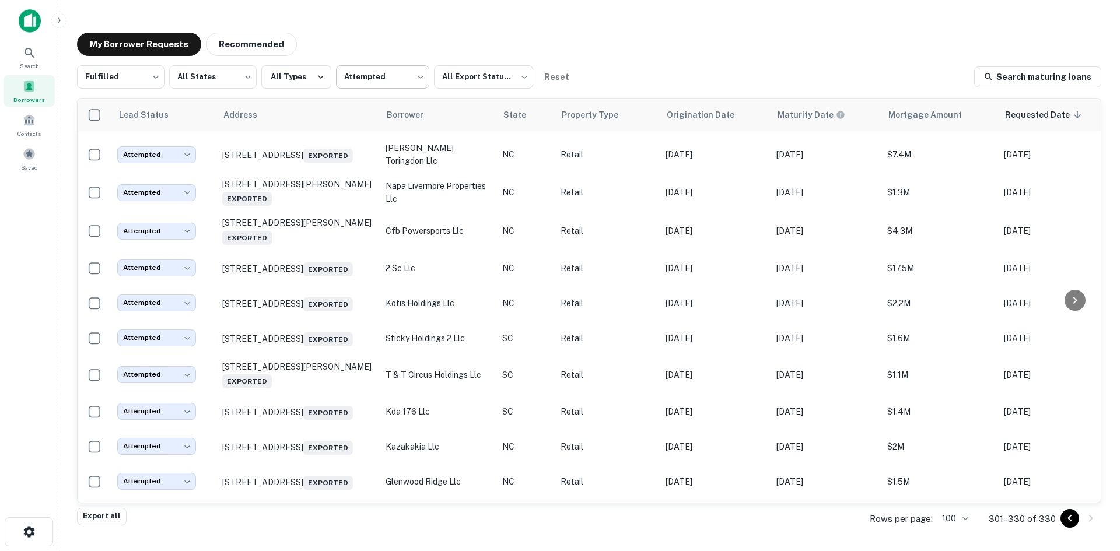
click at [360, 91] on body "Search Borrowers Contacts Saved My Borrower Requests Recommended Fulfilled ****…" at bounding box center [560, 275] width 1120 height 551
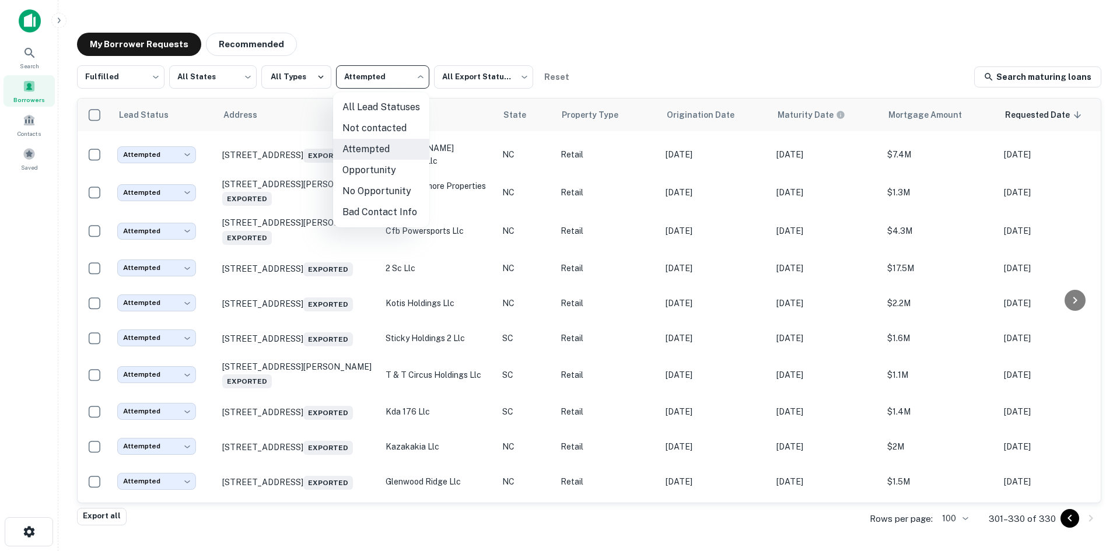
click at [359, 166] on li "Opportunity" at bounding box center [381, 170] width 96 height 21
type input "**********"
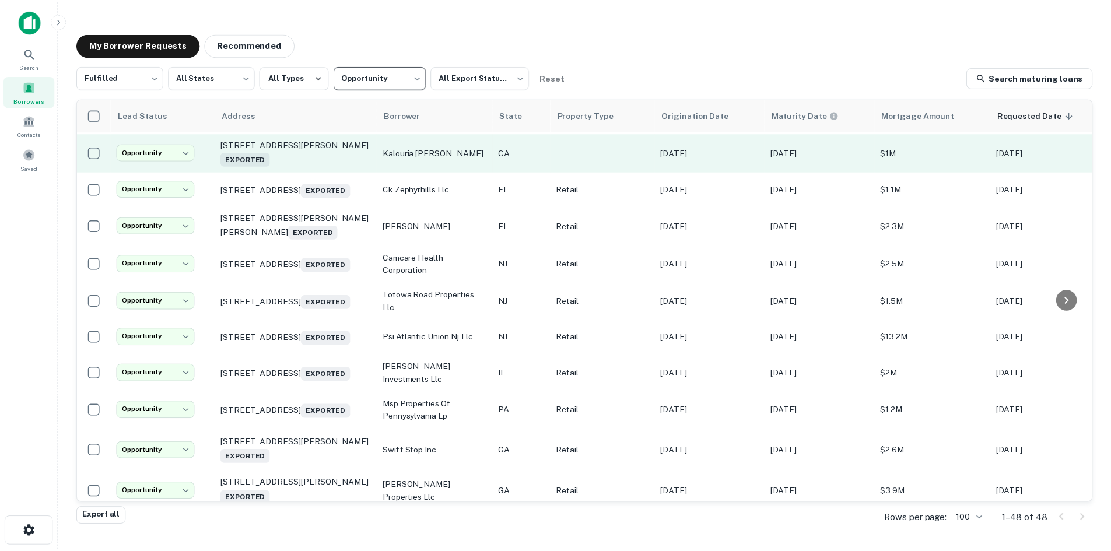
scroll to position [113, 0]
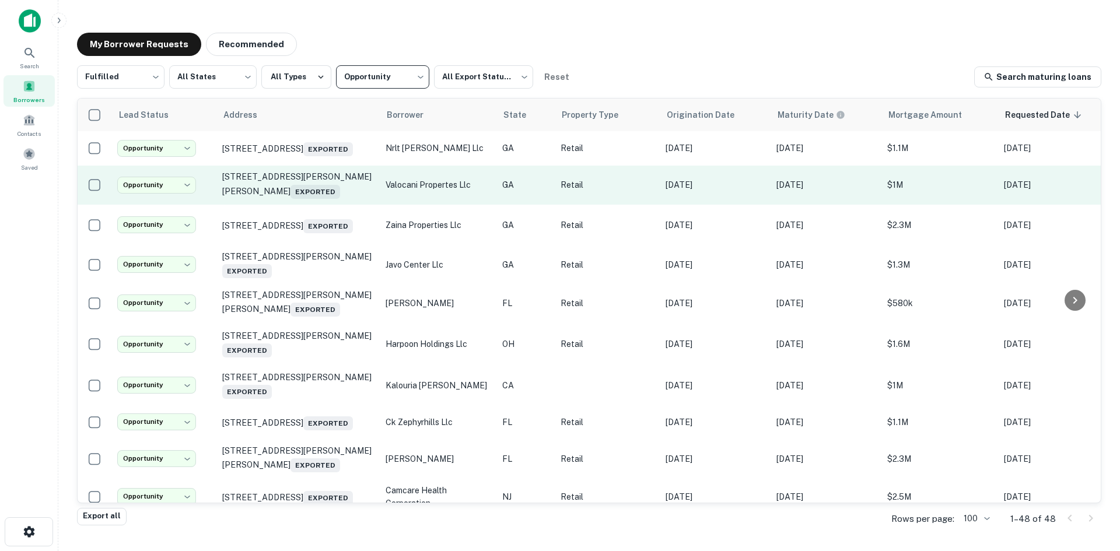
click at [312, 173] on td "6409 Jimmy Carter Blvd Norcross, GA 30071 Exported" at bounding box center [297, 185] width 163 height 39
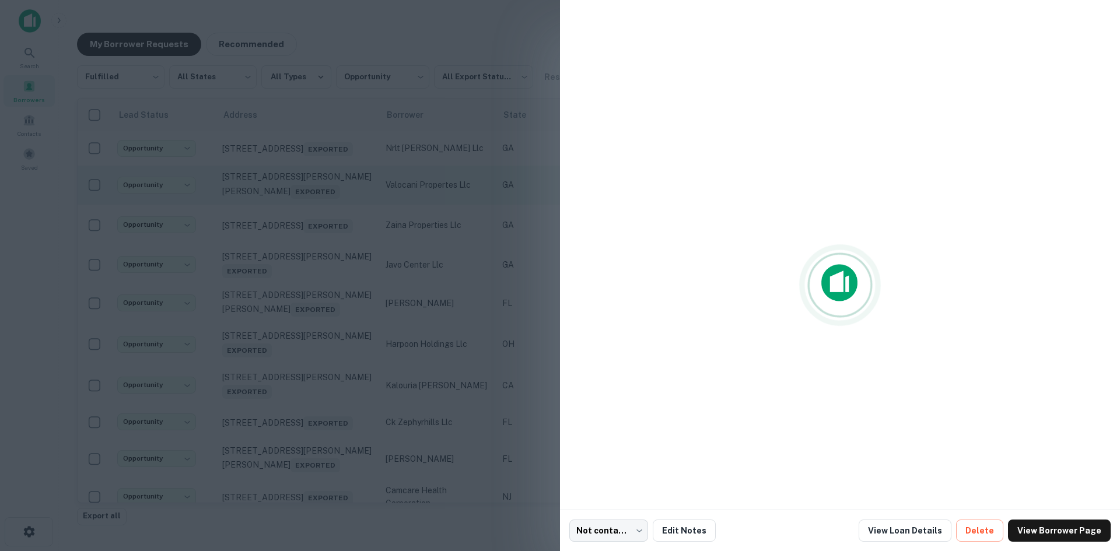
click at [312, 173] on div at bounding box center [560, 275] width 1120 height 551
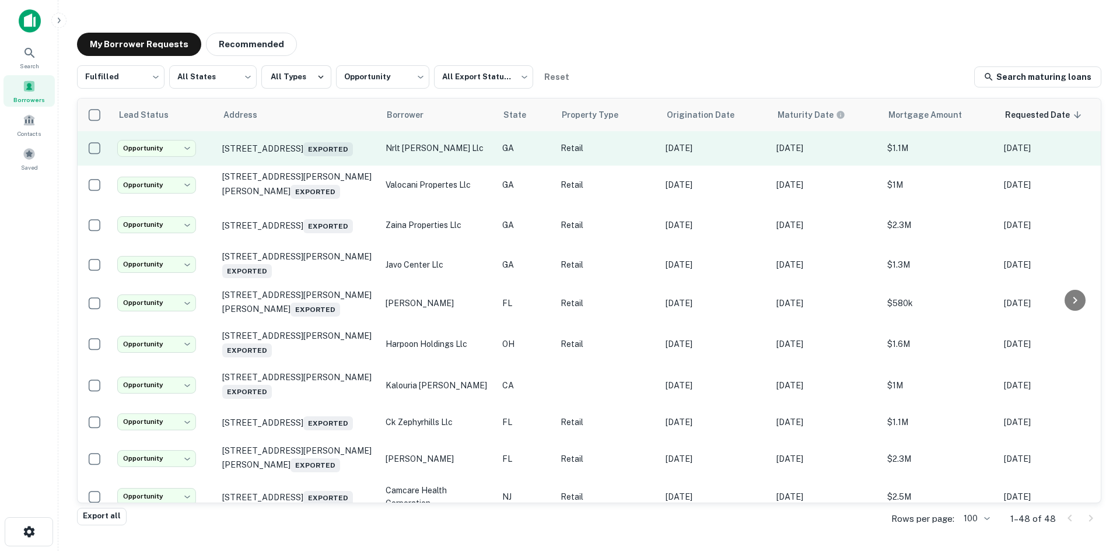
click at [312, 166] on td "2905 Stonecrest Cir Lithonia, GA 30038 Exported" at bounding box center [297, 148] width 163 height 35
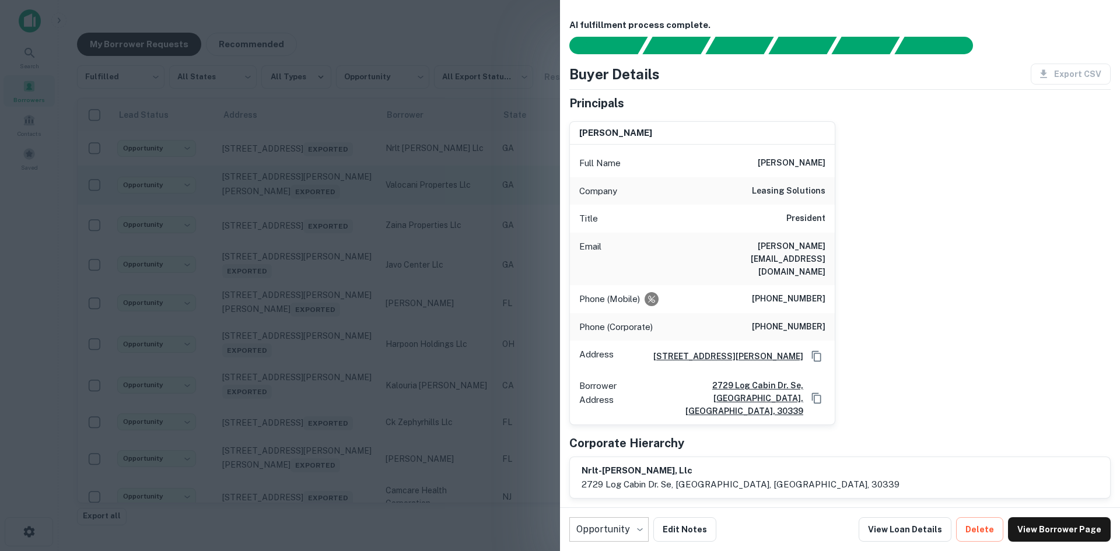
drag, startPoint x: 339, startPoint y: 276, endPoint x: 285, endPoint y: 207, distance: 87.6
click at [336, 281] on div at bounding box center [560, 275] width 1120 height 551
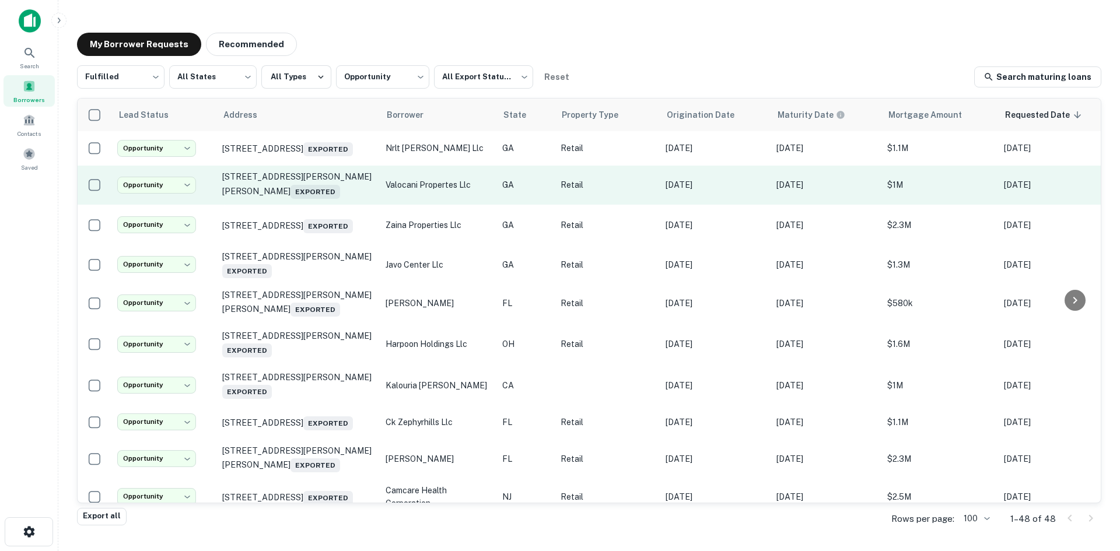
click at [309, 204] on td "6409 Jimmy Carter Blvd Norcross, GA 30071 Exported" at bounding box center [297, 185] width 163 height 39
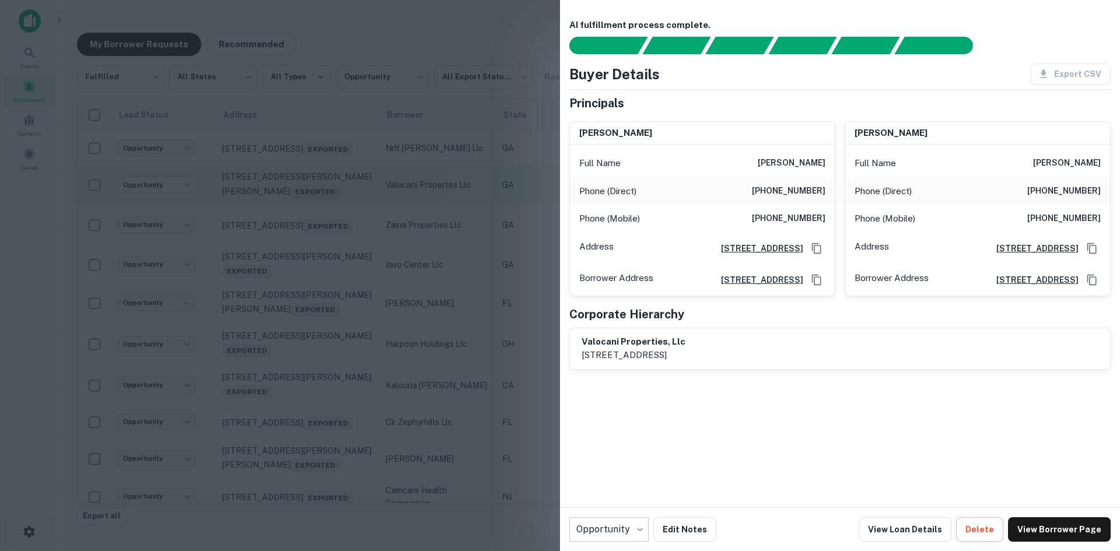
click at [309, 209] on div at bounding box center [560, 275] width 1120 height 551
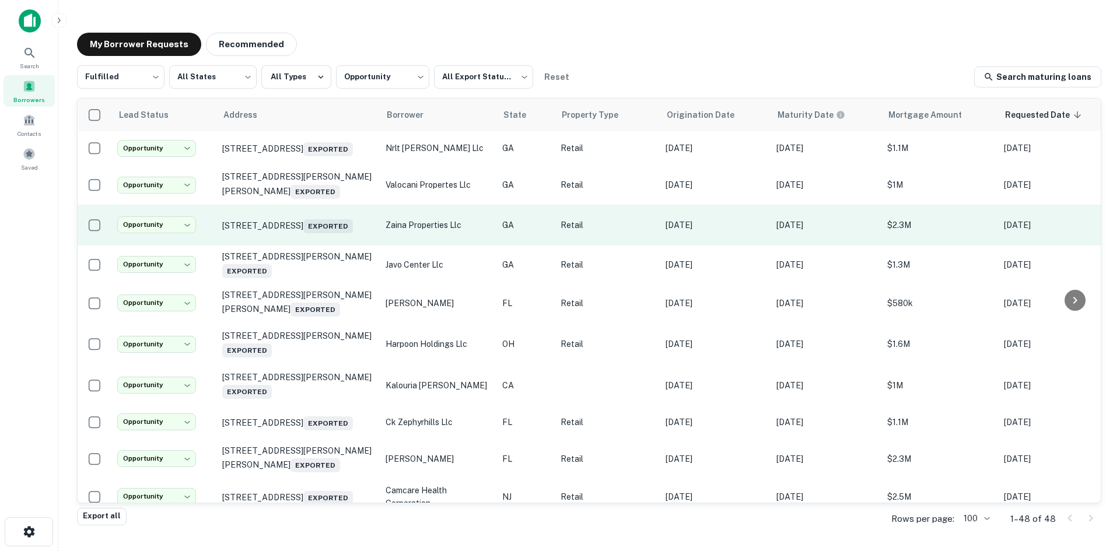
click at [314, 246] on td "2710 Bouldercrest Rd Se Atlanta, GA 30316 Exported" at bounding box center [297, 225] width 163 height 41
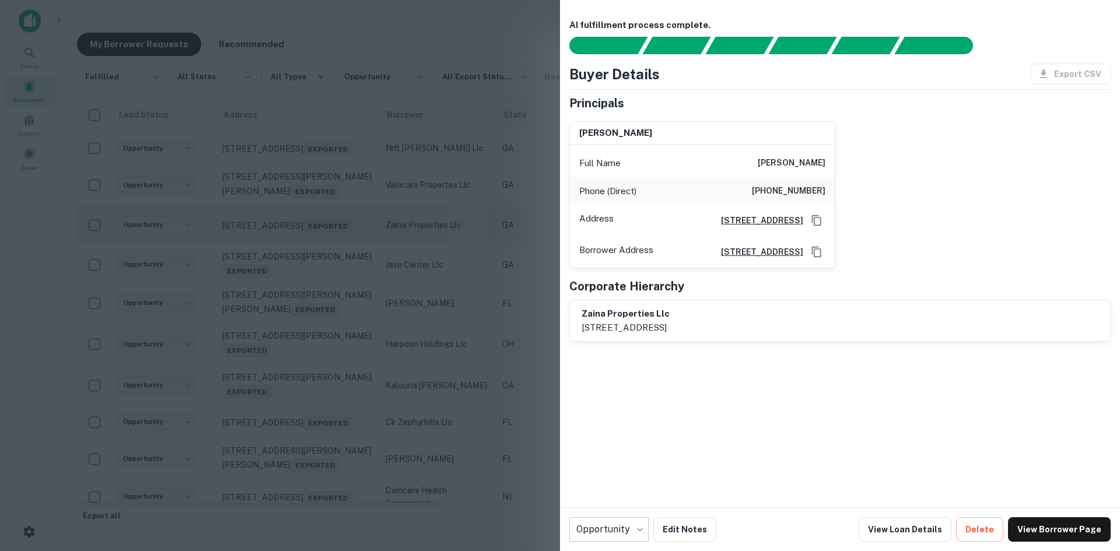
click at [314, 246] on div at bounding box center [560, 275] width 1120 height 551
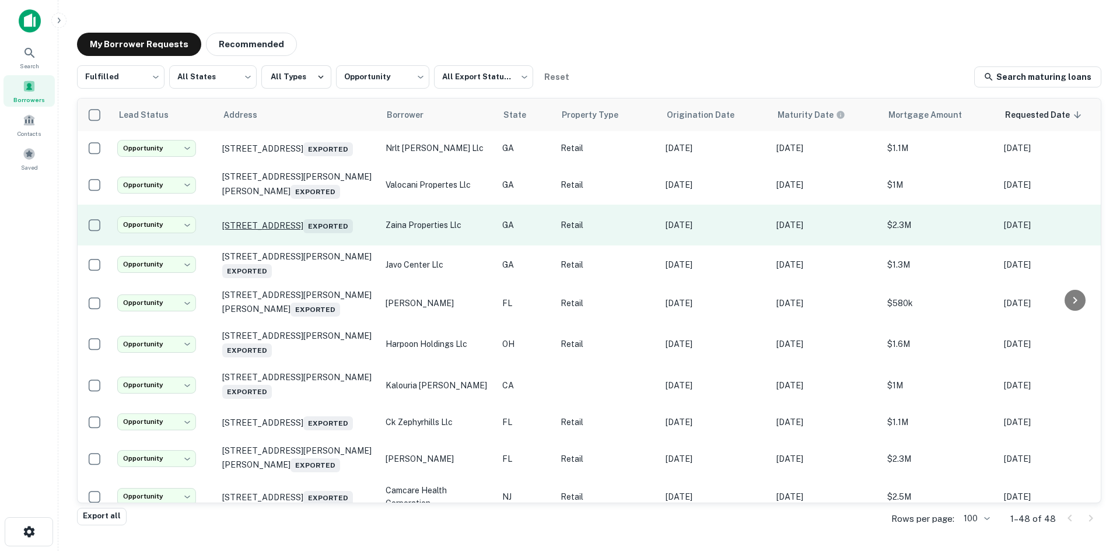
click at [307, 226] on p "2710 Bouldercrest Rd Se Atlanta, GA 30316 Exported" at bounding box center [298, 225] width 152 height 16
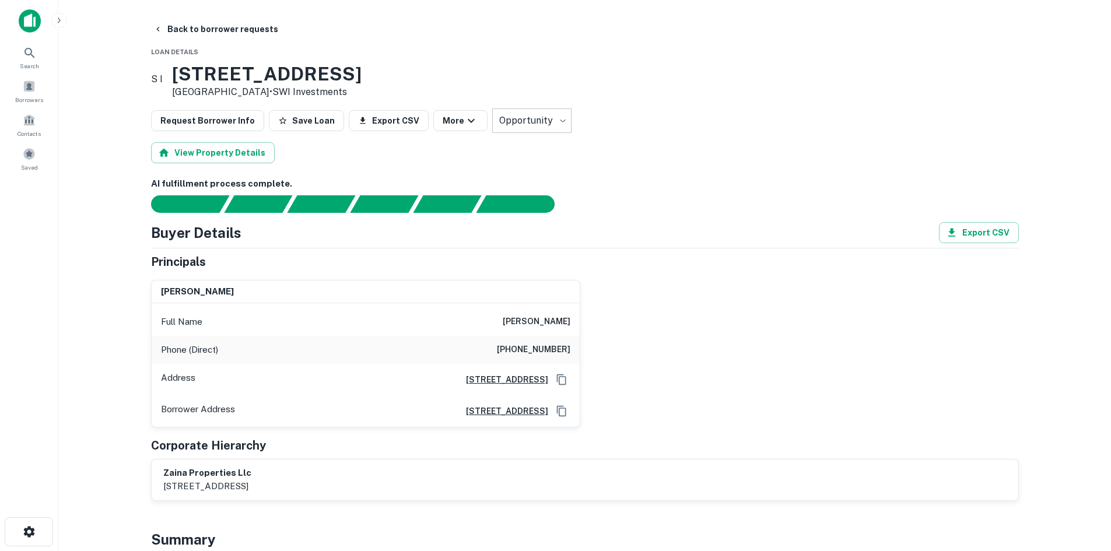
click at [551, 360] on div "Phone (Direct) (917) 535-2586" at bounding box center [366, 350] width 428 height 28
click at [545, 345] on h6 "(917) 535-2586" at bounding box center [534, 350] width 74 height 14
copy h6 "(917) 535-2586"
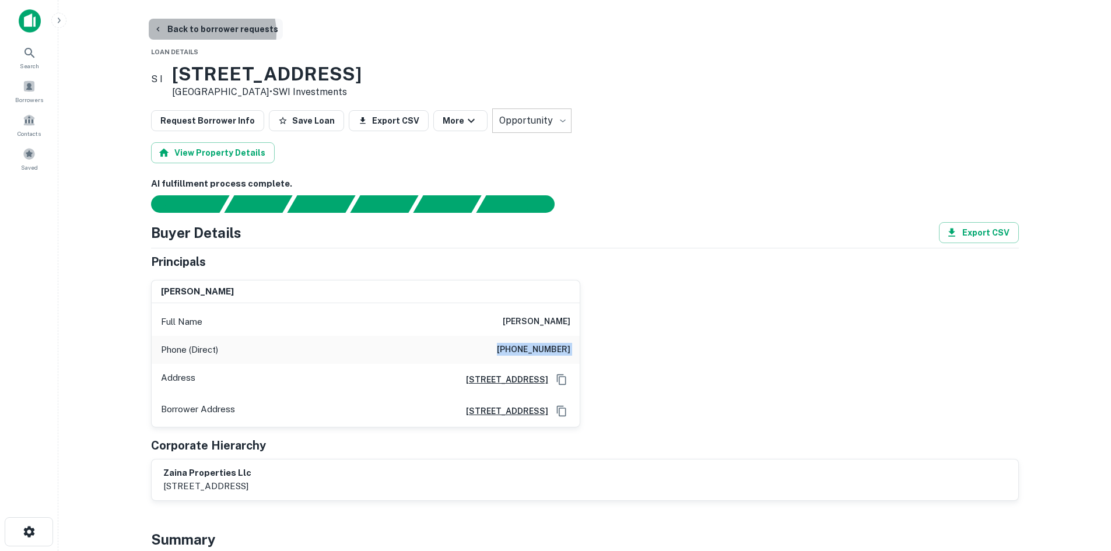
click at [202, 33] on button "Back to borrower requests" at bounding box center [216, 29] width 134 height 21
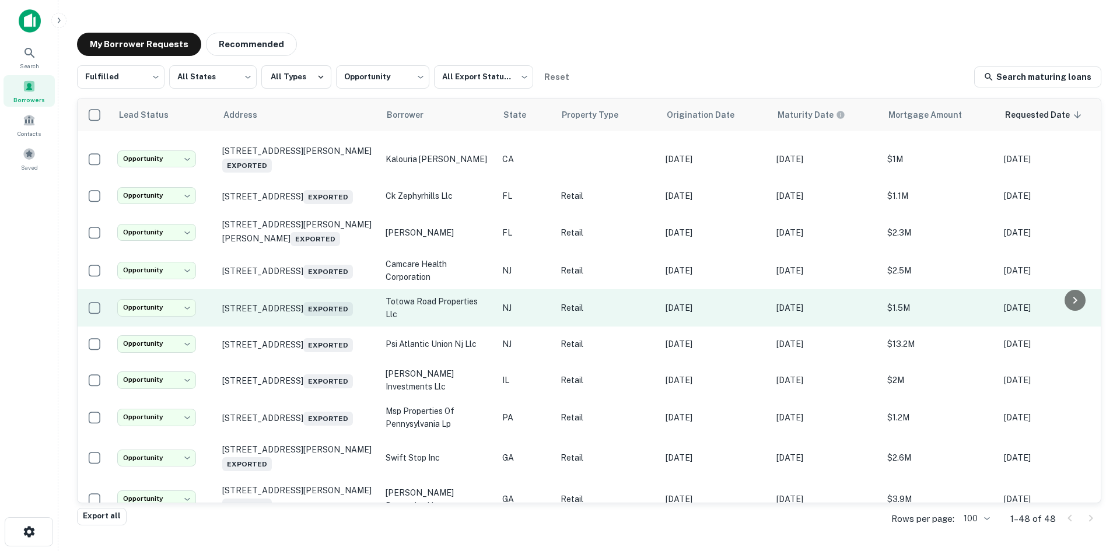
scroll to position [346, 0]
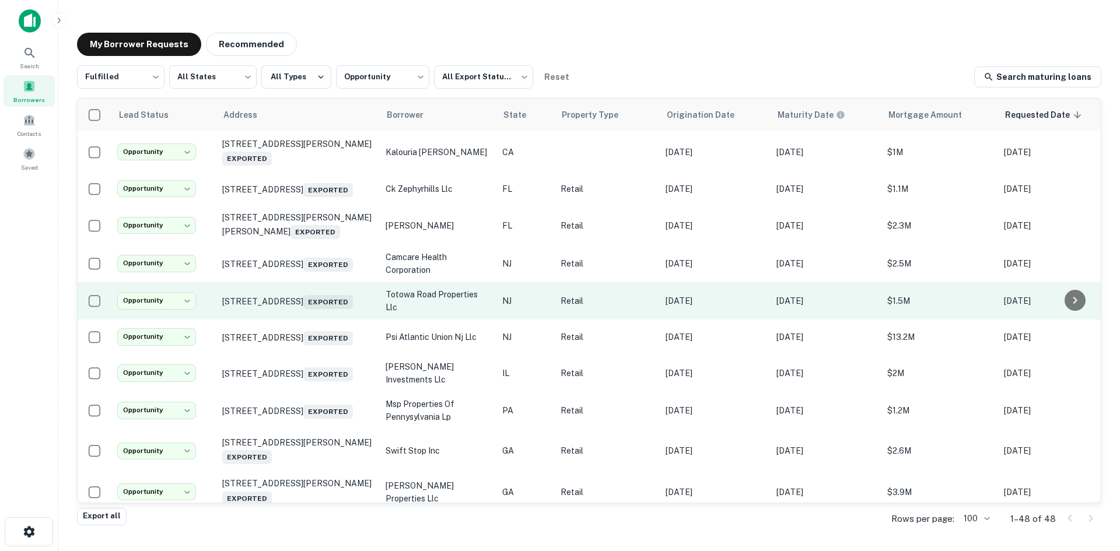
click at [294, 320] on td "384 Totowa Rd Totowa, NJ 07512 Exported" at bounding box center [297, 300] width 163 height 37
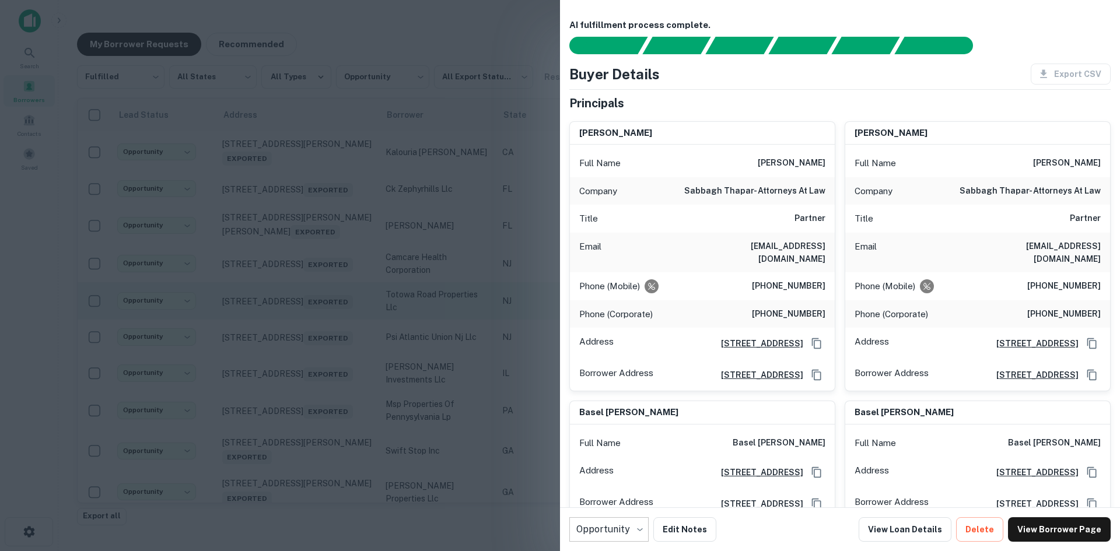
click at [294, 333] on div at bounding box center [560, 275] width 1120 height 551
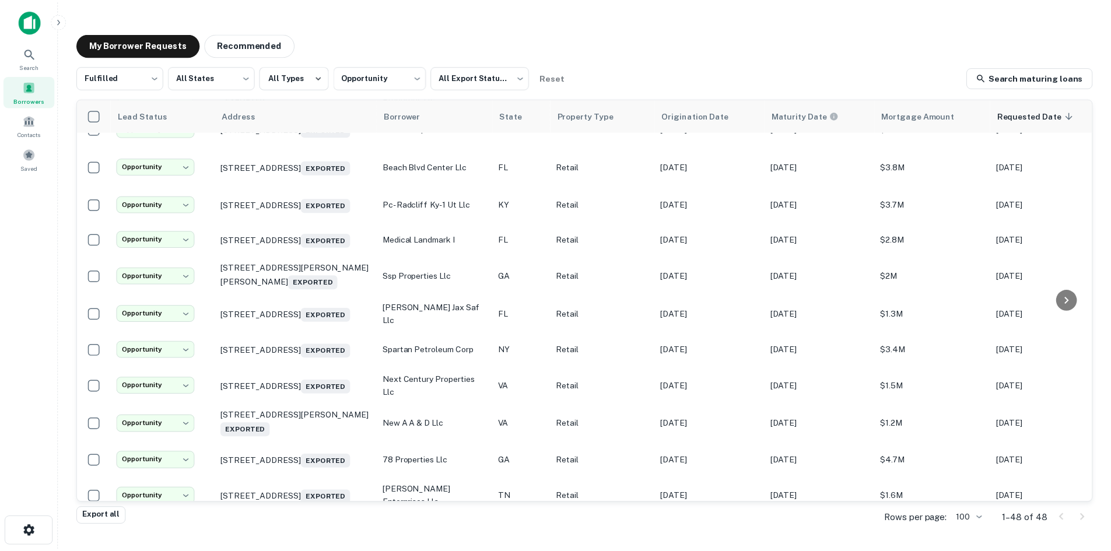
scroll to position [754, 0]
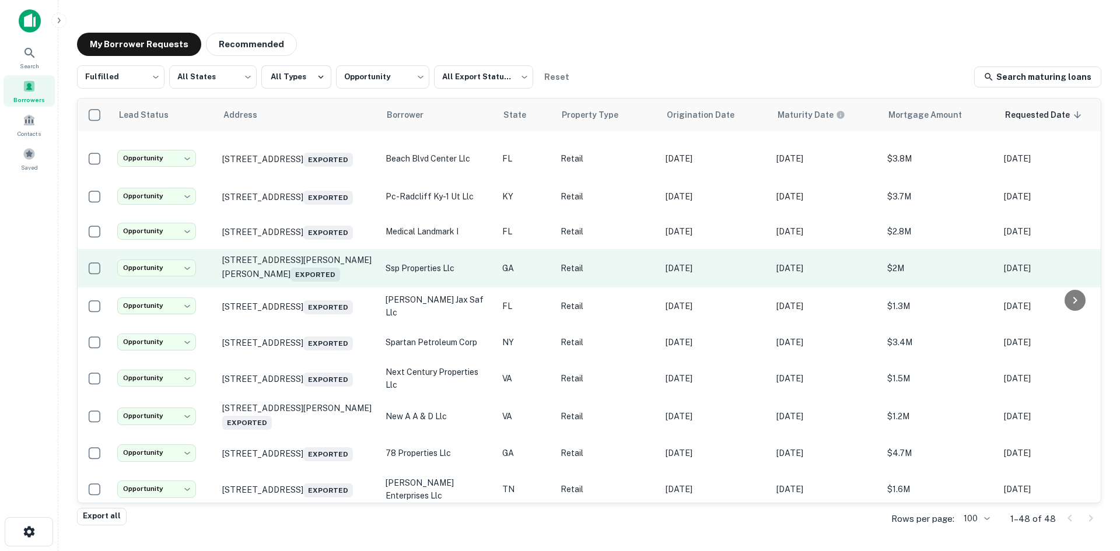
click at [310, 288] on td "5390 Flynn Crossing Dr Alpharetta, GA 30005 Exported" at bounding box center [297, 268] width 163 height 39
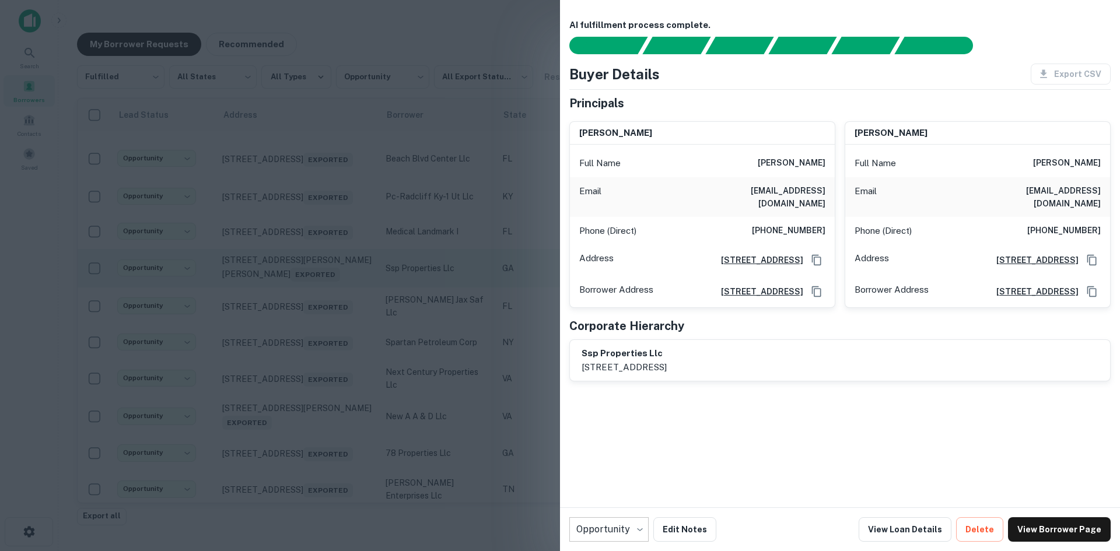
click at [310, 334] on div at bounding box center [560, 275] width 1120 height 551
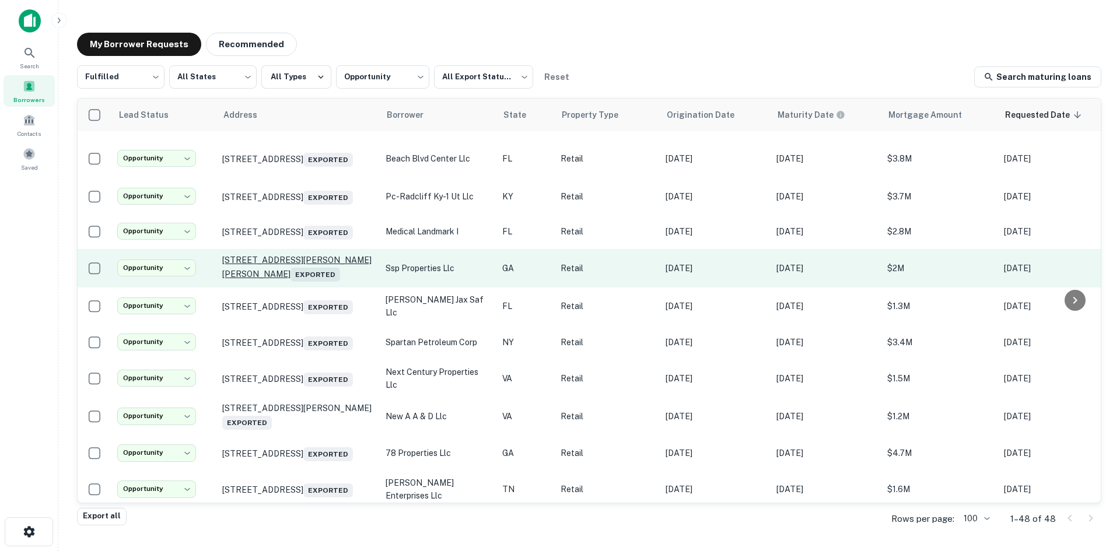
click at [289, 282] on p "5390 Flynn Crossing Dr Alpharetta, GA 30005 Exported" at bounding box center [298, 268] width 152 height 27
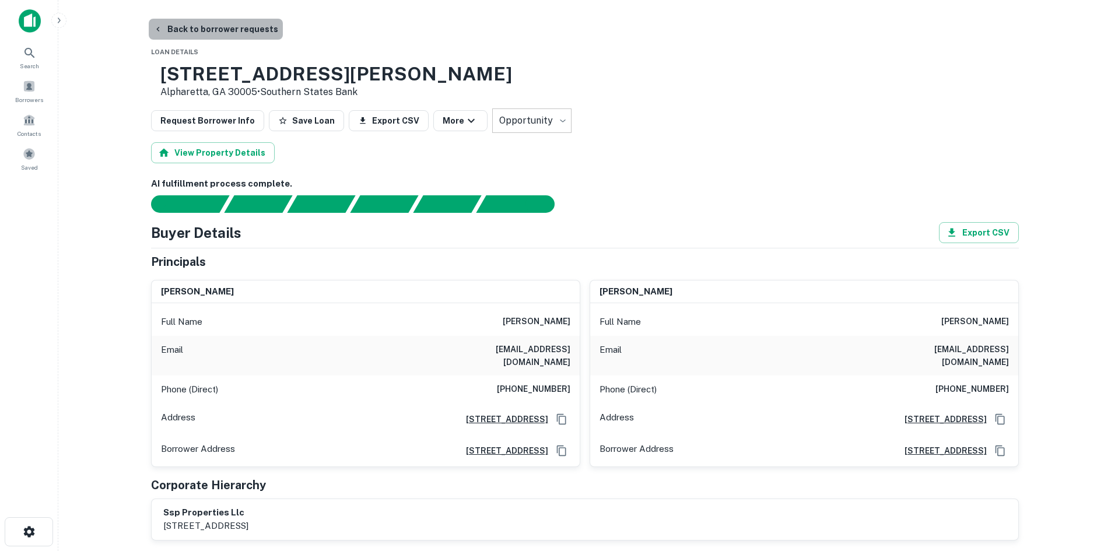
click at [242, 32] on button "Back to borrower requests" at bounding box center [216, 29] width 134 height 21
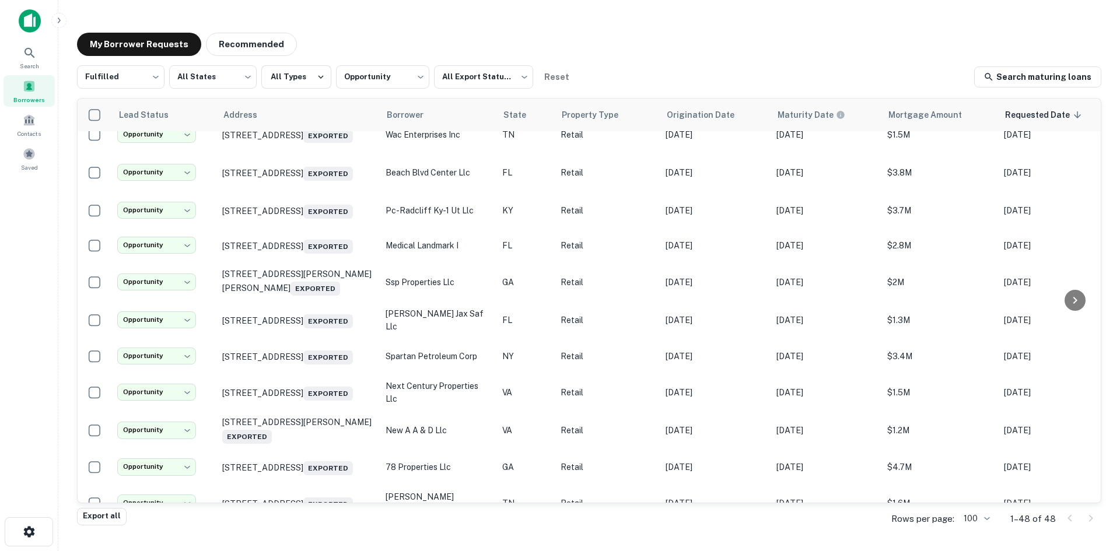
scroll to position [921, 0]
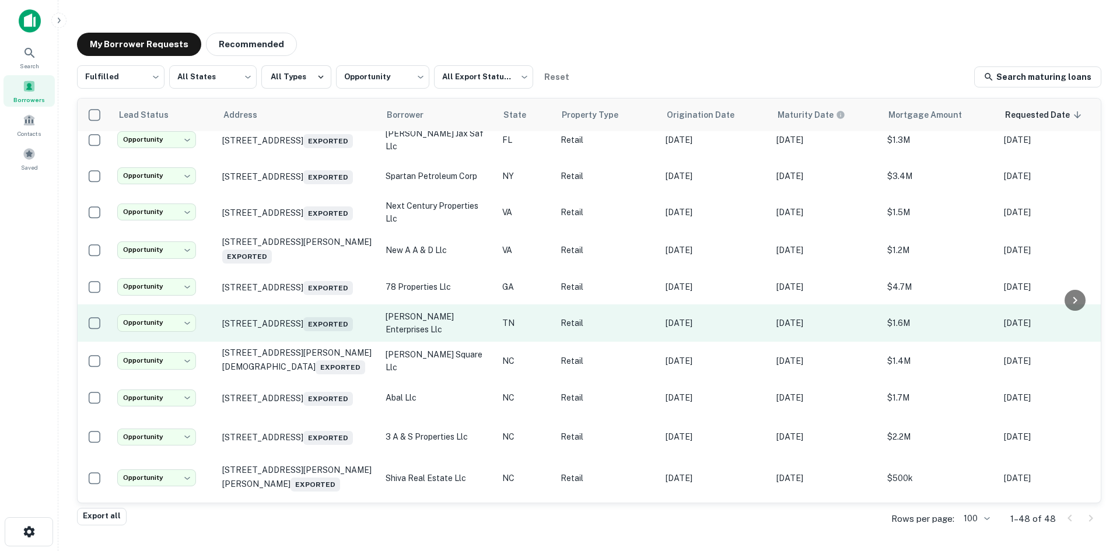
click at [293, 342] on td "19965 Alberta St Oneida, TN 37841 Exported" at bounding box center [297, 323] width 163 height 37
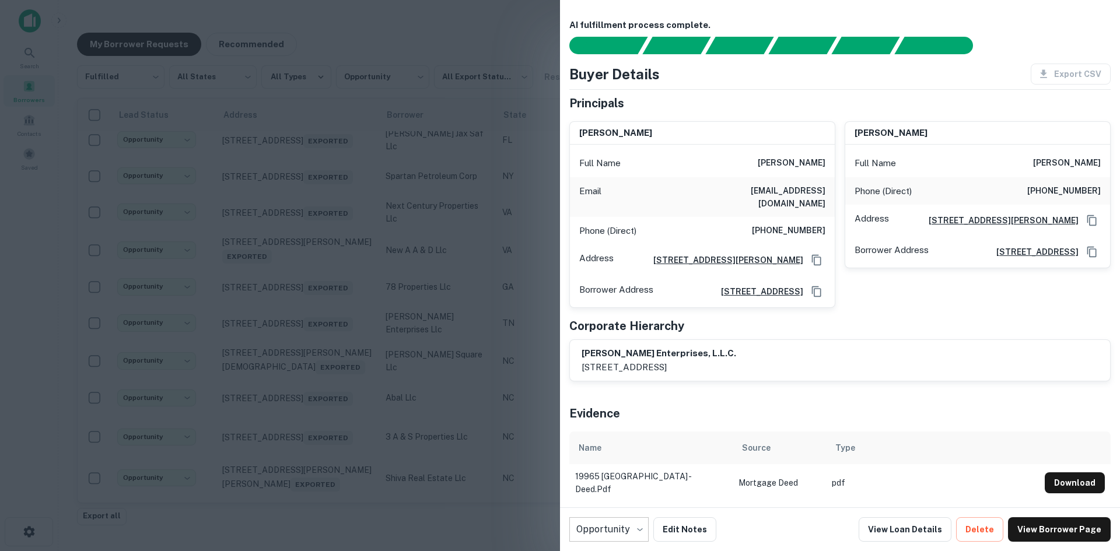
click at [293, 394] on div at bounding box center [560, 275] width 1120 height 551
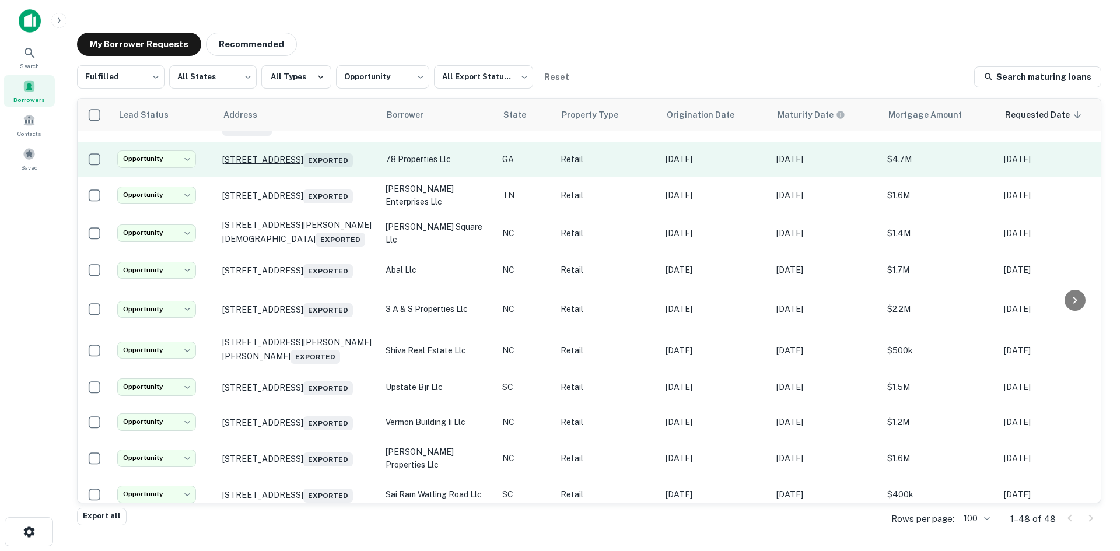
scroll to position [1096, 0]
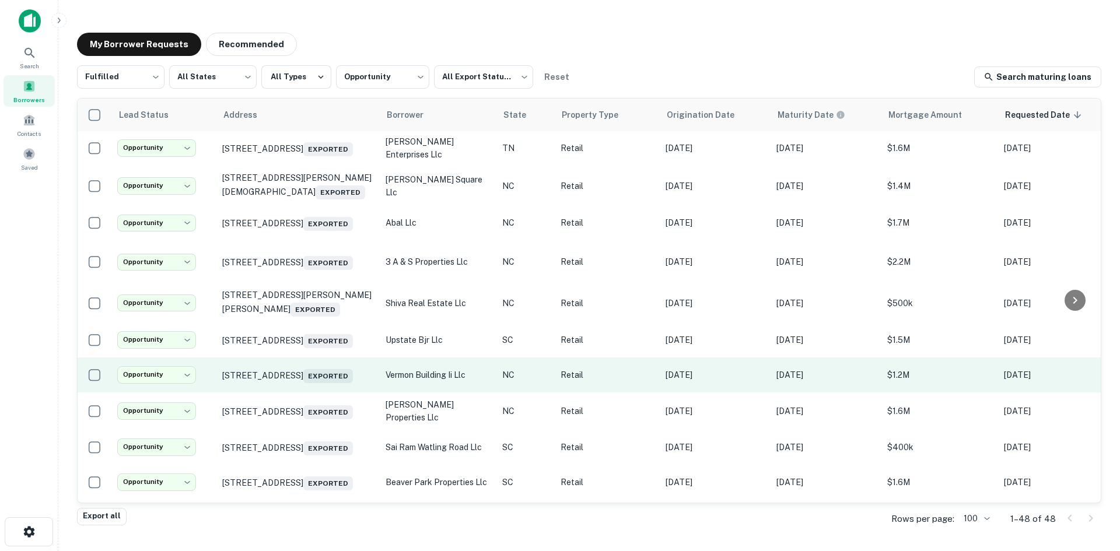
click at [321, 393] on td "236 S Elm St Greensboro, NC 27401 Exported" at bounding box center [297, 375] width 163 height 35
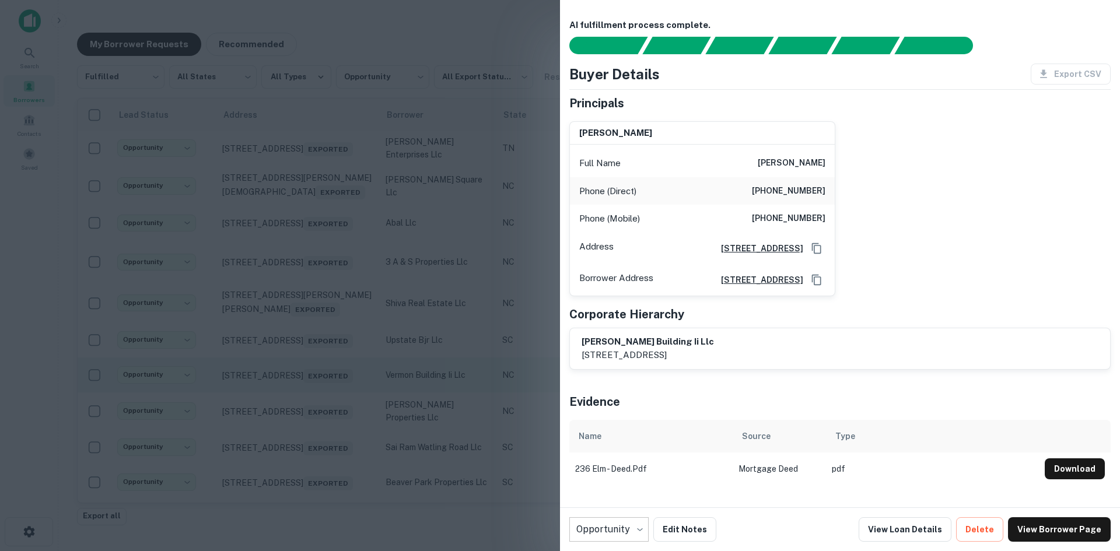
click at [321, 453] on div at bounding box center [560, 275] width 1120 height 551
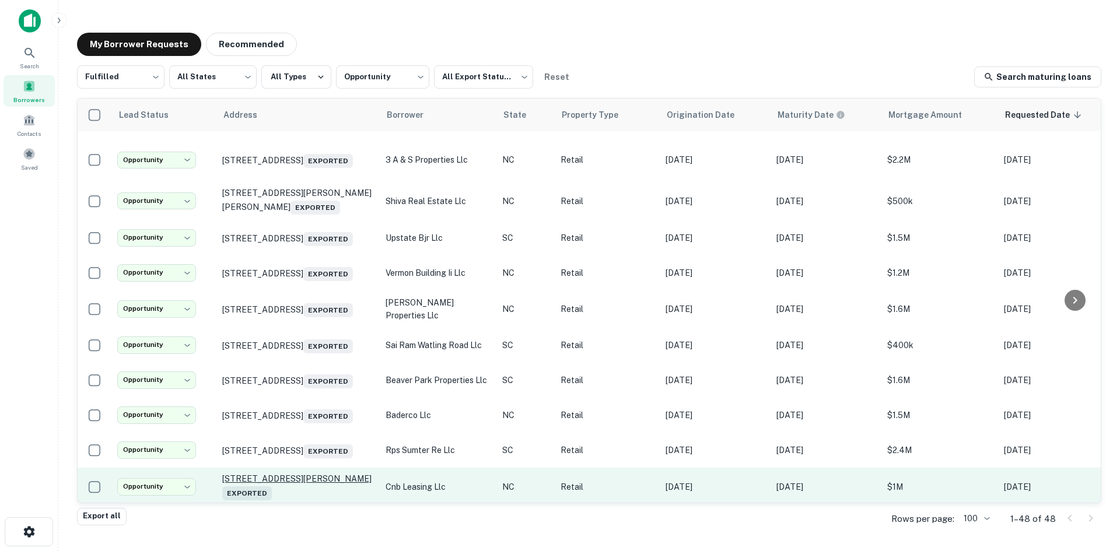
scroll to position [1329, 0]
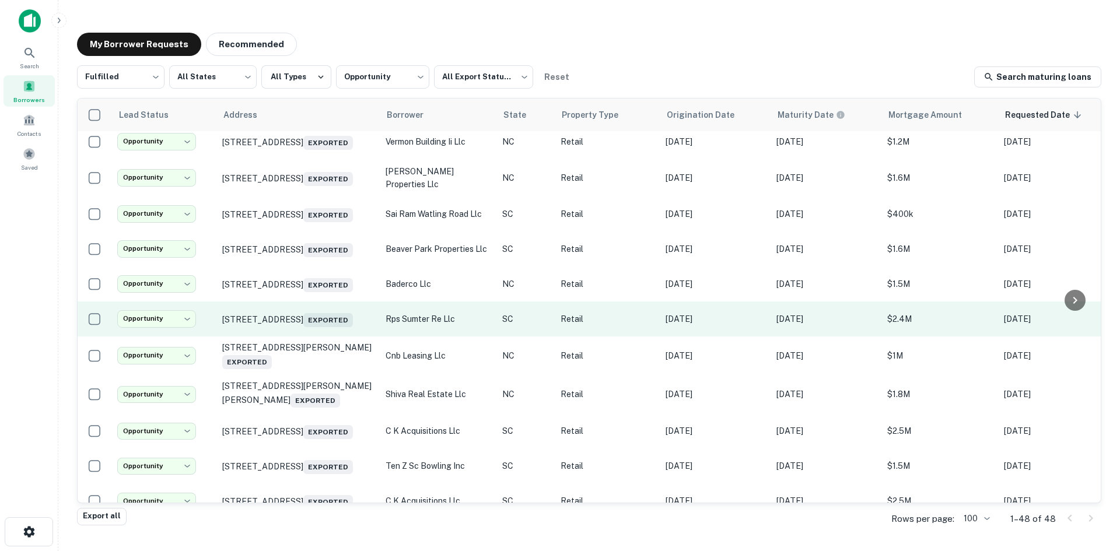
click at [309, 337] on td "395 W Wesmark Blvd Sumter, SC 29150 Exported" at bounding box center [297, 319] width 163 height 35
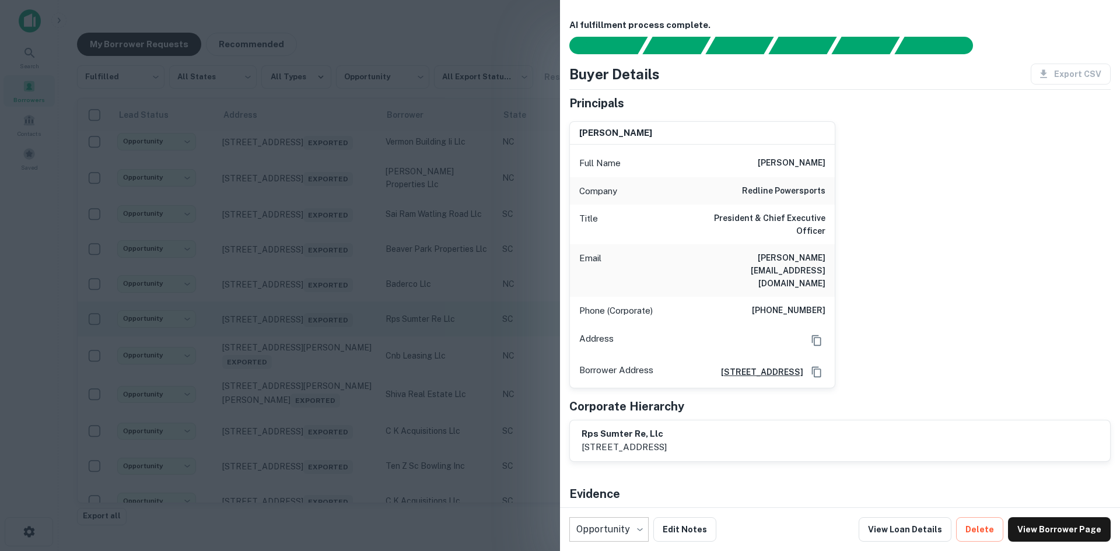
click at [309, 412] on div at bounding box center [560, 275] width 1120 height 551
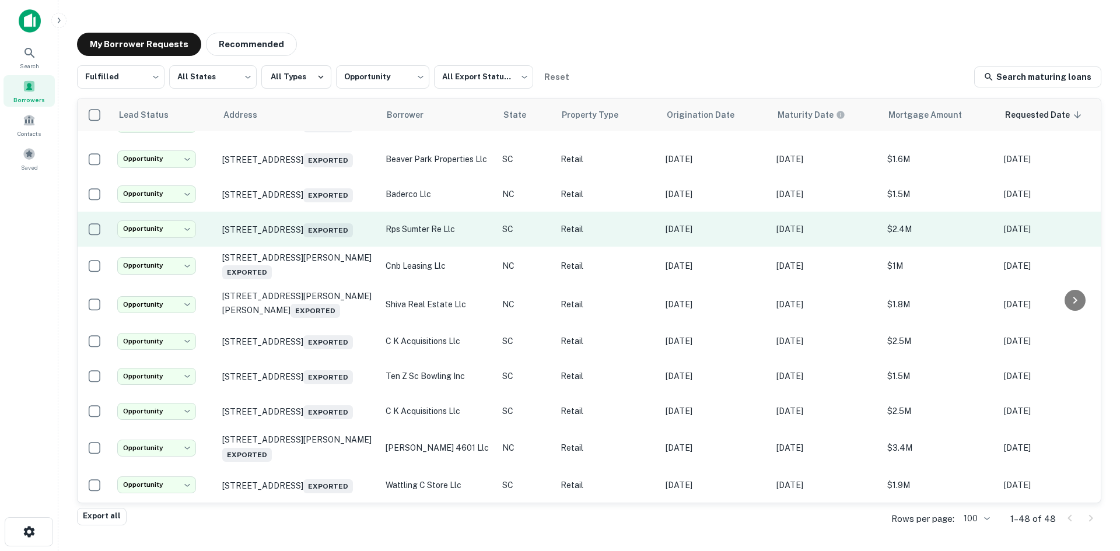
scroll to position [1523, 0]
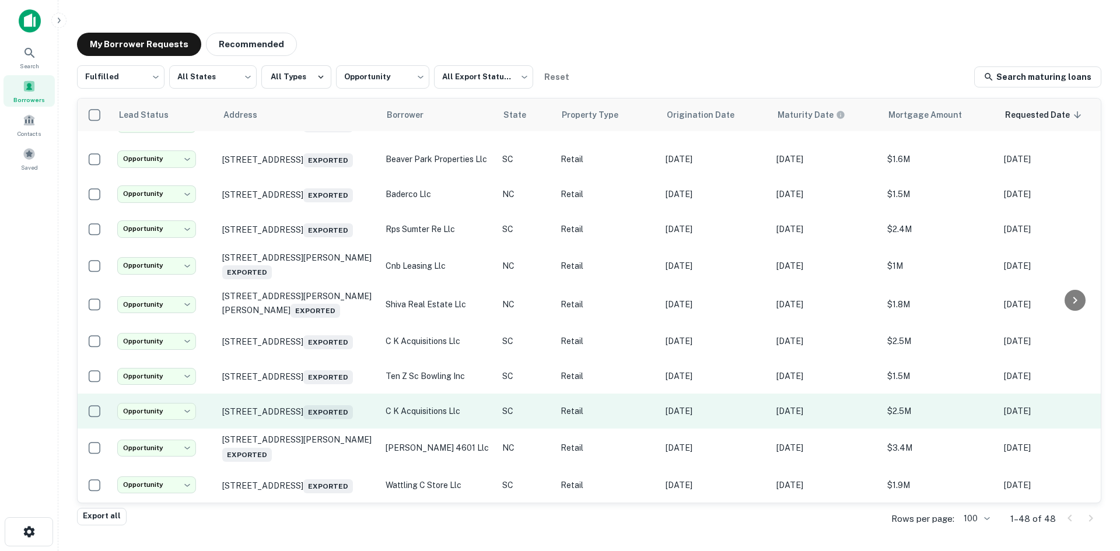
click at [308, 414] on td "2628 Broad River Rd Columbia, SC 29210 Exported" at bounding box center [297, 411] width 163 height 35
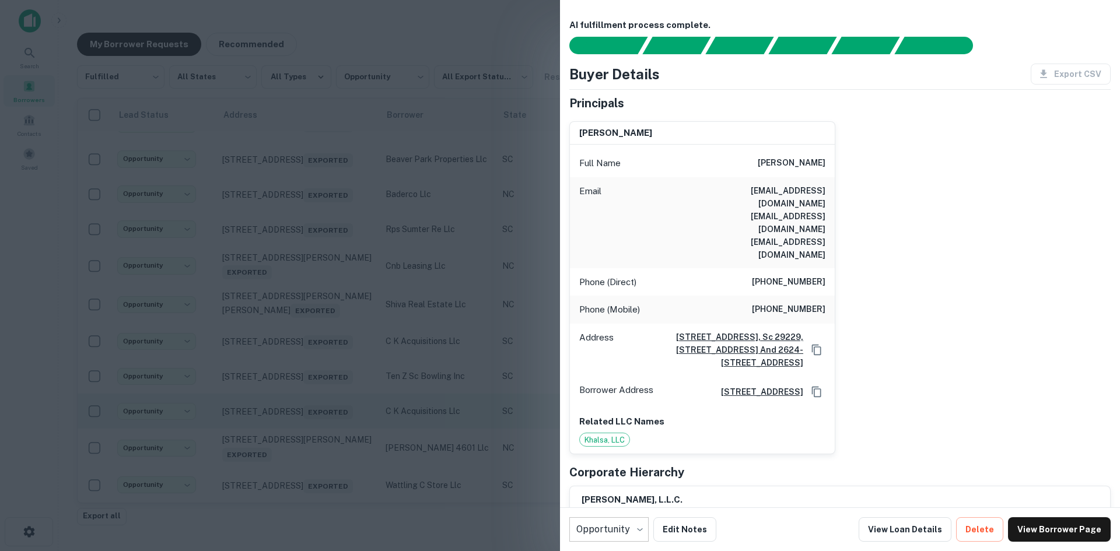
click at [308, 414] on div at bounding box center [560, 275] width 1120 height 551
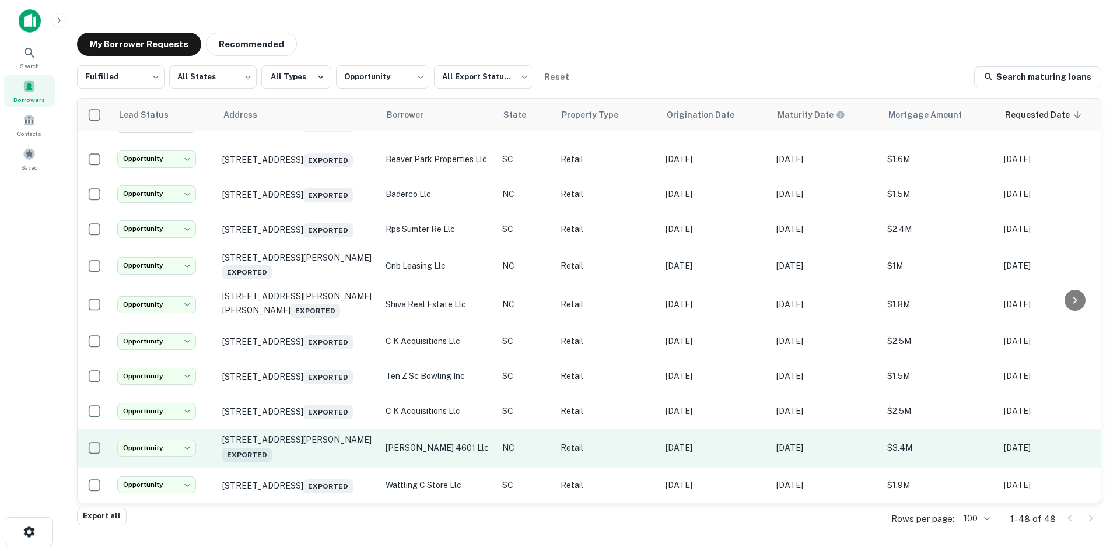
click at [308, 450] on td "4601 Gordon Rd Wilmington, NC 28411 Exported" at bounding box center [297, 448] width 163 height 39
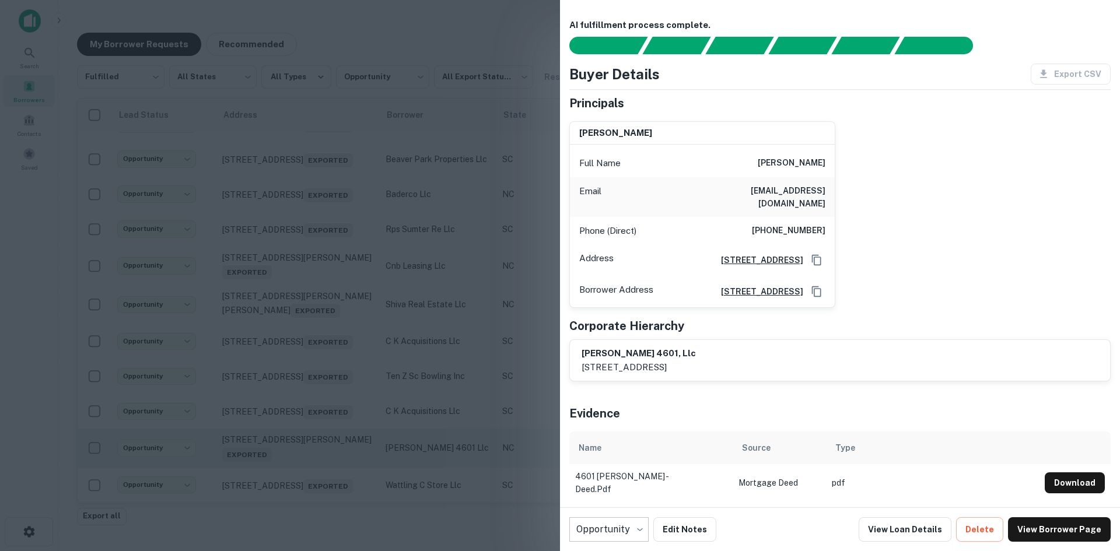
click at [308, 450] on div at bounding box center [560, 275] width 1120 height 551
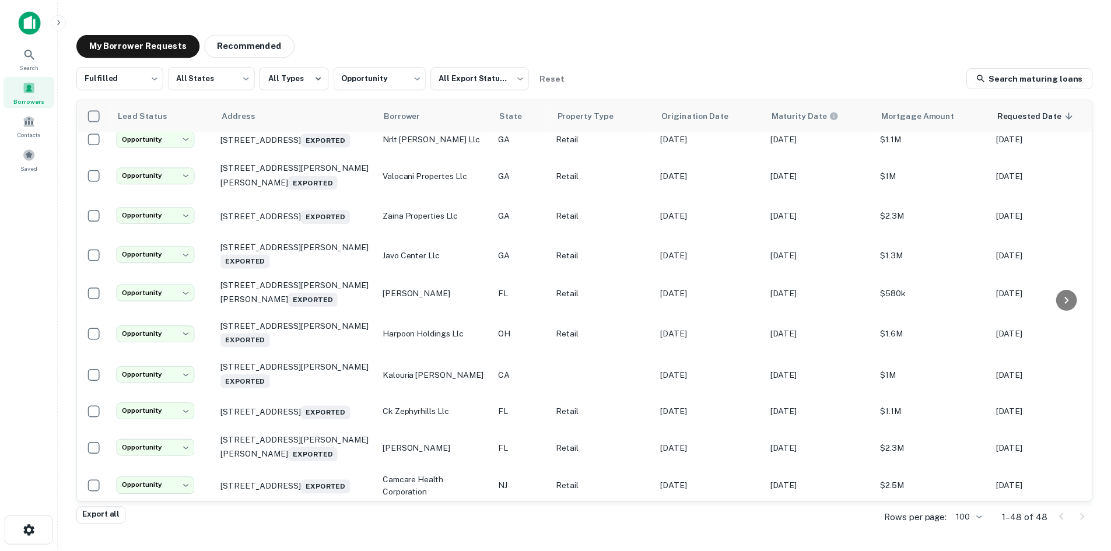
scroll to position [0, 0]
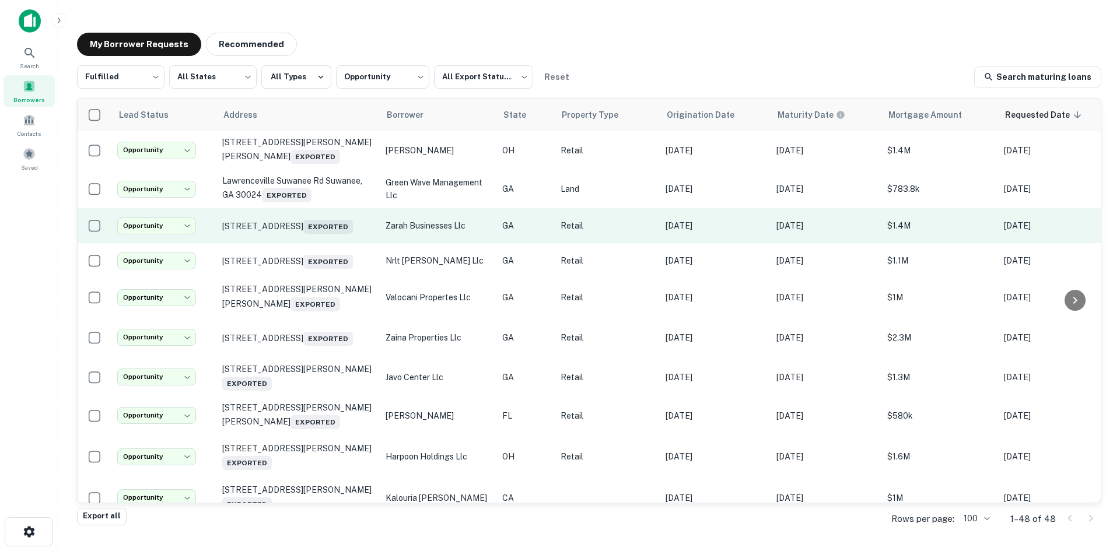
click at [262, 242] on td "1380 Lawrenceville Suwanee Rd Lawrenceville, GA 30043 Exported" at bounding box center [297, 225] width 163 height 35
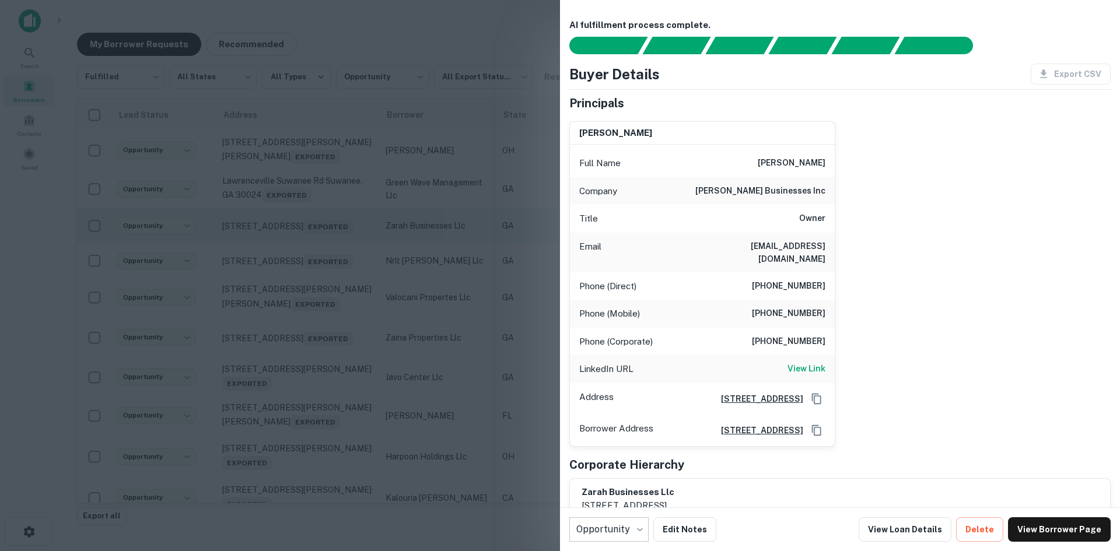
click at [262, 242] on div at bounding box center [560, 275] width 1120 height 551
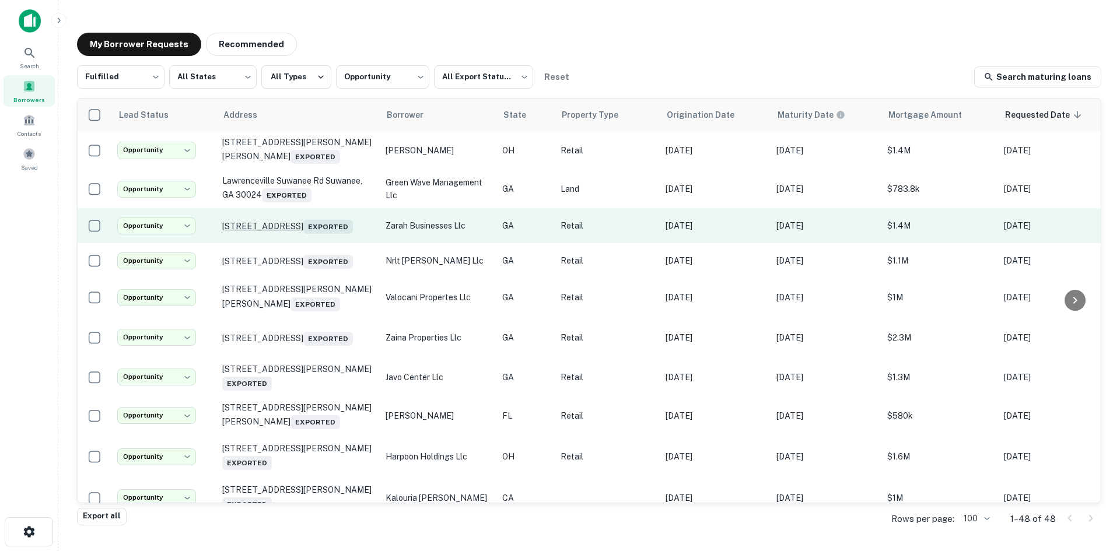
click at [271, 234] on p "1380 Lawrenceville Suwanee Rd Lawrenceville, GA 30043 Exported" at bounding box center [298, 226] width 152 height 16
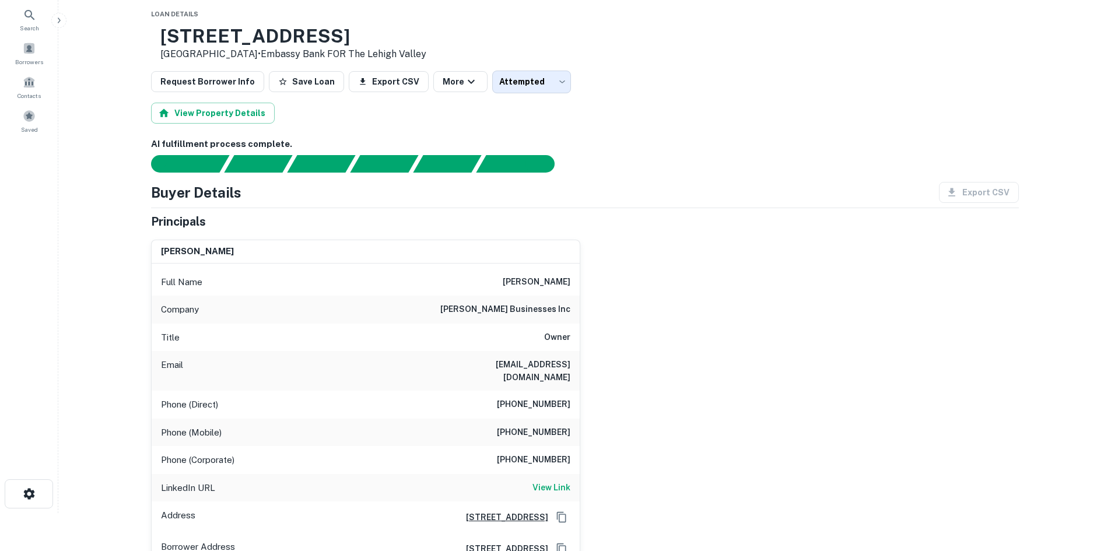
scroll to position [58, 0]
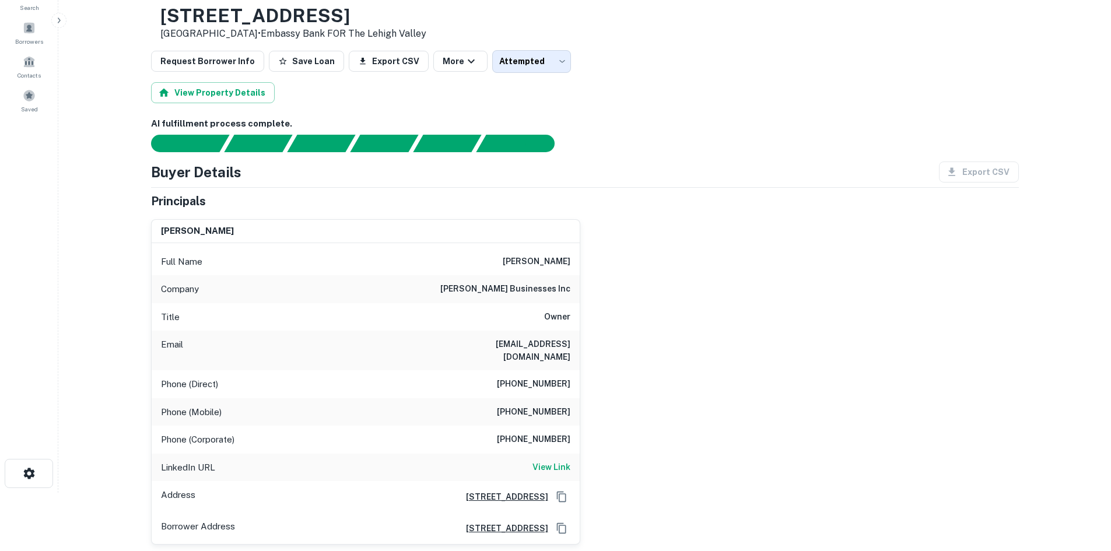
click at [535, 405] on h6 "(770) 262-8558" at bounding box center [534, 412] width 74 height 14
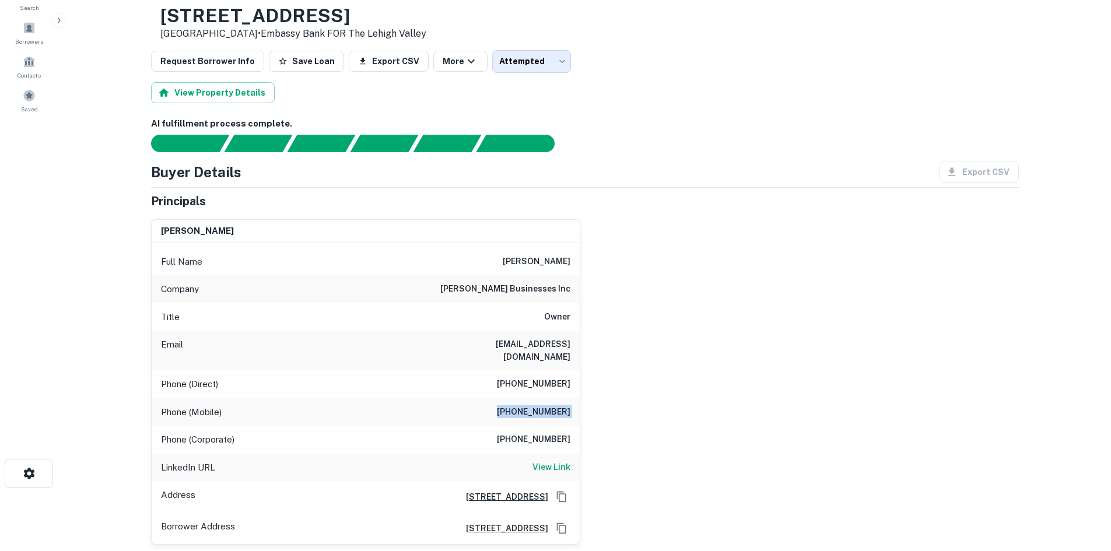
click at [535, 405] on h6 "(770) 262-8558" at bounding box center [534, 412] width 74 height 14
copy h6 "(770) 262-8558"
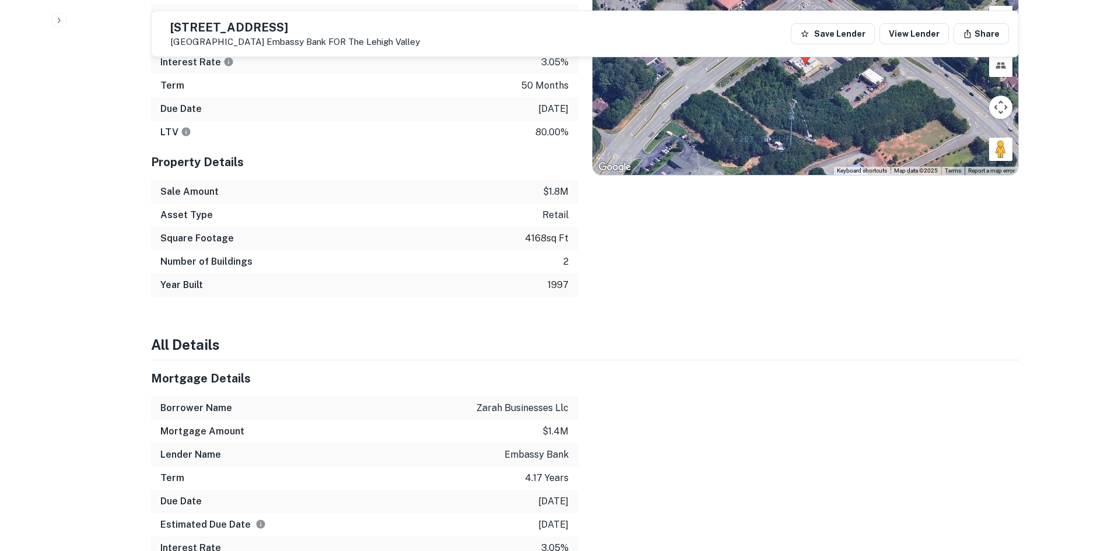
scroll to position [875, 0]
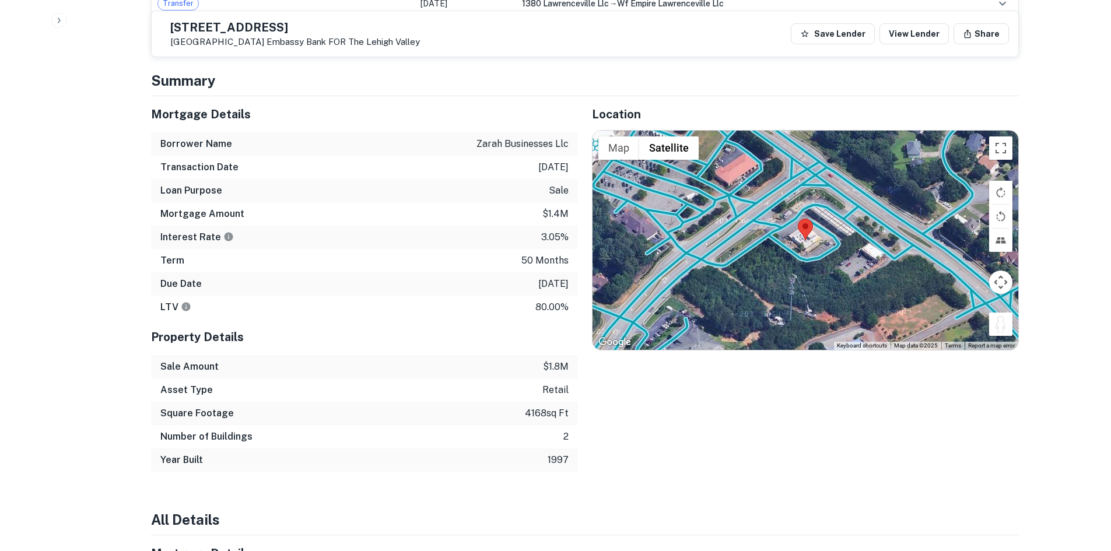
drag, startPoint x: 1002, startPoint y: 322, endPoint x: 903, endPoint y: 239, distance: 128.8
click at [853, 202] on div "To activate drag with keyboard, press Alt + Enter. Once in keyboard drag state,…" at bounding box center [806, 240] width 426 height 219
click at [999, 313] on button "Drag Pegman onto the map to open Street View" at bounding box center [1000, 324] width 23 height 23
drag, startPoint x: 999, startPoint y: 295, endPoint x: 938, endPoint y: 272, distance: 65.1
click at [938, 272] on div "To activate drag with keyboard, press Alt + Enter. Once in keyboard drag state,…" at bounding box center [806, 240] width 426 height 219
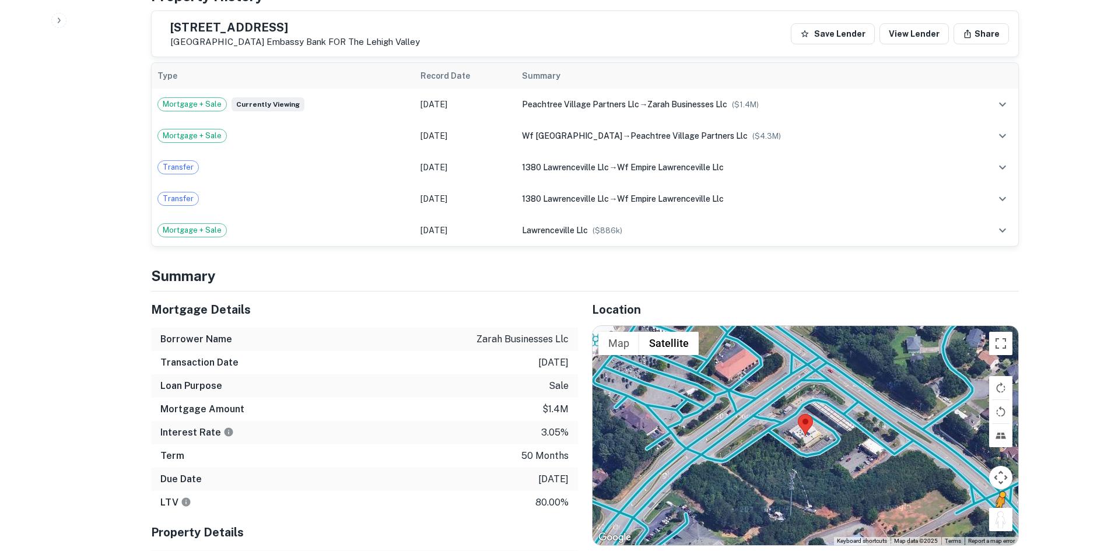
scroll to position [700, 0]
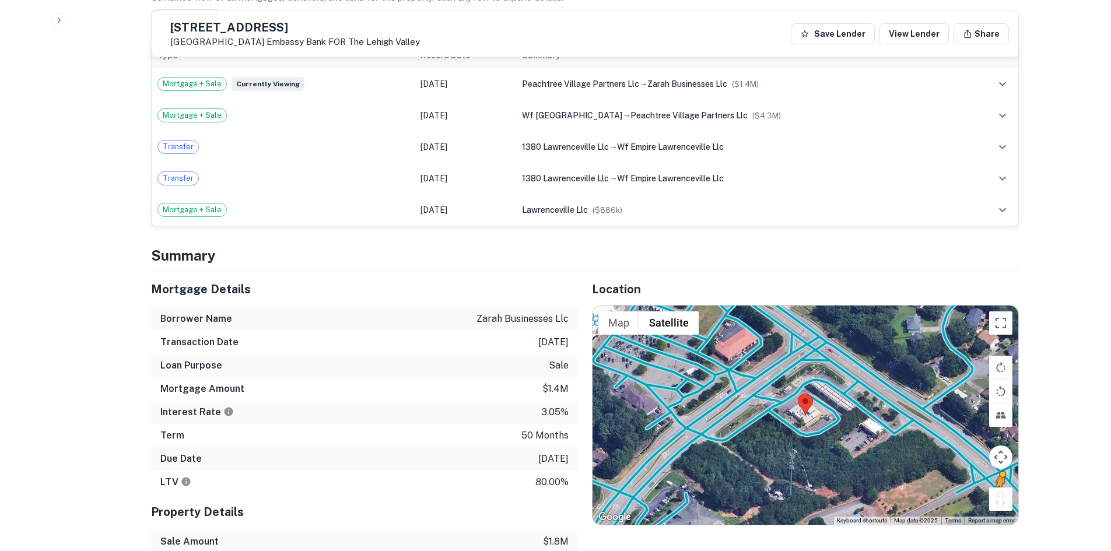
drag, startPoint x: 1003, startPoint y: 471, endPoint x: 922, endPoint y: 449, distance: 84.6
click at [922, 449] on div "To activate drag with keyboard, press Alt + Enter. Once in keyboard drag state,…" at bounding box center [806, 415] width 426 height 219
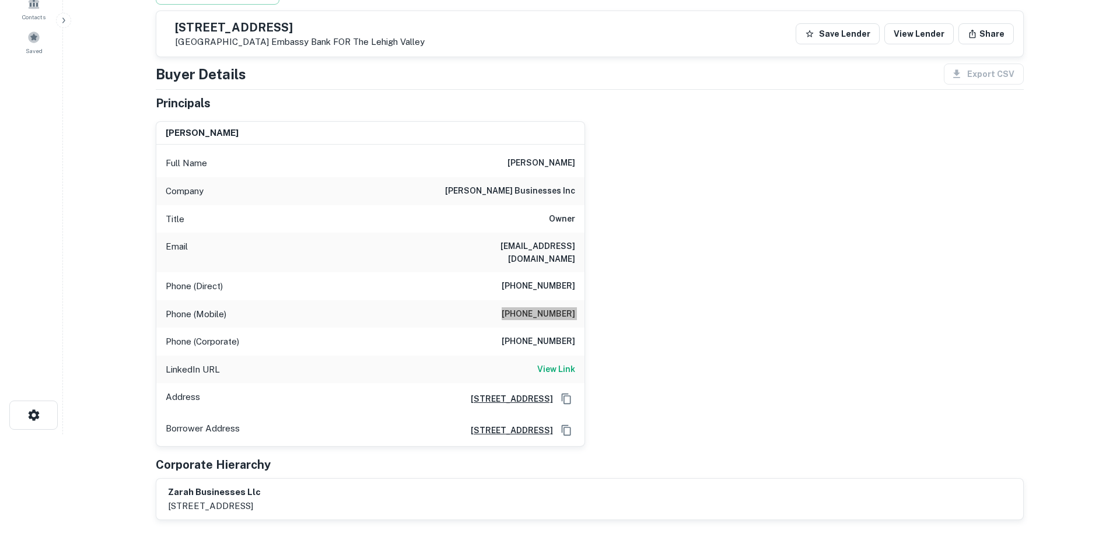
scroll to position [0, 0]
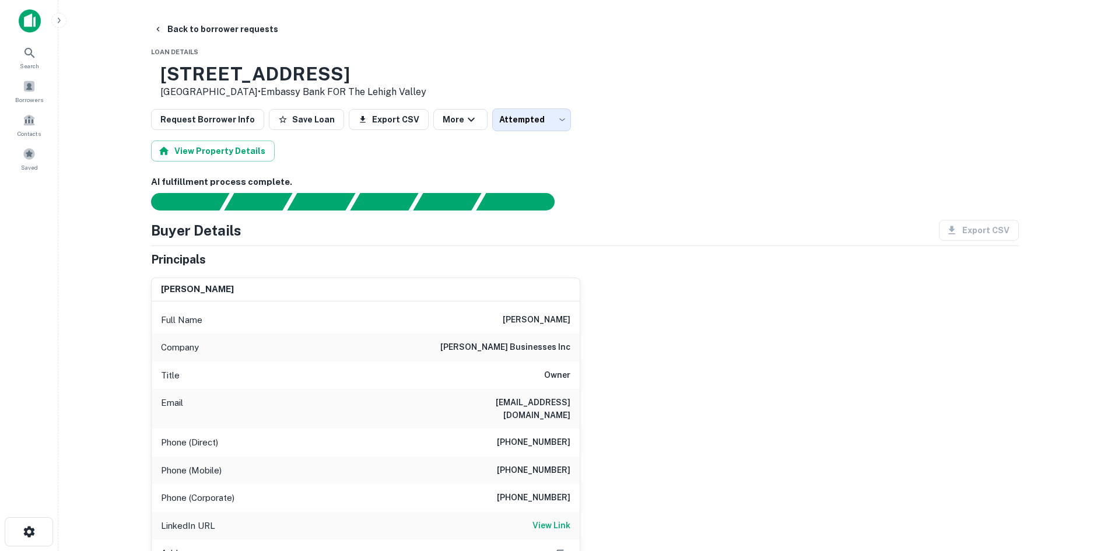
click at [502, 307] on div "Full Name mohsin khowaja punjwani" at bounding box center [366, 320] width 428 height 28
drag, startPoint x: 198, startPoint y: 68, endPoint x: 587, endPoint y: 70, distance: 389.7
click at [587, 70] on div "1380 Lawrenceville Suwanee Rd Lawrenceville, GA 30043 • Embassy Bank FOR The Le…" at bounding box center [585, 81] width 868 height 36
copy h3 "1380 Lawrenceville Suwanee Rd"
click at [424, 12] on main "Back to borrower requests Loan Details 1380 Lawrenceville Suwanee Rd Lawrencevi…" at bounding box center [584, 275] width 1053 height 551
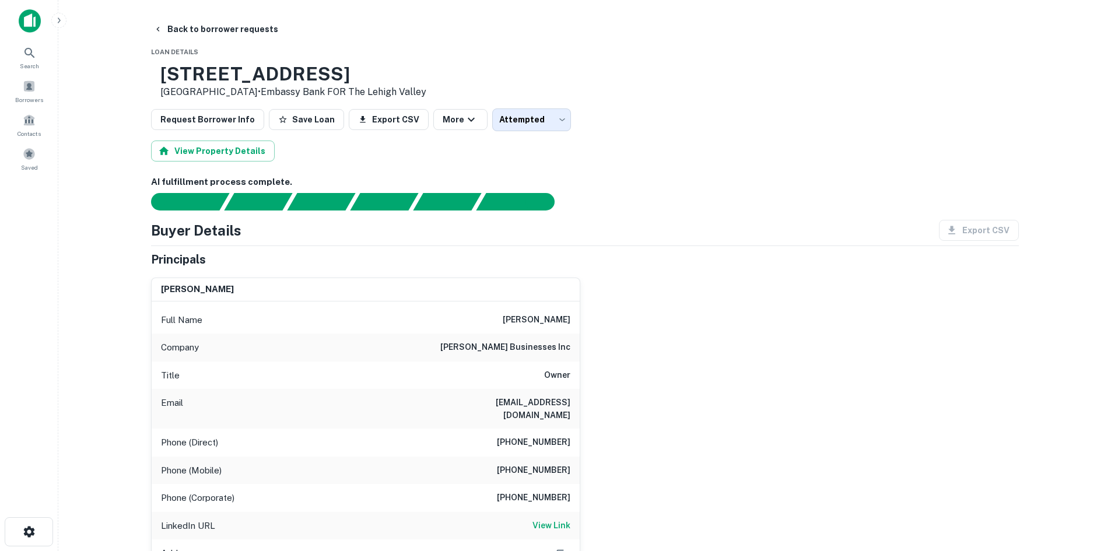
drag, startPoint x: 199, startPoint y: 71, endPoint x: 304, endPoint y: 89, distance: 106.6
click at [304, 89] on div "1380 Lawrenceville Suwanee Rd Lawrenceville, GA 30043 • Embassy Bank FOR The Le…" at bounding box center [293, 81] width 266 height 36
copy div "[STREET_ADDRESS]"
click at [233, 31] on button "Back to borrower requests" at bounding box center [216, 29] width 134 height 21
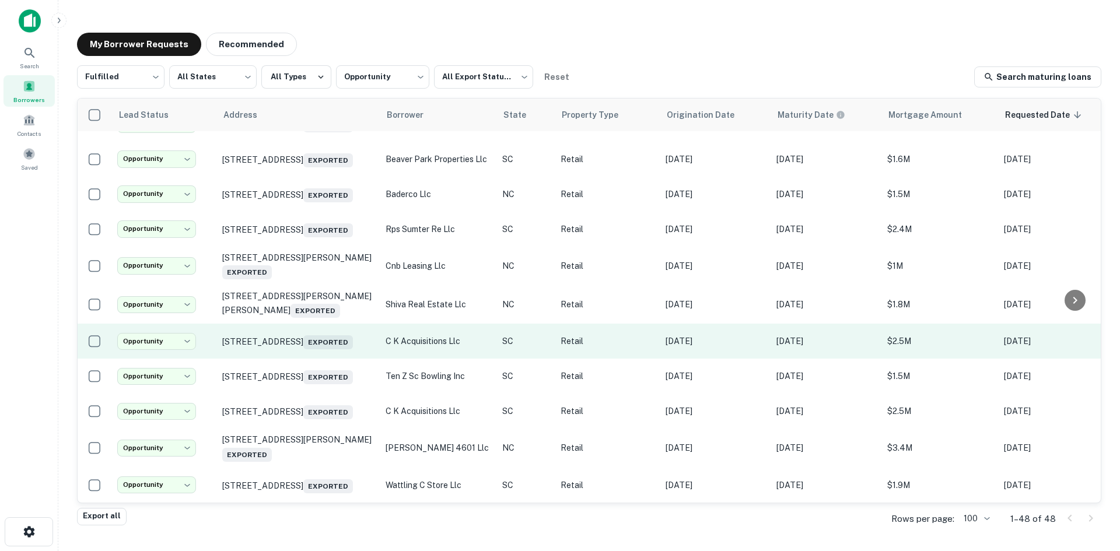
scroll to position [1458, 0]
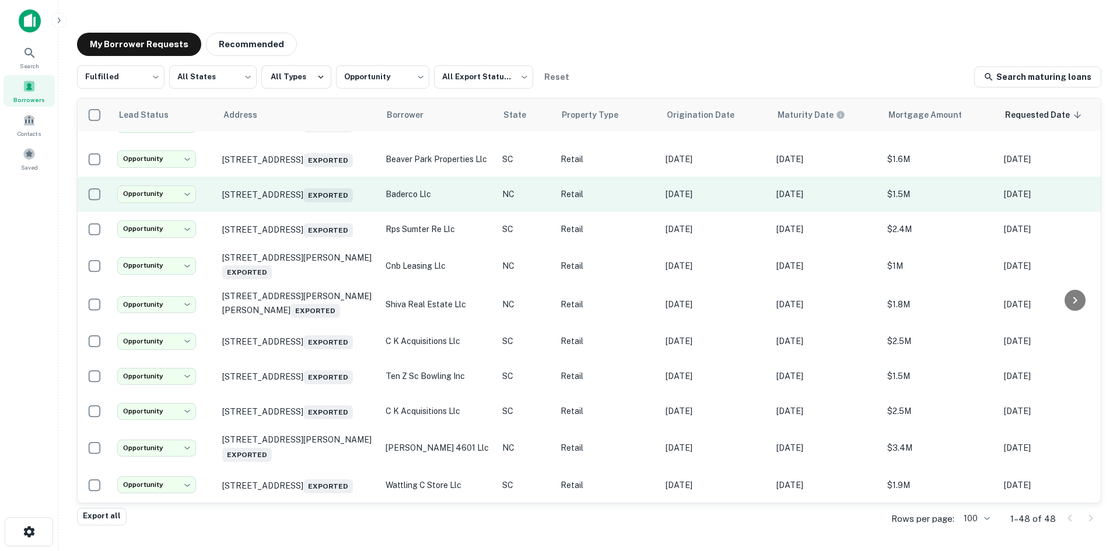
click at [320, 212] on td "1677 Westchester Dr High Point, NC 27262 Exported" at bounding box center [297, 194] width 163 height 35
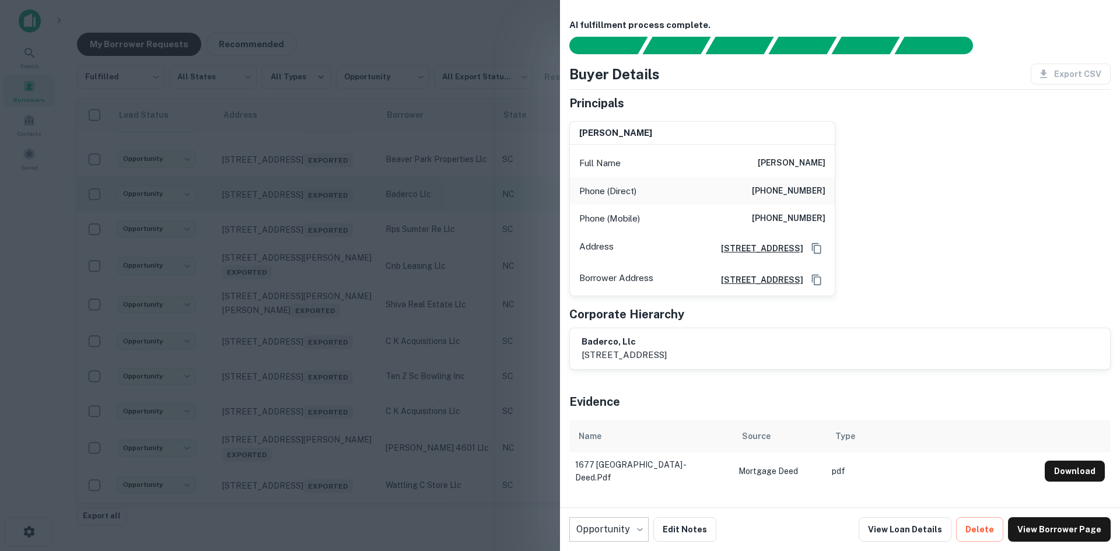
click at [319, 244] on div at bounding box center [560, 275] width 1120 height 551
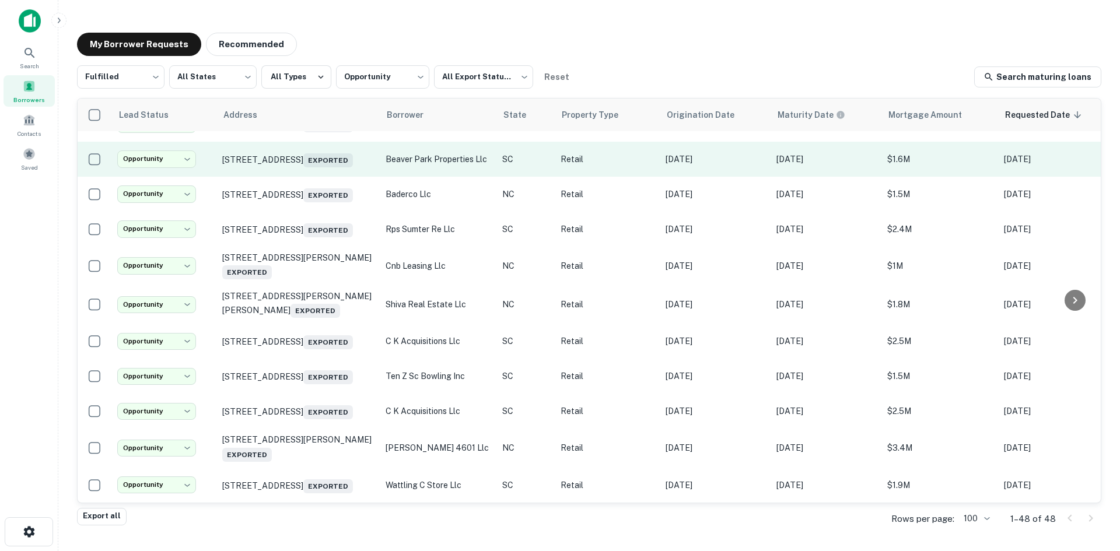
click at [314, 177] on td "151 Greenlawn Dr Columbia, SC 29209 Exported" at bounding box center [297, 159] width 163 height 35
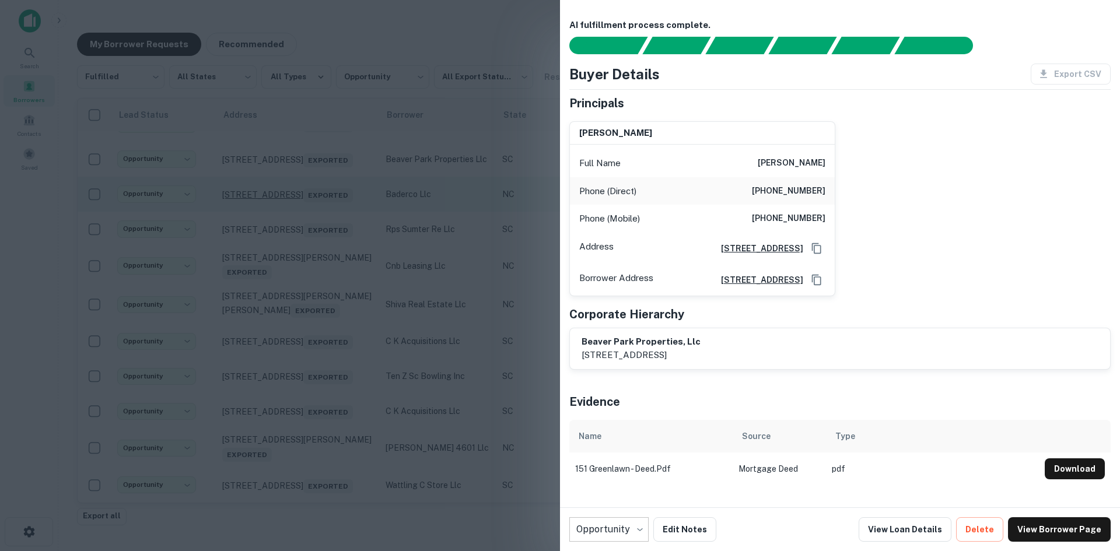
click at [305, 237] on div at bounding box center [560, 275] width 1120 height 551
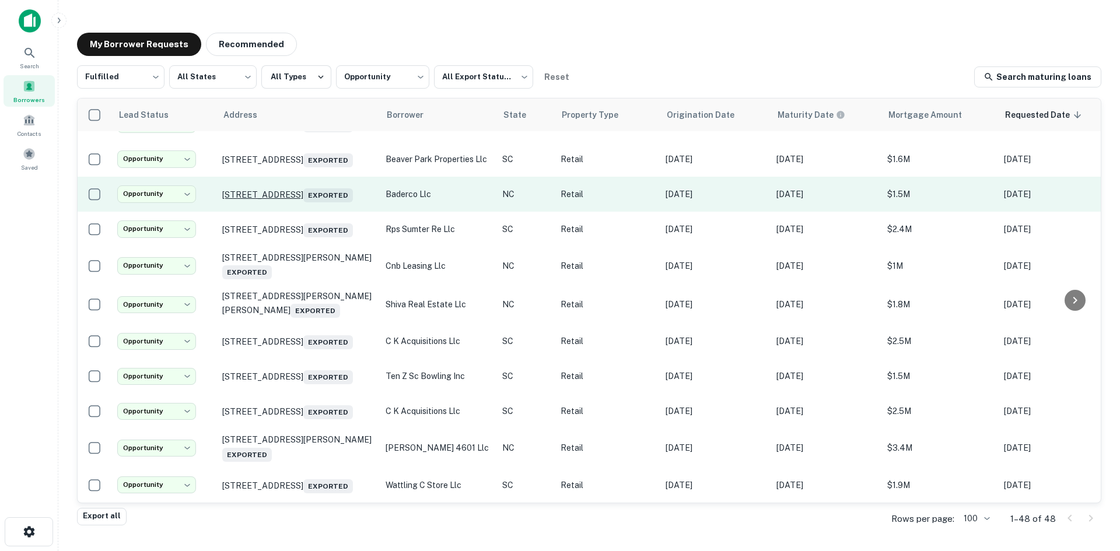
scroll to position [1225, 0]
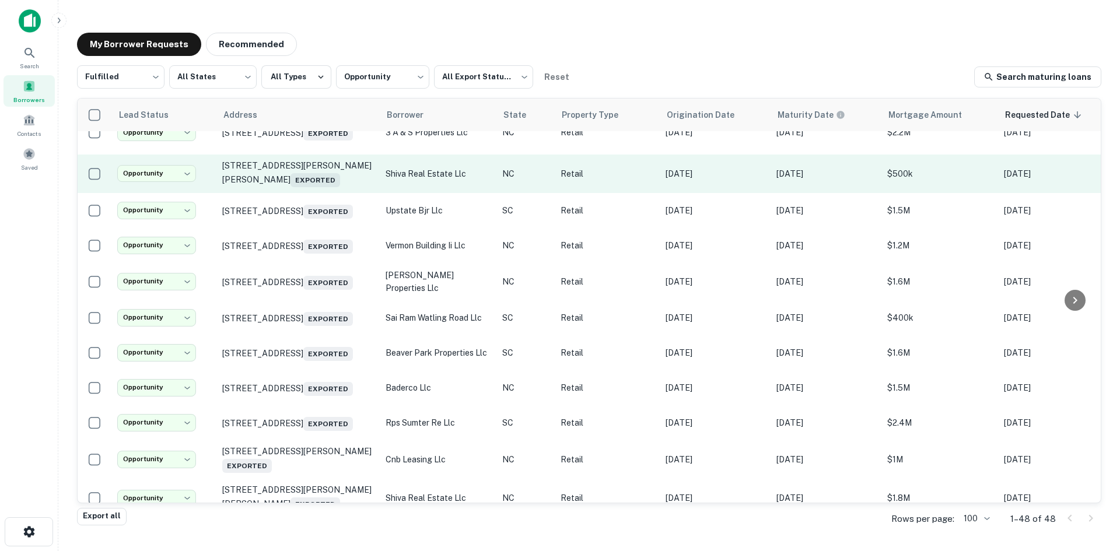
click at [310, 193] on td "6568 Wade Stedman Rd Wade, NC 28395 Exported" at bounding box center [297, 174] width 163 height 39
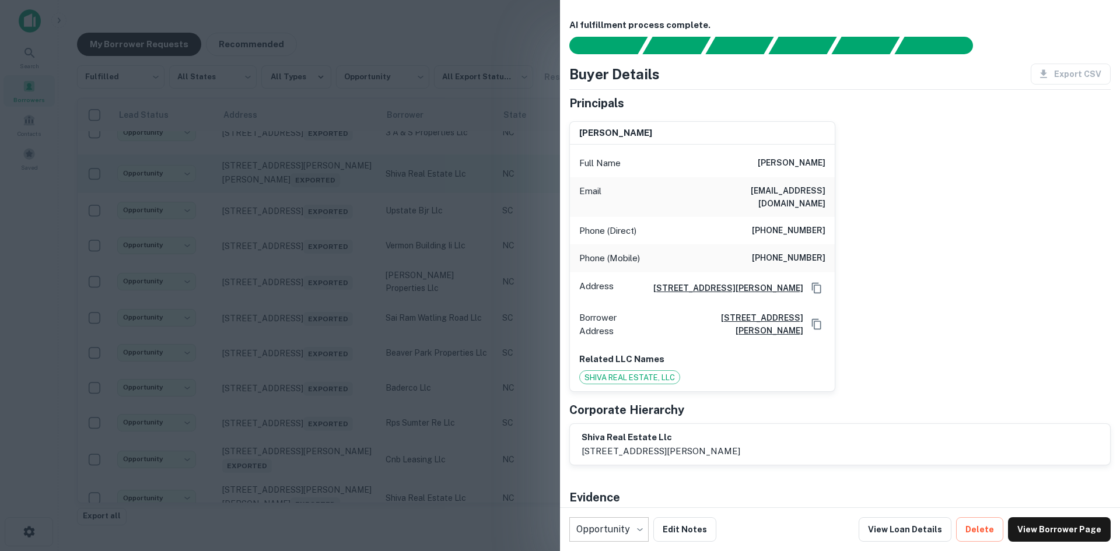
click at [310, 248] on div at bounding box center [560, 275] width 1120 height 551
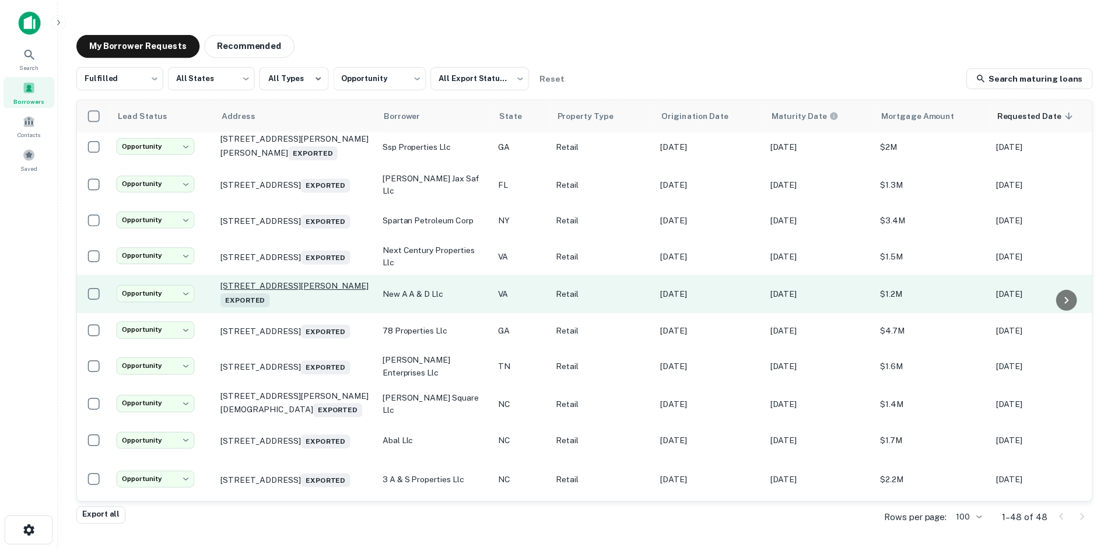
scroll to position [875, 0]
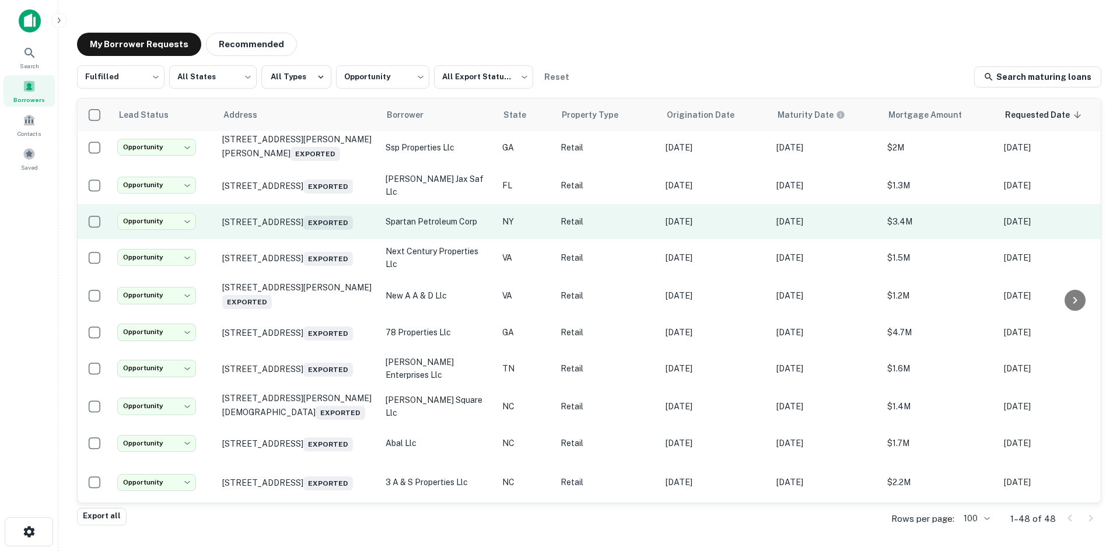
click at [300, 239] on td "1781 Bay Ridge Pkwy Brooklyn, NY 11204 Exported" at bounding box center [297, 221] width 163 height 35
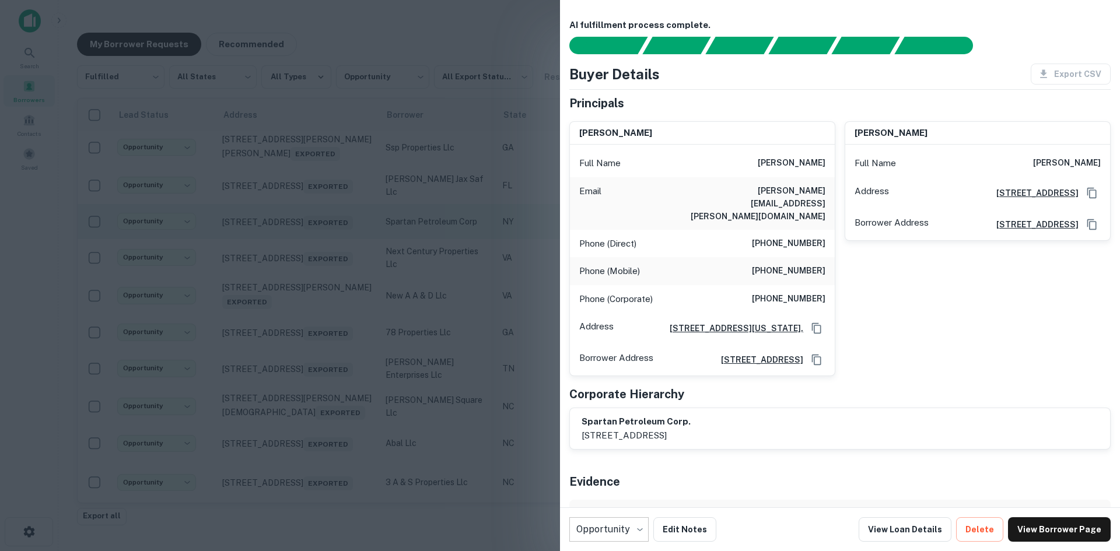
click at [300, 287] on div at bounding box center [560, 275] width 1120 height 551
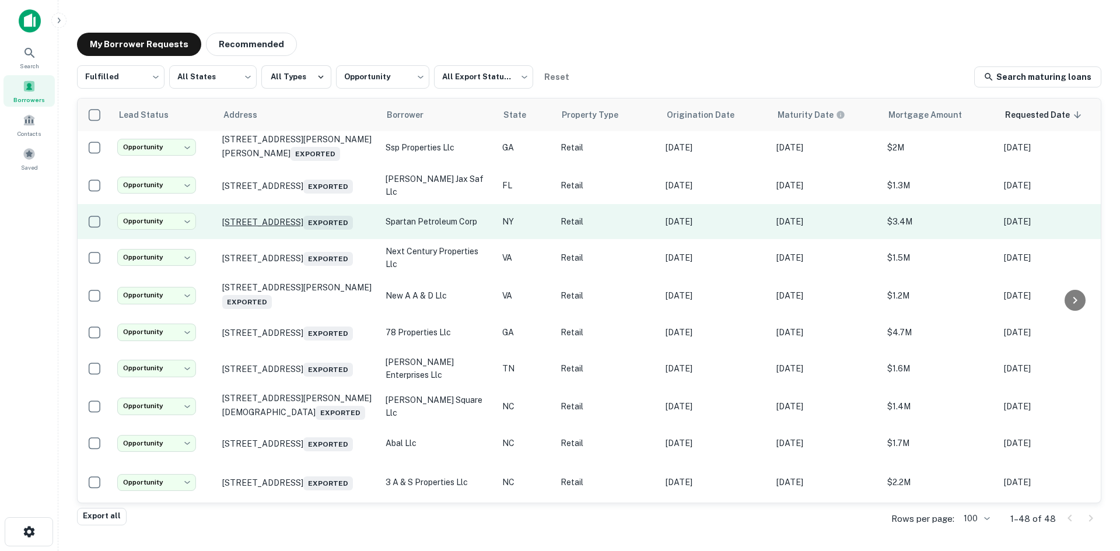
click at [307, 230] on p "1781 Bay Ridge Pkwy Brooklyn, NY 11204 Exported" at bounding box center [298, 222] width 152 height 16
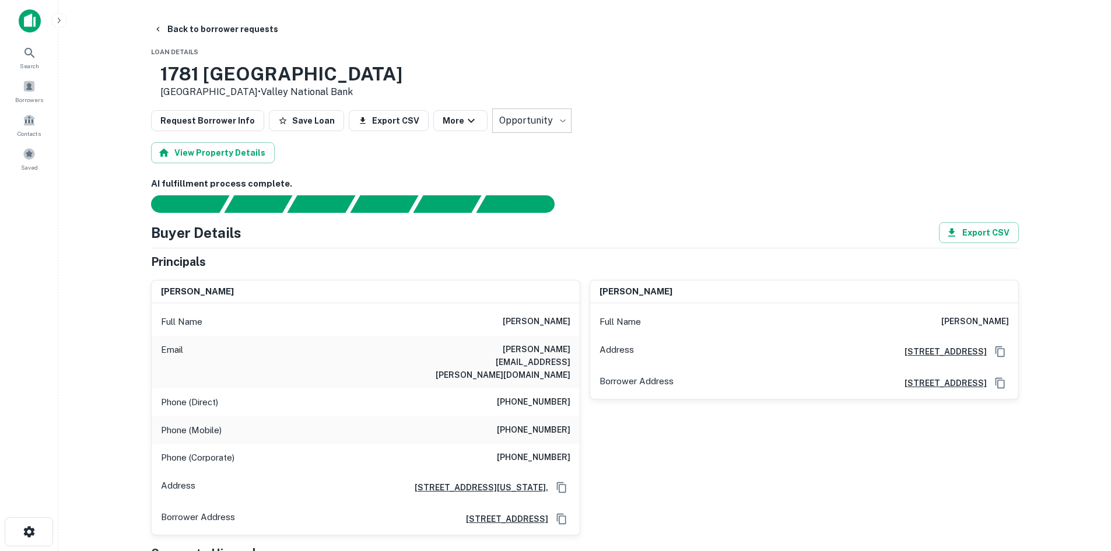
click at [217, 26] on button "Back to borrower requests" at bounding box center [216, 29] width 134 height 21
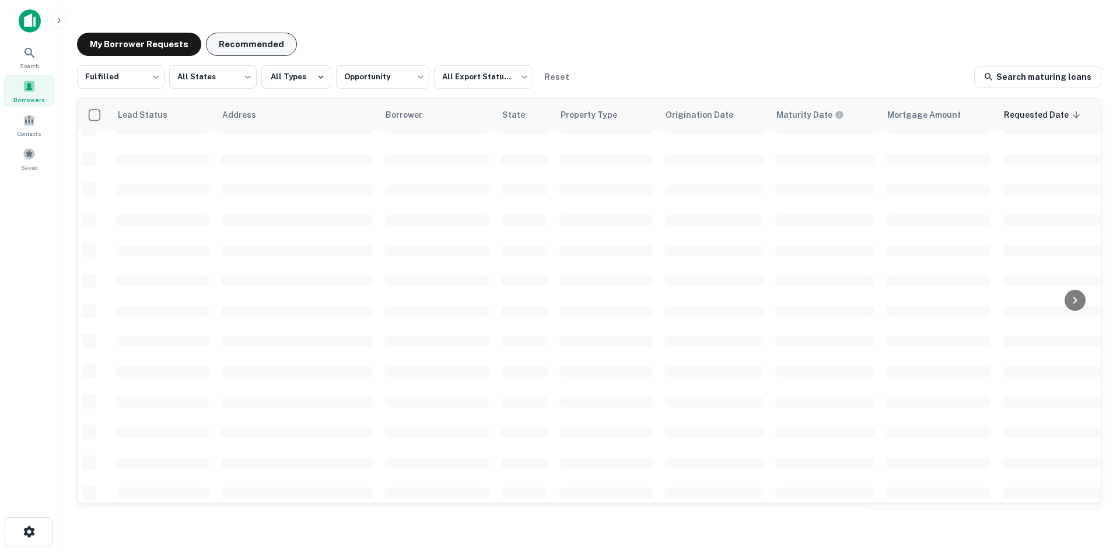
scroll to position [396, 0]
click at [229, 26] on div "**********" at bounding box center [589, 271] width 1043 height 496
click at [232, 40] on button "Recommended" at bounding box center [251, 44] width 91 height 23
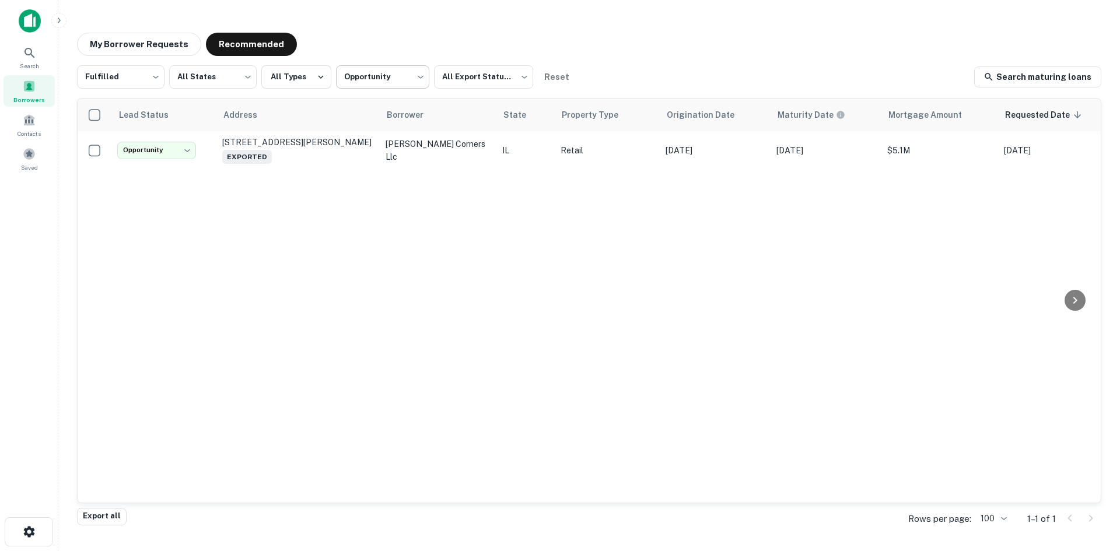
click at [363, 62] on body "**********" at bounding box center [560, 275] width 1120 height 551
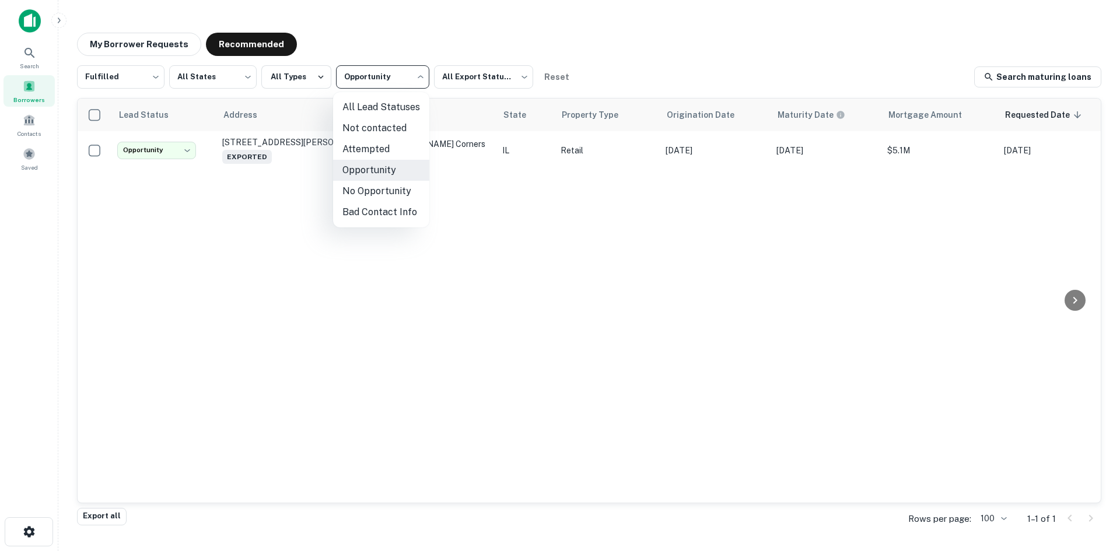
click at [376, 104] on li "All Lead Statuses" at bounding box center [381, 107] width 96 height 21
type input "***"
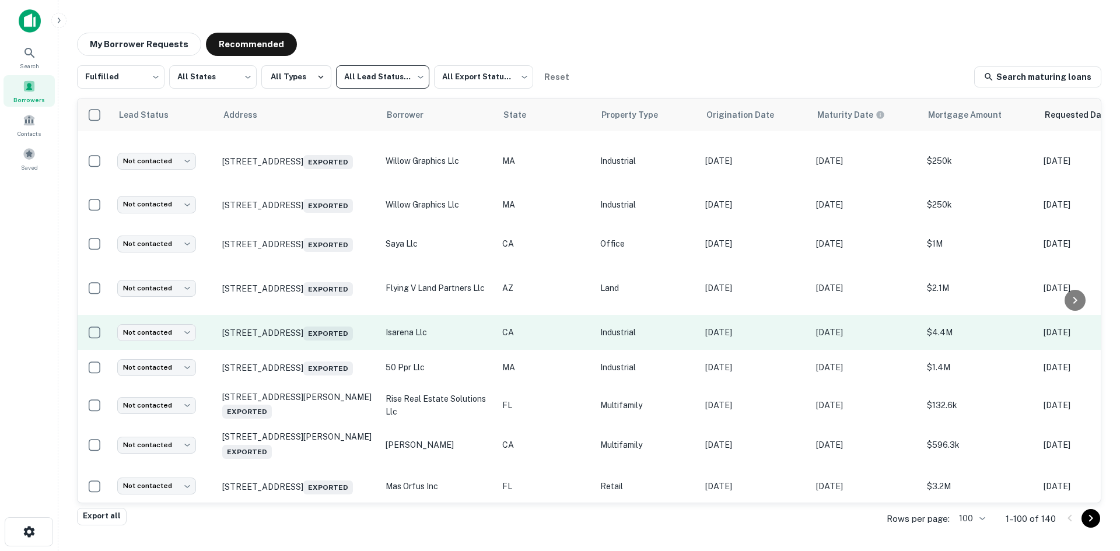
scroll to position [933, 0]
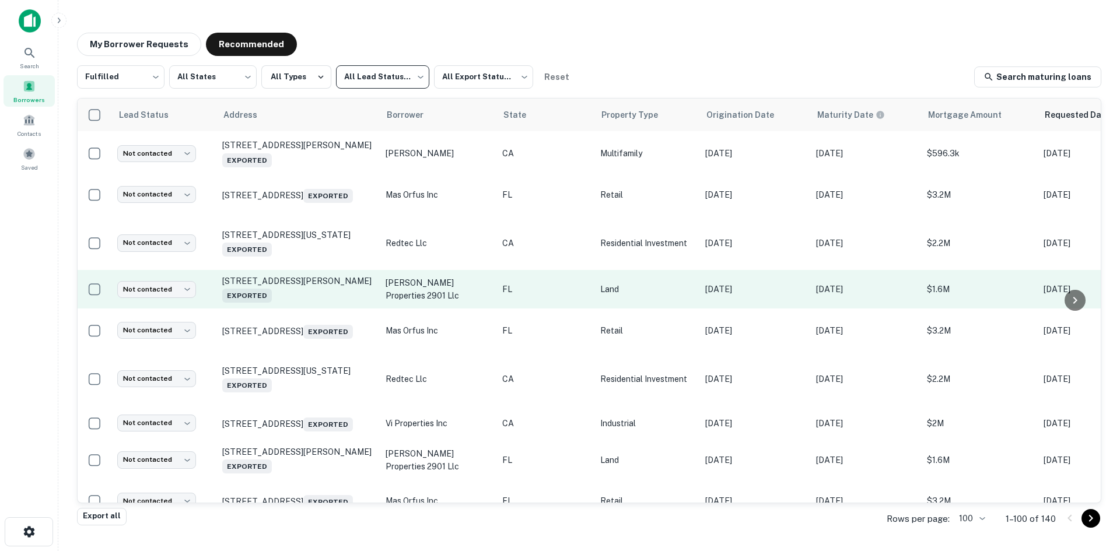
click at [300, 309] on td "3330 Ida Ln Lakeland, FL 33803 Exported" at bounding box center [297, 289] width 163 height 39
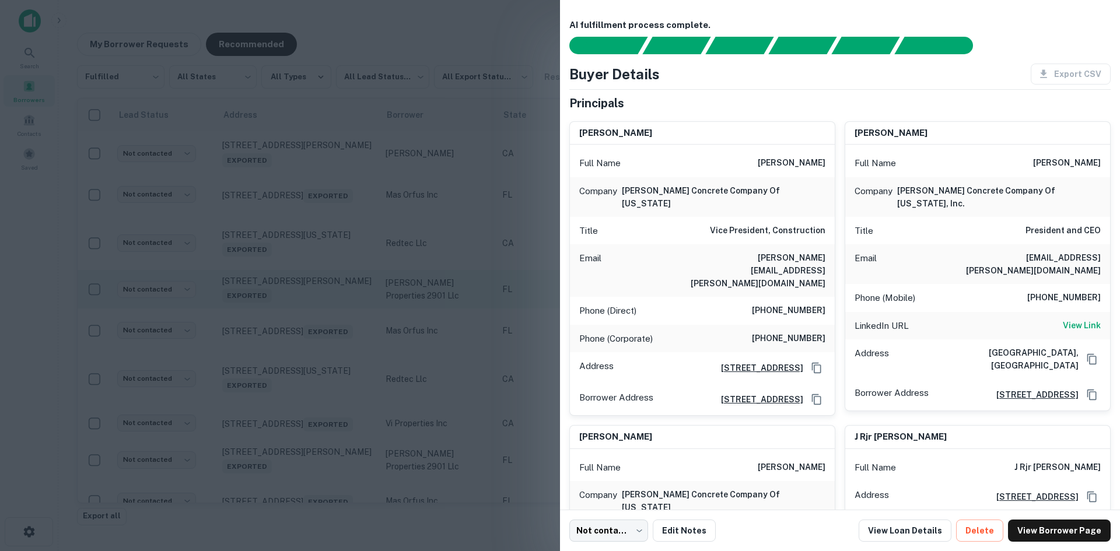
click at [300, 324] on div at bounding box center [560, 275] width 1120 height 551
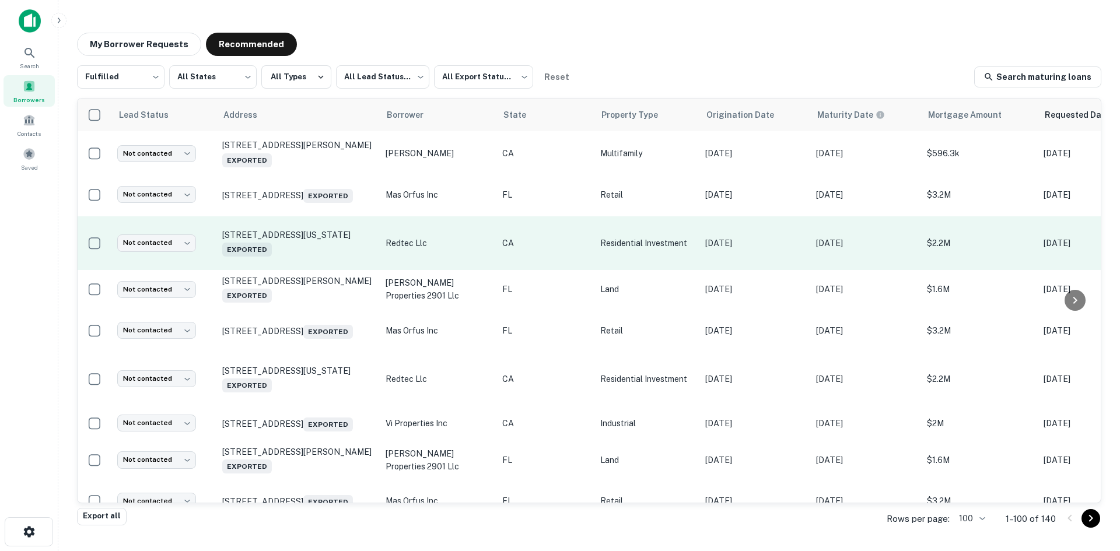
click at [314, 270] on td "584 Vermont St San Francisco, CA 94107 Exported" at bounding box center [297, 243] width 163 height 54
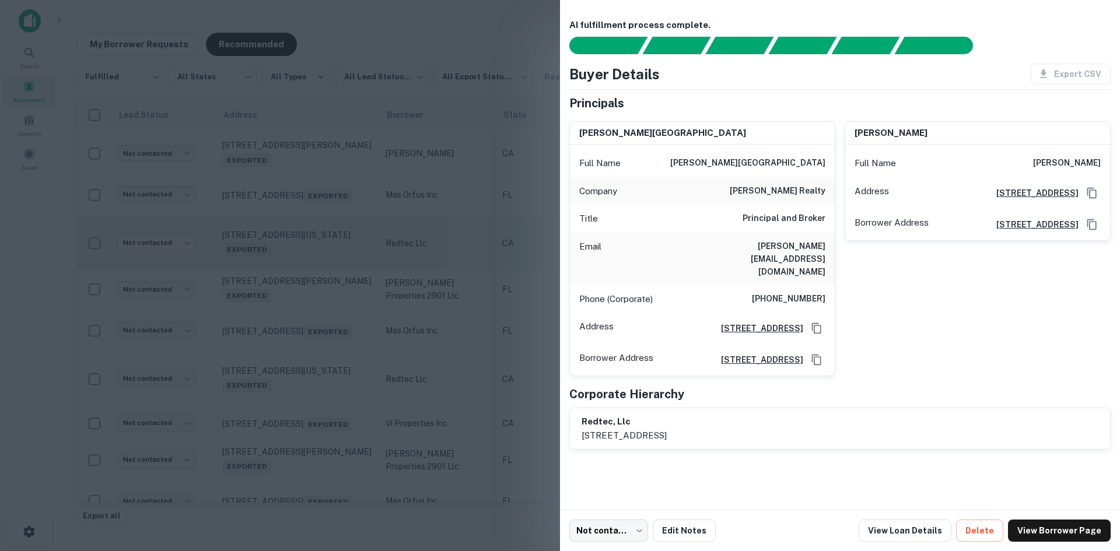
click at [314, 285] on div at bounding box center [560, 275] width 1120 height 551
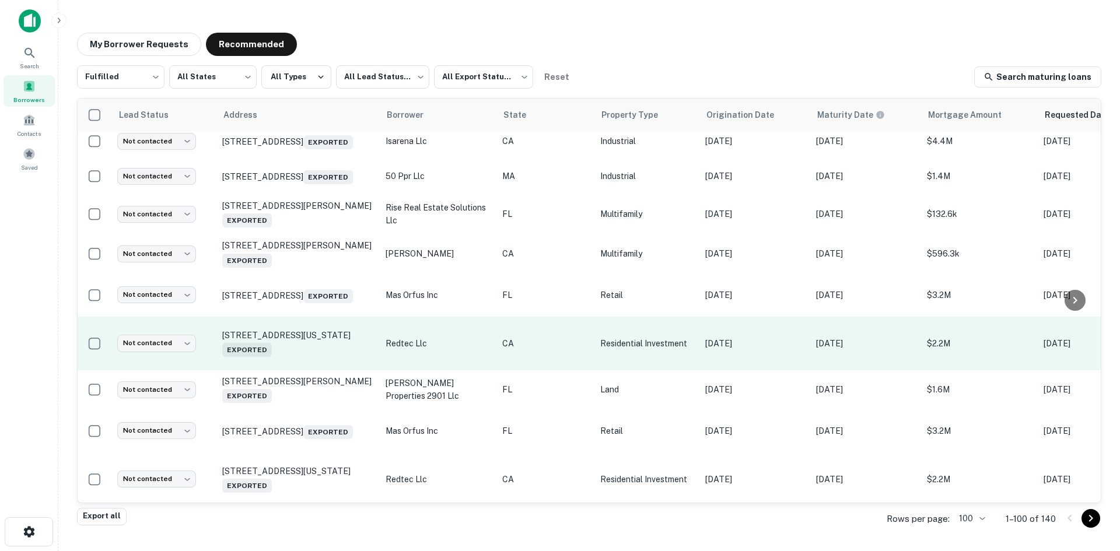
scroll to position [758, 0]
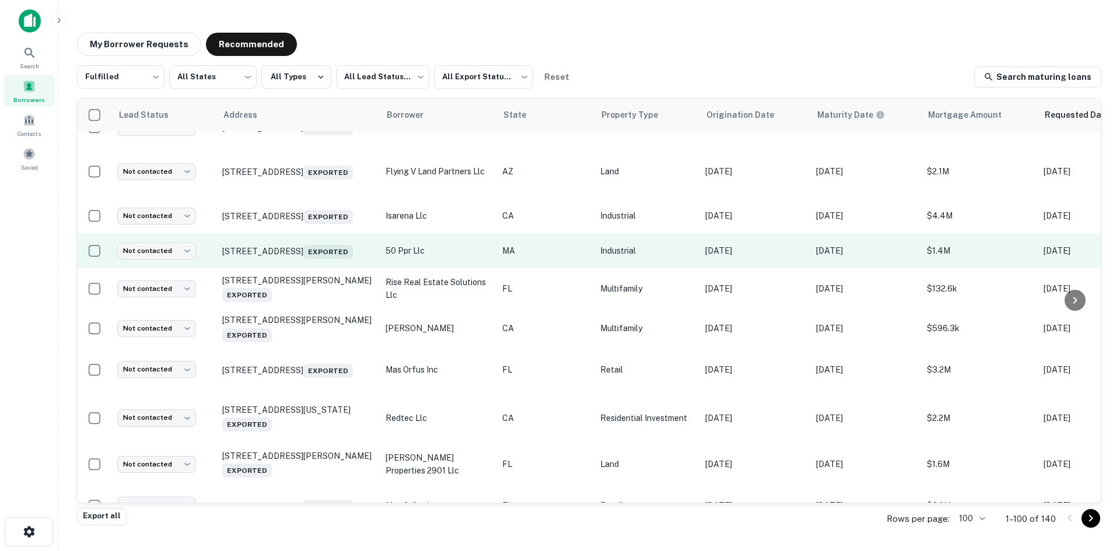
click at [318, 268] on td "50 Pleasant Park Rd Rockland, MA 02370 Exported" at bounding box center [297, 250] width 163 height 35
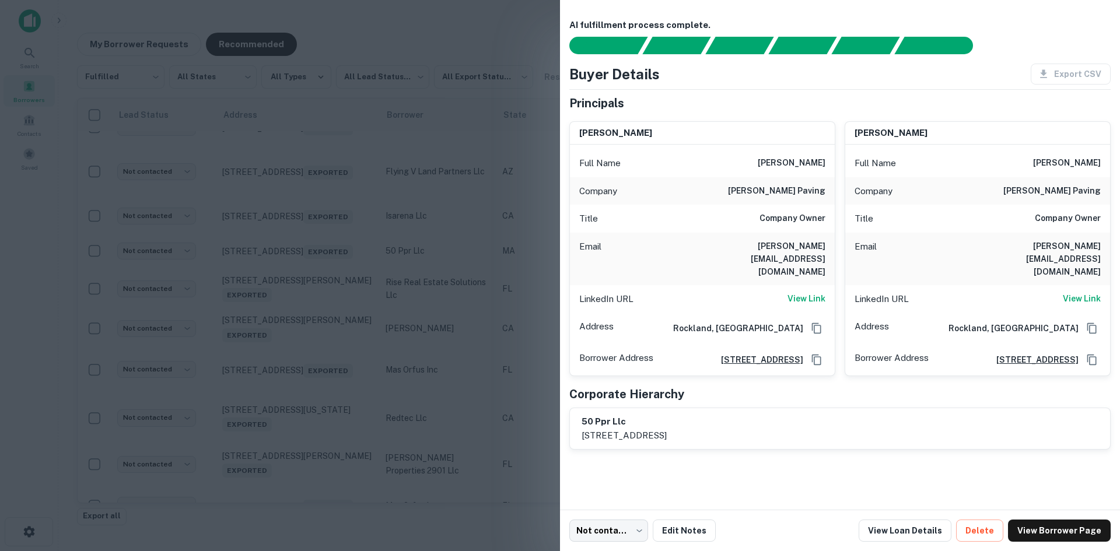
click at [313, 287] on div at bounding box center [560, 275] width 1120 height 551
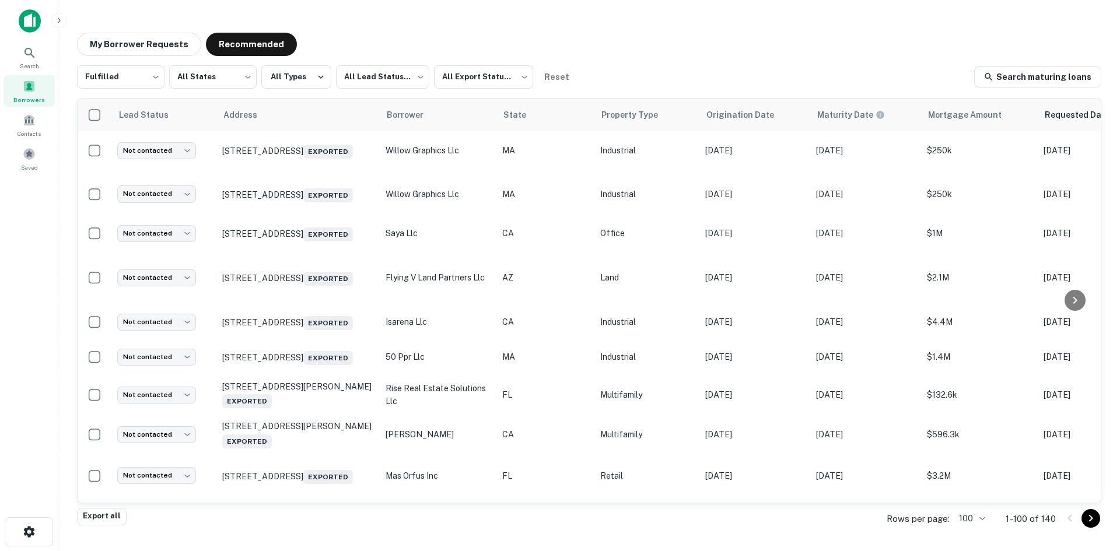
scroll to position [525, 0]
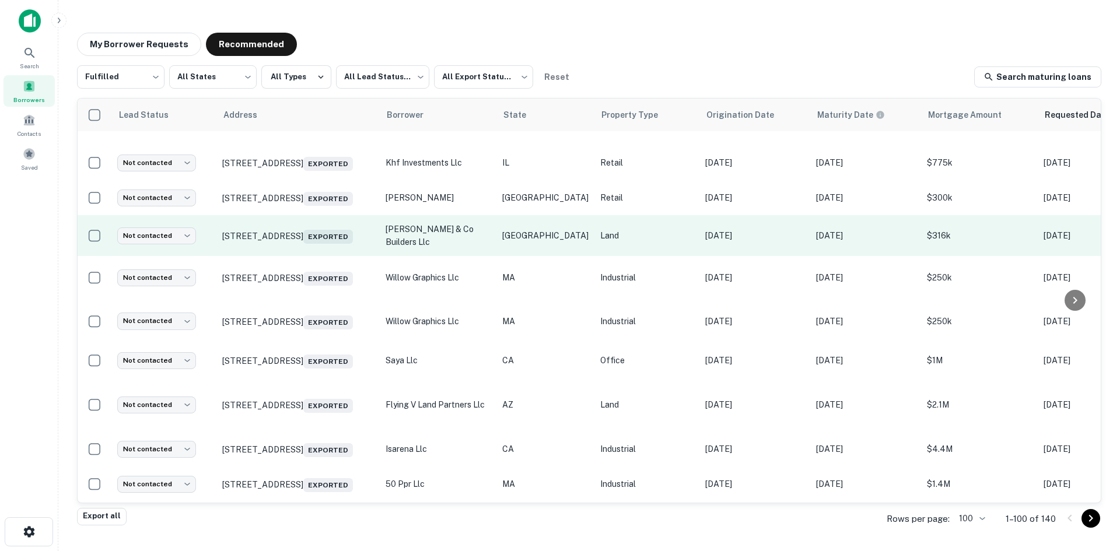
click at [319, 256] on td "7503 Destin Ln Killeen, TX 76542 Exported" at bounding box center [297, 235] width 163 height 41
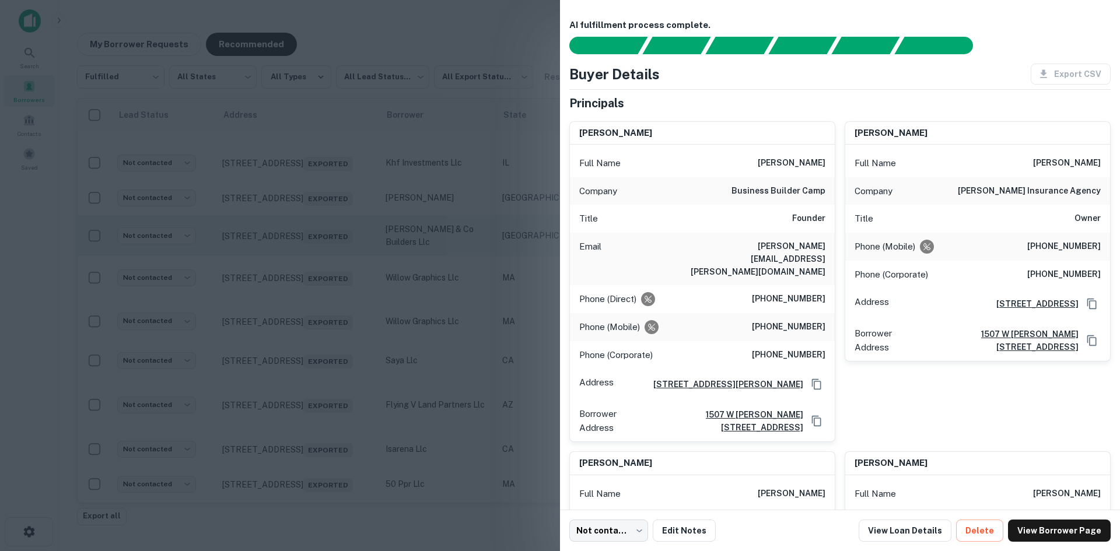
click at [319, 268] on div at bounding box center [560, 275] width 1120 height 551
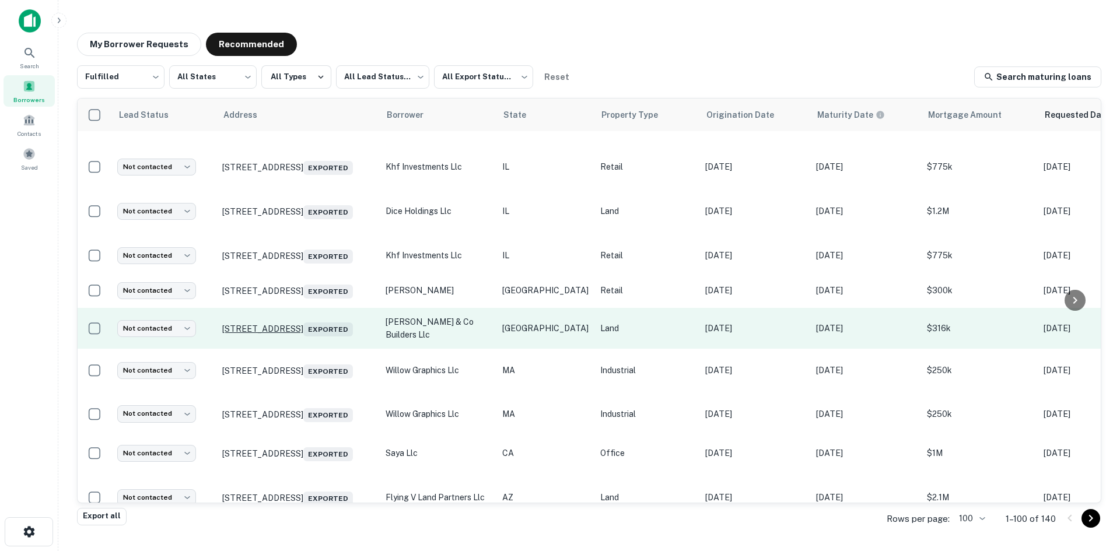
scroll to position [408, 0]
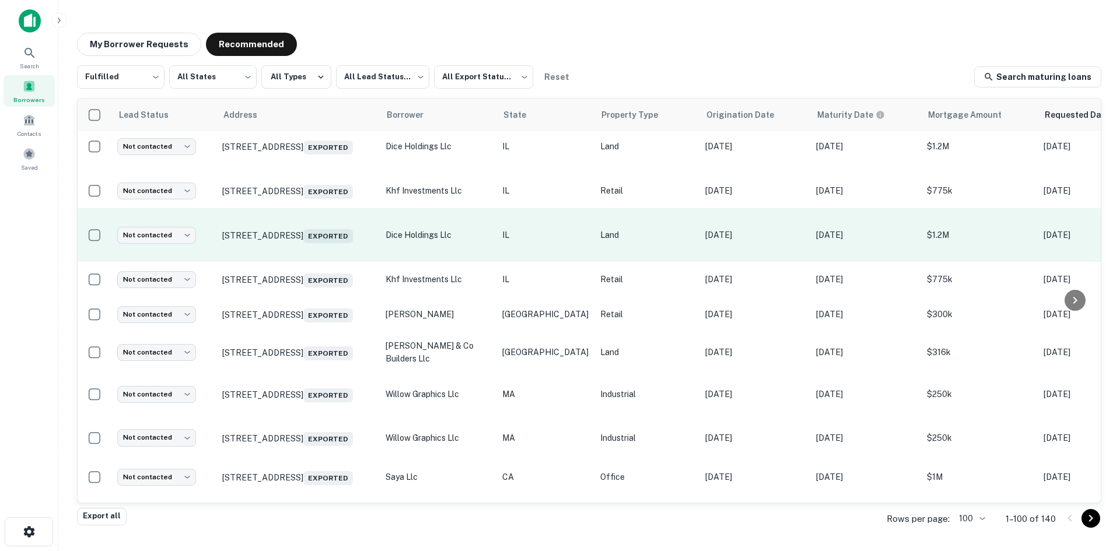
click at [274, 256] on td "2106 W A St Belleville, IL 62226 Exported" at bounding box center [297, 235] width 163 height 54
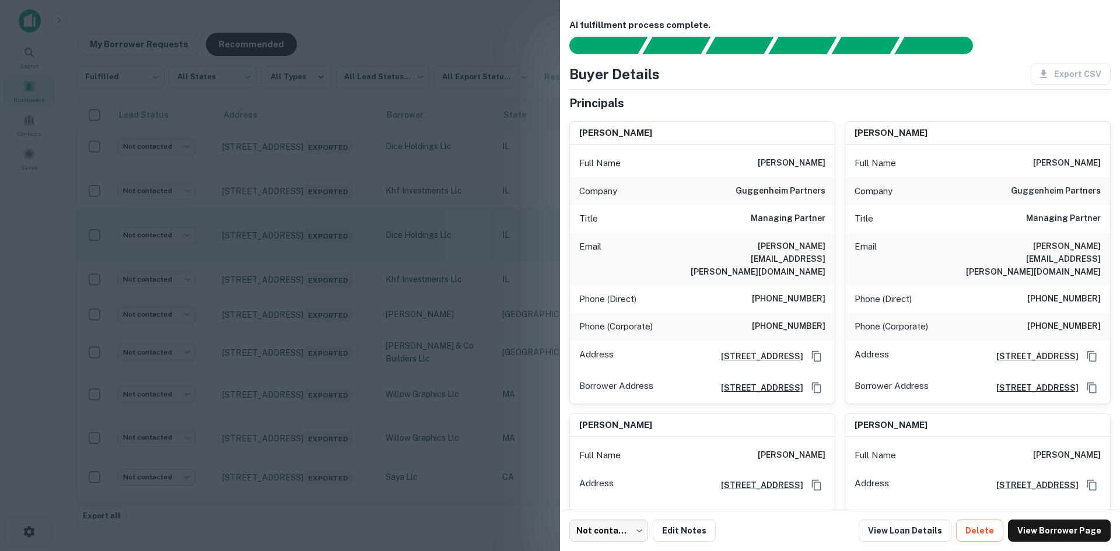
click at [274, 256] on div at bounding box center [560, 275] width 1120 height 551
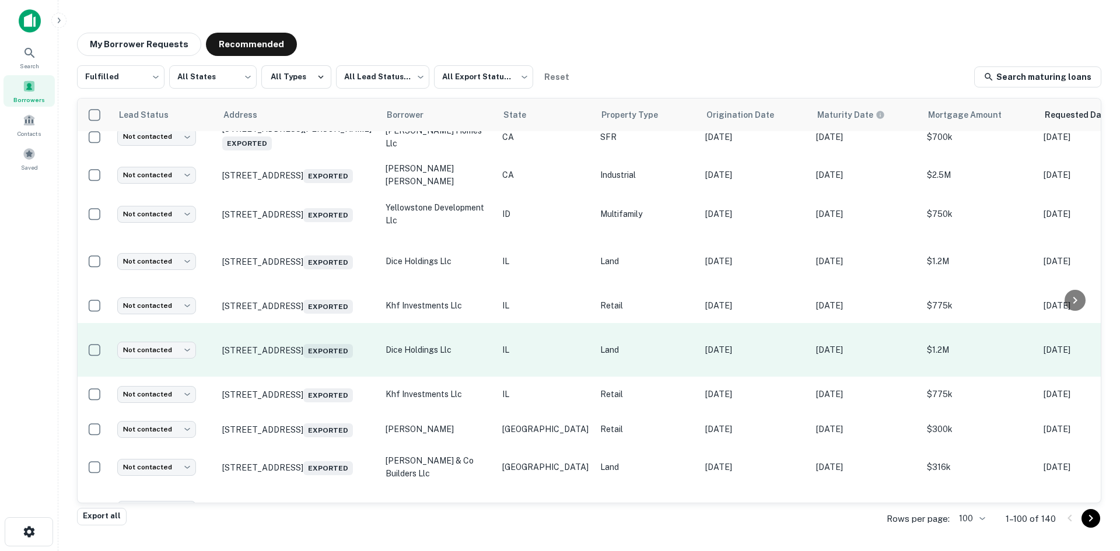
scroll to position [175, 0]
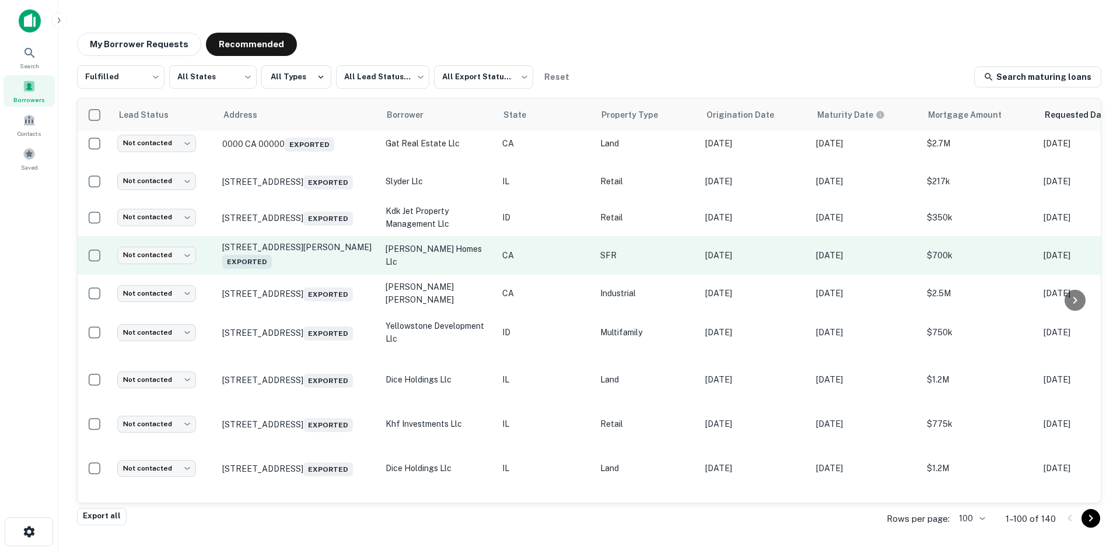
click at [282, 263] on td "2627 Alamo Dr Anderson, CA 96007 Exported" at bounding box center [297, 255] width 163 height 39
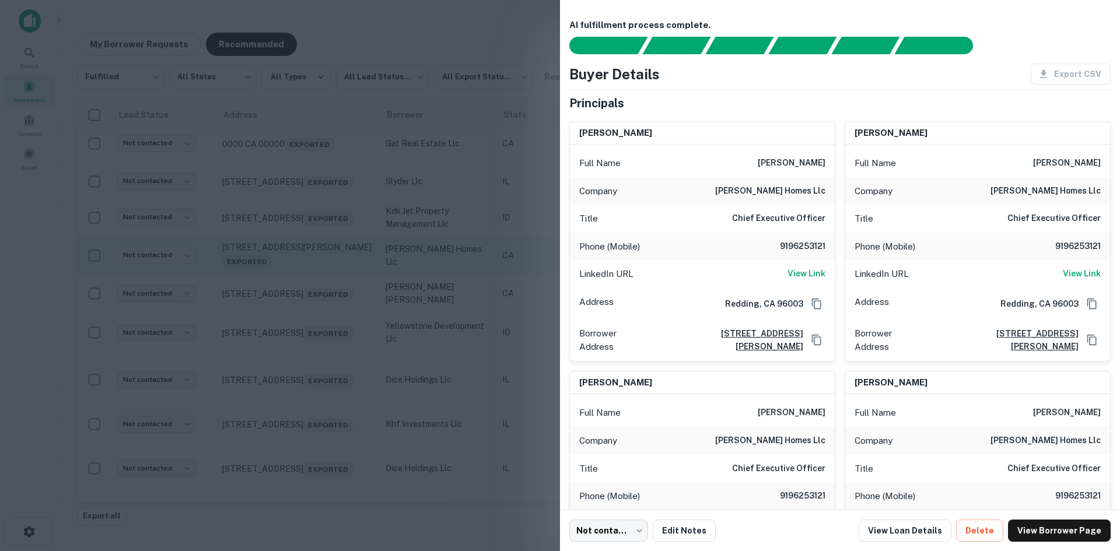
click at [282, 263] on div at bounding box center [560, 275] width 1120 height 551
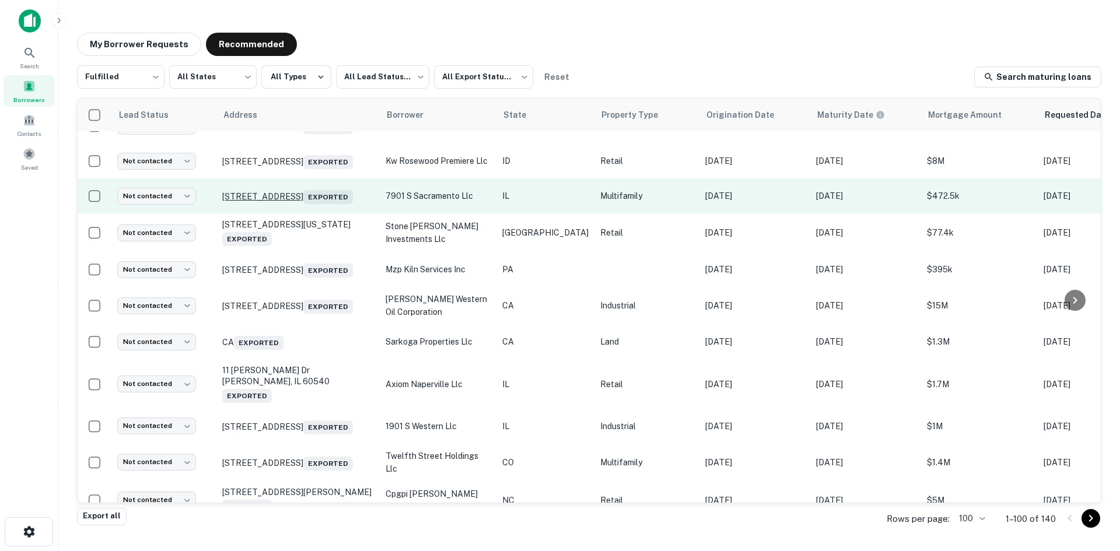
scroll to position [2450, 0]
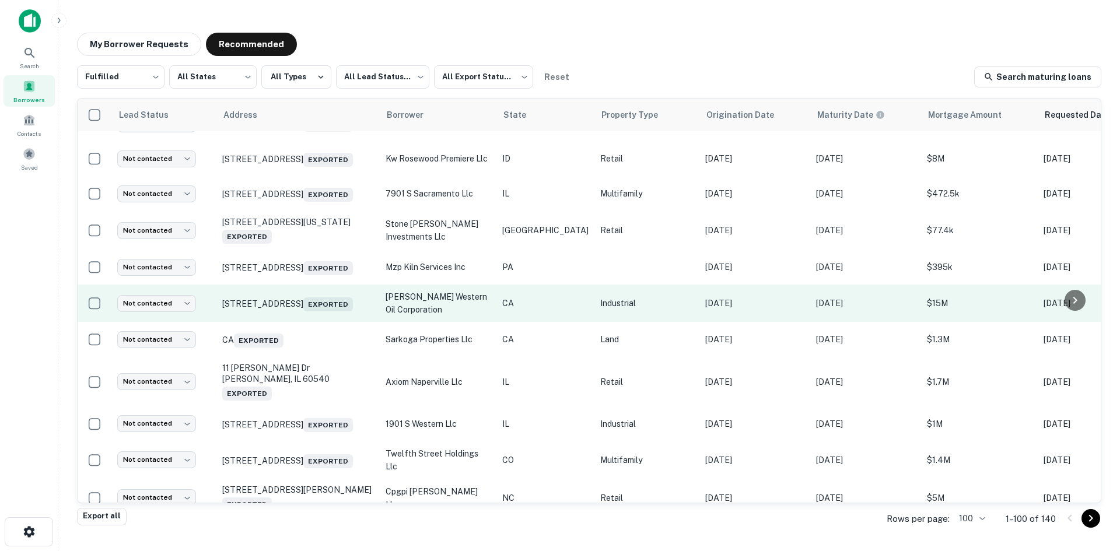
click at [288, 322] on td "1175 W Elm Ave Coalinga, CA 93210 Exported" at bounding box center [297, 303] width 163 height 37
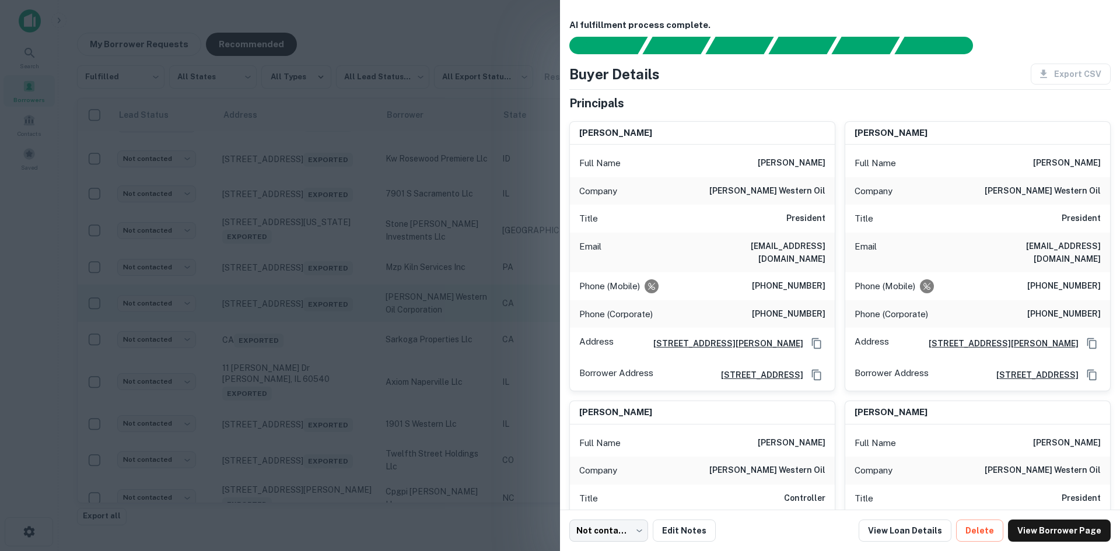
click at [288, 385] on div at bounding box center [560, 275] width 1120 height 551
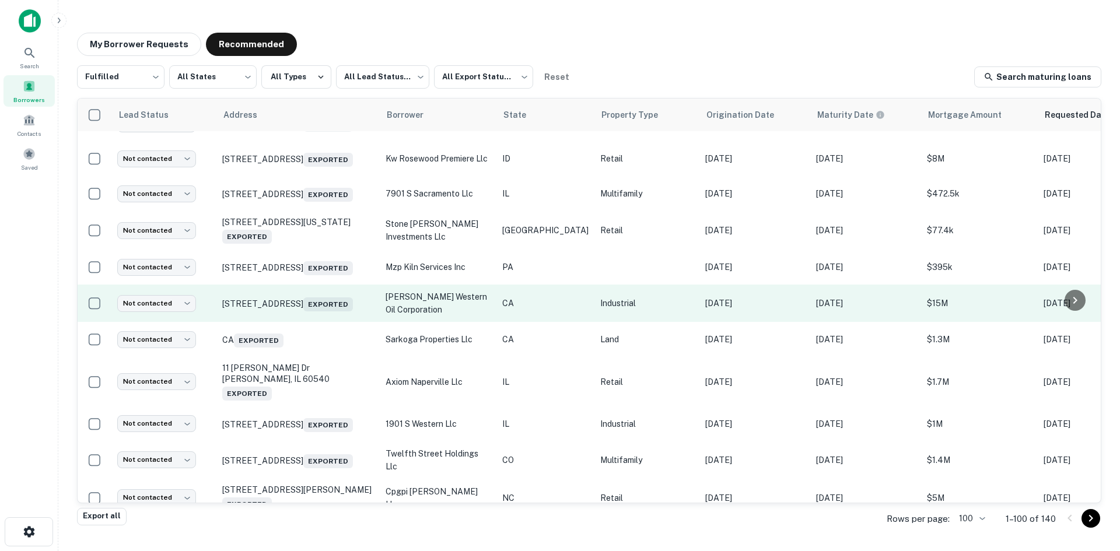
scroll to position [2800, 0]
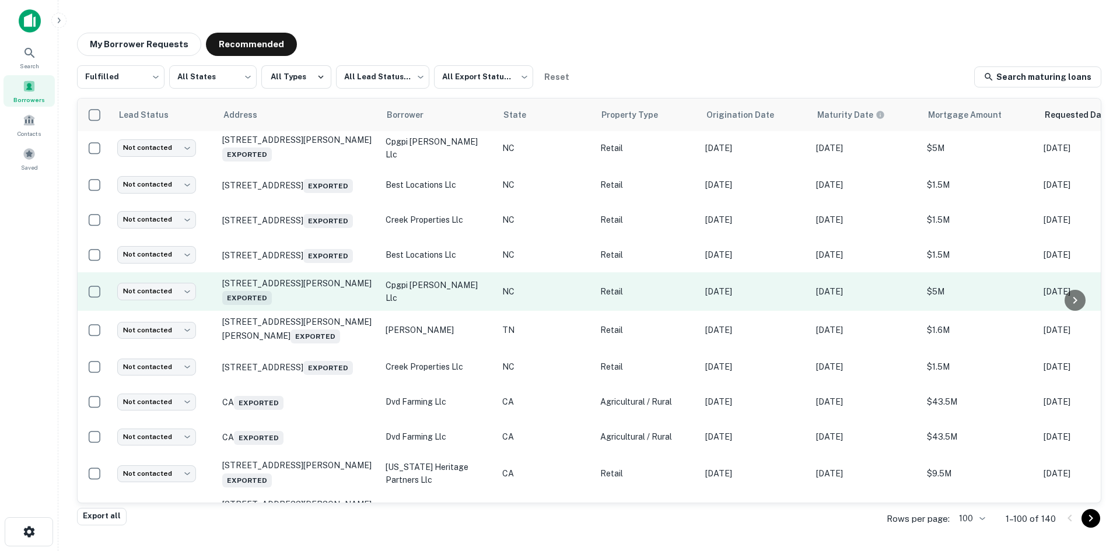
click at [300, 311] on td "14520 John Rex Blvd Raleigh, NC 27614 Exported" at bounding box center [297, 291] width 163 height 39
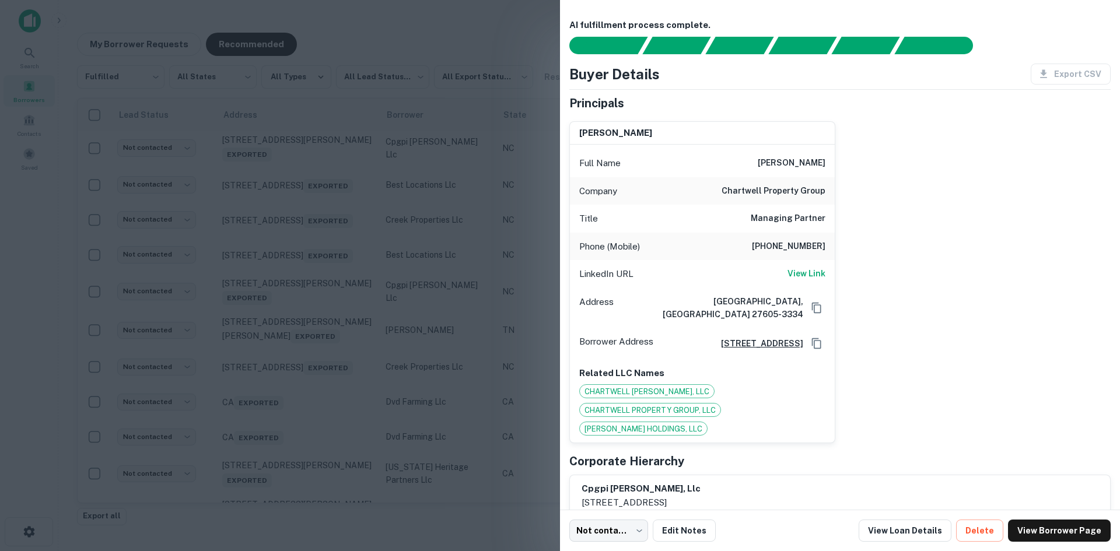
click at [288, 363] on div at bounding box center [560, 275] width 1120 height 551
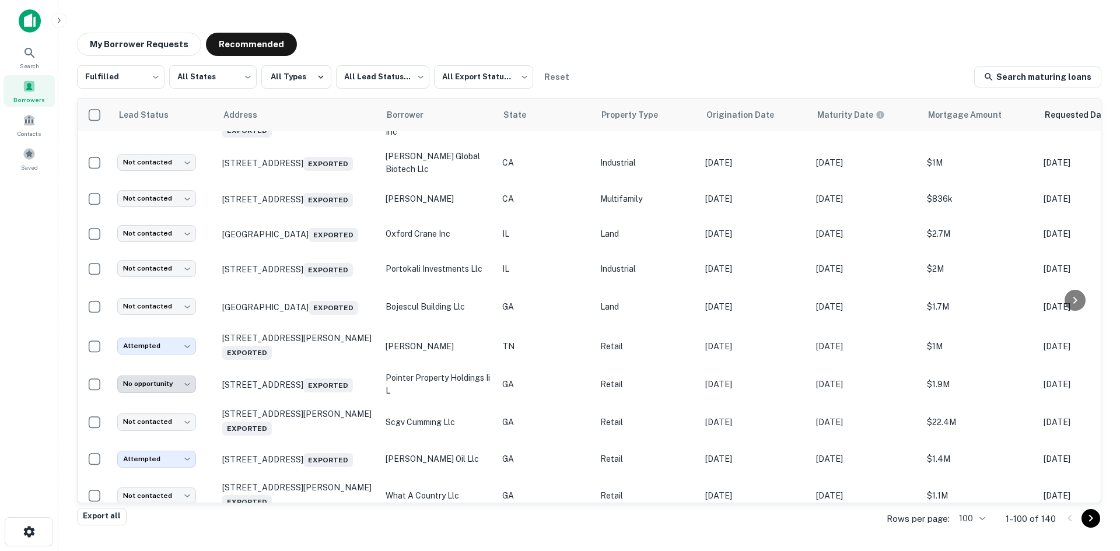
scroll to position [3384, 0]
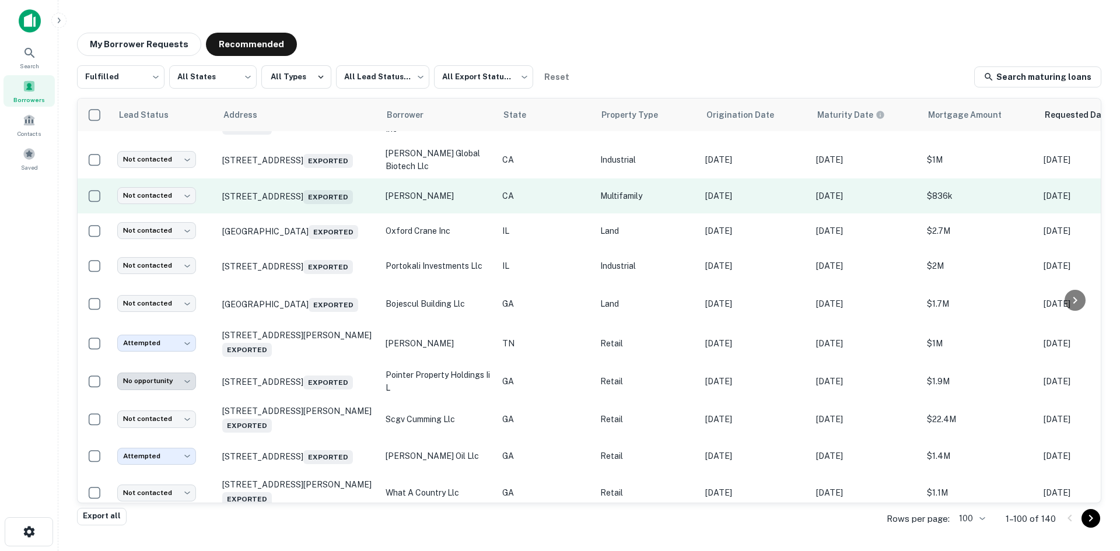
click at [304, 214] on td "9717 Park St Bellflower, CA 90706 Exported" at bounding box center [297, 196] width 163 height 35
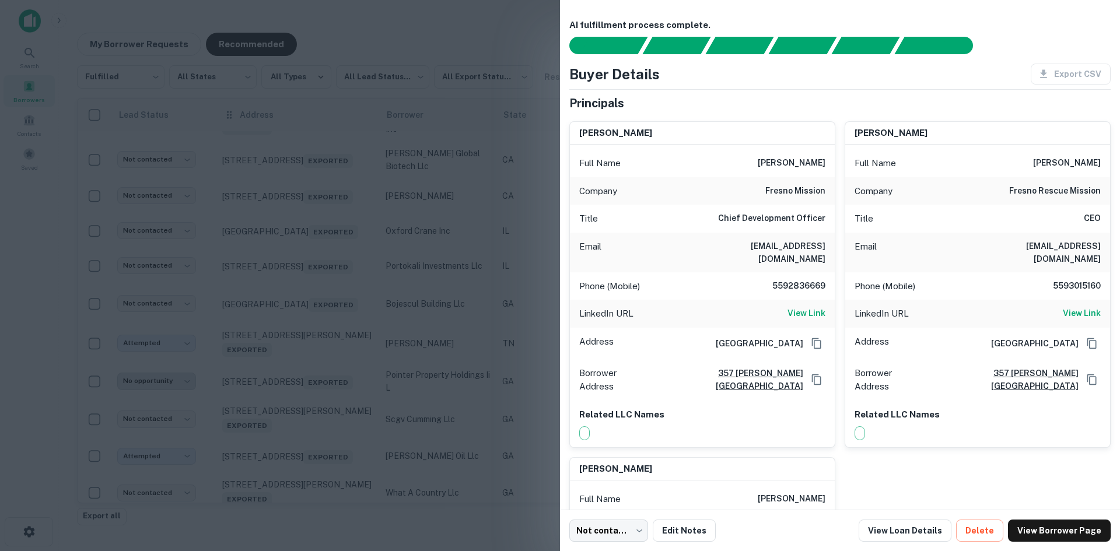
click at [321, 27] on div at bounding box center [560, 275] width 1120 height 551
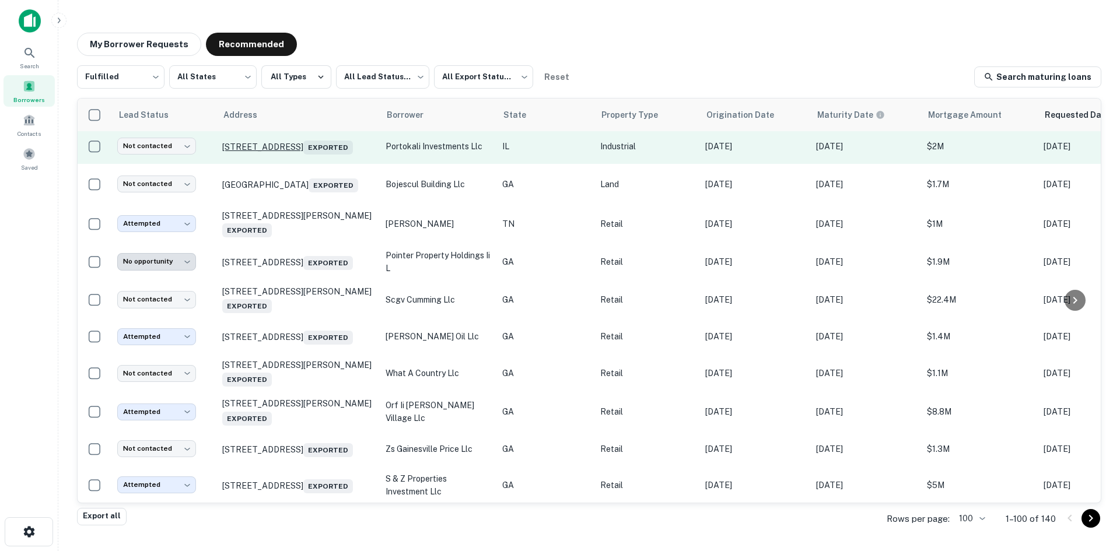
scroll to position [3650, 0]
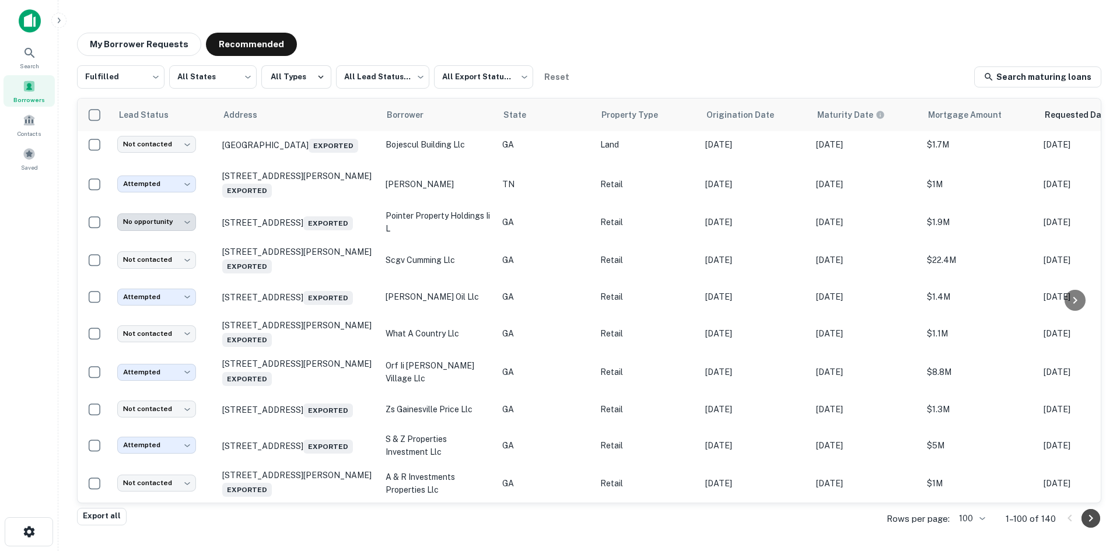
click at [1085, 517] on icon "Go to next page" at bounding box center [1091, 519] width 14 height 14
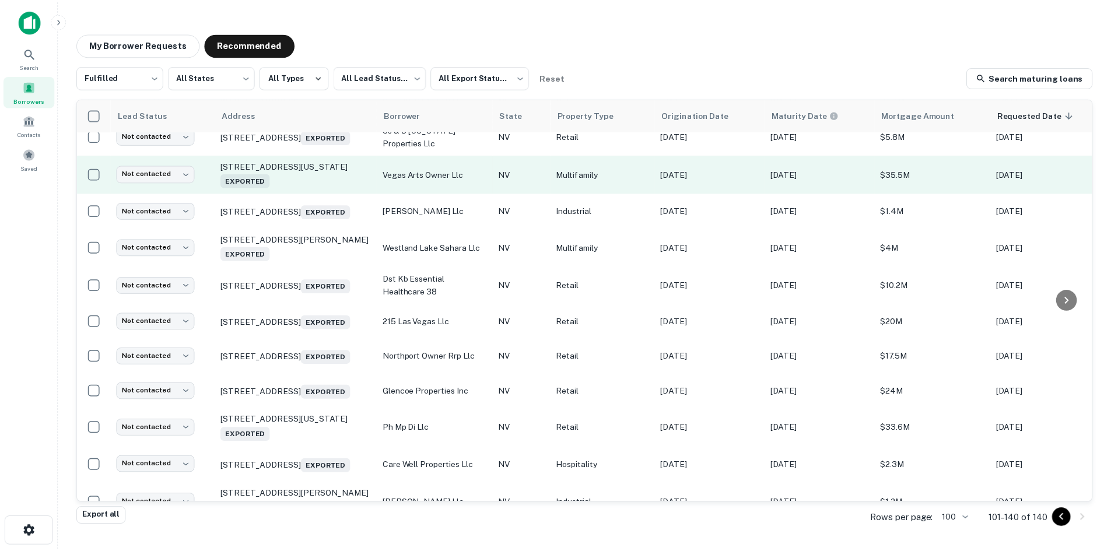
scroll to position [494, 0]
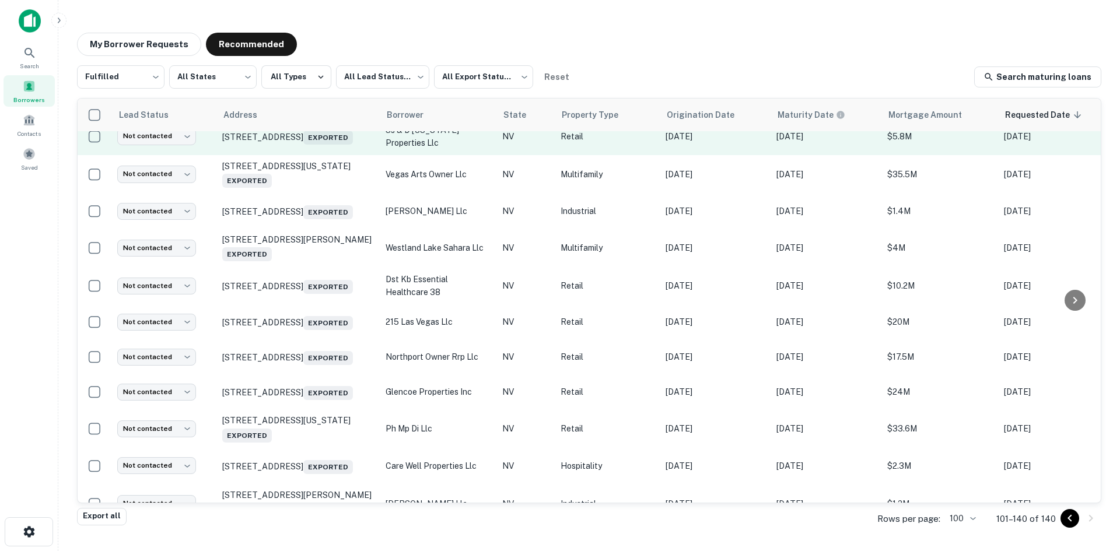
click at [302, 155] on td "1809 Las Vegas Blvd S Las Vegas, NV 89104 Exported" at bounding box center [297, 136] width 163 height 37
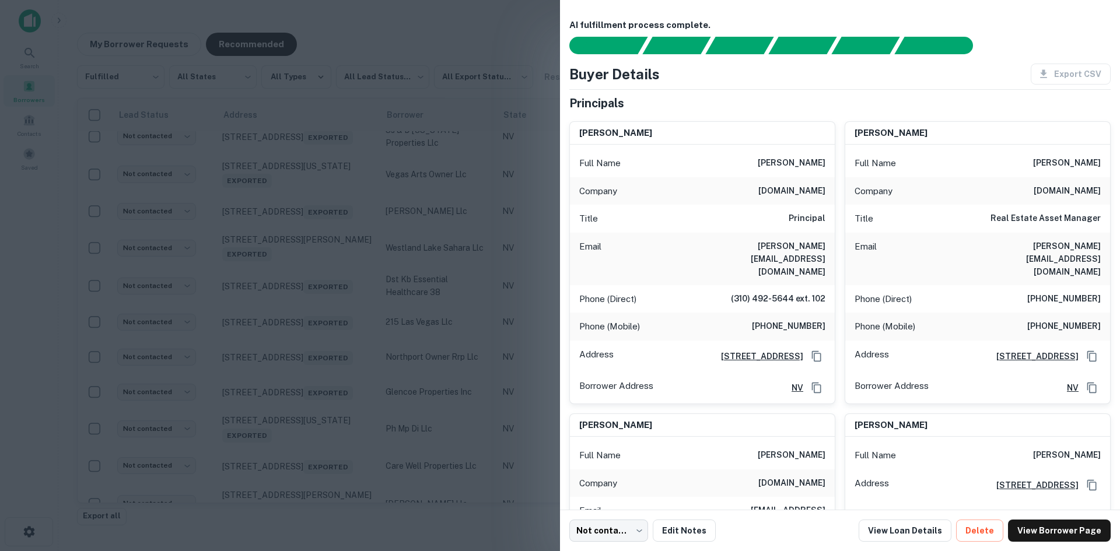
click at [303, 185] on div at bounding box center [560, 275] width 1120 height 551
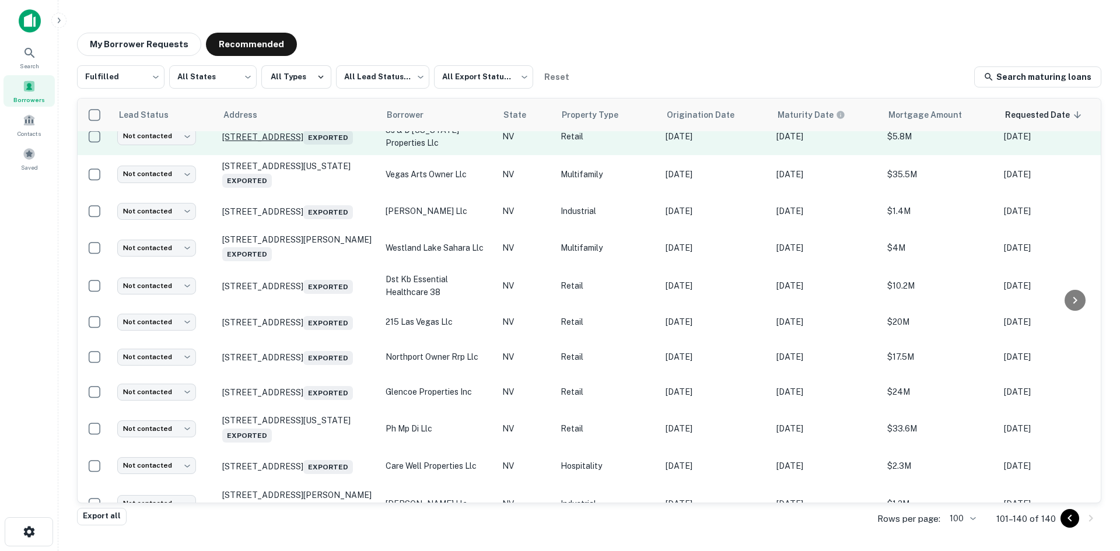
click at [325, 145] on p "1809 Las Vegas Blvd S Las Vegas, NV 89104 Exported" at bounding box center [298, 136] width 152 height 16
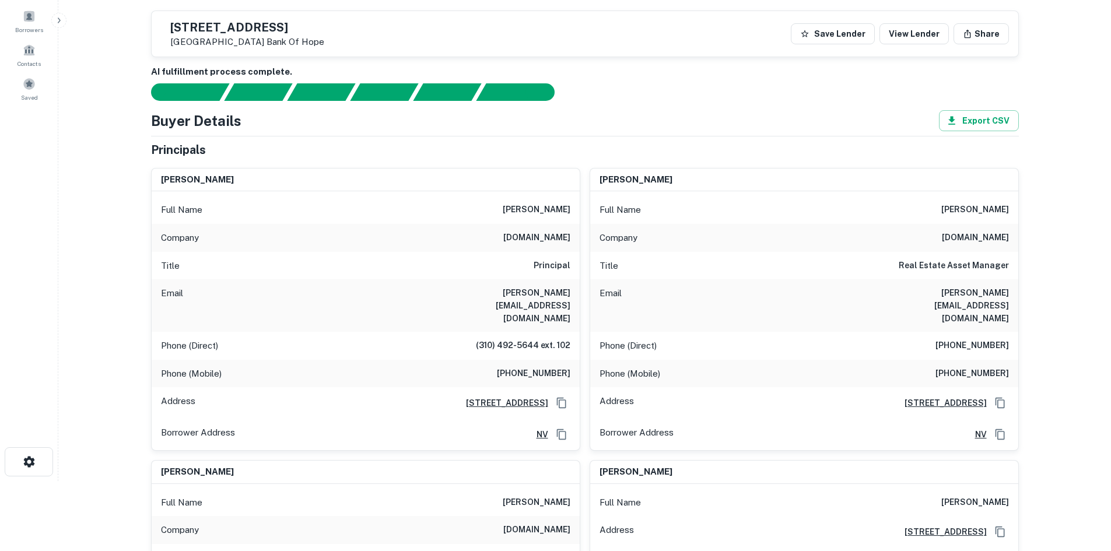
scroll to position [58, 0]
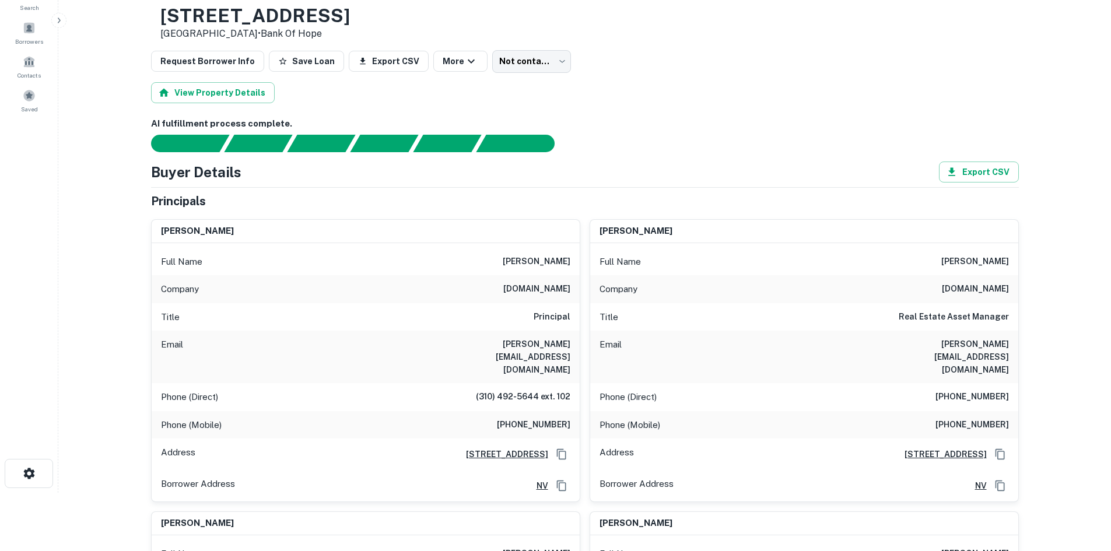
click at [522, 293] on h6 "ashoorigroup.com" at bounding box center [536, 289] width 67 height 14
copy h6 "ashoorigroup.com"
click at [488, 342] on h6 "sean@ashoorigroup.com" at bounding box center [501, 357] width 140 height 39
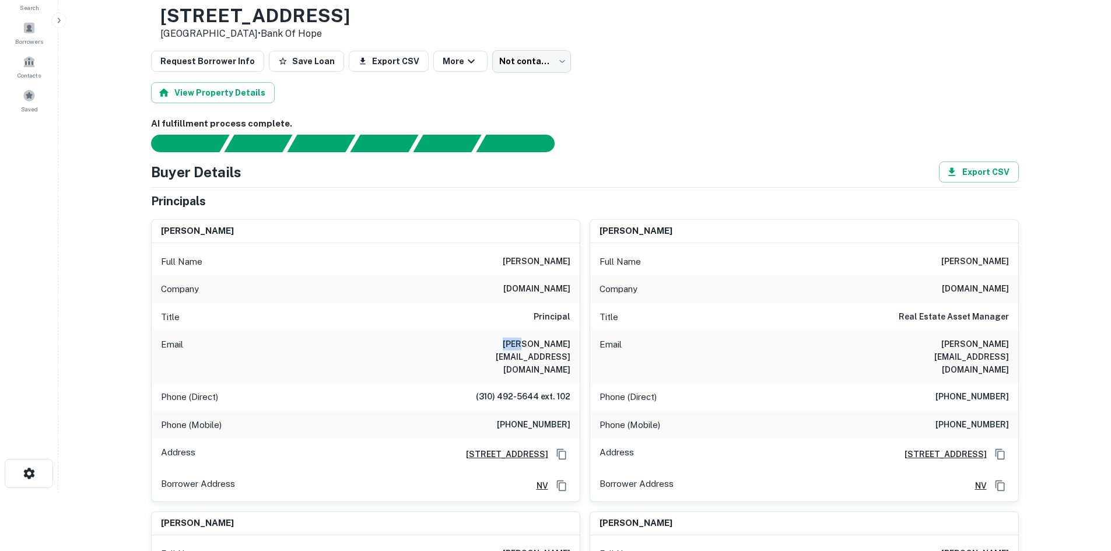
click at [488, 342] on h6 "sean@ashoorigroup.com" at bounding box center [501, 357] width 140 height 39
copy h6 "sean@ashoorigroup.com"
click at [550, 265] on h6 "sean ashoori" at bounding box center [537, 262] width 68 height 14
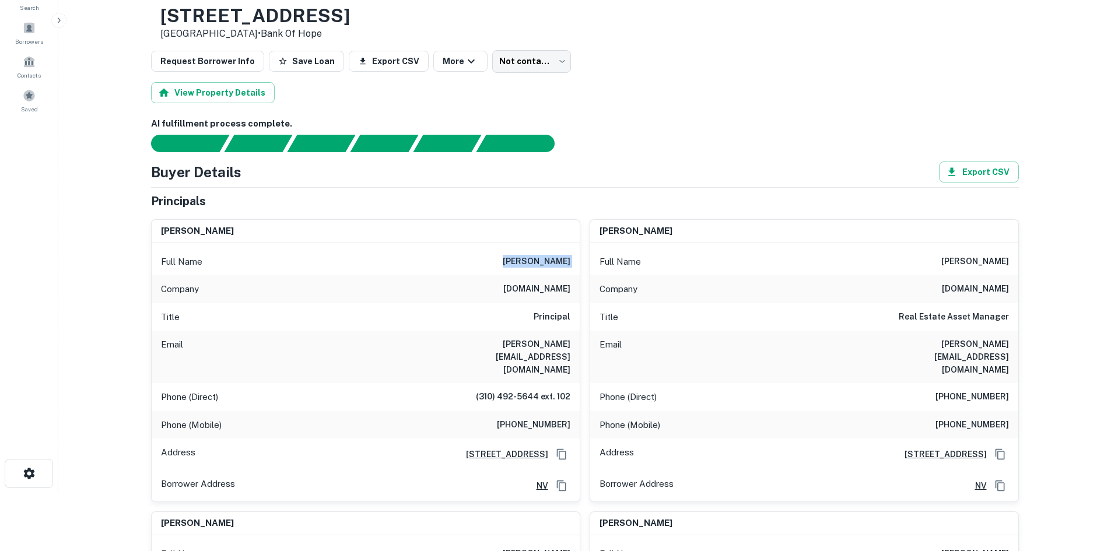
click at [550, 265] on h6 "sean ashoori" at bounding box center [537, 262] width 68 height 14
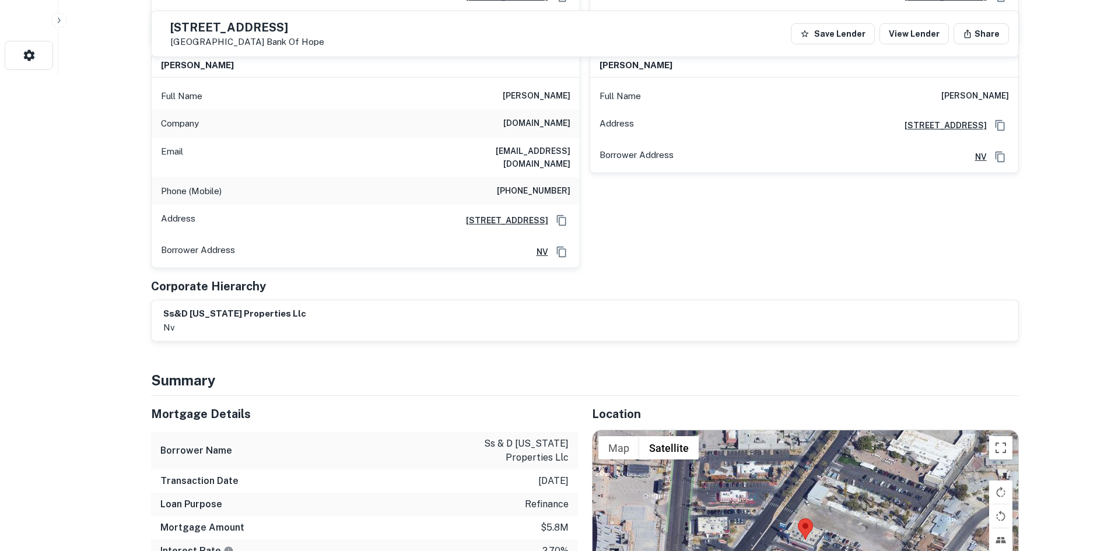
scroll to position [583, 0]
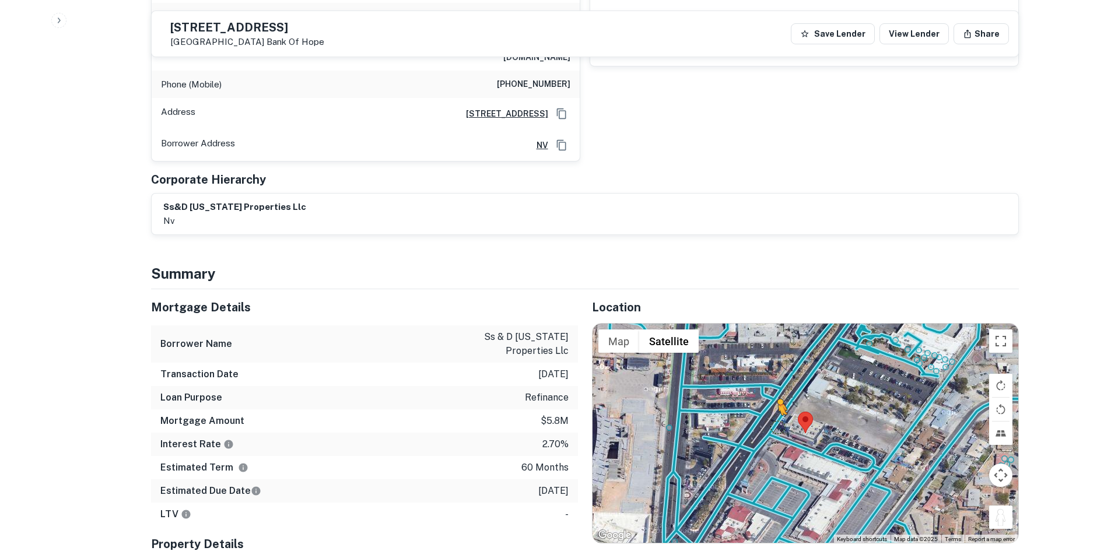
drag, startPoint x: 1001, startPoint y: 486, endPoint x: 776, endPoint y: 387, distance: 245.8
click at [776, 387] on div "To activate drag with keyboard, press Alt + Enter. Once in keyboard drag state,…" at bounding box center [806, 433] width 426 height 219
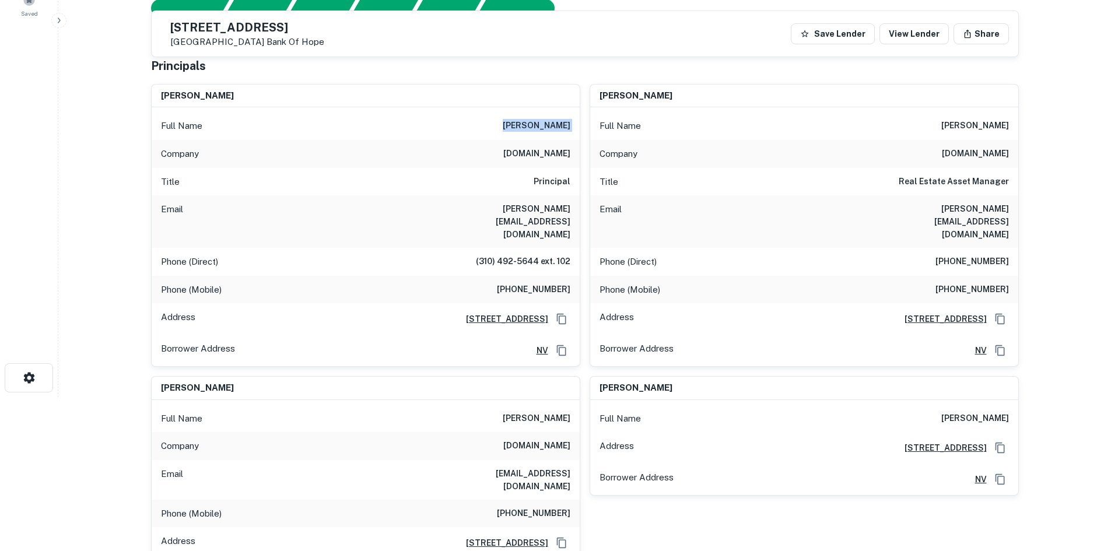
scroll to position [58, 0]
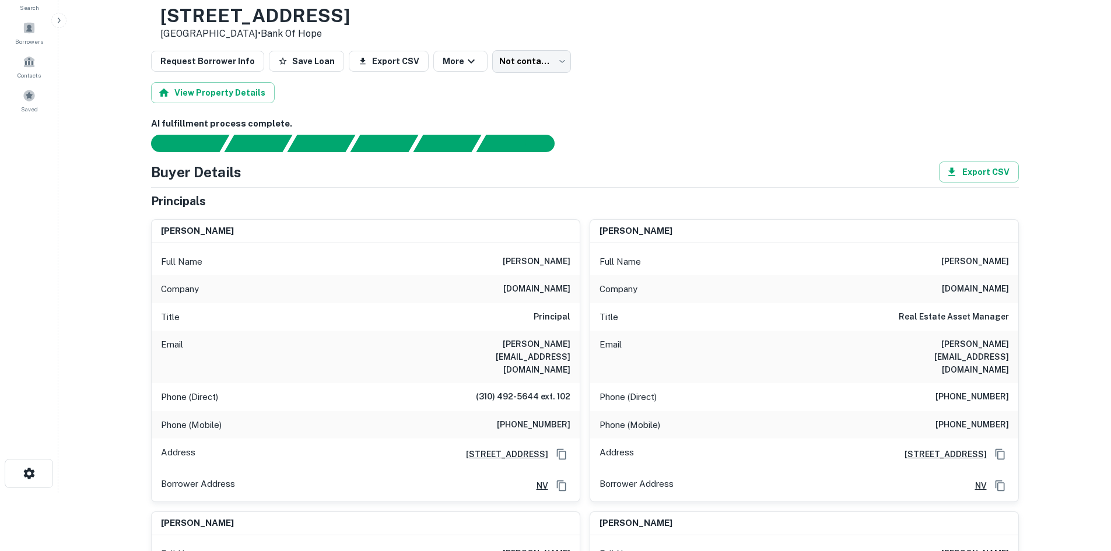
click at [537, 356] on div "Email sean@ashoorigroup.com" at bounding box center [366, 357] width 428 height 53
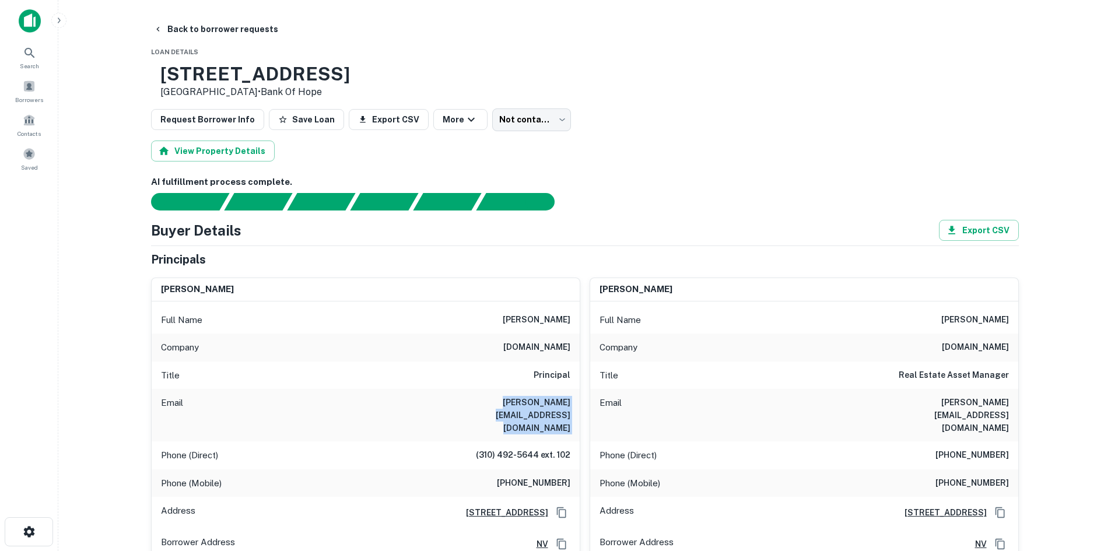
drag, startPoint x: 198, startPoint y: 74, endPoint x: 447, endPoint y: 74, distance: 249.1
click at [447, 74] on div "1809 Las Vegas Blvd S Las Vegas, NV 89104 • Bank Of Hope" at bounding box center [585, 81] width 868 height 36
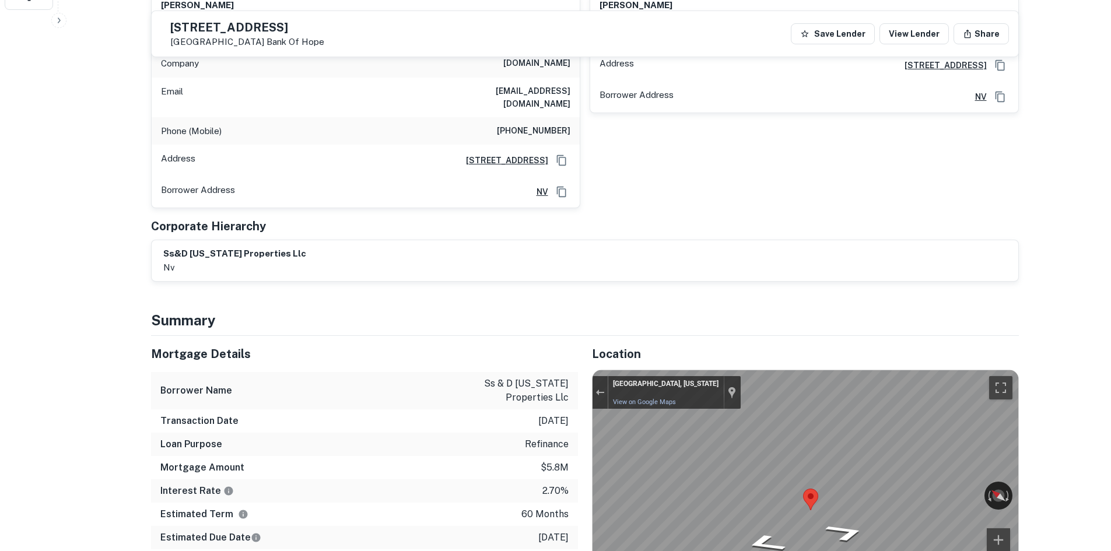
scroll to position [700, 0]
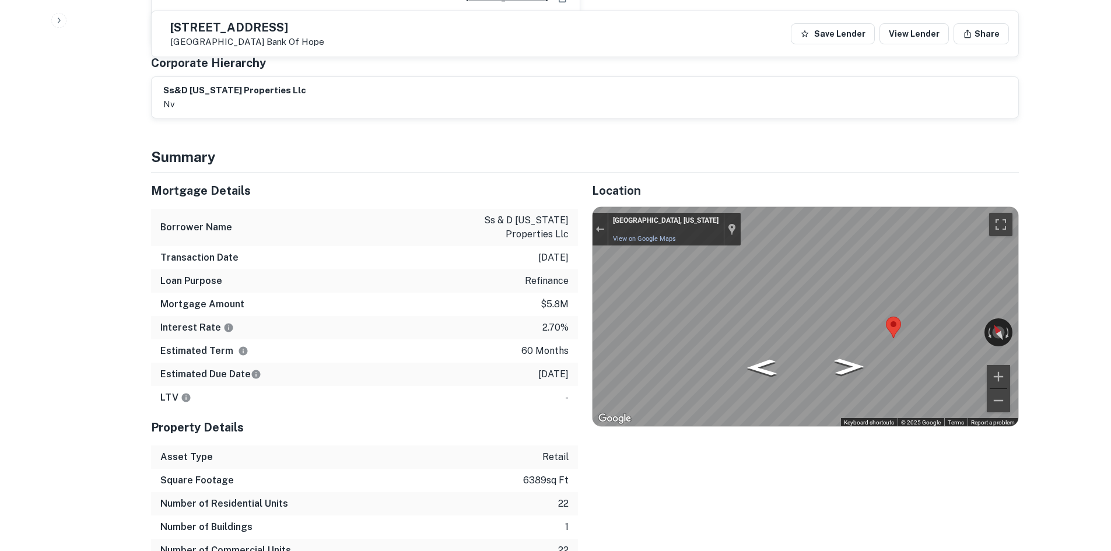
click at [485, 300] on div "Mortgage Details Borrower Name ss & d nevada properties llc Transaction Date 12…" at bounding box center [578, 379] width 882 height 413
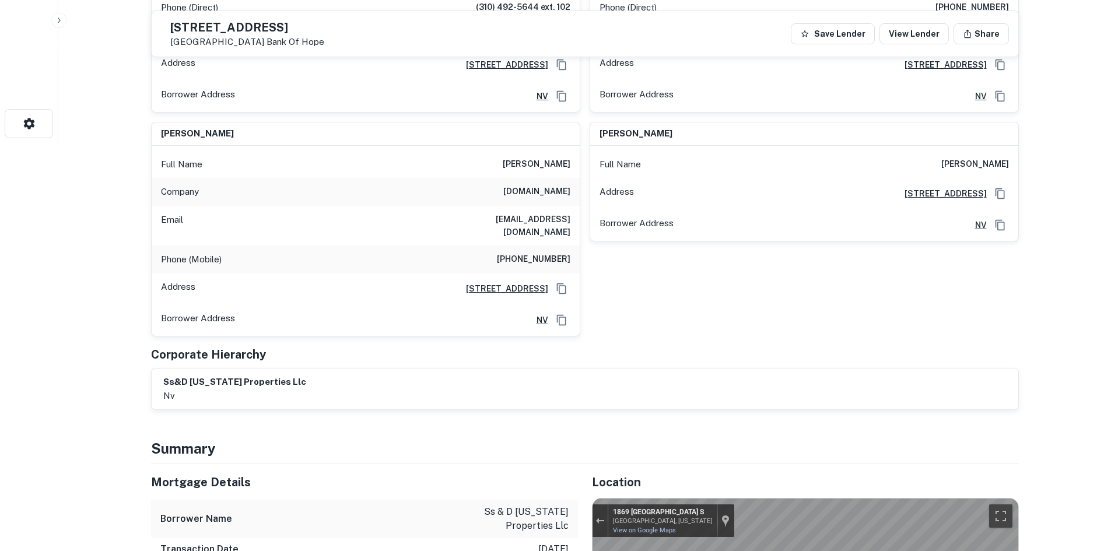
scroll to position [292, 0]
